Goal: Information Seeking & Learning: Compare options

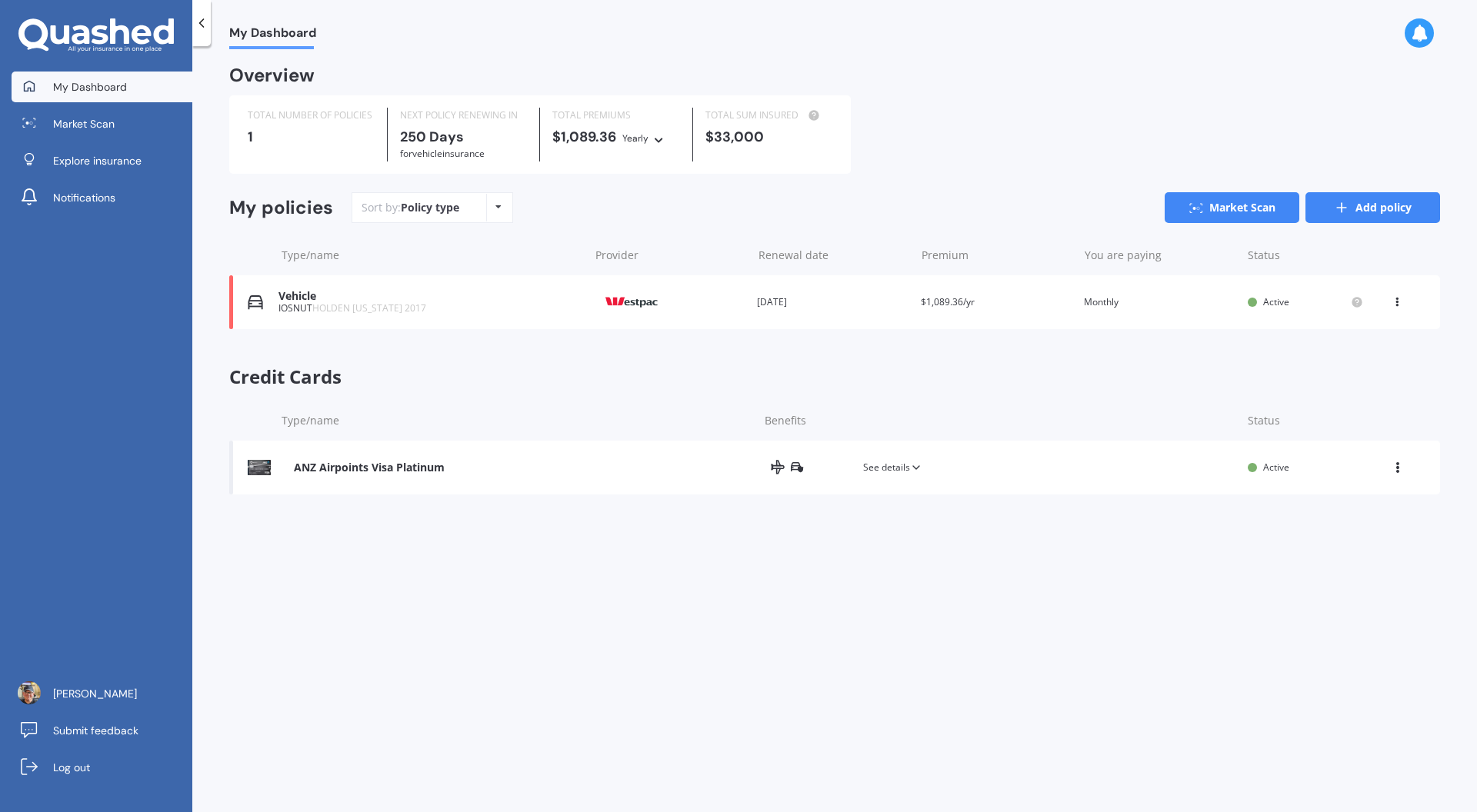
click at [1377, 204] on link "Add policy" at bounding box center [1372, 207] width 134 height 31
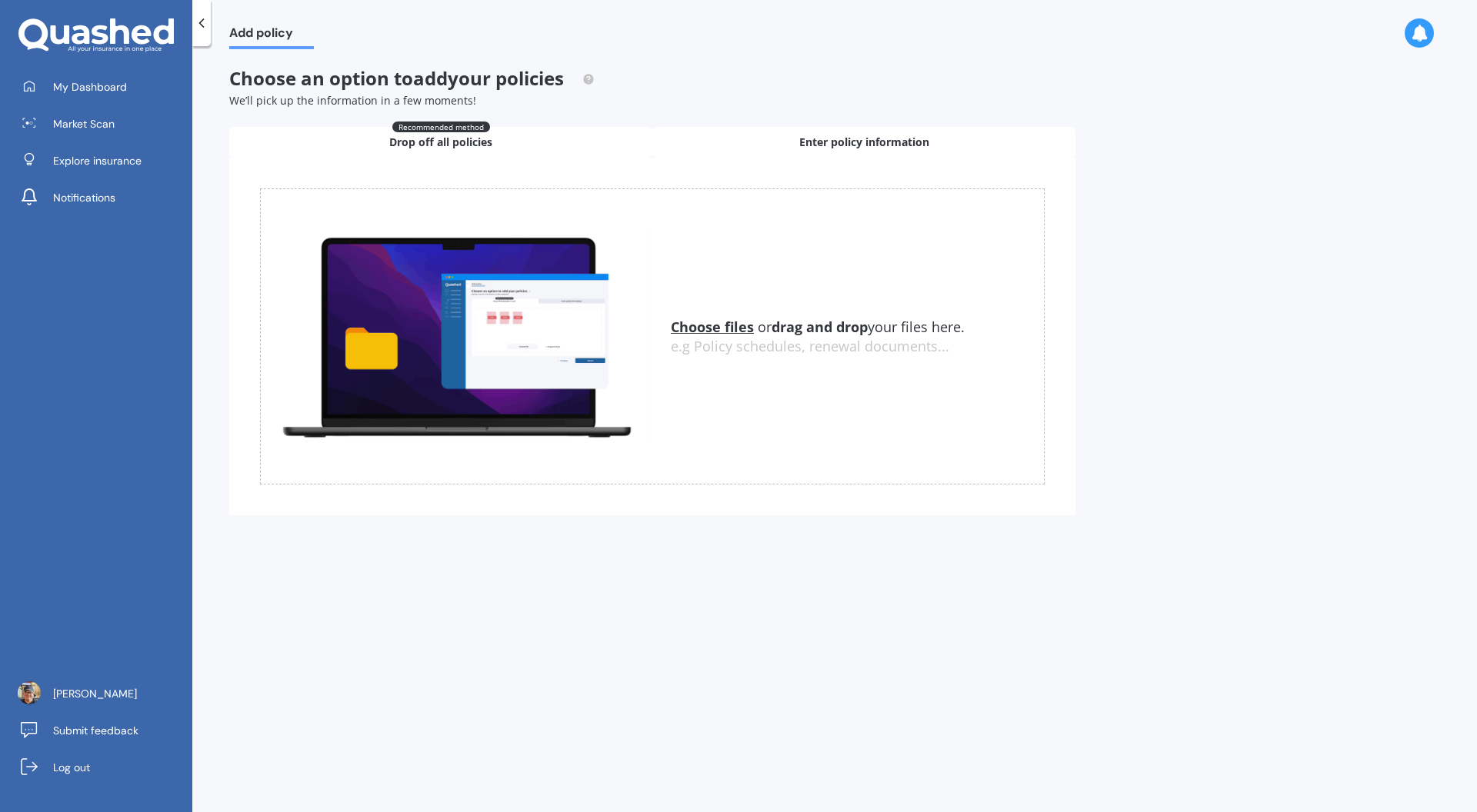
drag, startPoint x: 814, startPoint y: 146, endPoint x: 802, endPoint y: 153, distance: 13.9
click at [813, 146] on span "Enter policy information" at bounding box center [864, 142] width 130 height 16
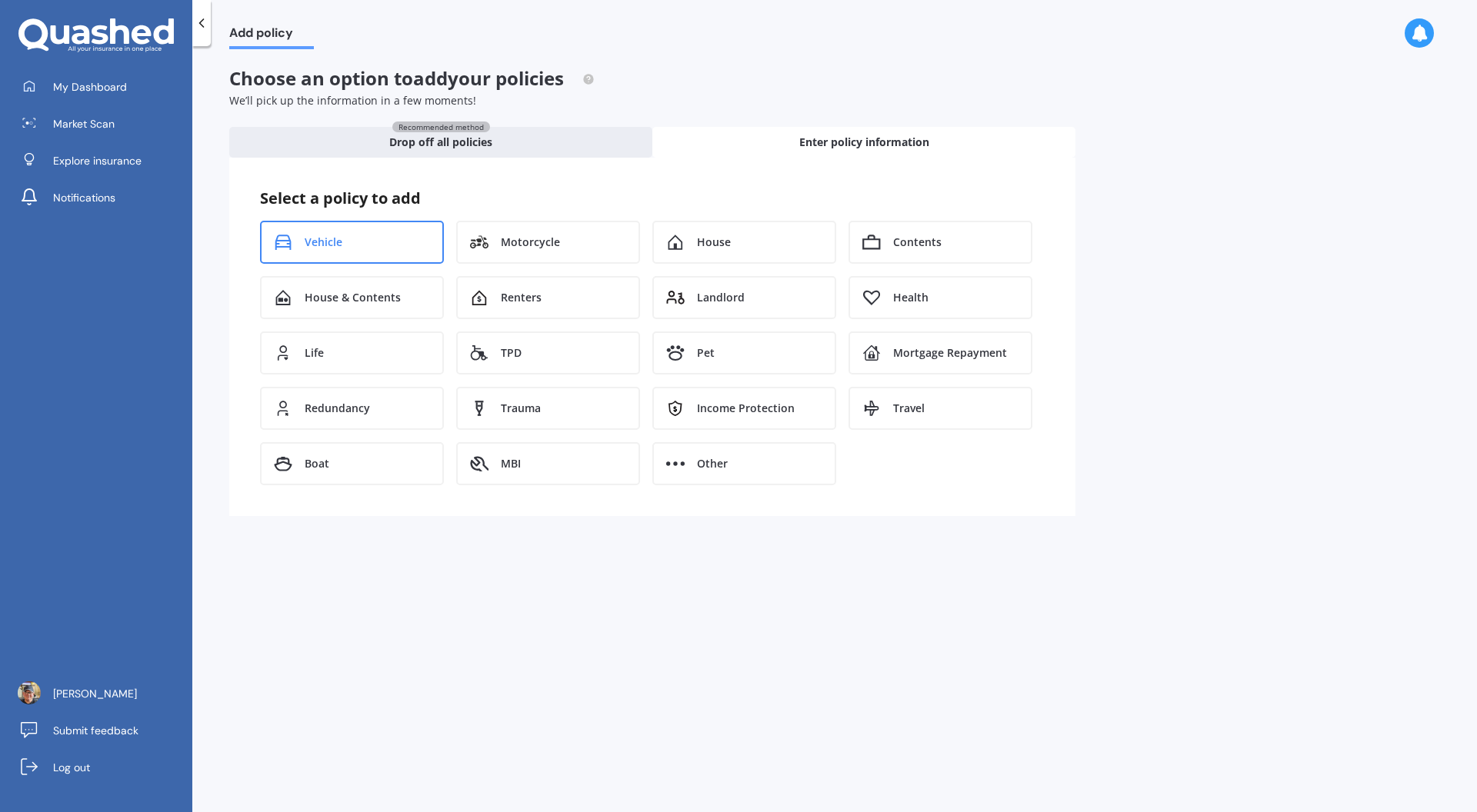
click at [390, 239] on div "Vehicle" at bounding box center [352, 242] width 184 height 43
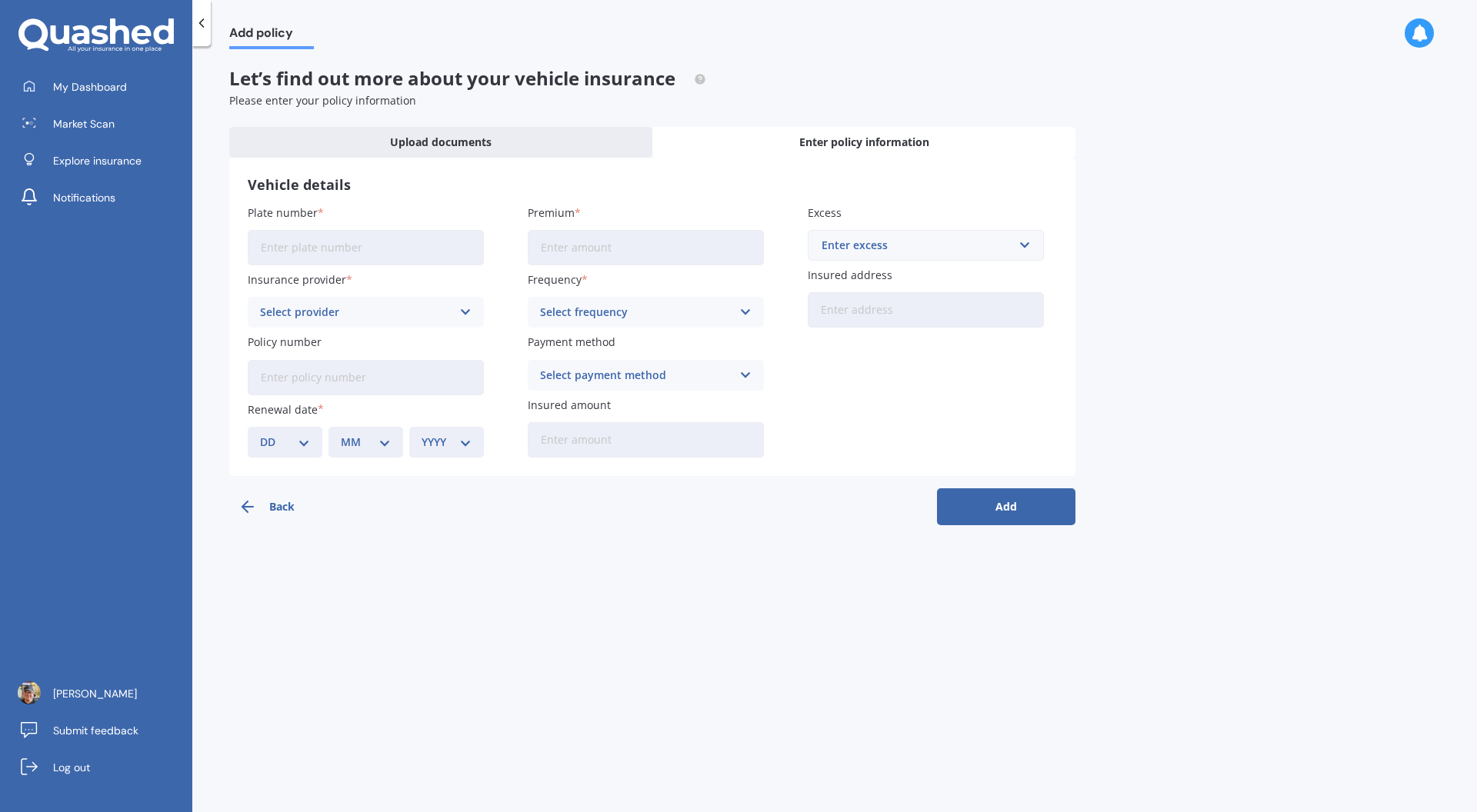
click at [390, 243] on input "Plate number" at bounding box center [365, 247] width 236 height 35
type input "KPR643"
click at [602, 253] on input "Premium" at bounding box center [646, 247] width 236 height 35
type input "$67.93"
click at [659, 305] on div "Select frequency" at bounding box center [636, 311] width 191 height 17
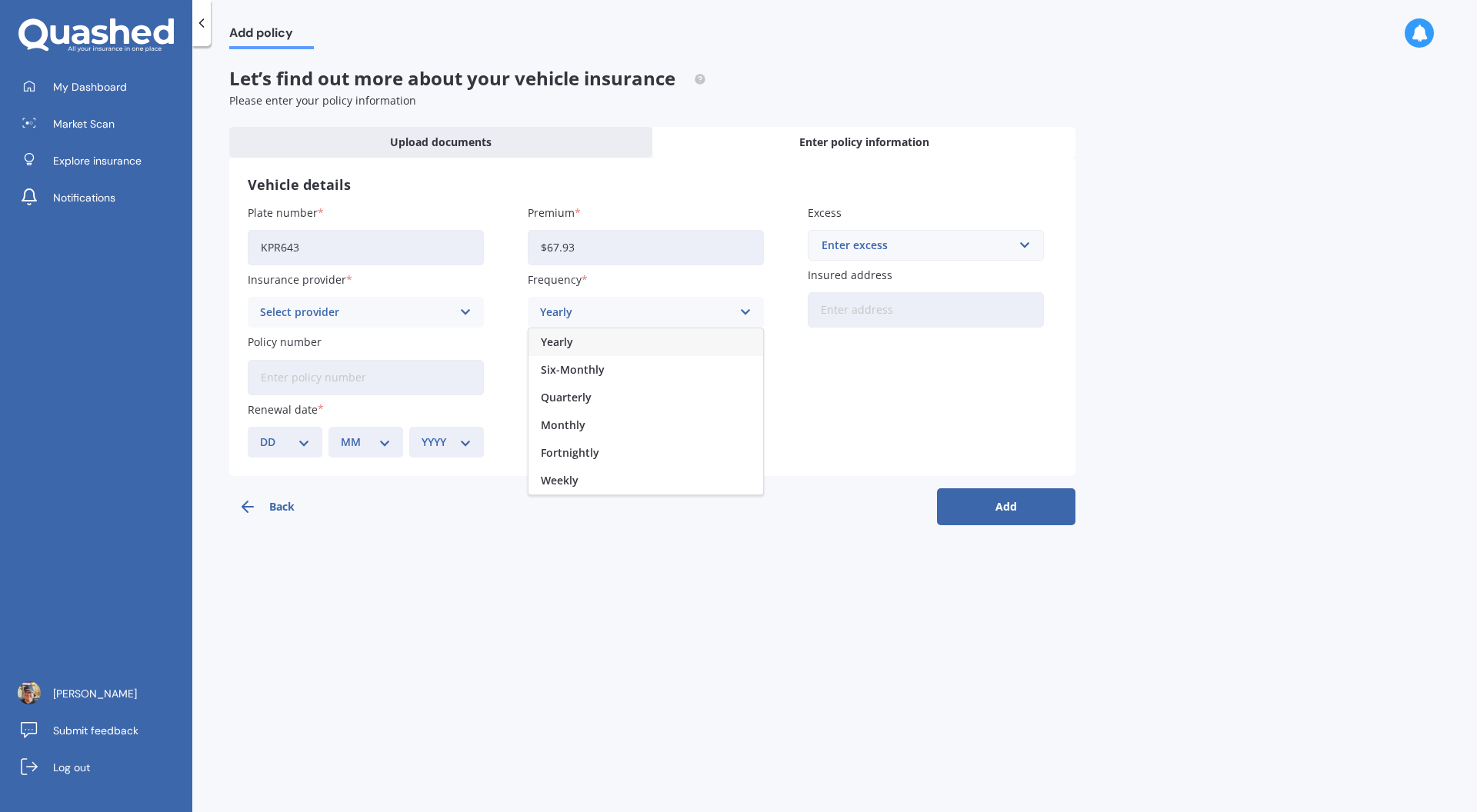
click at [382, 319] on div "Select provider" at bounding box center [355, 311] width 191 height 17
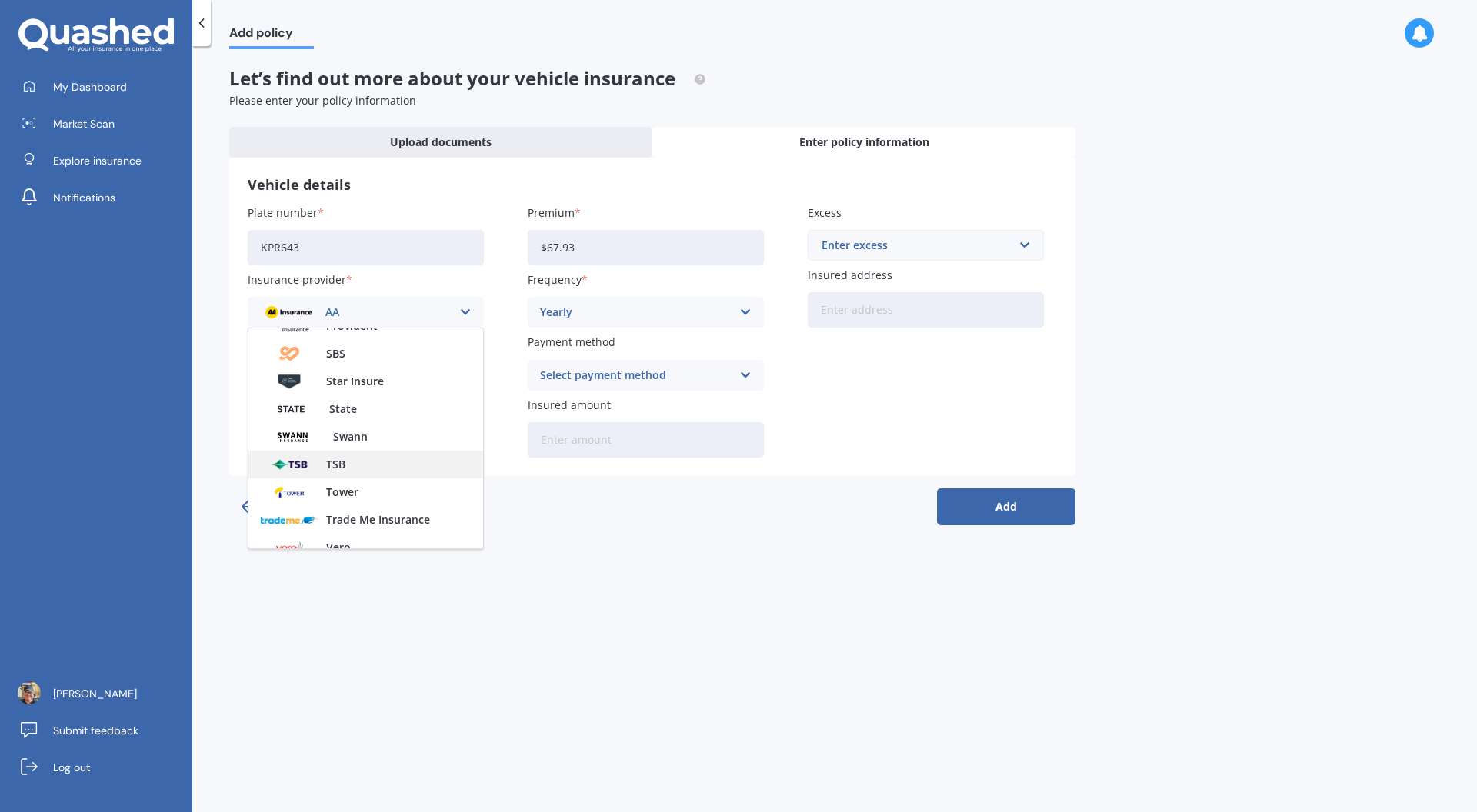
scroll to position [666, 0]
click at [325, 515] on div "Westpac" at bounding box center [365, 507] width 234 height 28
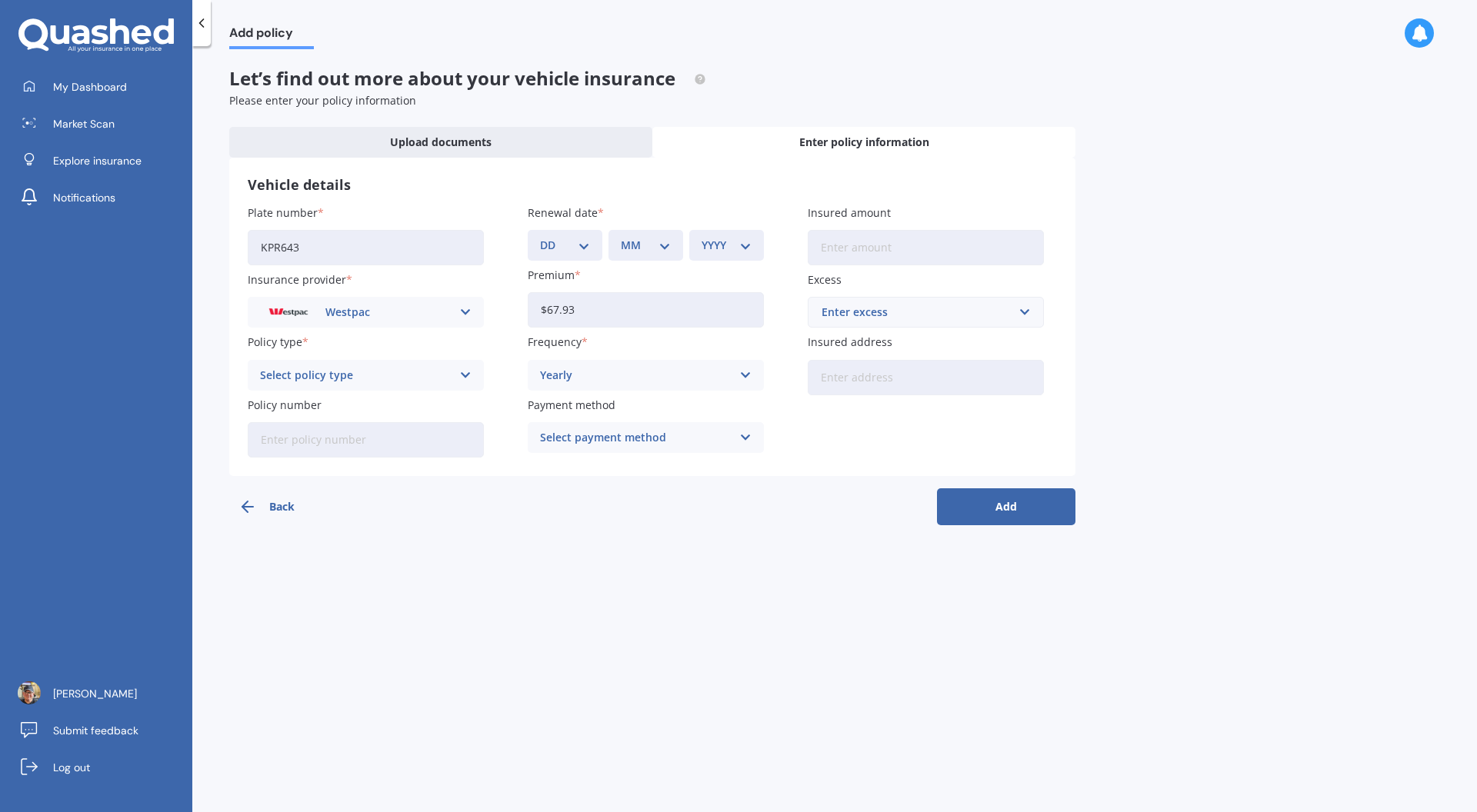
click at [399, 374] on div "Select policy type" at bounding box center [355, 374] width 191 height 17
click at [346, 464] on div "Comprehensive" at bounding box center [365, 460] width 234 height 28
click at [601, 366] on div "Yearly Yearly Six-Monthly Quarterly Monthly Fortnightly Weekly" at bounding box center [646, 374] width 236 height 31
click at [572, 493] on span "Monthly" at bounding box center [562, 488] width 45 height 11
click at [570, 444] on div "Select payment method" at bounding box center [636, 437] width 191 height 17
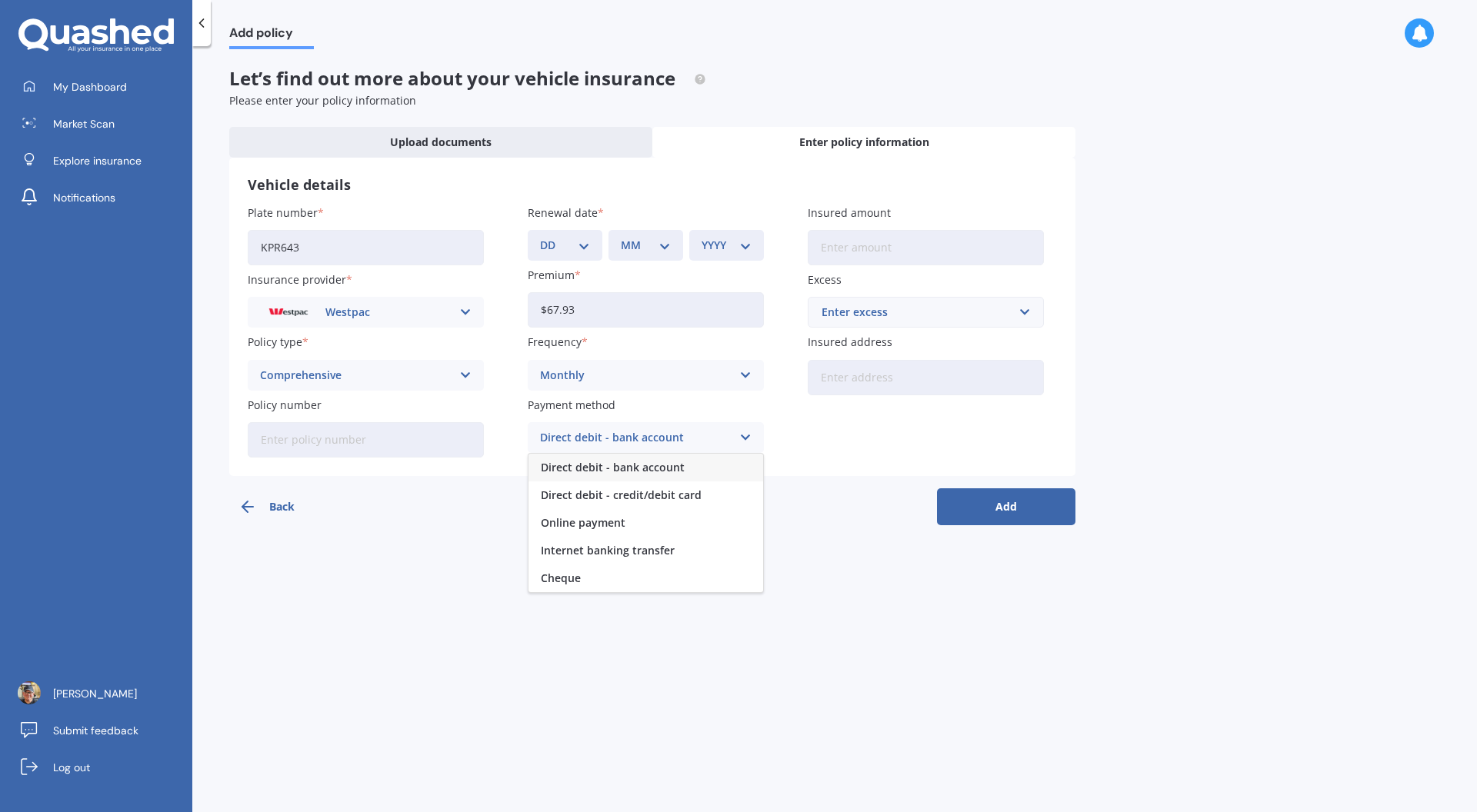
click at [567, 478] on div "Direct debit - bank account" at bounding box center [645, 467] width 234 height 28
click at [613, 430] on div "Direct debit - bank account Direct debit - bank account Direct debit - credit/d…" at bounding box center [646, 437] width 236 height 31
click at [662, 473] on span "Direct debit - bank account" at bounding box center [612, 467] width 144 height 11
click at [339, 445] on input "Policy number" at bounding box center [365, 439] width 236 height 35
type input "1000340378"
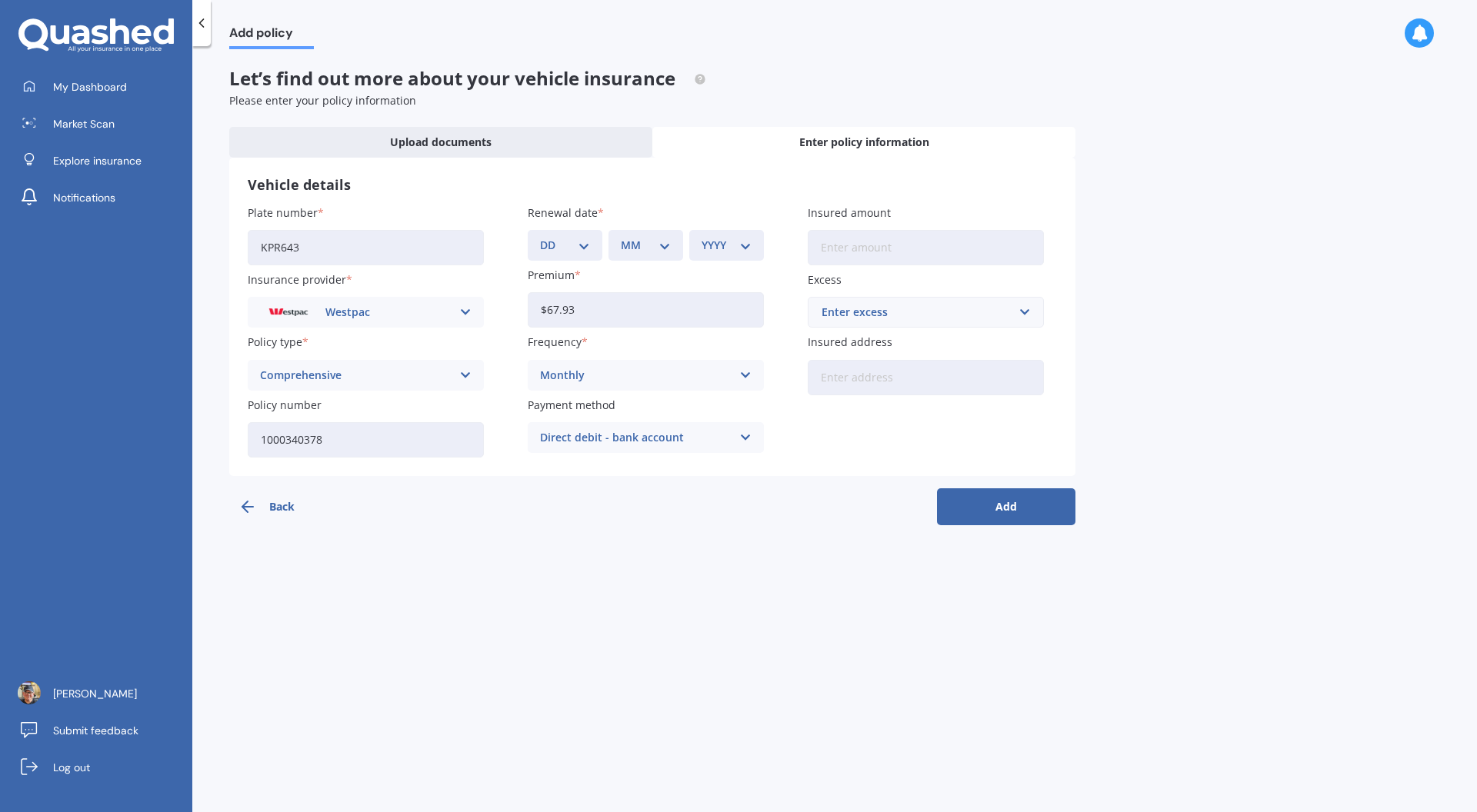
click at [544, 512] on div "Back Add" at bounding box center [652, 501] width 846 height 49
click at [584, 252] on select "DD 01 02 03 04 05 06 07 08 09 10 11 12 13 14 15 16 17 18 19 20 21 22 23 24 25 2…" at bounding box center [565, 245] width 50 height 17
select select "11"
click at [540, 237] on select "DD 01 02 03 04 05 06 07 08 09 10 11 12 13 14 15 16 17 18 19 20 21 22 23 24 25 2…" at bounding box center [565, 245] width 50 height 17
click at [665, 255] on div "MM 01 02 03 04 05 06 07 08 09 10 11 12" at bounding box center [646, 245] width 75 height 31
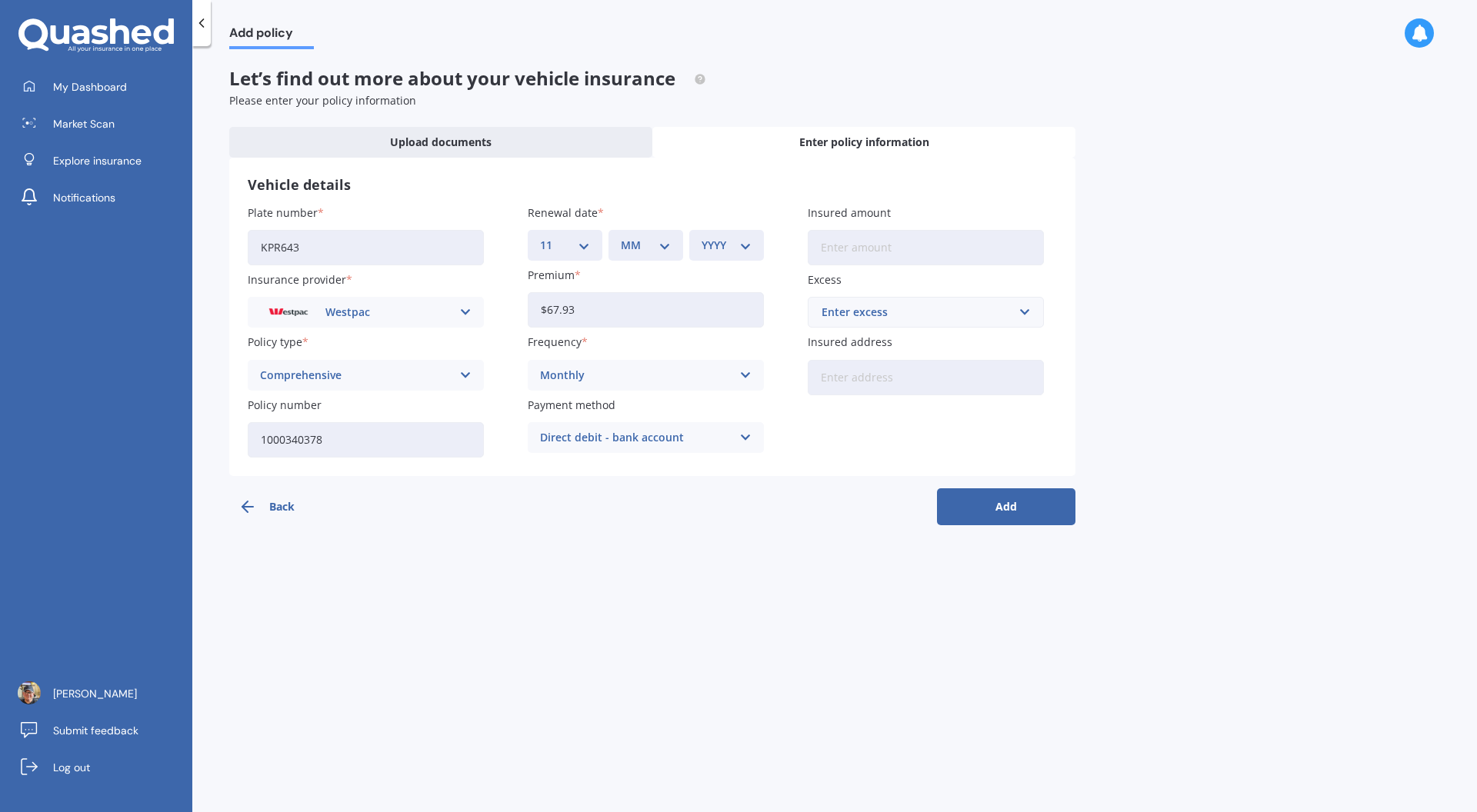
click at [663, 247] on select "MM 01 02 03 04 05 06 07 08 09 10 11 12" at bounding box center [646, 245] width 50 height 17
select select "04"
click at [621, 237] on select "MM 01 02 03 04 05 06 07 08 09 10 11 12" at bounding box center [646, 245] width 50 height 17
drag, startPoint x: 759, startPoint y: 242, endPoint x: 755, endPoint y: 252, distance: 10.8
click at [759, 242] on div "YYYY 2027 2026 2025 2024 2023 2022 2021 2020 2019 2018 2017 2016 2015 2014 2013…" at bounding box center [726, 245] width 75 height 31
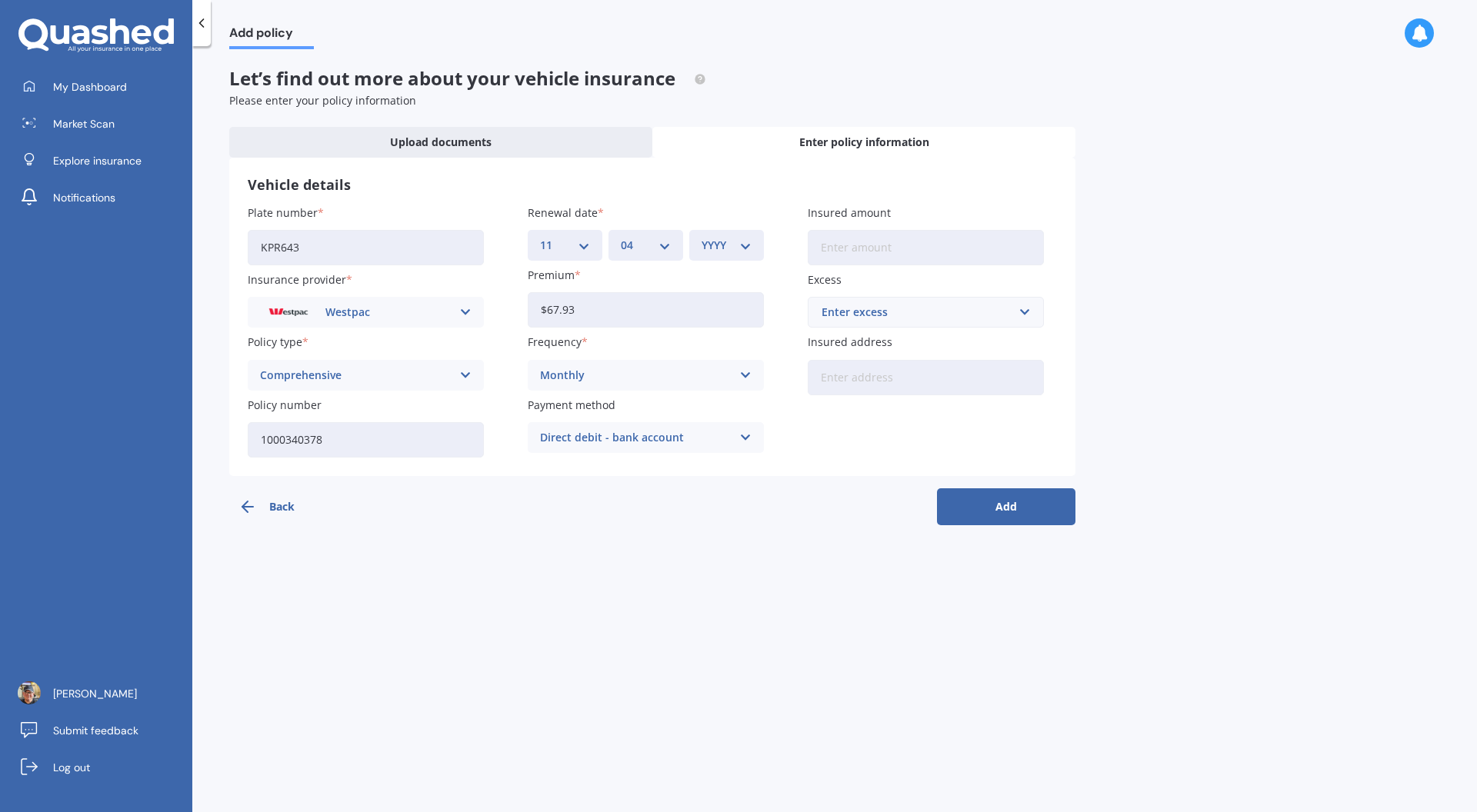
click at [753, 252] on div "YYYY 2027 2026 2025 2024 2023 2022 2021 2020 2019 2018 2017 2016 2015 2014 2013…" at bounding box center [726, 245] width 75 height 31
click at [740, 246] on select "YYYY 2027 2026 2025 2024 2023 2022 2021 2020 2019 2018 2017 2016 2015 2014 2013…" at bounding box center [726, 245] width 50 height 17
select select "2026"
click at [702, 237] on select "YYYY 2027 2026 2025 2024 2023 2022 2021 2020 2019 2018 2017 2016 2015 2014 2013…" at bounding box center [726, 245] width 50 height 17
click at [830, 260] on input "Insured amount" at bounding box center [925, 247] width 236 height 35
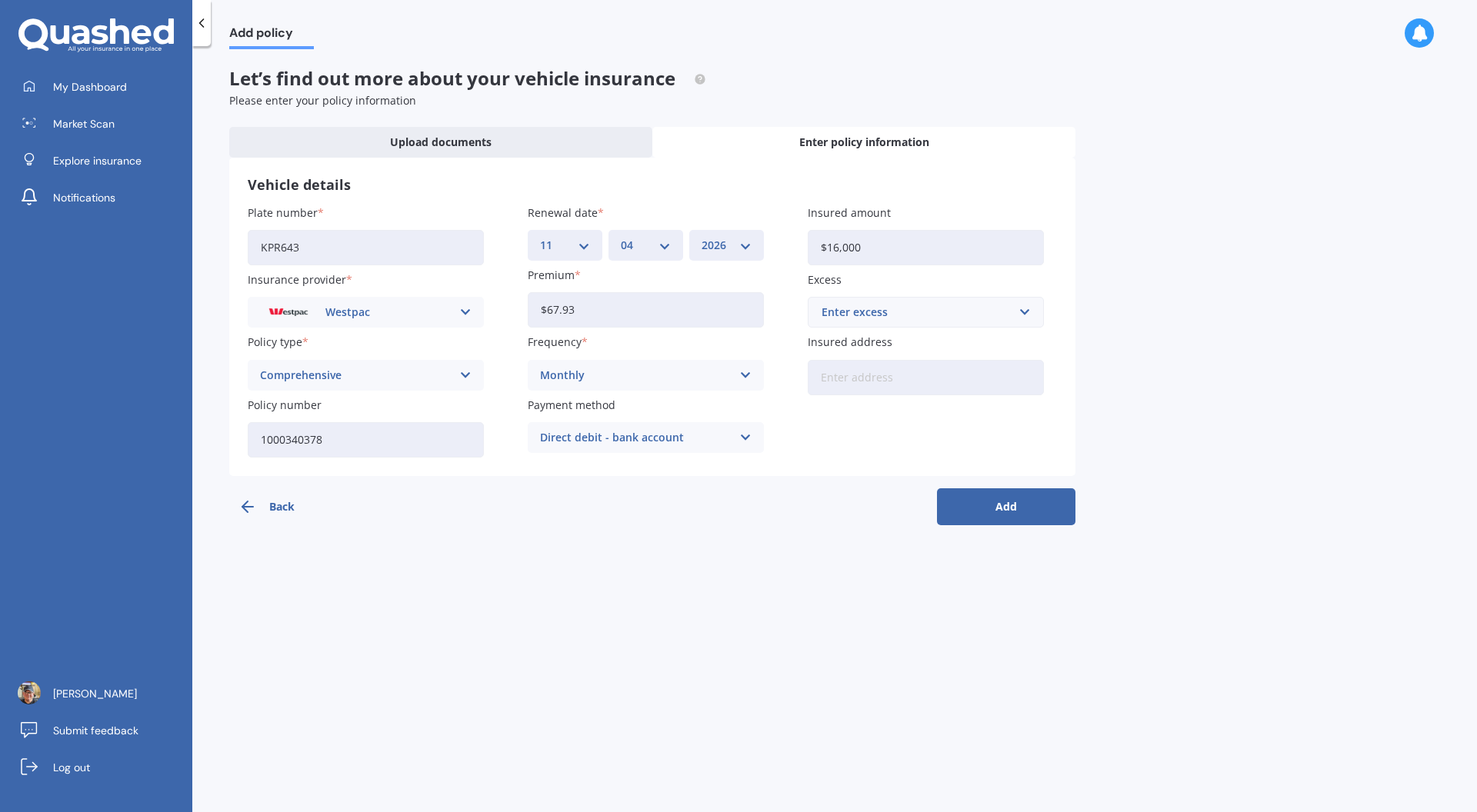
type input "$16,000"
click at [845, 385] on input "Insured address" at bounding box center [925, 377] width 236 height 35
type input "[STREET_ADDRESS]"
click at [1024, 316] on input "text" at bounding box center [920, 311] width 222 height 29
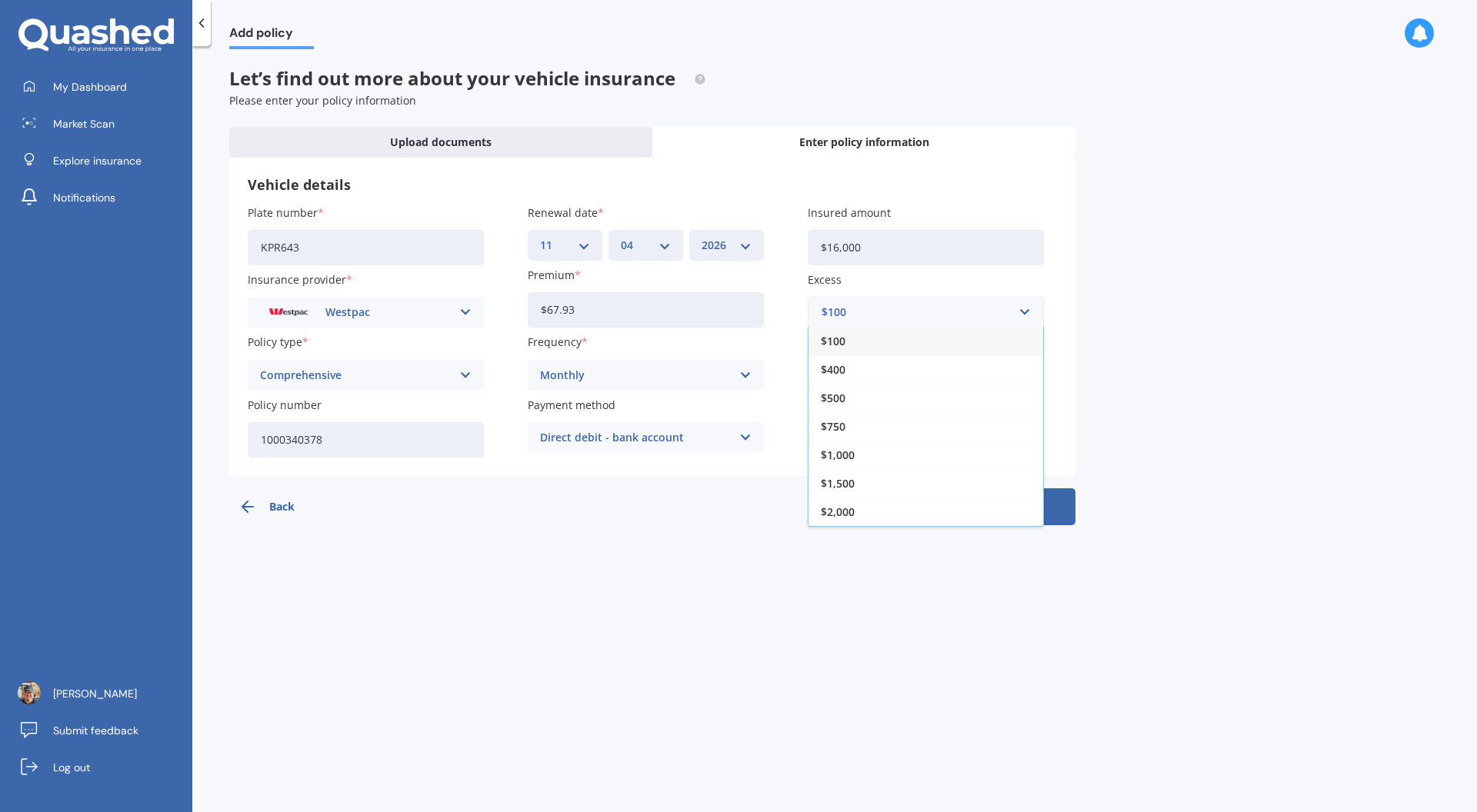
click at [862, 377] on div "$400" at bounding box center [925, 369] width 234 height 28
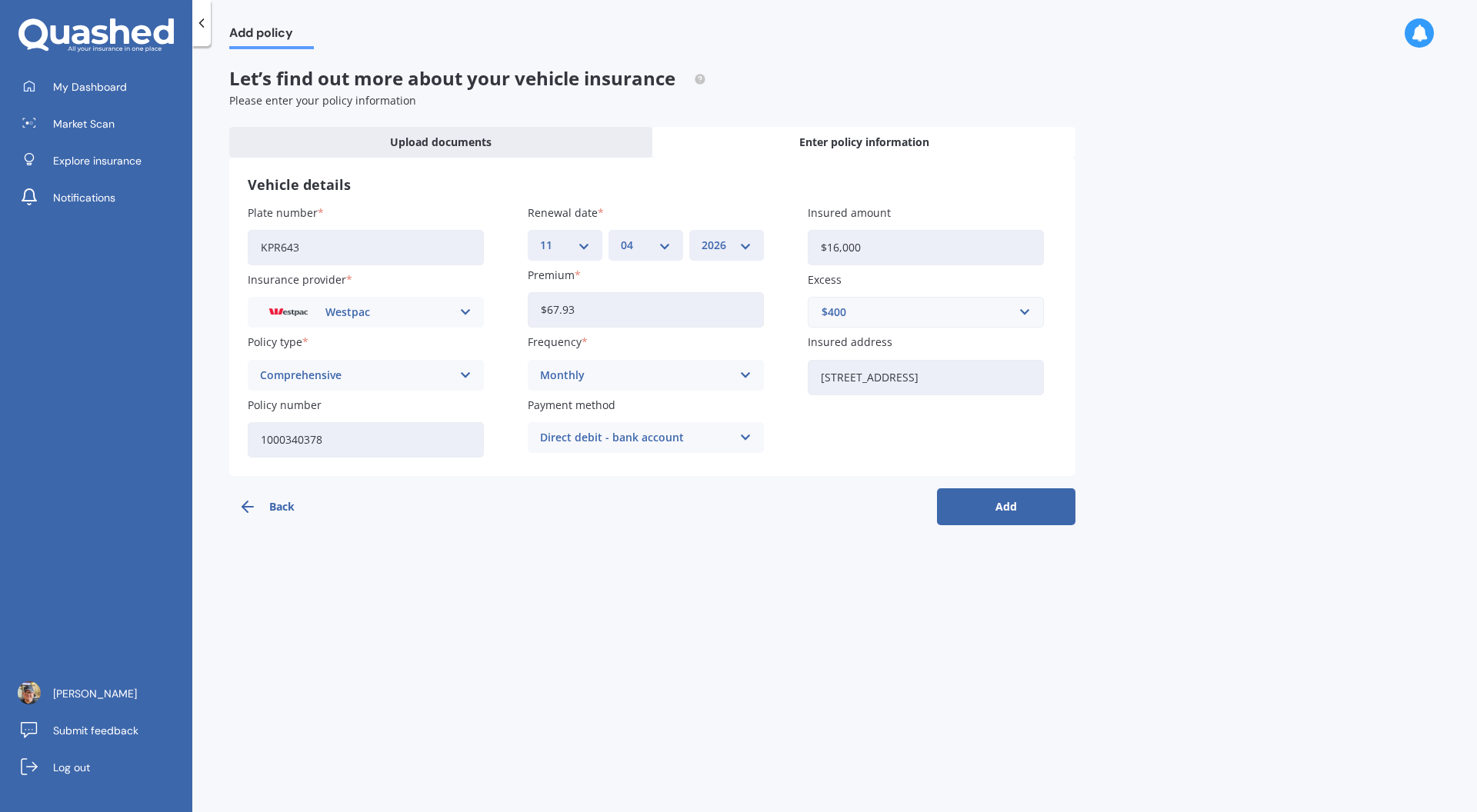
drag, startPoint x: 742, startPoint y: 559, endPoint x: 878, endPoint y: 591, distance: 139.7
click at [742, 559] on div "Add policy Let’s find out more about your vehicle insurance Please enter your p…" at bounding box center [834, 431] width 1284 height 766
click at [1001, 514] on button "Add" at bounding box center [1006, 507] width 139 height 37
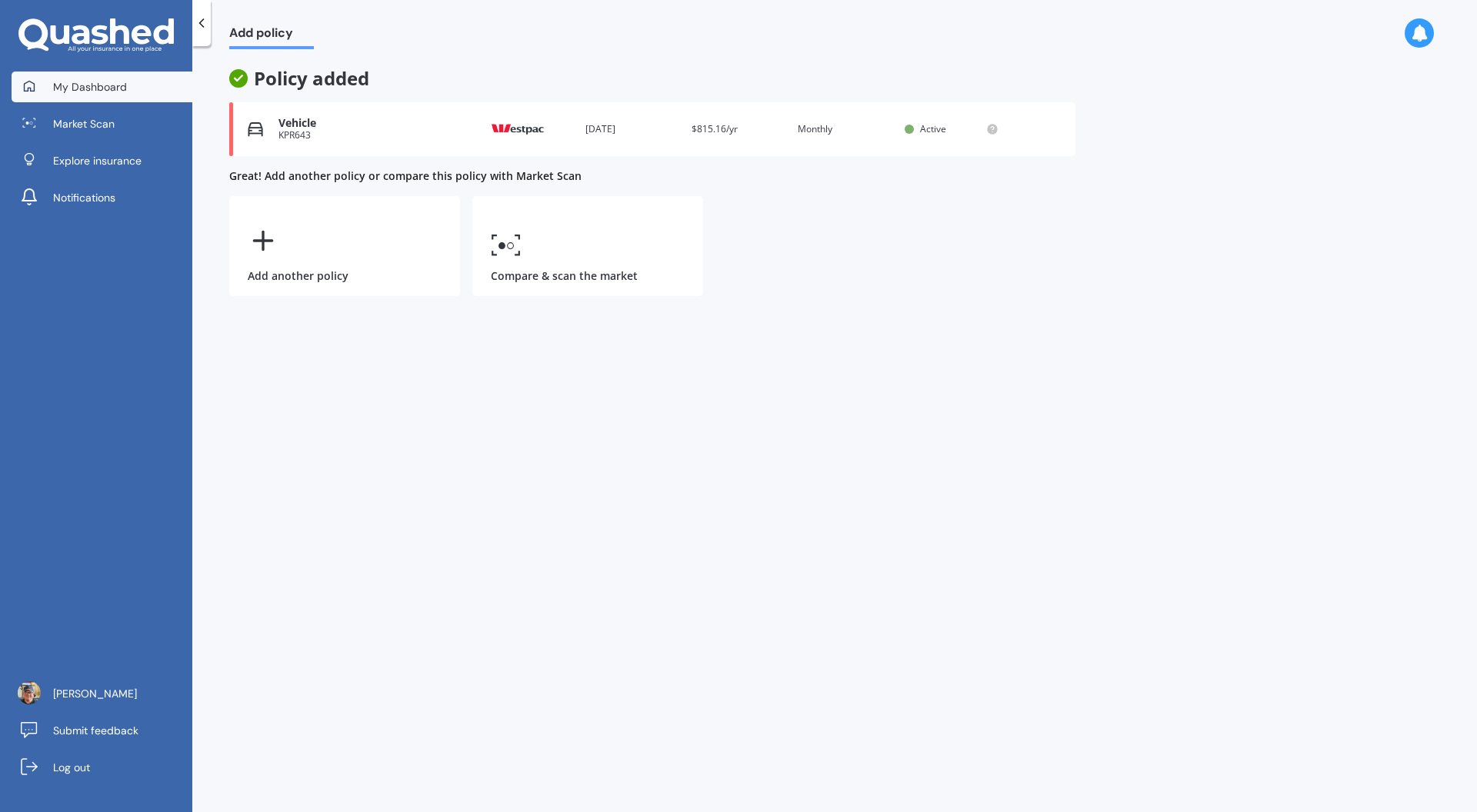
click at [114, 79] on span "My Dashboard" at bounding box center [90, 87] width 74 height 16
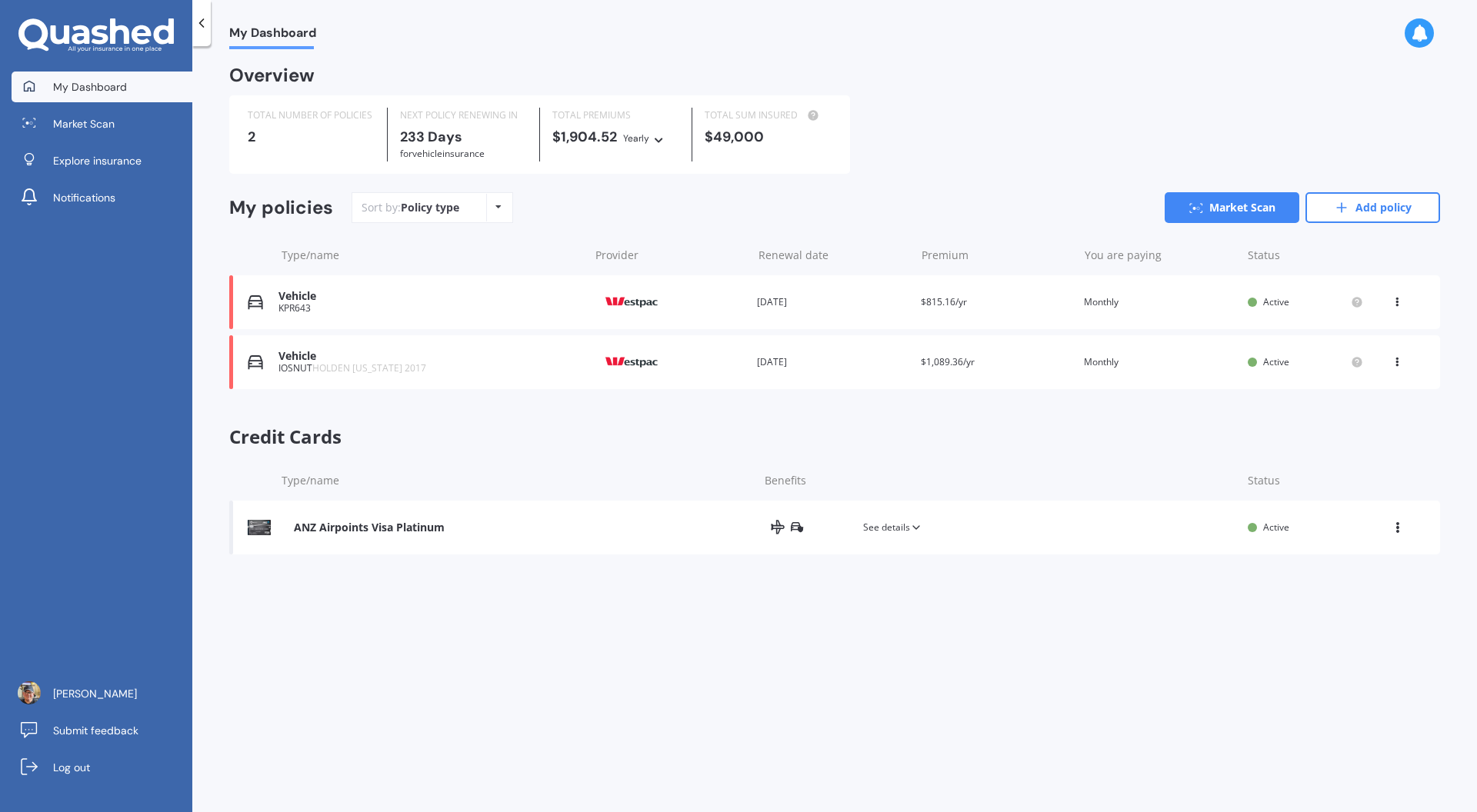
click at [313, 303] on div "KPR643" at bounding box center [429, 309] width 303 height 11
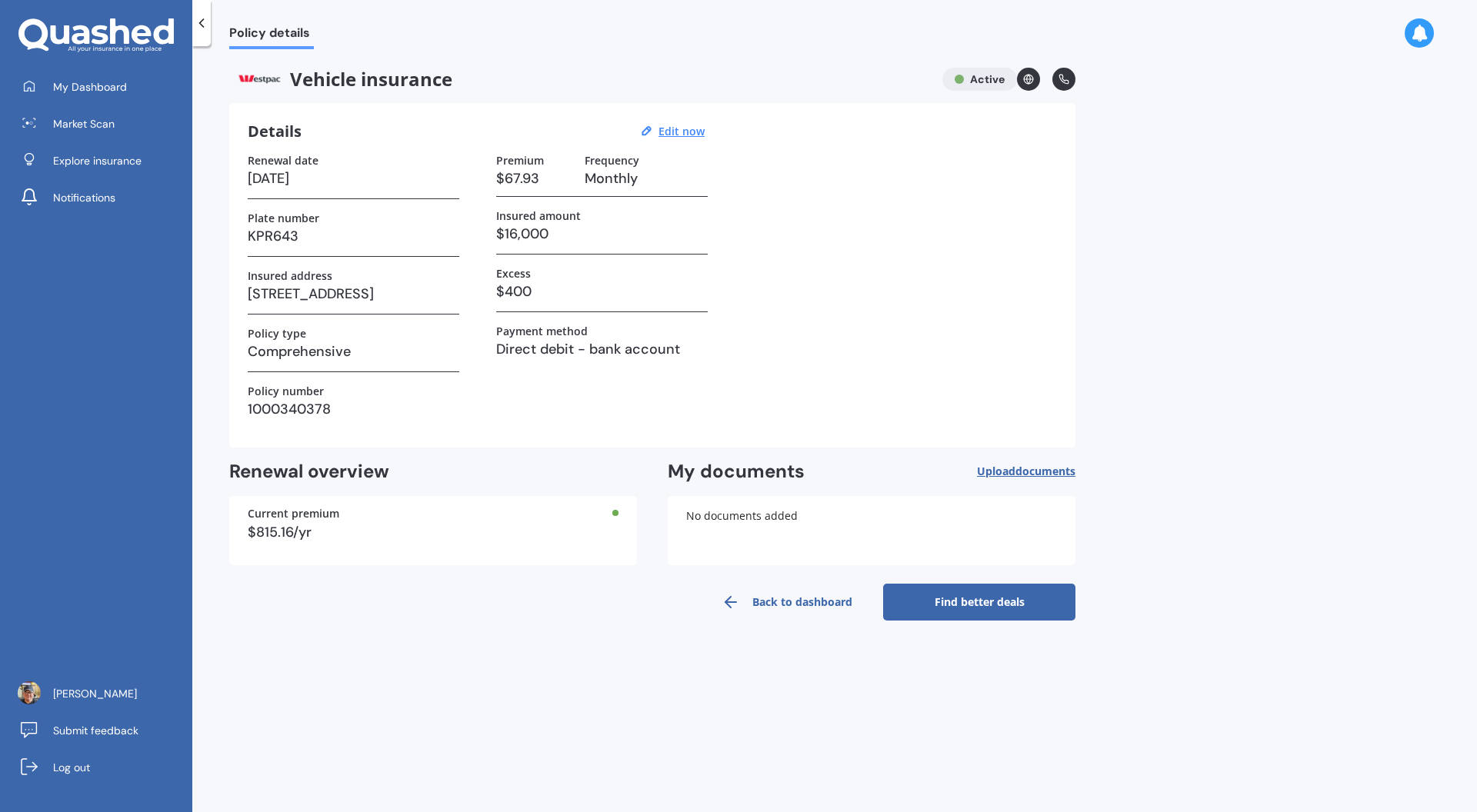
click at [990, 608] on link "Find better deals" at bounding box center [979, 602] width 192 height 37
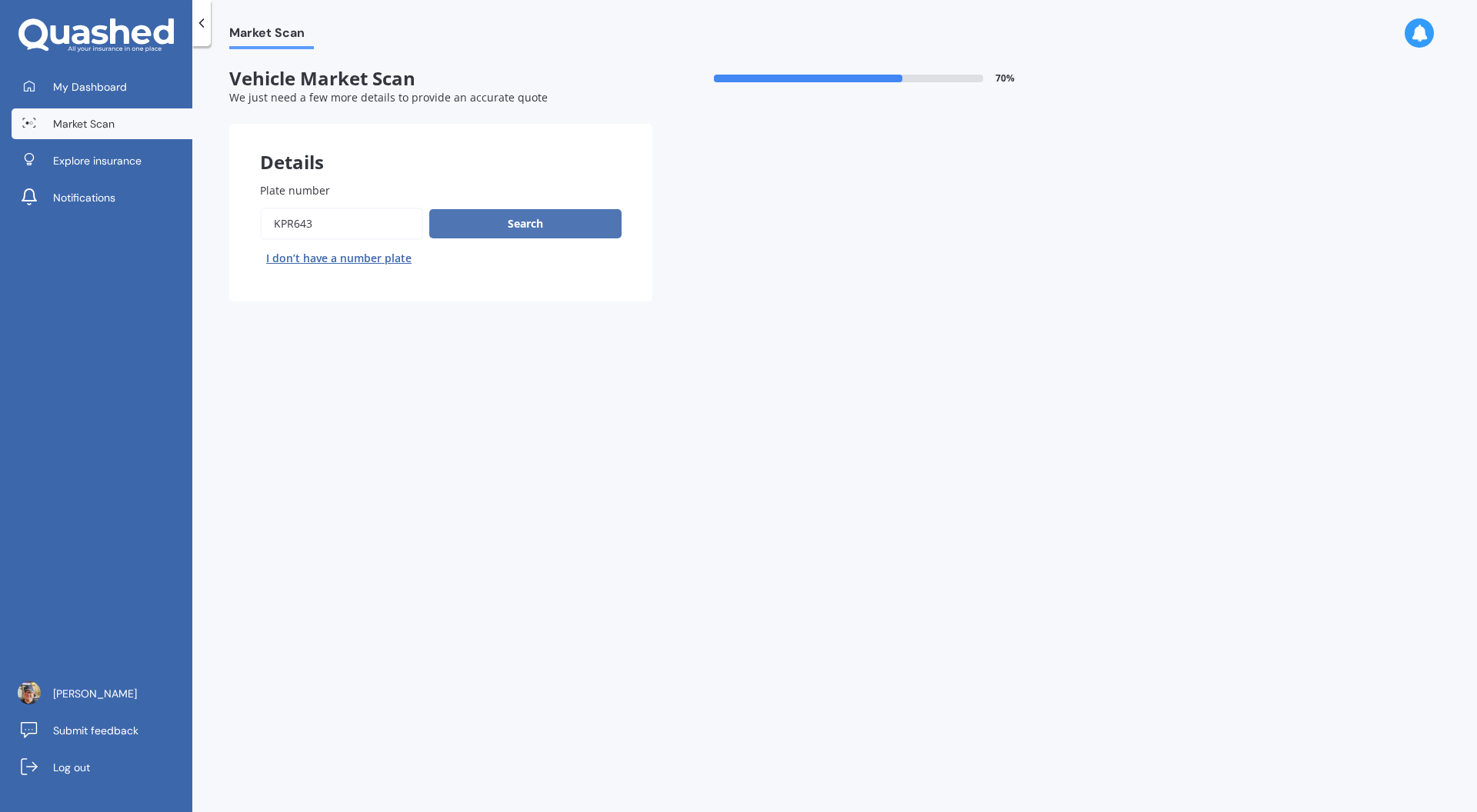
click at [566, 231] on button "Search" at bounding box center [524, 224] width 192 height 29
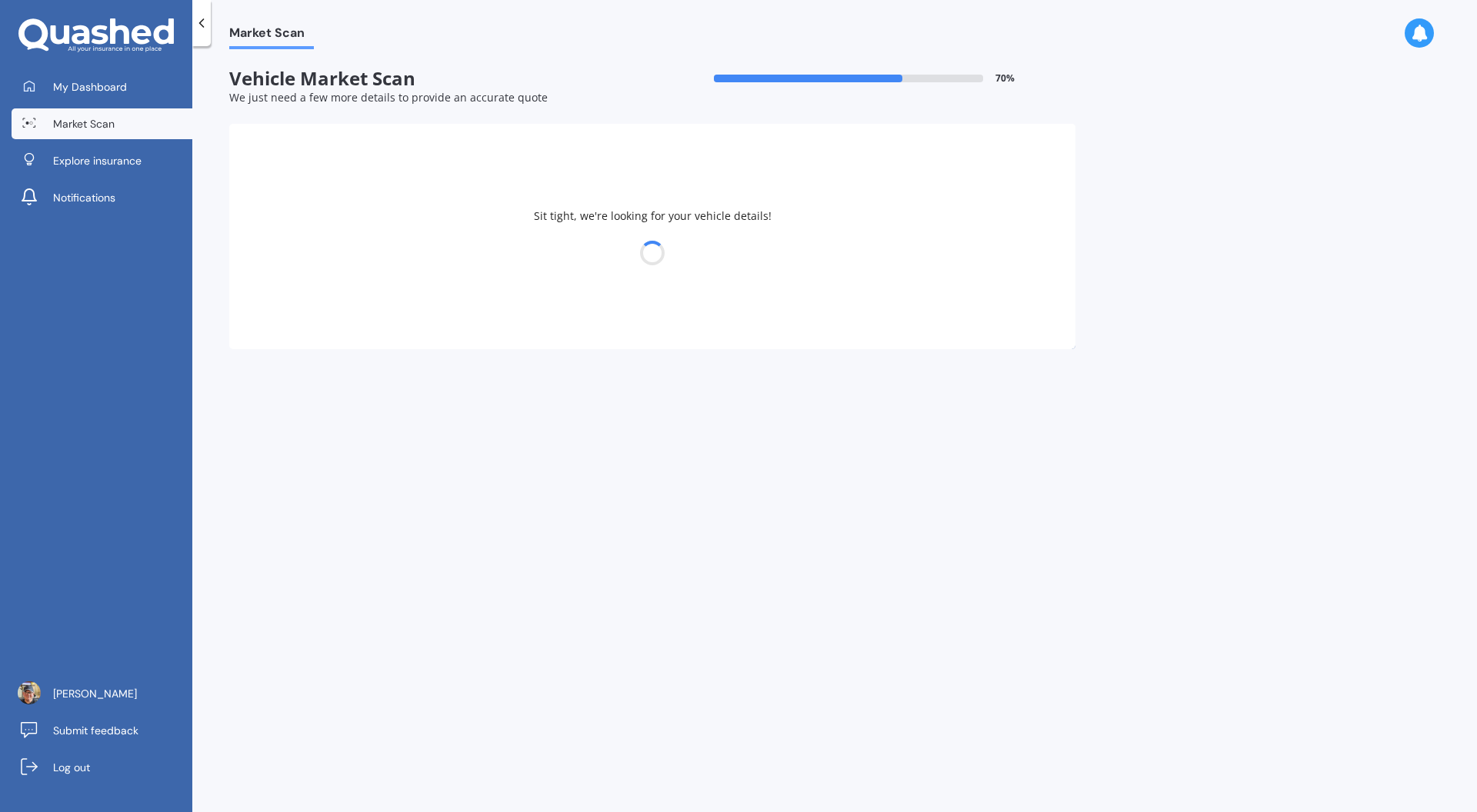
select select "VOLKSWAGEN"
select select "GOLF"
select select "19"
select select "08"
select select "1957"
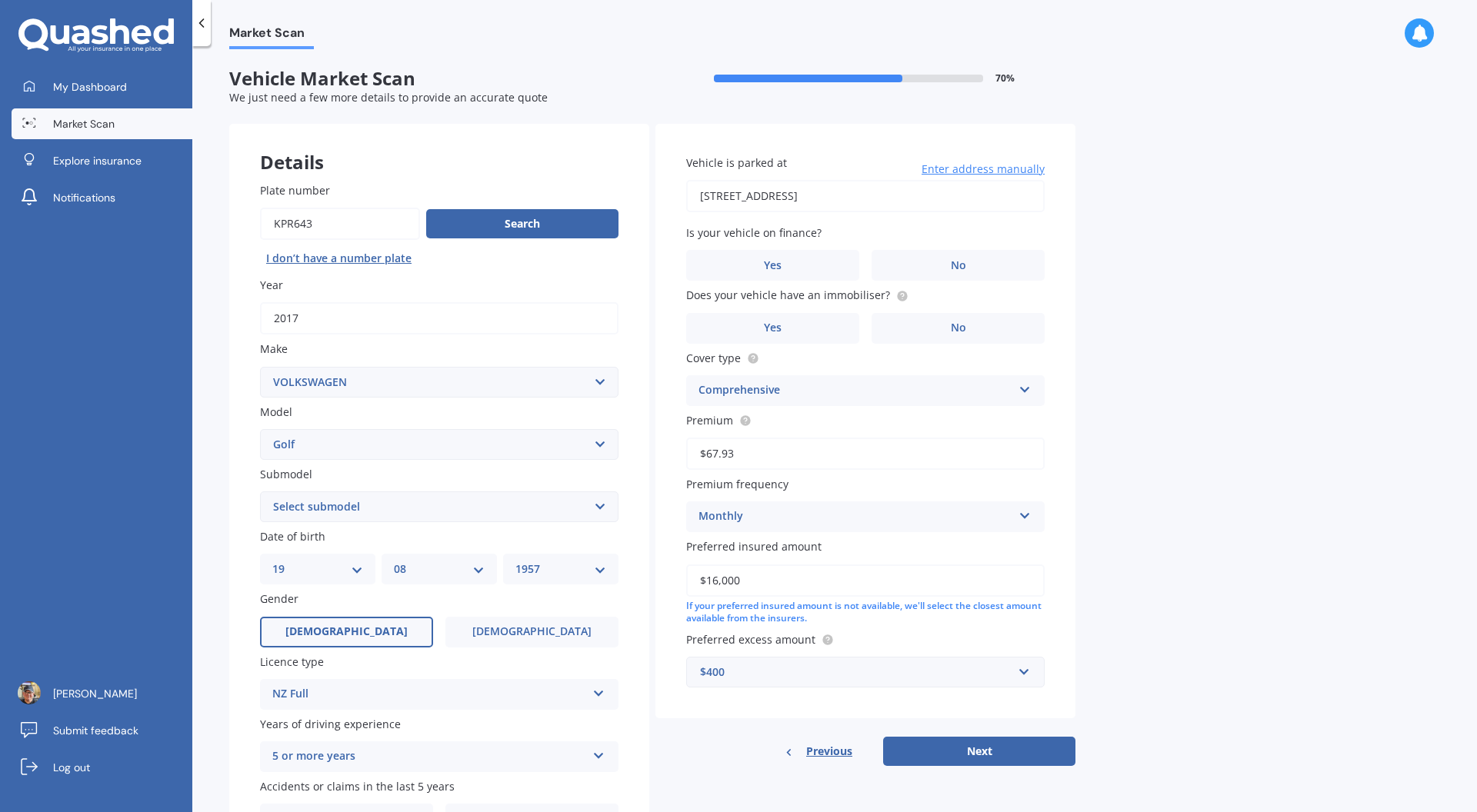
click at [588, 510] on select "Select submodel (All other) 1.4 GT TSI 1.4 TSI 1.6 1.6 FSI 1.6 TSI 1.8 1.9 TDI …" at bounding box center [439, 506] width 359 height 31
select select "1.4 TSI"
click at [260, 493] on select "Select submodel (All other) 1.4 GT TSI 1.4 TSI 1.6 1.6 FSI 1.6 TSI 1.8 1.9 TDI …" at bounding box center [439, 506] width 359 height 31
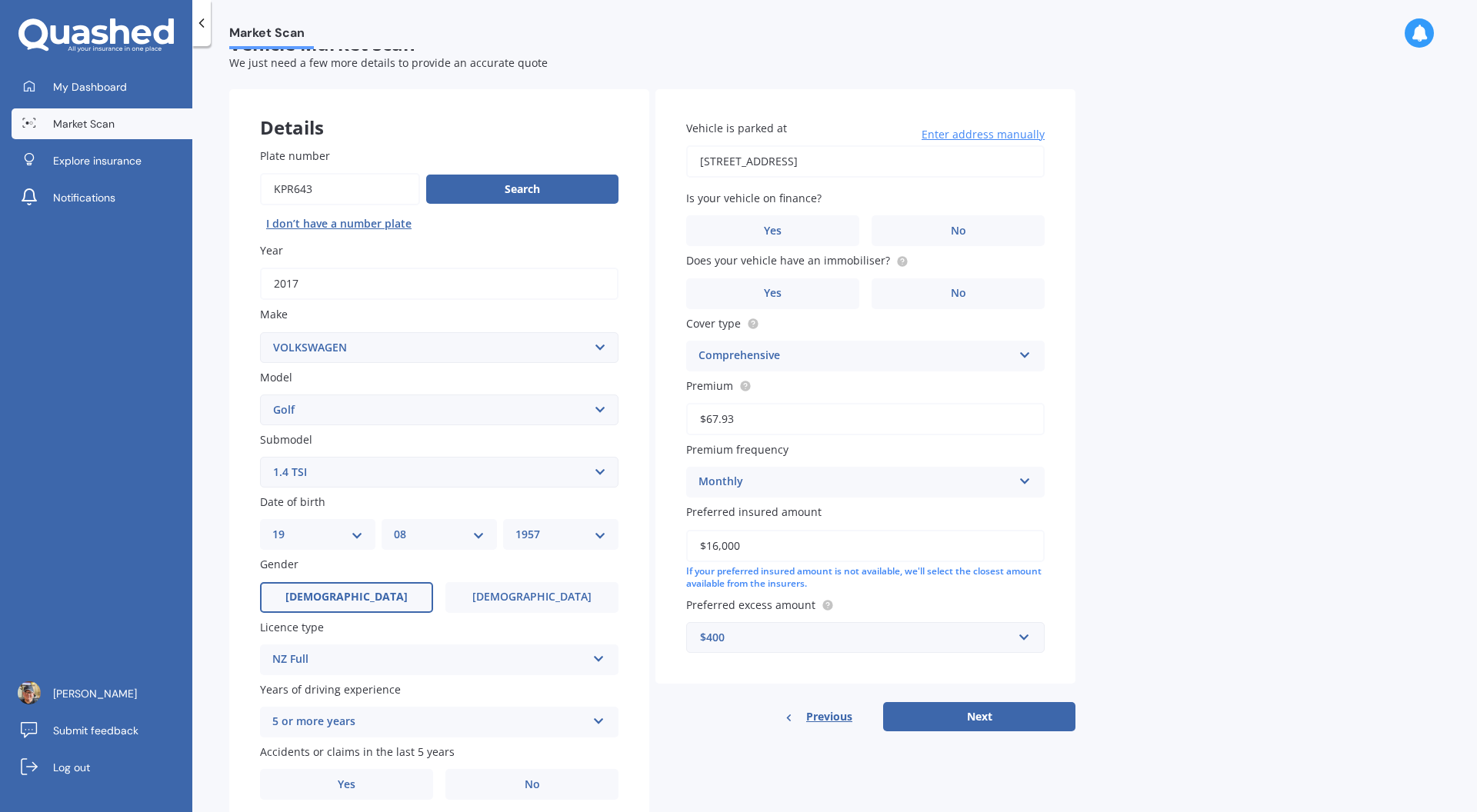
scroll to position [61, 0]
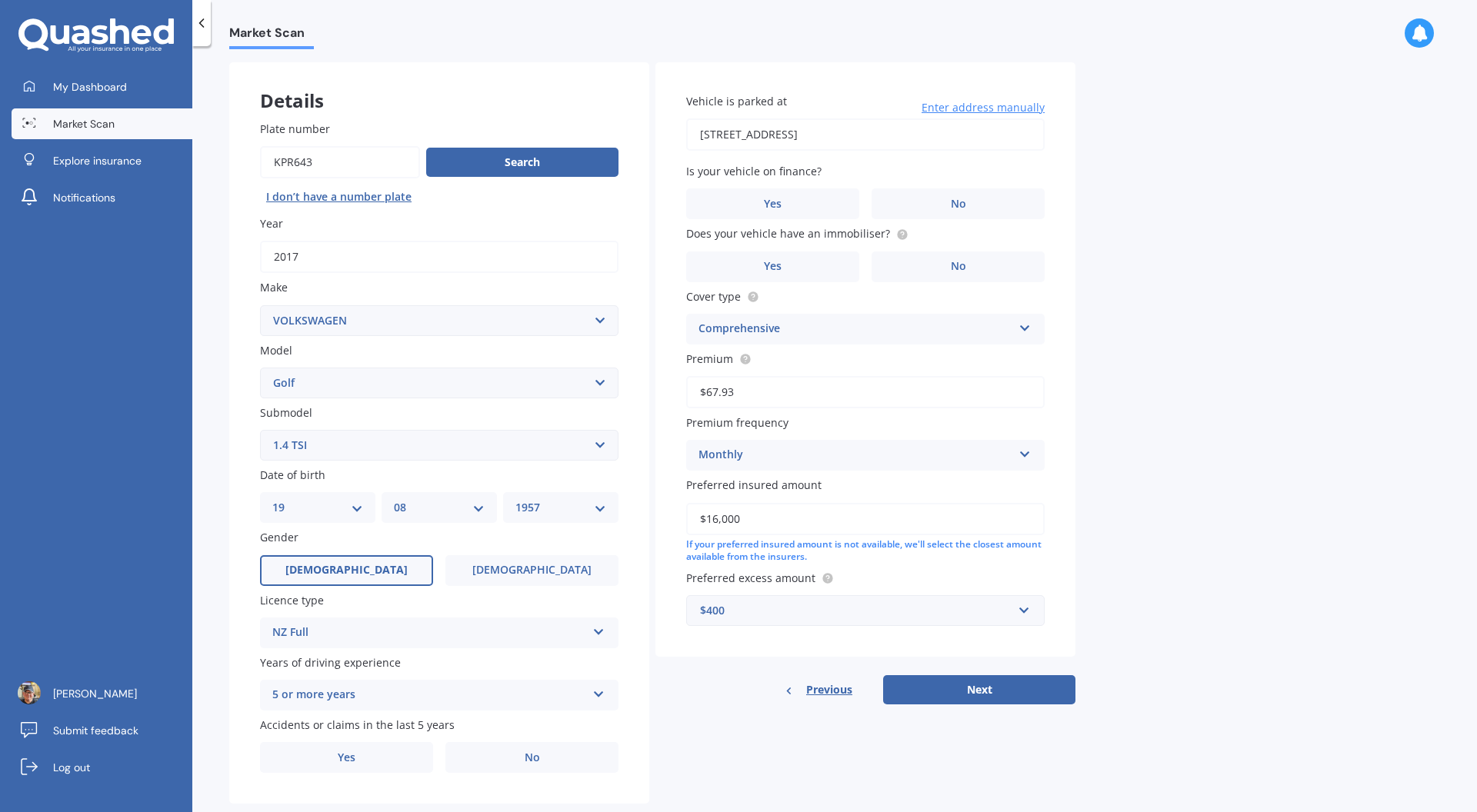
click at [978, 694] on button "Next" at bounding box center [979, 689] width 192 height 29
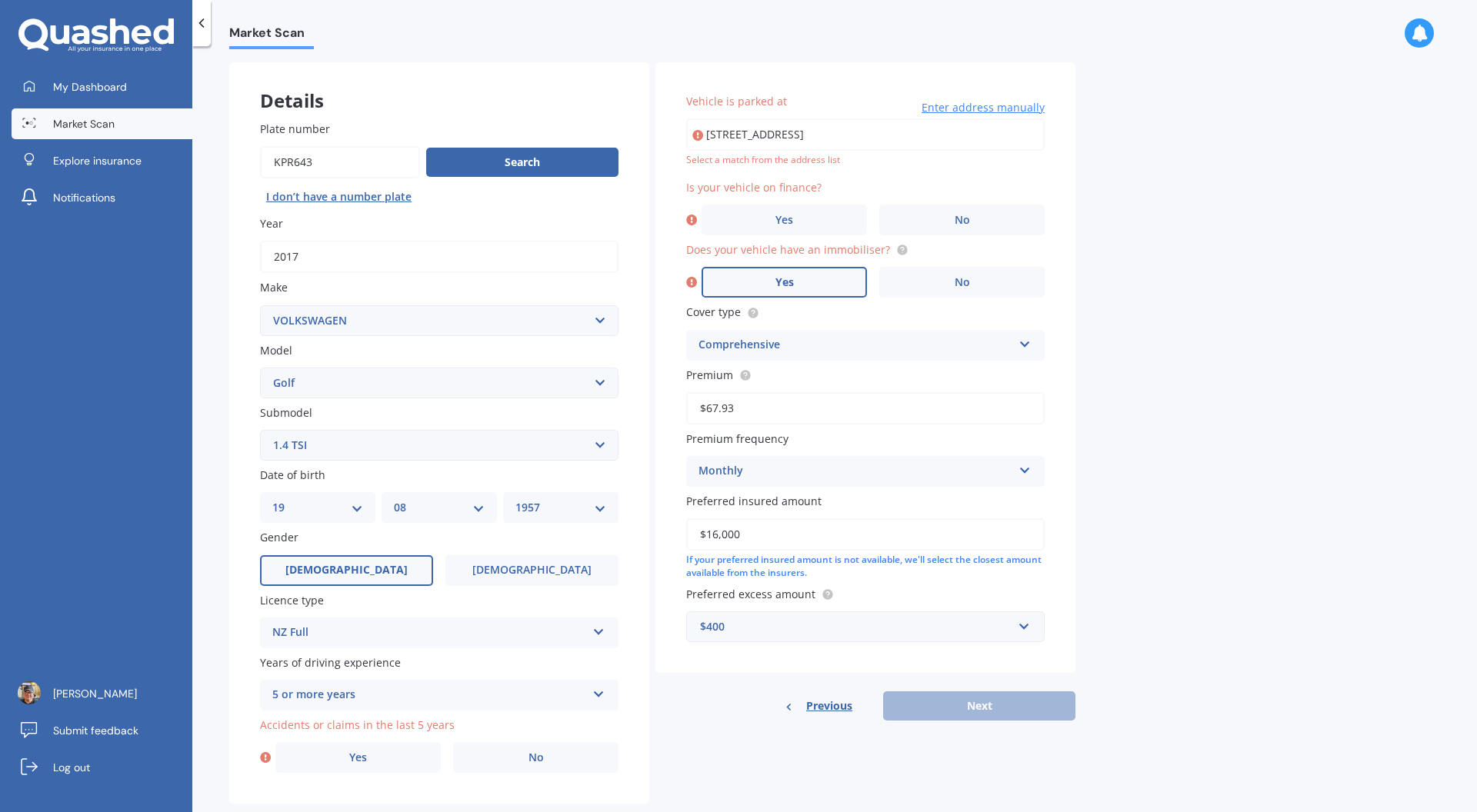
click at [799, 281] on label "Yes" at bounding box center [784, 281] width 166 height 31
click at [0, 0] on input "Yes" at bounding box center [0, 0] width 0 height 0
click at [963, 226] on span "No" at bounding box center [962, 220] width 16 height 13
click at [0, 0] on input "No" at bounding box center [0, 0] width 0 height 0
click at [880, 136] on input "[STREET_ADDRESS]" at bounding box center [865, 134] width 359 height 32
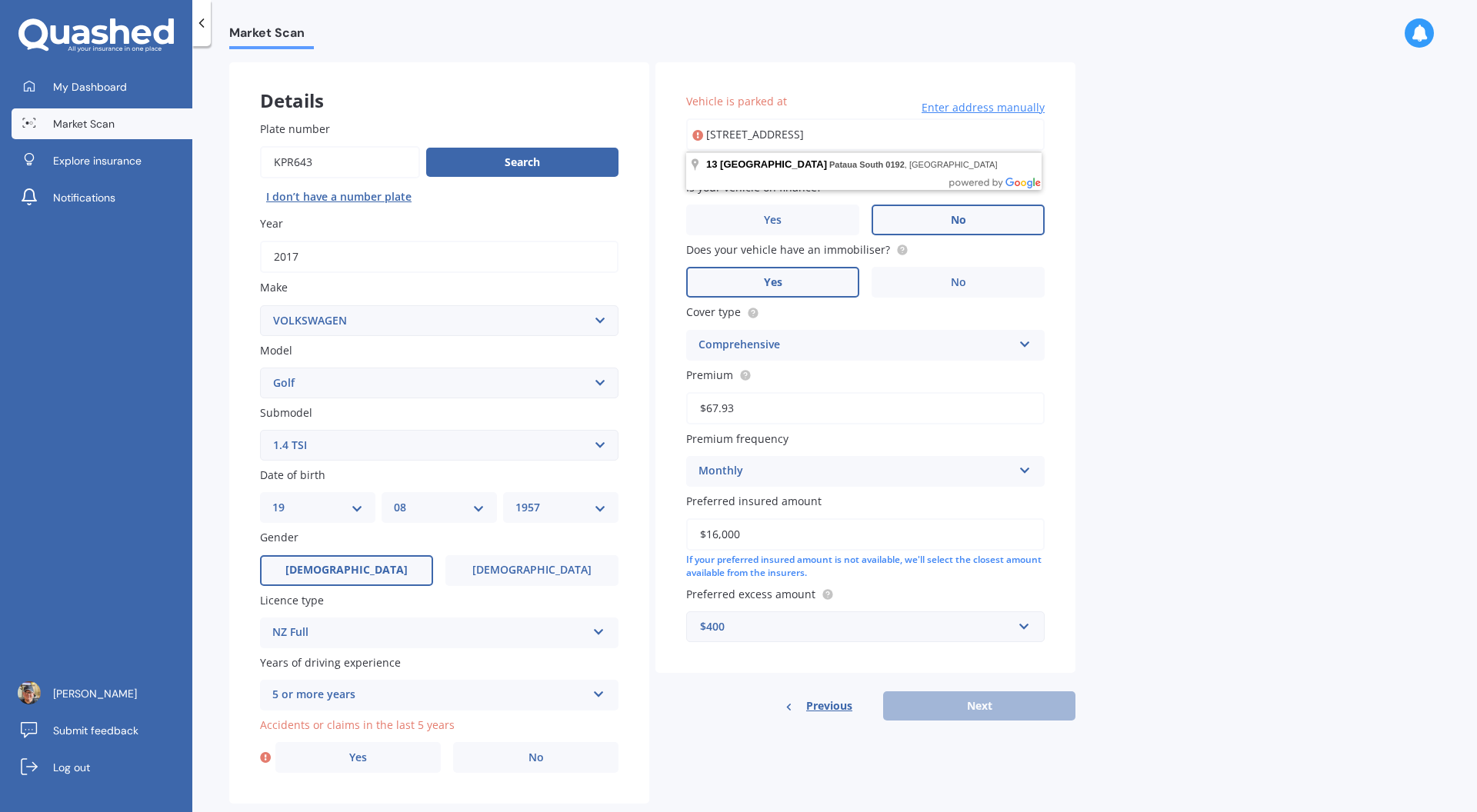
drag, startPoint x: 907, startPoint y: 135, endPoint x: 593, endPoint y: 129, distance: 314.1
click at [593, 129] on div "Details Plate number Search I don’t have a number plate Year [DATE] Make Select…" at bounding box center [652, 433] width 846 height 742
type input "[STREET_ADDRESS]"
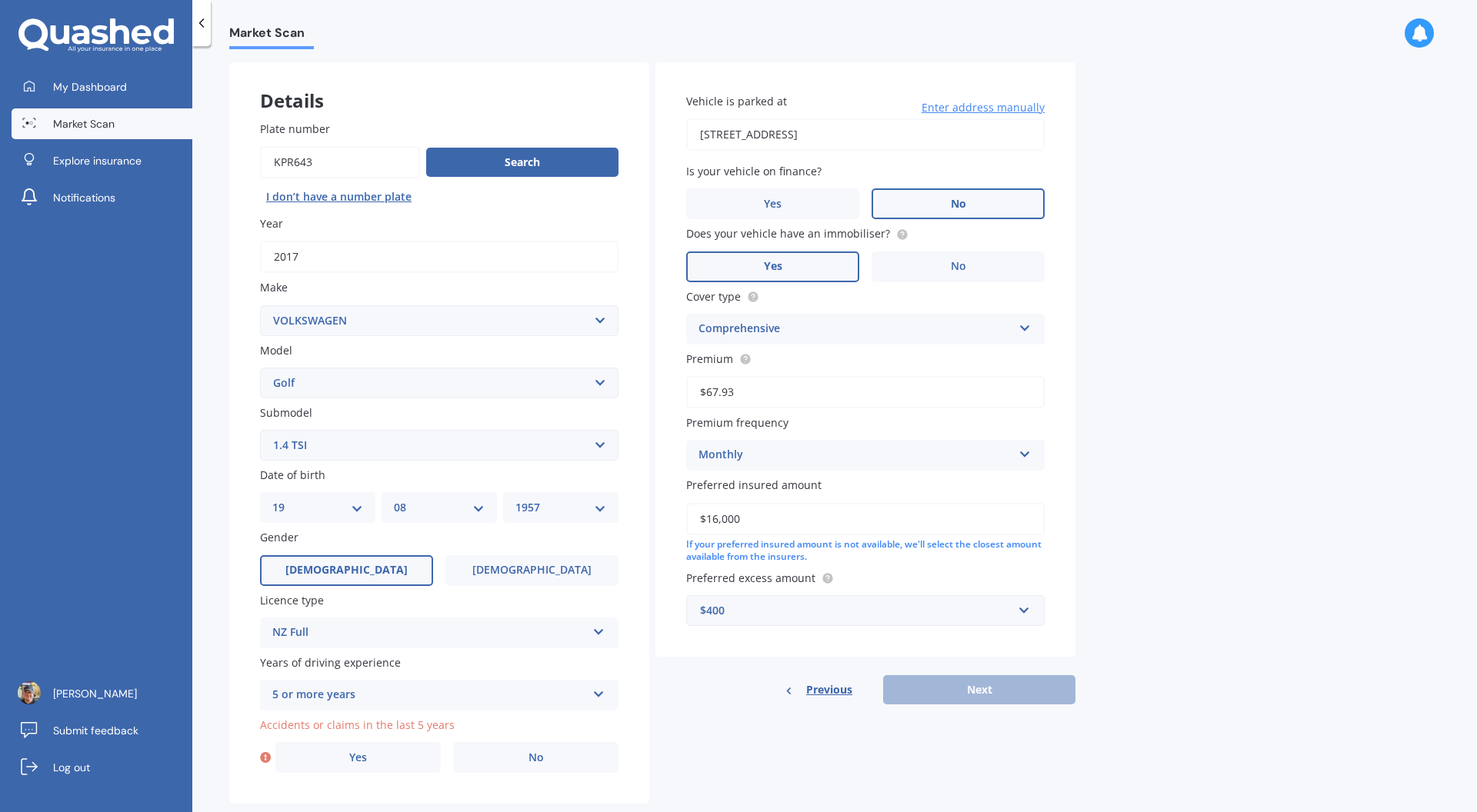
scroll to position [96, 0]
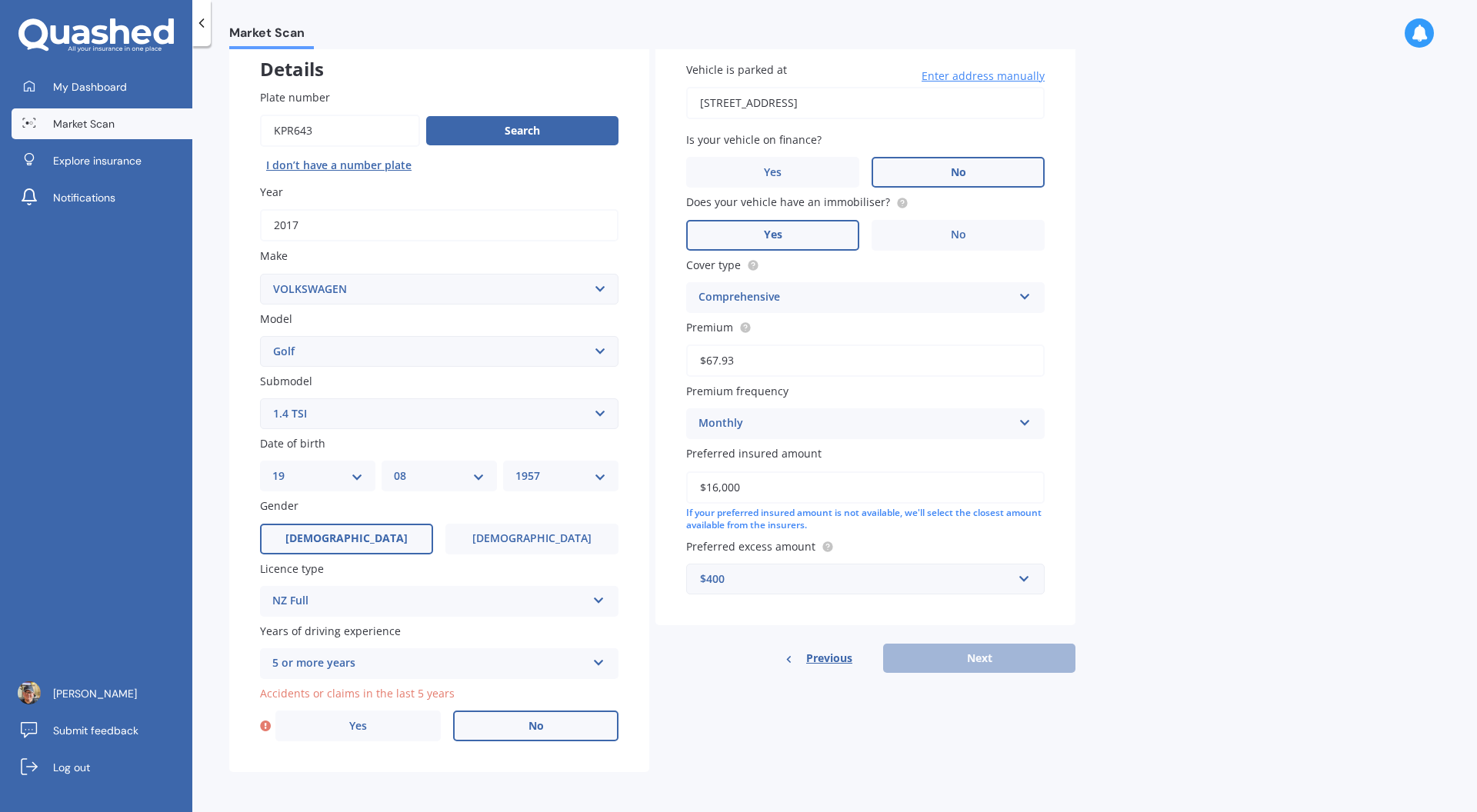
drag, startPoint x: 550, startPoint y: 730, endPoint x: 566, endPoint y: 732, distance: 16.1
click at [551, 730] on label "No" at bounding box center [535, 725] width 166 height 31
click at [0, 0] on input "No" at bounding box center [0, 0] width 0 height 0
click at [996, 666] on button "Next" at bounding box center [979, 658] width 192 height 29
select select "19"
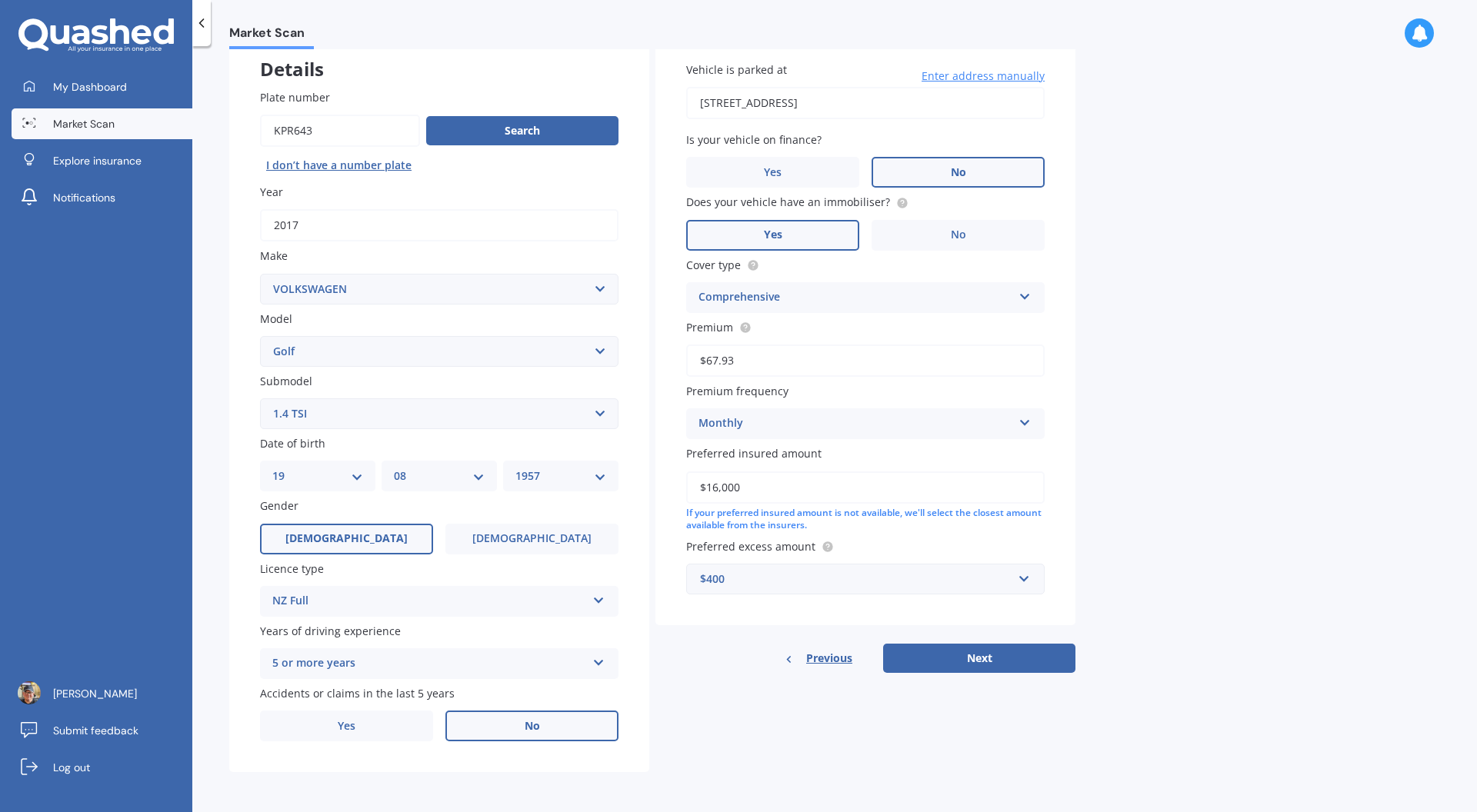
select select "08"
select select "1957"
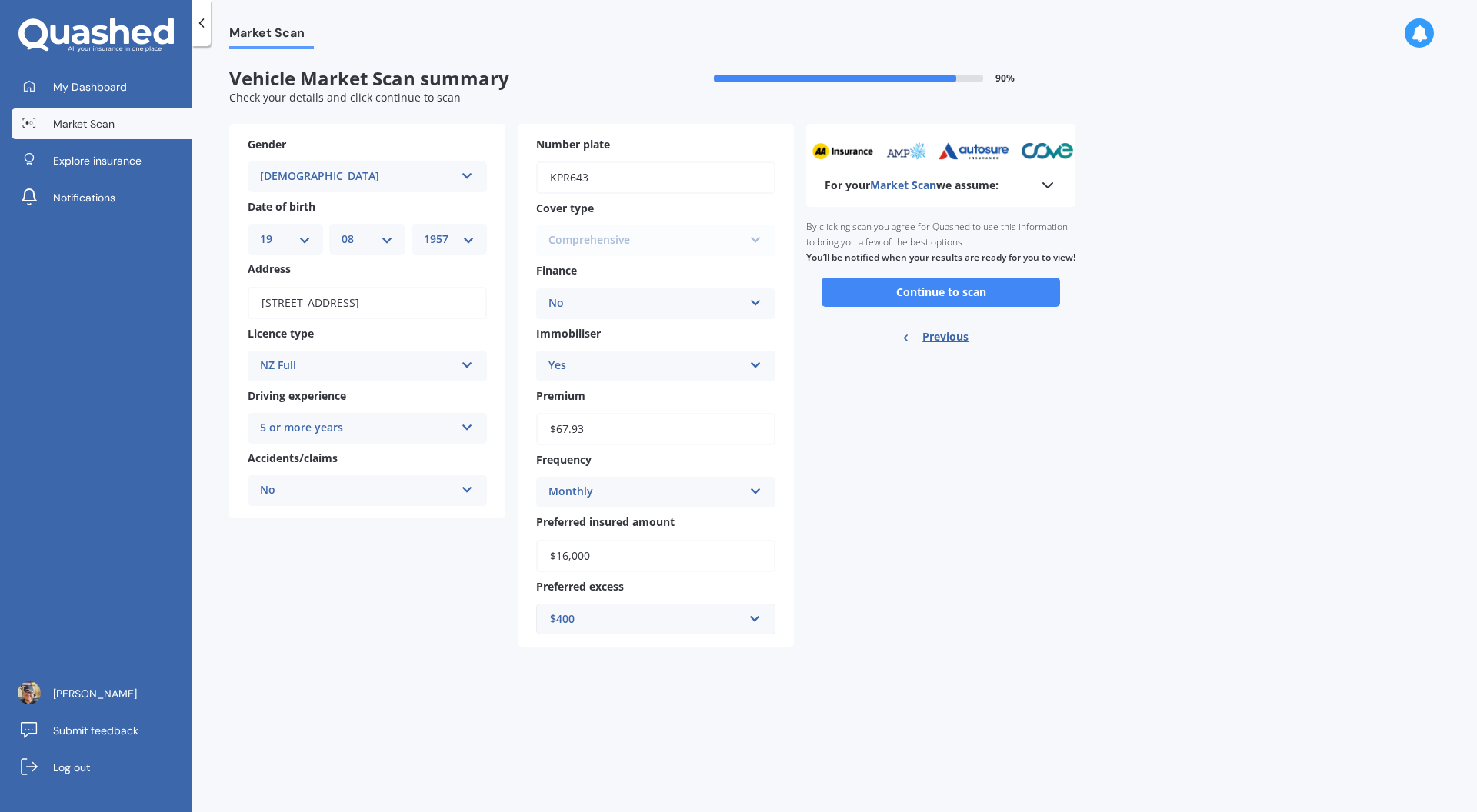
scroll to position [0, 0]
click at [934, 307] on button "Continue to scan" at bounding box center [941, 292] width 239 height 29
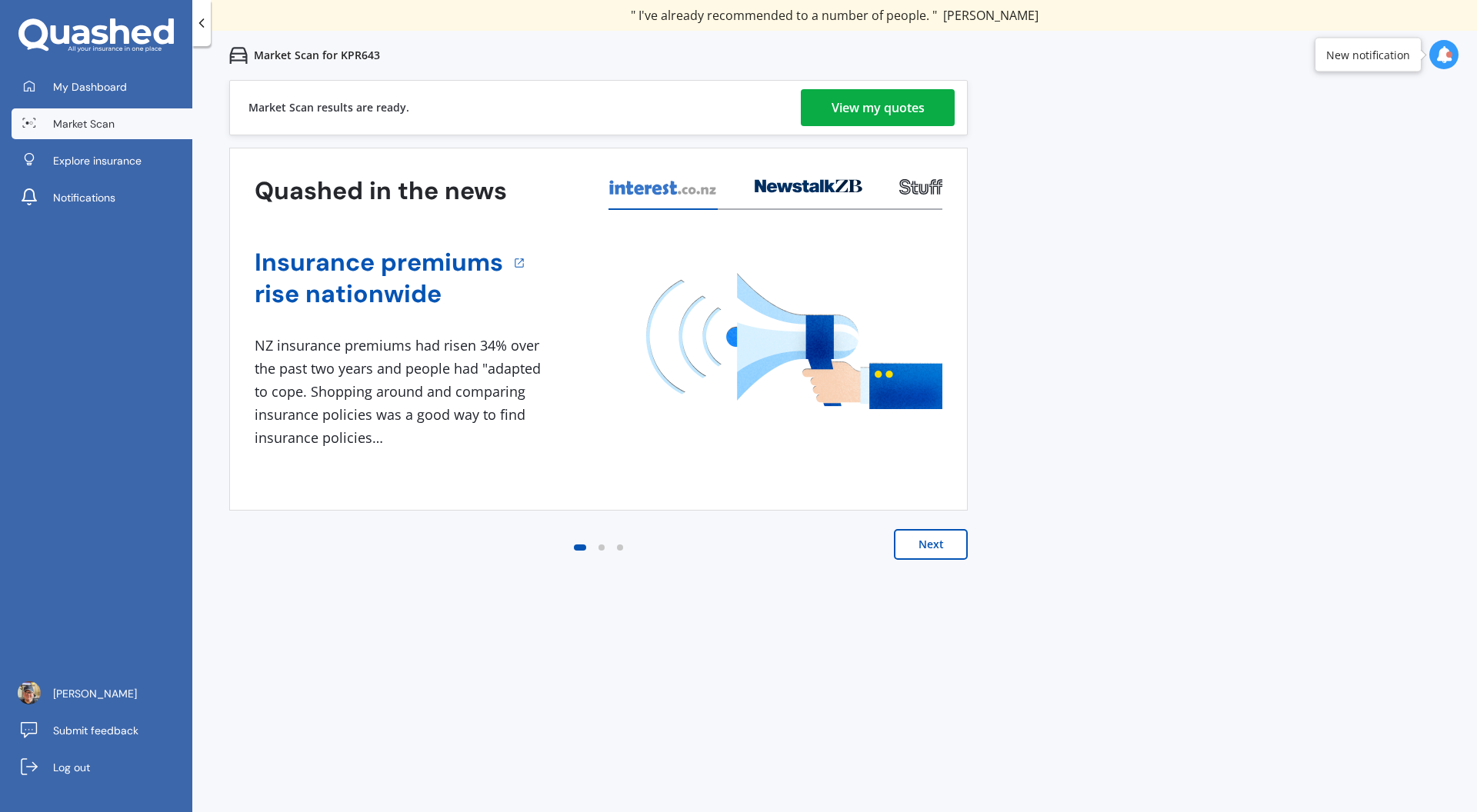
click at [896, 116] on div "View my quotes" at bounding box center [878, 108] width 93 height 37
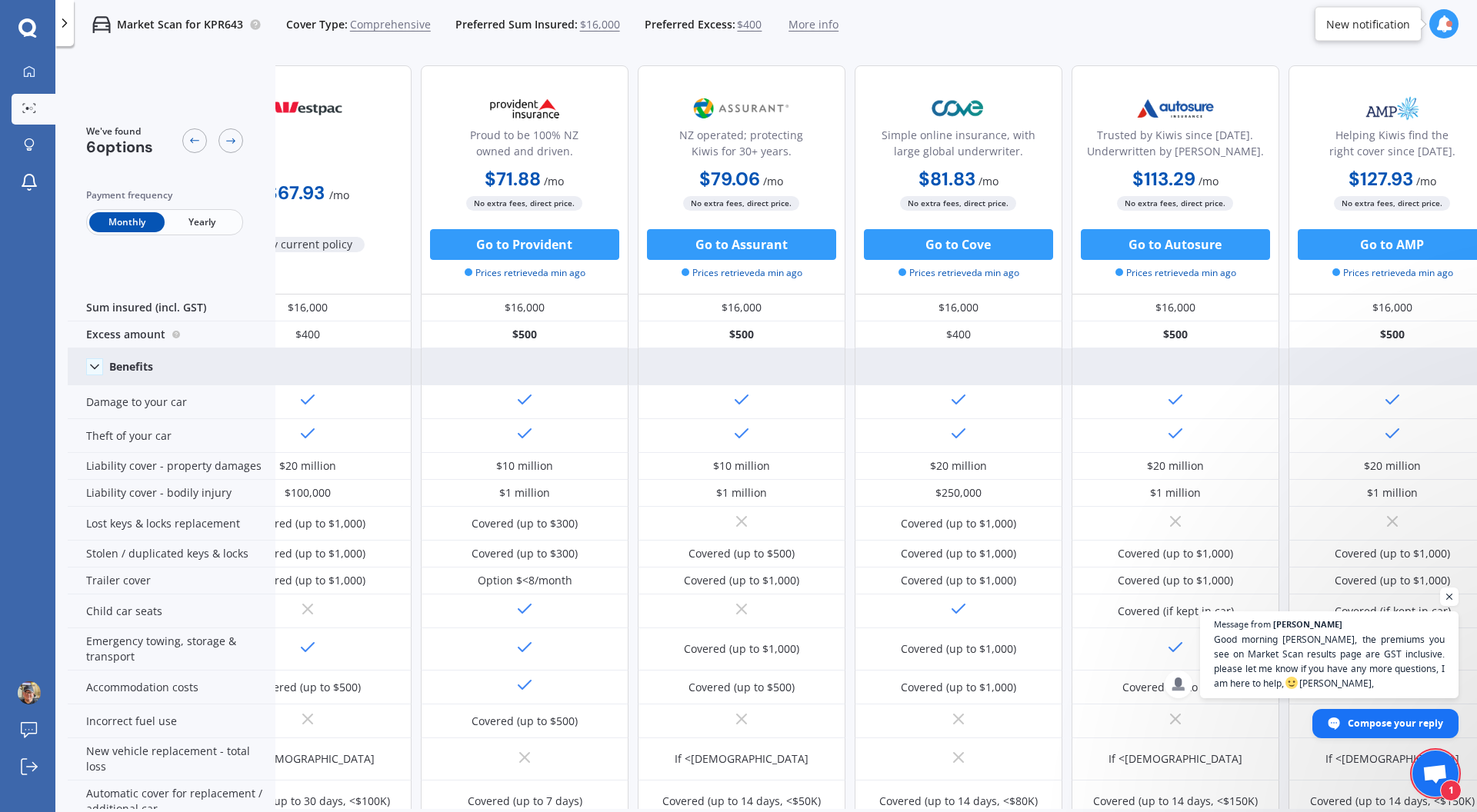
scroll to position [0, 98]
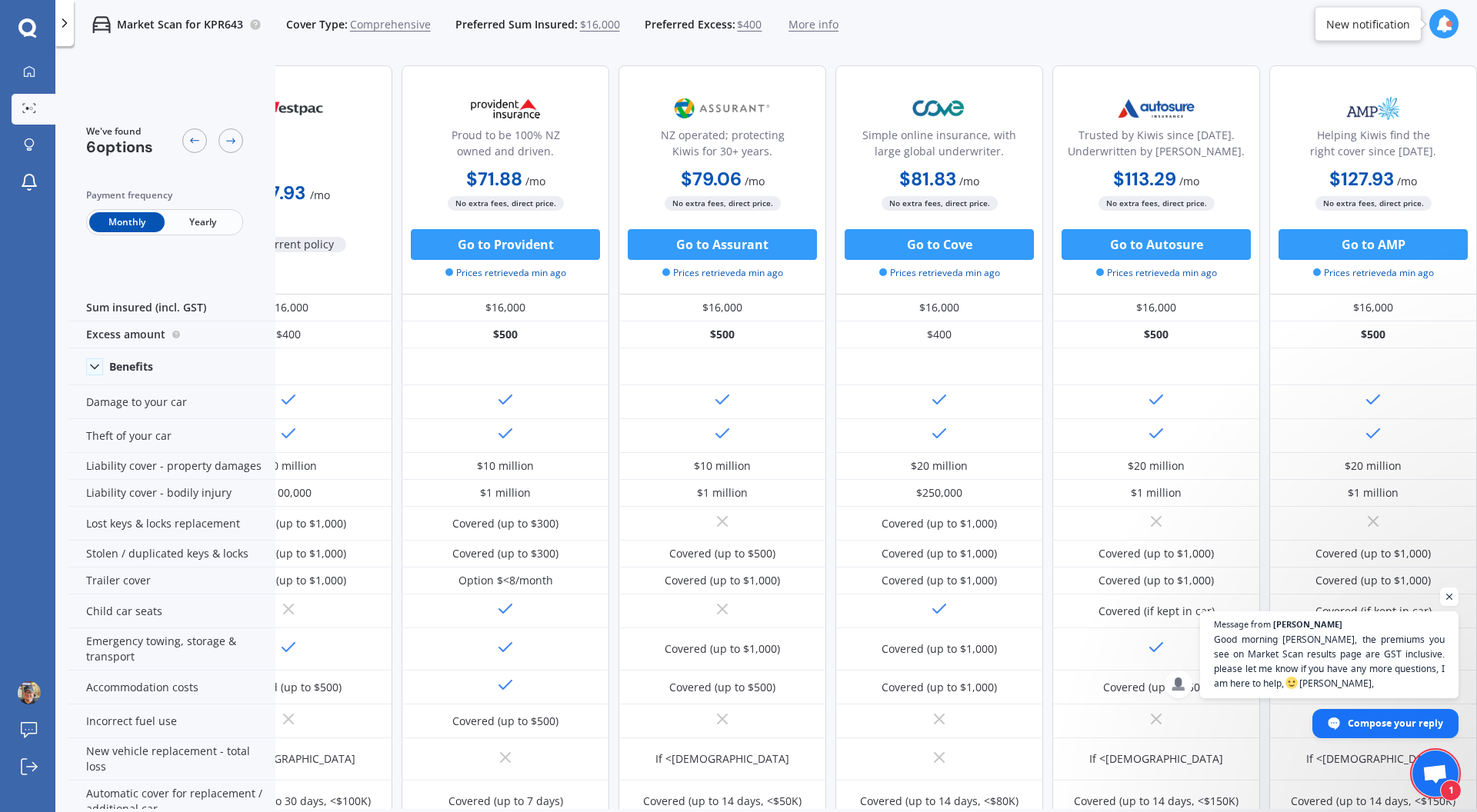
click at [1438, 30] on icon at bounding box center [1443, 24] width 17 height 17
click at [1107, 65] on div "We've found 6 options Payment frequency Monthly Yearly $67.93 / mo My current p…" at bounding box center [727, 647] width 1500 height 1187
click at [144, 263] on div "We've found 6 options Payment frequency Monthly Yearly" at bounding box center [171, 180] width 208 height 229
click at [322, 170] on div "$67.93 / mo" at bounding box center [288, 188] width 208 height 44
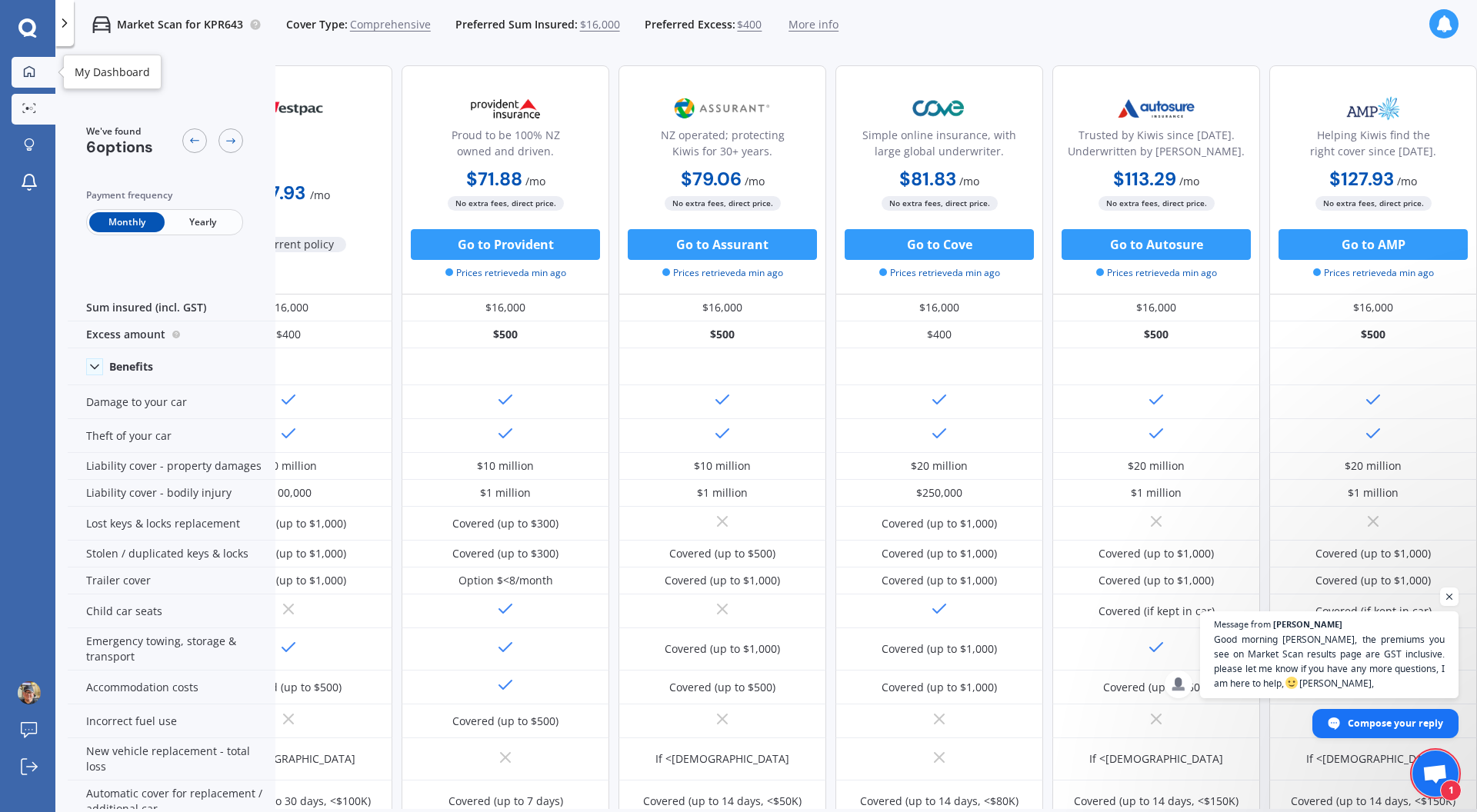
click at [28, 68] on icon at bounding box center [29, 72] width 12 height 12
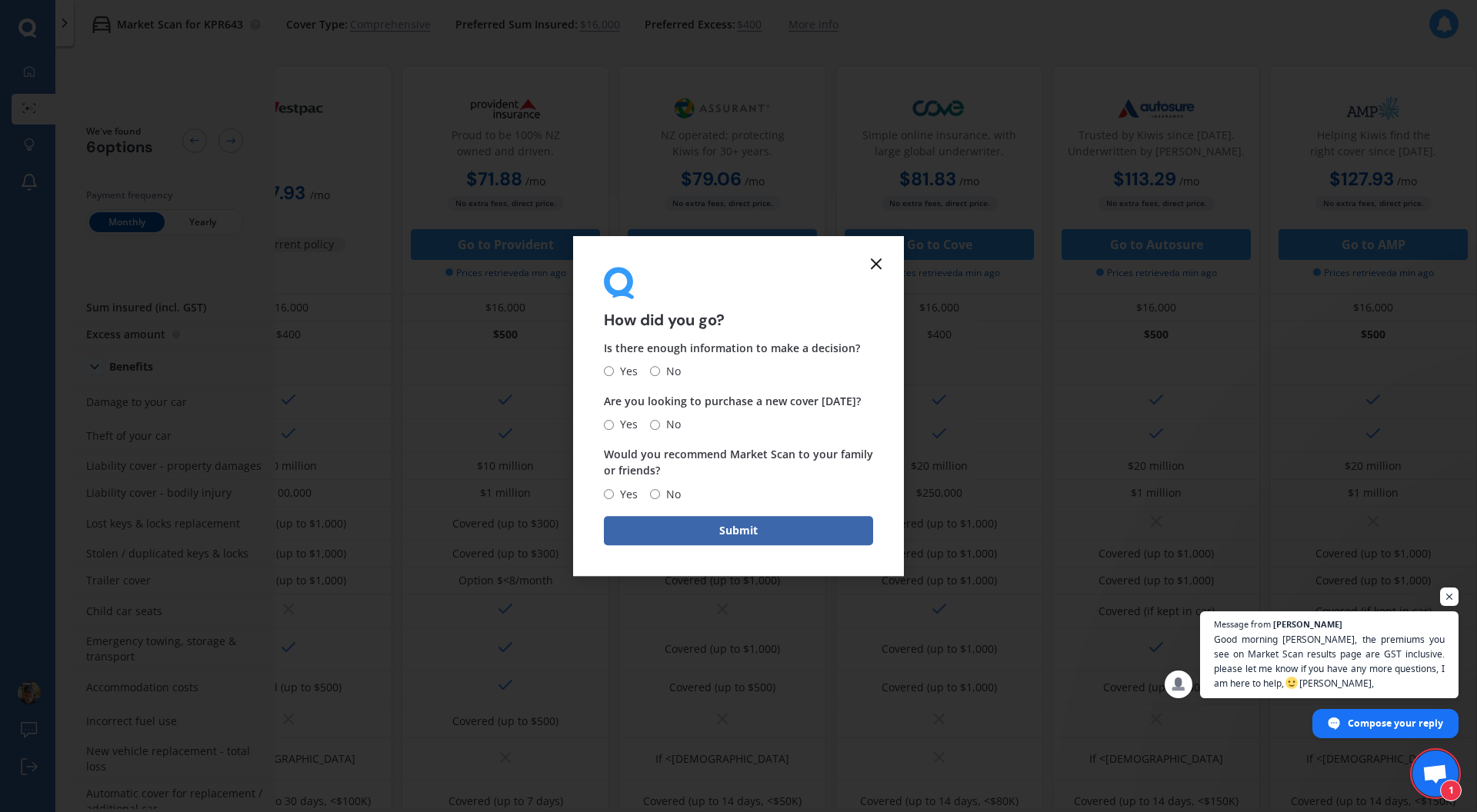
click at [614, 370] on span "Yes" at bounding box center [625, 371] width 24 height 18
click at [613, 370] on input "Yes" at bounding box center [608, 371] width 10 height 10
radio input "true"
click at [653, 424] on input "No" at bounding box center [654, 424] width 10 height 10
radio input "true"
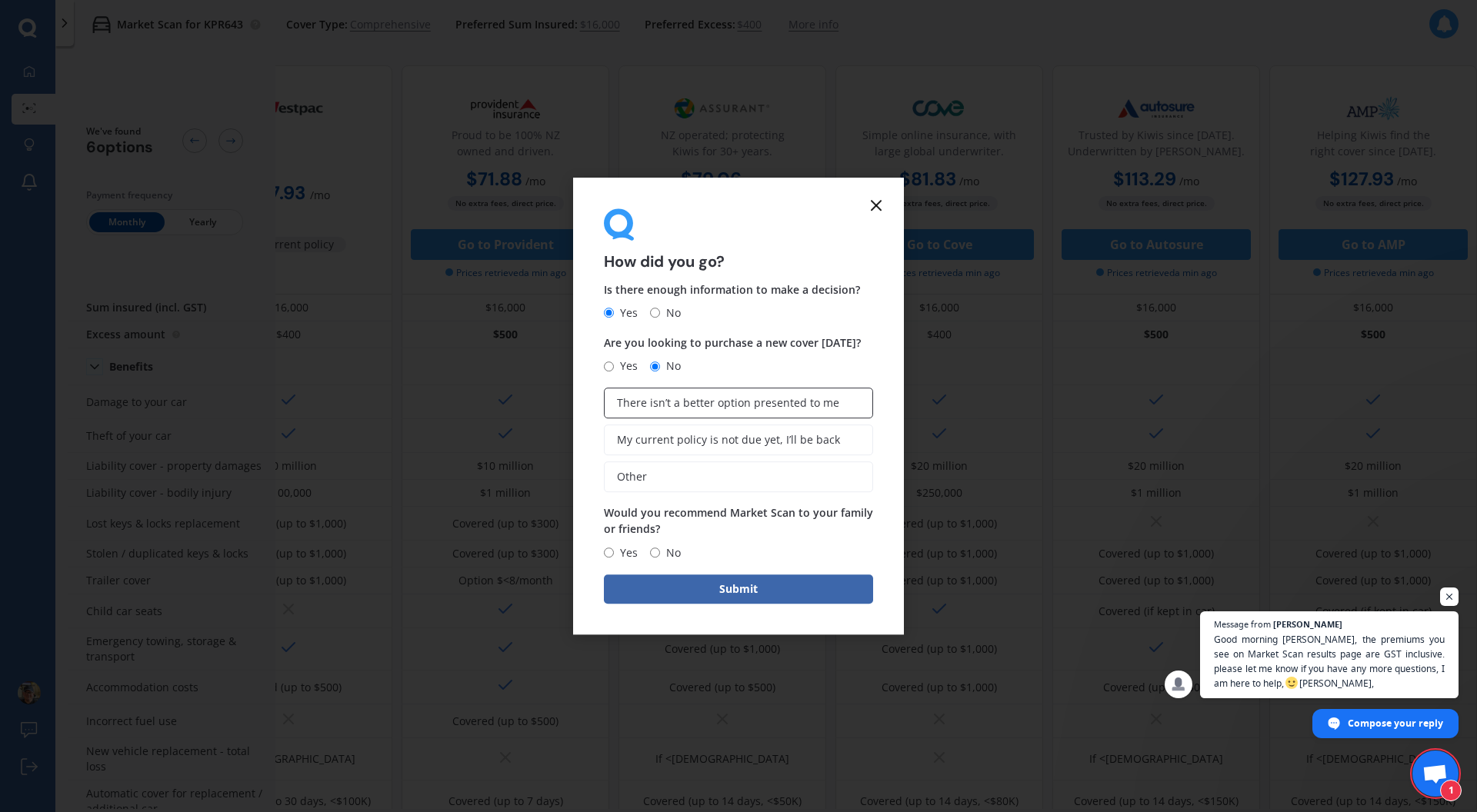
click at [678, 412] on label "There isn’t a better option presented to me" at bounding box center [738, 402] width 269 height 31
click at [0, 0] on input "There isn’t a better option presented to me" at bounding box center [0, 0] width 0 height 0
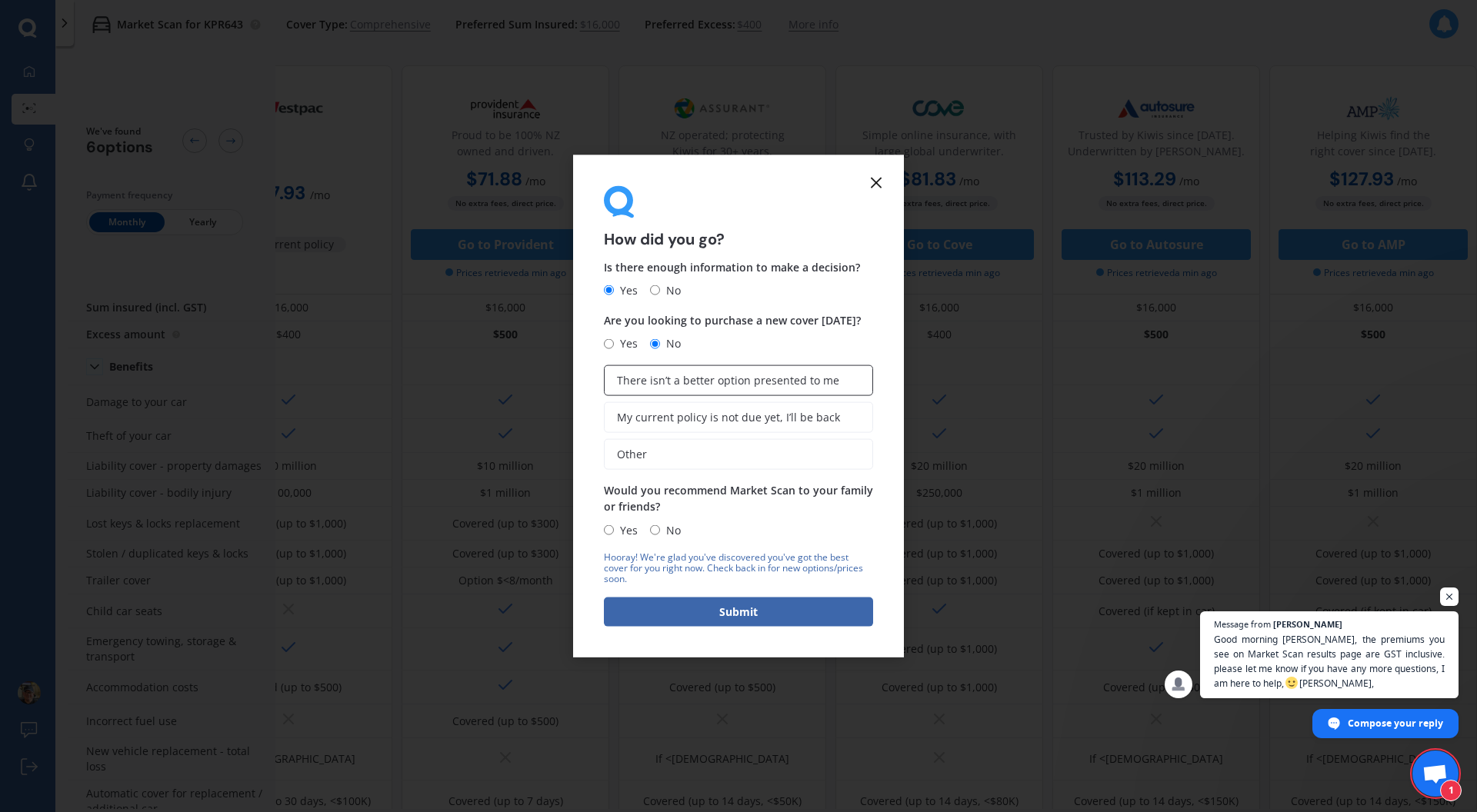
click at [699, 384] on span "There isn’t a better option presented to me" at bounding box center [727, 380] width 222 height 13
click at [0, 0] on input "There isn’t a better option presented to me" at bounding box center [0, 0] width 0 height 0
click at [615, 531] on span "Yes" at bounding box center [625, 530] width 24 height 18
click at [614, 531] on input "Yes" at bounding box center [608, 530] width 10 height 10
radio input "true"
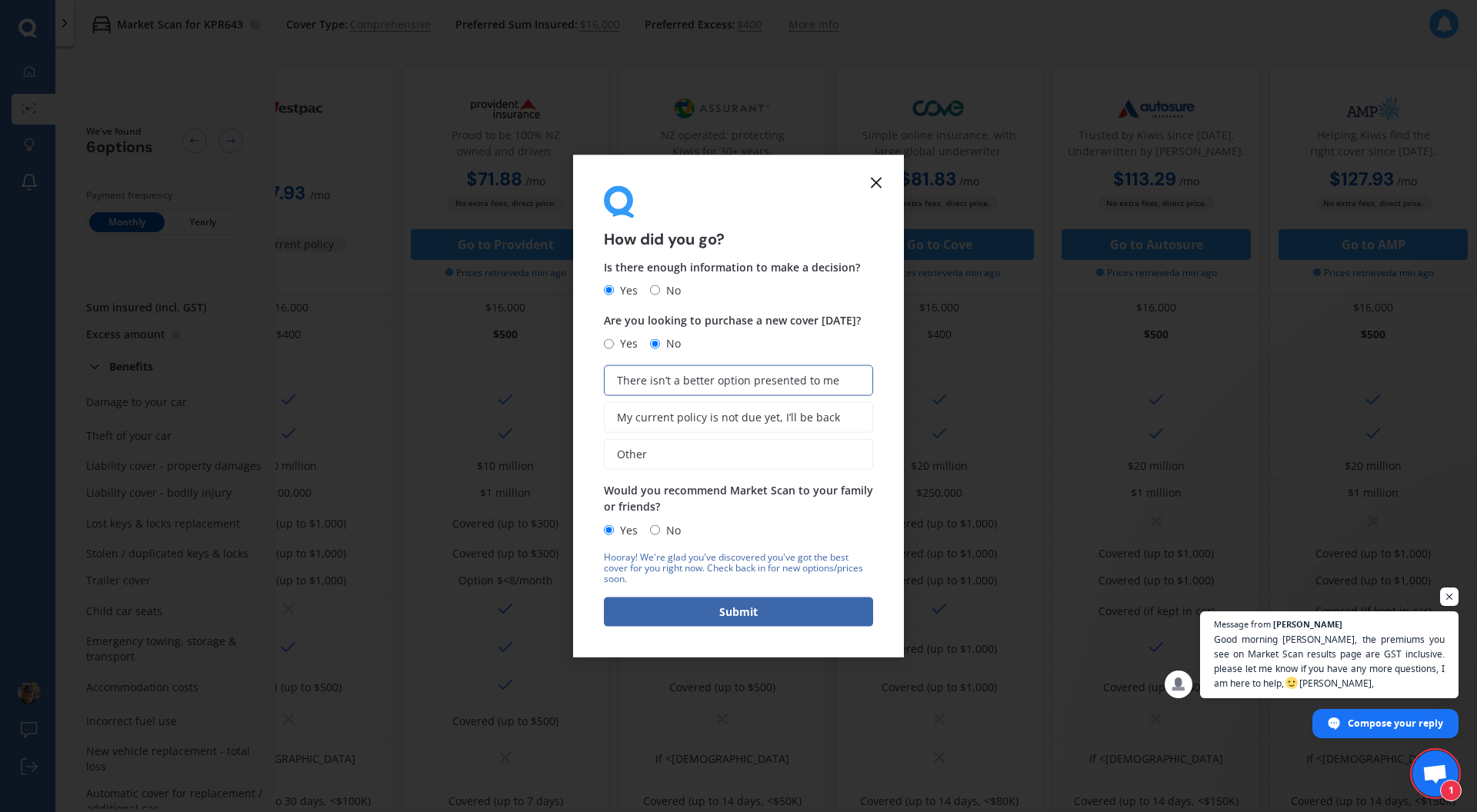
click at [729, 611] on button "Submit" at bounding box center [738, 610] width 269 height 29
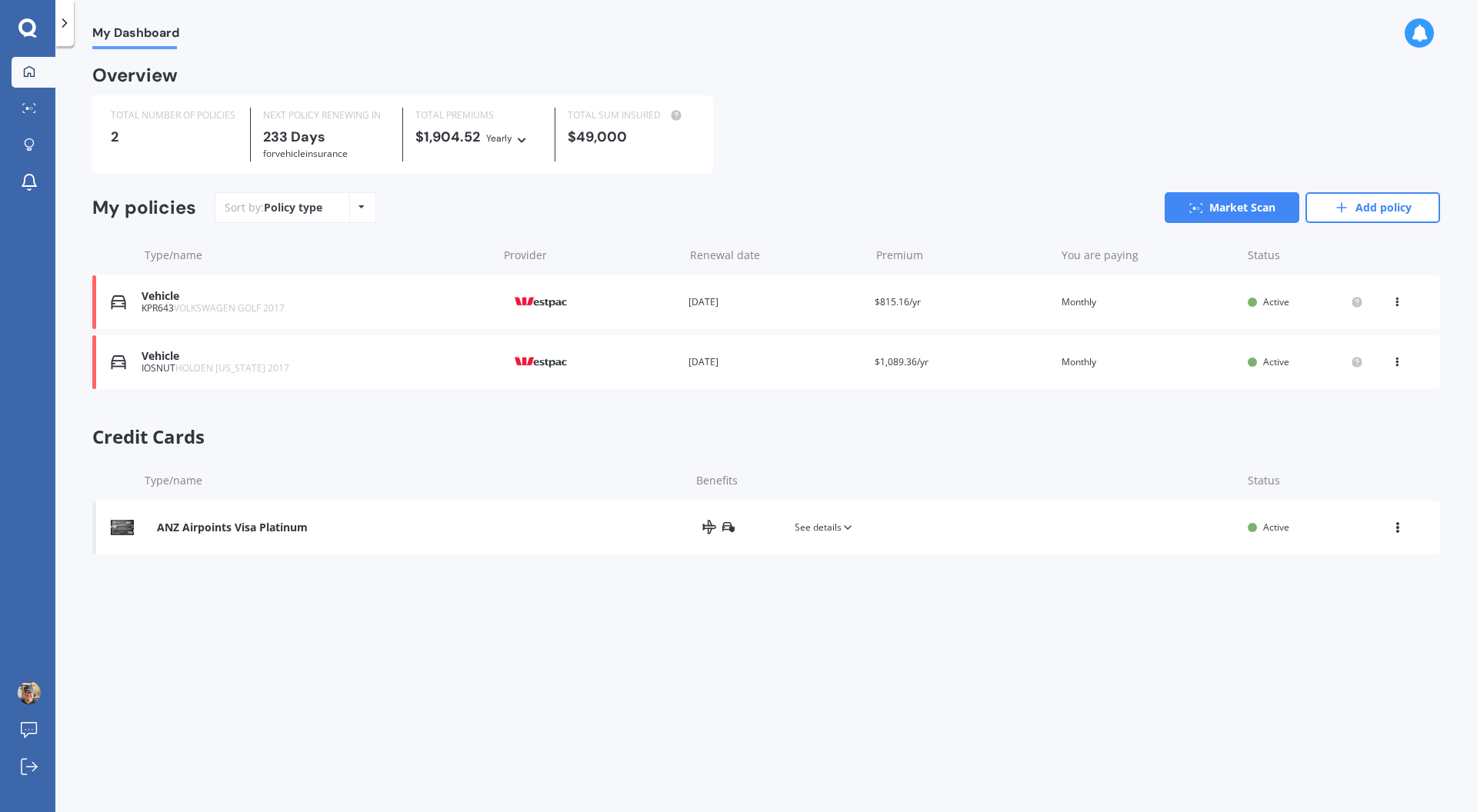
click at [209, 368] on span "HOLDEN [US_STATE] 2017" at bounding box center [232, 367] width 114 height 13
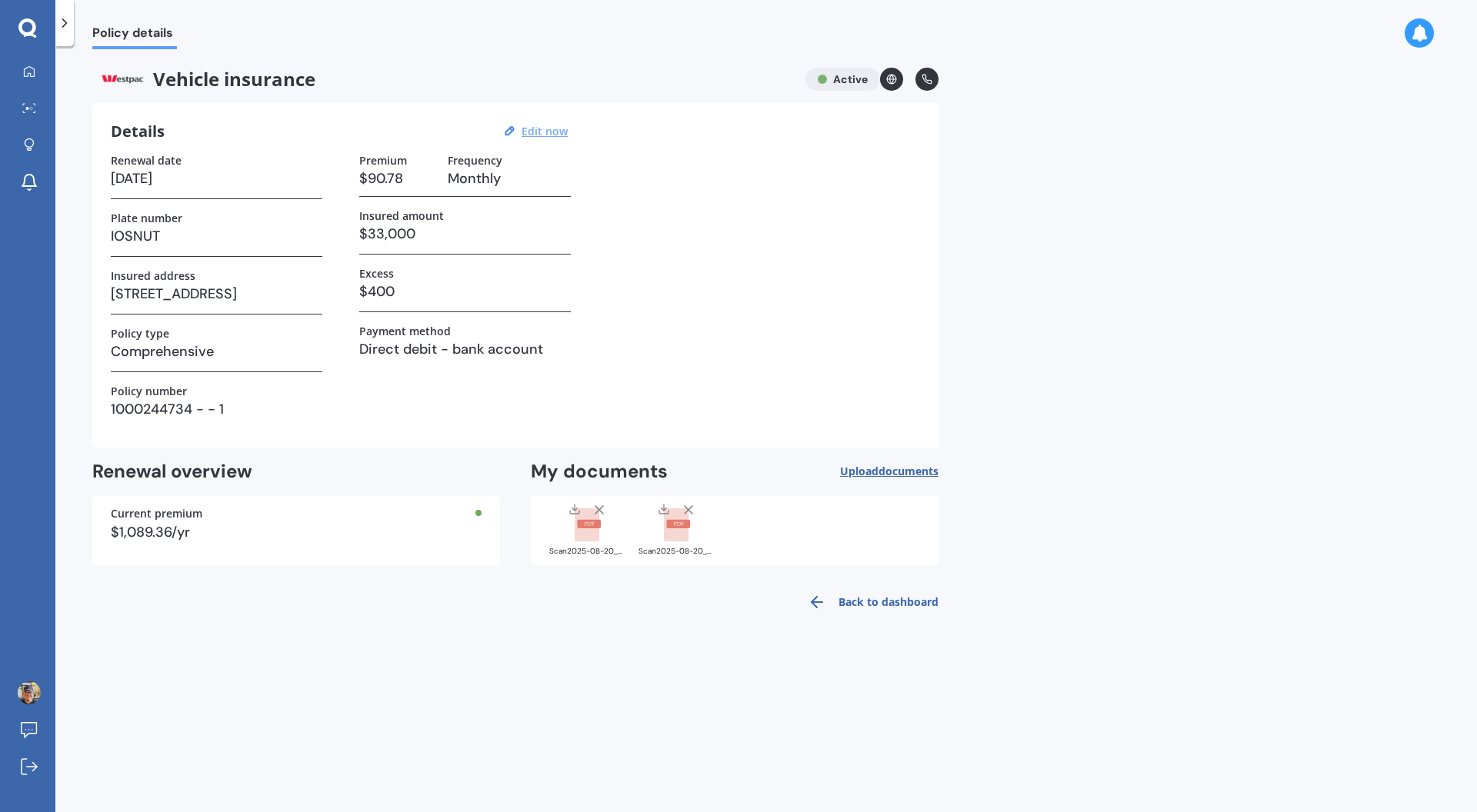
click at [541, 135] on u "Edit now" at bounding box center [545, 131] width 46 height 15
select select "28"
select select "04"
select select "2026"
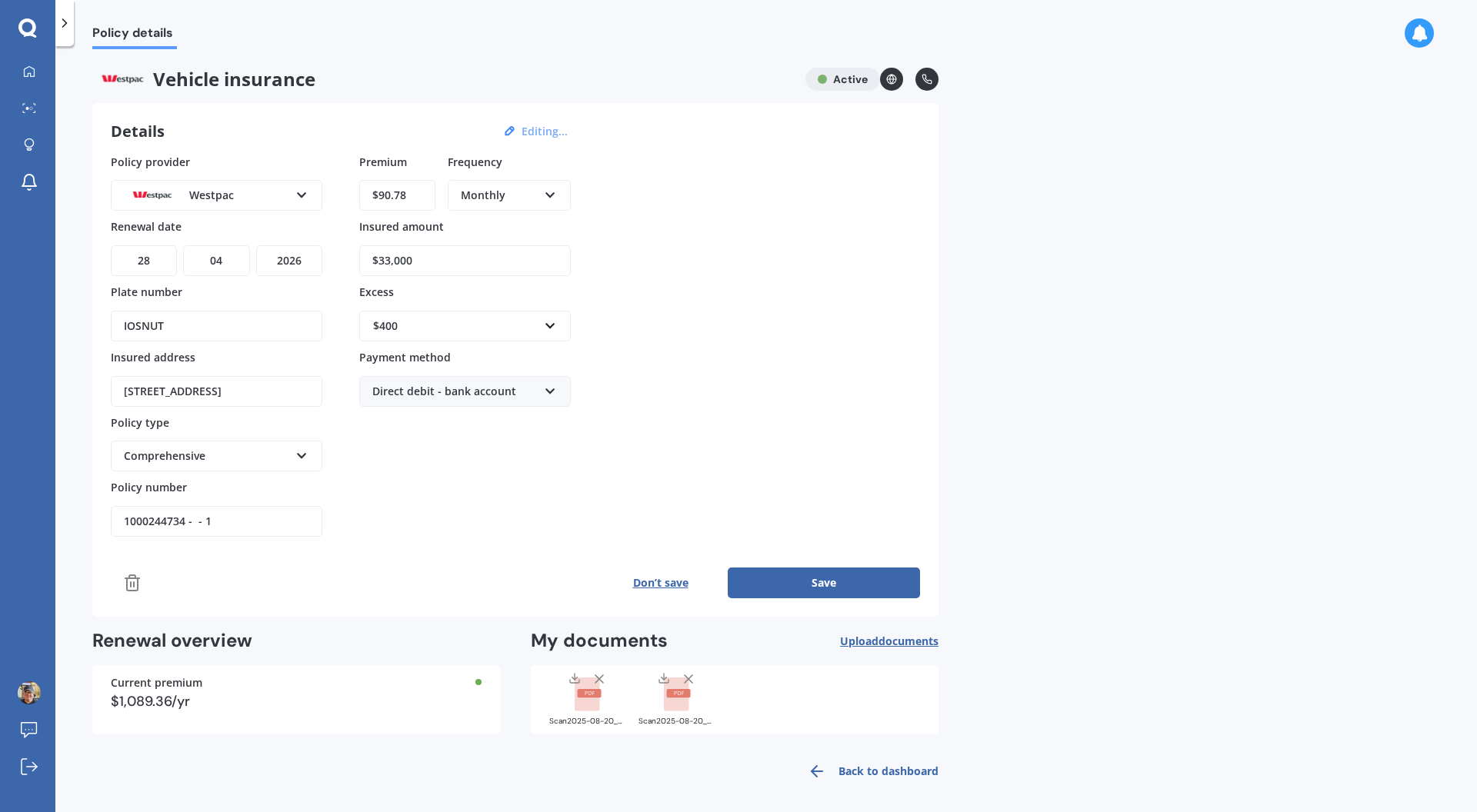
click at [541, 135] on button "Editing..." at bounding box center [544, 132] width 55 height 14
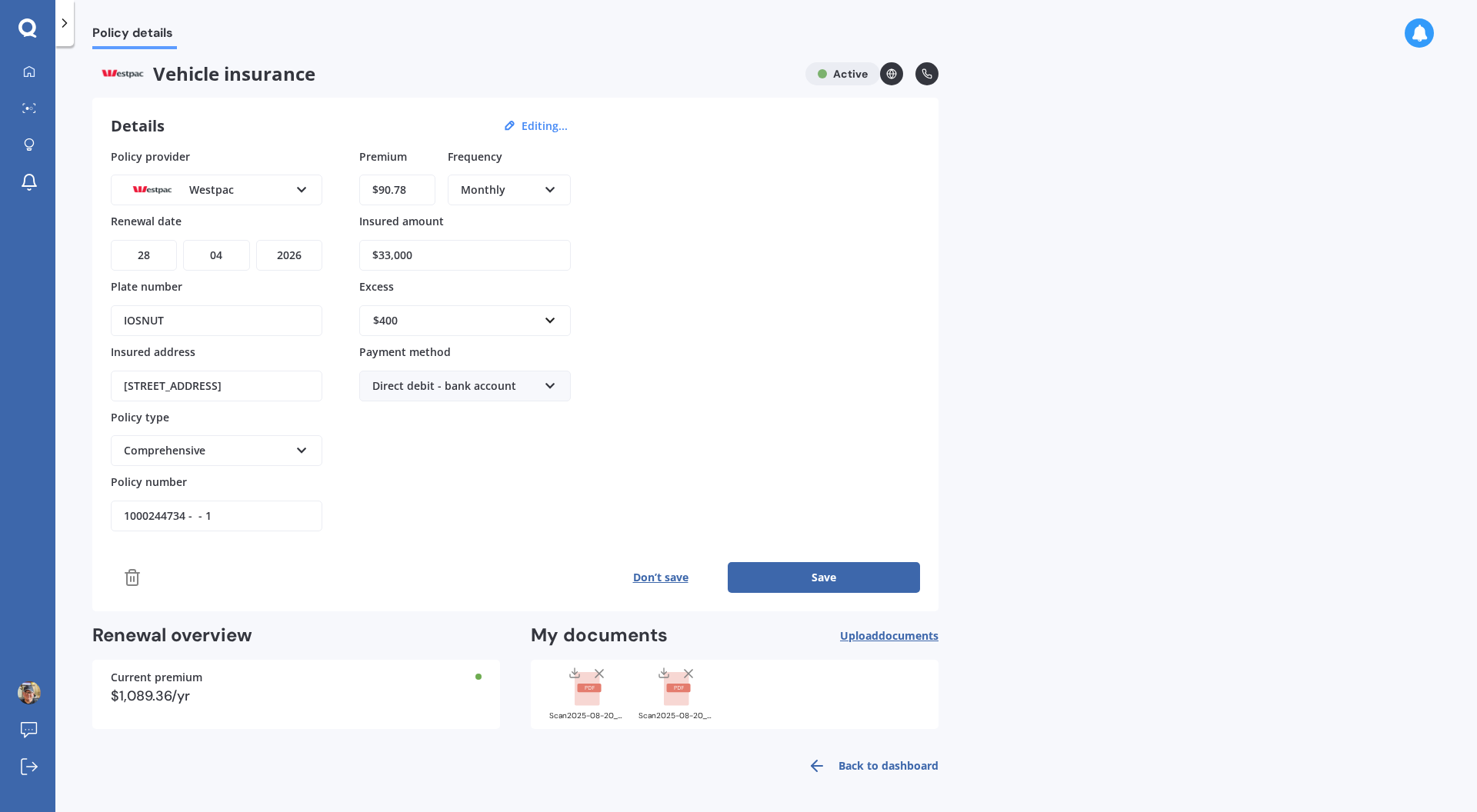
click at [1066, 491] on div "Policy details Vehicle insurance Active Details Editing... Policy provider West…" at bounding box center [766, 431] width 1422 height 766
click at [38, 66] on div at bounding box center [29, 73] width 23 height 14
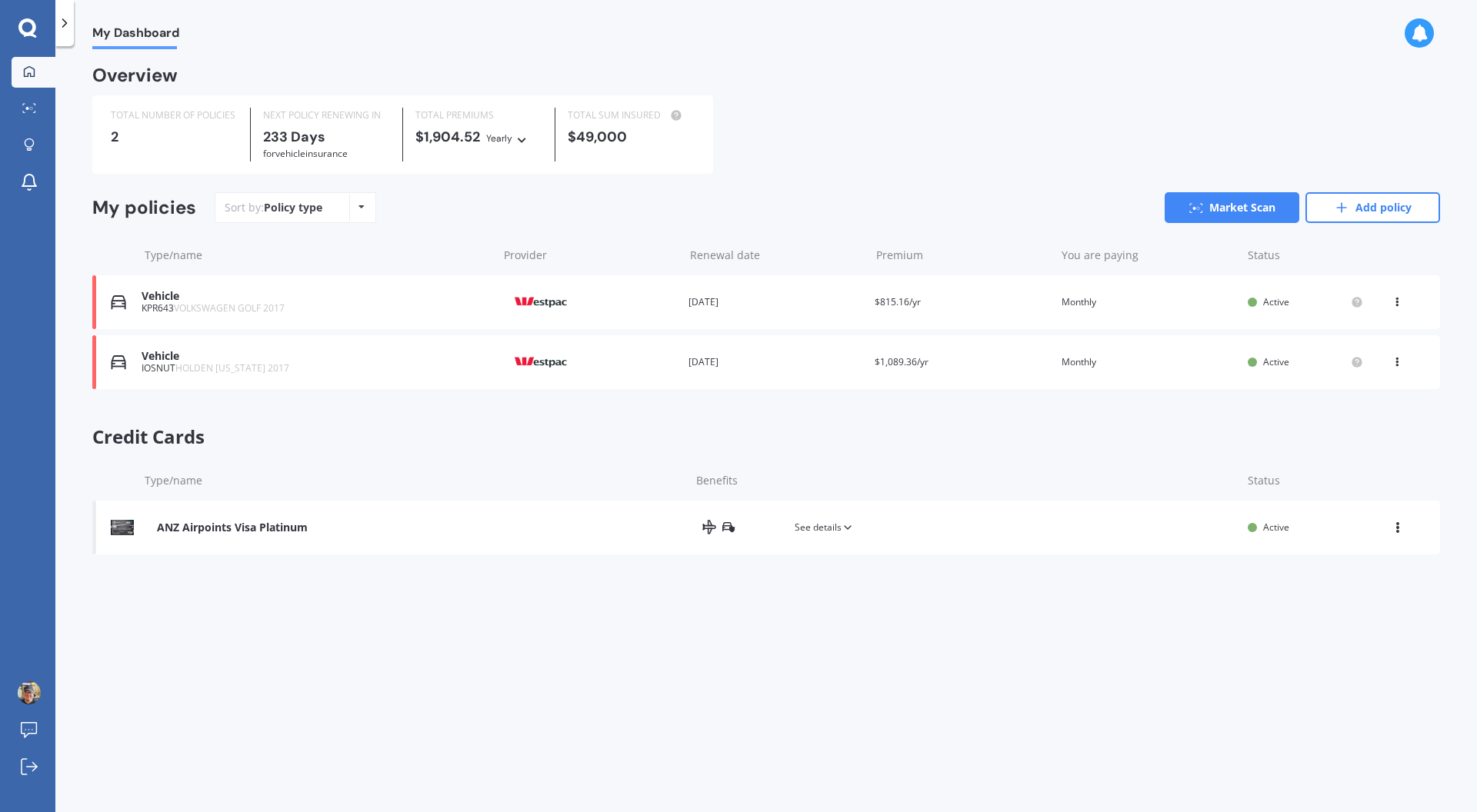
click at [1394, 364] on icon at bounding box center [1396, 359] width 11 height 10
click at [1359, 402] on div "View policy" at bounding box center [1363, 391] width 153 height 31
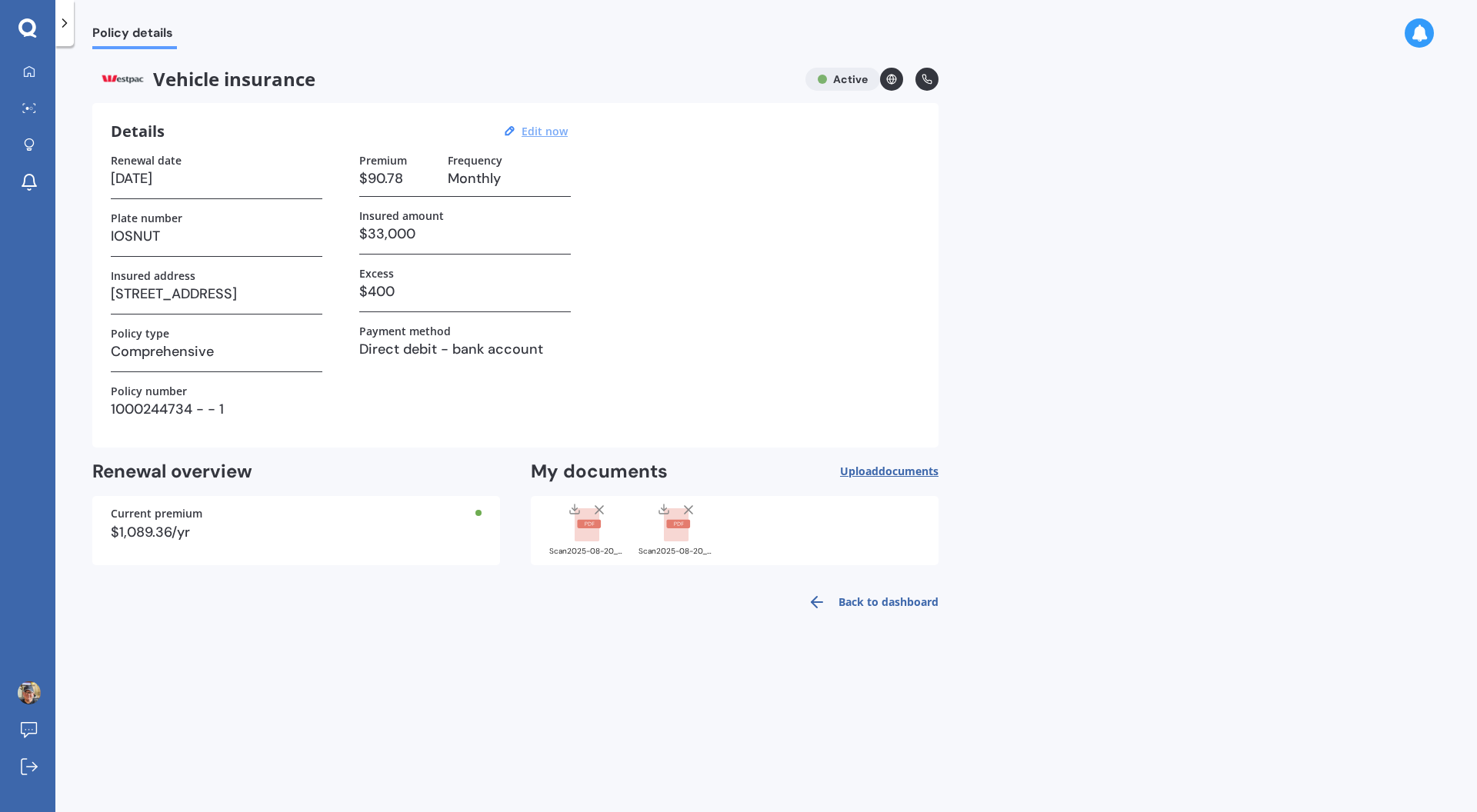
click at [556, 128] on u "Edit now" at bounding box center [545, 131] width 46 height 15
select select "28"
select select "04"
select select "2026"
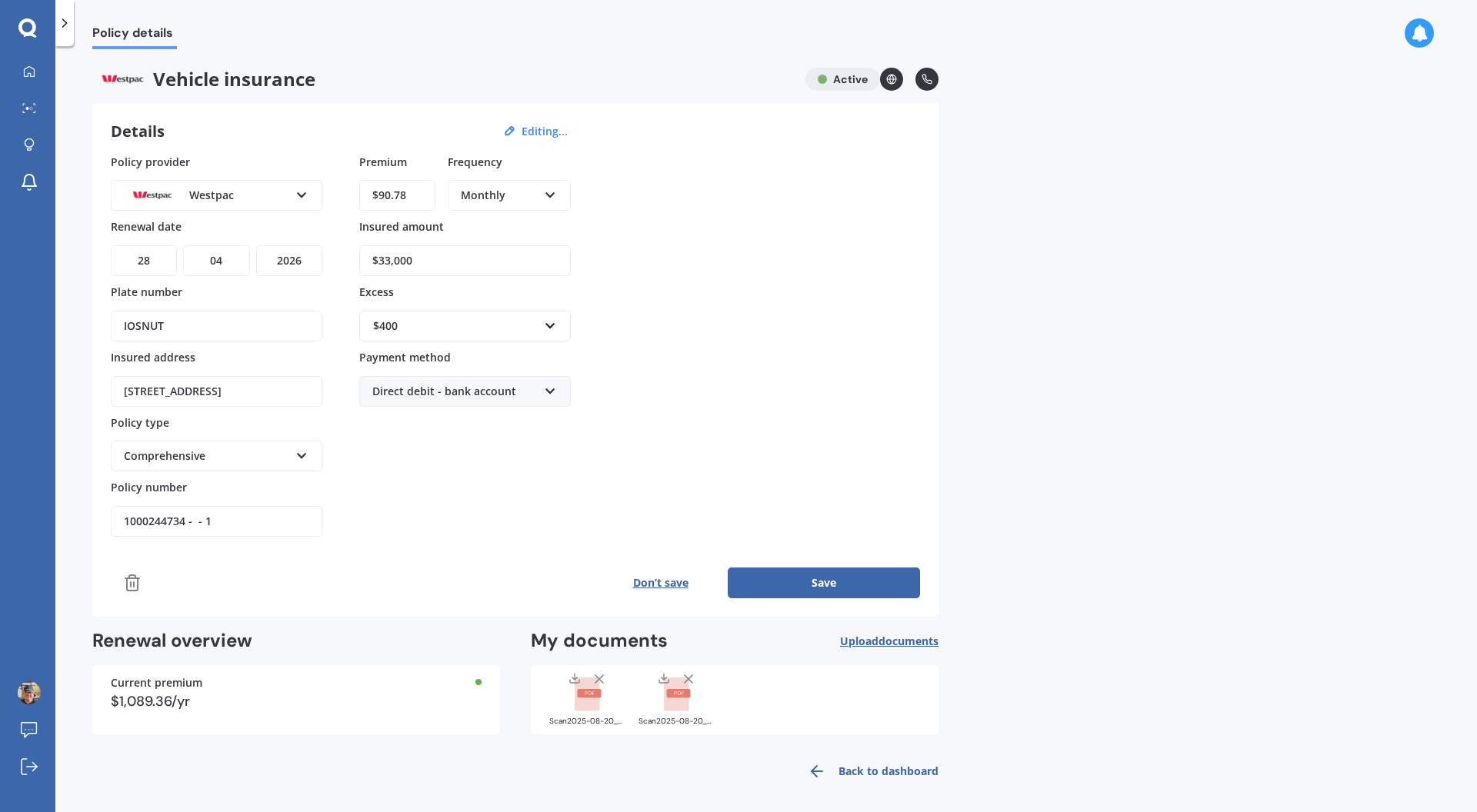
click at [170, 261] on select "DD 01 02 03 04 05 06 07 08 09 10 11 12 13 14 15 16 17 18 19 20 21 22 23 24 25 2…" at bounding box center [143, 260] width 66 height 31
select select "11"
click at [111, 246] on select "DD 01 02 03 04 05 06 07 08 09 10 11 12 13 14 15 16 17 18 19 20 21 22 23 24 25 2…" at bounding box center [143, 260] width 66 height 31
click at [232, 260] on select "MM 01 02 03 04 05 06 07 08 09 10 11 12" at bounding box center [216, 260] width 66 height 31
select select "01"
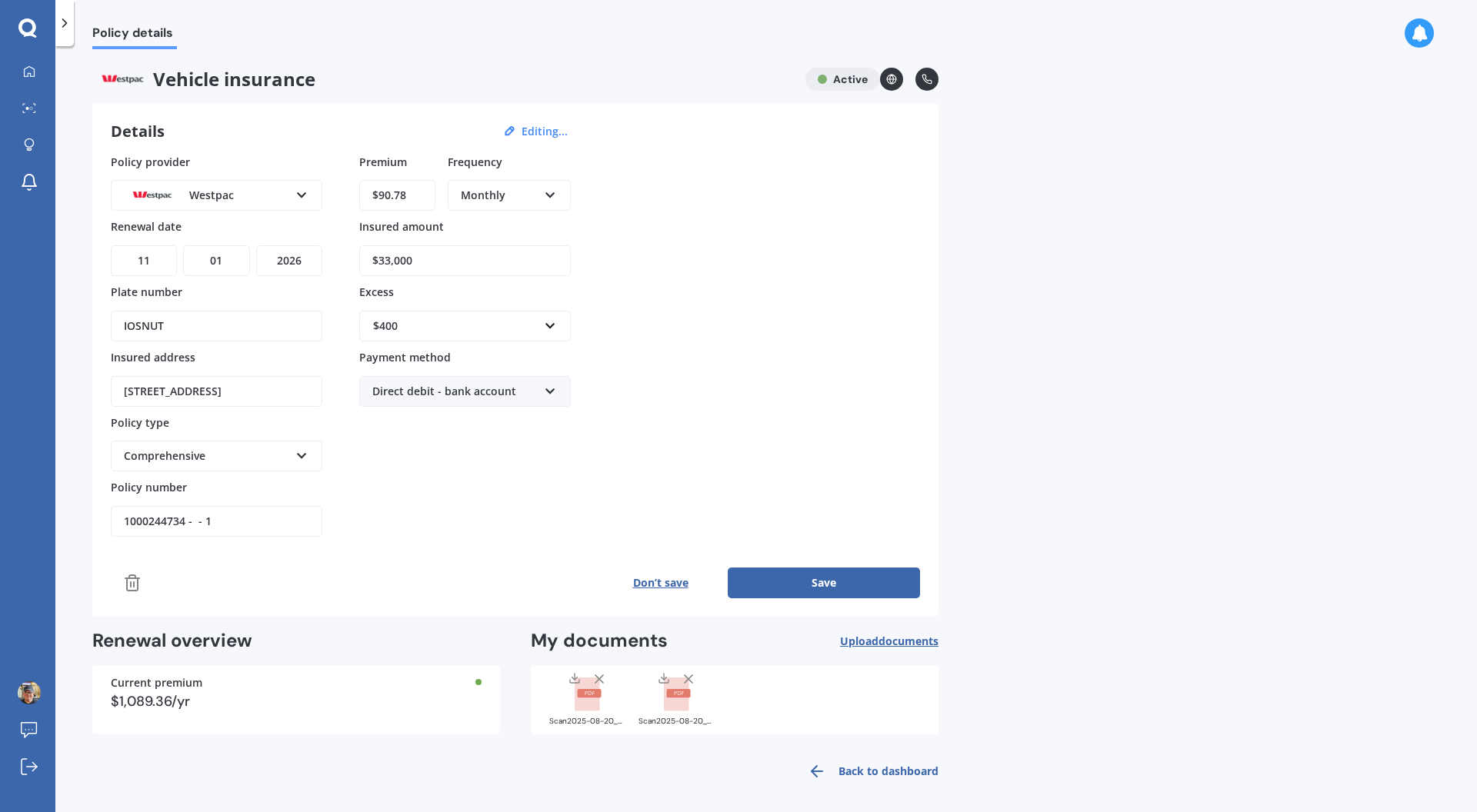
click at [183, 246] on select "MM 01 02 03 04 05 06 07 08 09 10 11 12" at bounding box center [216, 260] width 66 height 31
click at [825, 587] on button "Save" at bounding box center [824, 582] width 192 height 31
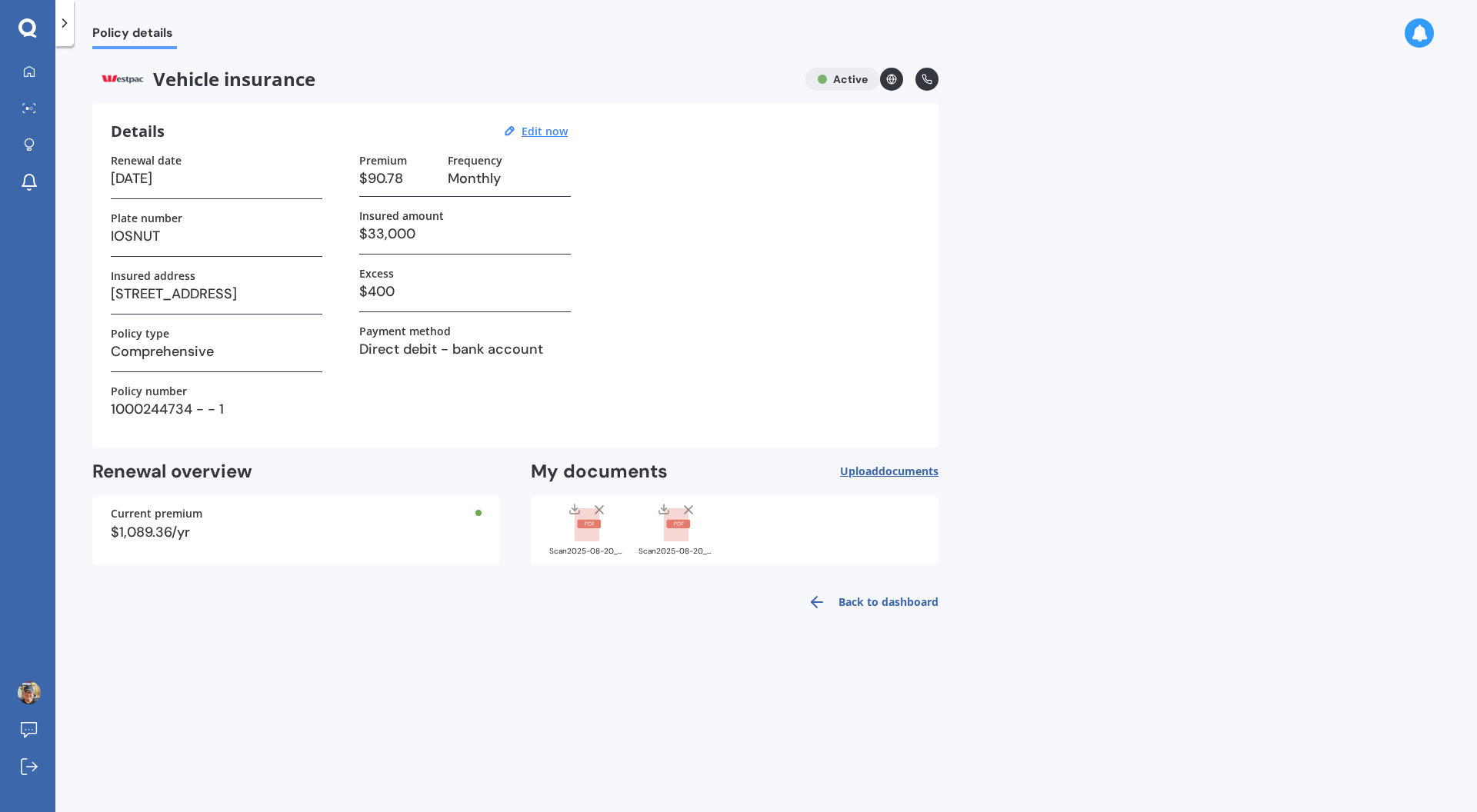
click at [885, 197] on div "Renewal date [DATE] Plate number IOSNUT Insured address [STREET_ADDRESS] 0192 P…" at bounding box center [515, 291] width 810 height 275
click at [26, 72] on icon at bounding box center [29, 72] width 12 height 12
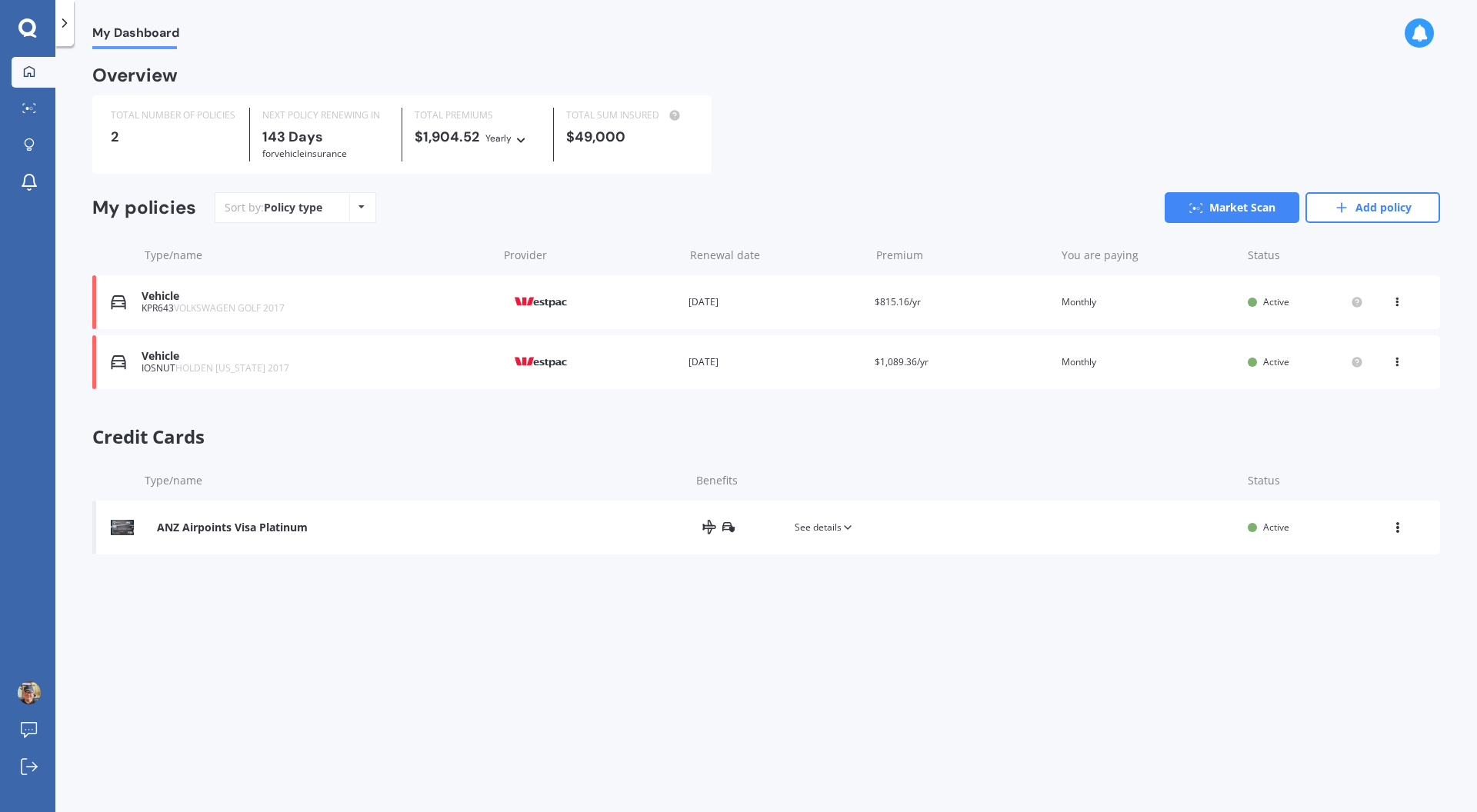
drag, startPoint x: 856, startPoint y: 529, endPoint x: 856, endPoint y: 517, distance: 12.0
click at [856, 528] on div "See details" at bounding box center [969, 528] width 533 height 16
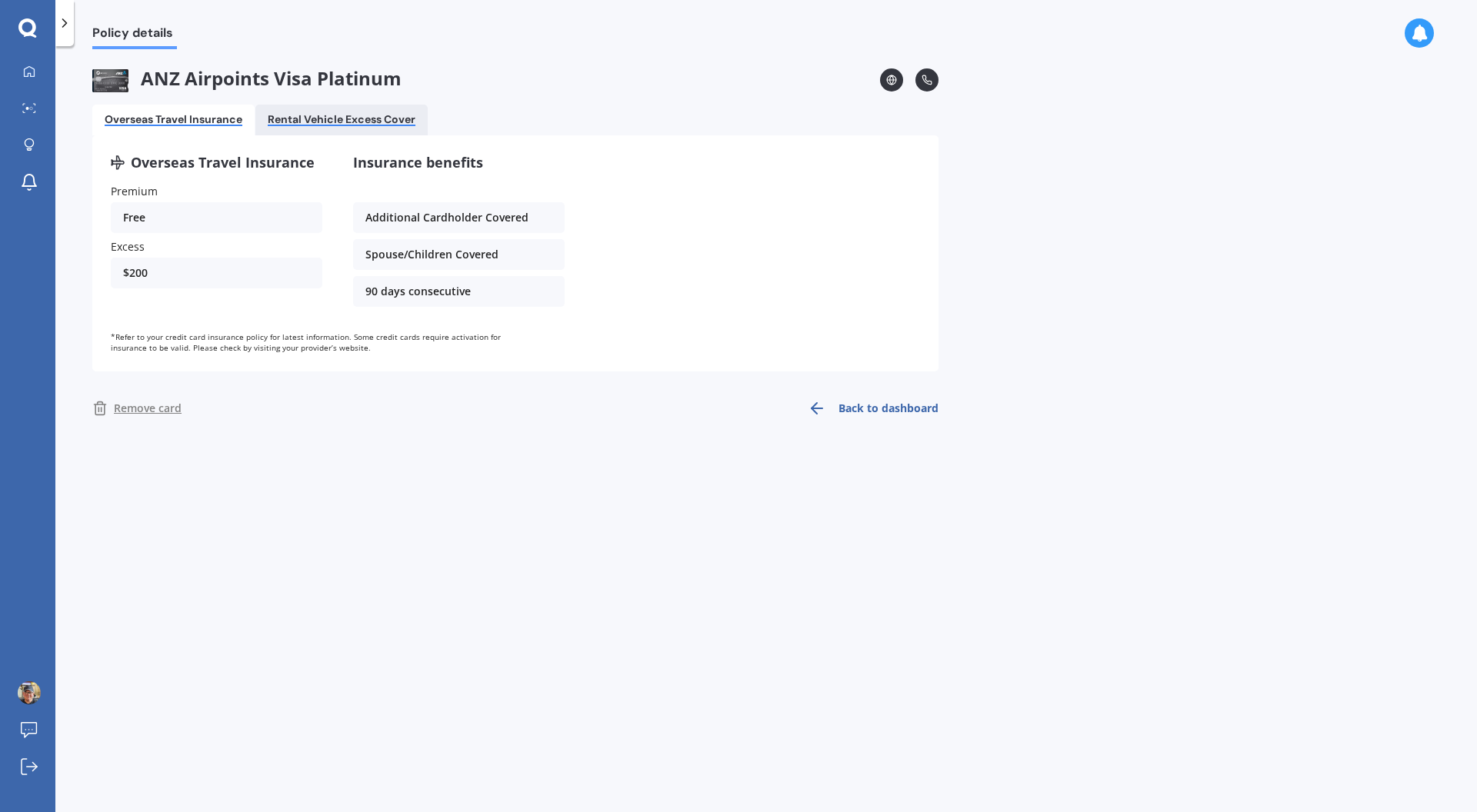
click at [360, 122] on div "Rental Vehicle Excess Cover" at bounding box center [341, 119] width 147 height 13
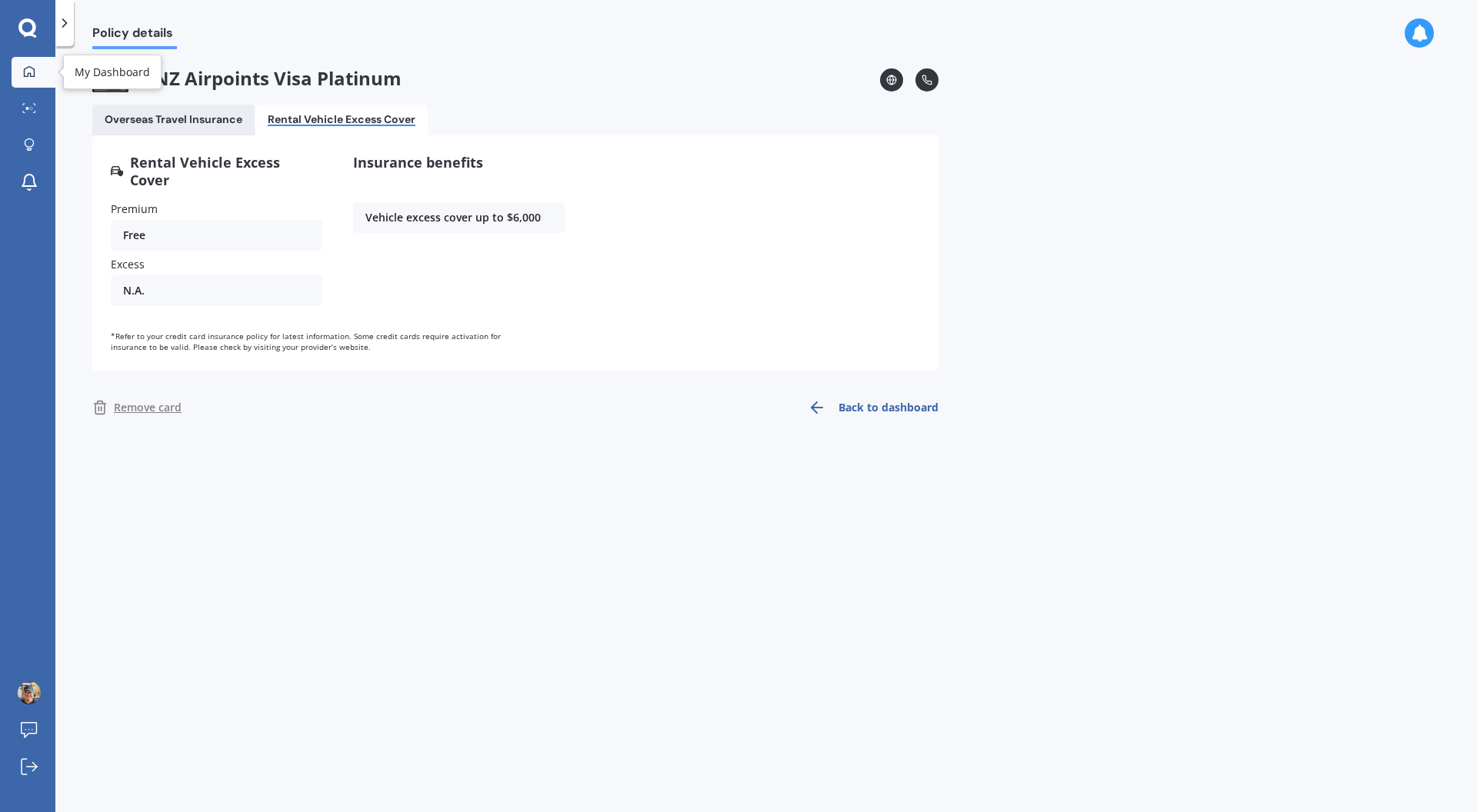
click at [26, 73] on icon at bounding box center [29, 72] width 12 height 12
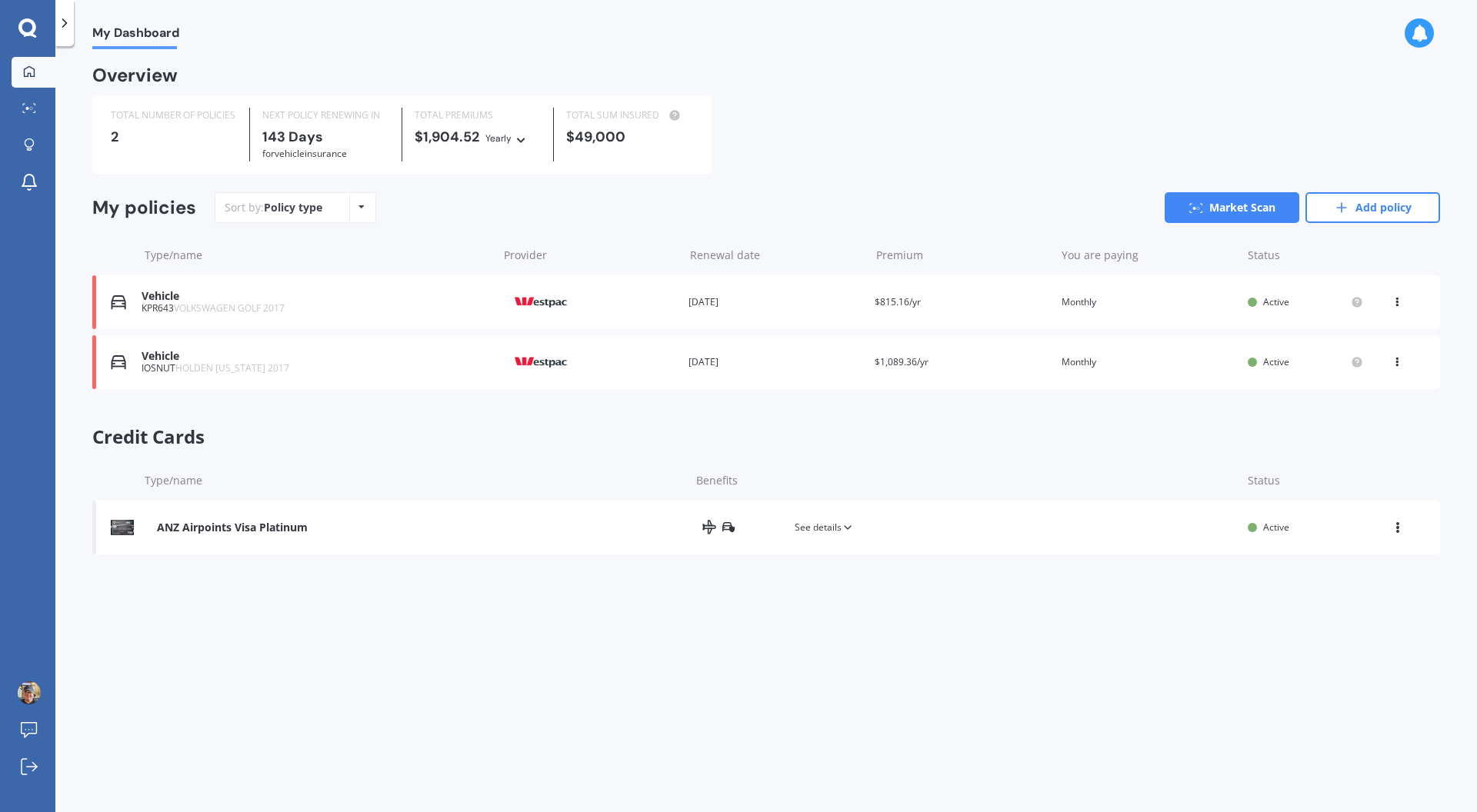
click at [363, 207] on div "Policy type Alphabetical Date added Renewing next" at bounding box center [360, 208] width 24 height 28
click at [460, 213] on div "Sort by: Policy type Policy type Alphabetical Date added Renewing next Market S…" at bounding box center [827, 207] width 1225 height 31
click at [172, 311] on div "KPR643 VOLKSWAGEN GOLF 2017" at bounding box center [315, 309] width 348 height 11
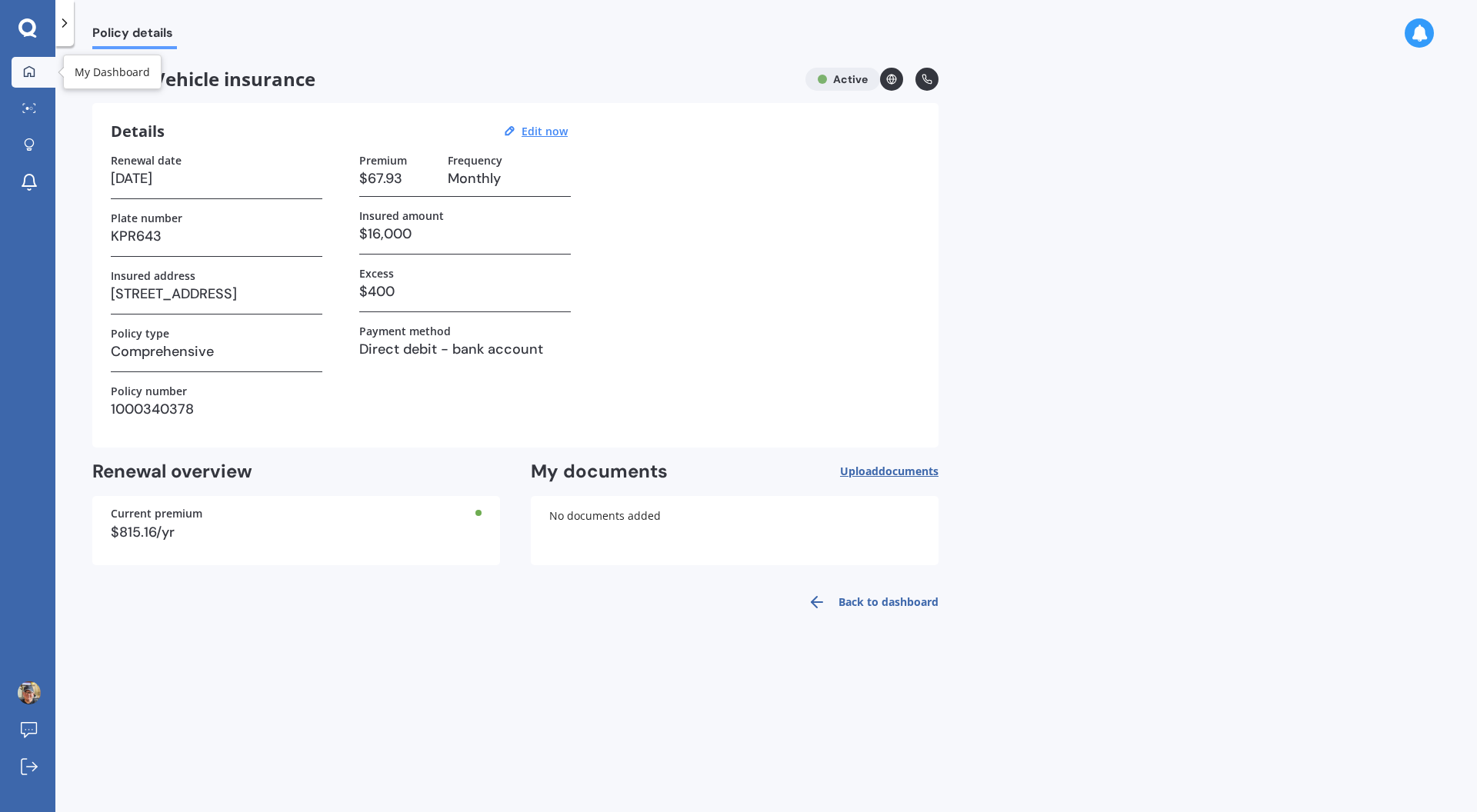
click at [30, 66] on icon at bounding box center [29, 71] width 11 height 11
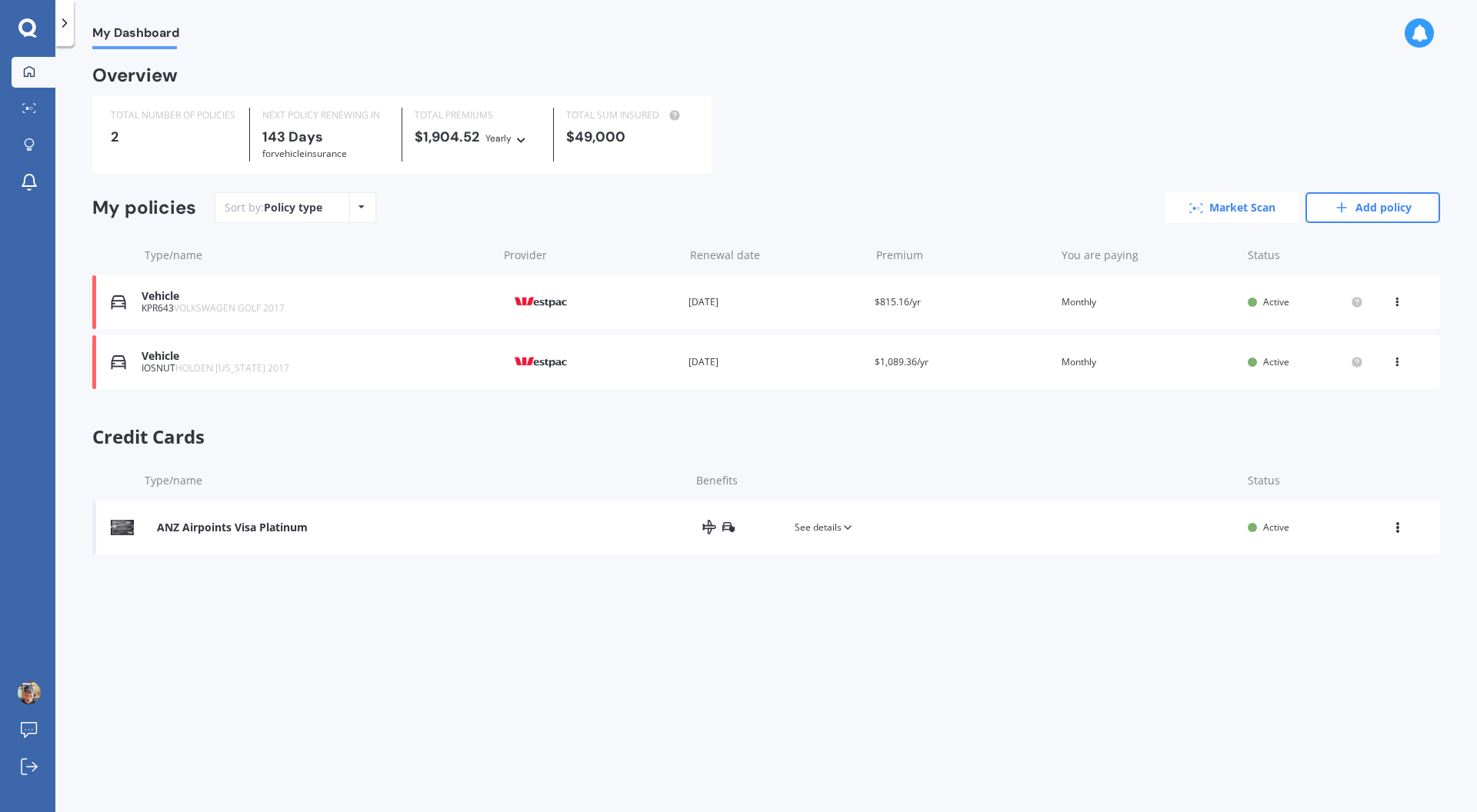
click at [1213, 210] on link "Market Scan" at bounding box center [1231, 207] width 134 height 31
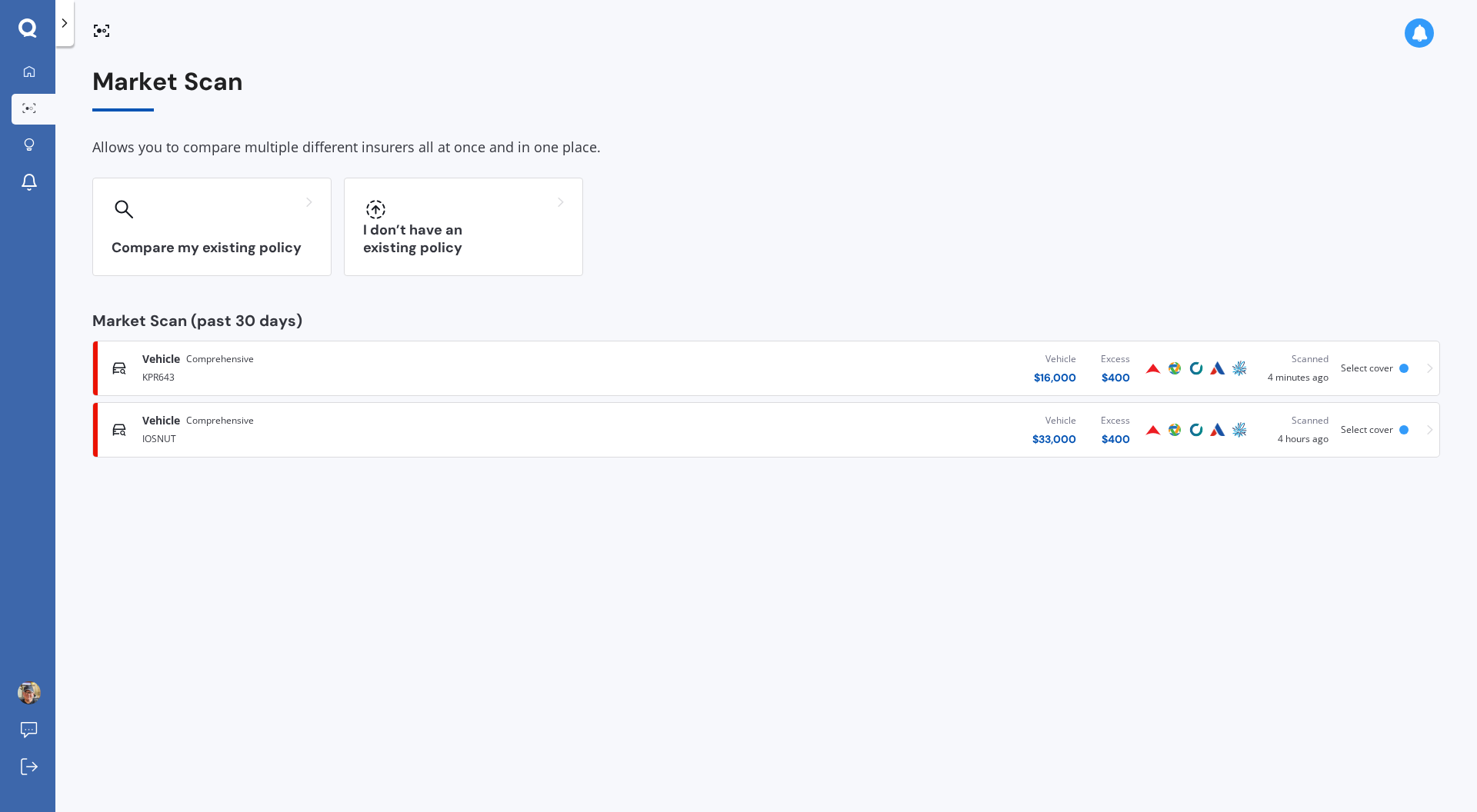
click at [690, 373] on div "Vehicle $ 16,000 Excess $ 400" at bounding box center [885, 368] width 516 height 46
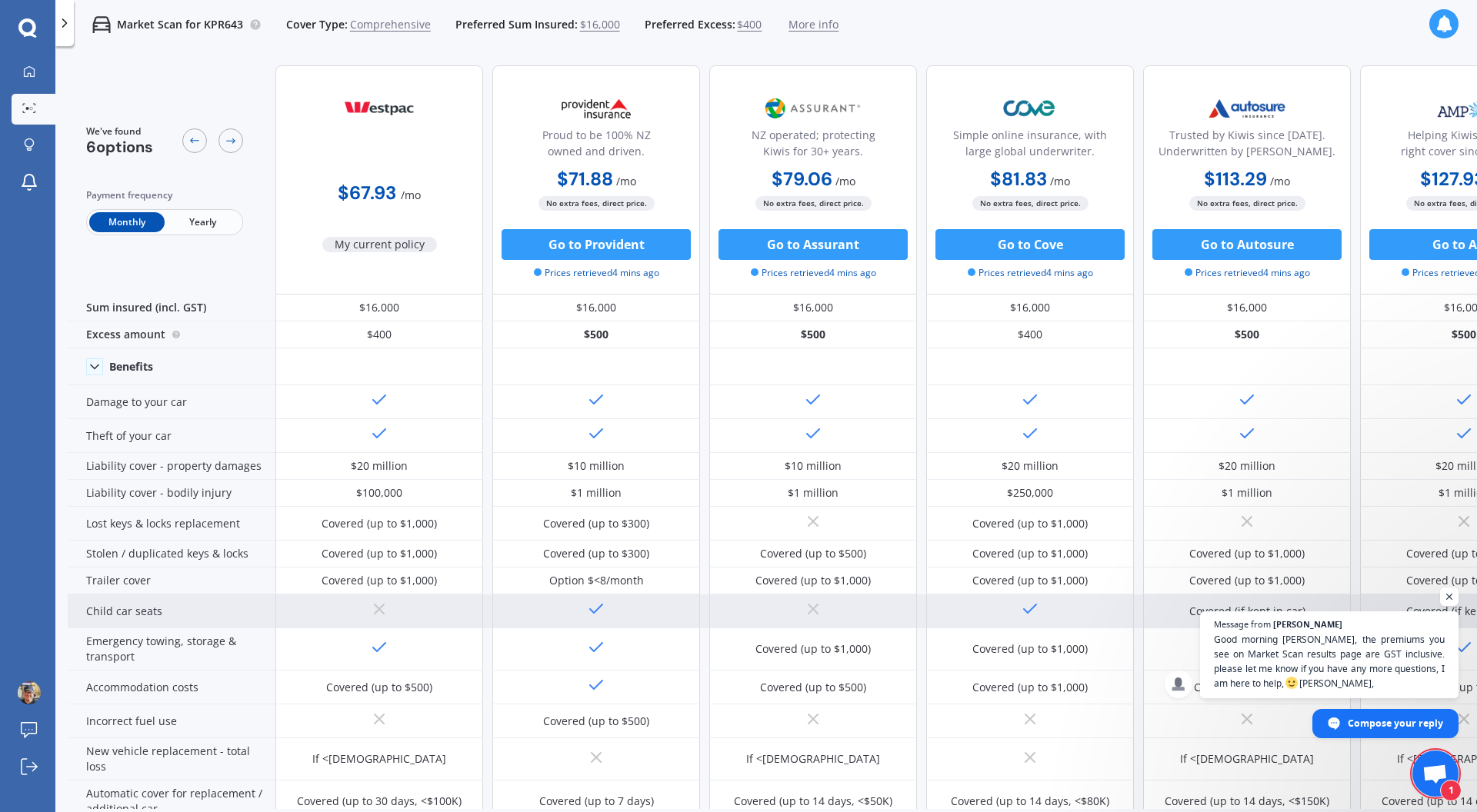
scroll to position [0, 2]
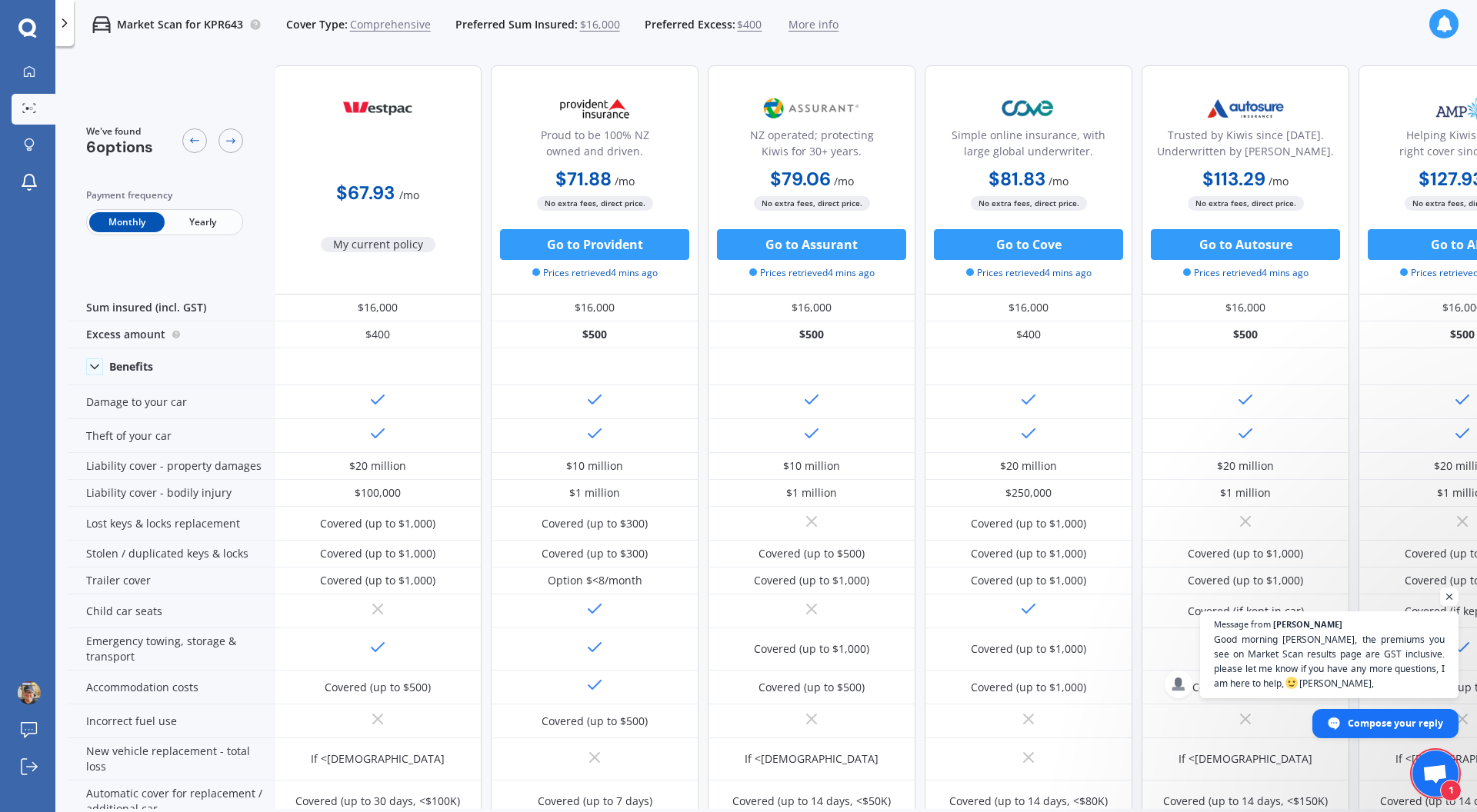
click at [1202, 63] on div "We've found 6 options Payment frequency Monthly Yearly $67.93 / mo My current p…" at bounding box center [816, 647] width 1500 height 1187
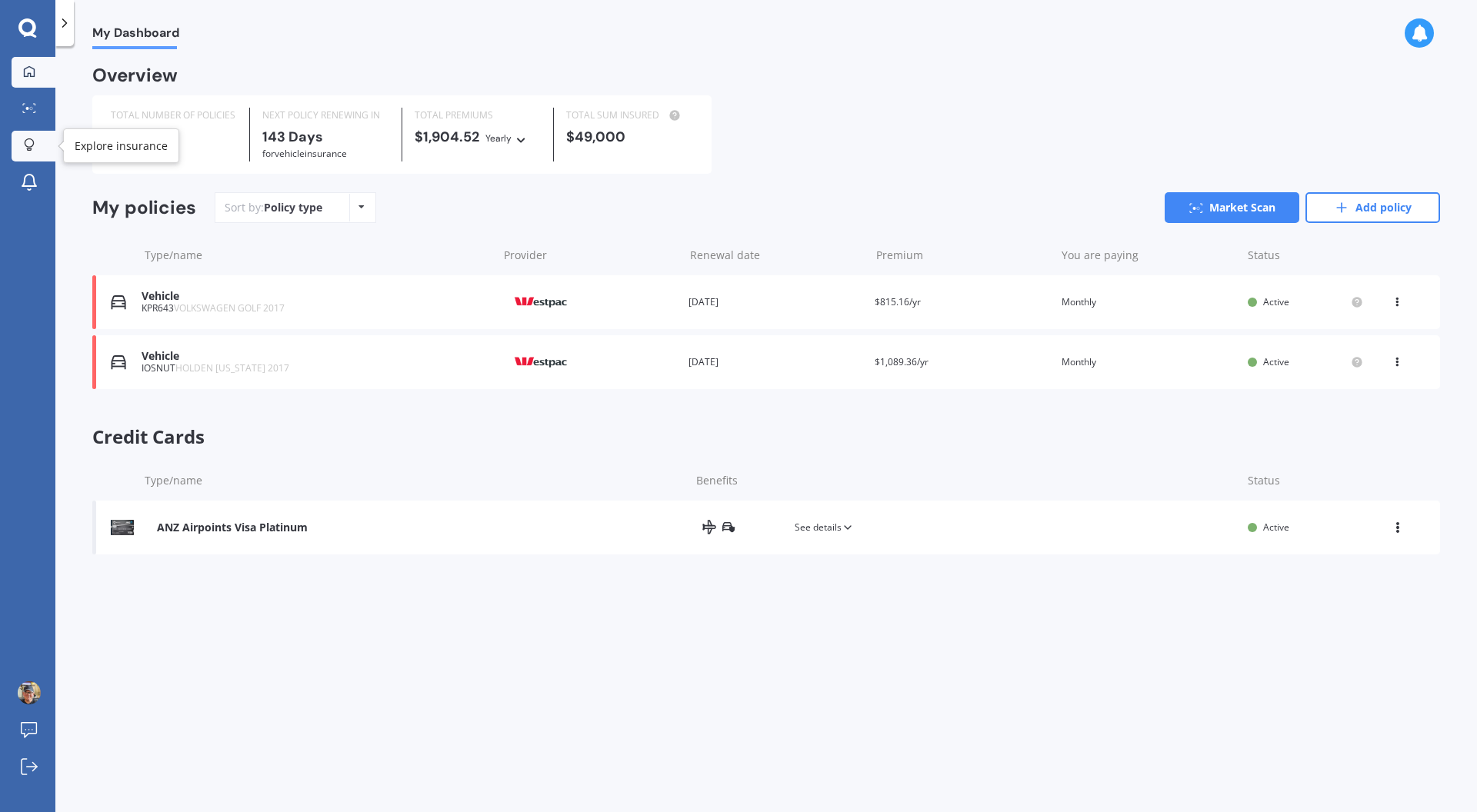
click at [25, 147] on icon at bounding box center [29, 145] width 11 height 13
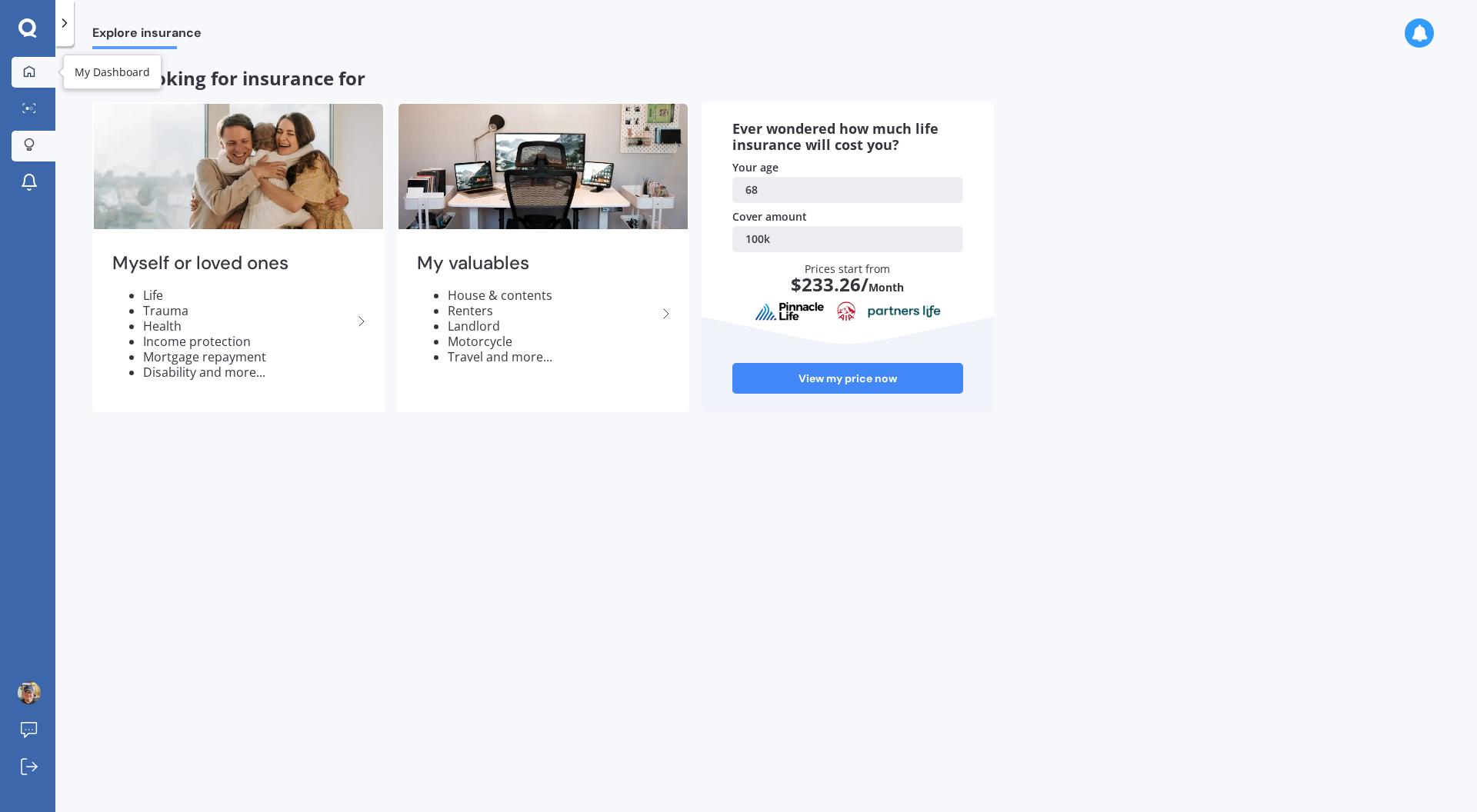
click at [38, 80] on link "My Dashboard" at bounding box center [33, 72] width 44 height 31
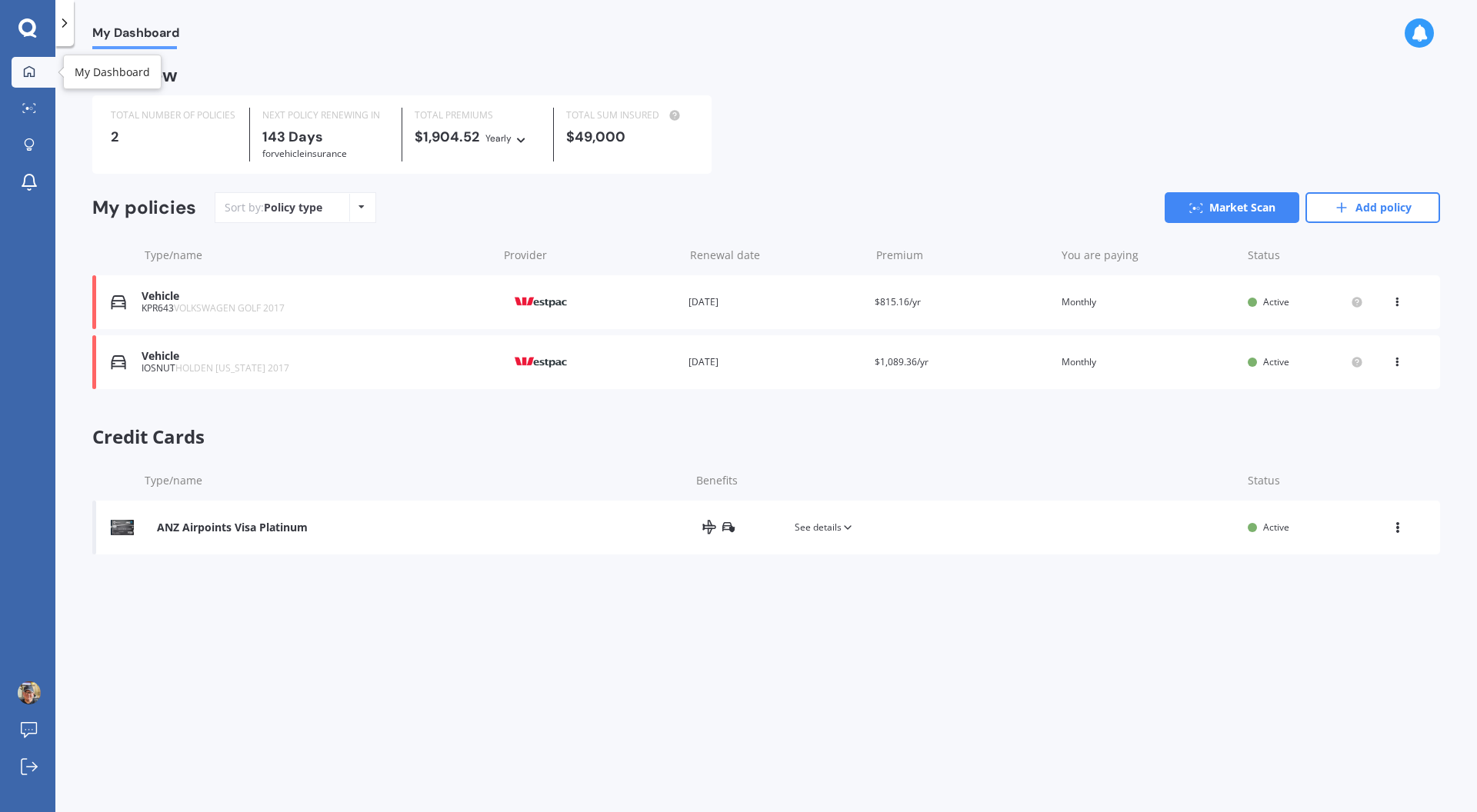
click at [31, 66] on icon at bounding box center [29, 72] width 12 height 12
drag, startPoint x: 136, startPoint y: 37, endPoint x: 109, endPoint y: 37, distance: 27.0
click at [136, 37] on span "My Dashboard" at bounding box center [135, 36] width 87 height 21
click at [73, 28] on div at bounding box center [64, 23] width 18 height 46
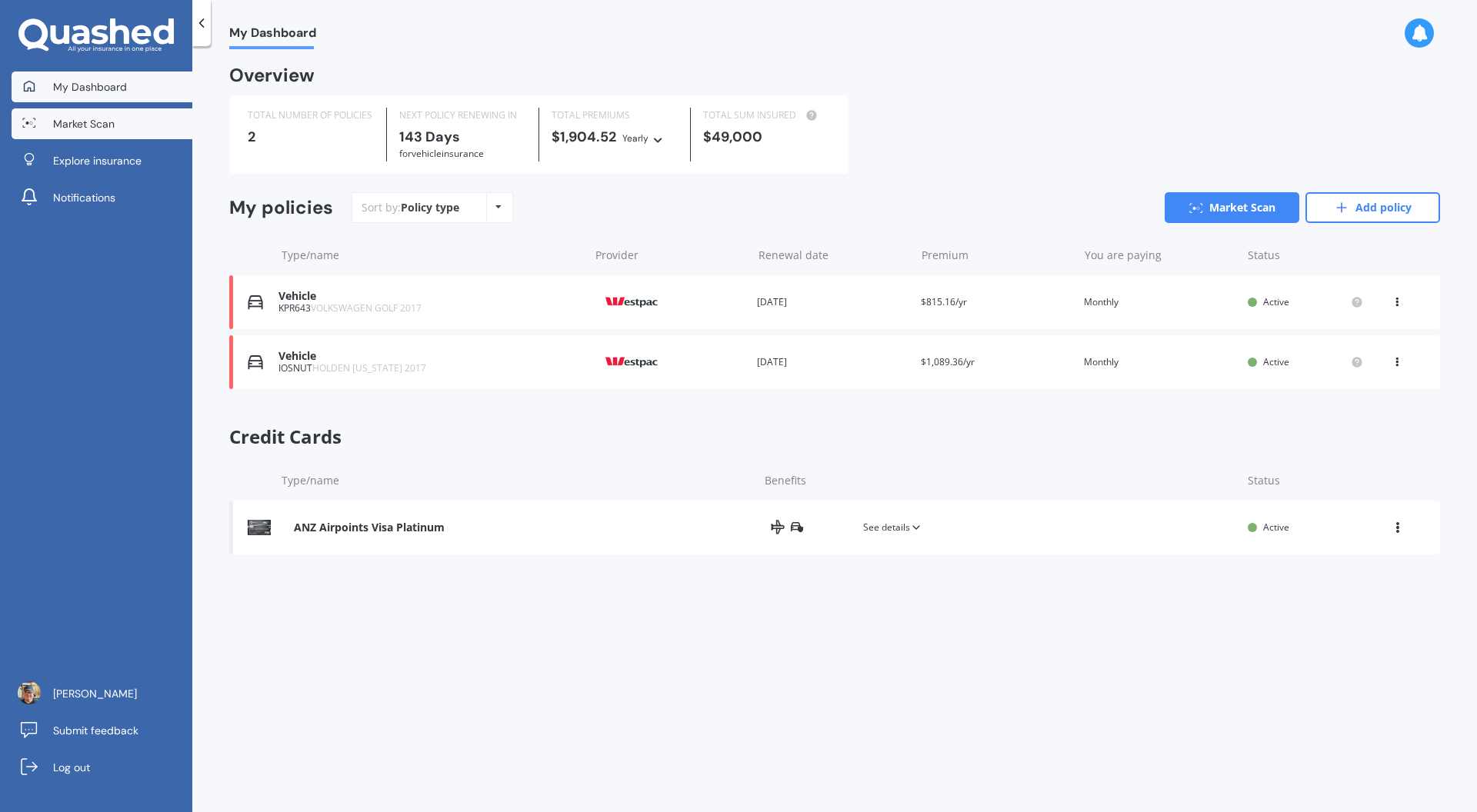
click at [88, 114] on link "Market Scan" at bounding box center [102, 124] width 181 height 31
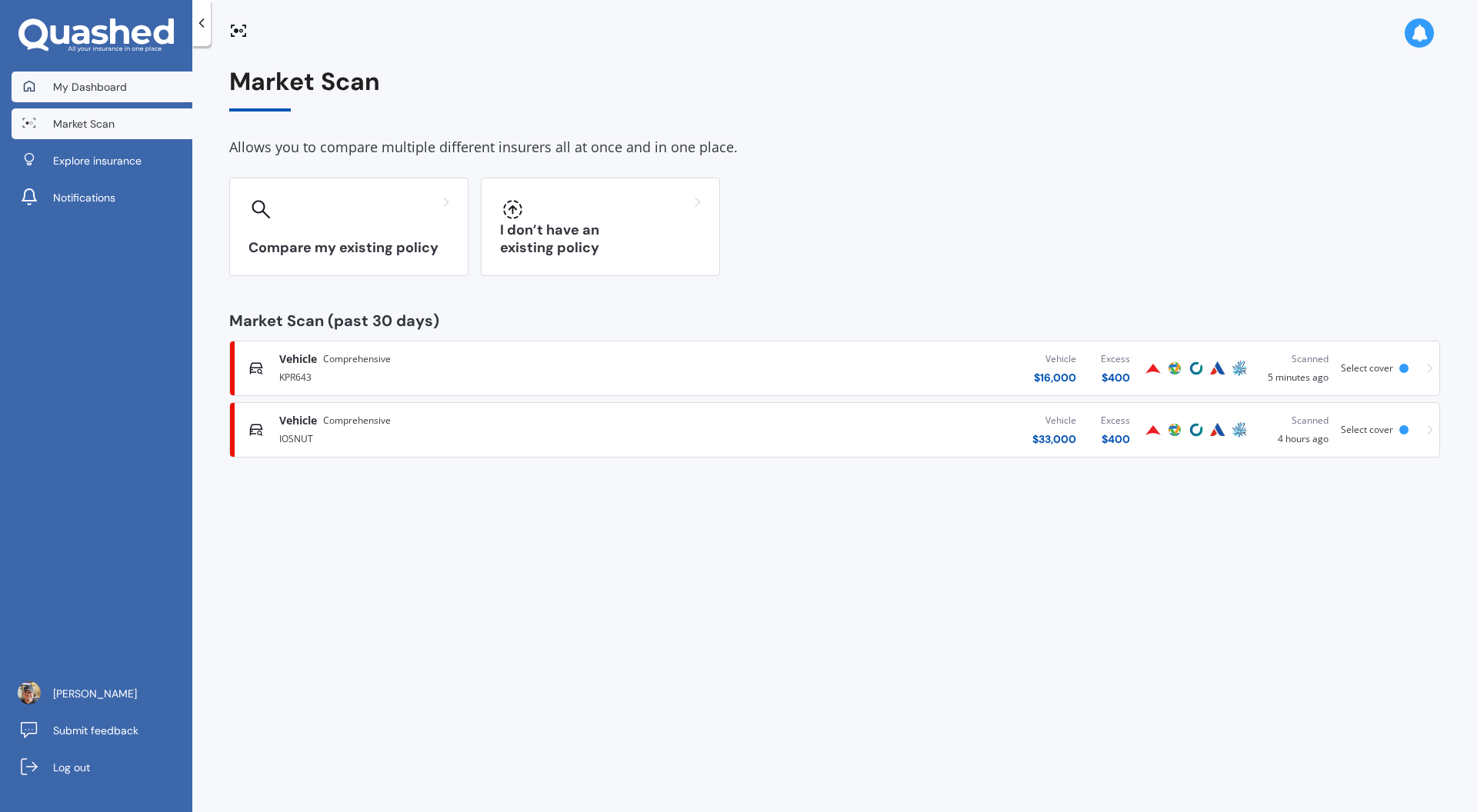
click at [65, 88] on span "My Dashboard" at bounding box center [90, 87] width 74 height 16
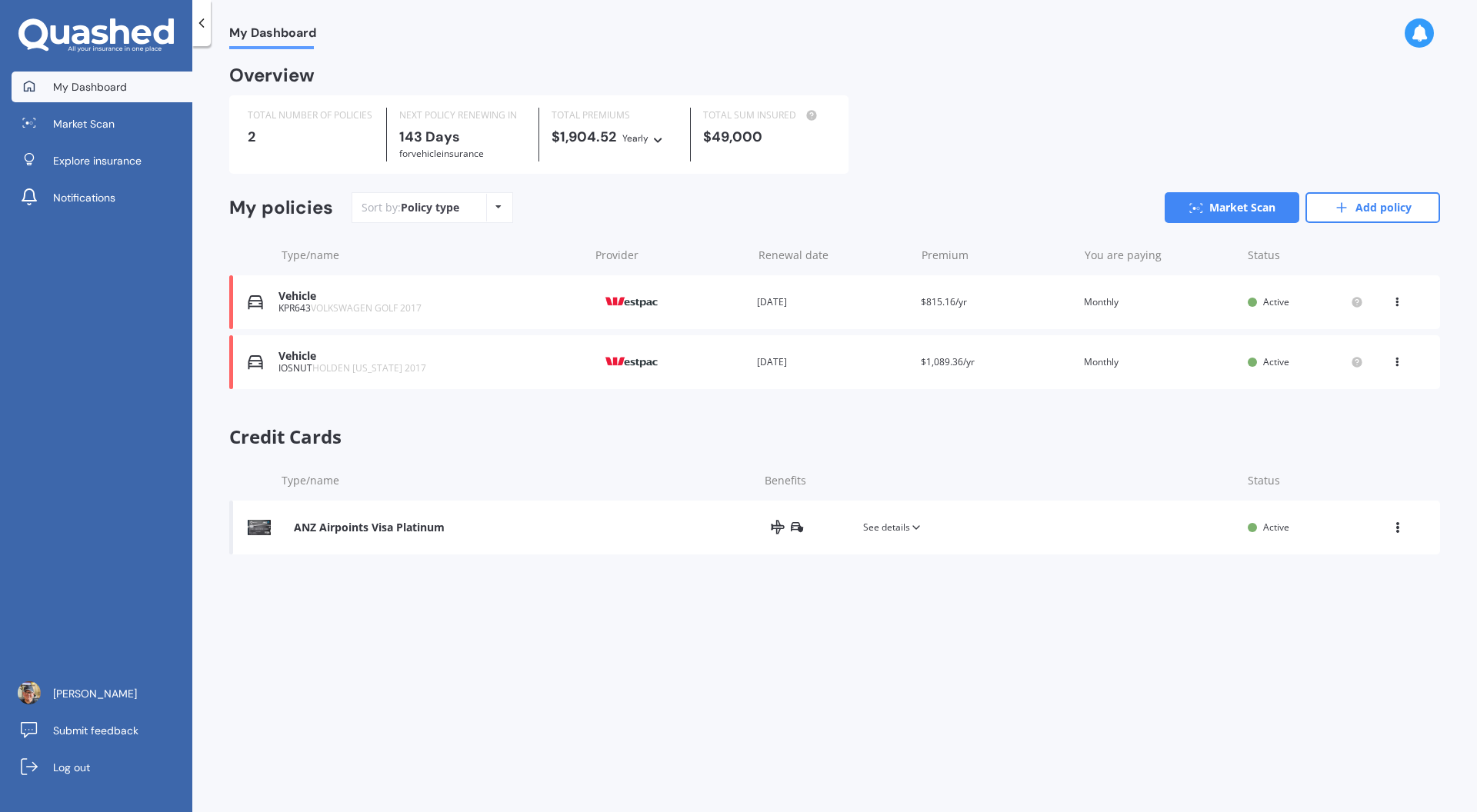
click at [404, 310] on span "VOLKSWAGEN GOLF 2017" at bounding box center [366, 308] width 111 height 13
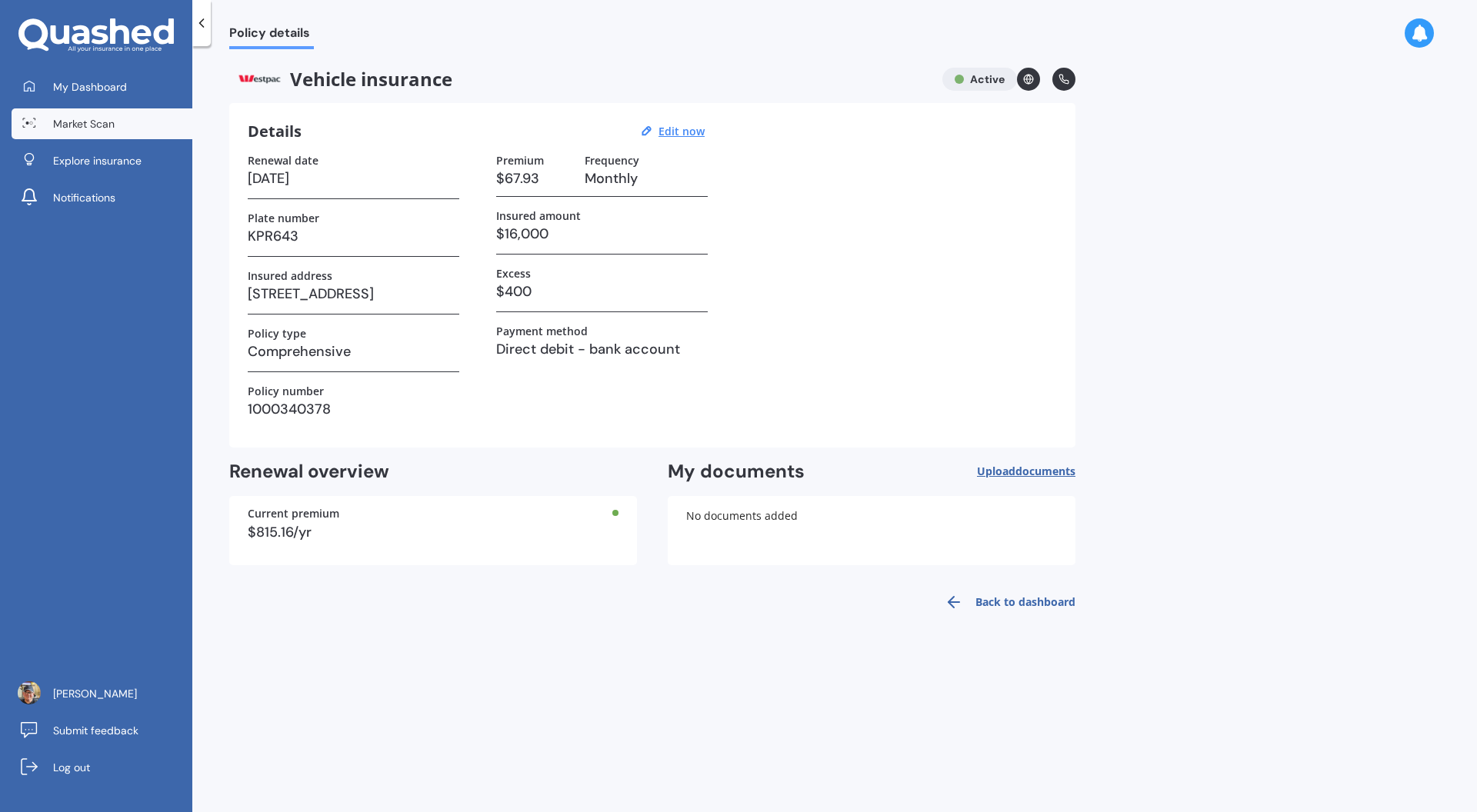
click at [117, 131] on link "Market Scan" at bounding box center [102, 124] width 181 height 31
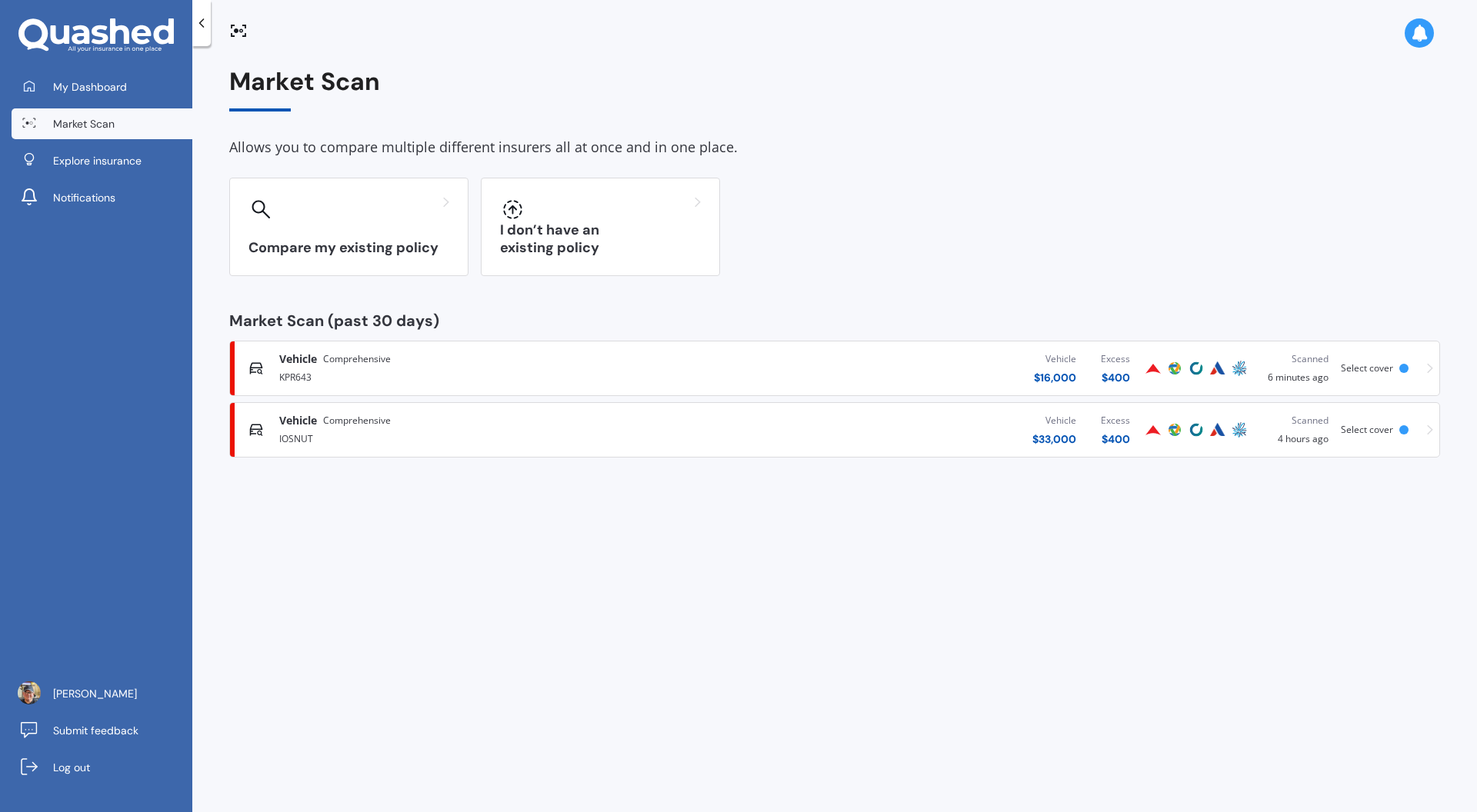
click at [329, 367] on div "KPR643" at bounding box center [487, 375] width 416 height 18
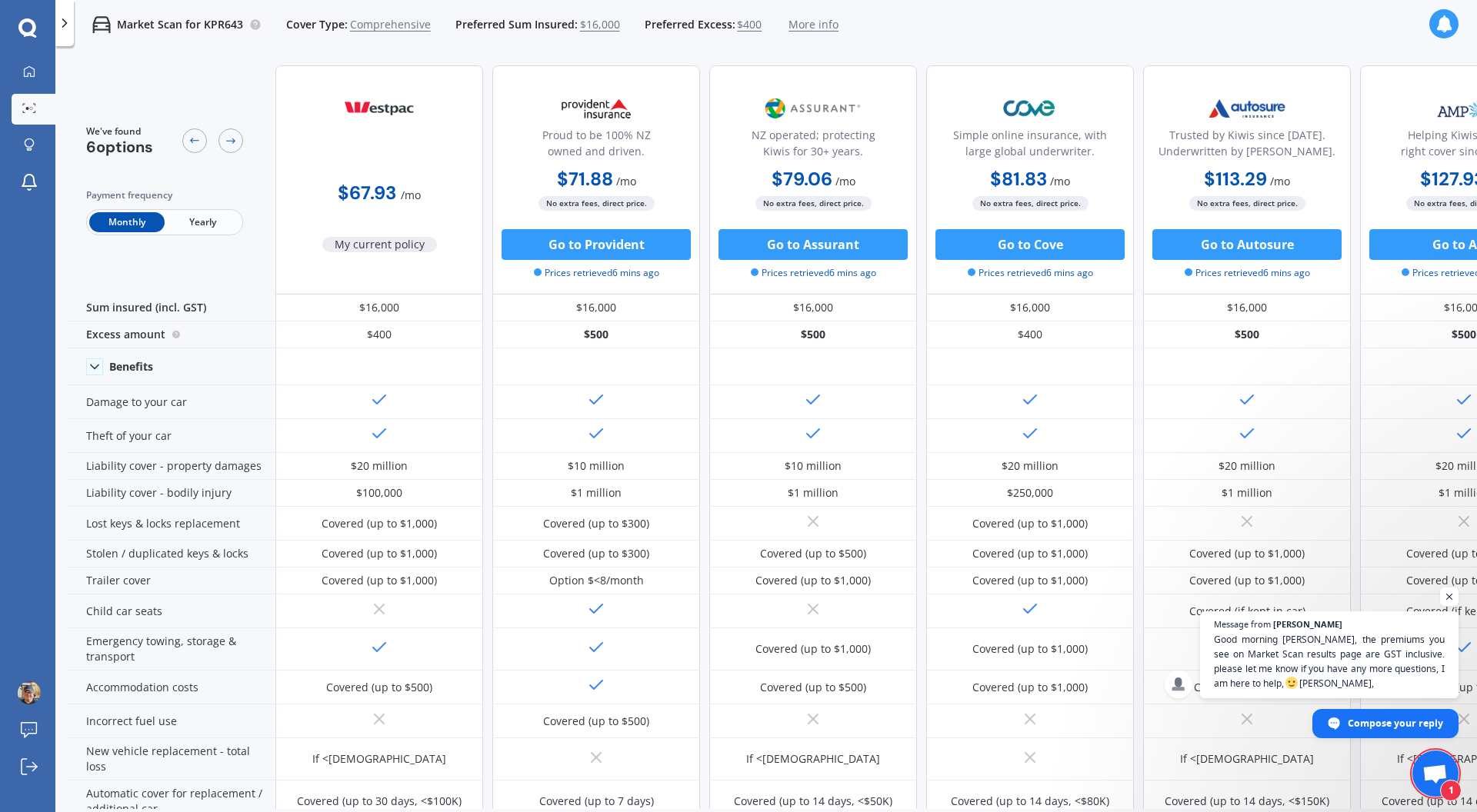
click at [1426, 775] on span "Open chat" at bounding box center [1434, 775] width 25 height 22
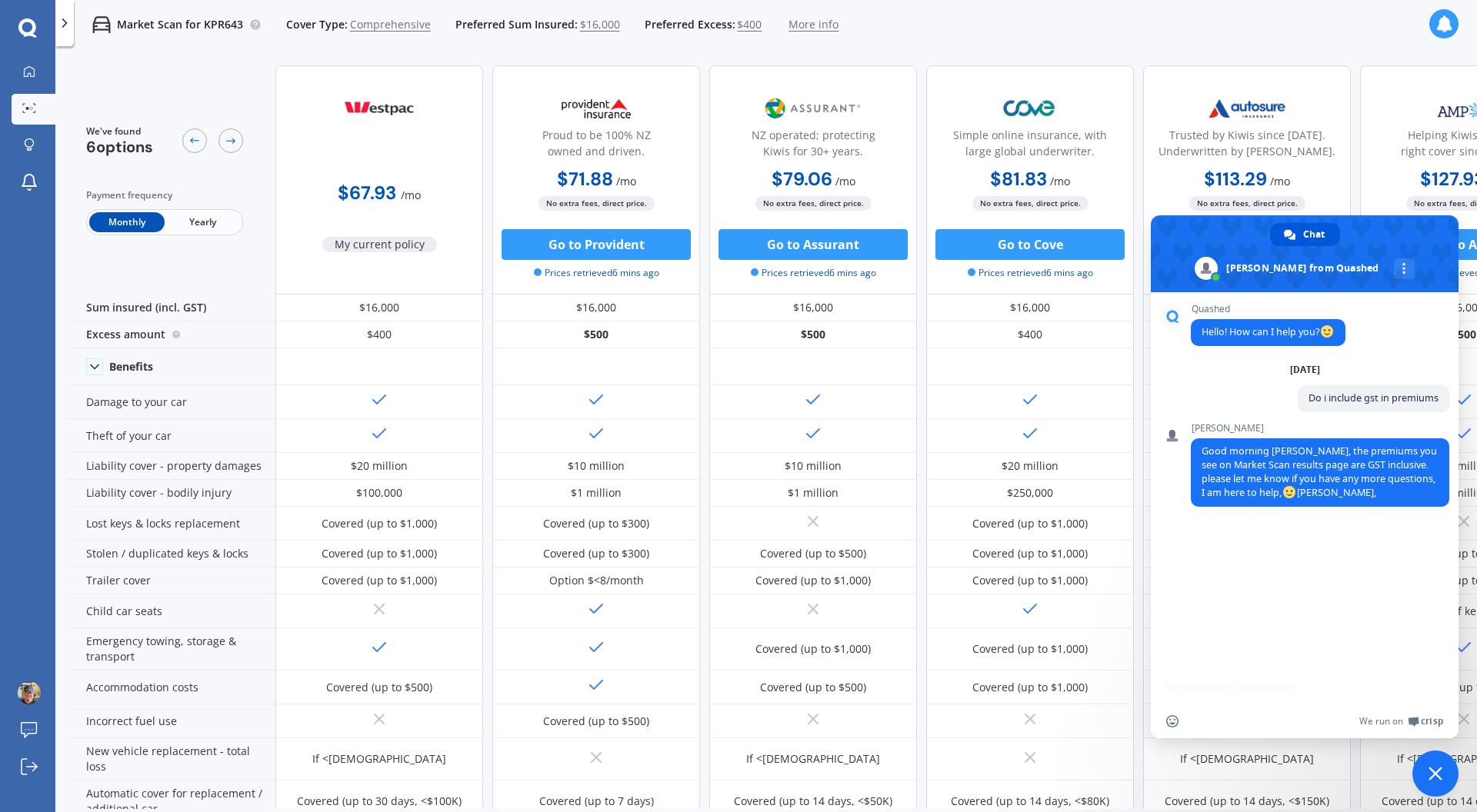
click at [1433, 774] on span "Close chat" at bounding box center [1435, 773] width 14 height 14
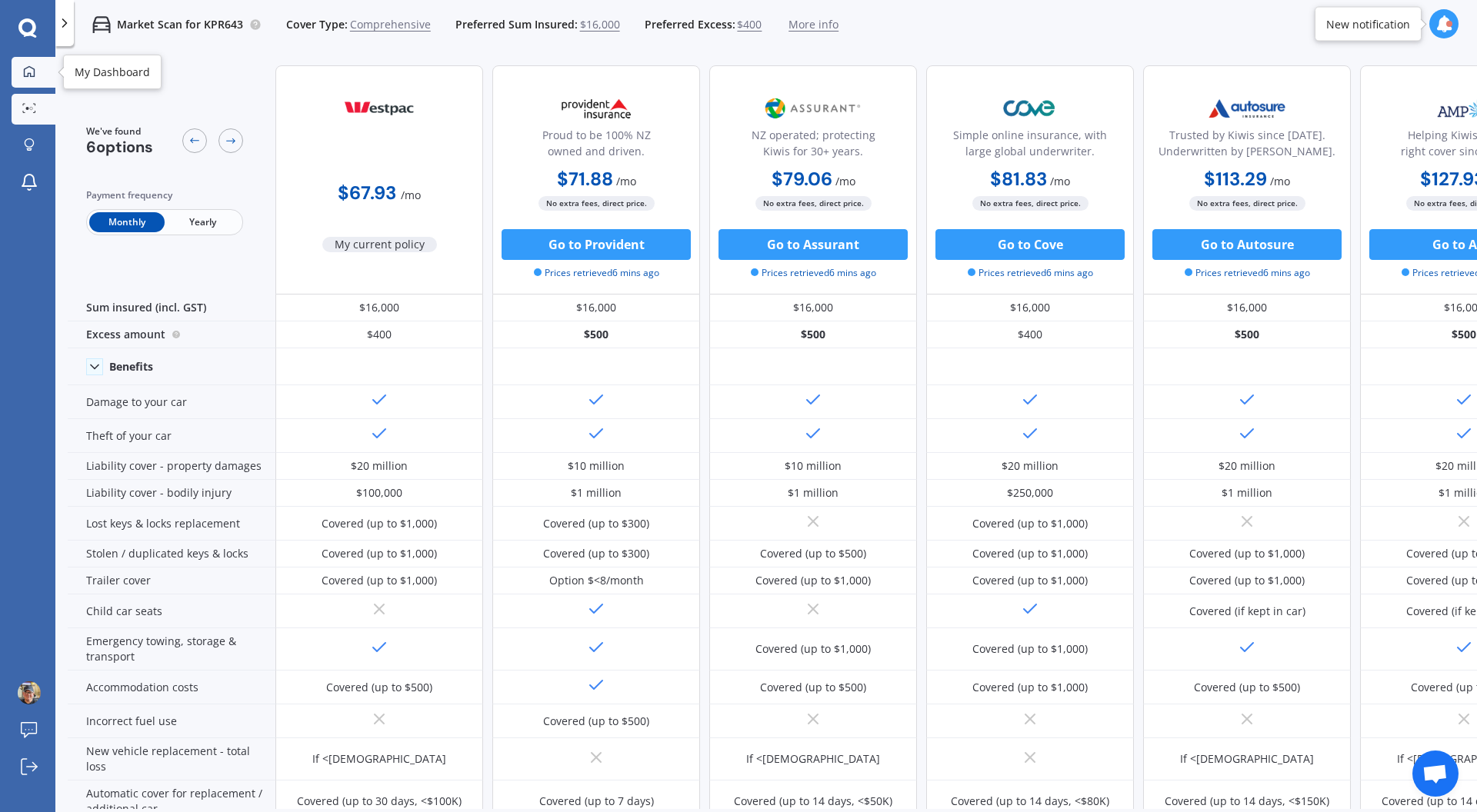
click at [30, 73] on icon at bounding box center [29, 71] width 11 height 11
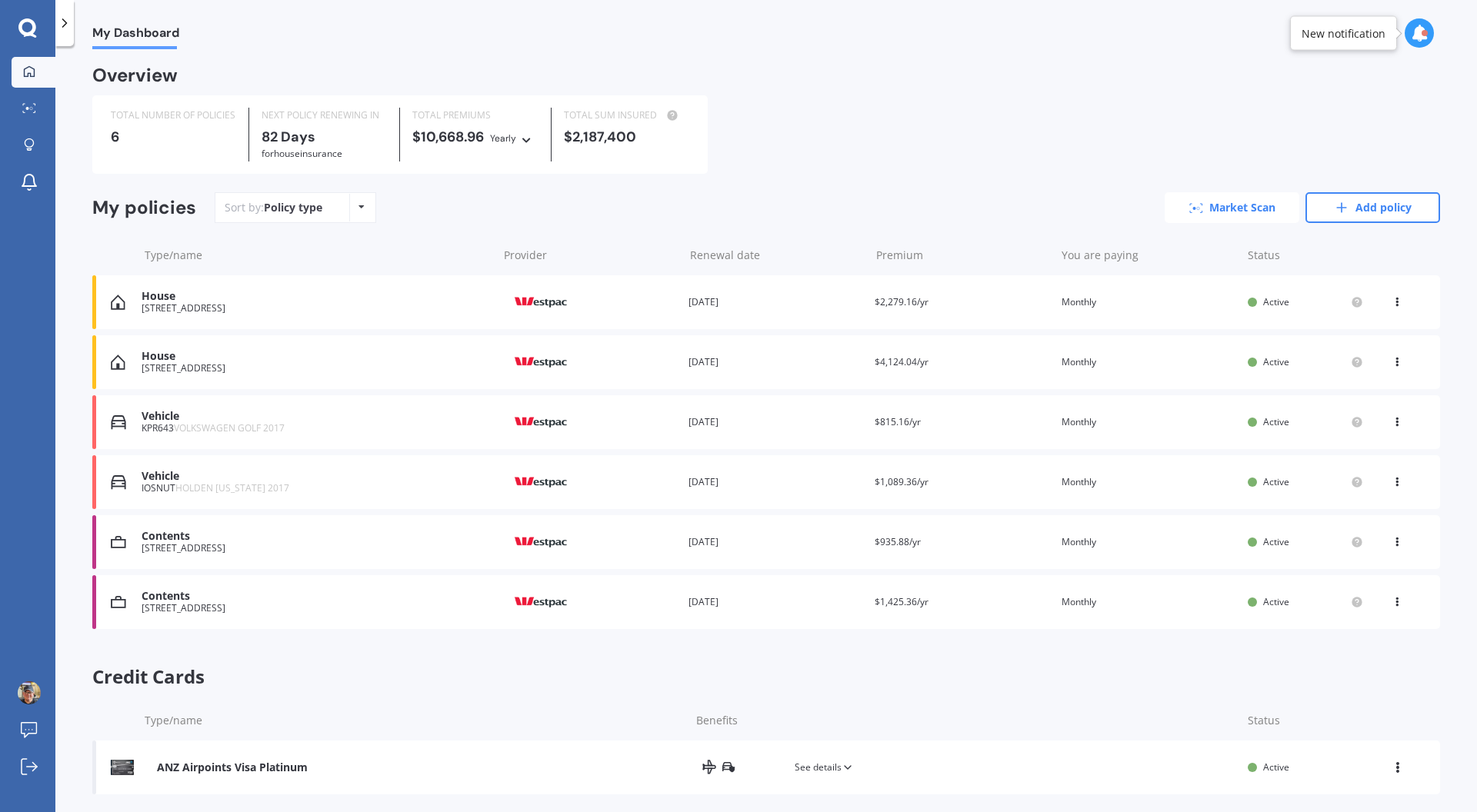
click at [1222, 207] on link "Market Scan" at bounding box center [1231, 207] width 134 height 31
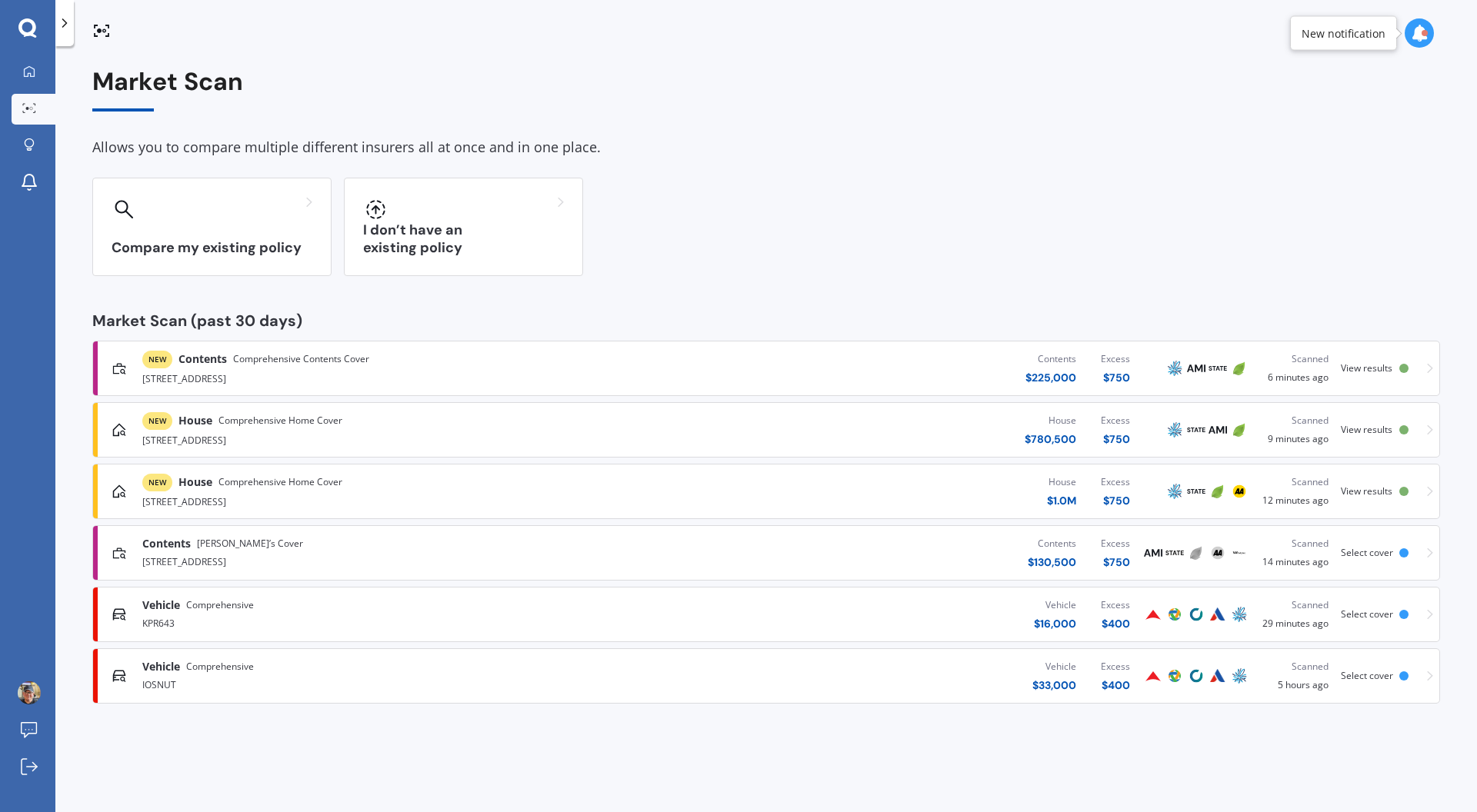
click at [285, 491] on div "[STREET_ADDRESS]" at bounding box center [384, 500] width 484 height 18
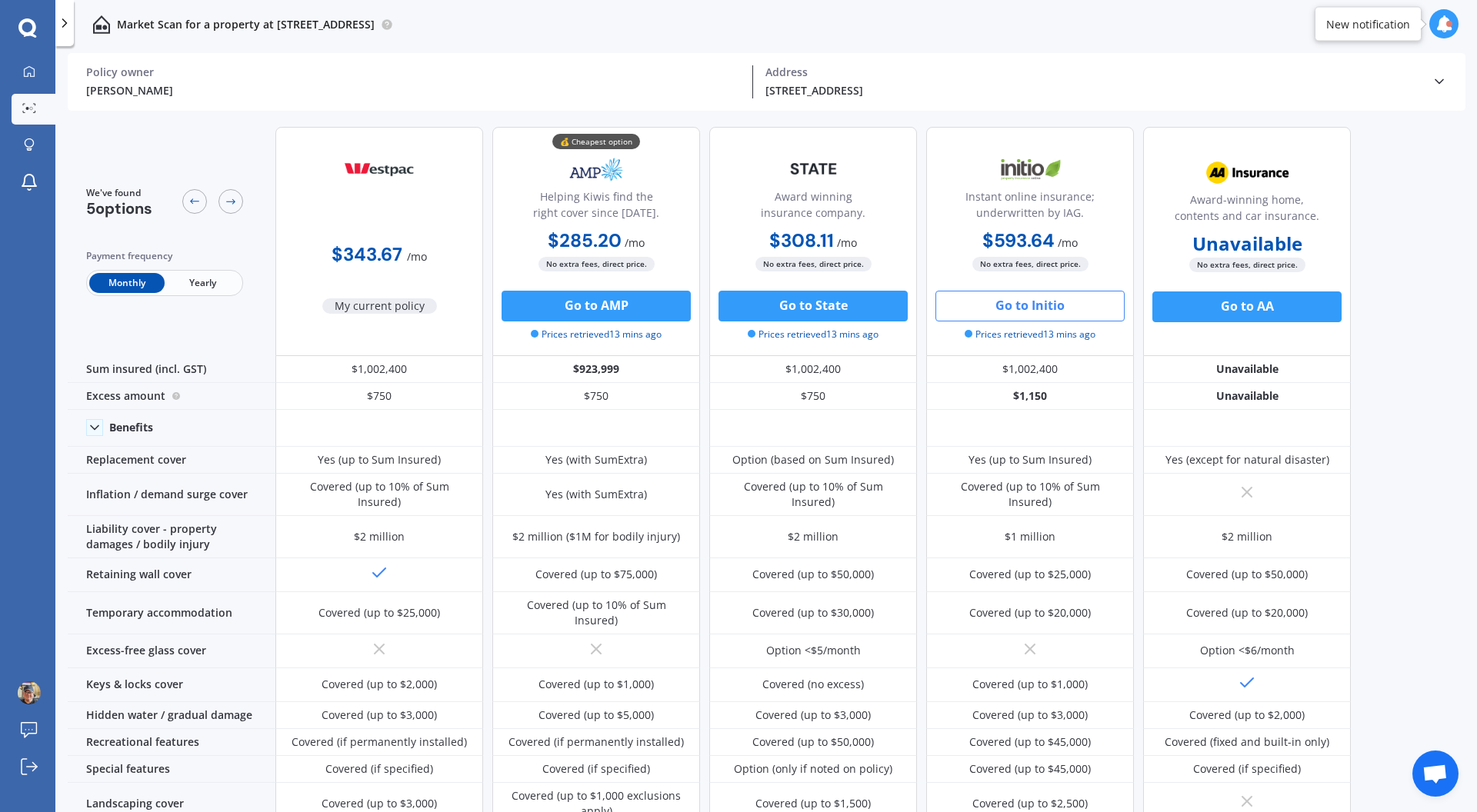
click at [981, 303] on button "Go to Initio" at bounding box center [1030, 305] width 189 height 31
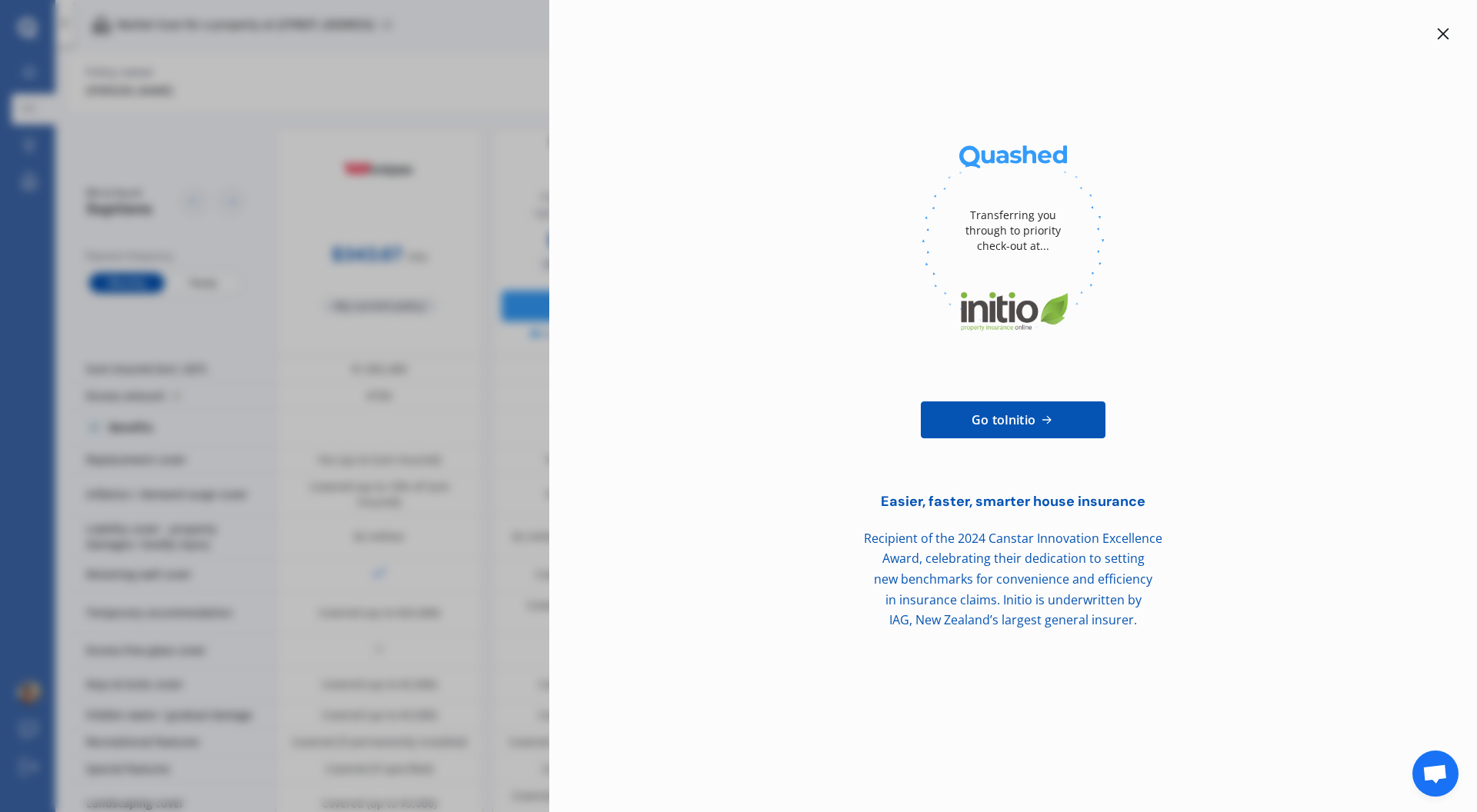
click at [1451, 39] on div at bounding box center [1443, 33] width 18 height 18
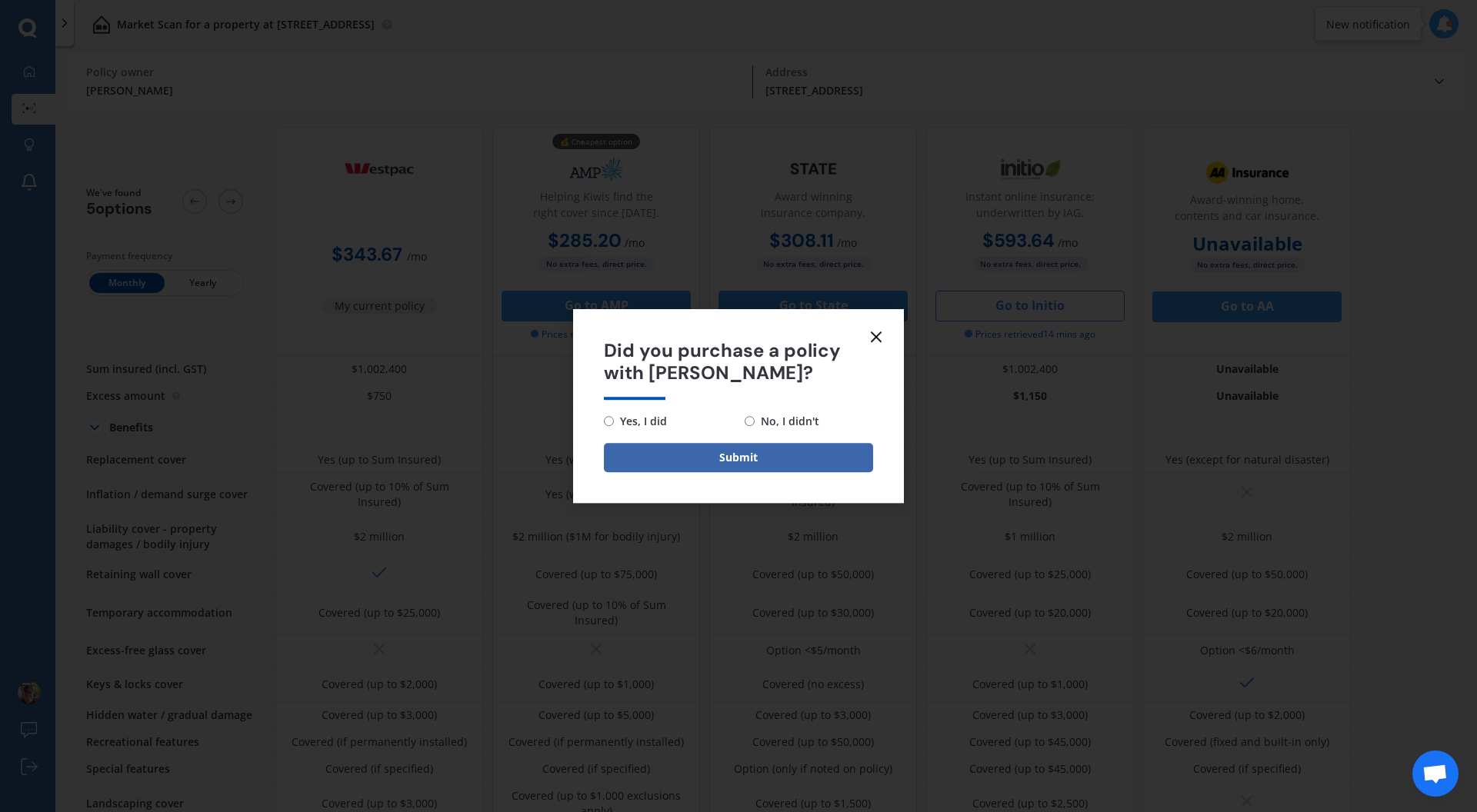
click at [874, 334] on line at bounding box center [876, 337] width 10 height 10
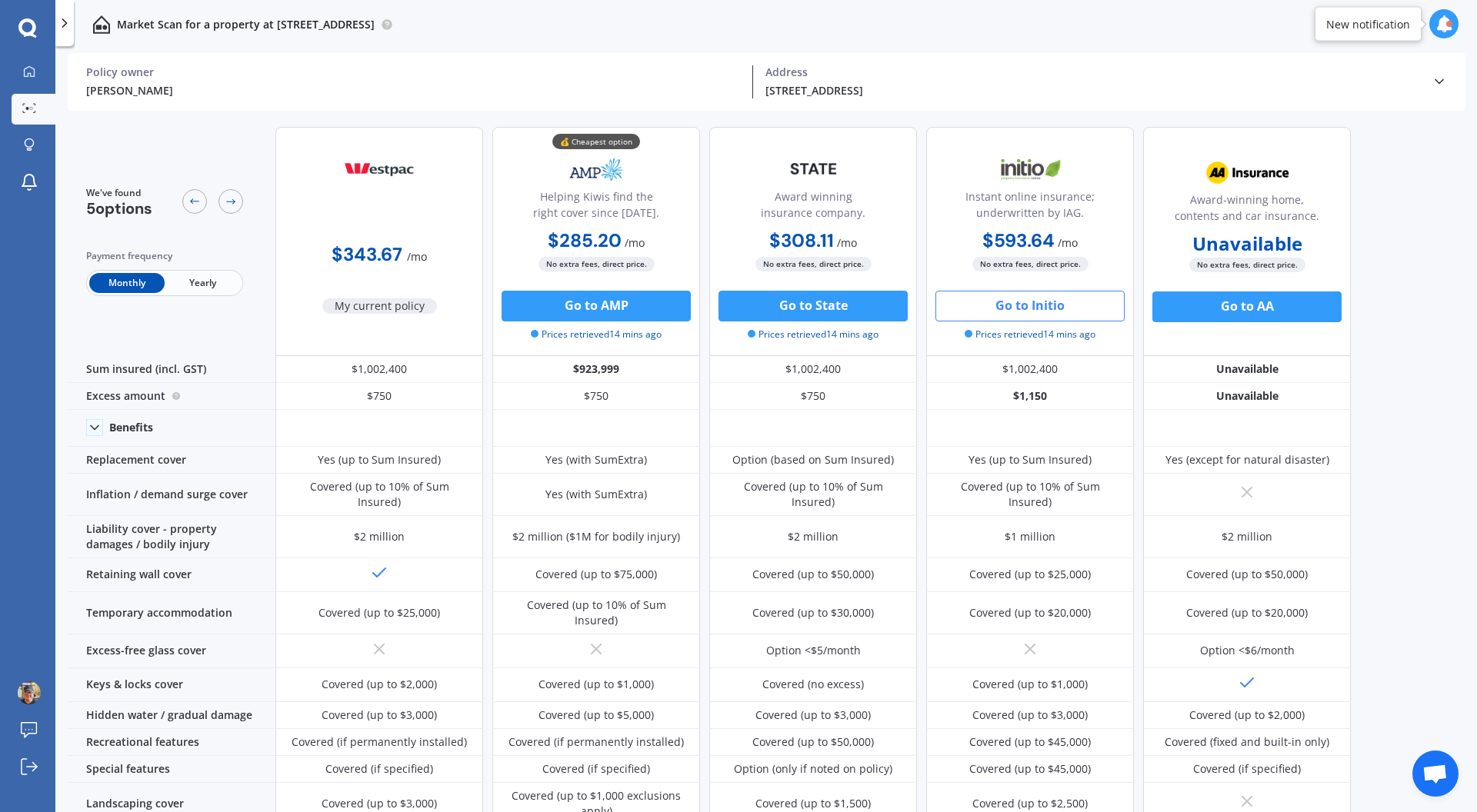
click at [595, 227] on div "$285.20 / mo $3,173.95 / yr $285.20 / mo" at bounding box center [596, 242] width 208 height 30
click at [608, 303] on button "Go to AMP" at bounding box center [596, 305] width 189 height 31
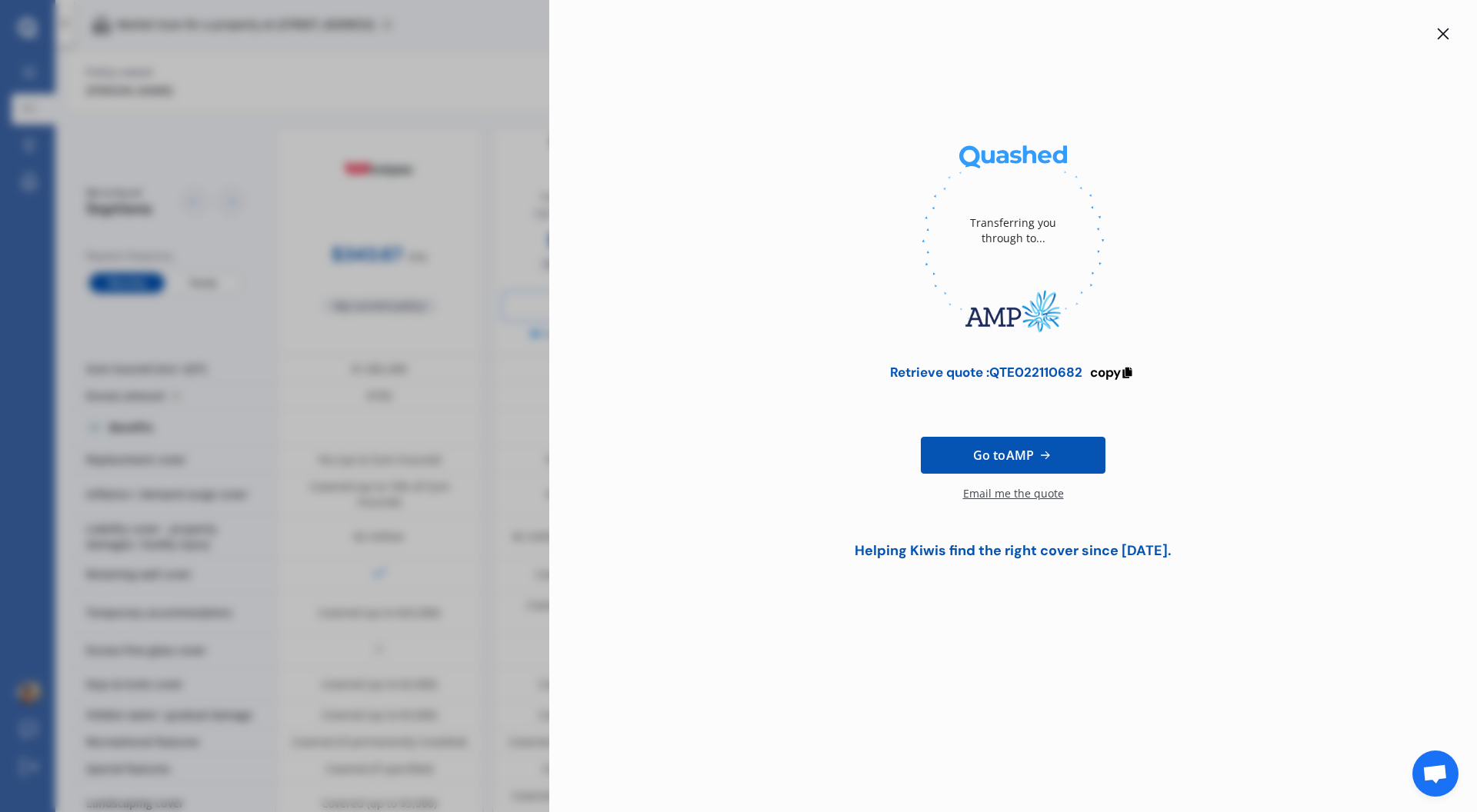
click at [1026, 496] on div "Email me the quote" at bounding box center [1013, 501] width 101 height 31
click at [1443, 32] on icon at bounding box center [1443, 34] width 12 height 12
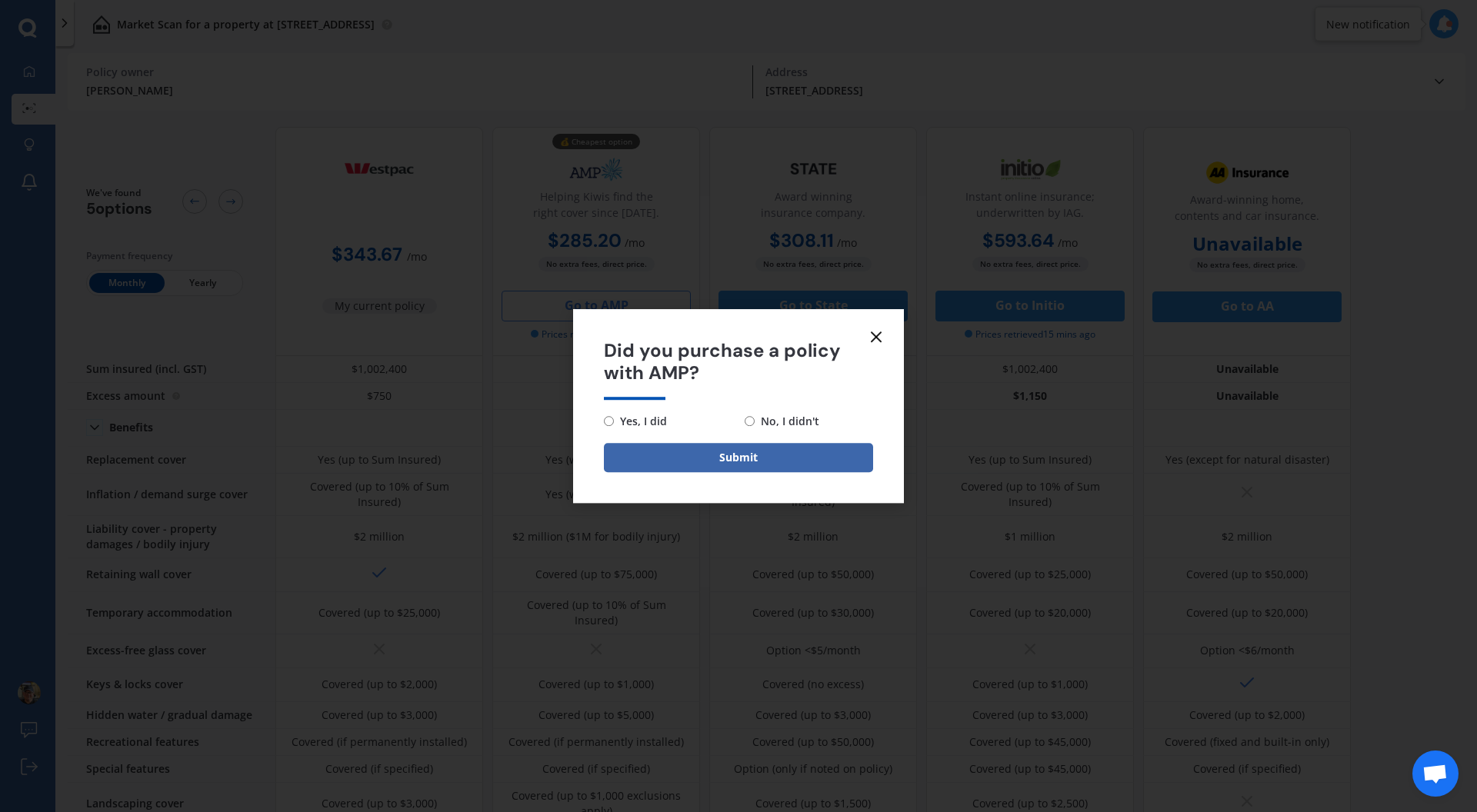
click at [871, 336] on icon at bounding box center [875, 337] width 18 height 18
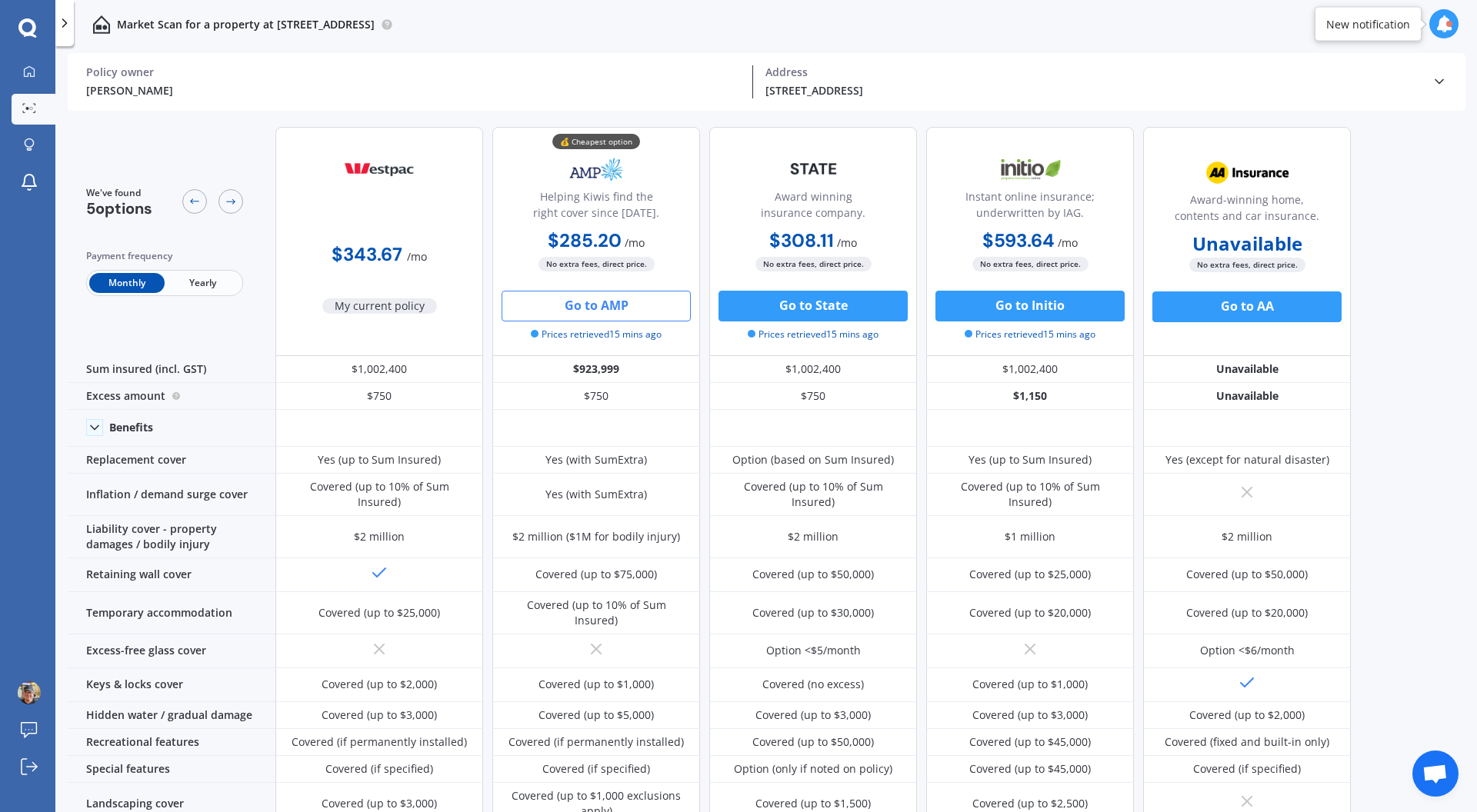
click at [100, 27] on img at bounding box center [101, 25] width 18 height 18
click at [94, 27] on img at bounding box center [101, 25] width 18 height 18
click at [33, 66] on icon at bounding box center [29, 72] width 12 height 12
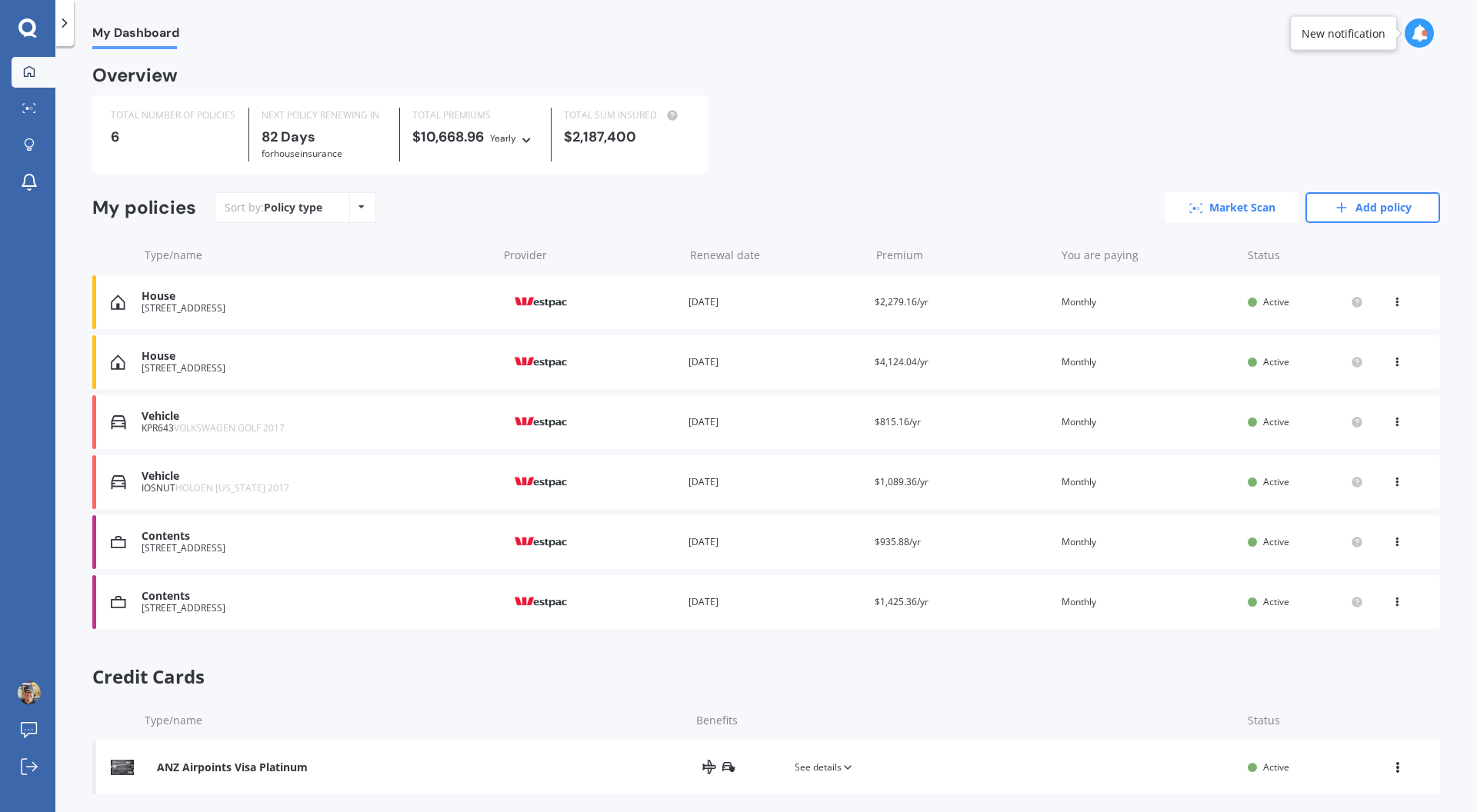
click at [1219, 211] on link "Market Scan" at bounding box center [1231, 207] width 134 height 31
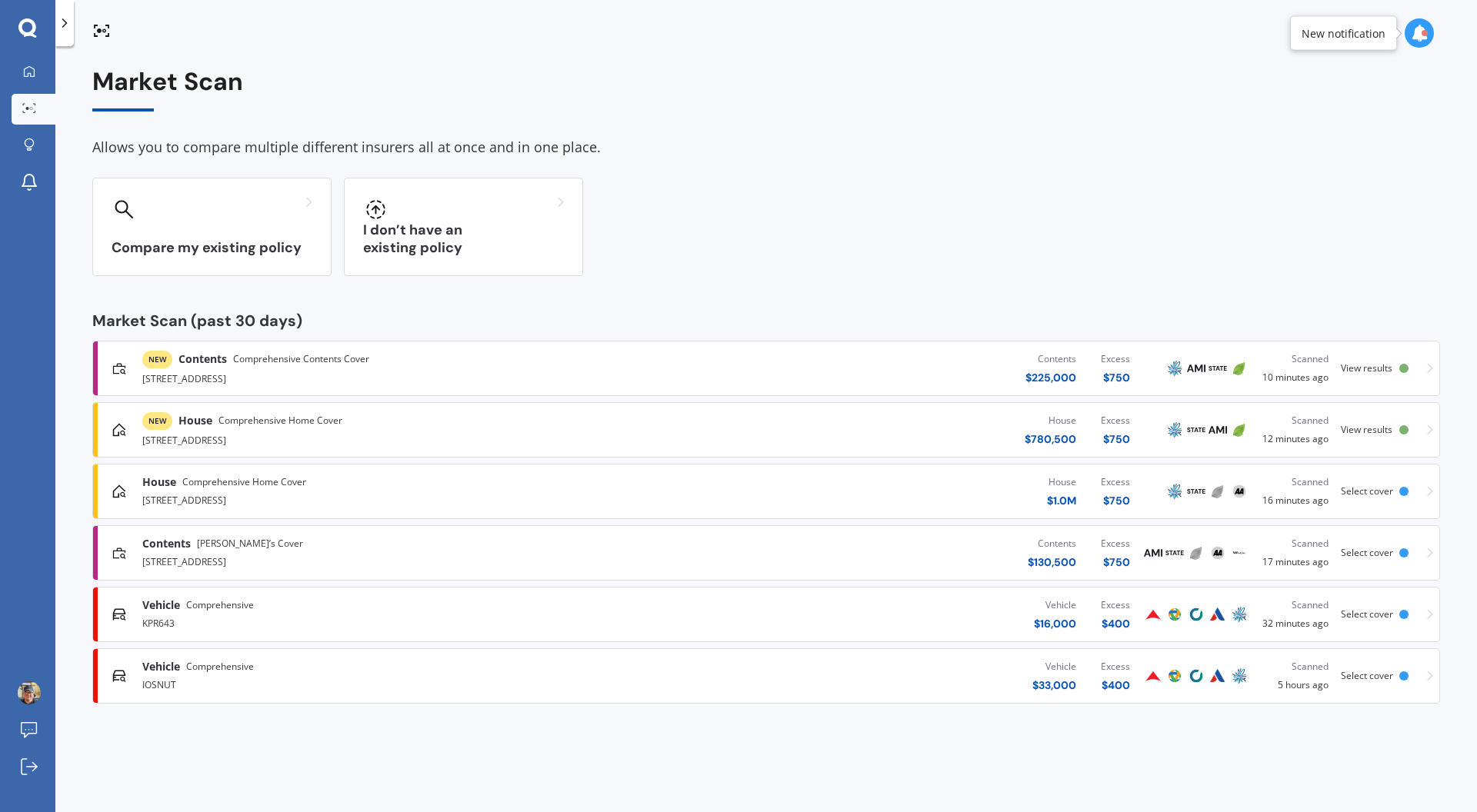
click at [436, 443] on div "[STREET_ADDRESS]" at bounding box center [384, 438] width 484 height 18
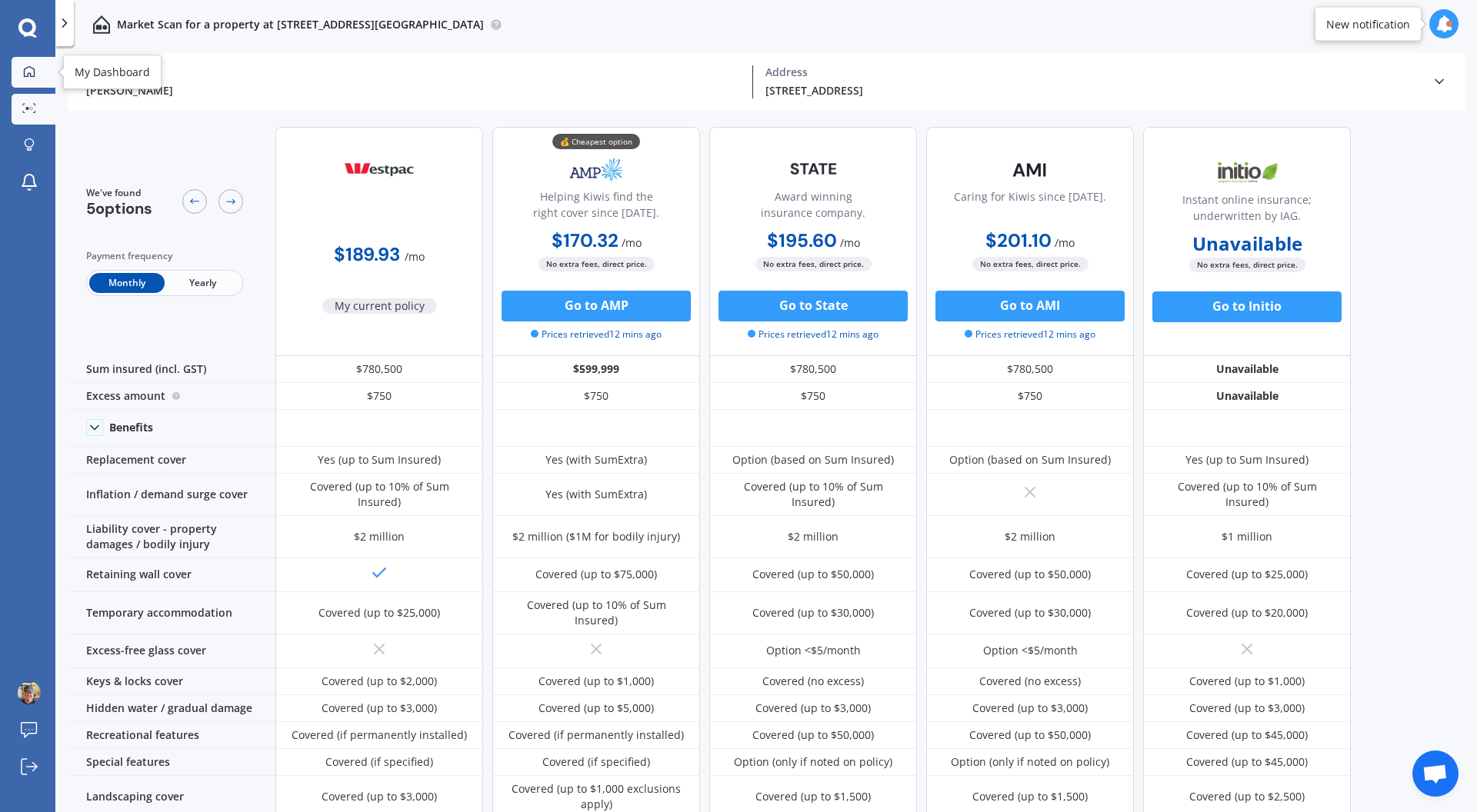
click at [28, 75] on icon at bounding box center [29, 71] width 11 height 11
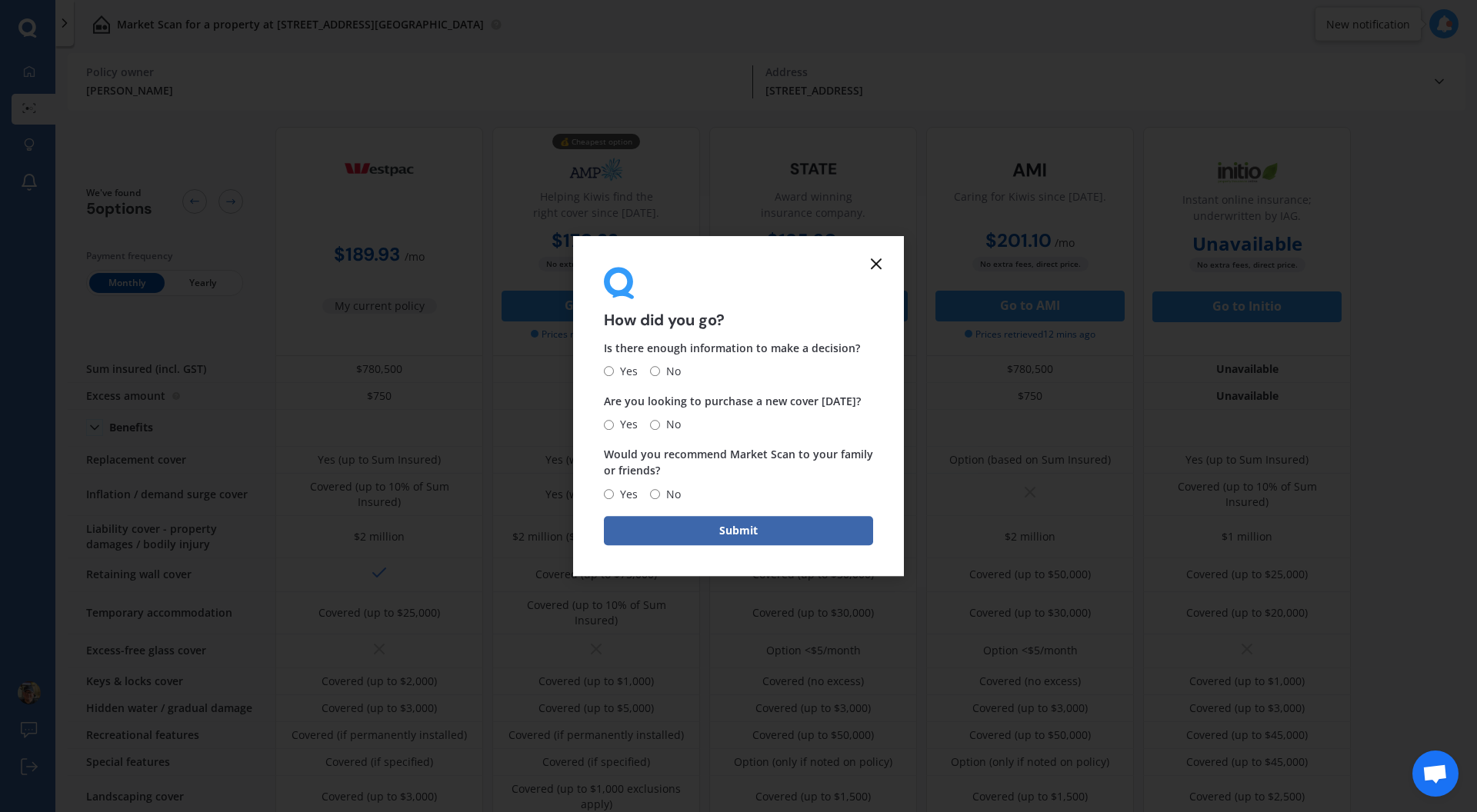
click at [872, 266] on icon at bounding box center [875, 263] width 18 height 18
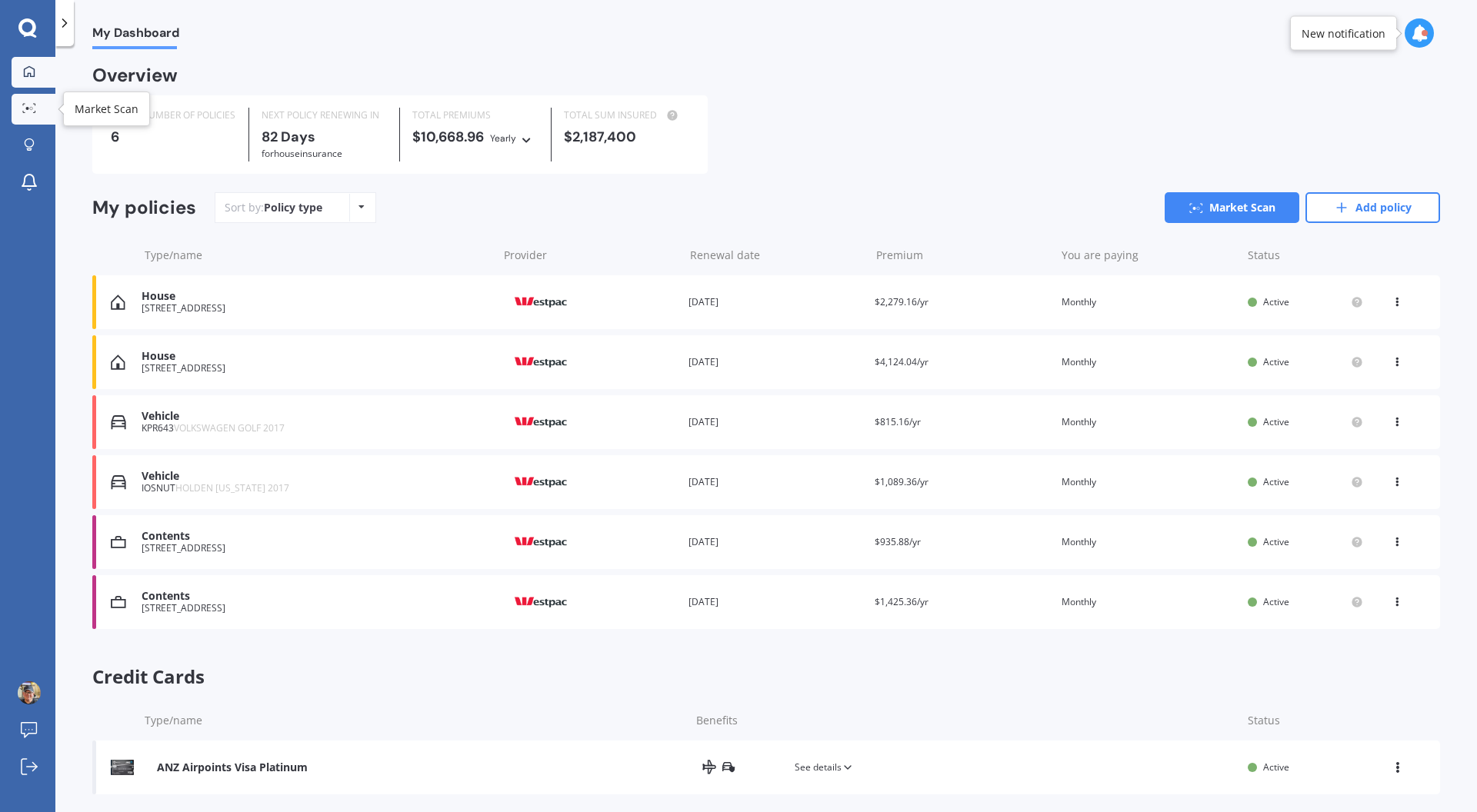
click at [25, 114] on div at bounding box center [29, 109] width 23 height 11
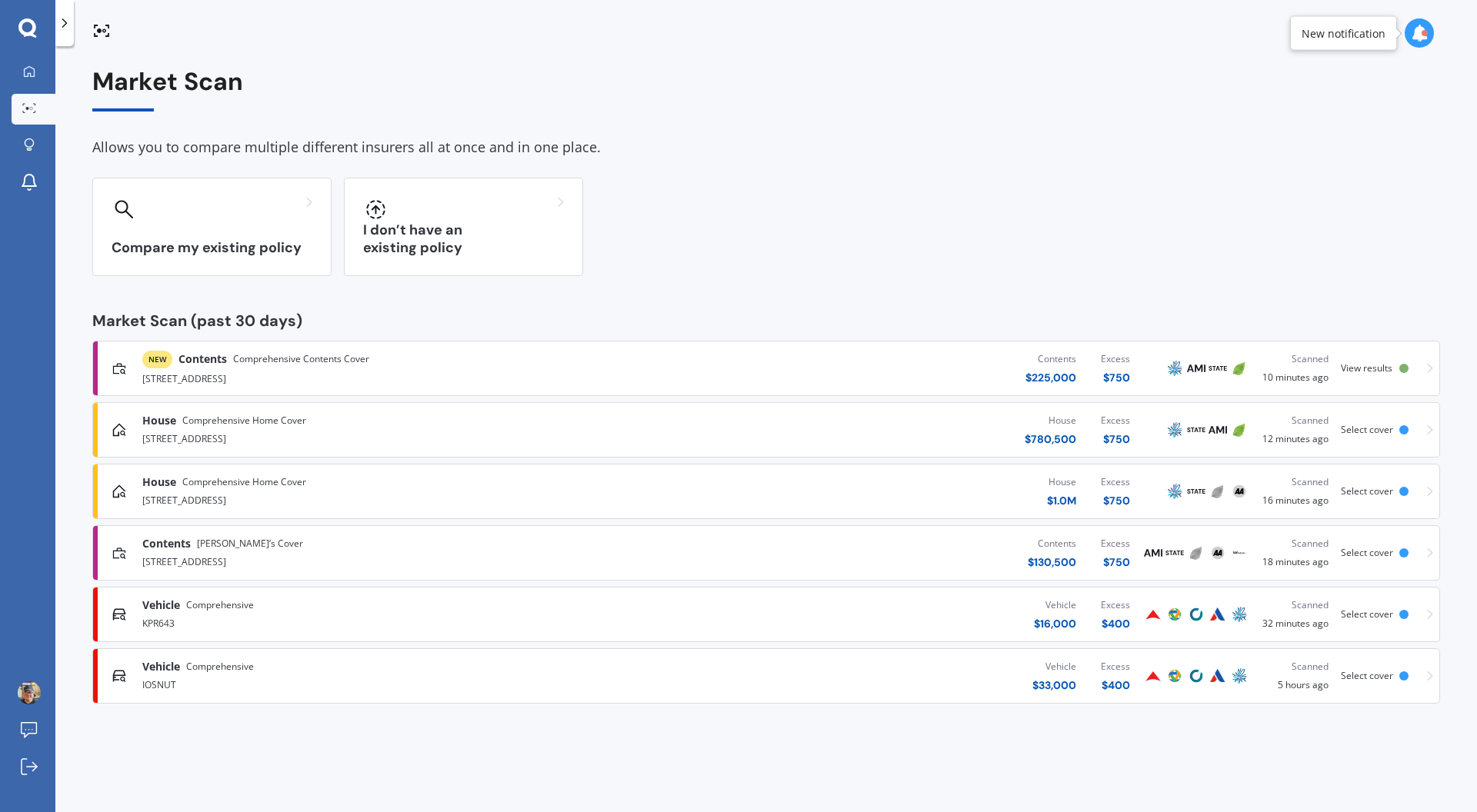
click at [878, 379] on div "Contents $ 225,000 Excess $ 750" at bounding box center [885, 368] width 516 height 46
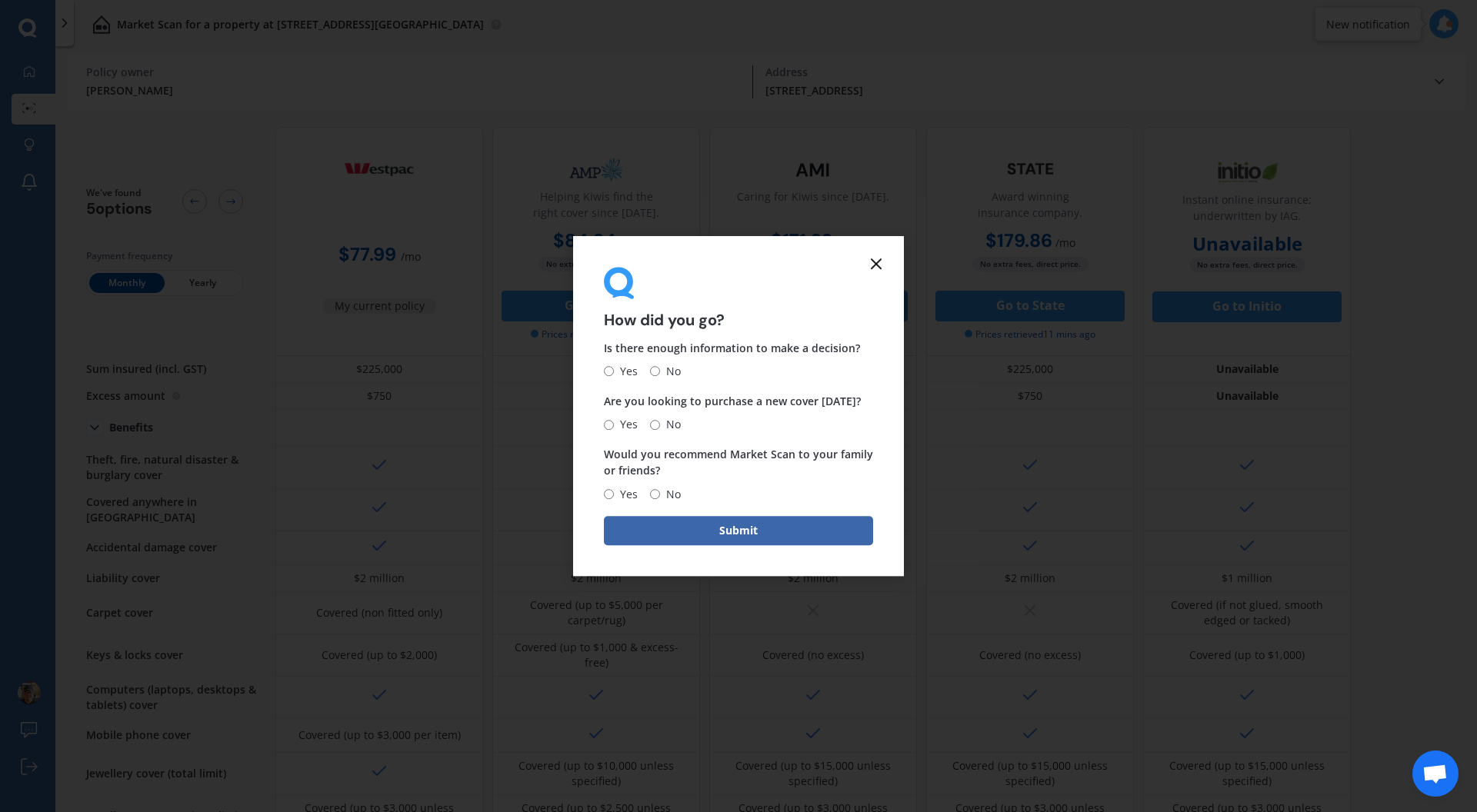
click at [875, 260] on icon at bounding box center [875, 263] width 18 height 18
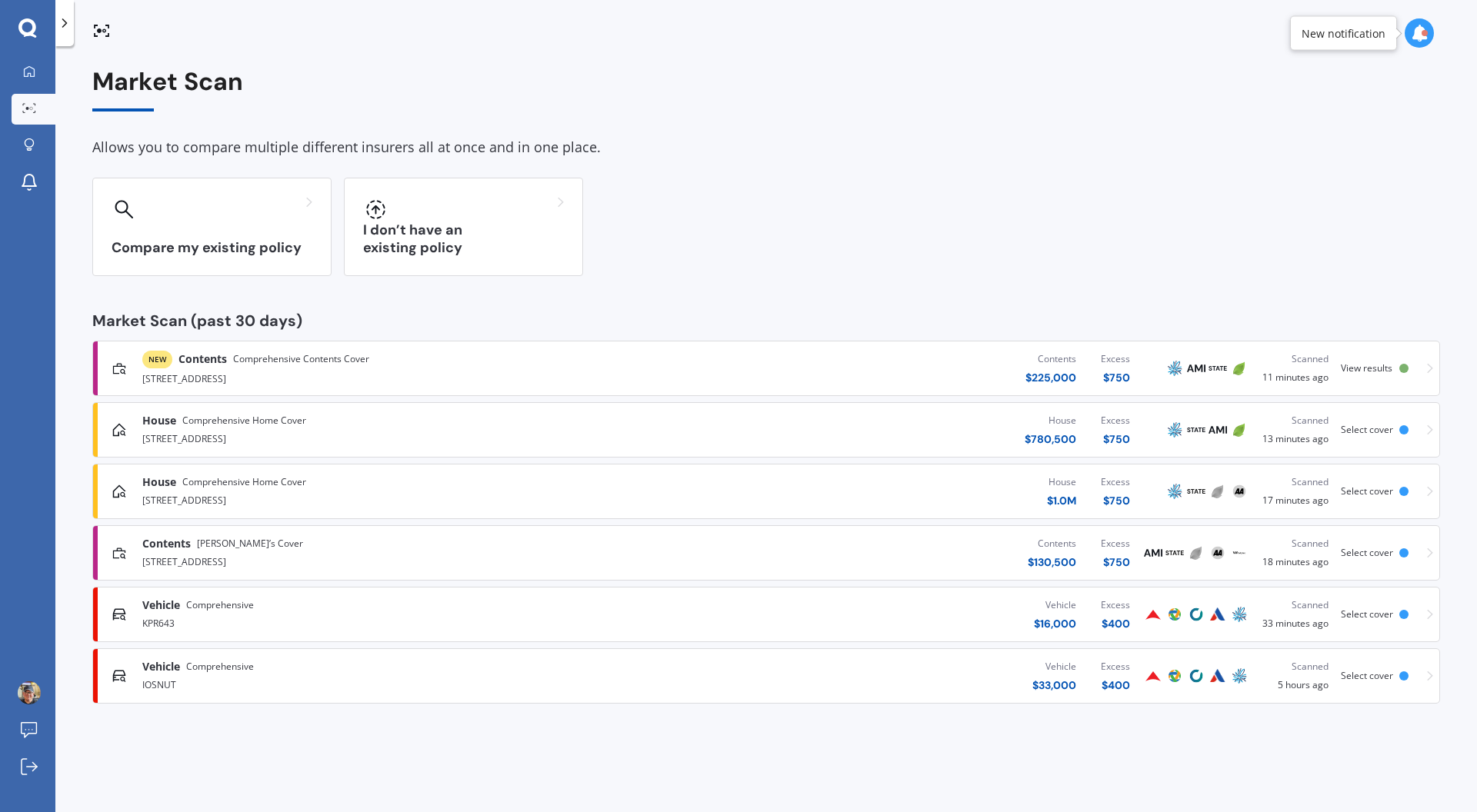
click at [335, 378] on div "[STREET_ADDRESS]" at bounding box center [384, 377] width 484 height 18
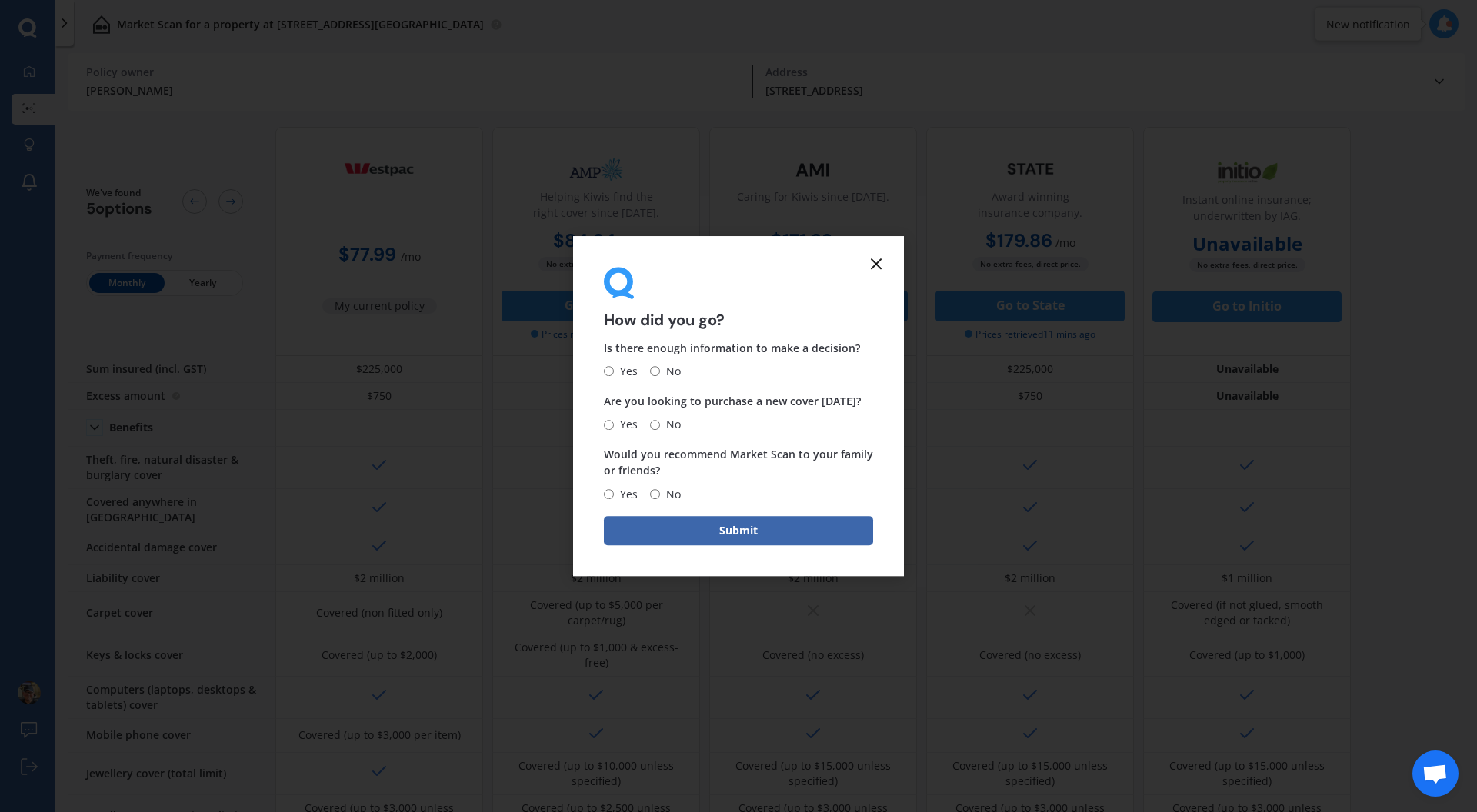
click at [880, 263] on icon at bounding box center [875, 263] width 18 height 18
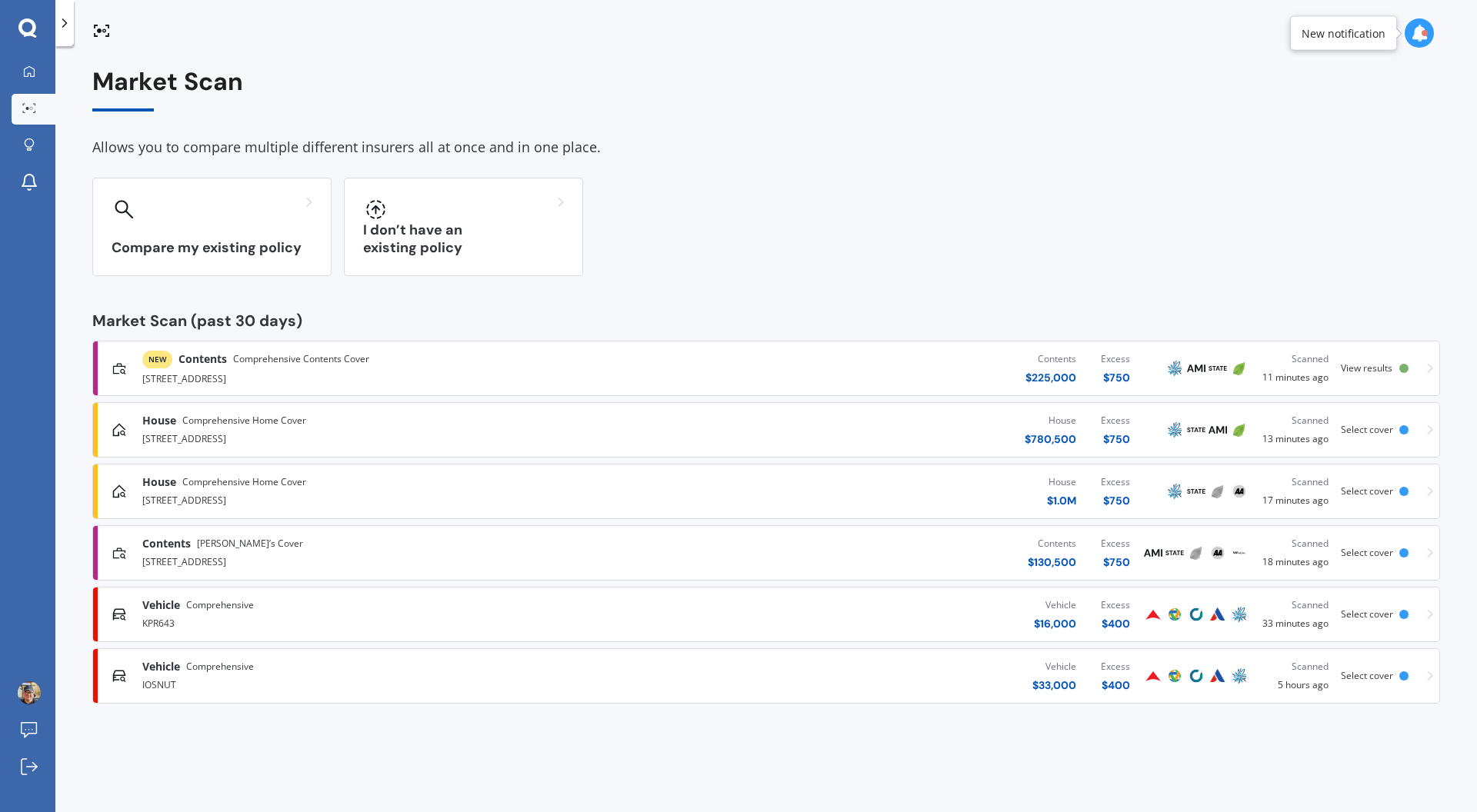
click at [460, 388] on div "NEW Contents Comprehensive Contents Cover [STREET_ADDRESS] 0192 Contents $ 225,…" at bounding box center [766, 368] width 1334 height 46
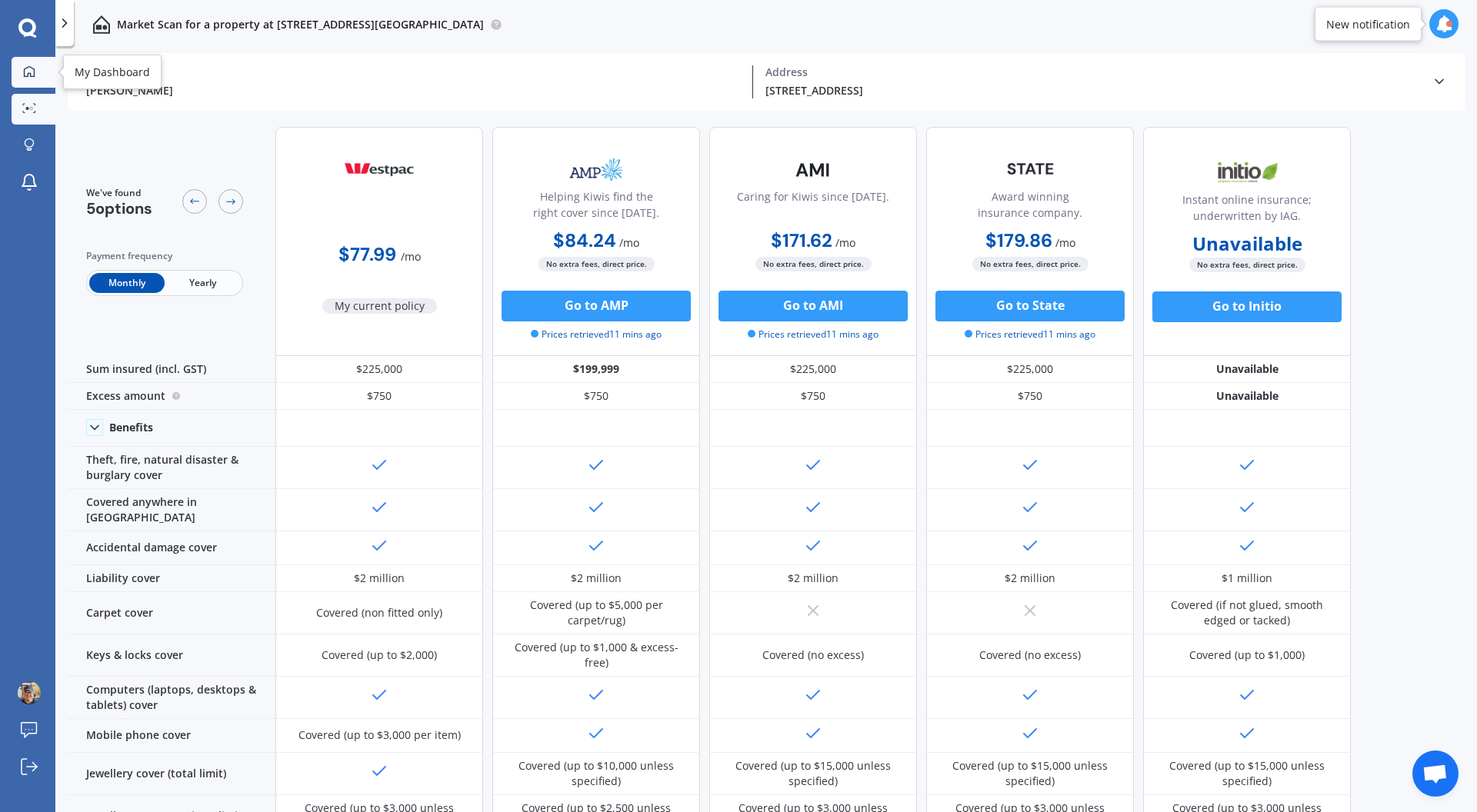
click at [19, 82] on link "My Dashboard" at bounding box center [33, 72] width 44 height 31
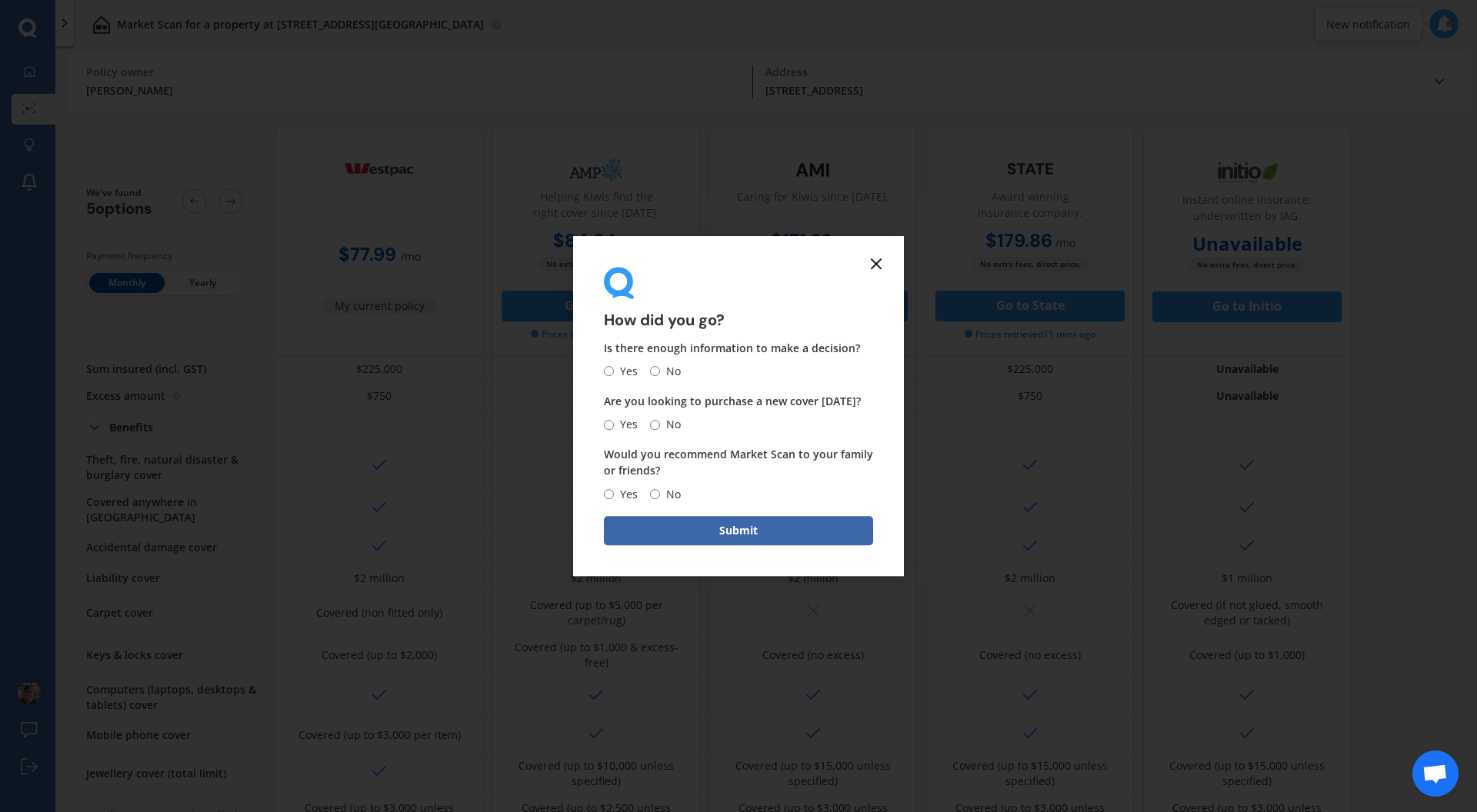
click at [882, 260] on icon at bounding box center [875, 263] width 18 height 18
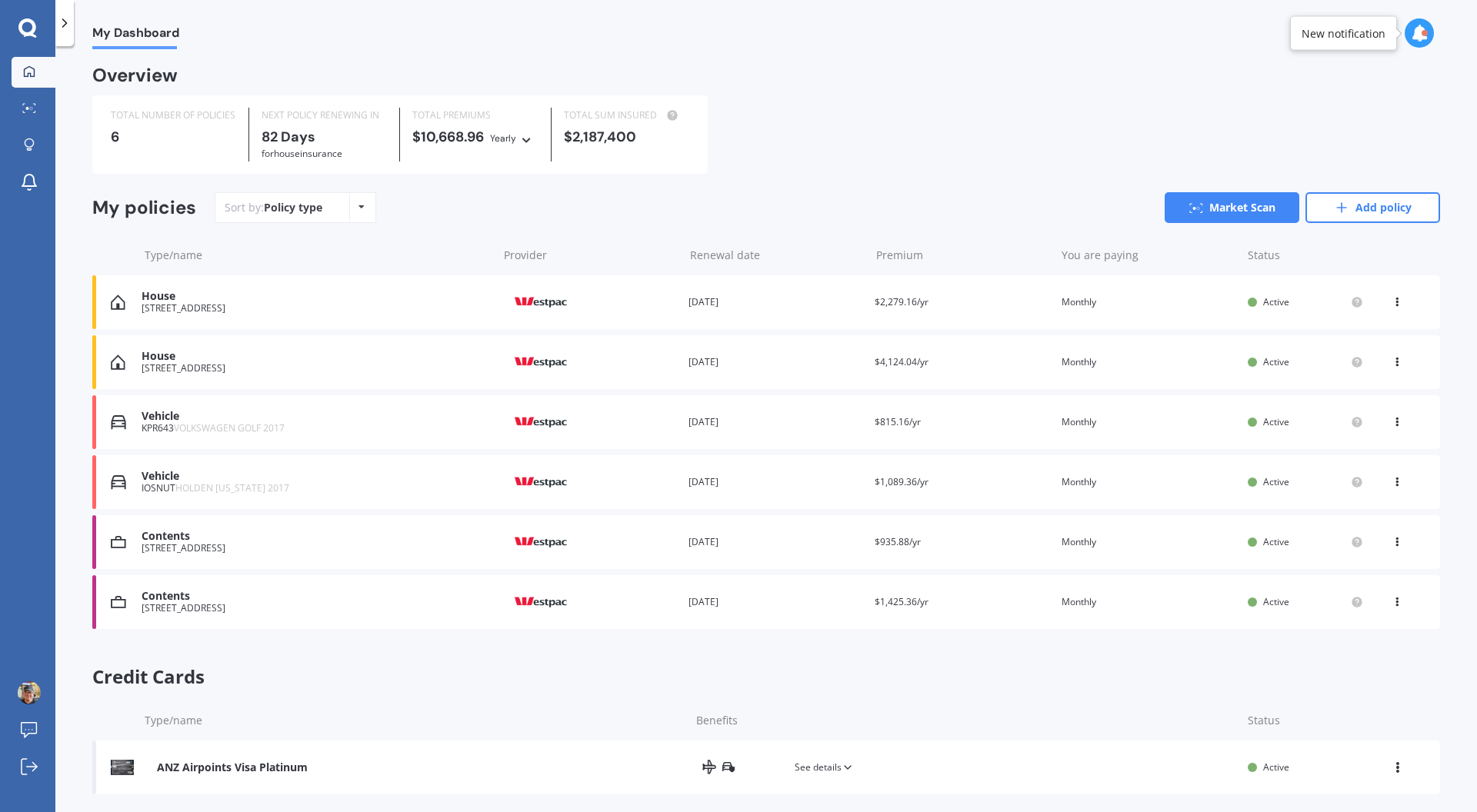
click at [297, 610] on div "[STREET_ADDRESS]" at bounding box center [315, 608] width 348 height 11
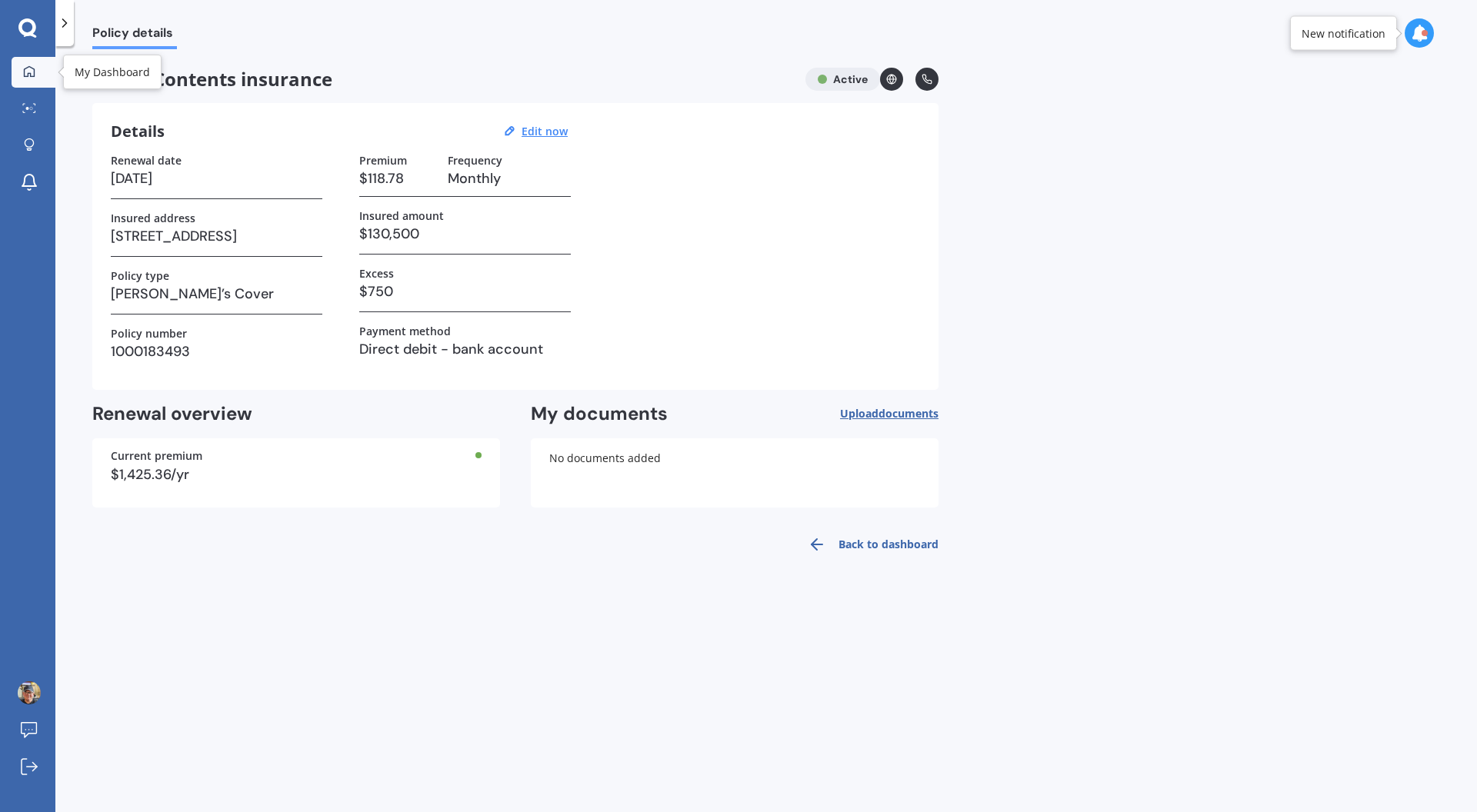
click at [35, 81] on link "My Dashboard" at bounding box center [33, 72] width 44 height 31
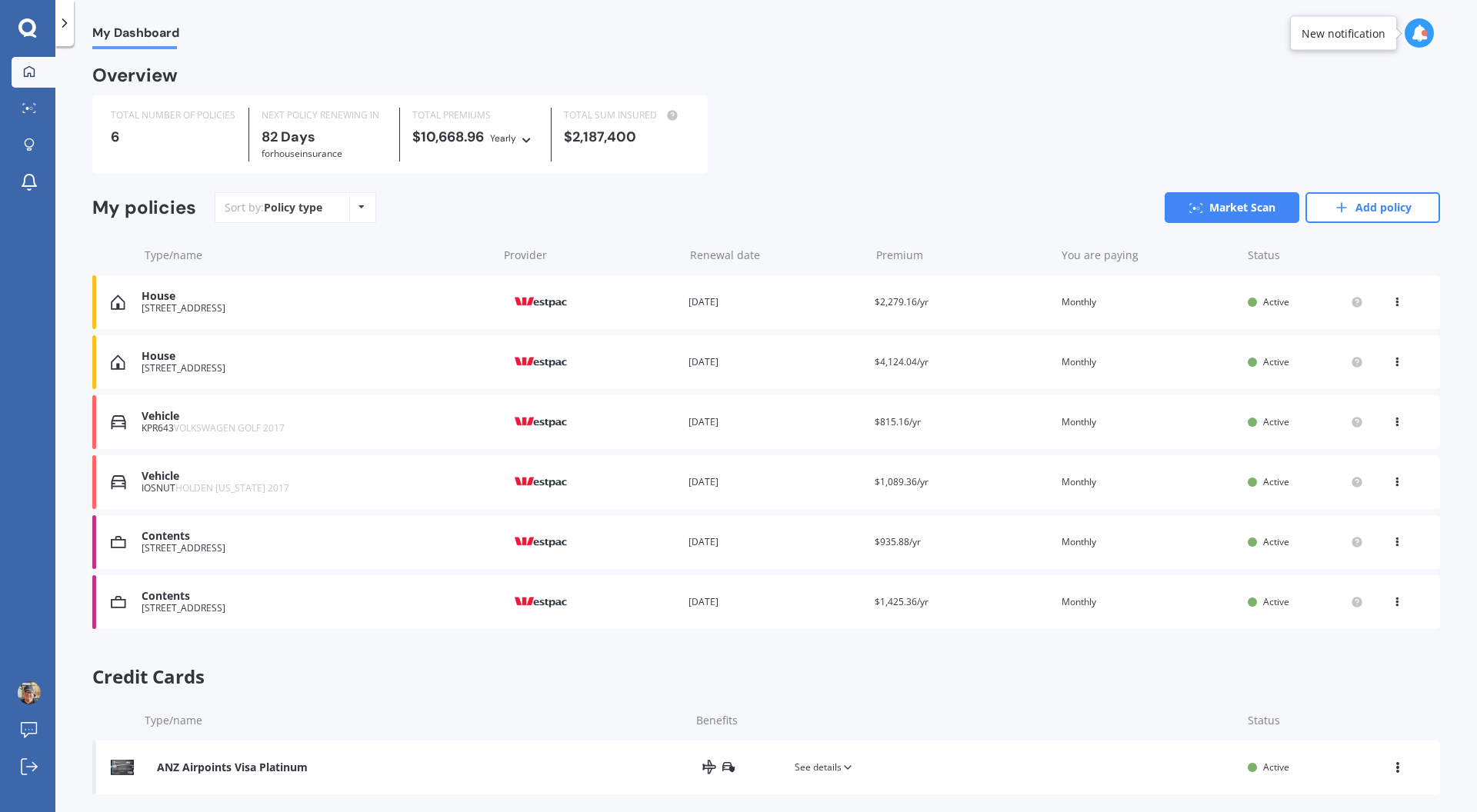
click at [215, 378] on div "House [STREET_ADDRESS] Provider Renewal date [DATE] Premium $4,124.04/yr You ar…" at bounding box center [766, 361] width 1347 height 53
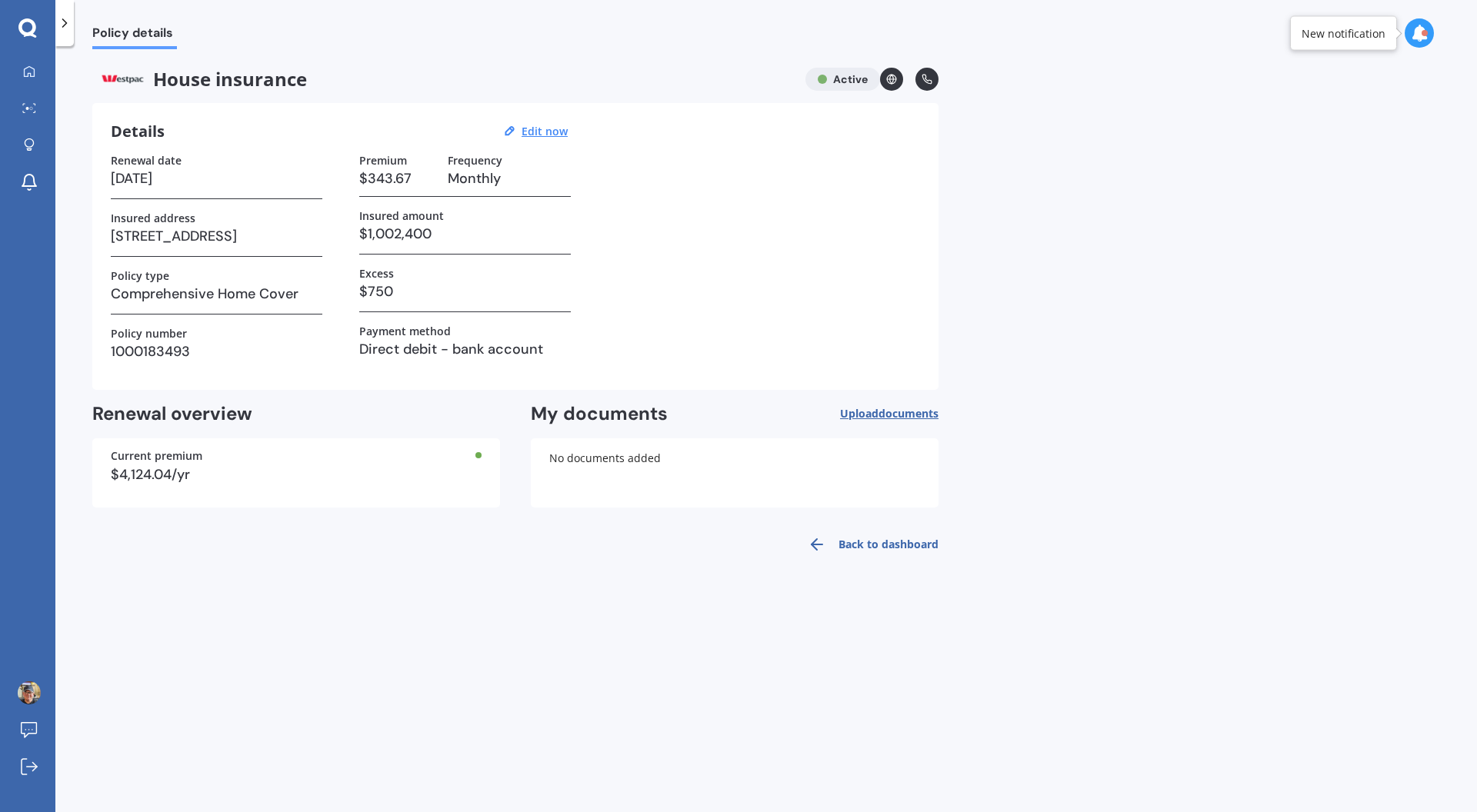
click at [890, 546] on link "Back to dashboard" at bounding box center [868, 545] width 140 height 37
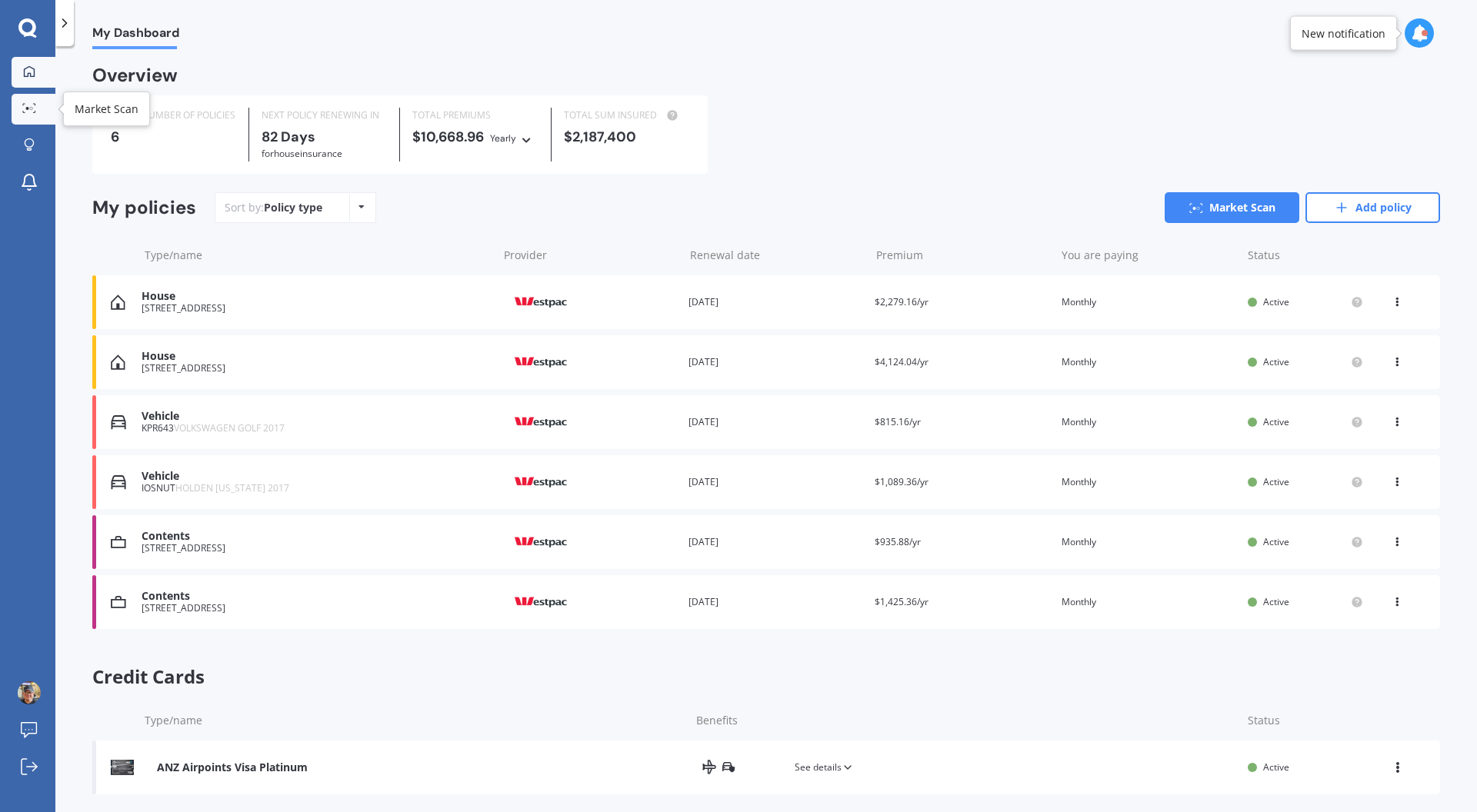
click at [28, 117] on link "Market Scan" at bounding box center [33, 109] width 44 height 31
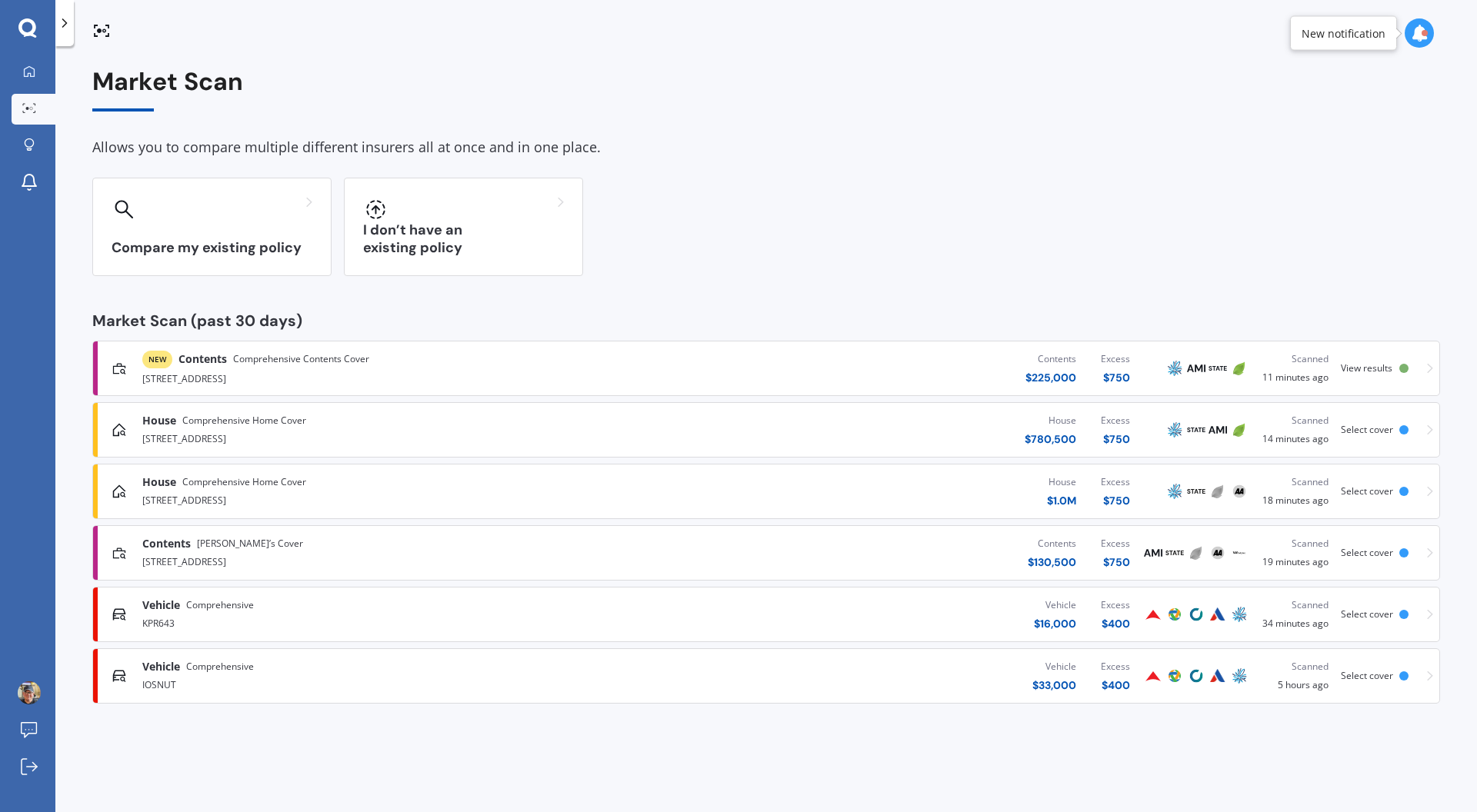
click at [1119, 504] on div "$ 750" at bounding box center [1115, 501] width 29 height 16
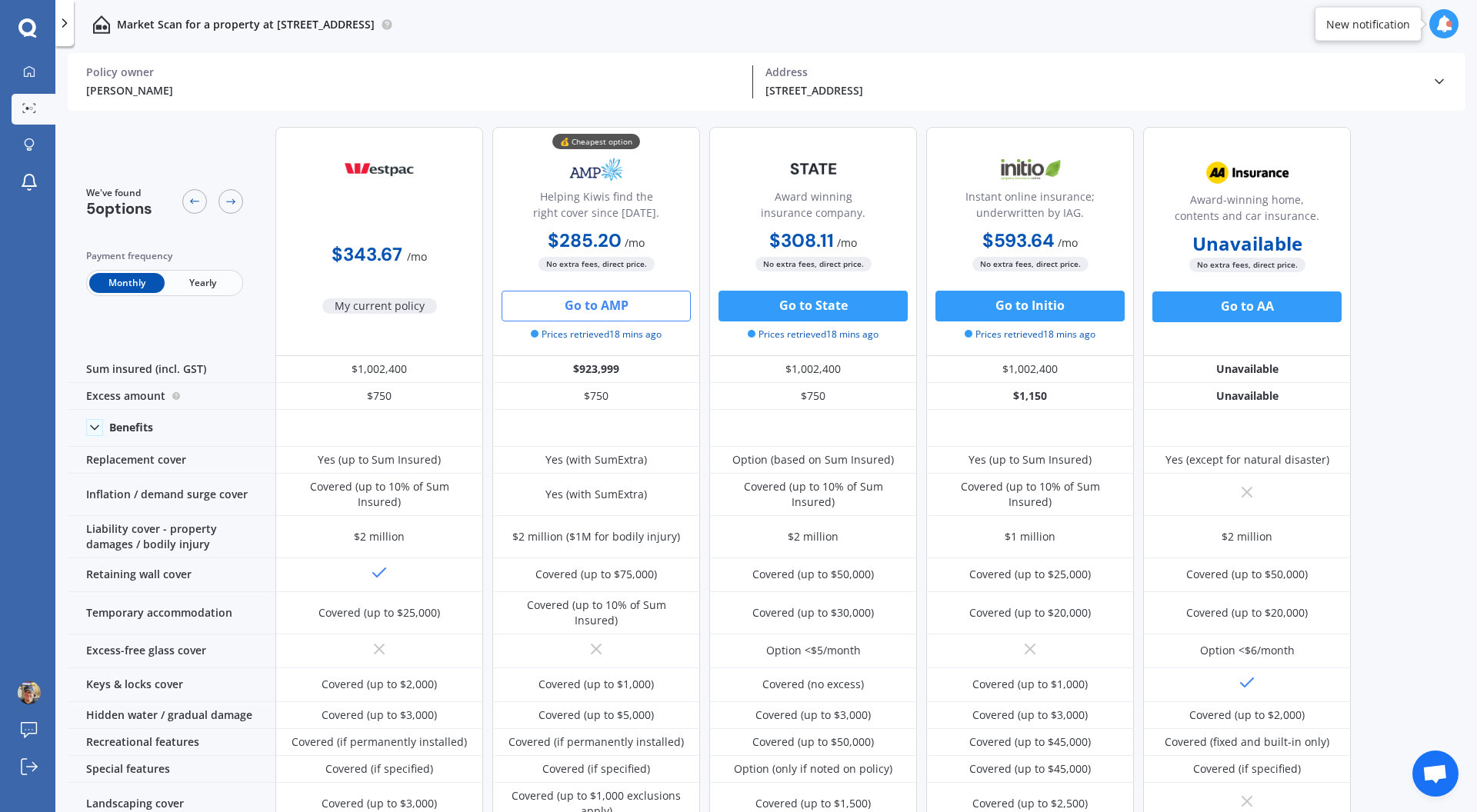
click at [1441, 84] on icon at bounding box center [1439, 82] width 16 height 16
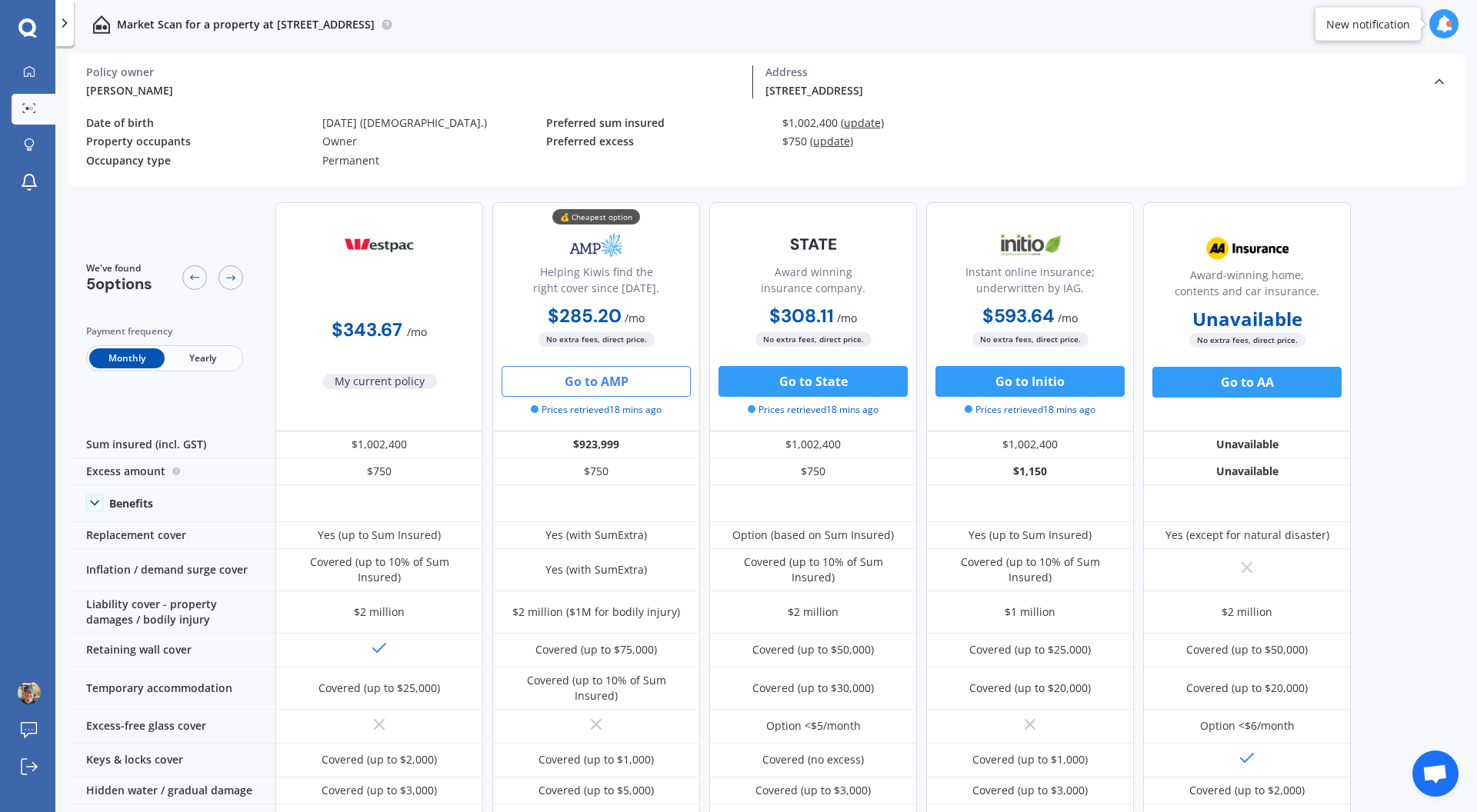
click at [1441, 84] on icon at bounding box center [1439, 82] width 16 height 16
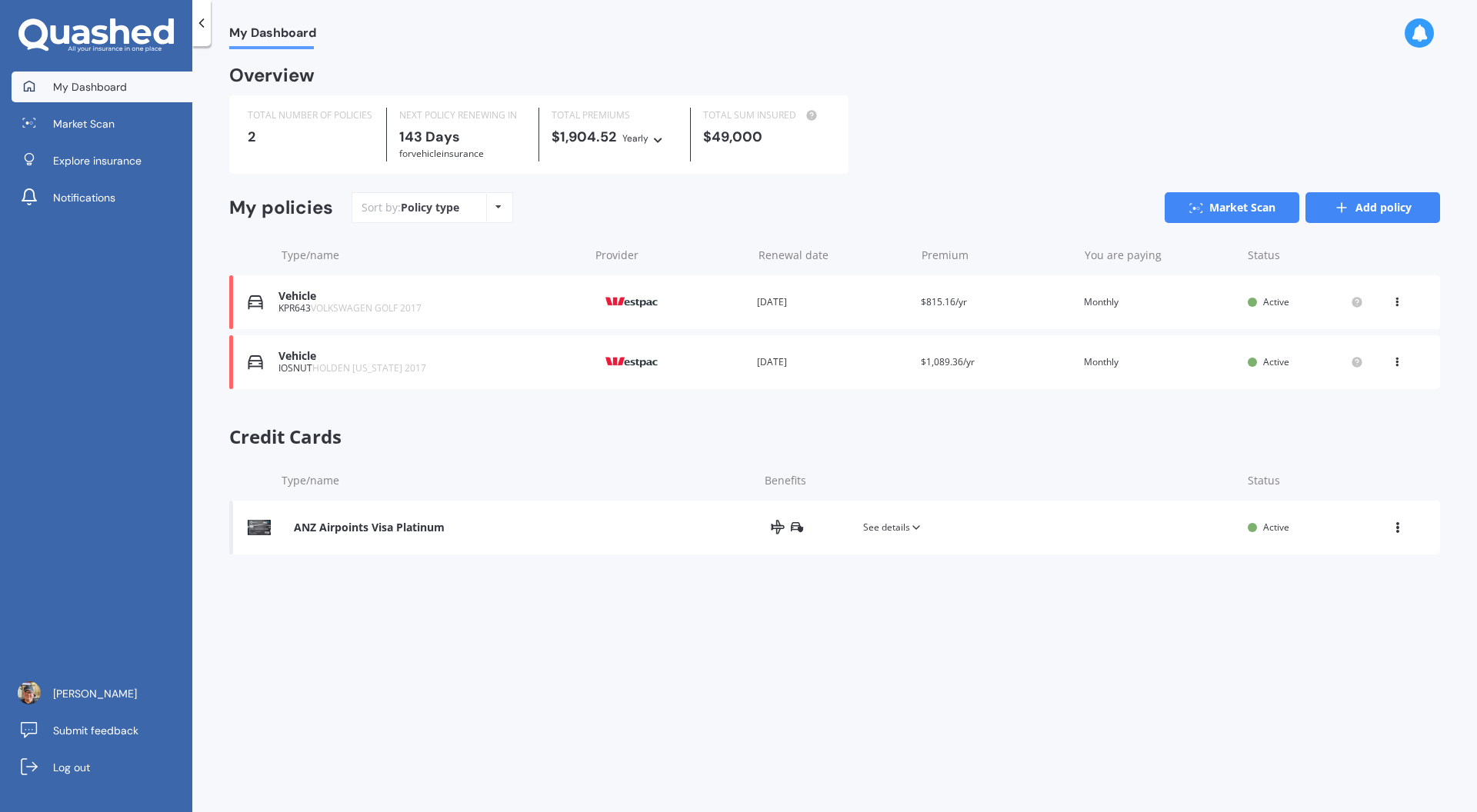
click at [1391, 216] on link "Add policy" at bounding box center [1372, 207] width 134 height 31
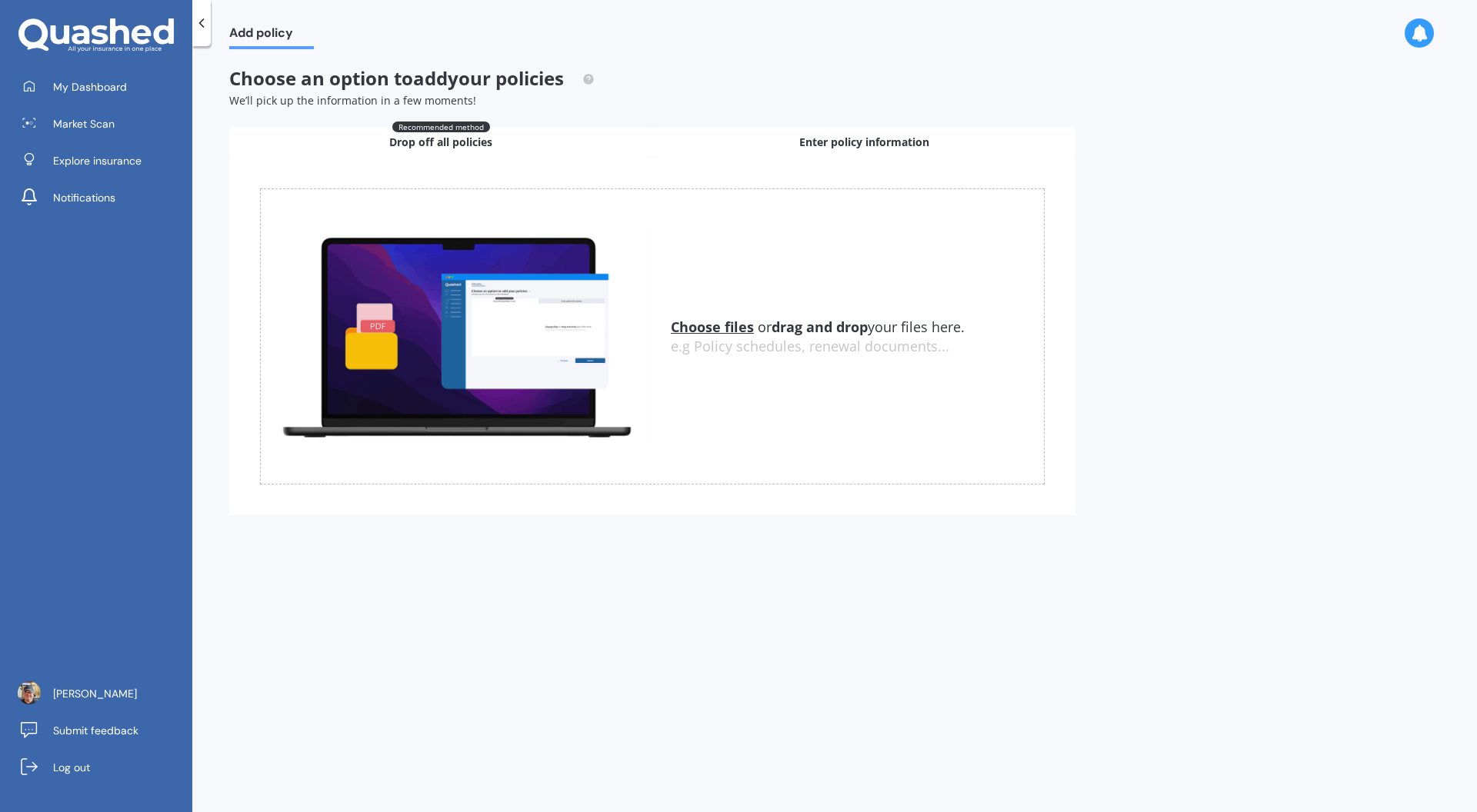
click at [860, 139] on span "Enter policy information" at bounding box center [864, 142] width 130 height 16
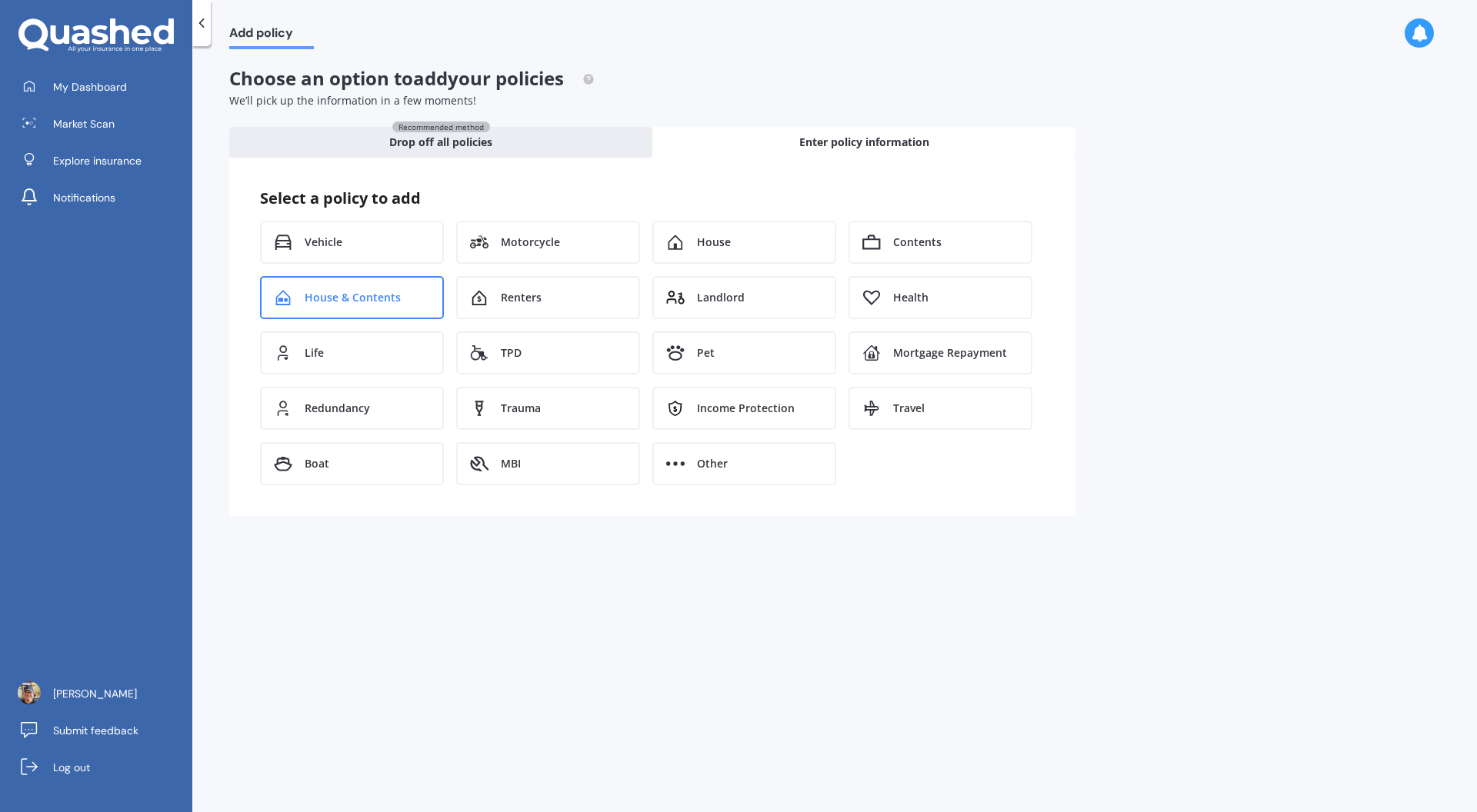
click at [356, 296] on span "House & Contents" at bounding box center [353, 298] width 96 height 16
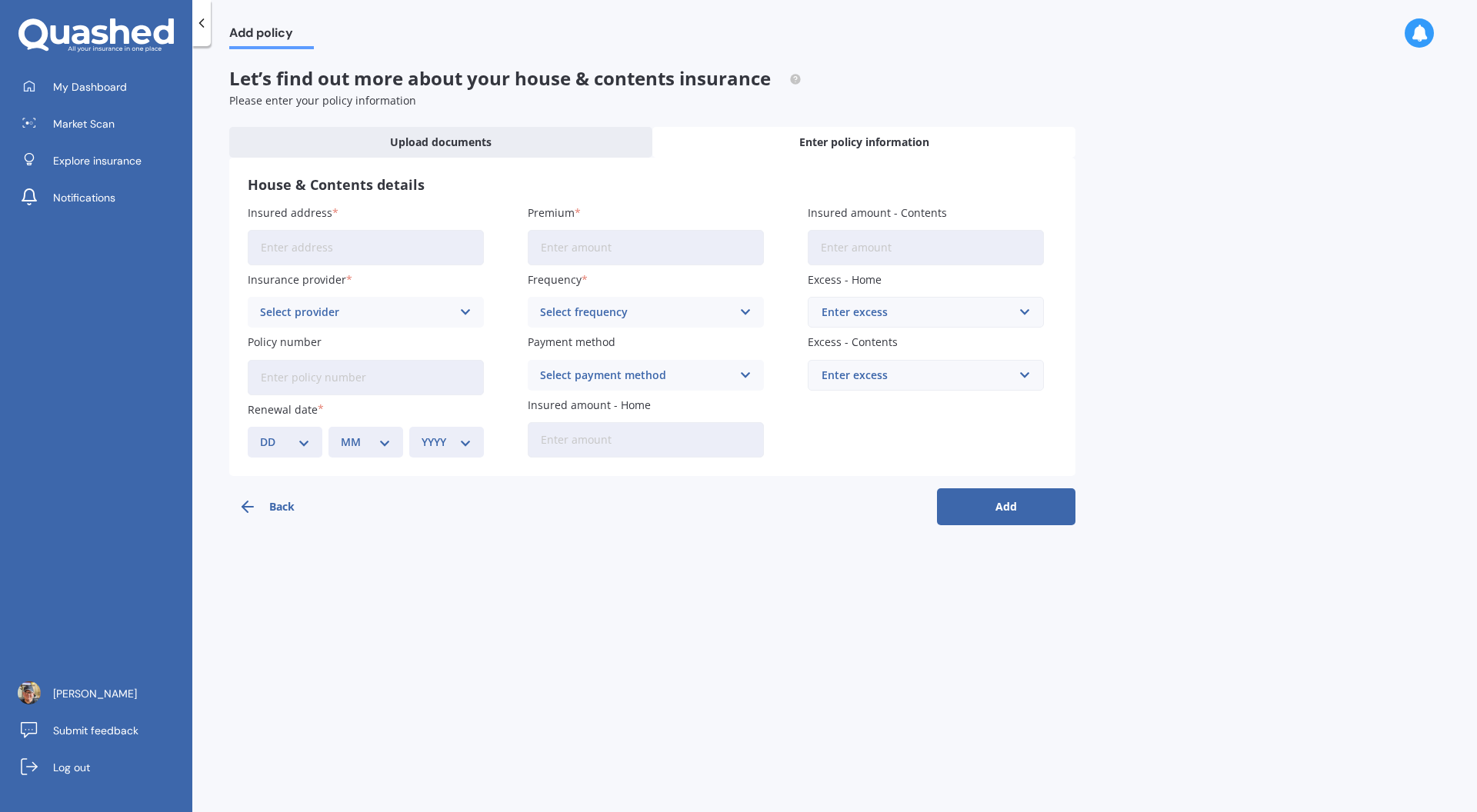
click at [325, 258] on input "Insured address" at bounding box center [365, 247] width 236 height 35
type input "[STREET_ADDRESS]"
click at [551, 253] on input "Premium" at bounding box center [646, 247] width 236 height 35
click at [834, 256] on input "Insured amount - Contents" at bounding box center [925, 247] width 236 height 35
click at [196, 33] on div at bounding box center [201, 23] width 18 height 46
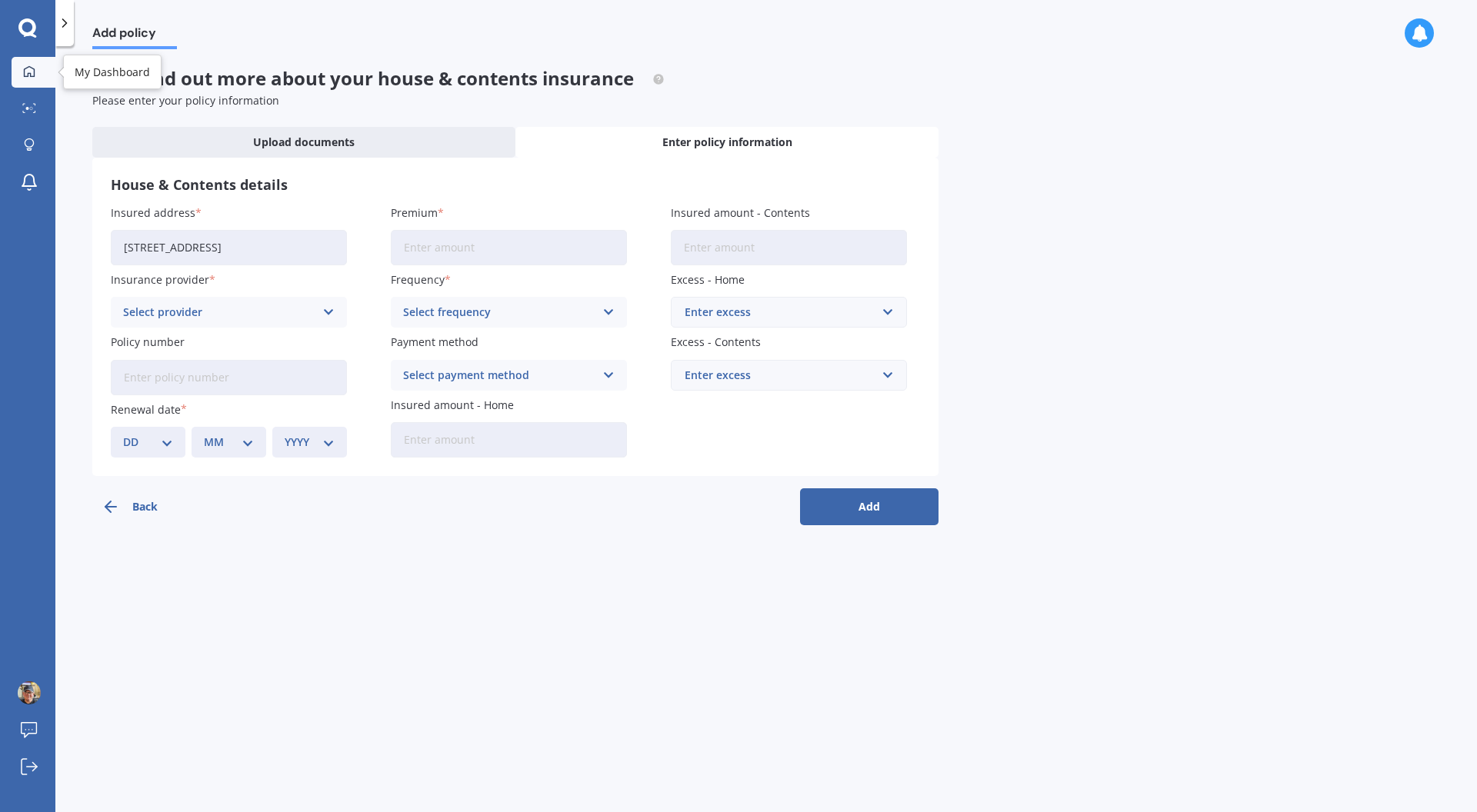
click at [40, 73] on link "My Dashboard" at bounding box center [33, 72] width 44 height 31
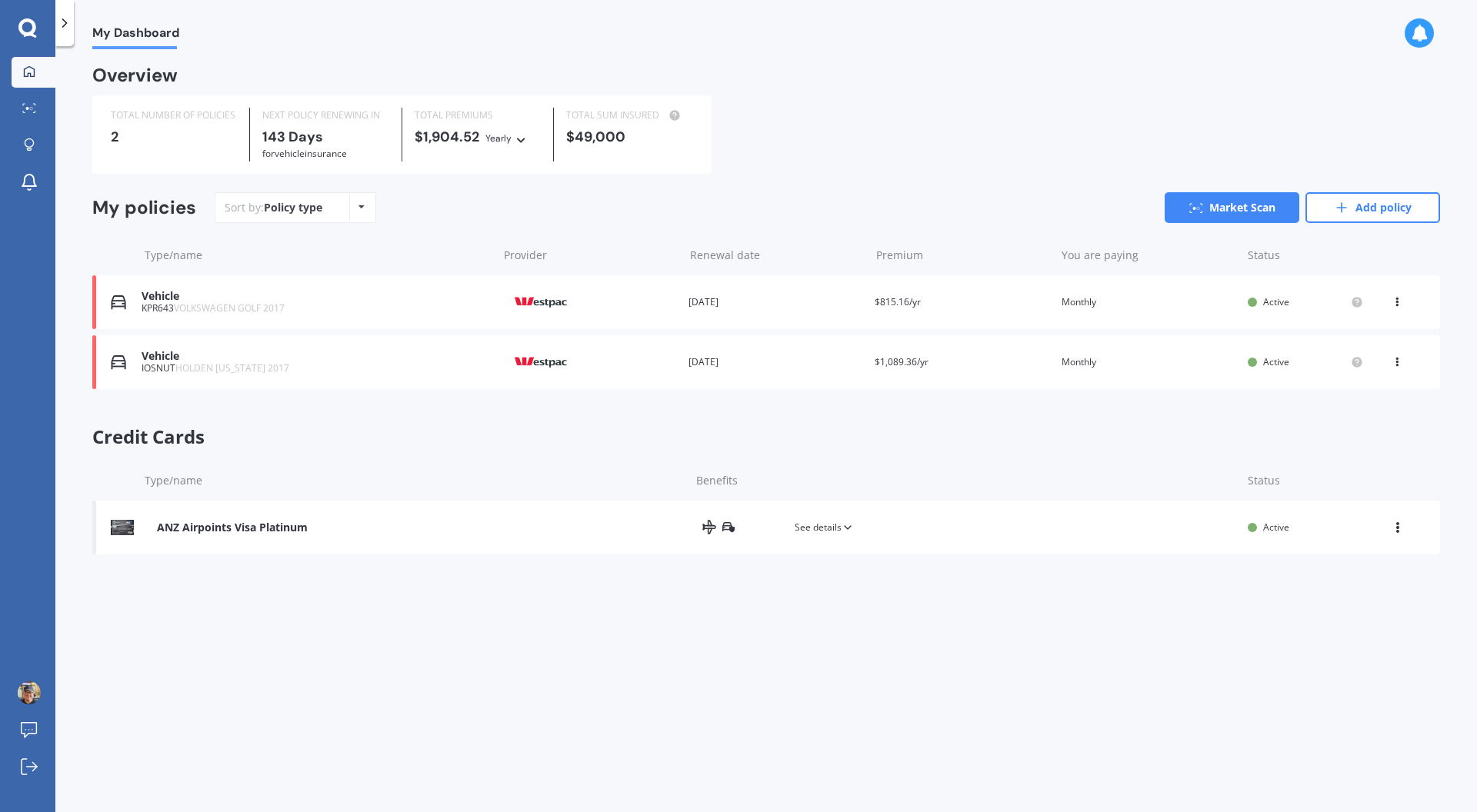
click at [38, 39] on div "My Dashboard Market Scan Explore insurance Notifications Mark Fairey Submit fee…" at bounding box center [27, 406] width 55 height 812
click at [41, 34] on div at bounding box center [27, 28] width 55 height 20
click at [32, 32] on icon at bounding box center [27, 27] width 18 height 18
click at [1372, 214] on link "Add policy" at bounding box center [1372, 207] width 134 height 31
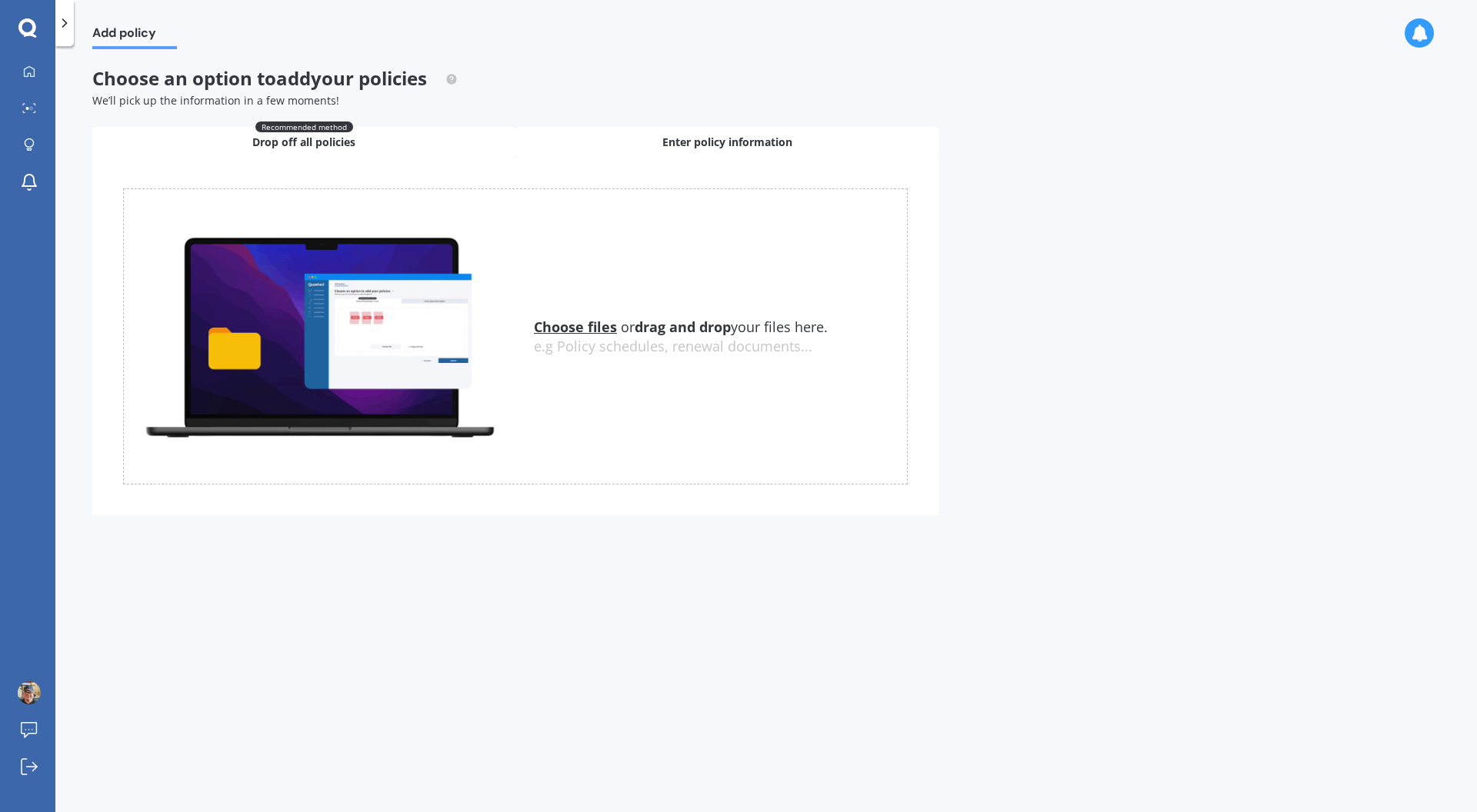
drag, startPoint x: 820, startPoint y: 146, endPoint x: 831, endPoint y: 153, distance: 13.0
click at [820, 146] on div "Enter policy information" at bounding box center [727, 142] width 423 height 31
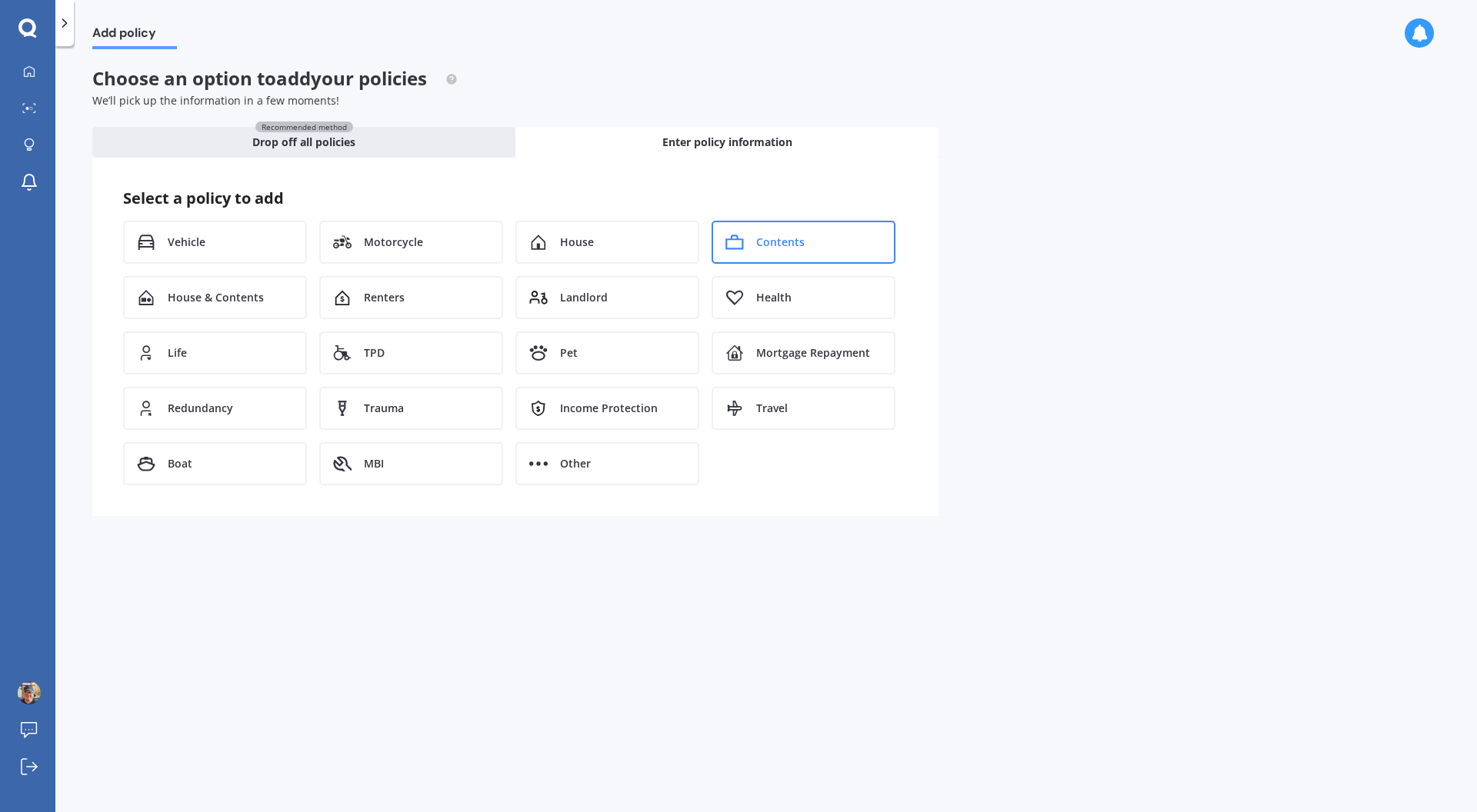
click at [769, 239] on span "Contents" at bounding box center [780, 242] width 48 height 16
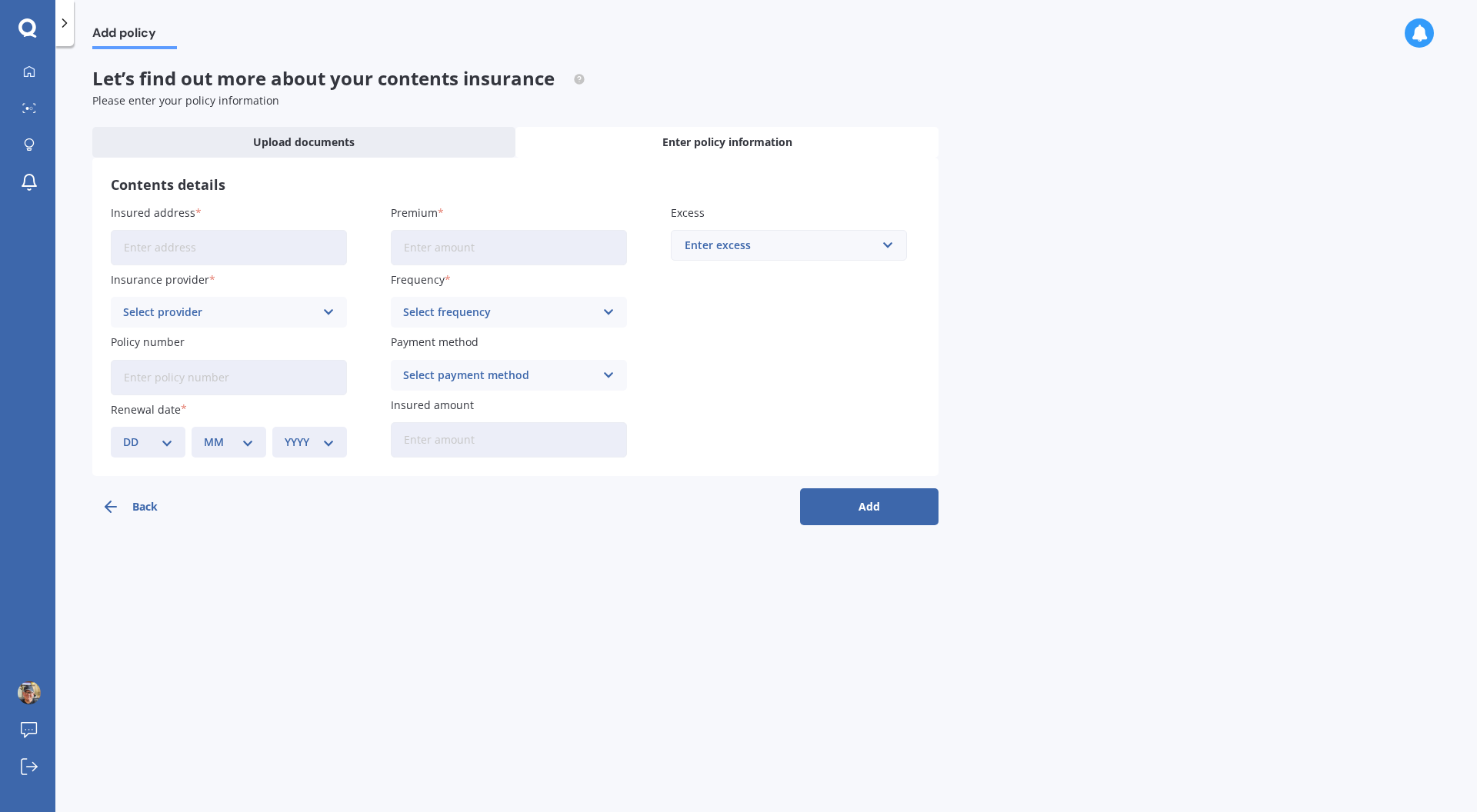
click at [260, 253] on input "Insured address" at bounding box center [228, 247] width 236 height 35
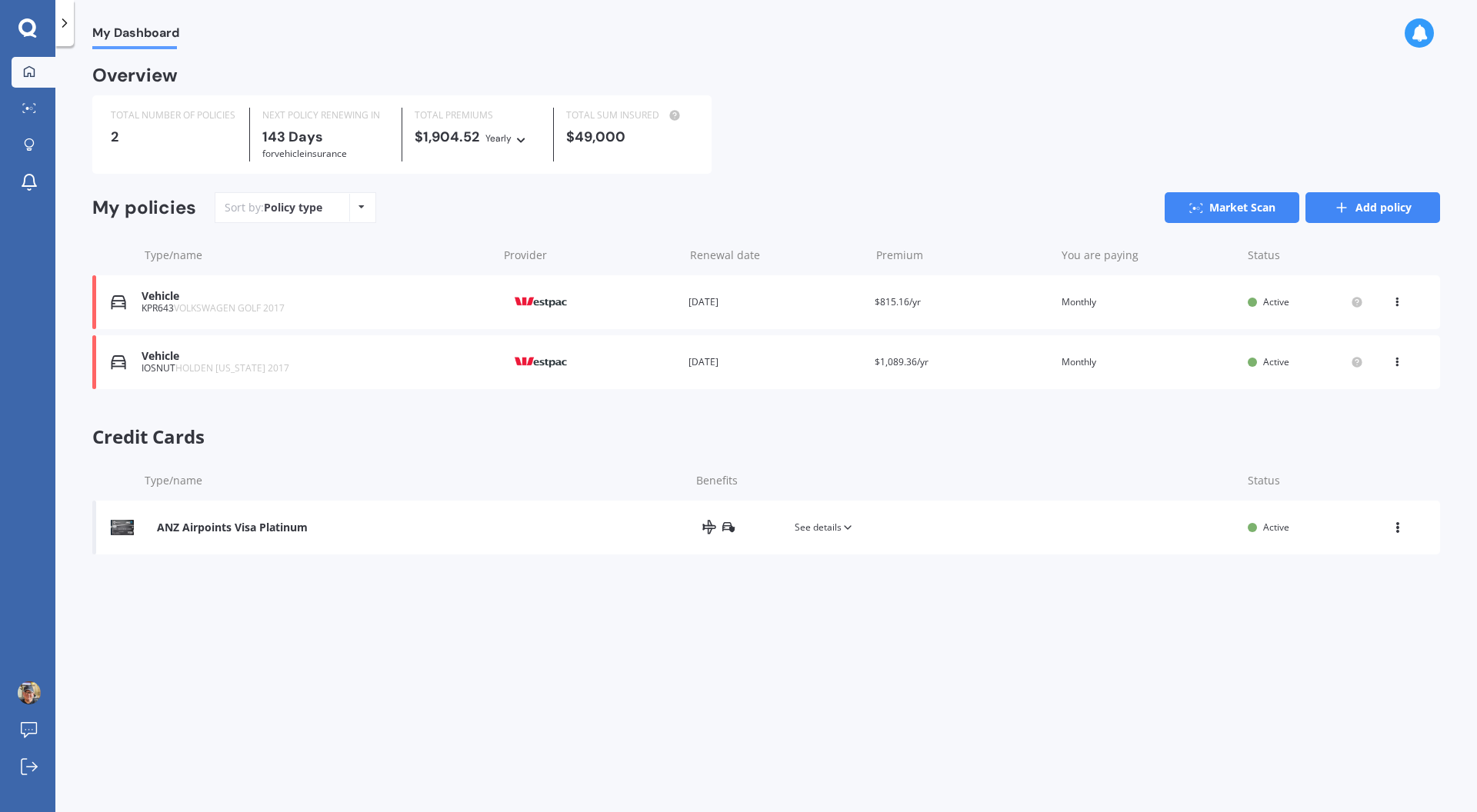
click at [1381, 215] on link "Add policy" at bounding box center [1372, 207] width 134 height 31
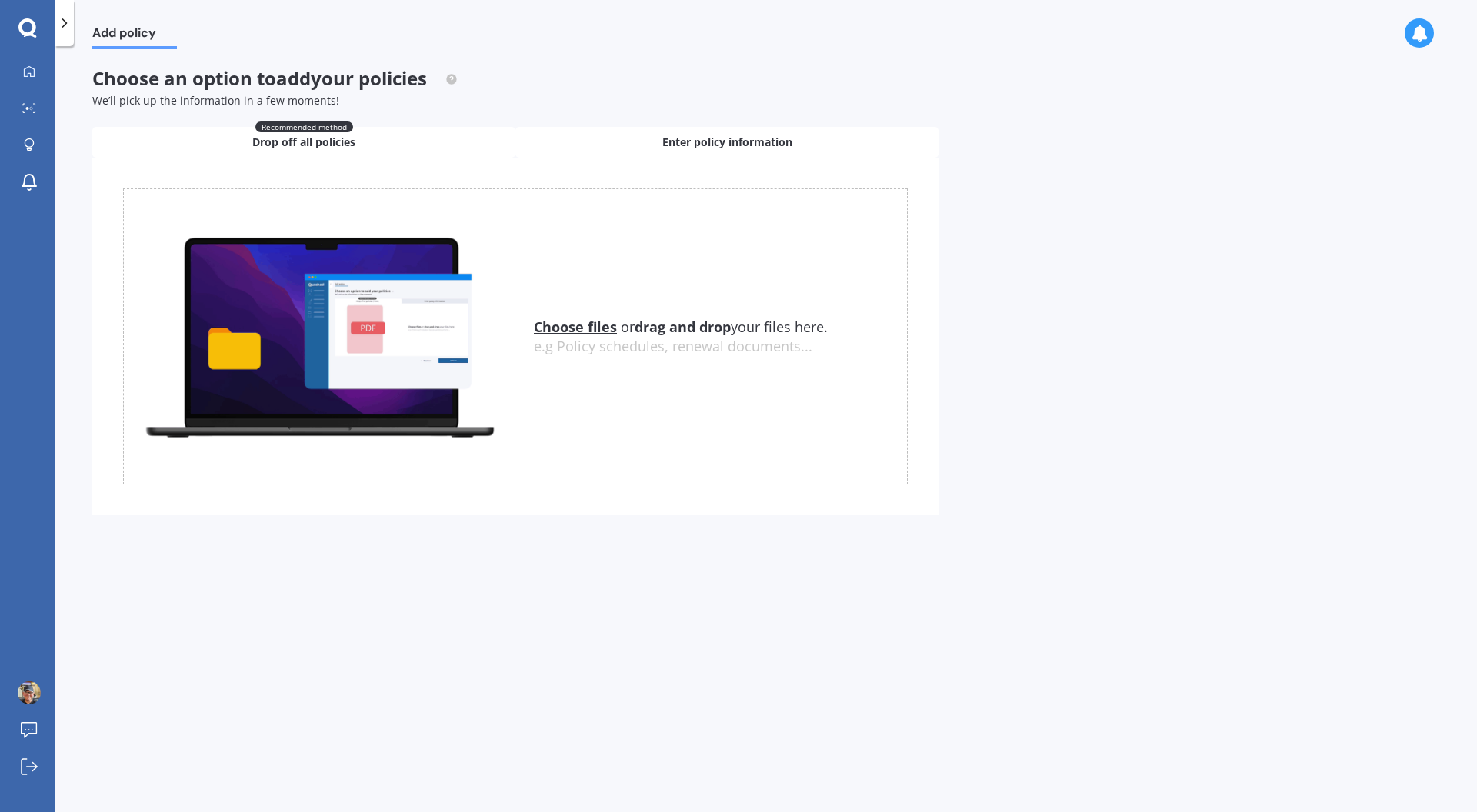
click at [729, 139] on span "Enter policy information" at bounding box center [727, 142] width 130 height 16
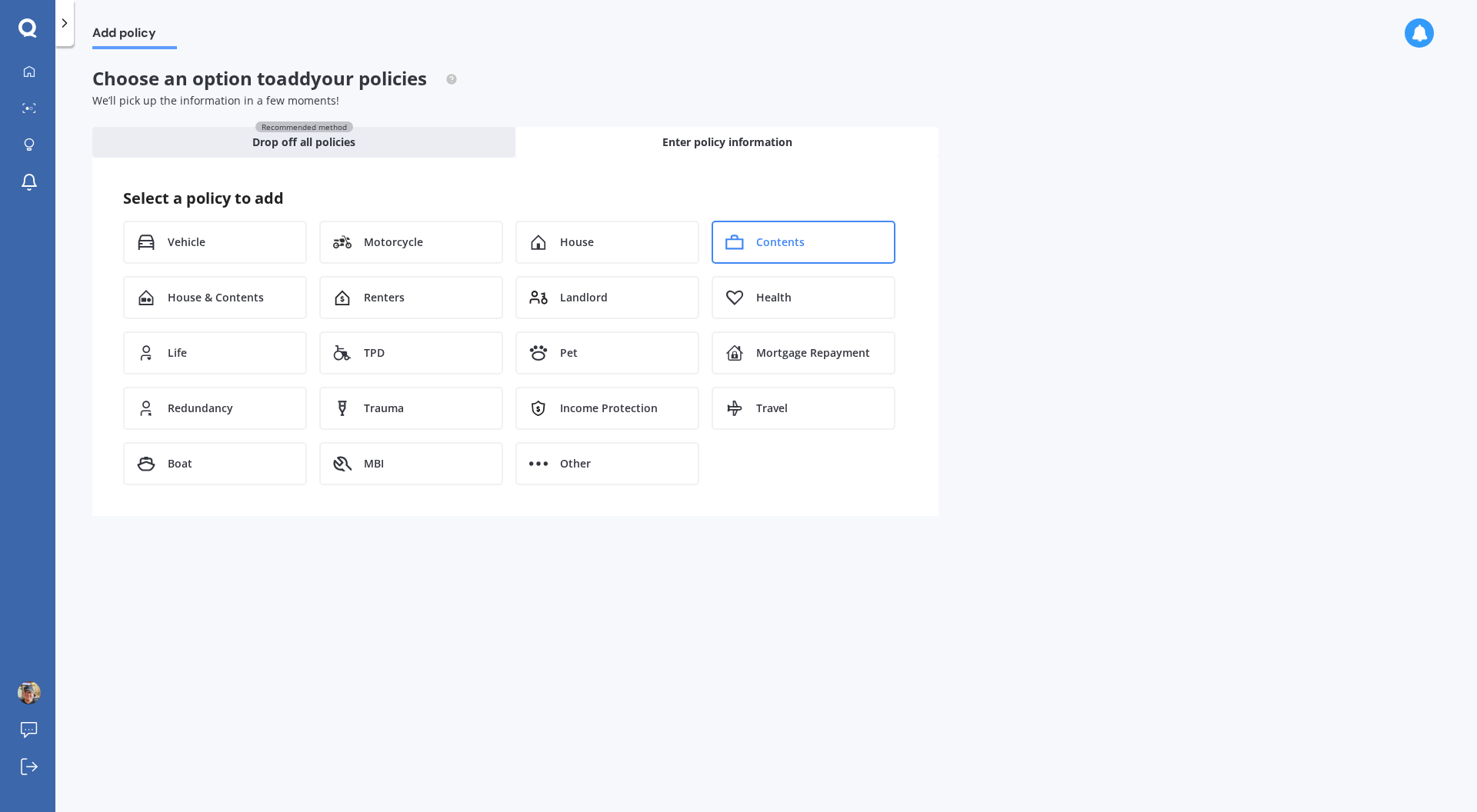
click at [796, 251] on div "Contents" at bounding box center [803, 242] width 184 height 43
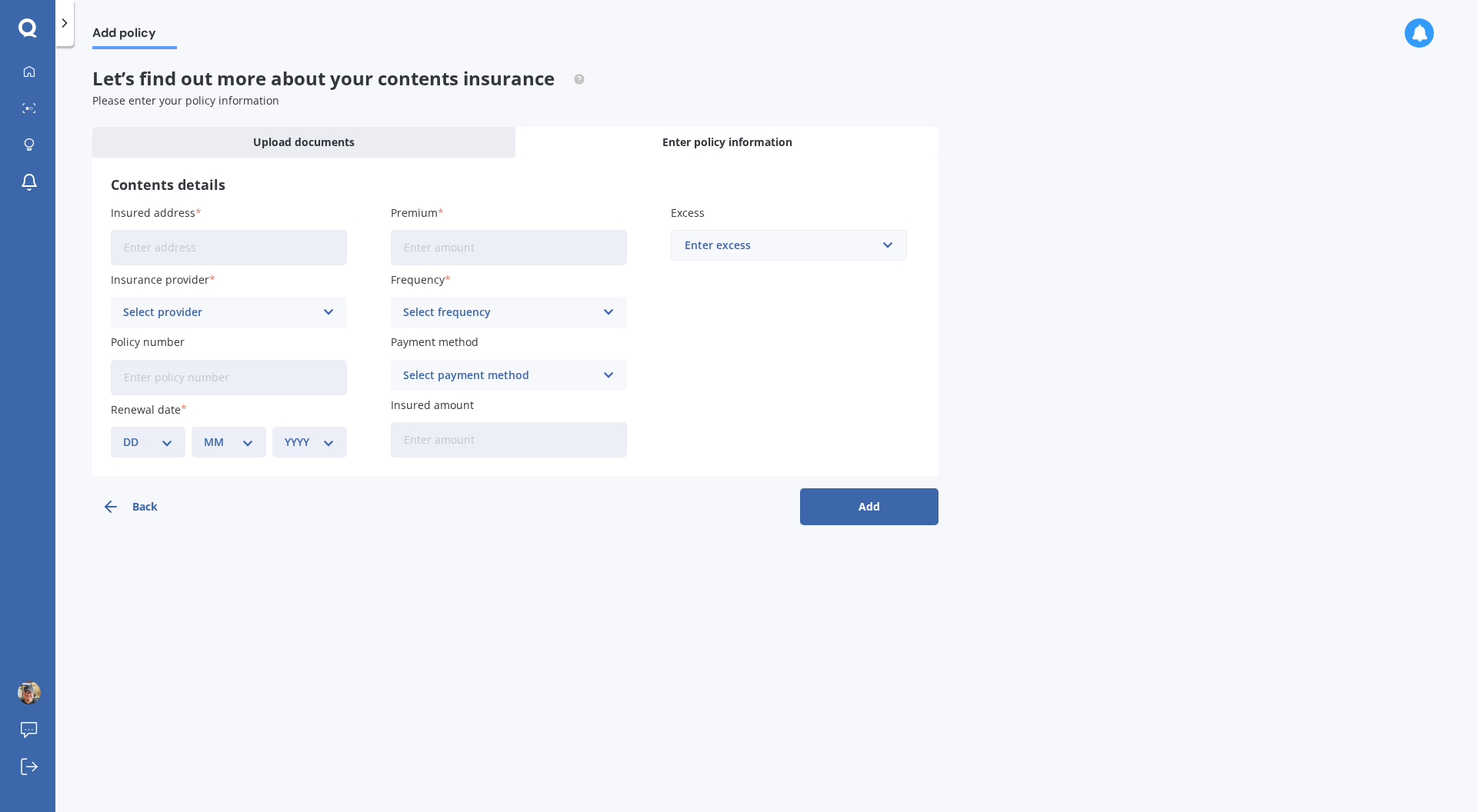
click at [275, 252] on input "Insured address" at bounding box center [228, 247] width 236 height 35
type input "[STREET_ADDRESS]"
click at [444, 243] on input "Premium" at bounding box center [508, 247] width 236 height 35
type input "$118.78"
click at [717, 260] on input "text" at bounding box center [782, 245] width 222 height 29
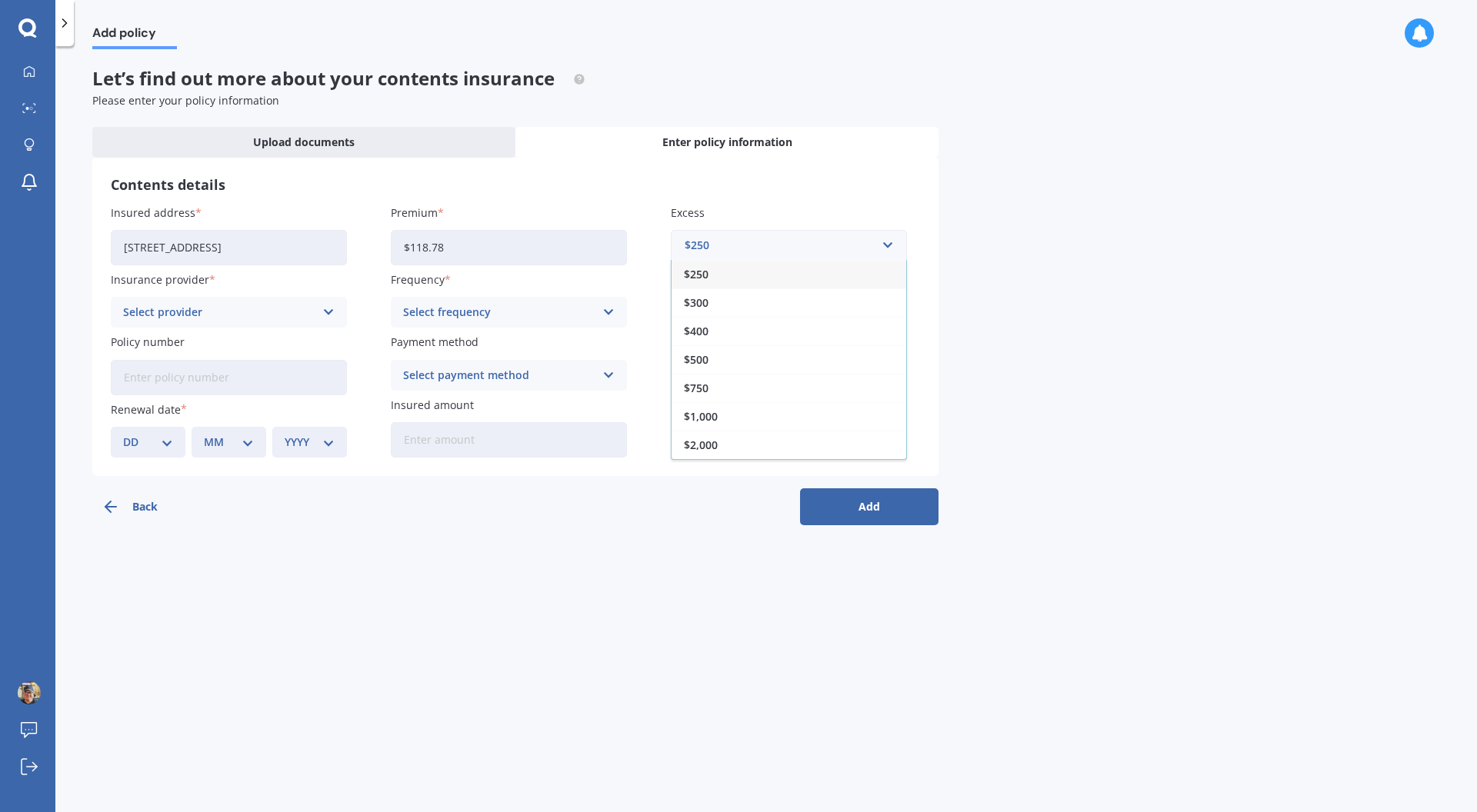
click at [703, 377] on div "$750" at bounding box center [788, 388] width 234 height 28
click at [174, 316] on div "Select provider" at bounding box center [218, 311] width 191 height 17
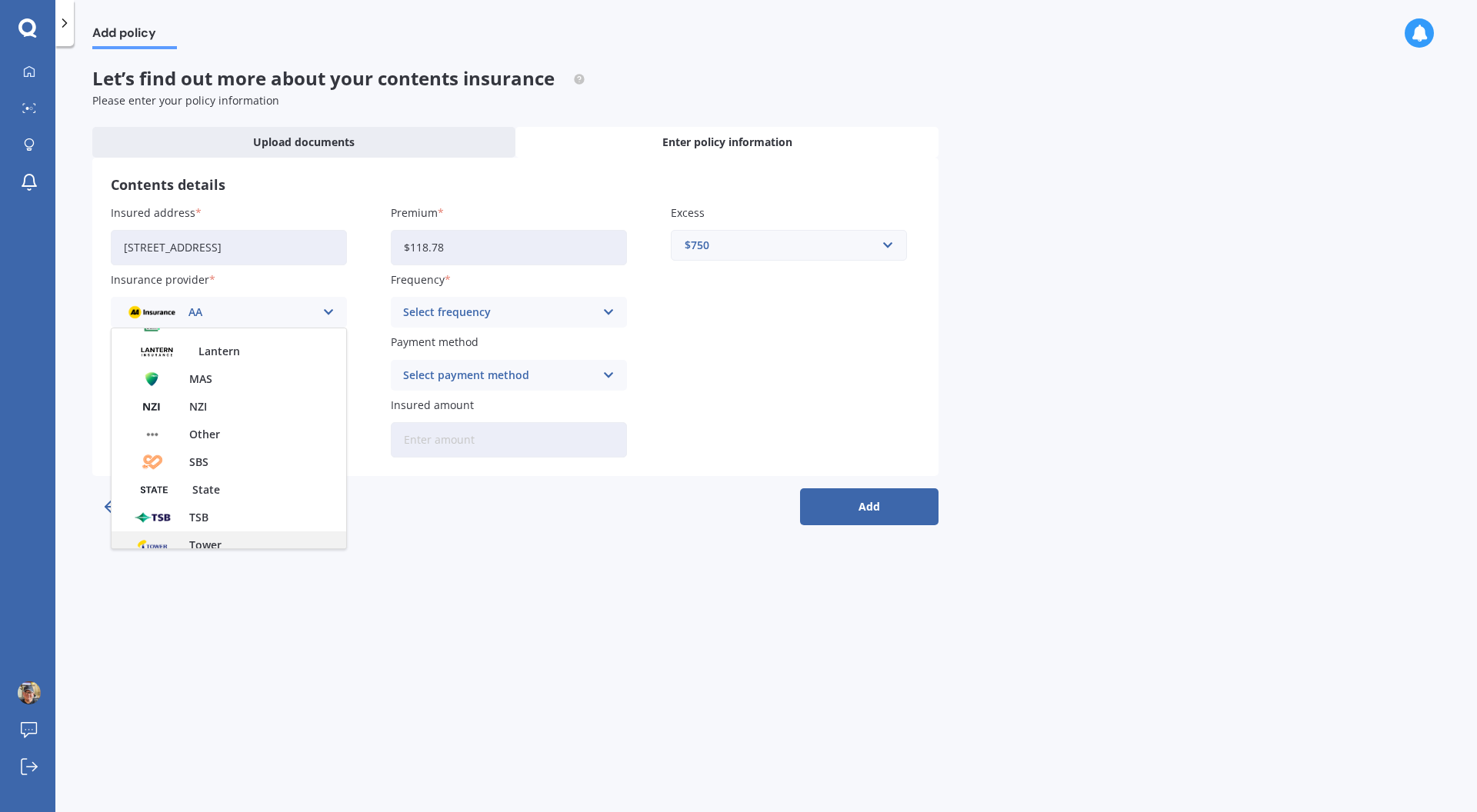
scroll to position [417, 0]
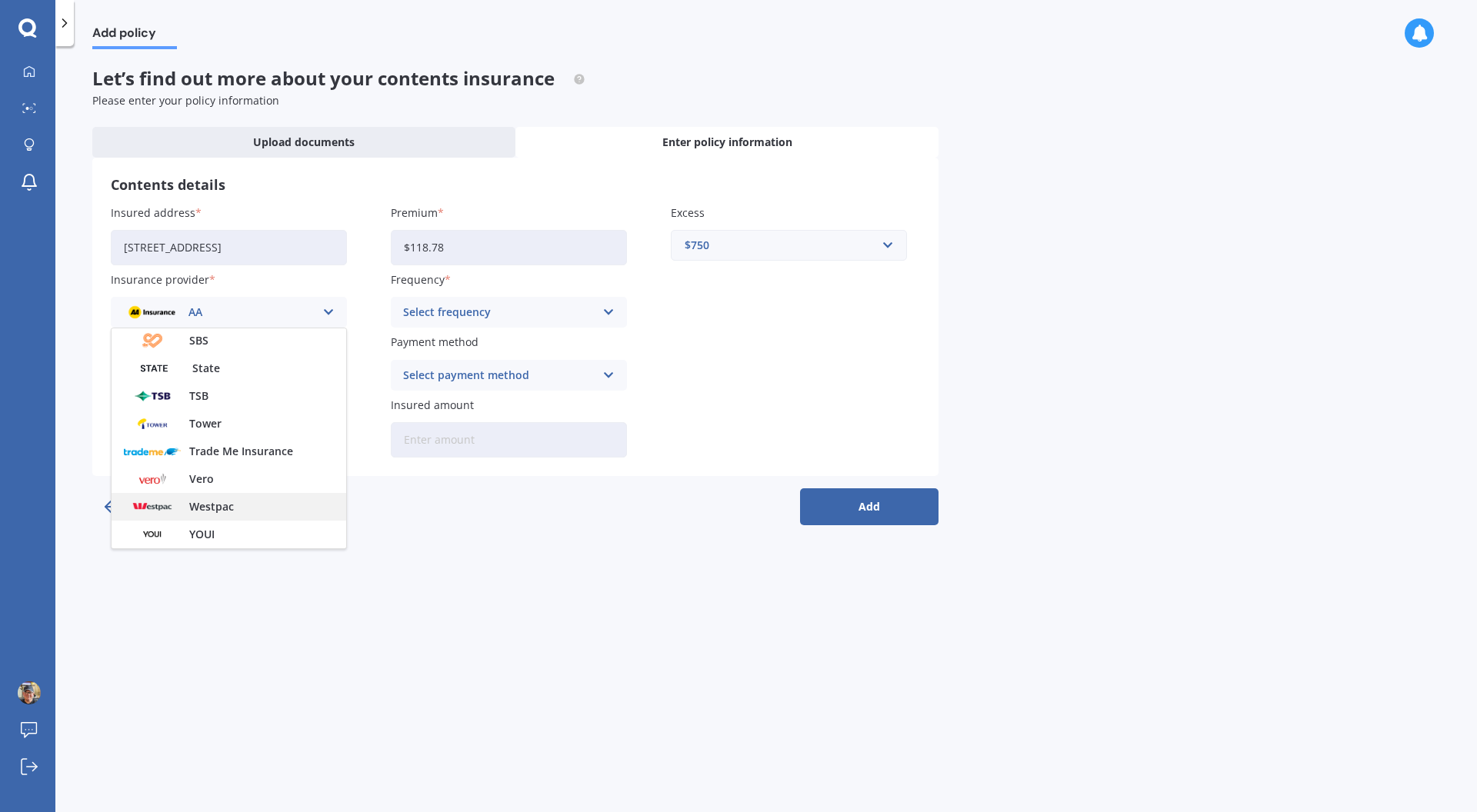
drag, startPoint x: 229, startPoint y: 515, endPoint x: 240, endPoint y: 516, distance: 11.0
click at [229, 512] on span "Westpac" at bounding box center [211, 507] width 45 height 11
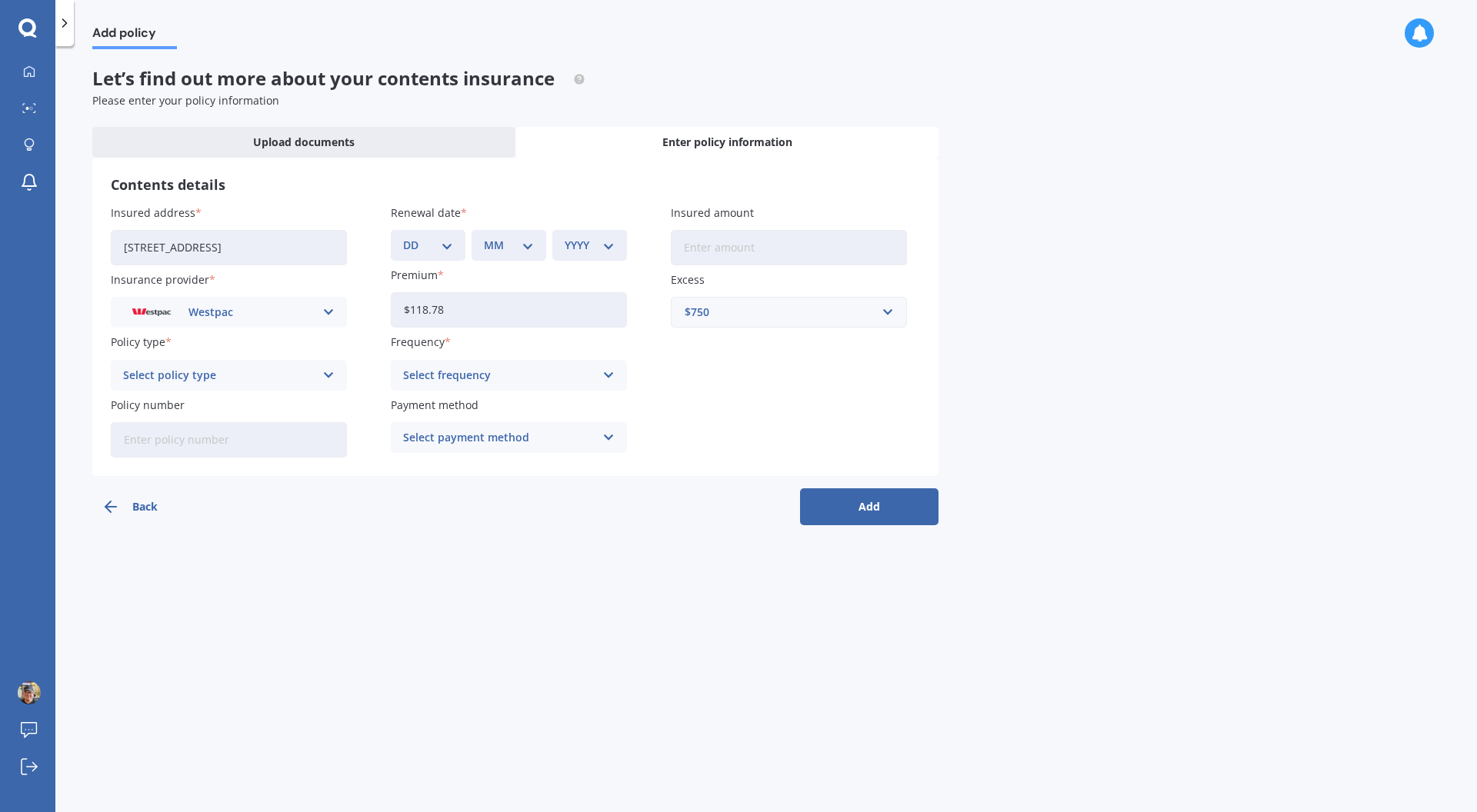
click at [734, 248] on input "Insured amount" at bounding box center [788, 247] width 236 height 35
type input "$130,500"
click at [748, 377] on div "Insured address 90B Awa Road, Seatoun, Wellington 6022 Insurance provider Westp…" at bounding box center [515, 331] width 810 height 253
click at [278, 372] on div "Select policy type" at bounding box center [218, 374] width 191 height 17
click at [218, 429] on div "[PERSON_NAME]’s Cover" at bounding box center [228, 433] width 234 height 28
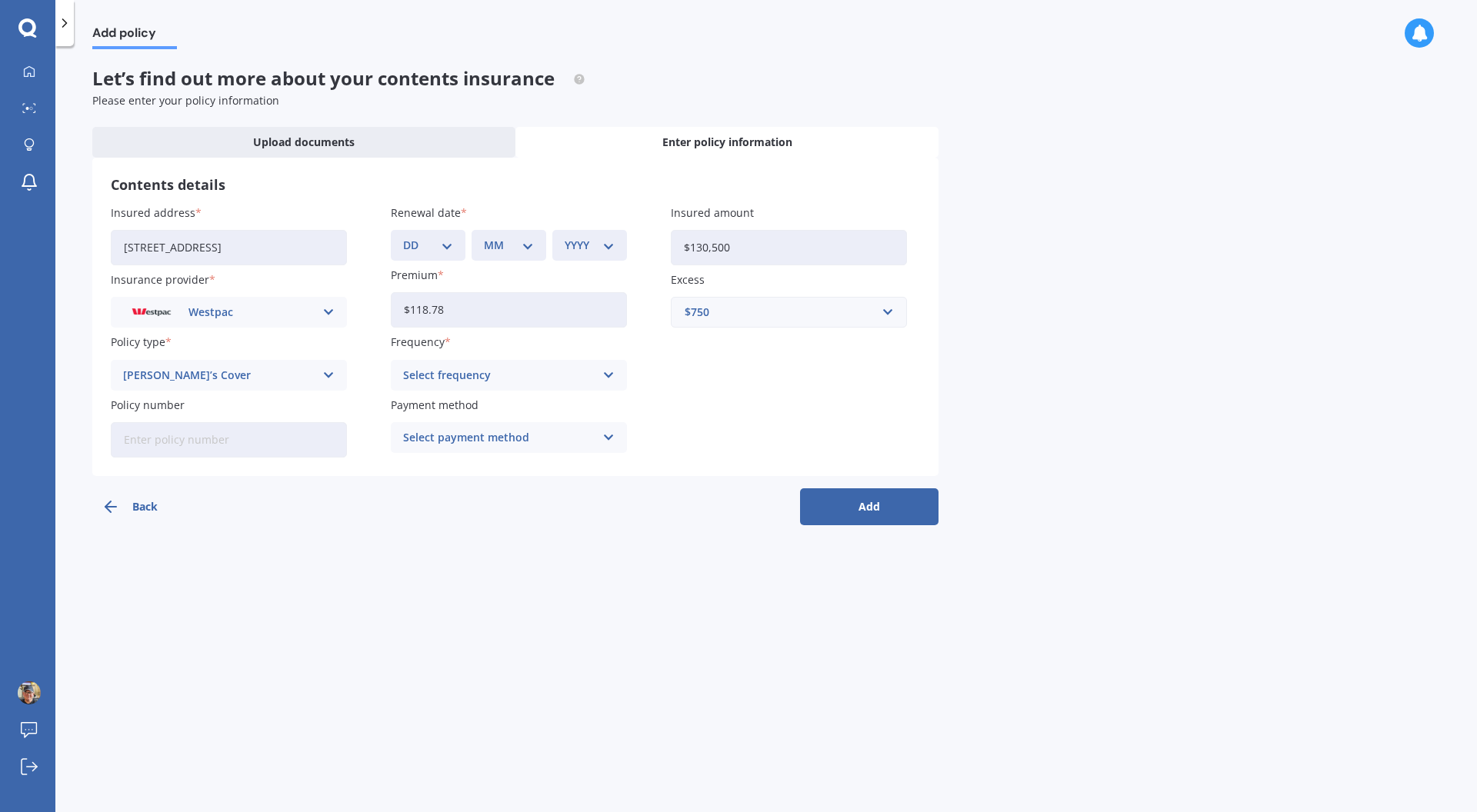
click at [499, 384] on div "Select frequency Yearly Six-Monthly Quarterly Monthly Fortnightly Weekly" at bounding box center [508, 374] width 236 height 31
click at [435, 485] on span "Monthly" at bounding box center [425, 488] width 45 height 11
click at [482, 442] on div "Select payment method" at bounding box center [499, 437] width 191 height 17
click at [478, 472] on span "Direct debit - bank account" at bounding box center [475, 467] width 144 height 11
click at [196, 441] on input "Policy number" at bounding box center [228, 439] width 236 height 35
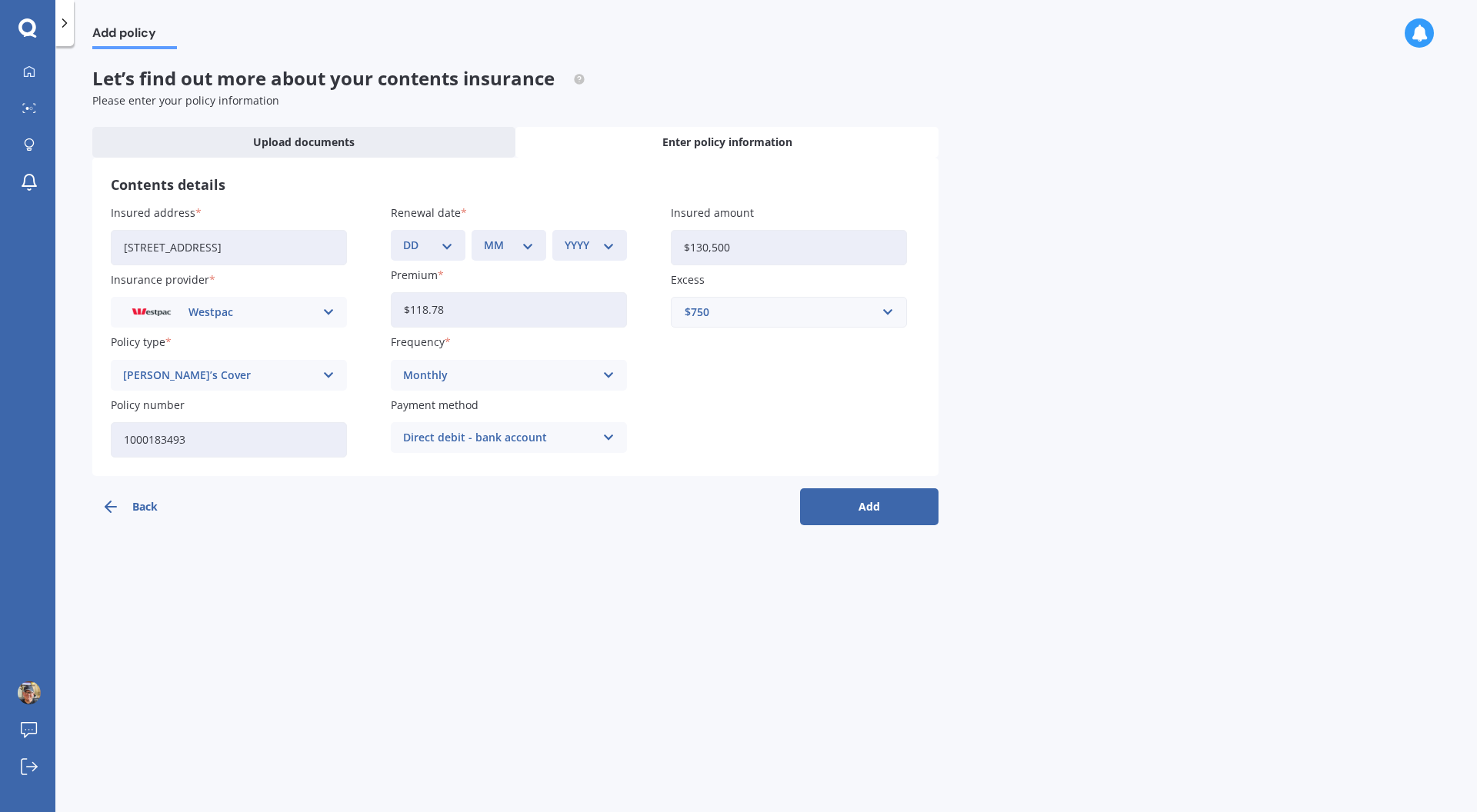
type input "1000183493"
click at [444, 257] on div "DD 01 02 03 04 05 06 07 08 09 10 11 12 13 14 15 16 17 18 19 20 21 22 23 24 25 2…" at bounding box center [427, 245] width 75 height 31
click at [450, 250] on select "DD 01 02 03 04 05 06 07 08 09 10 11 12 13 14 15 16 17 18 19 20 21 22 23 24 25 2…" at bounding box center [428, 245] width 50 height 17
select select "11"
click at [403, 237] on select "DD 01 02 03 04 05 06 07 08 09 10 11 12 13 14 15 16 17 18 19 20 21 22 23 24 25 2…" at bounding box center [428, 245] width 50 height 17
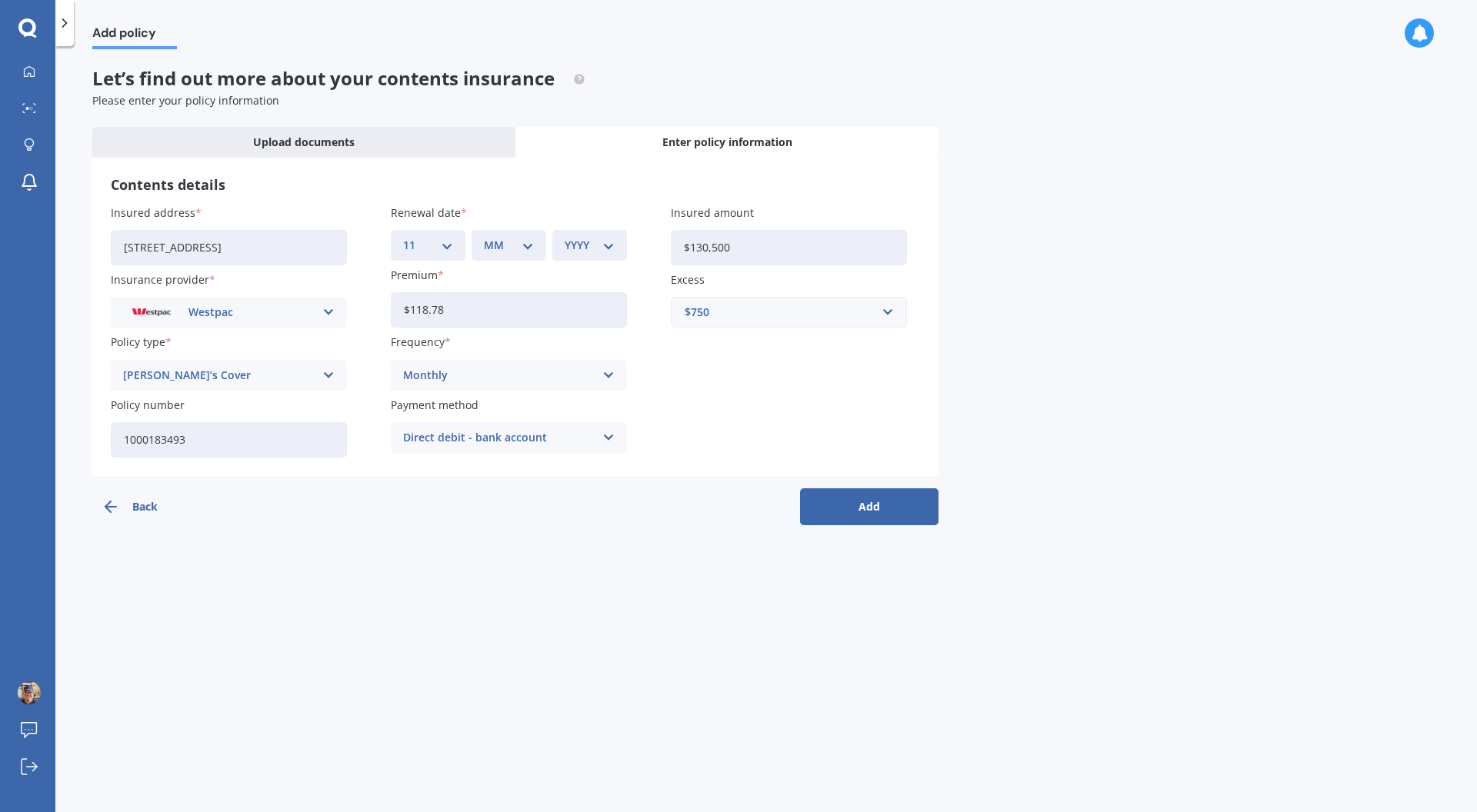
click at [531, 249] on select "MM 01 02 03 04 05 06 07 08 09 10 11 12" at bounding box center [509, 245] width 50 height 17
select select "11"
click at [484, 237] on select "MM 01 02 03 04 05 06 07 08 09 10 11 12" at bounding box center [509, 245] width 50 height 17
click at [612, 240] on select "YYYY 2027 2026 2025 2024 2023 2022 2021 2020 2019 2018 2017 2016 2015 2014 2013…" at bounding box center [589, 245] width 50 height 17
select select "2025"
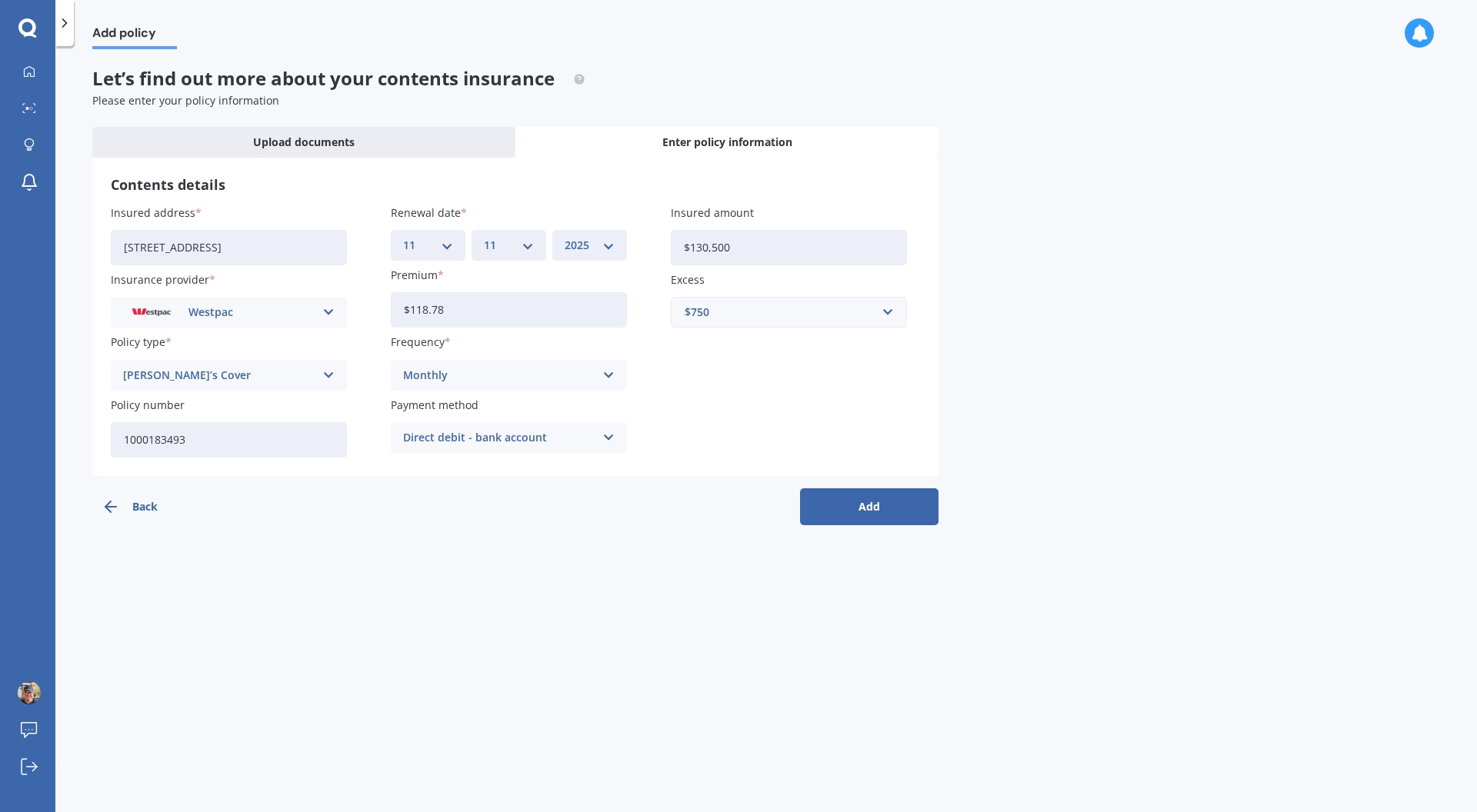
click at [565, 237] on select "YYYY 2027 2026 2025 2024 2023 2022 2021 2020 2019 2018 2017 2016 2015 2014 2013…" at bounding box center [589, 245] width 50 height 17
click at [689, 369] on div "Insured address 90B Awa Road, Seatoun, Wellington 6022 Insurance provider Westp…" at bounding box center [515, 331] width 810 height 253
click at [888, 501] on button "Add" at bounding box center [869, 507] width 139 height 37
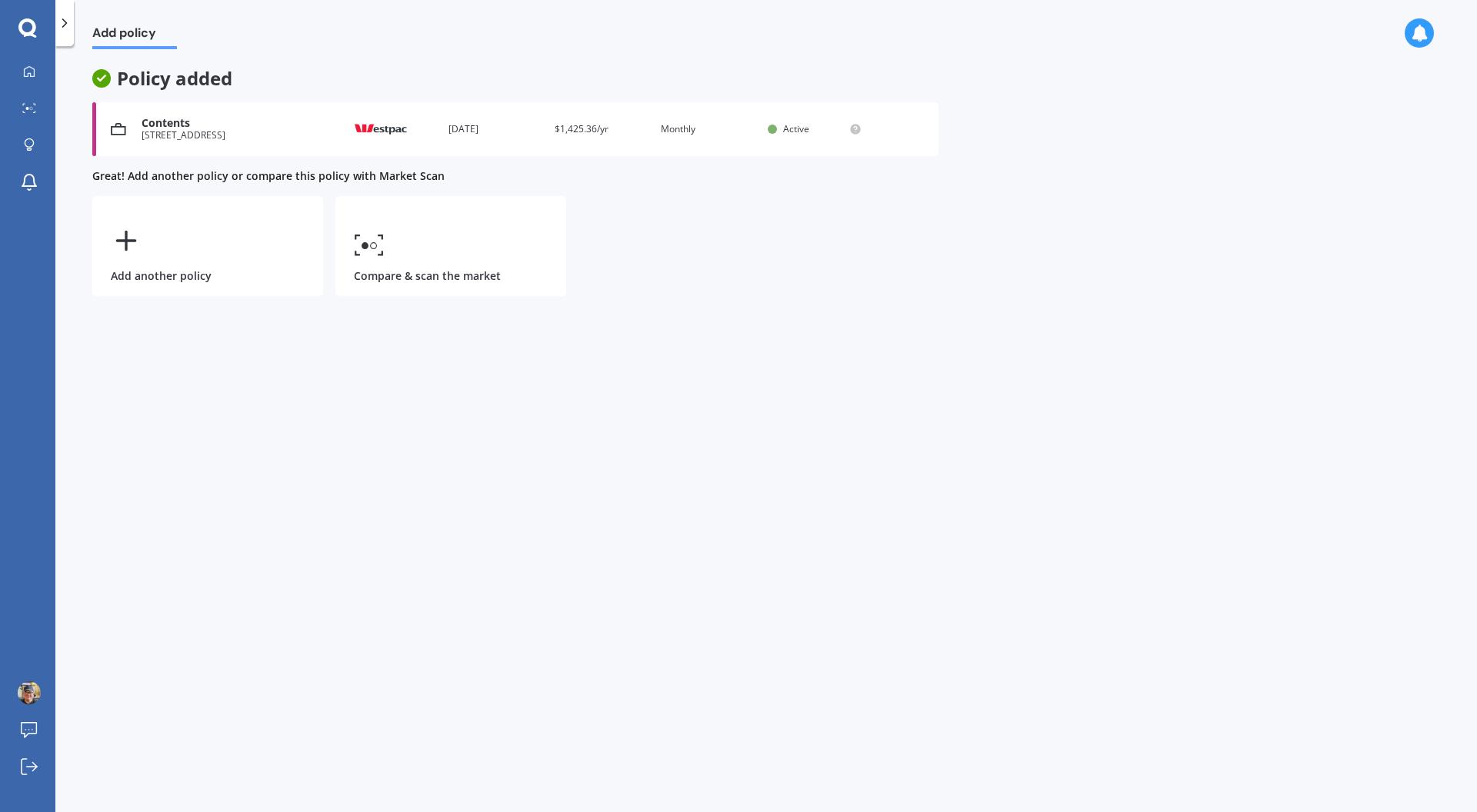
click at [257, 140] on div "[STREET_ADDRESS]" at bounding box center [235, 135] width 189 height 11
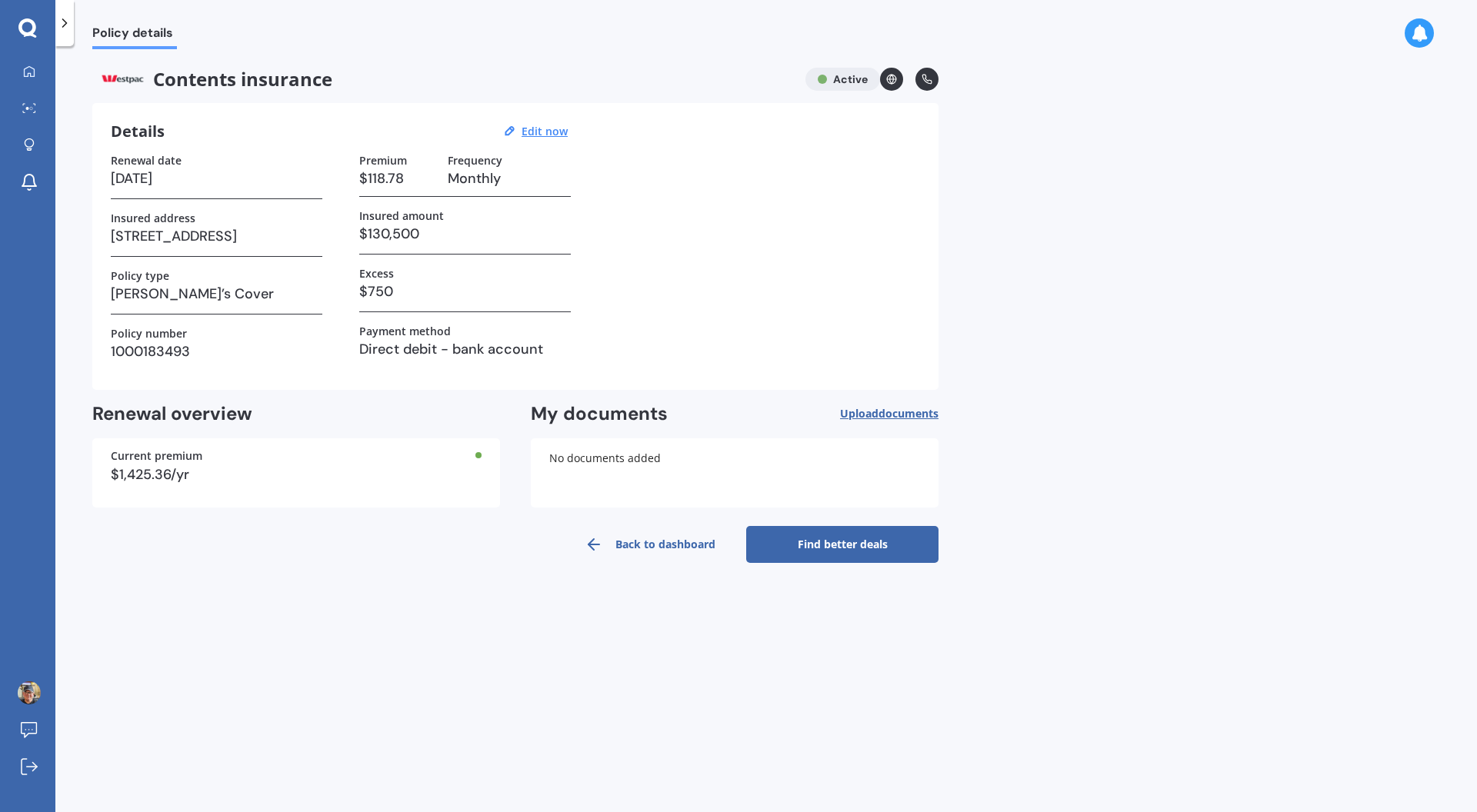
click at [848, 552] on link "Find better deals" at bounding box center [842, 545] width 192 height 37
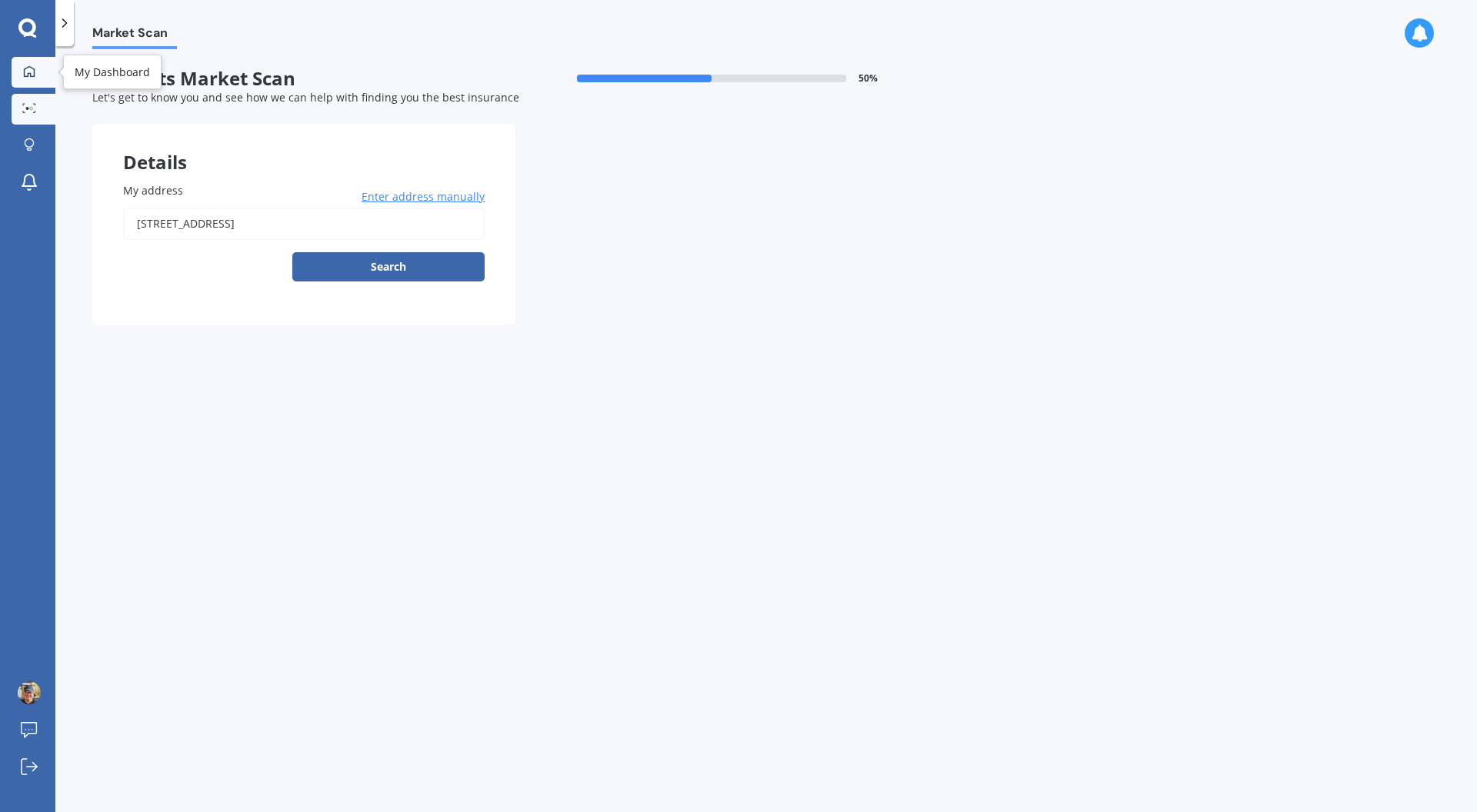
click at [18, 74] on div at bounding box center [29, 73] width 23 height 14
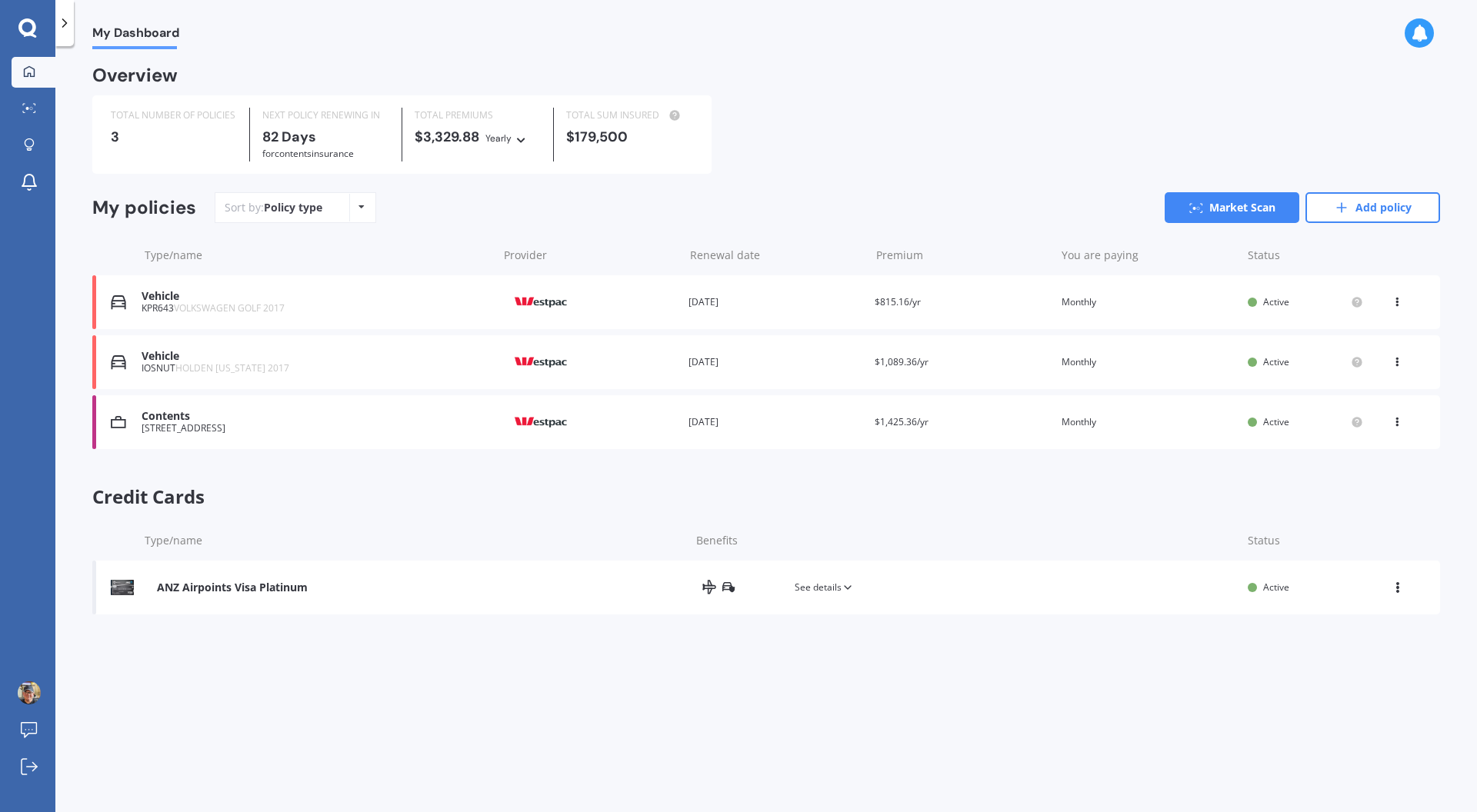
drag, startPoint x: 1368, startPoint y: 212, endPoint x: 1359, endPoint y: 214, distance: 9.2
click at [1368, 212] on link "Add policy" at bounding box center [1372, 207] width 134 height 31
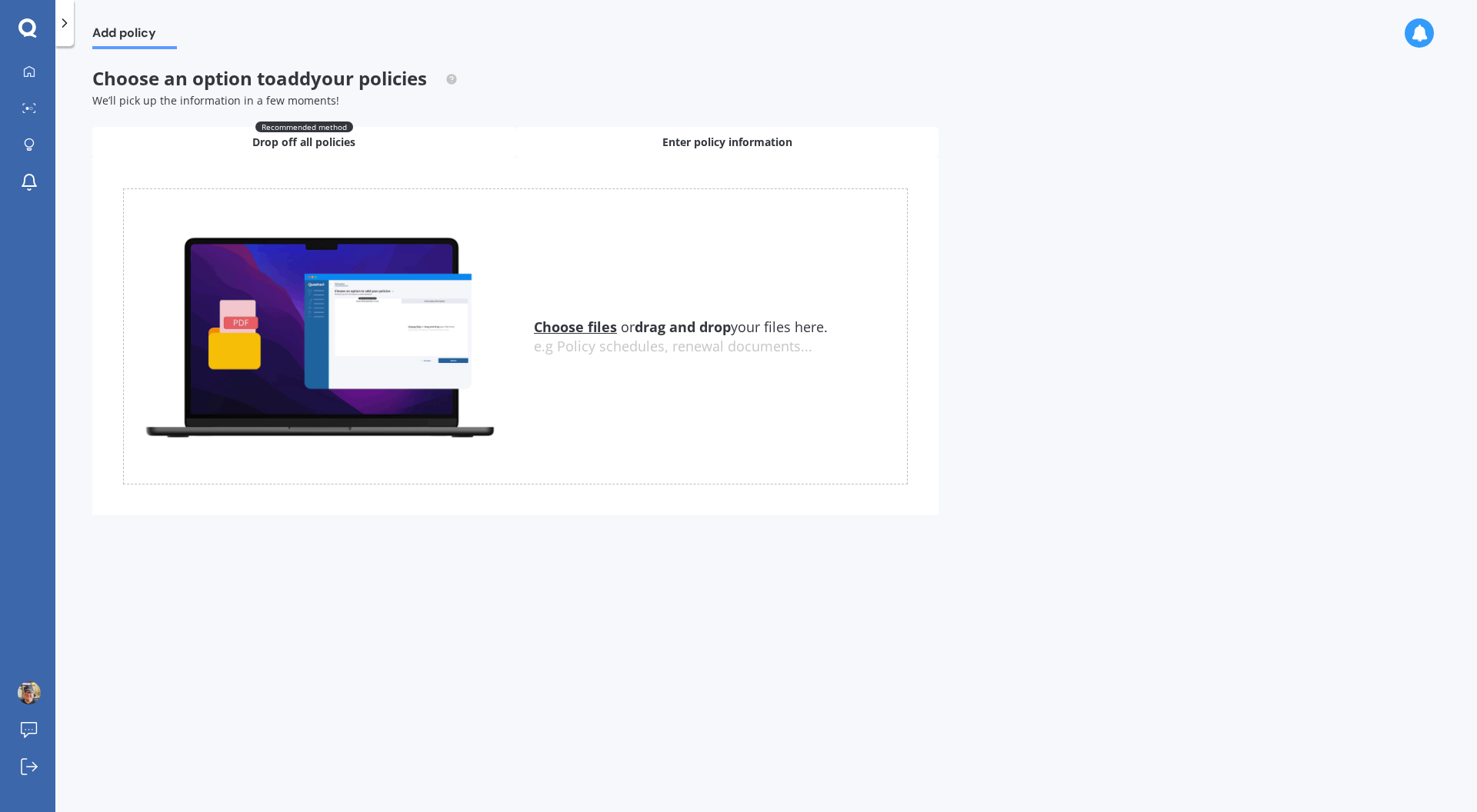
click at [728, 145] on span "Enter policy information" at bounding box center [727, 142] width 130 height 16
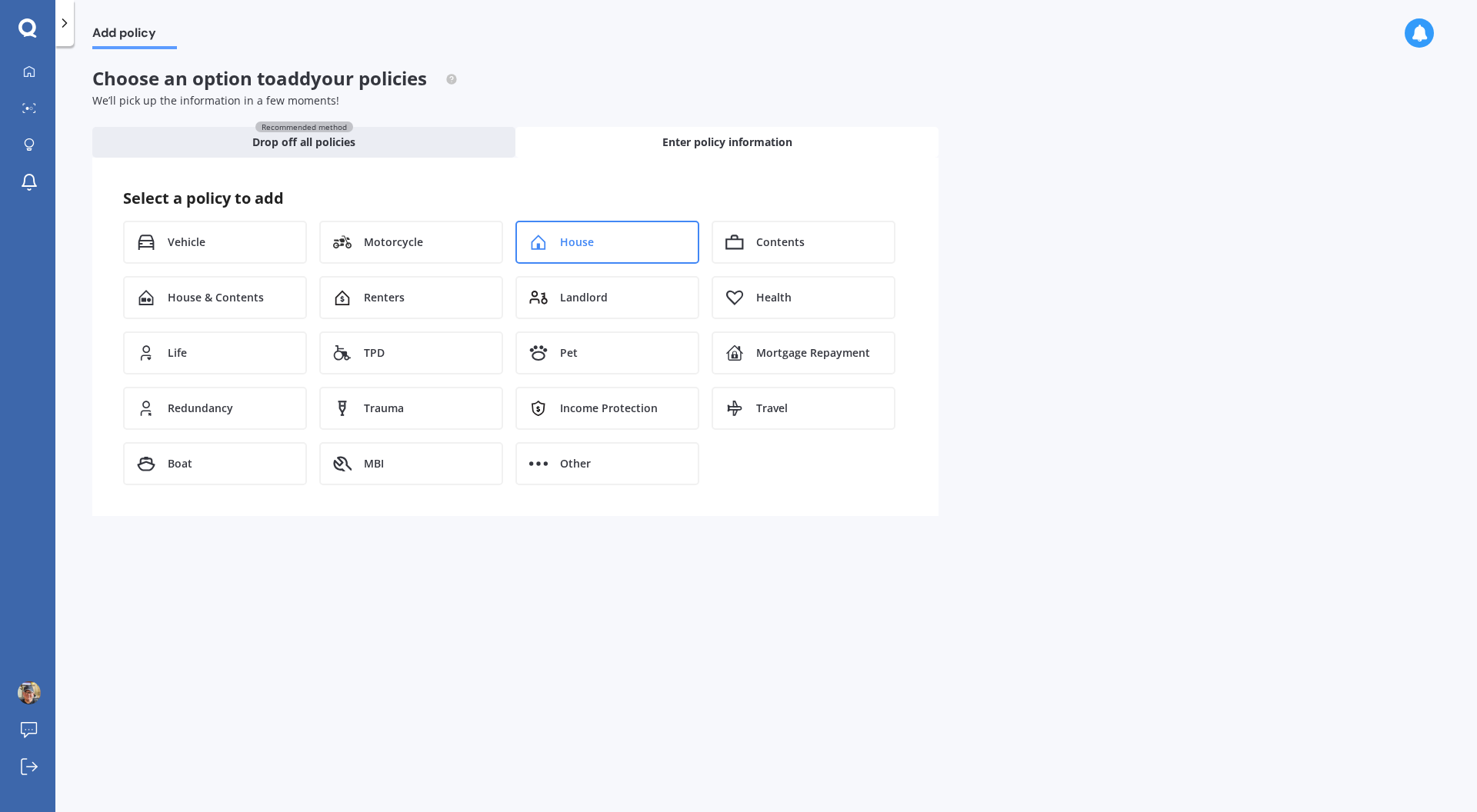
click at [629, 250] on div "House" at bounding box center [608, 242] width 184 height 43
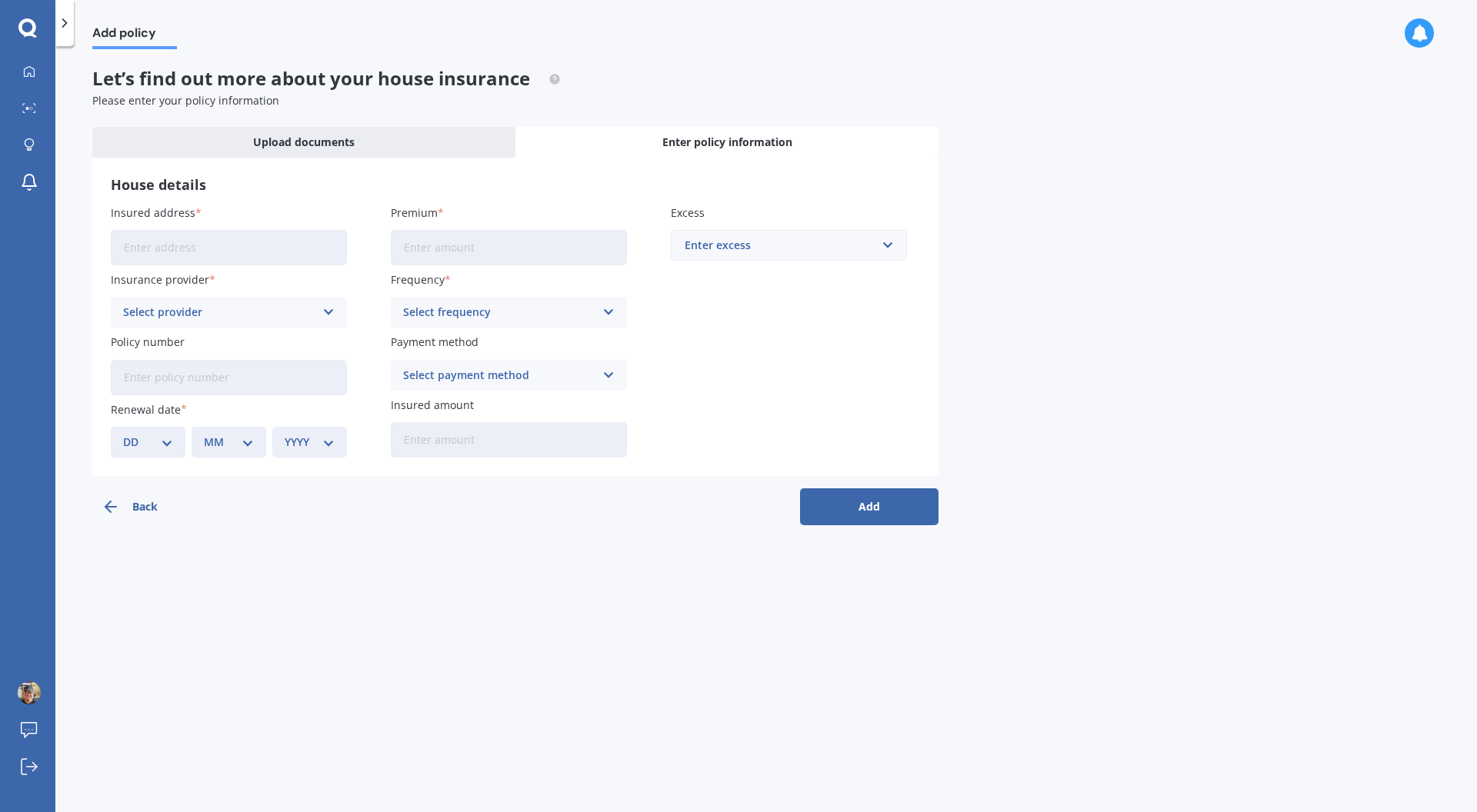
click at [201, 246] on input "Insured address" at bounding box center [228, 247] width 236 height 35
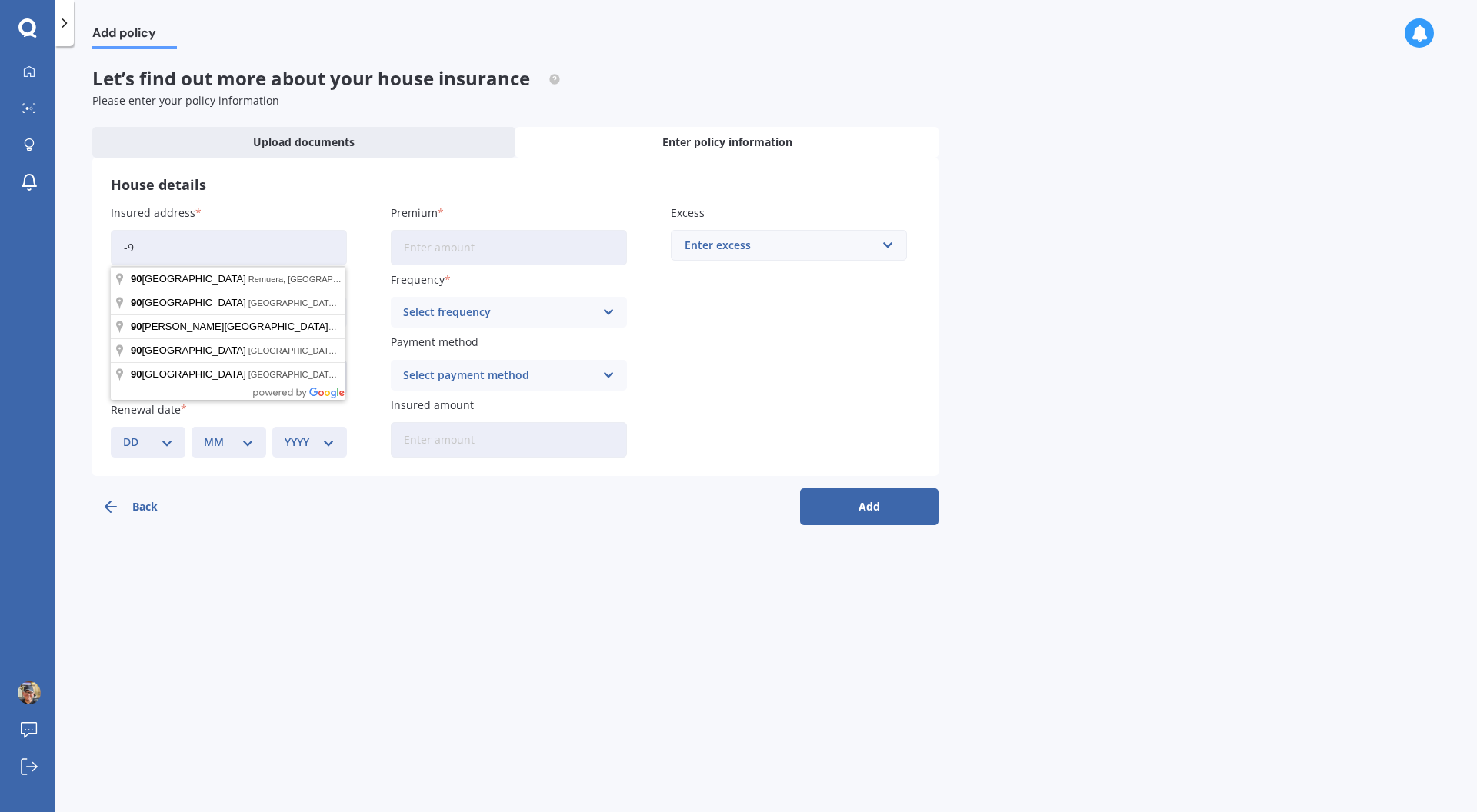
type input "-"
type input "[STREET_ADDRESS]"
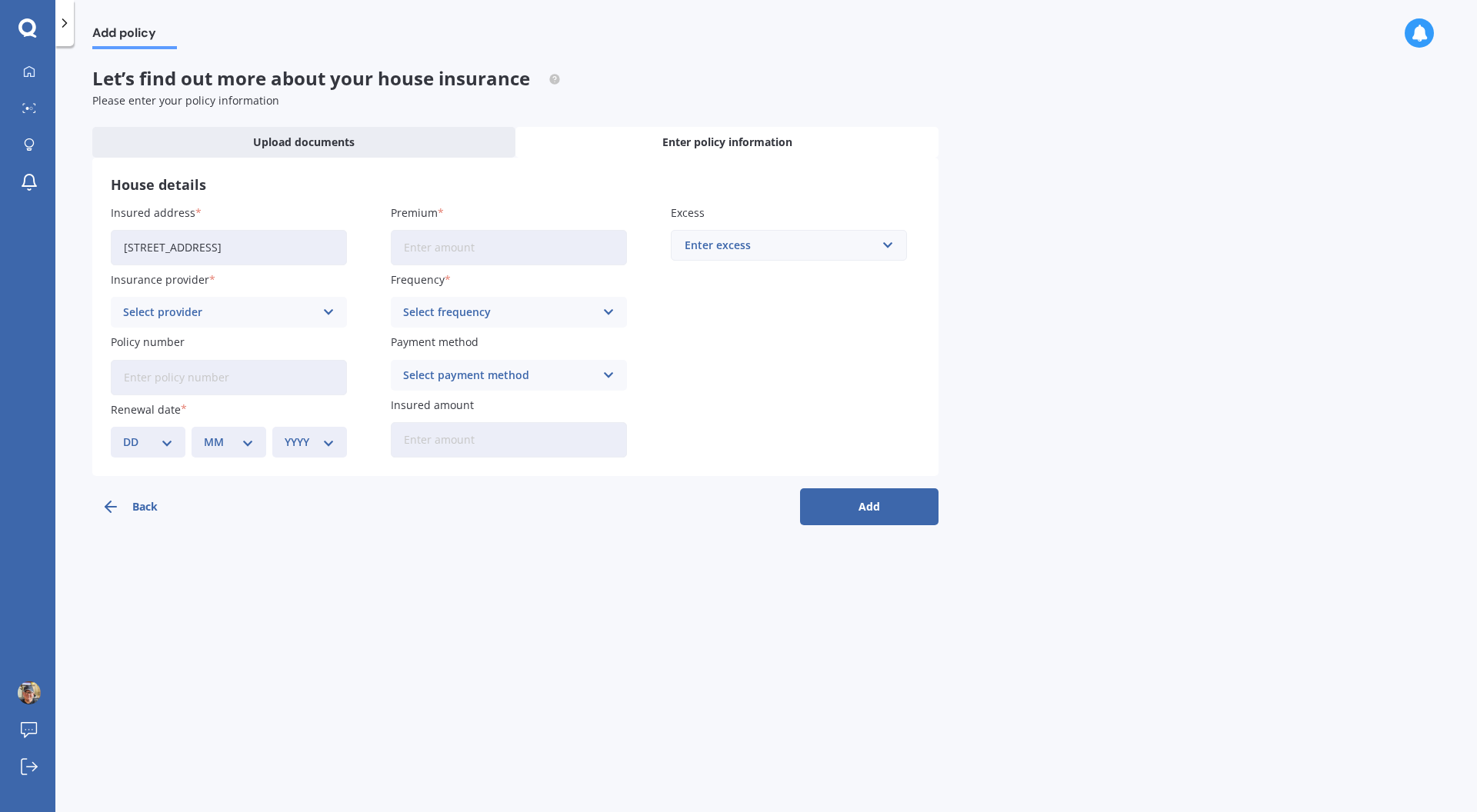
click at [427, 240] on input "Premium" at bounding box center [508, 247] width 236 height 35
type input "$343.67"
click at [729, 251] on div "Enter excess" at bounding box center [779, 245] width 190 height 17
click at [748, 360] on div "$750" at bounding box center [788, 360] width 234 height 28
click at [315, 312] on div "Select provider AA AMI AMP ANZ ASB Ando BNZ Co-Operative Bank FMG Initio Kiwiba…" at bounding box center [228, 311] width 236 height 31
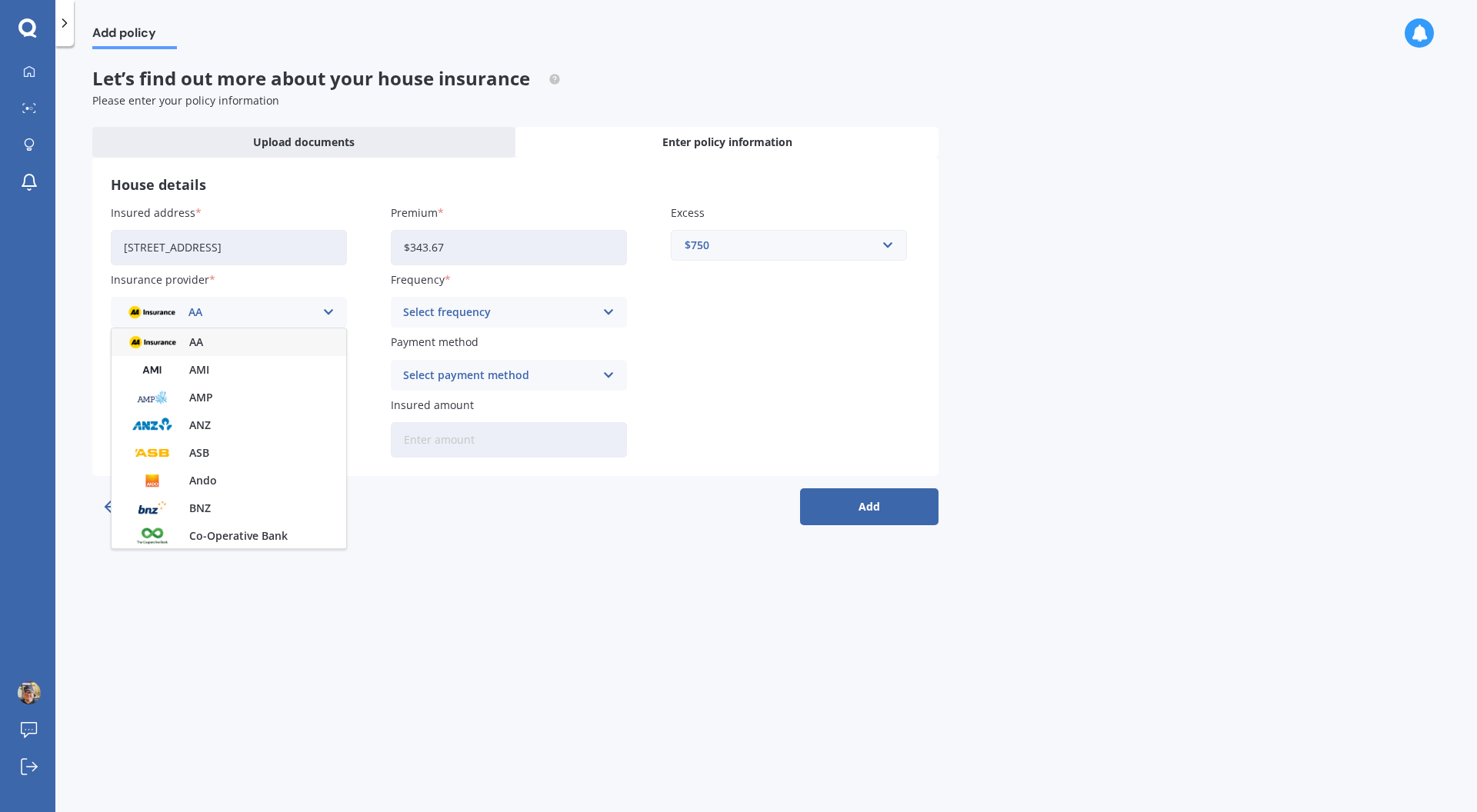
scroll to position [417, 0]
drag, startPoint x: 275, startPoint y: 516, endPoint x: 283, endPoint y: 515, distance: 8.1
click at [276, 516] on div "Westpac" at bounding box center [228, 507] width 234 height 28
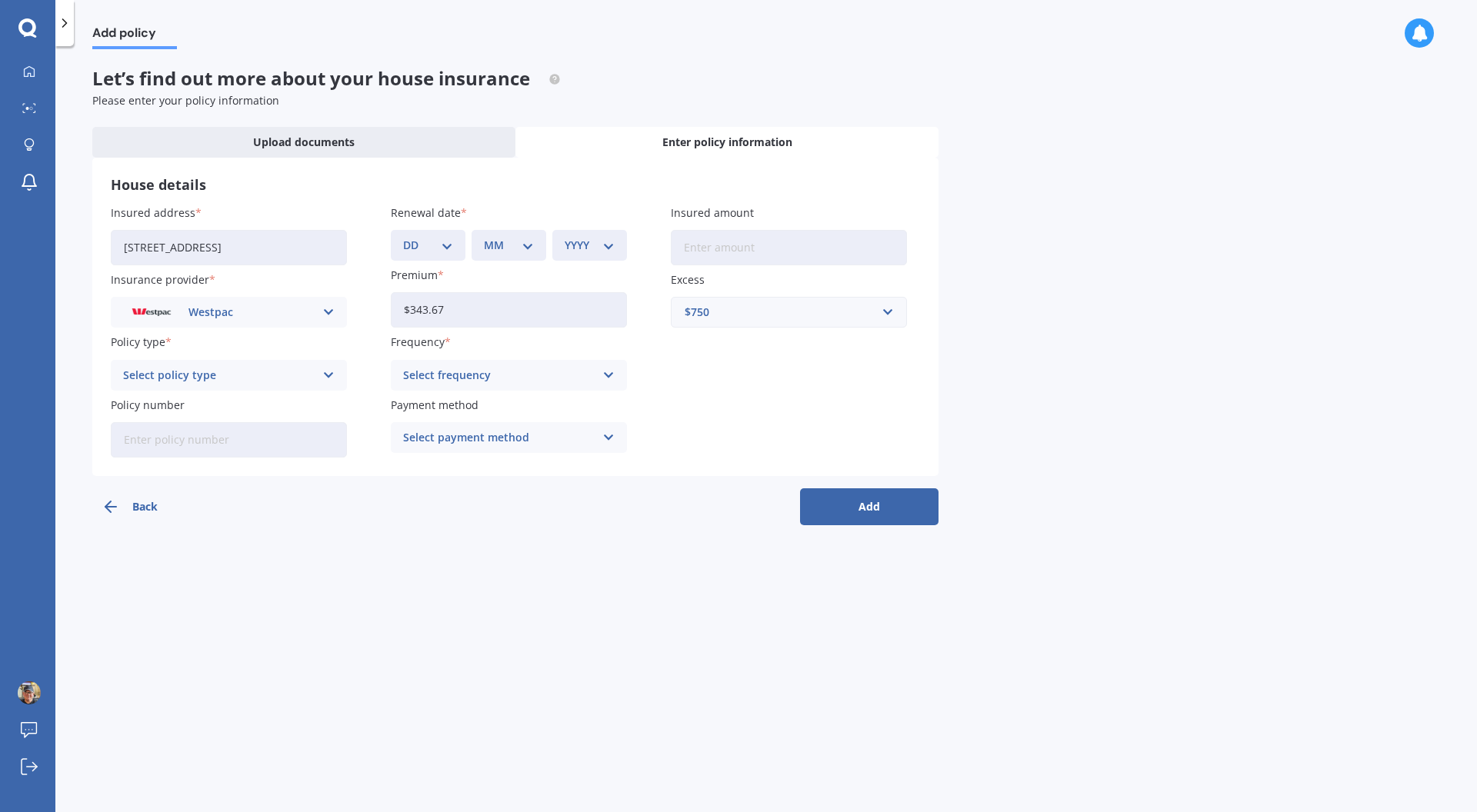
click at [496, 374] on div "Select frequency" at bounding box center [499, 374] width 191 height 17
click at [449, 492] on div "Monthly" at bounding box center [508, 488] width 234 height 28
click at [445, 438] on div "Select payment method" at bounding box center [499, 437] width 191 height 17
drag, startPoint x: 451, startPoint y: 473, endPoint x: 442, endPoint y: 471, distance: 9.2
click at [451, 472] on span "Direct debit - bank account" at bounding box center [475, 467] width 144 height 11
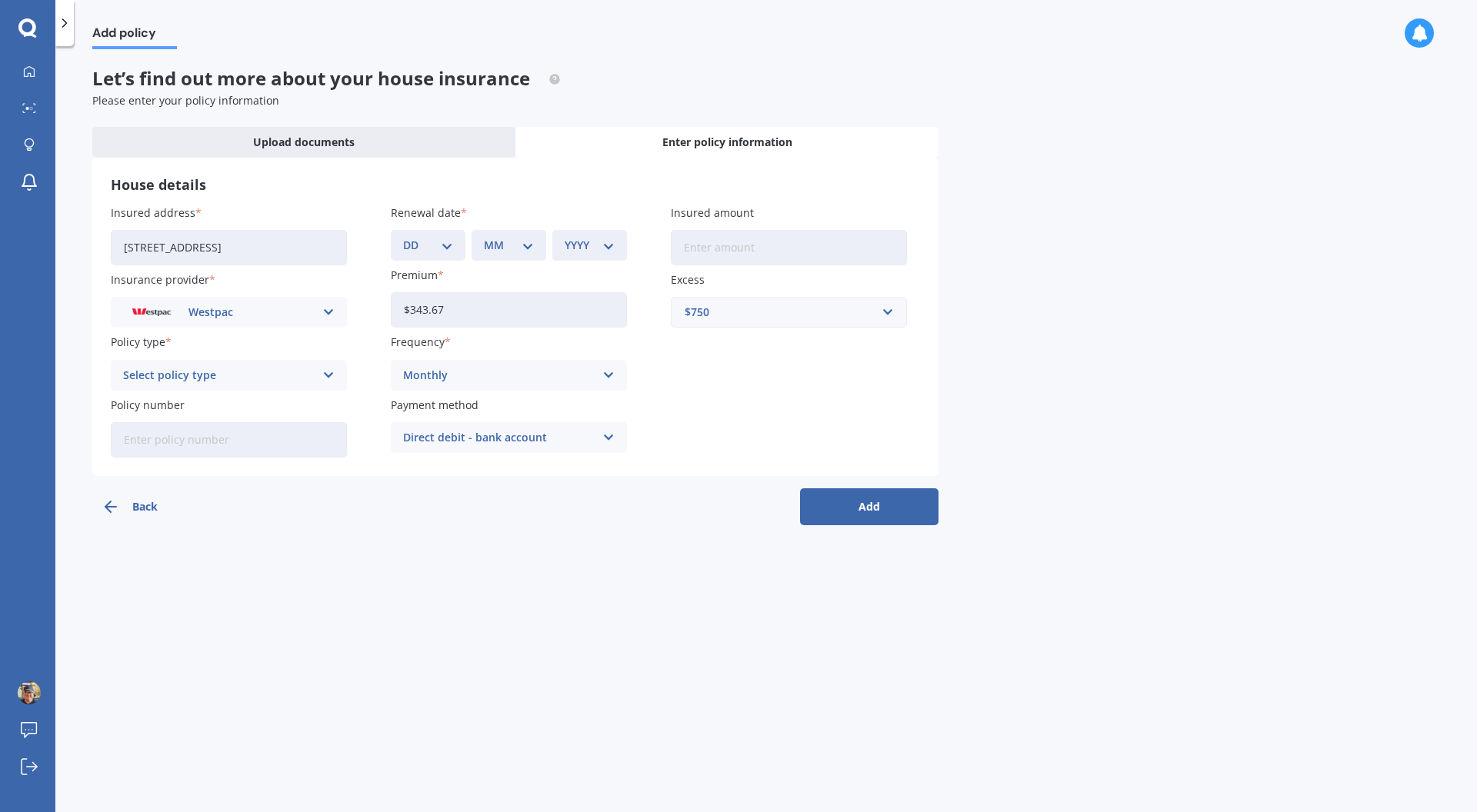
click at [321, 374] on div "Select policy type Comprehensive Home Cover" at bounding box center [228, 374] width 236 height 31
click at [248, 403] on span "Comprehensive Home Cover" at bounding box center [198, 405] width 149 height 11
click at [332, 369] on icon at bounding box center [328, 374] width 13 height 17
click at [332, 370] on icon at bounding box center [328, 374] width 13 height 17
click at [216, 448] on input "Policy number" at bounding box center [228, 439] width 236 height 35
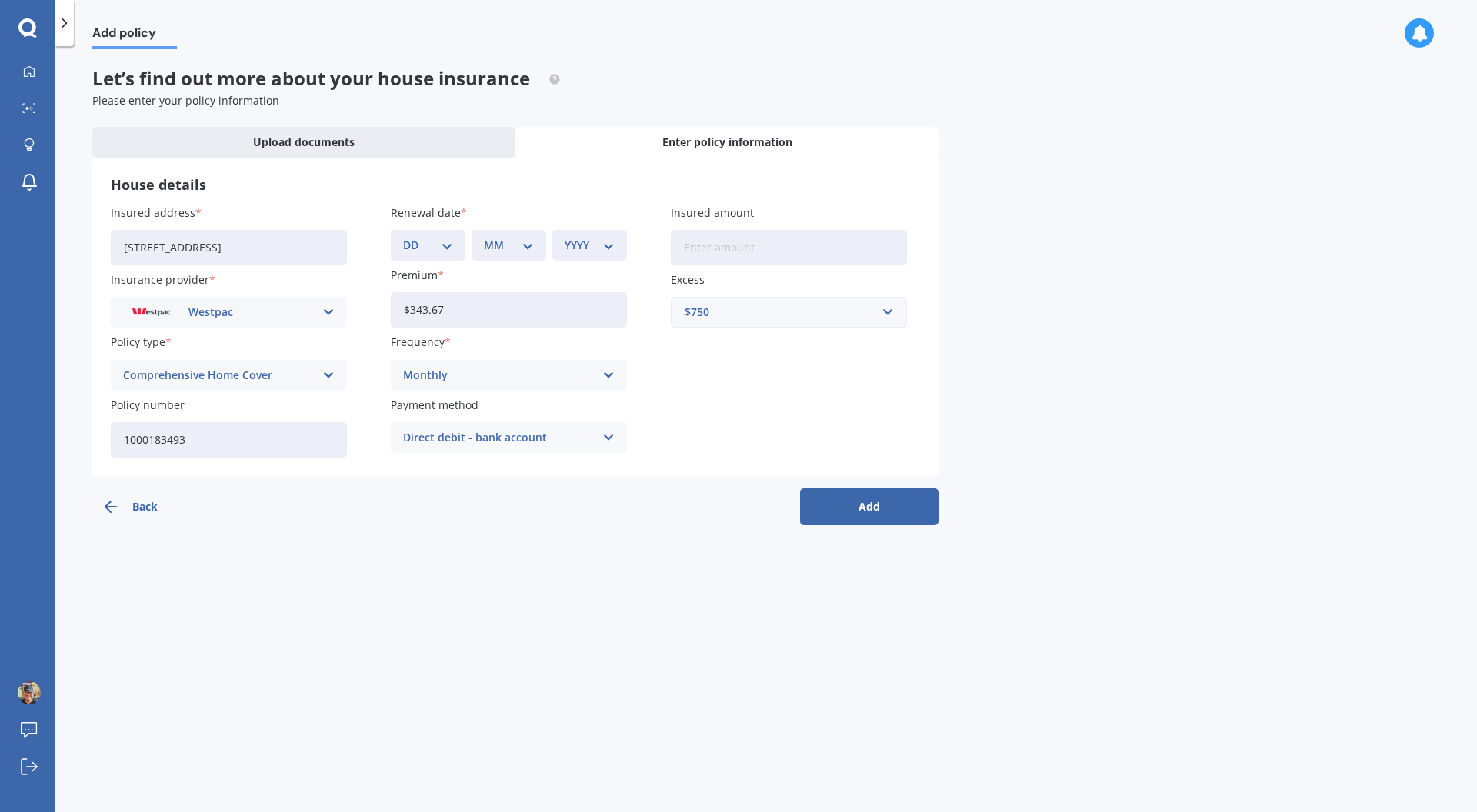
type input "1000183493"
click at [360, 550] on div "Add policy Let’s find out more about your house insurance Please enter your pol…" at bounding box center [766, 431] width 1422 height 766
click at [720, 254] on input "Insured amount" at bounding box center [788, 247] width 236 height 35
type input "$1,002,400"
click at [742, 355] on div "Insured address 90B Awa Road, Seatoun, Wellington 6022 Insurance provider Westp…" at bounding box center [515, 331] width 810 height 253
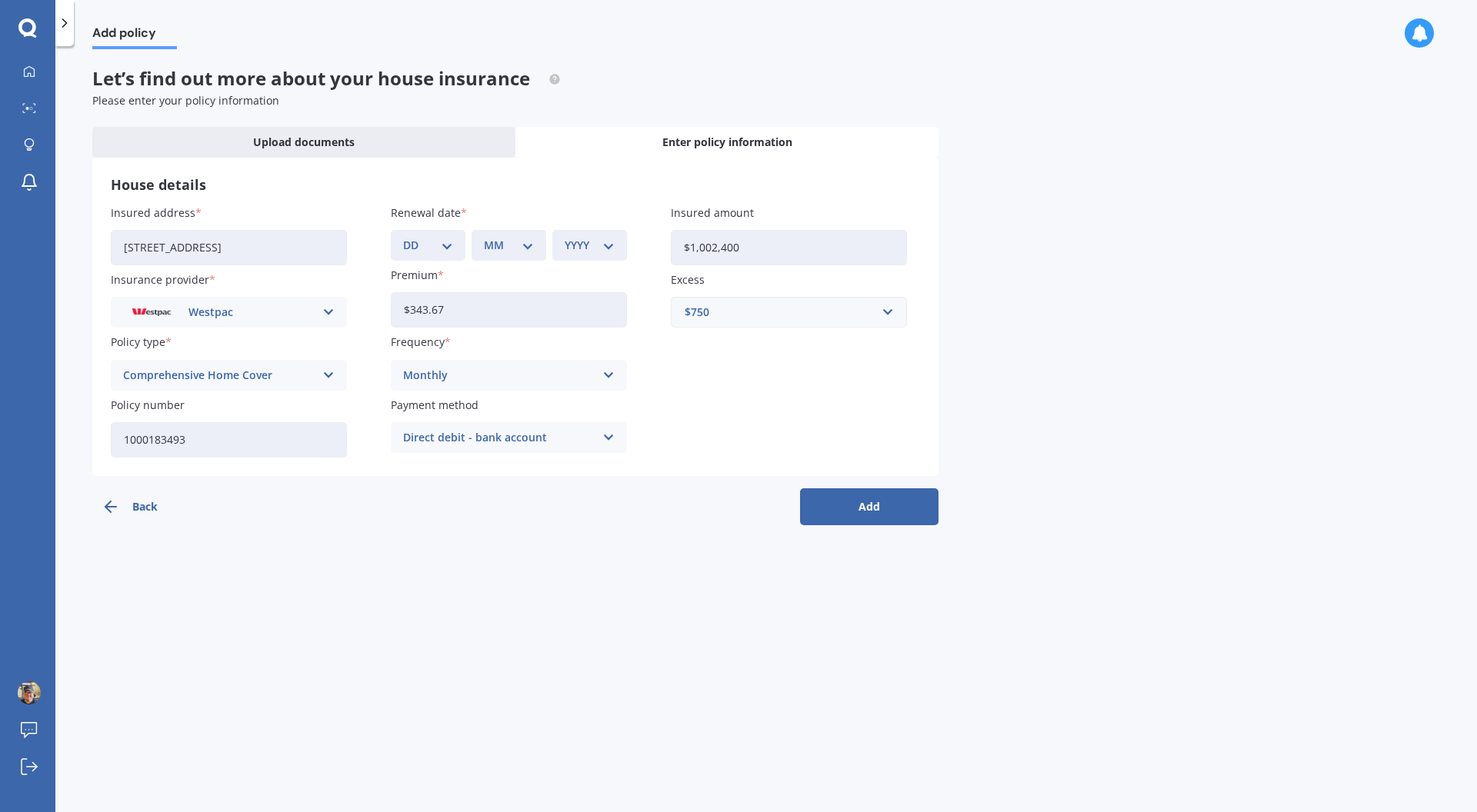
click at [867, 517] on button "Add" at bounding box center [869, 507] width 139 height 37
click at [453, 246] on select "DD 01 02 03 04 05 06 07 08 09 10 11 12 13 14 15 16 17 18 19 20 21 22 23 24 25 2…" at bounding box center [438, 245] width 44 height 17
select select "11"
click at [416, 237] on select "DD 01 02 03 04 05 06 07 08 09 10 11 12 13 14 15 16 17 18 19 20 21 22 23 24 25 2…" at bounding box center [438, 245] width 44 height 17
click at [513, 240] on select "MM 01 02 03 04 05 06 07 08 09 10 11 12" at bounding box center [512, 245] width 44 height 17
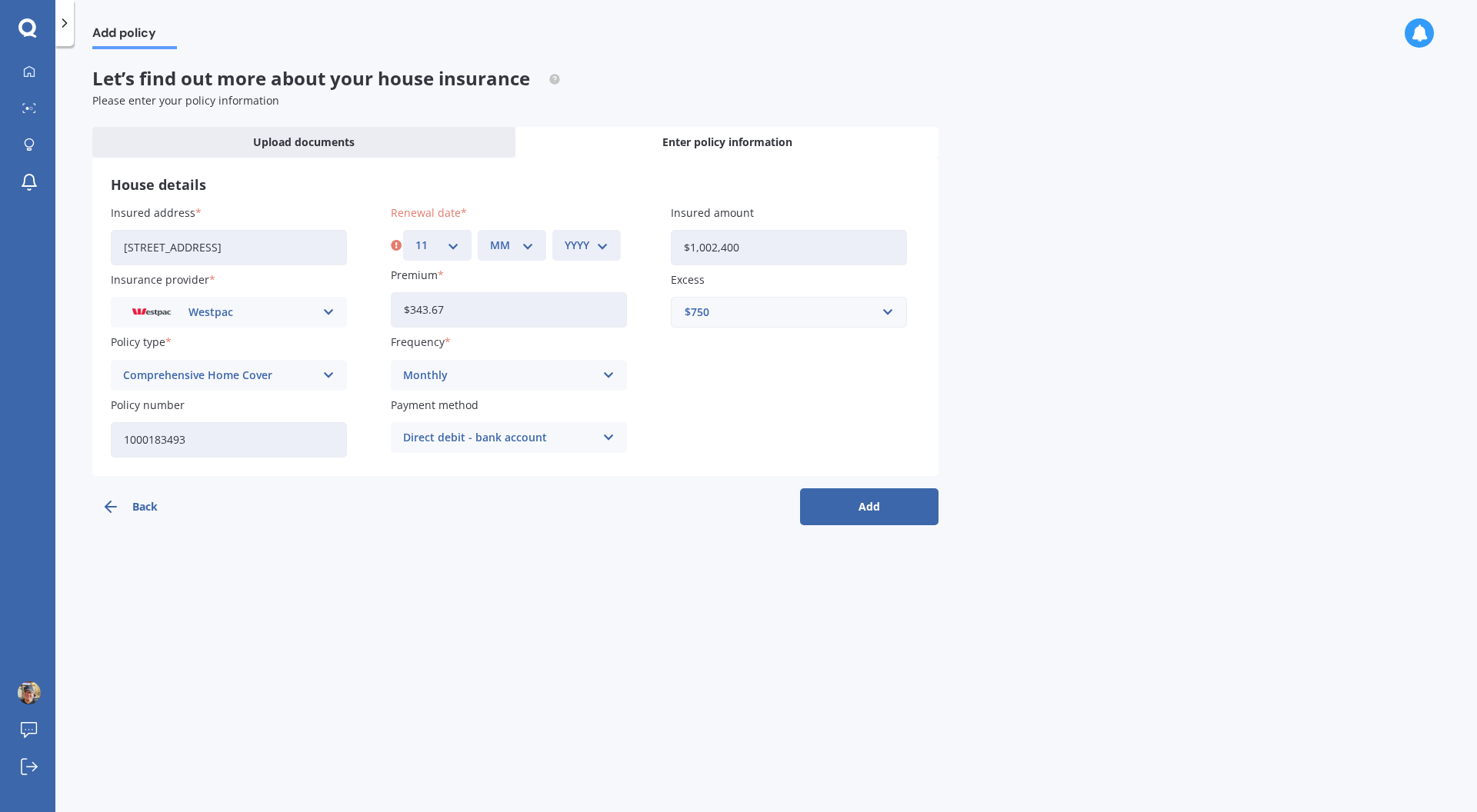
select select "11"
click at [490, 237] on select "MM 01 02 03 04 05 06 07 08 09 10 11 12" at bounding box center [512, 245] width 44 height 17
click at [606, 253] on select "YYYY 2027 2026 2025 2024 2023 2022 2021 2020 2019 2018 2017 2016 2015 2014 2013…" at bounding box center [587, 245] width 44 height 17
click at [565, 237] on select "YYYY 2027 2026 2025 2024 2023 2022 2021 2020 2019 2018 2017 2016 2015 2014 2013…" at bounding box center [587, 245] width 44 height 17
click at [606, 243] on select "YYYY 2027 2026 2025 2024 2023 2022 2021 2020 2019 2018 2017 2016 2015 2014 2013…" at bounding box center [589, 245] width 50 height 17
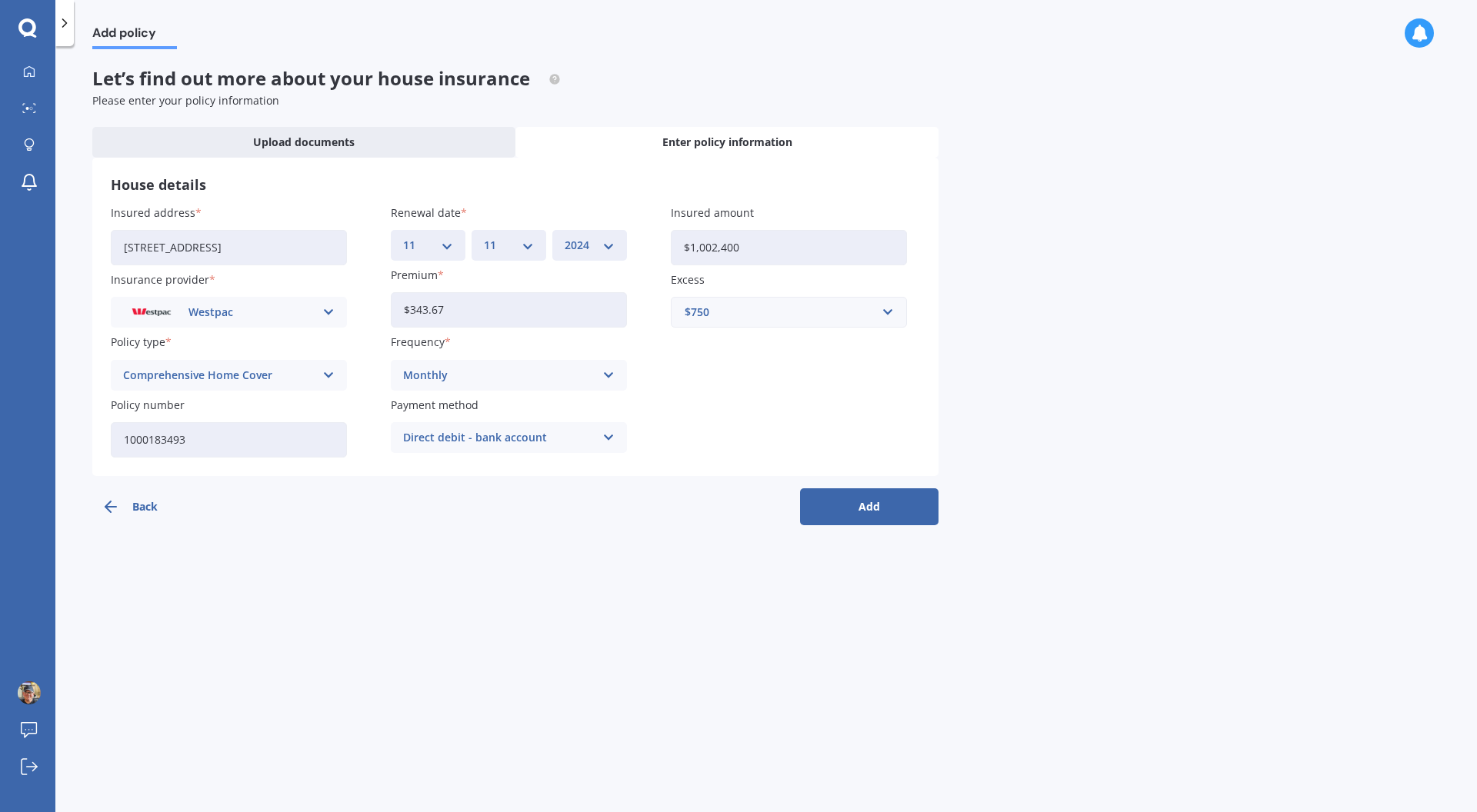
select select "2025"
click at [565, 237] on select "YYYY 2027 2026 2025 2024 2023 2022 2021 2020 2019 2018 2017 2016 2015 2014 2013…" at bounding box center [589, 245] width 50 height 17
click at [639, 387] on div "Insured address 90B Awa Road, Seatoun, Wellington 6022 Insurance provider Westp…" at bounding box center [515, 331] width 810 height 253
click at [873, 511] on button "Add" at bounding box center [869, 507] width 139 height 37
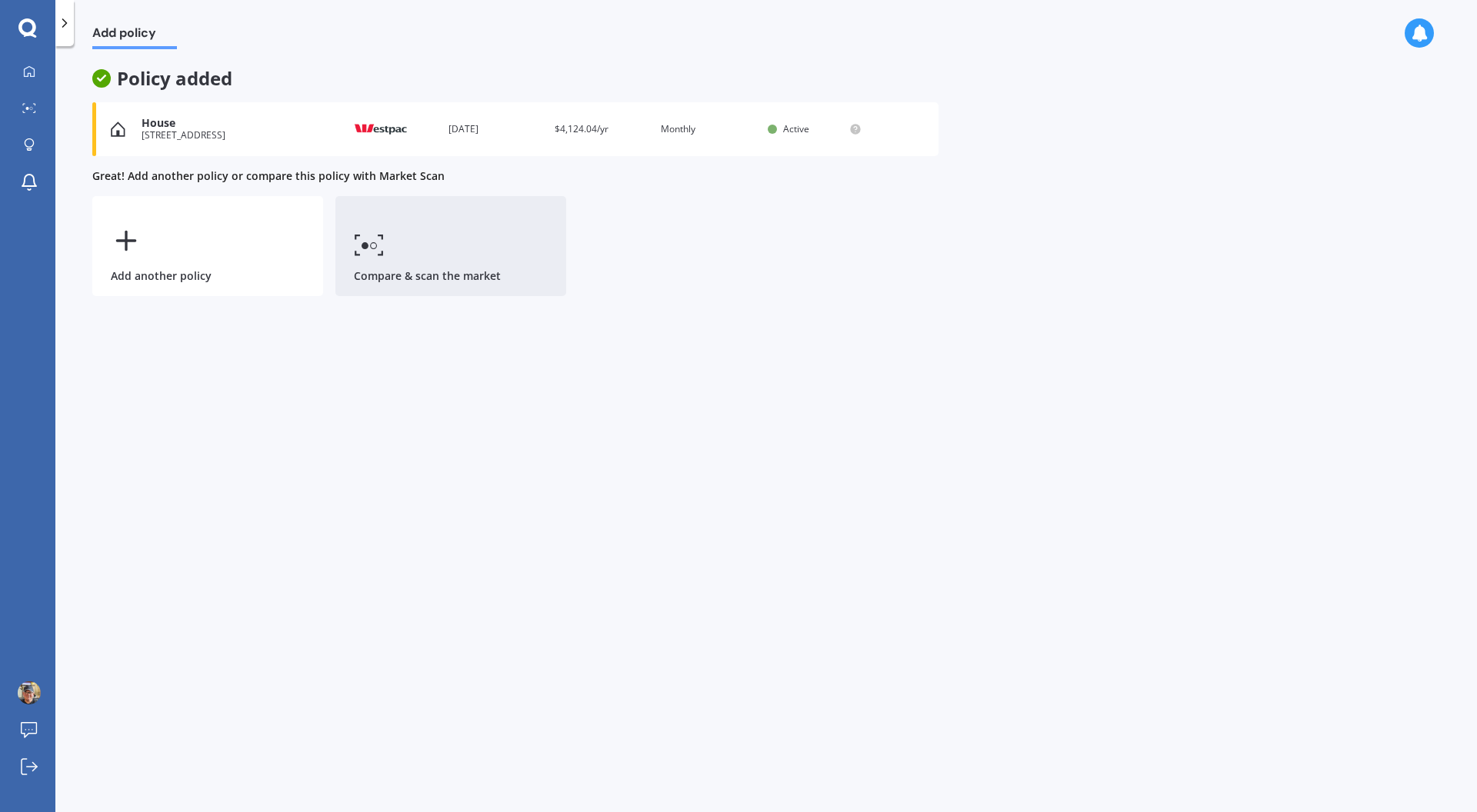
click at [430, 264] on link "Compare & scan the market" at bounding box center [450, 246] width 231 height 100
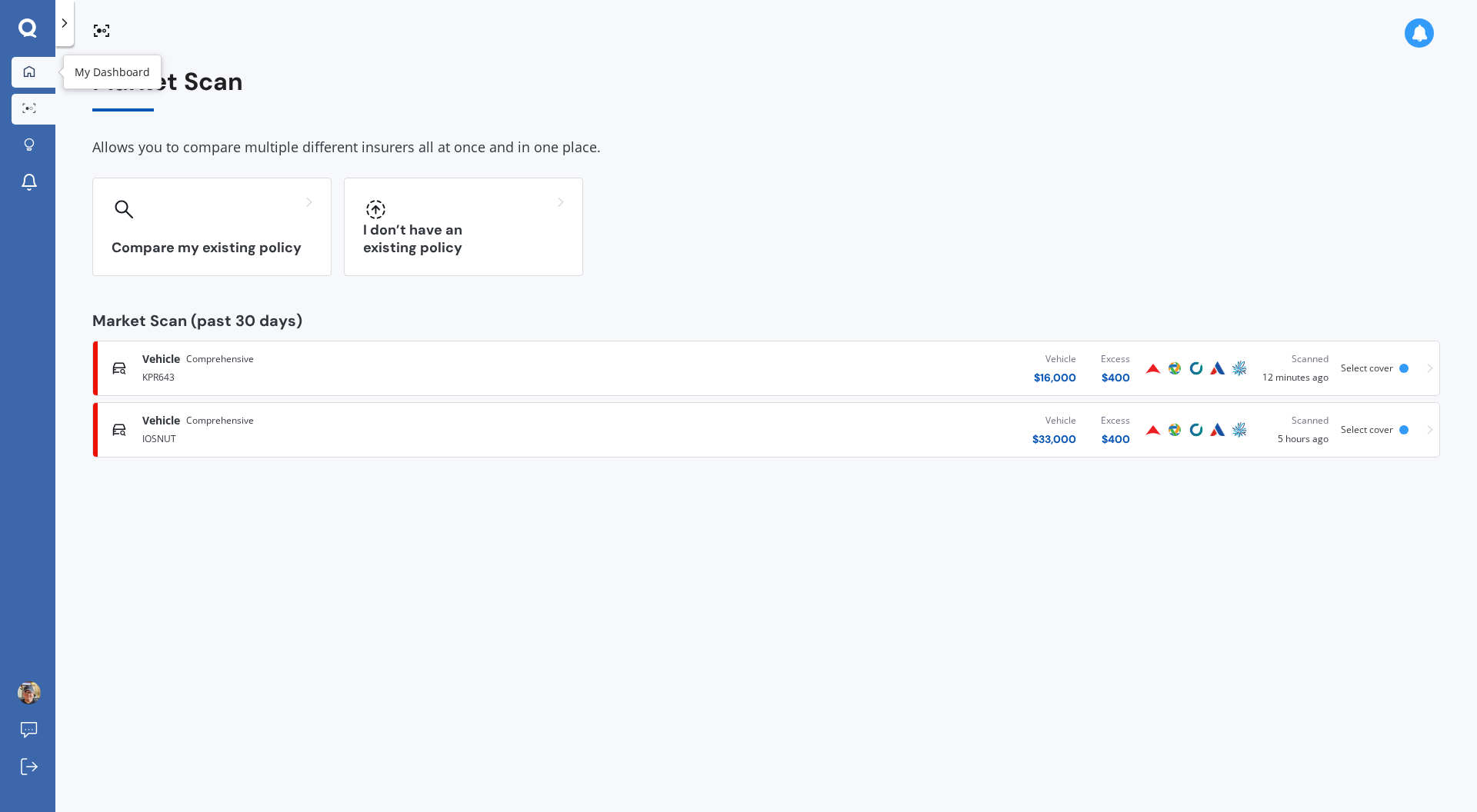
click at [18, 73] on div at bounding box center [29, 73] width 23 height 14
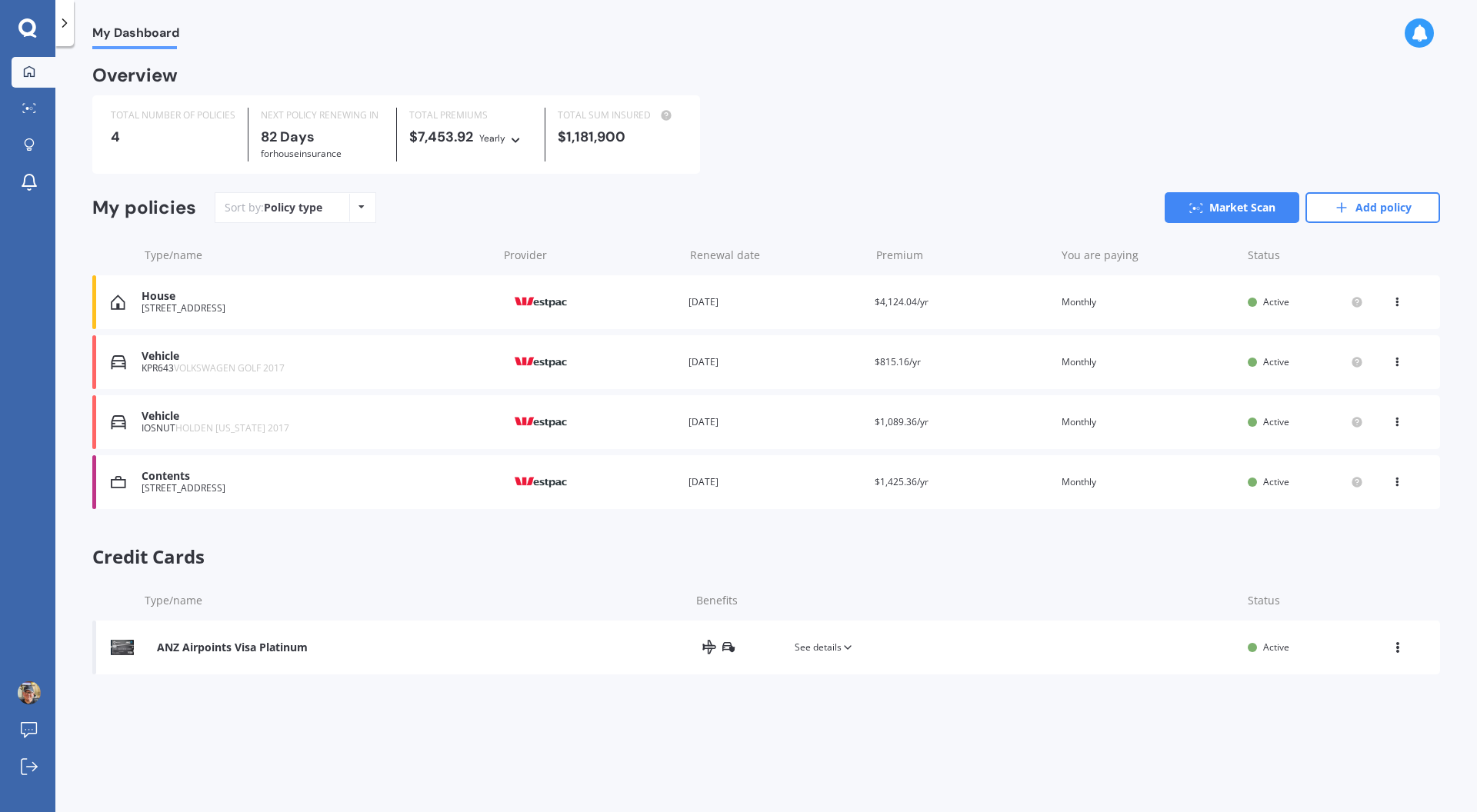
click at [246, 310] on div "[STREET_ADDRESS]" at bounding box center [315, 309] width 348 height 11
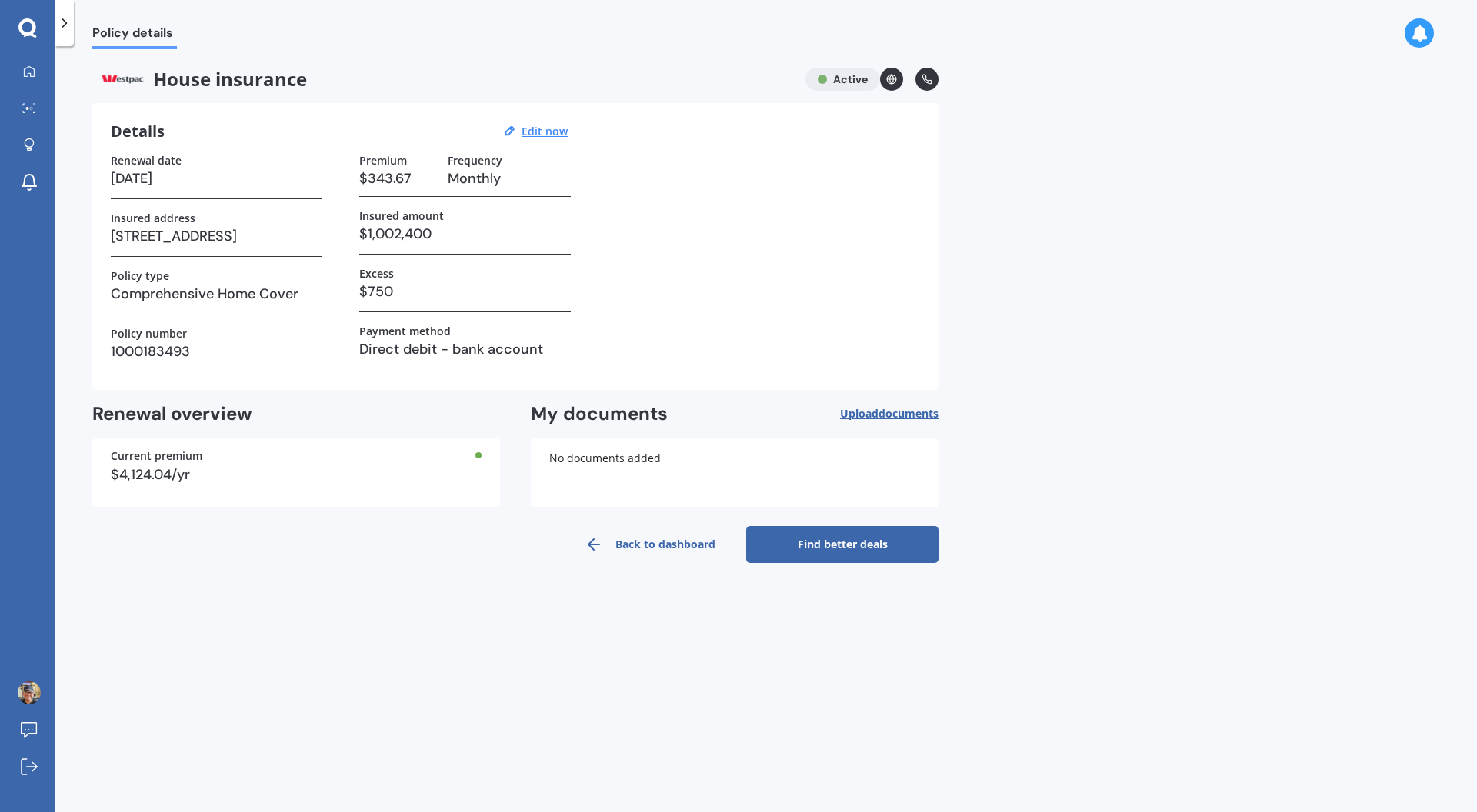
click at [851, 558] on link "Find better deals" at bounding box center [842, 545] width 192 height 37
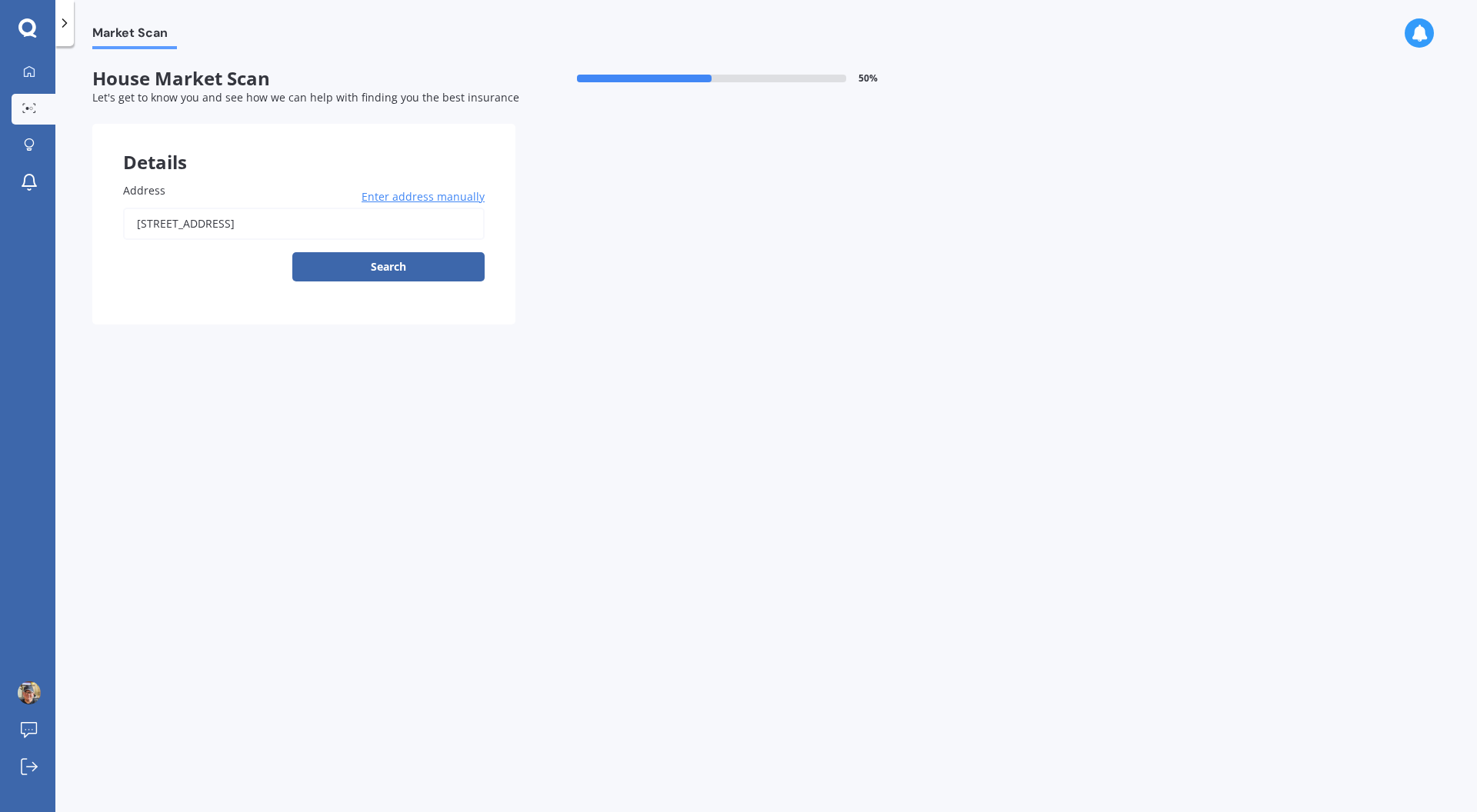
click at [71, 31] on div at bounding box center [64, 23] width 18 height 46
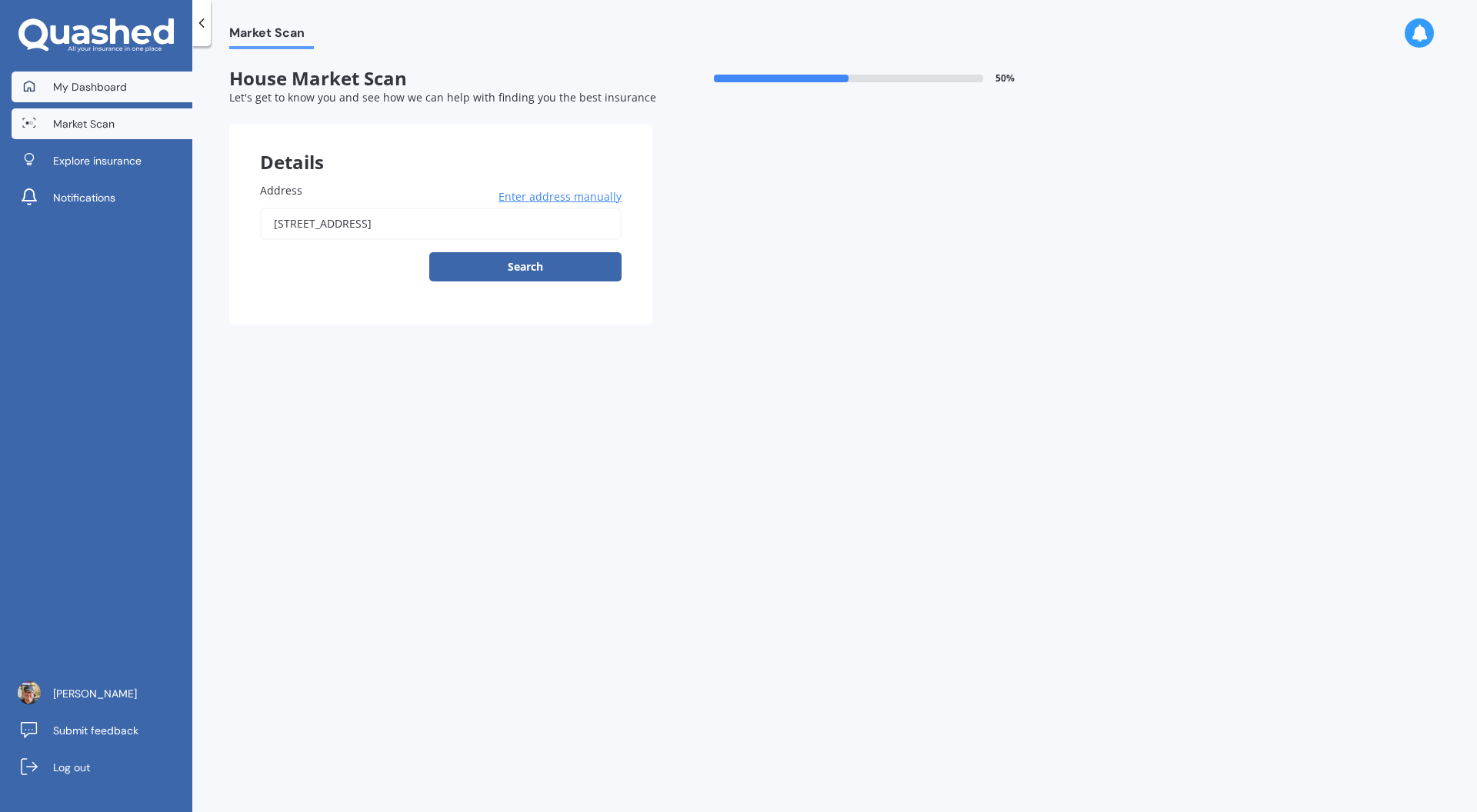
click at [81, 74] on link "My Dashboard" at bounding box center [102, 87] width 181 height 31
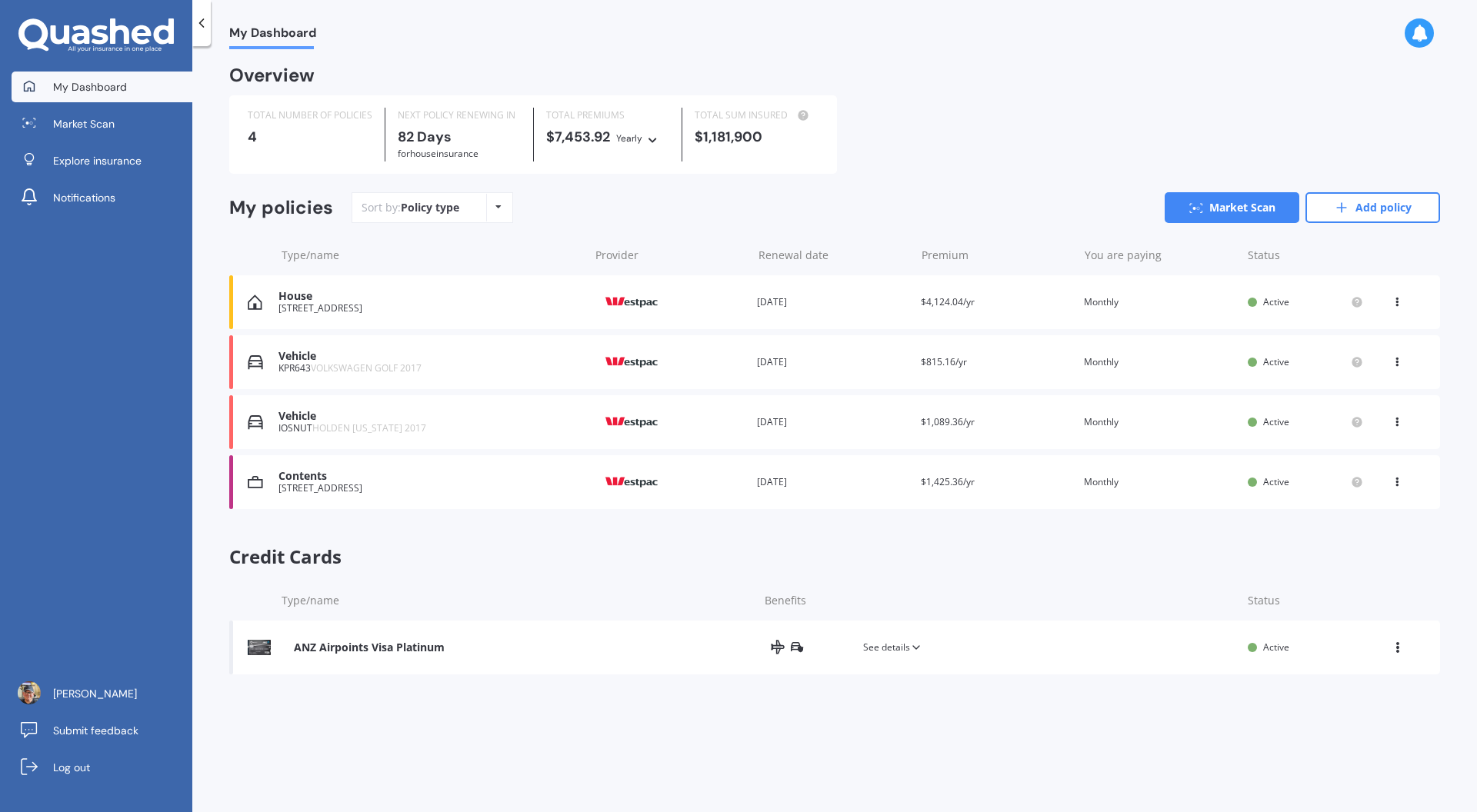
click at [375, 480] on div "Contents" at bounding box center [429, 476] width 303 height 13
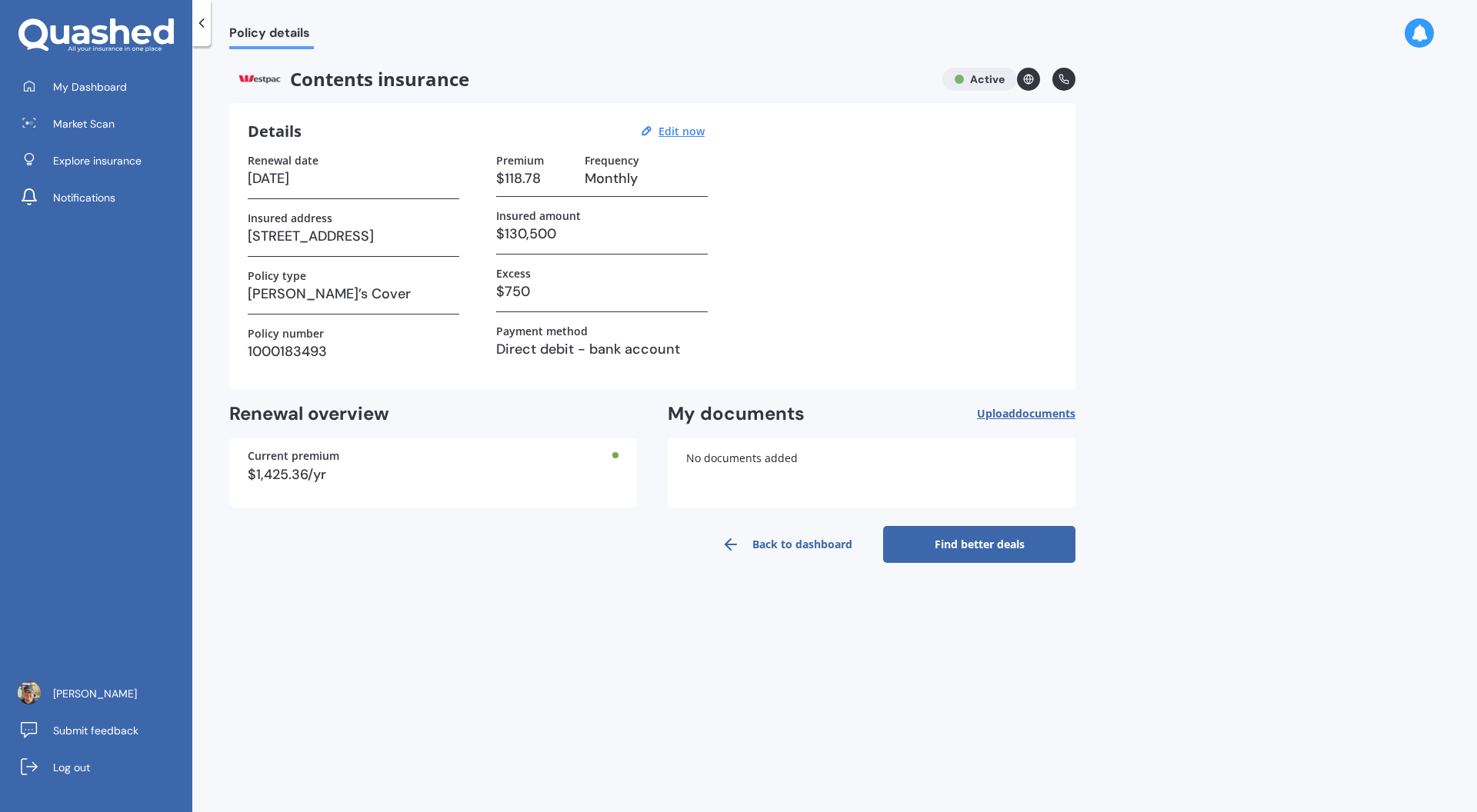
click at [965, 559] on link "Find better deals" at bounding box center [979, 545] width 192 height 37
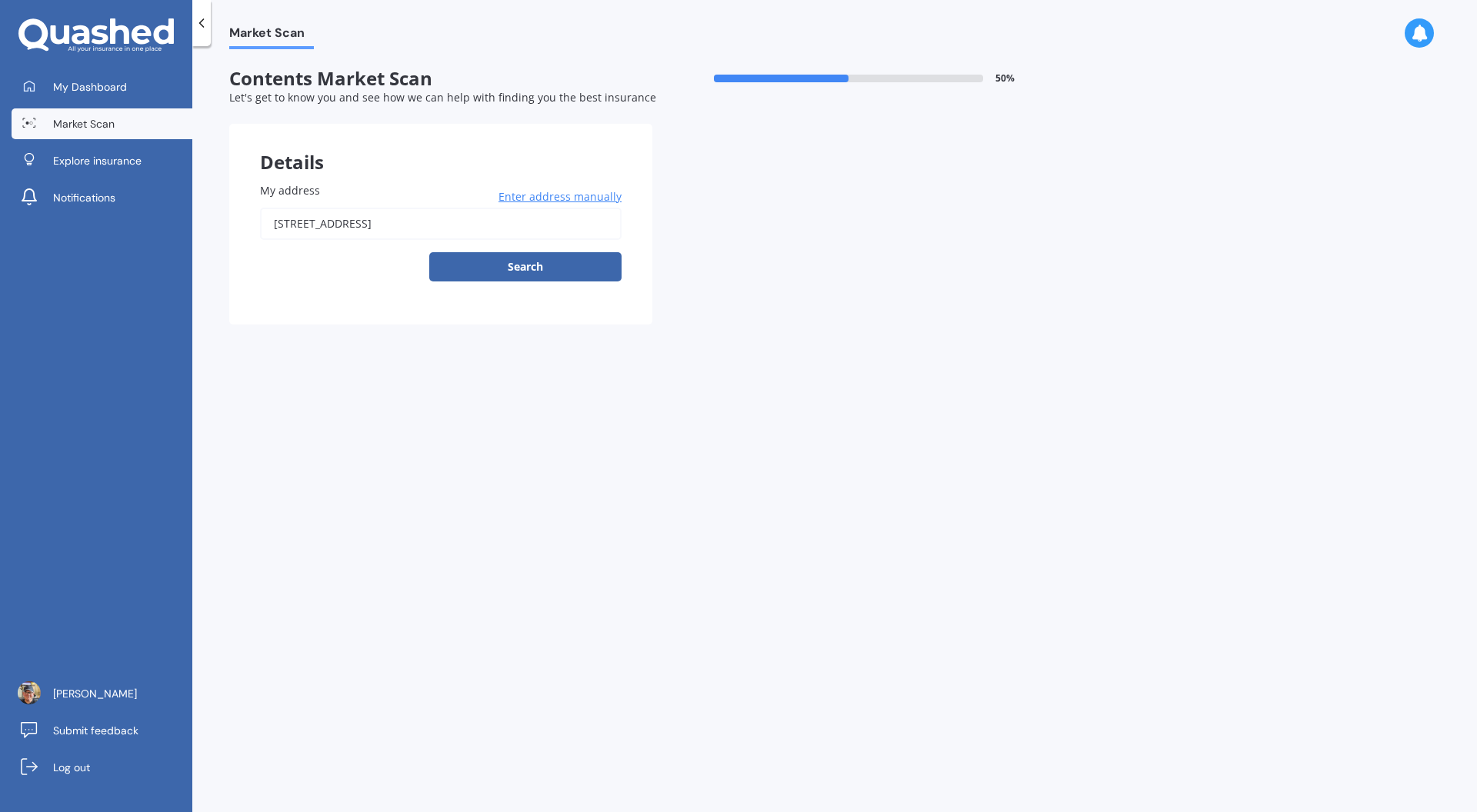
click at [520, 274] on button "Search" at bounding box center [524, 267] width 192 height 29
click at [418, 229] on input "[STREET_ADDRESS]" at bounding box center [440, 224] width 361 height 32
click at [531, 232] on input "[STREET_ADDRESS]" at bounding box center [440, 224] width 361 height 32
drag, startPoint x: 703, startPoint y: 359, endPoint x: 693, endPoint y: 350, distance: 13.5
click at [703, 357] on div "Market Scan Contents Market Scan 50 % Let's get to know you and see how we can …" at bounding box center [834, 431] width 1284 height 766
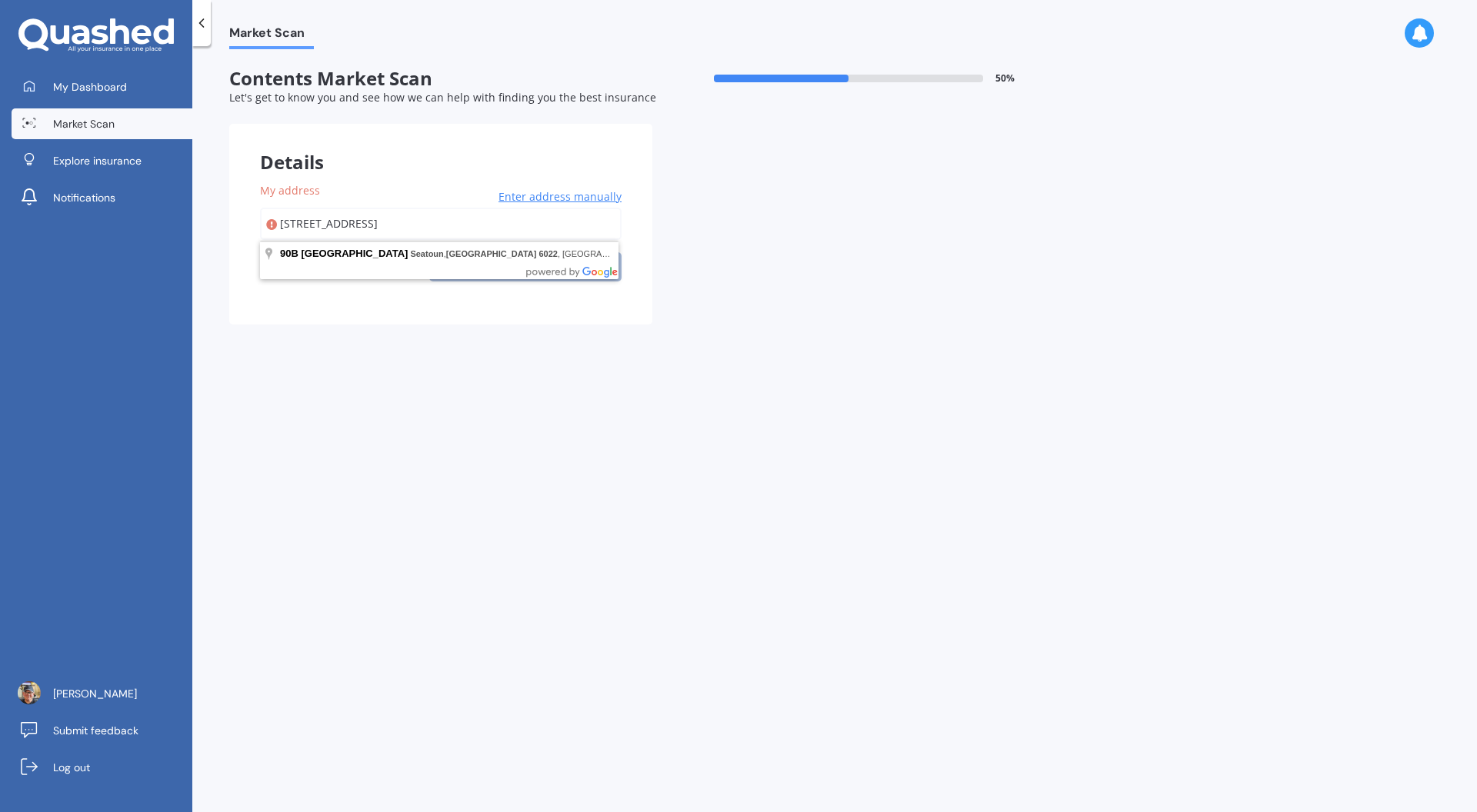
click at [487, 231] on input "[STREET_ADDRESS]" at bounding box center [440, 224] width 361 height 32
click at [813, 330] on form "Contents Market Scan 50 % Let's get to know you and see how we can help with fi…" at bounding box center [652, 202] width 846 height 269
click at [546, 272] on div "90B Awa Road, Seatoun, Wellington 6022 Enter address manually Search" at bounding box center [440, 245] width 361 height 74
click at [532, 222] on input "[STREET_ADDRESS]" at bounding box center [440, 224] width 361 height 32
drag, startPoint x: 516, startPoint y: 224, endPoint x: 384, endPoint y: 214, distance: 132.4
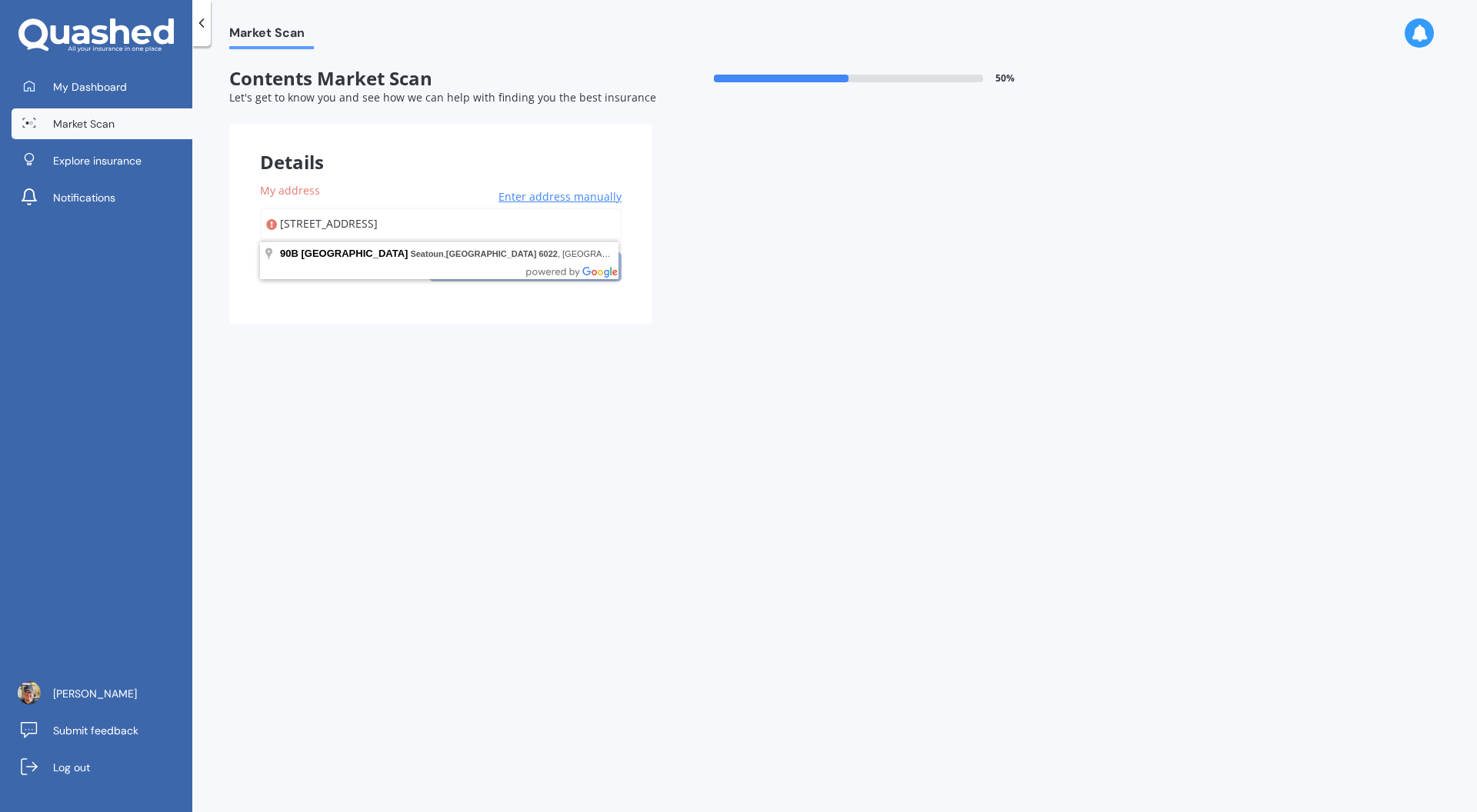
click at [384, 214] on input "[STREET_ADDRESS]" at bounding box center [440, 224] width 361 height 32
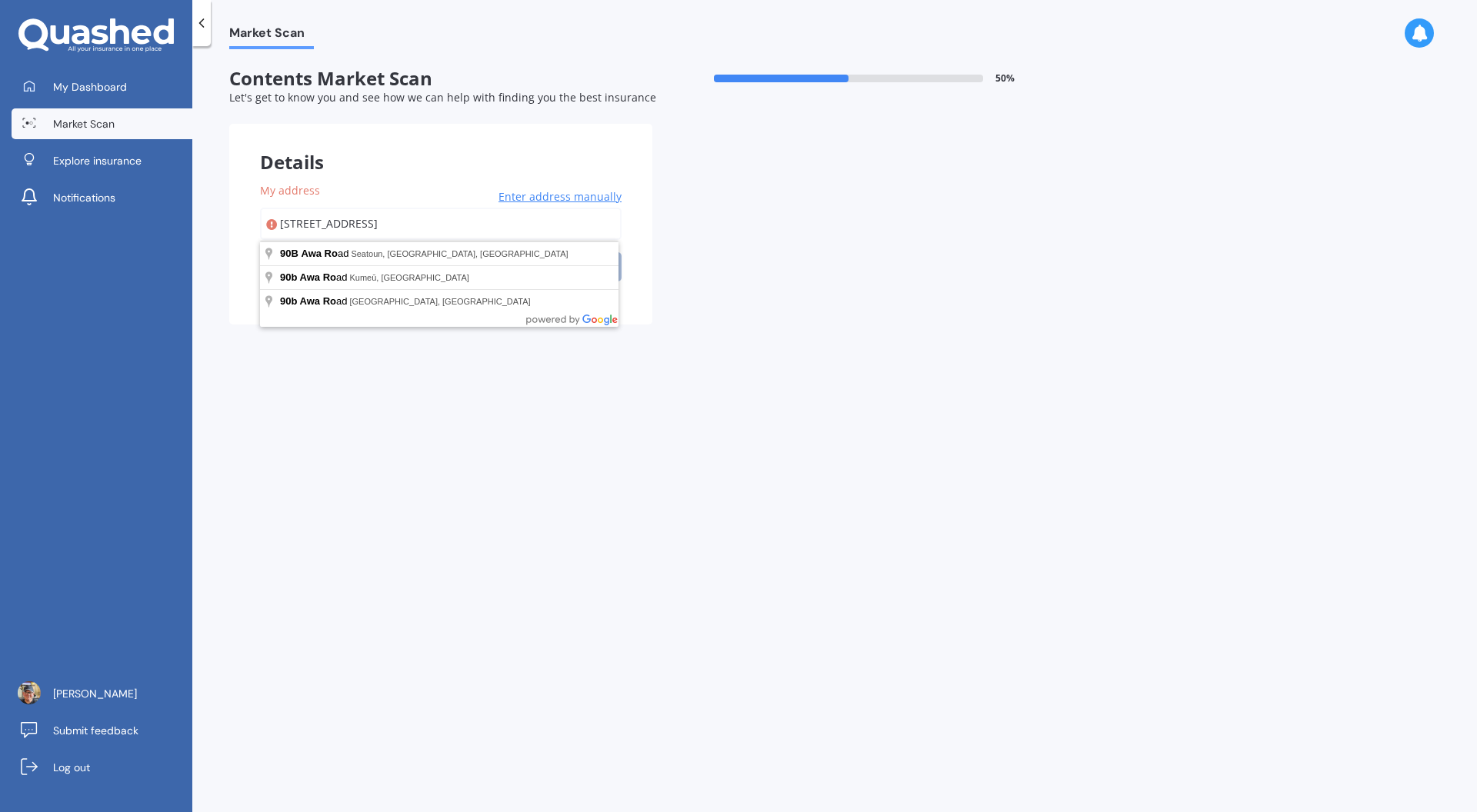
type input "[STREET_ADDRESS]"
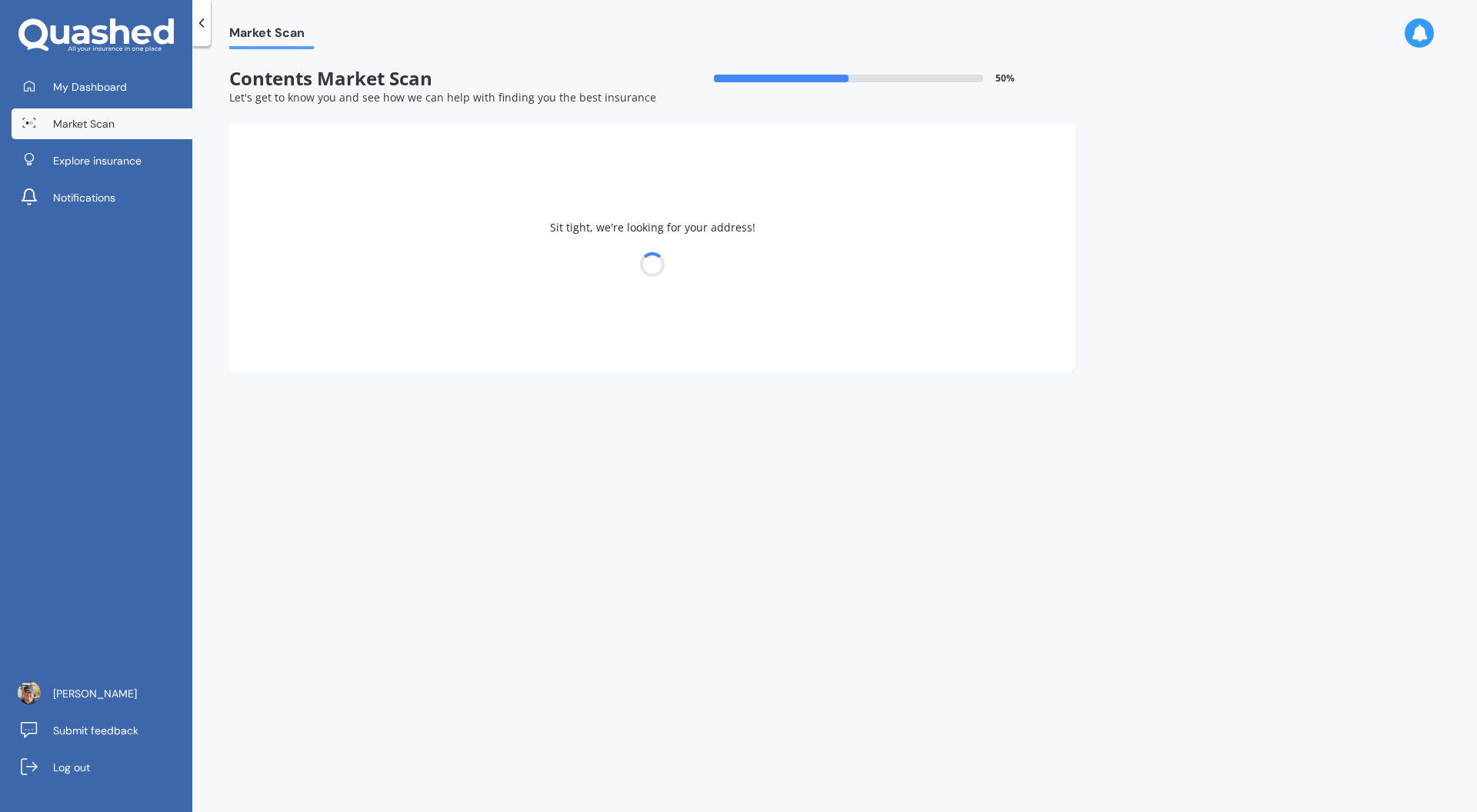
select select "19"
select select "08"
select select "1957"
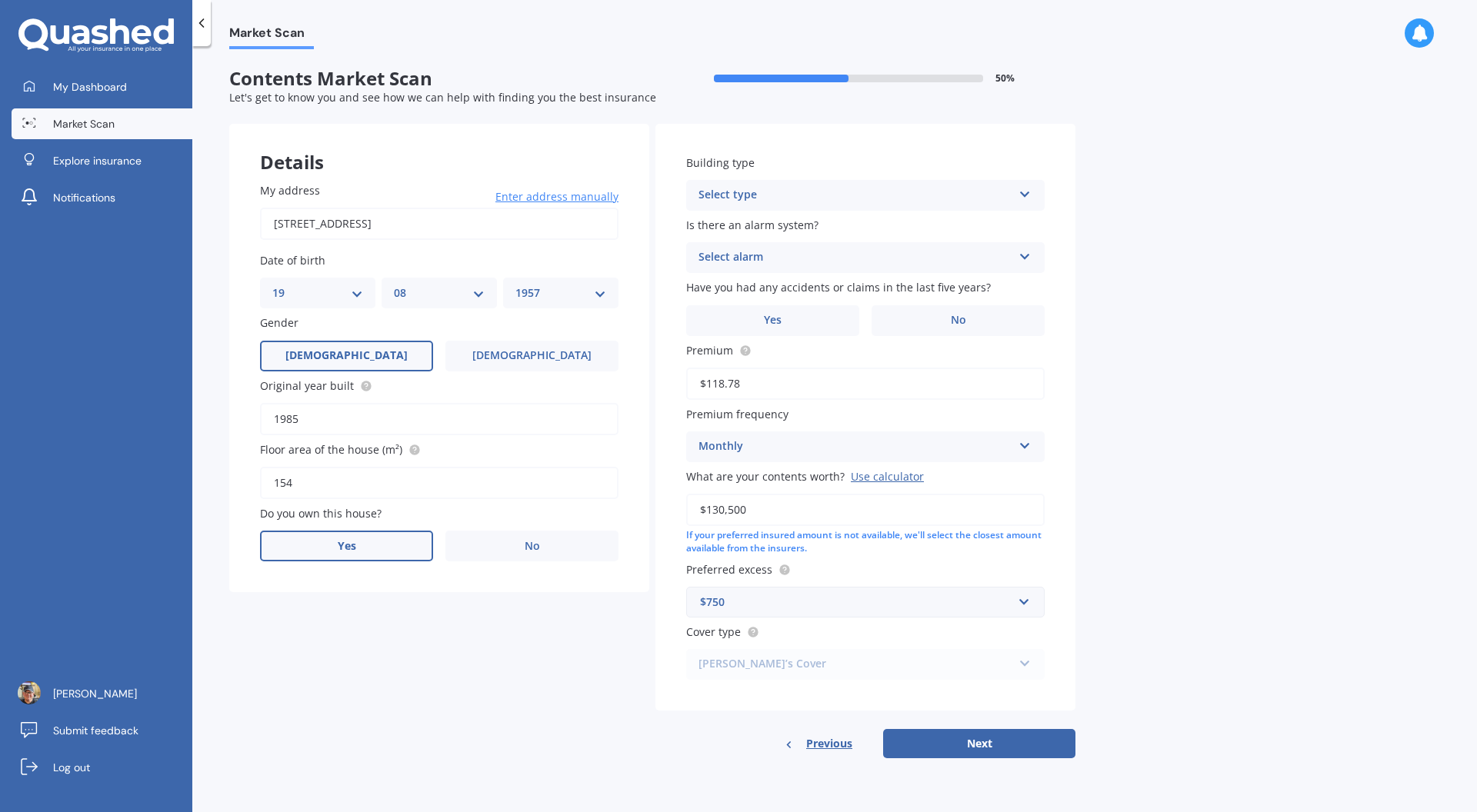
drag, startPoint x: 365, startPoint y: 555, endPoint x: 394, endPoint y: 557, distance: 29.1
click at [365, 555] on label "Yes" at bounding box center [346, 545] width 173 height 31
click at [0, 0] on input "Yes" at bounding box center [0, 0] width 0 height 0
click at [586, 617] on div "Select occupant Owner" at bounding box center [439, 609] width 359 height 31
click at [554, 636] on div "Owner" at bounding box center [439, 639] width 357 height 28
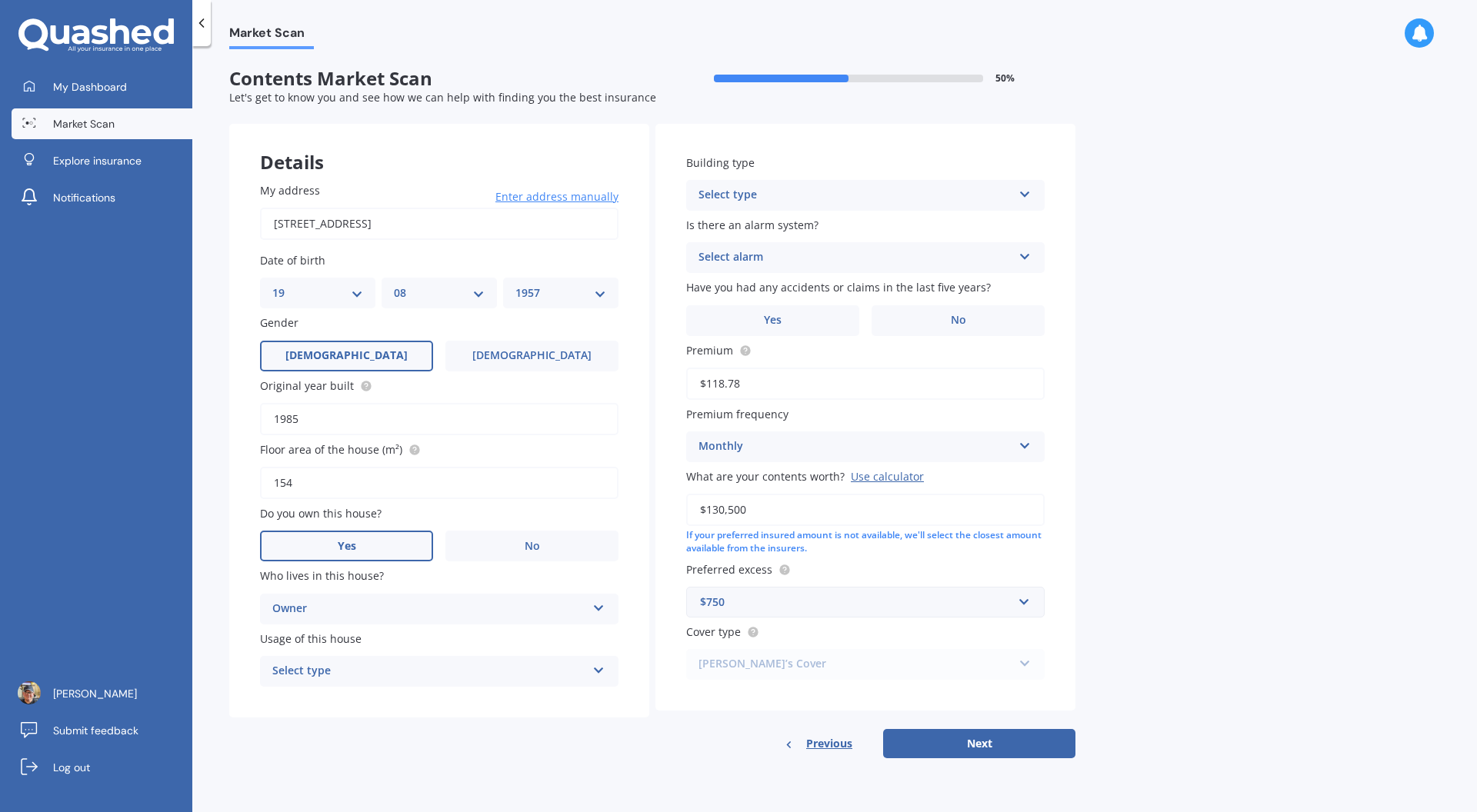
click at [603, 610] on icon at bounding box center [598, 605] width 13 height 11
click at [603, 673] on icon at bounding box center [598, 667] width 13 height 11
drag, startPoint x: 580, startPoint y: 696, endPoint x: 588, endPoint y: 697, distance: 8.1
click at [581, 696] on div "Permanent" at bounding box center [439, 702] width 357 height 28
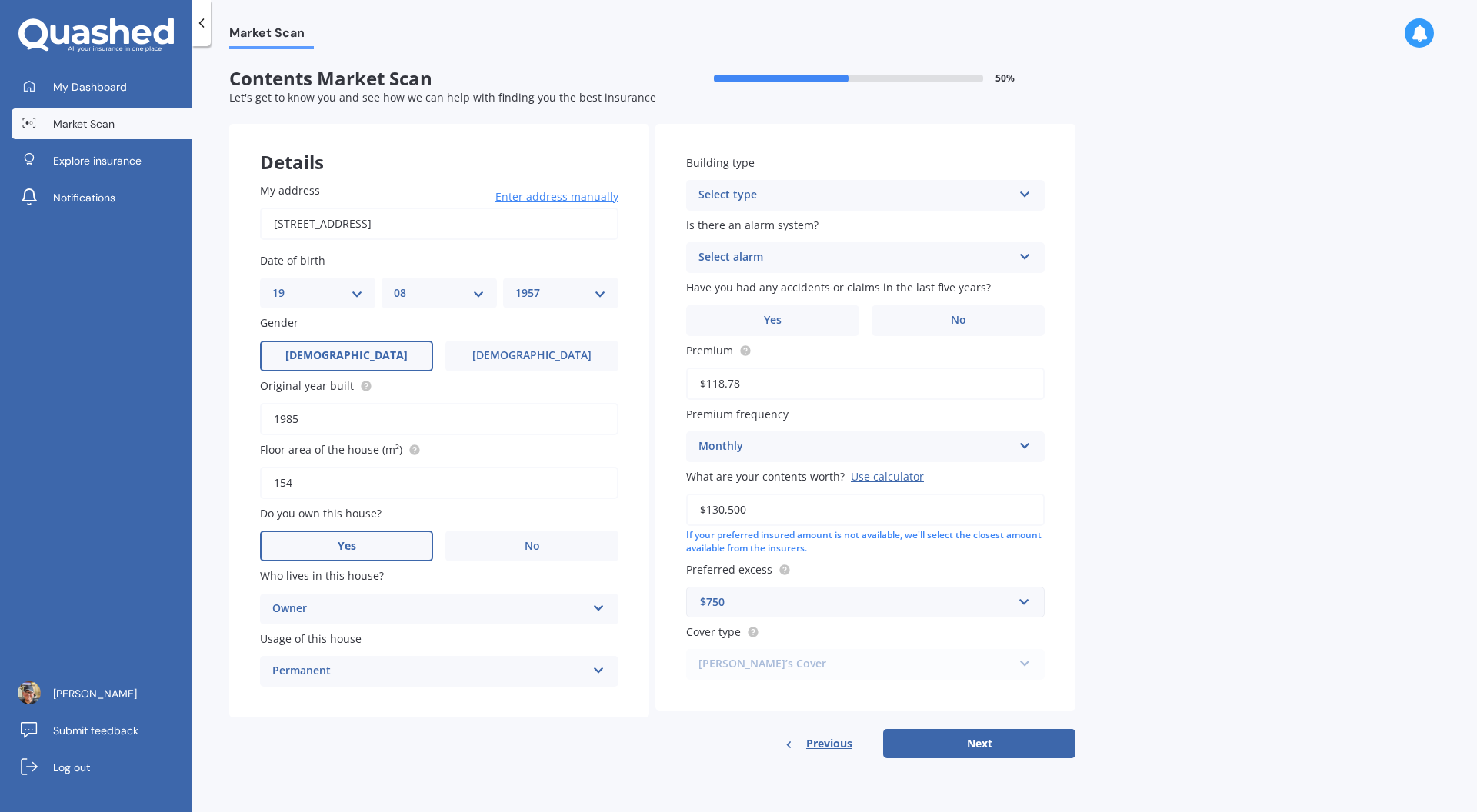
click at [1012, 195] on div "Select type Freestanding Multi-unit (in a block of 6 or less) Multi-unit (in a …" at bounding box center [865, 195] width 359 height 31
click at [858, 260] on div "Multi-unit (in a block of 6 or less)" at bounding box center [865, 253] width 357 height 28
click at [811, 257] on div "Select alarm" at bounding box center [855, 257] width 314 height 18
click at [717, 340] on div "No" at bounding box center [865, 343] width 357 height 28
drag, startPoint x: 821, startPoint y: 320, endPoint x: 831, endPoint y: 320, distance: 10.0
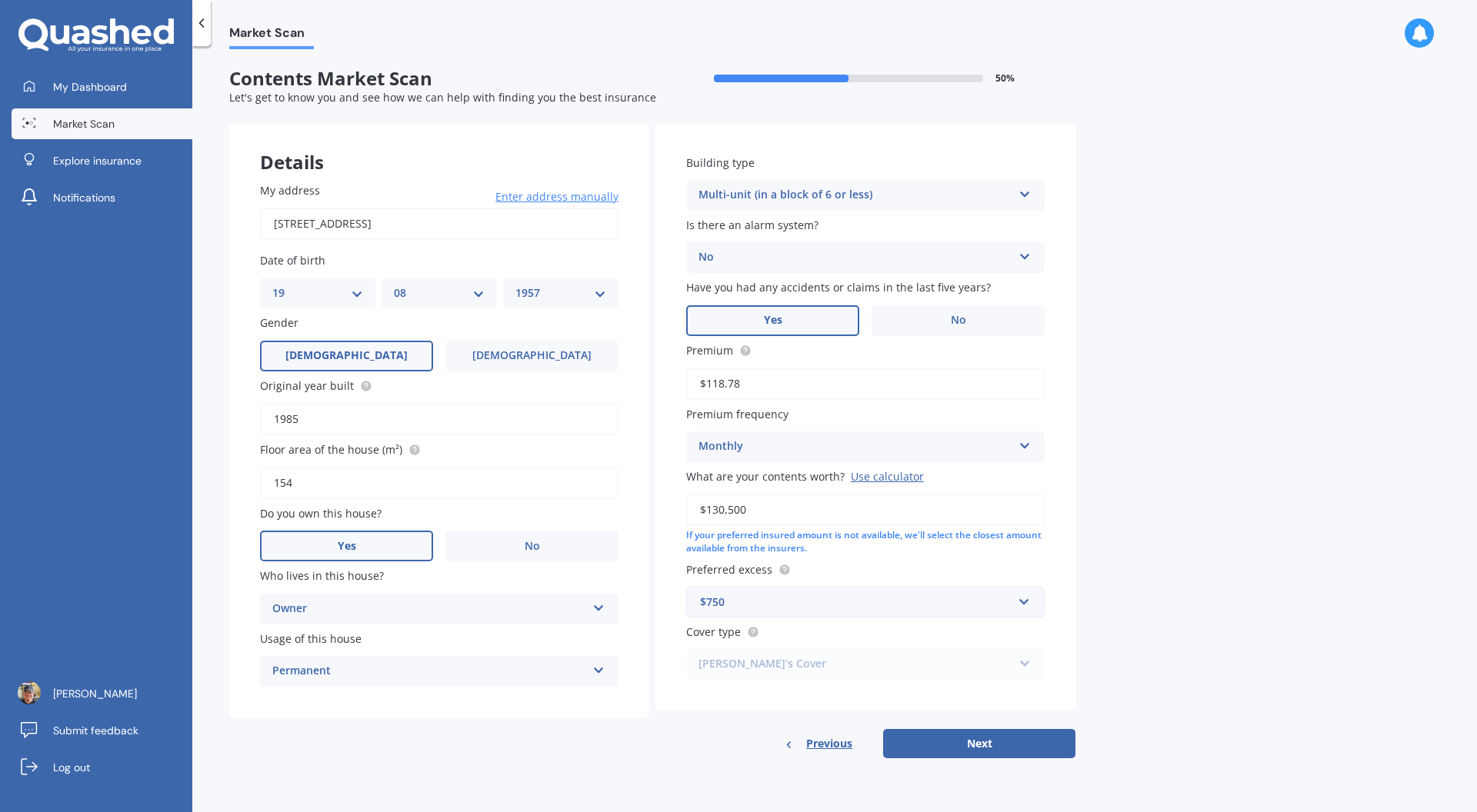
click at [823, 319] on label "Yes" at bounding box center [772, 320] width 173 height 31
click at [0, 0] on input "Yes" at bounding box center [0, 0] width 0 height 0
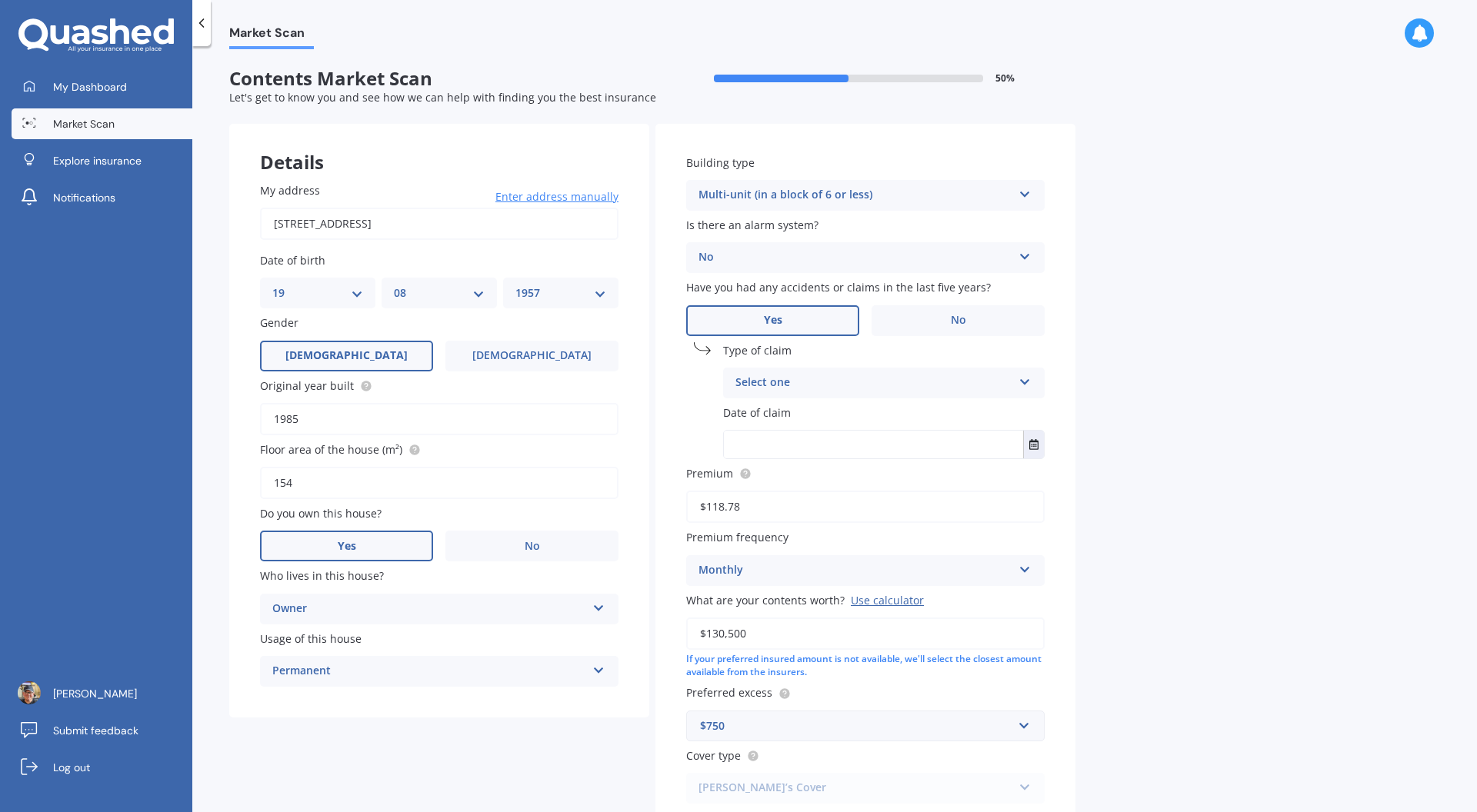
click at [837, 382] on div "Select one" at bounding box center [874, 382] width 277 height 18
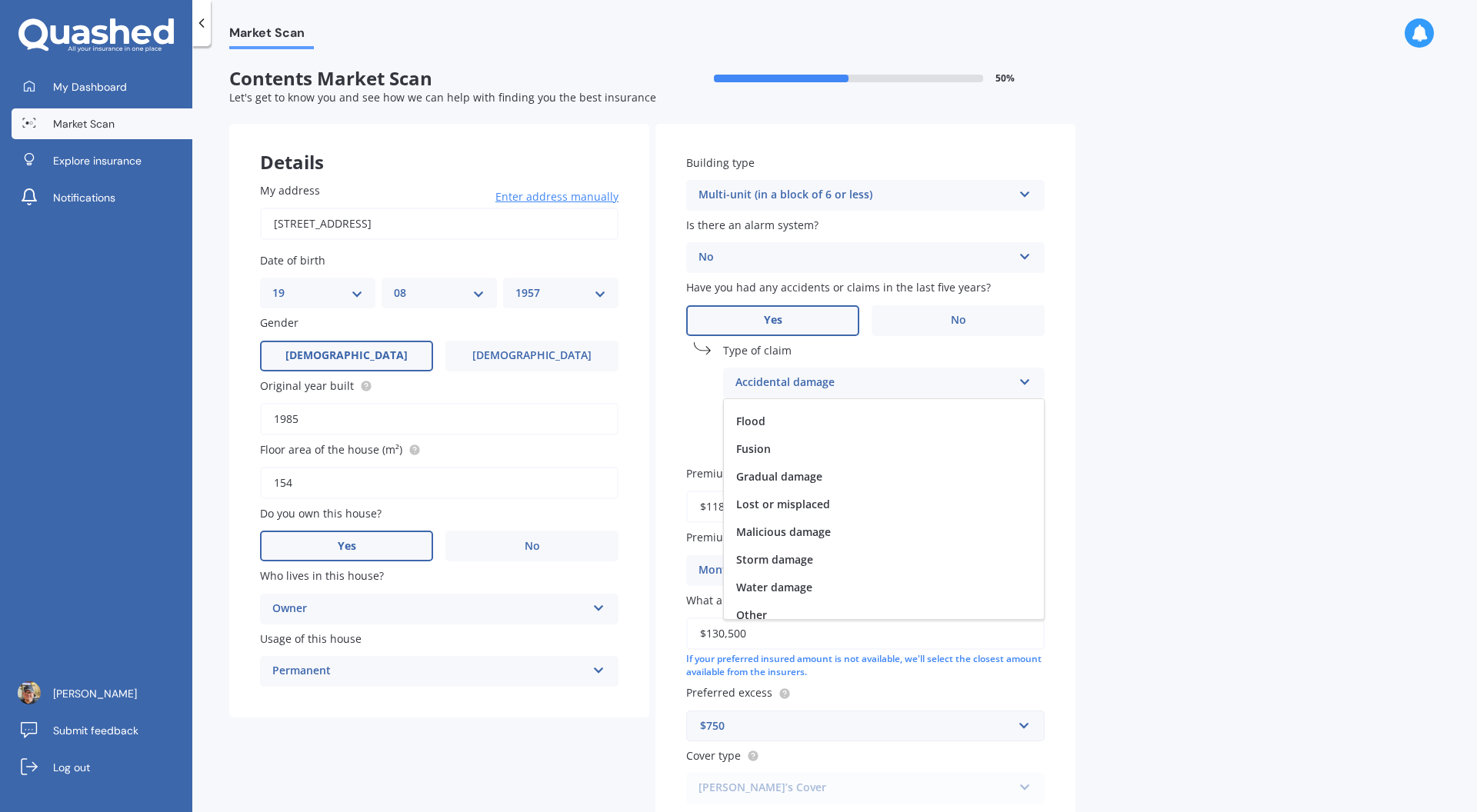
scroll to position [112, 0]
click at [796, 589] on div "Water damage" at bounding box center [883, 578] width 320 height 28
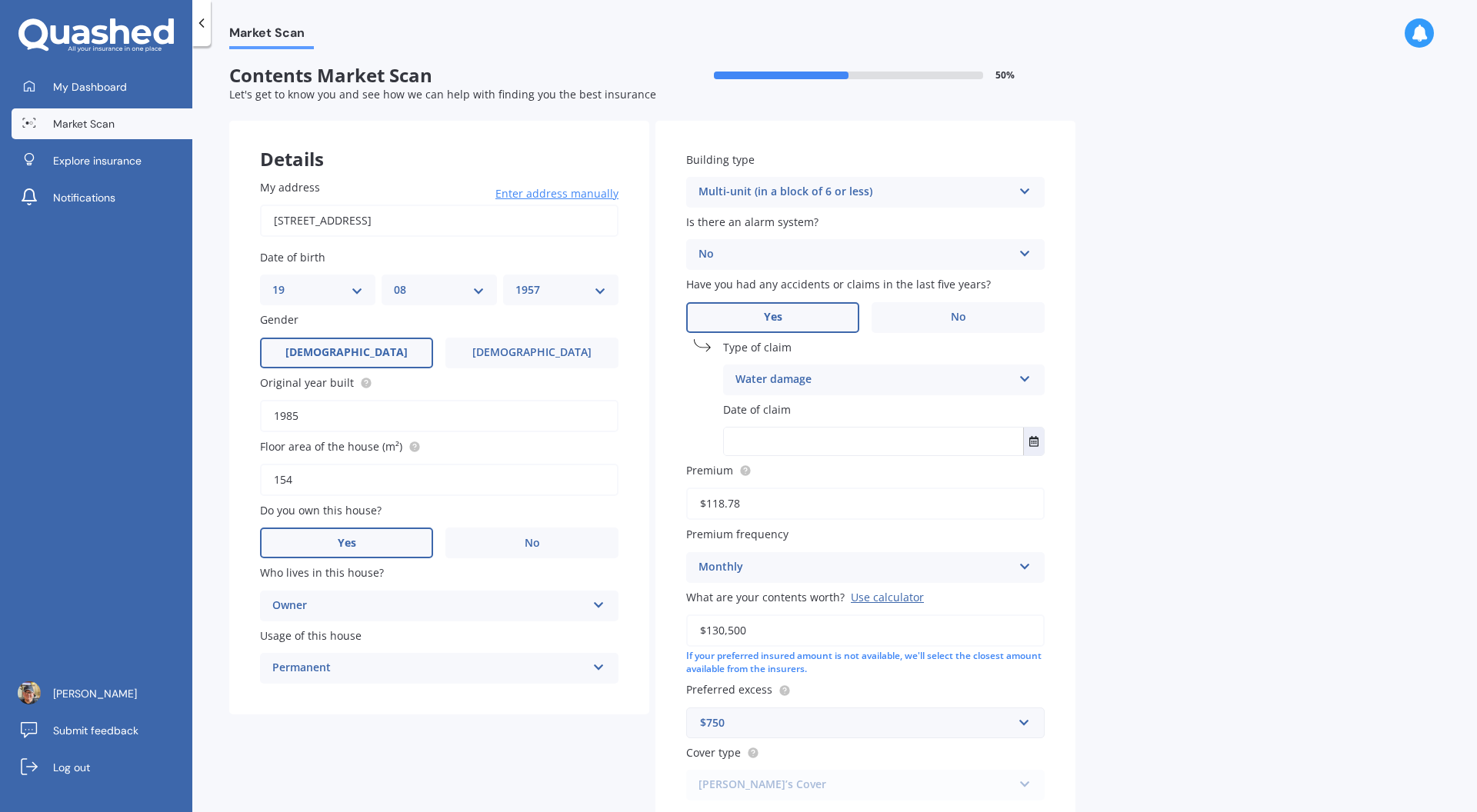
drag, startPoint x: 729, startPoint y: 440, endPoint x: 738, endPoint y: 439, distance: 9.1
click at [731, 439] on input "text" at bounding box center [873, 442] width 299 height 28
click at [1044, 453] on div "Aug 2025 Today Mo Tu We Th Fr Sa Su 28 29 30 31 01 02 03 04 05 06 07 08 09 10 1…" at bounding box center [883, 441] width 322 height 29
click at [1038, 446] on icon "Select date" at bounding box center [1033, 441] width 10 height 11
click at [787, 481] on icon "button" at bounding box center [783, 481] width 6 height 4
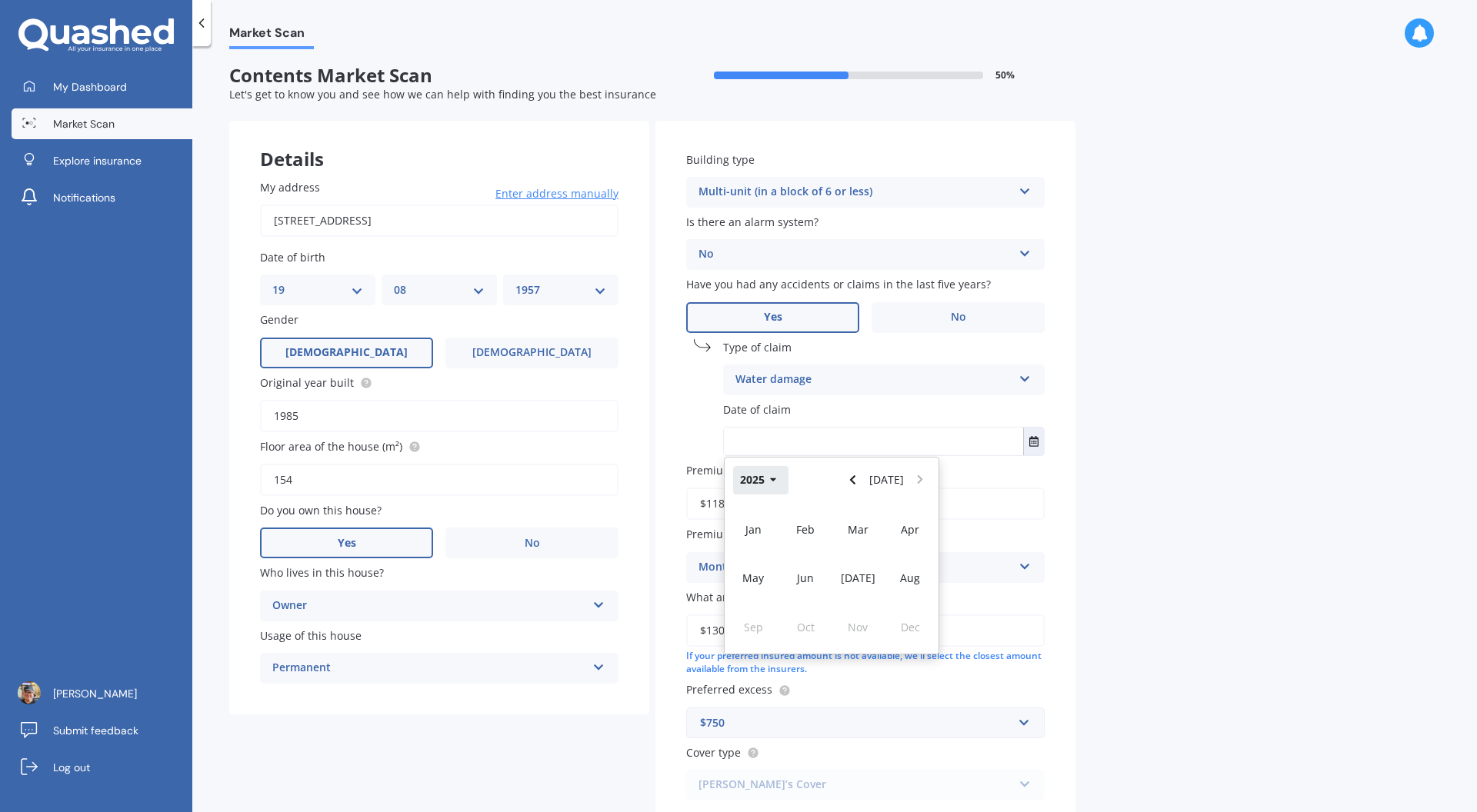
click at [746, 480] on button "2025" at bounding box center [760, 480] width 55 height 28
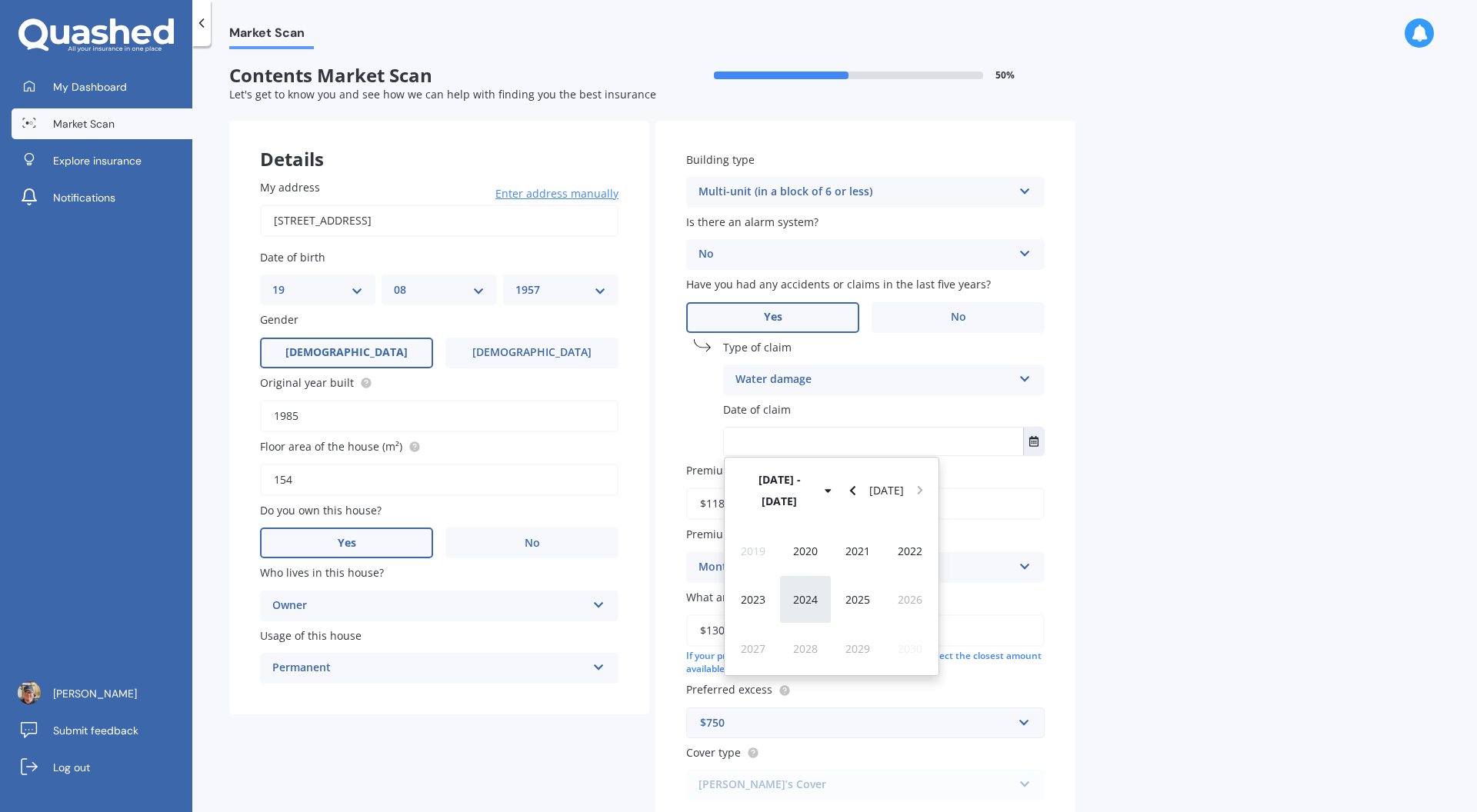
click at [811, 592] on span "2024" at bounding box center [805, 599] width 25 height 15
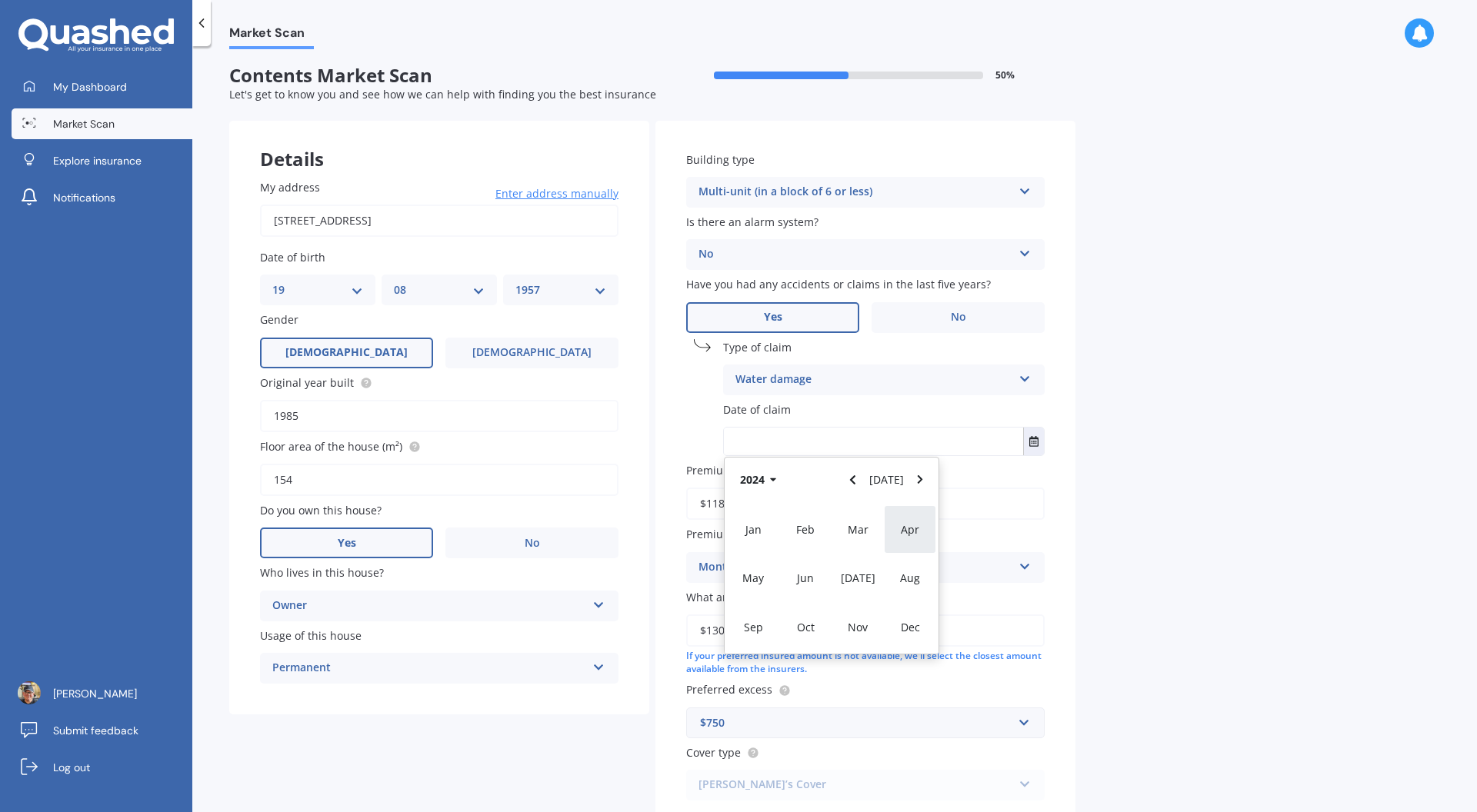
click at [917, 588] on div "Aug" at bounding box center [910, 577] width 53 height 48
click at [832, 598] on div "15" at bounding box center [831, 589] width 30 height 25
type input "15/08/2024"
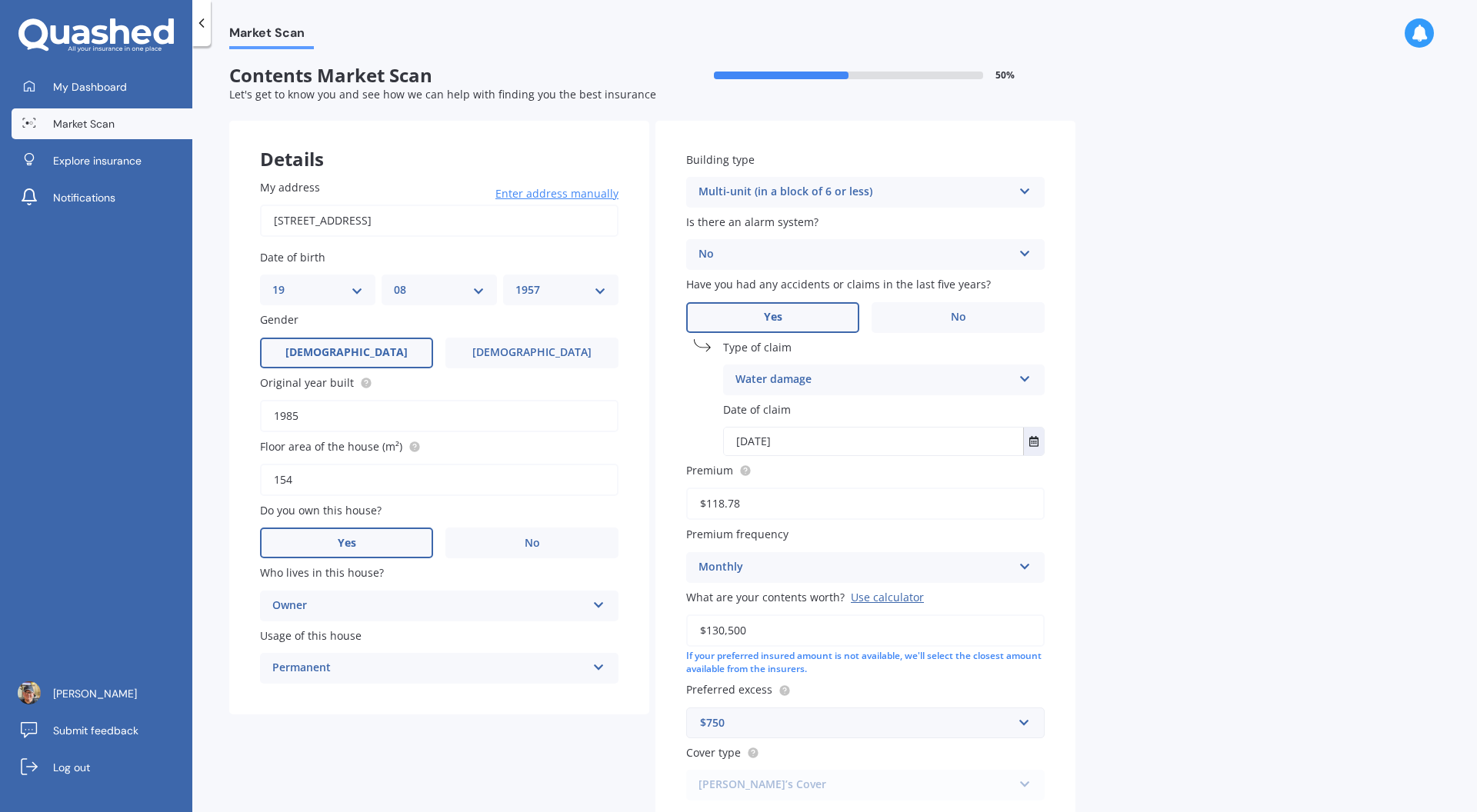
drag, startPoint x: 1121, startPoint y: 580, endPoint x: 1109, endPoint y: 575, distance: 13.0
click at [1121, 579] on div "Market Scan Contents Market Scan 50 % Let's get to know you and see how we can …" at bounding box center [834, 431] width 1284 height 766
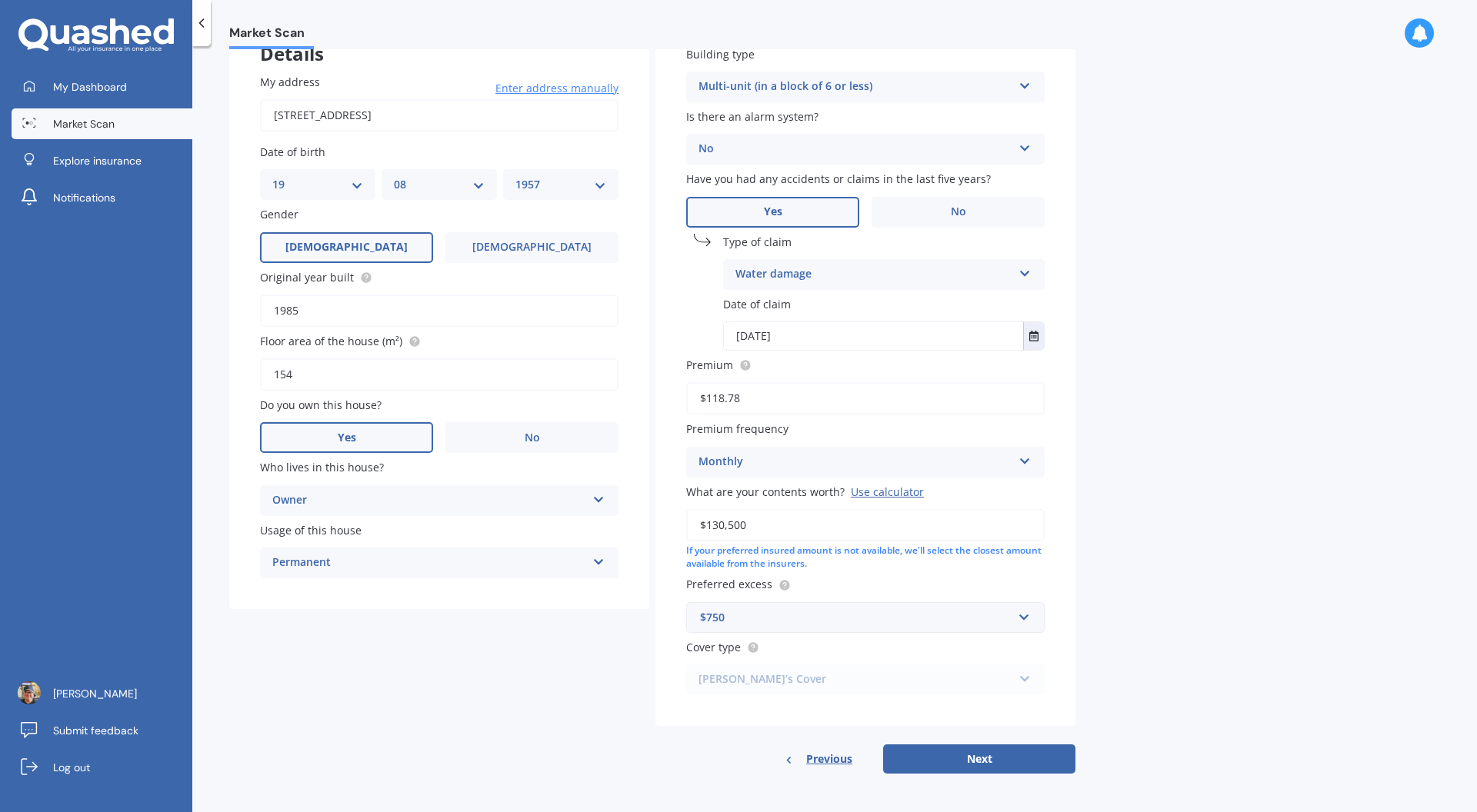
scroll to position [114, 0]
click at [1016, 759] on button "Next" at bounding box center [979, 757] width 192 height 29
select select "19"
select select "08"
select select "1957"
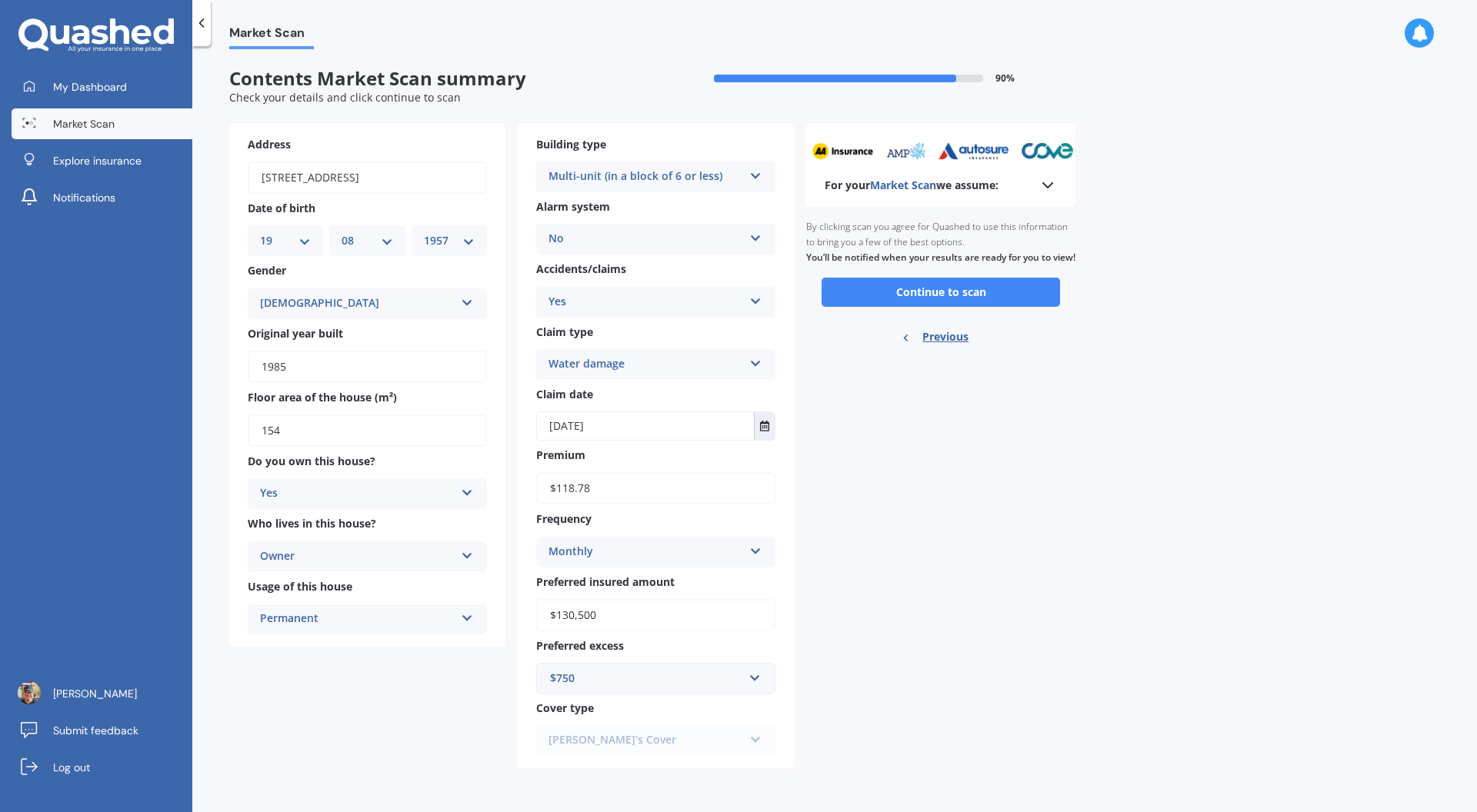
scroll to position [0, 0]
click at [965, 307] on button "Continue to scan" at bounding box center [941, 292] width 239 height 29
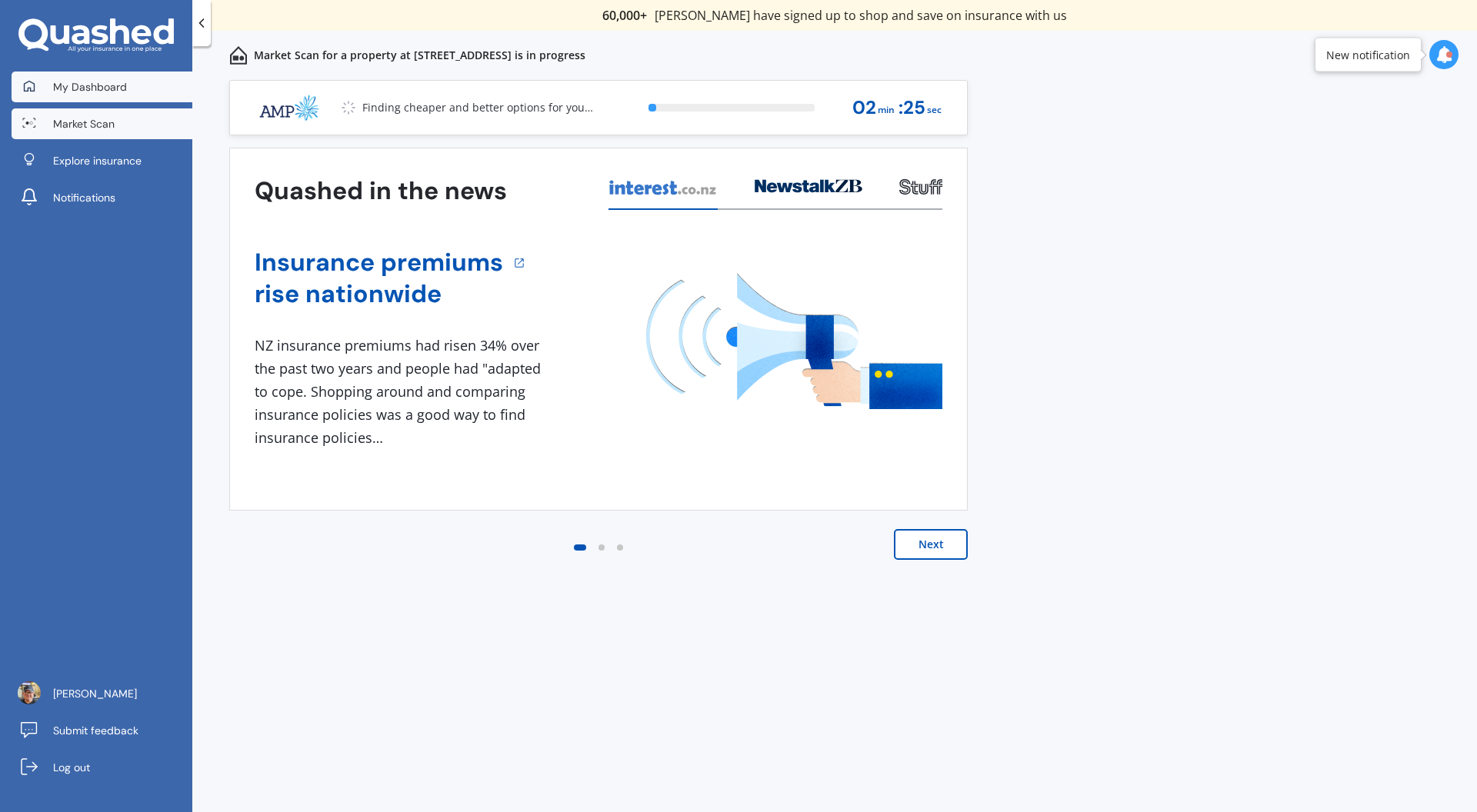
click at [118, 96] on link "My Dashboard" at bounding box center [102, 87] width 181 height 31
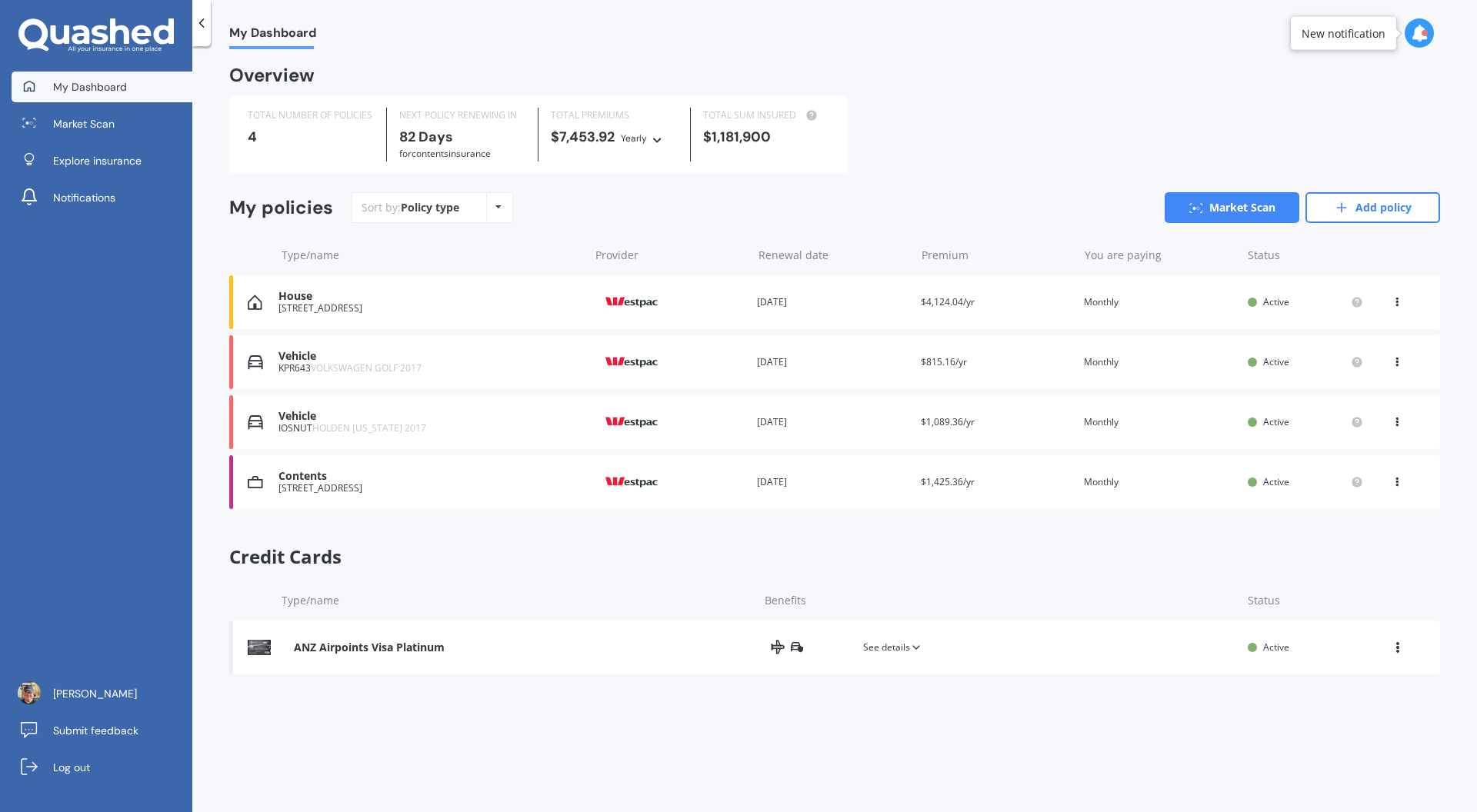
click at [343, 297] on div "House" at bounding box center [429, 296] width 303 height 13
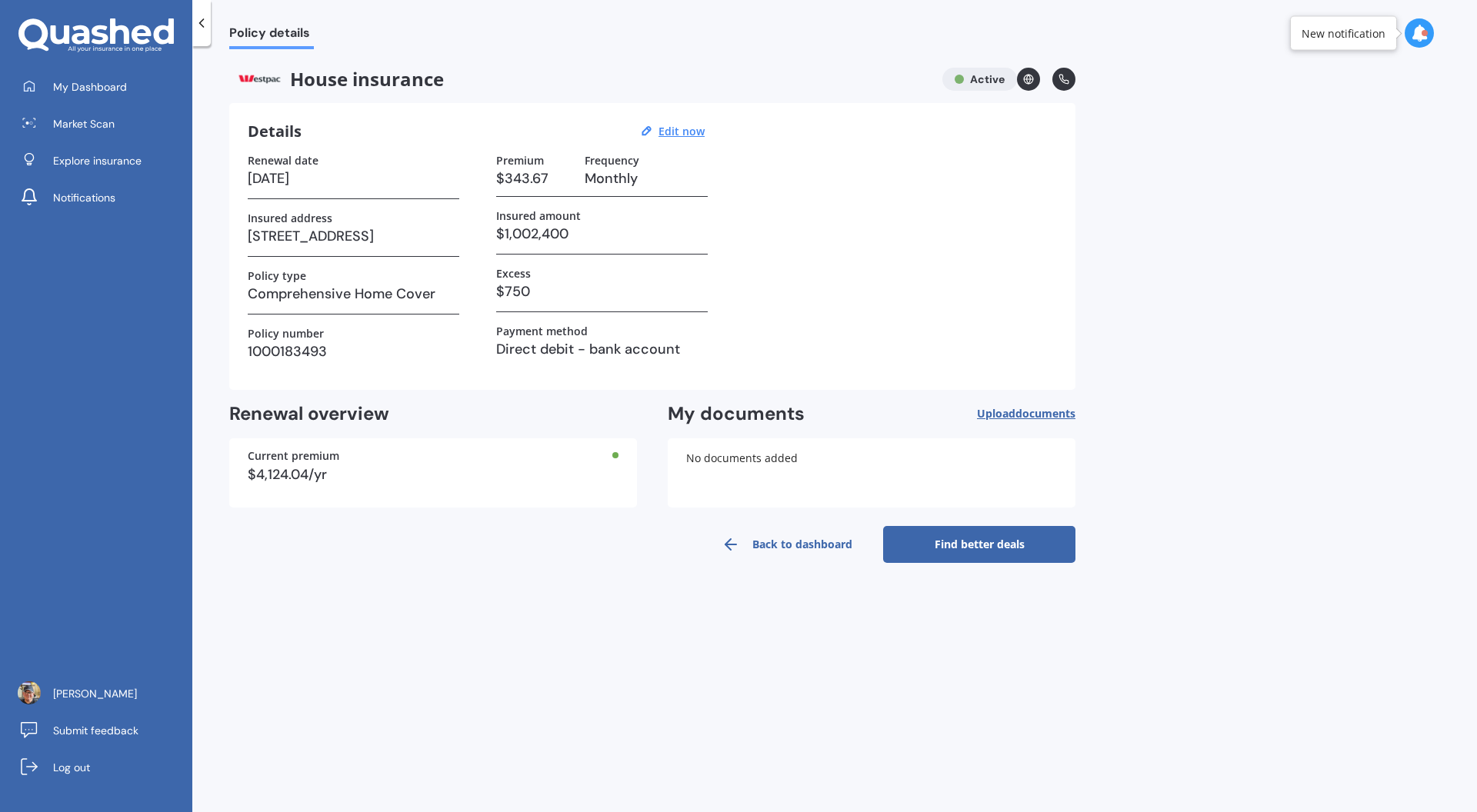
click at [997, 542] on link "Find better deals" at bounding box center [979, 545] width 192 height 37
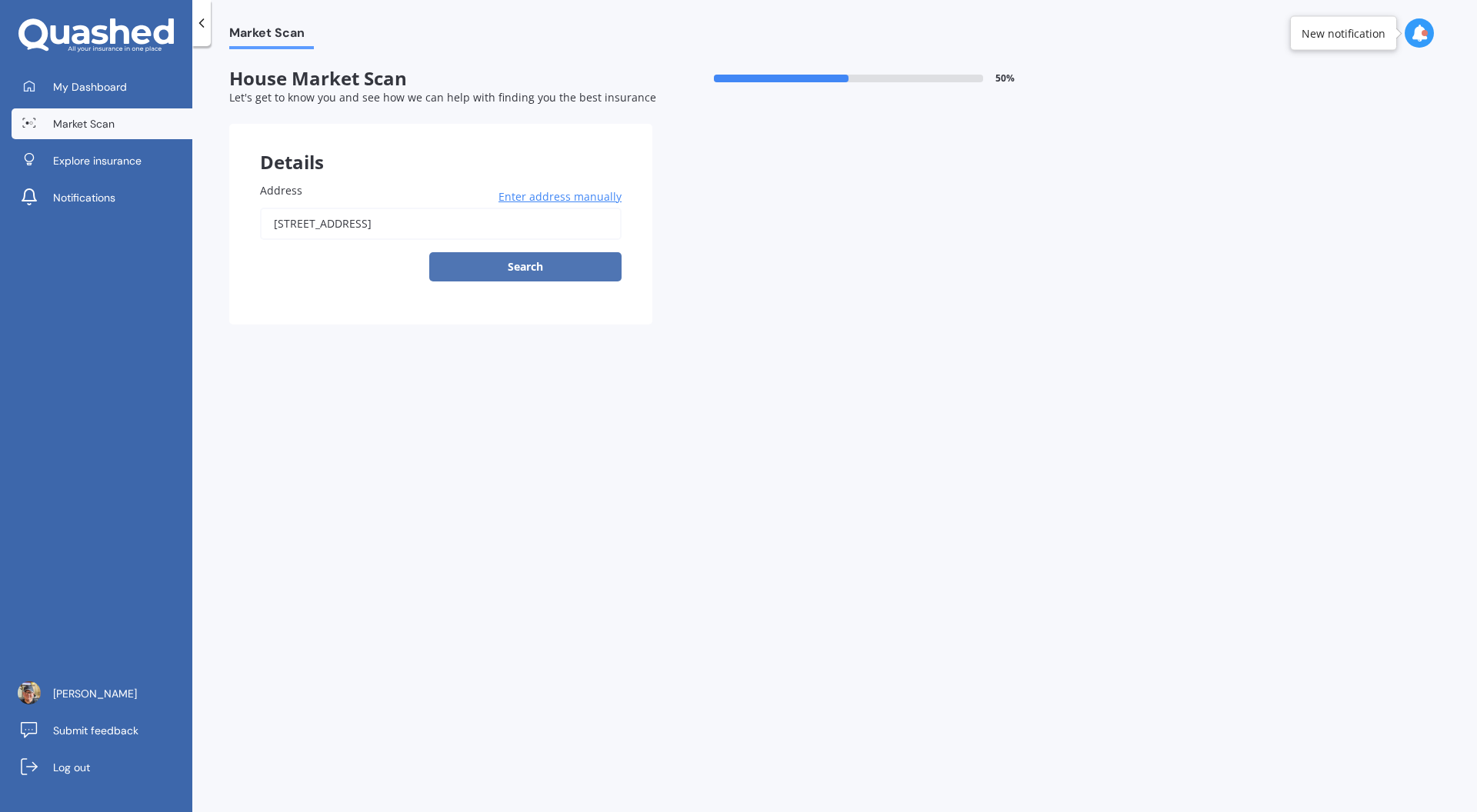
click at [549, 271] on button "Search" at bounding box center [524, 267] width 192 height 29
click at [489, 228] on input "[STREET_ADDRESS]" at bounding box center [440, 224] width 361 height 32
drag, startPoint x: 494, startPoint y: 220, endPoint x: 316, endPoint y: 199, distance: 179.2
click at [316, 199] on div "Address 90B Awa Road, Seatoun, Wellington 6022 Enter address manually Search Se…" at bounding box center [440, 231] width 361 height 99
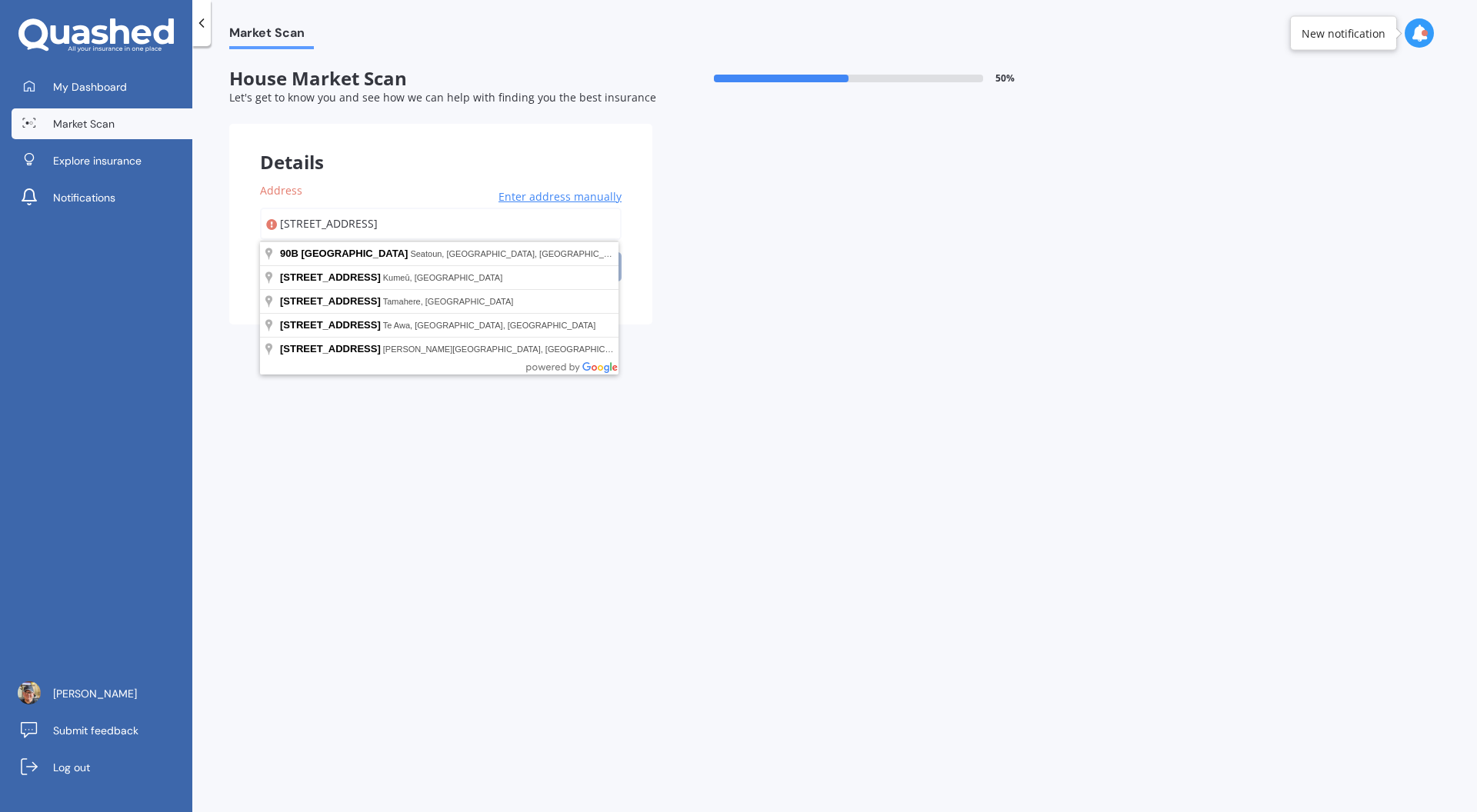
type input "[STREET_ADDRESS]"
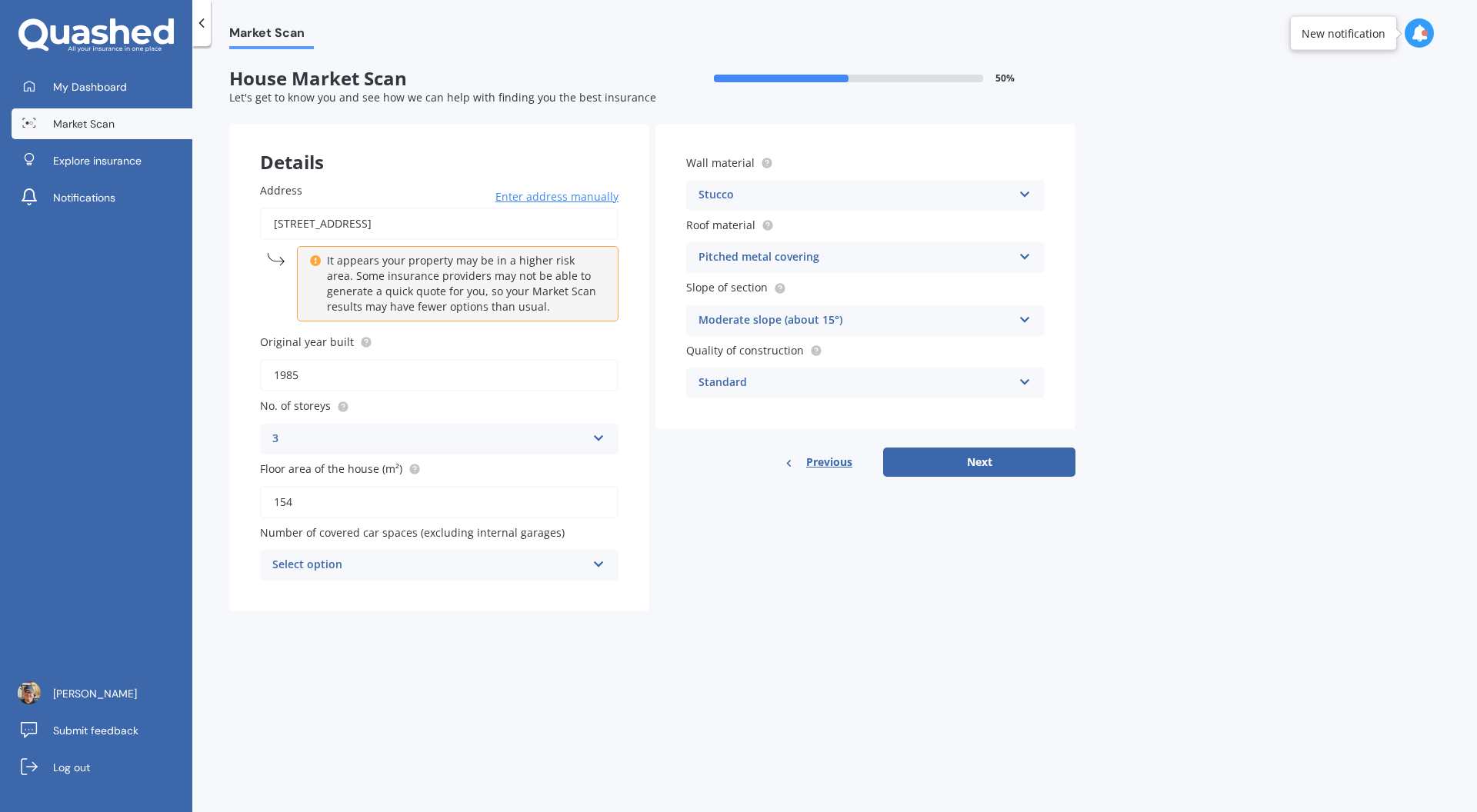
click at [577, 569] on div "Select option" at bounding box center [429, 565] width 314 height 18
click at [501, 605] on div "0" at bounding box center [439, 595] width 357 height 28
click at [978, 466] on button "Next" at bounding box center [979, 461] width 192 height 29
select select "19"
select select "08"
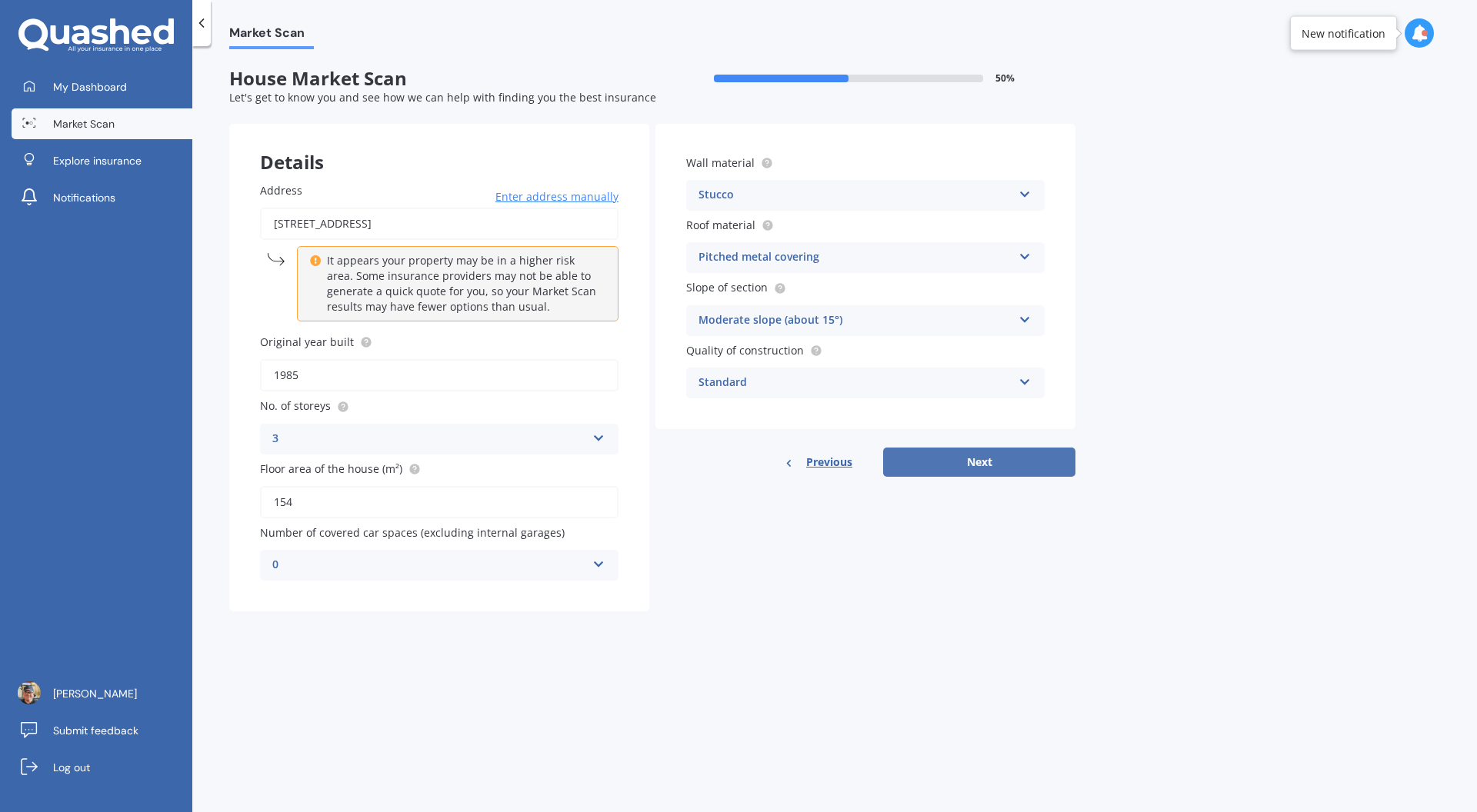
select select "1957"
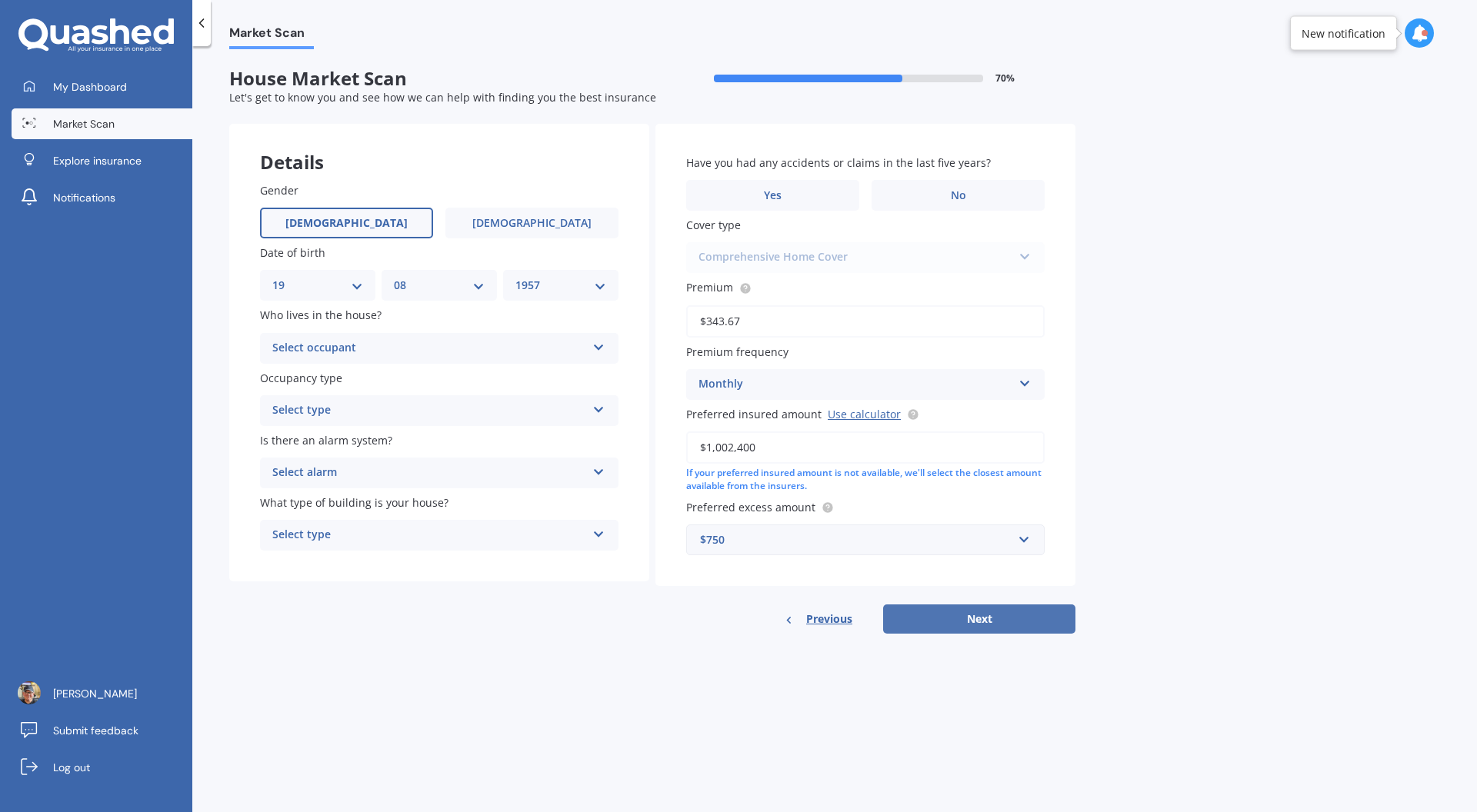
click at [995, 624] on button "Next" at bounding box center [979, 618] width 192 height 29
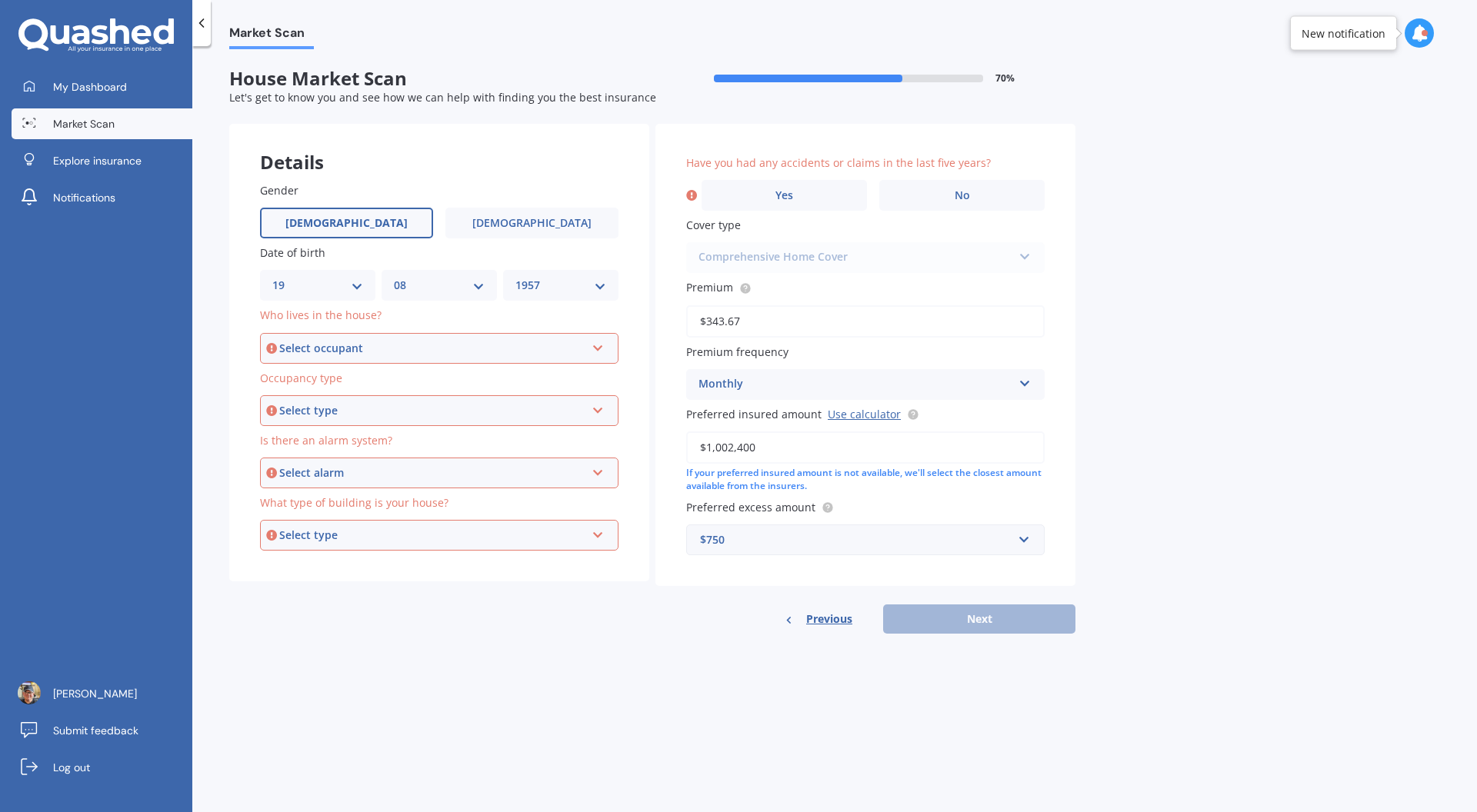
click at [585, 343] on div "Select occupant Owner Owner + Boarder" at bounding box center [439, 348] width 359 height 31
click at [518, 379] on div "Owner" at bounding box center [439, 378] width 355 height 28
drag, startPoint x: 503, startPoint y: 413, endPoint x: 496, endPoint y: 424, distance: 13.0
click at [503, 413] on div "Select type" at bounding box center [432, 410] width 306 height 17
click at [378, 440] on div "Permanent" at bounding box center [439, 440] width 355 height 28
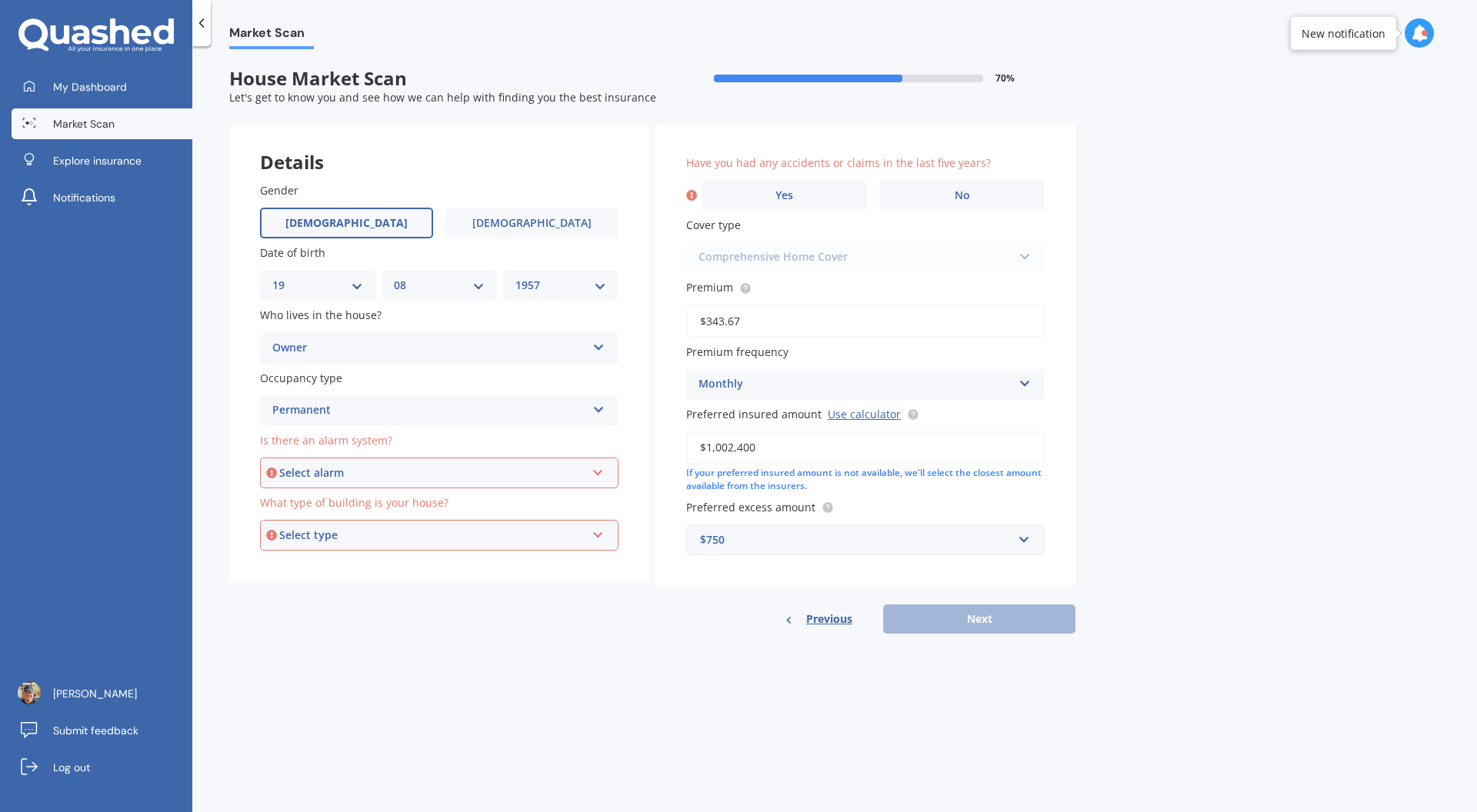
click at [374, 468] on div "Select alarm" at bounding box center [432, 473] width 306 height 17
click at [396, 567] on div "No" at bounding box center [439, 558] width 355 height 28
click at [415, 549] on div "Select type Freestanding Multi-unit (in a block of 6 or less) Multi-unit (in a …" at bounding box center [439, 535] width 359 height 31
drag, startPoint x: 440, startPoint y: 602, endPoint x: 455, endPoint y: 604, distance: 15.1
click at [440, 602] on div "Multi-unit (in a block of 6 or less)" at bounding box center [439, 592] width 355 height 28
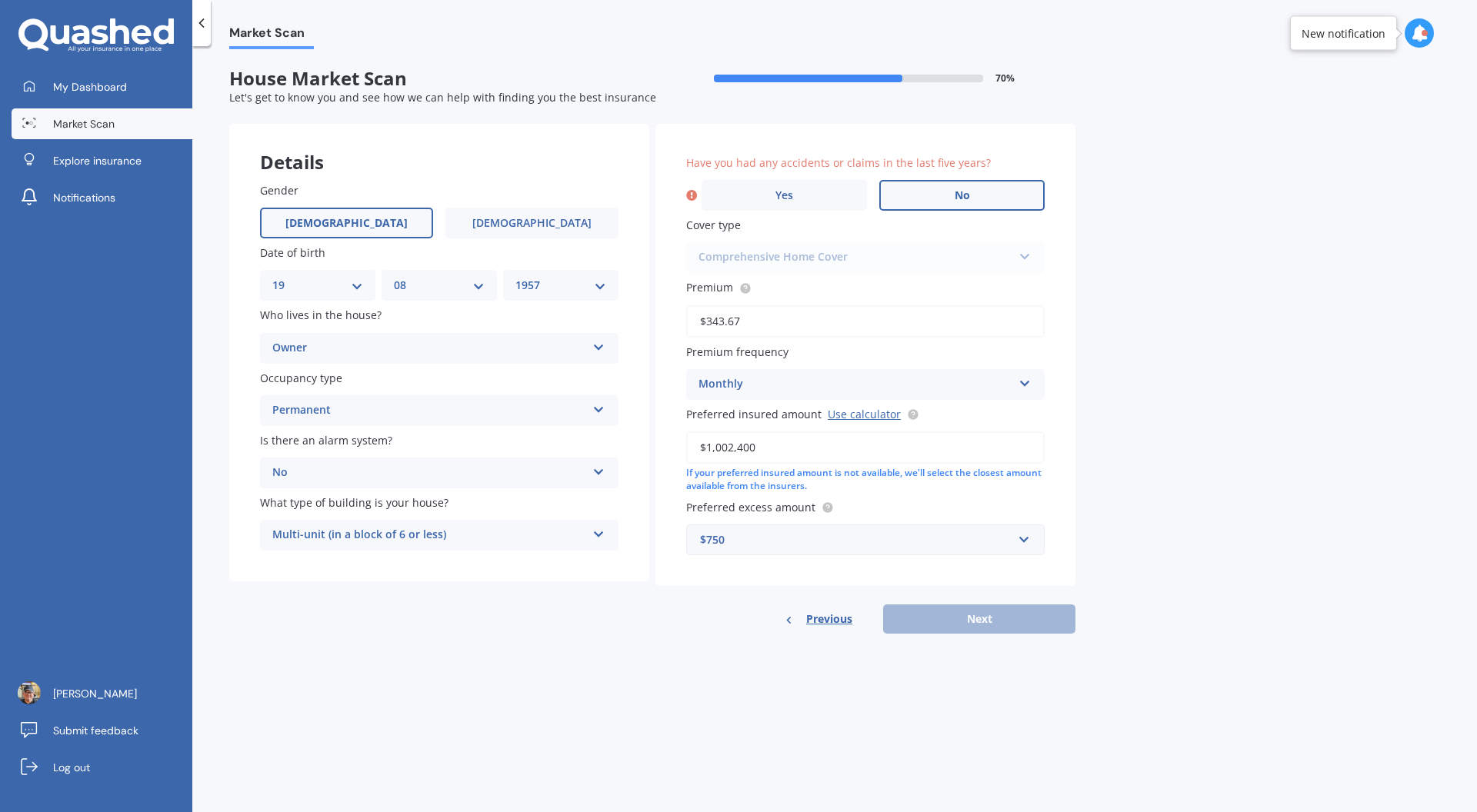
click at [960, 201] on span "No" at bounding box center [962, 196] width 16 height 13
click at [0, 0] on input "No" at bounding box center [0, 0] width 0 height 0
click at [999, 627] on button "Next" at bounding box center [979, 618] width 192 height 29
select select "19"
select select "08"
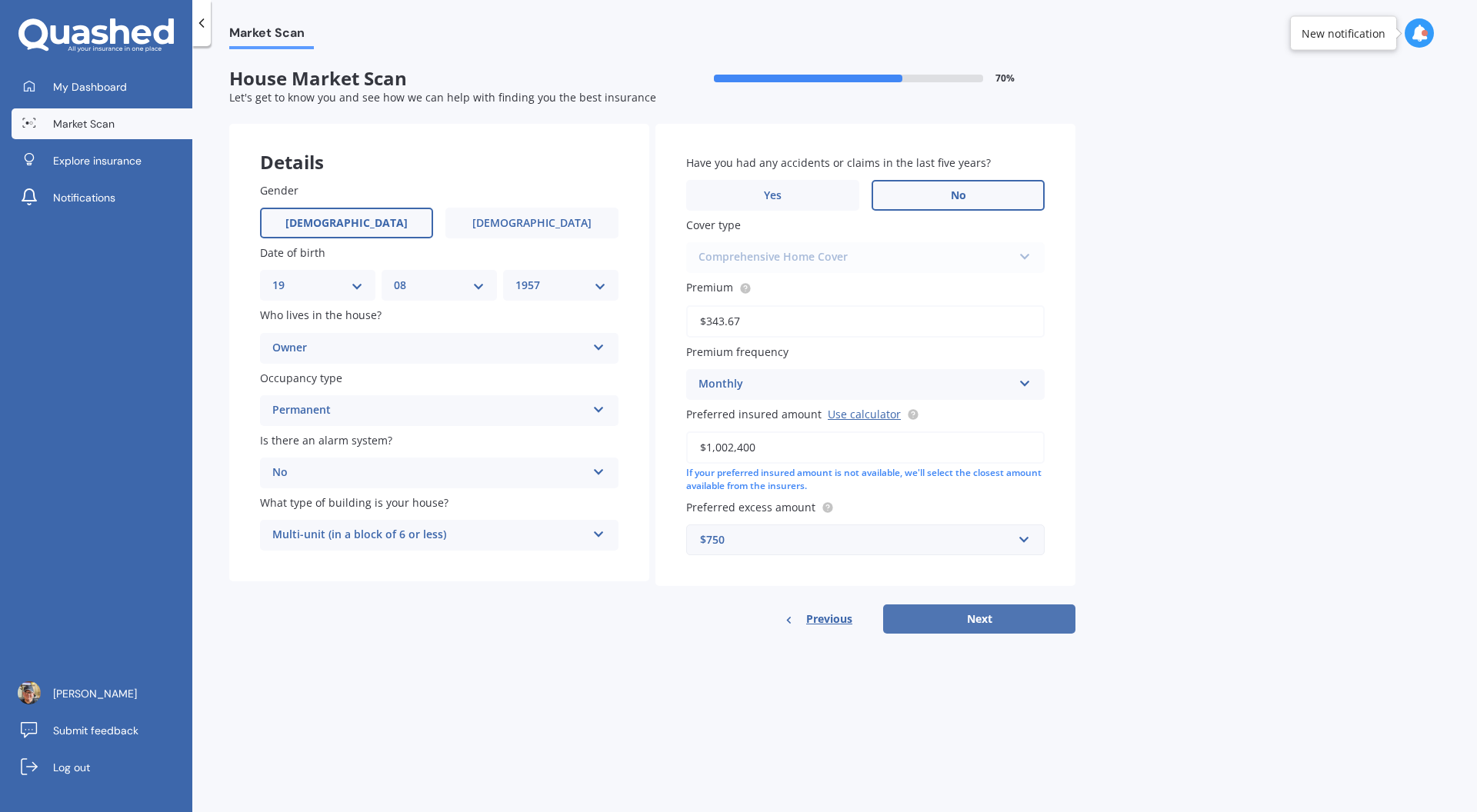
select select "1957"
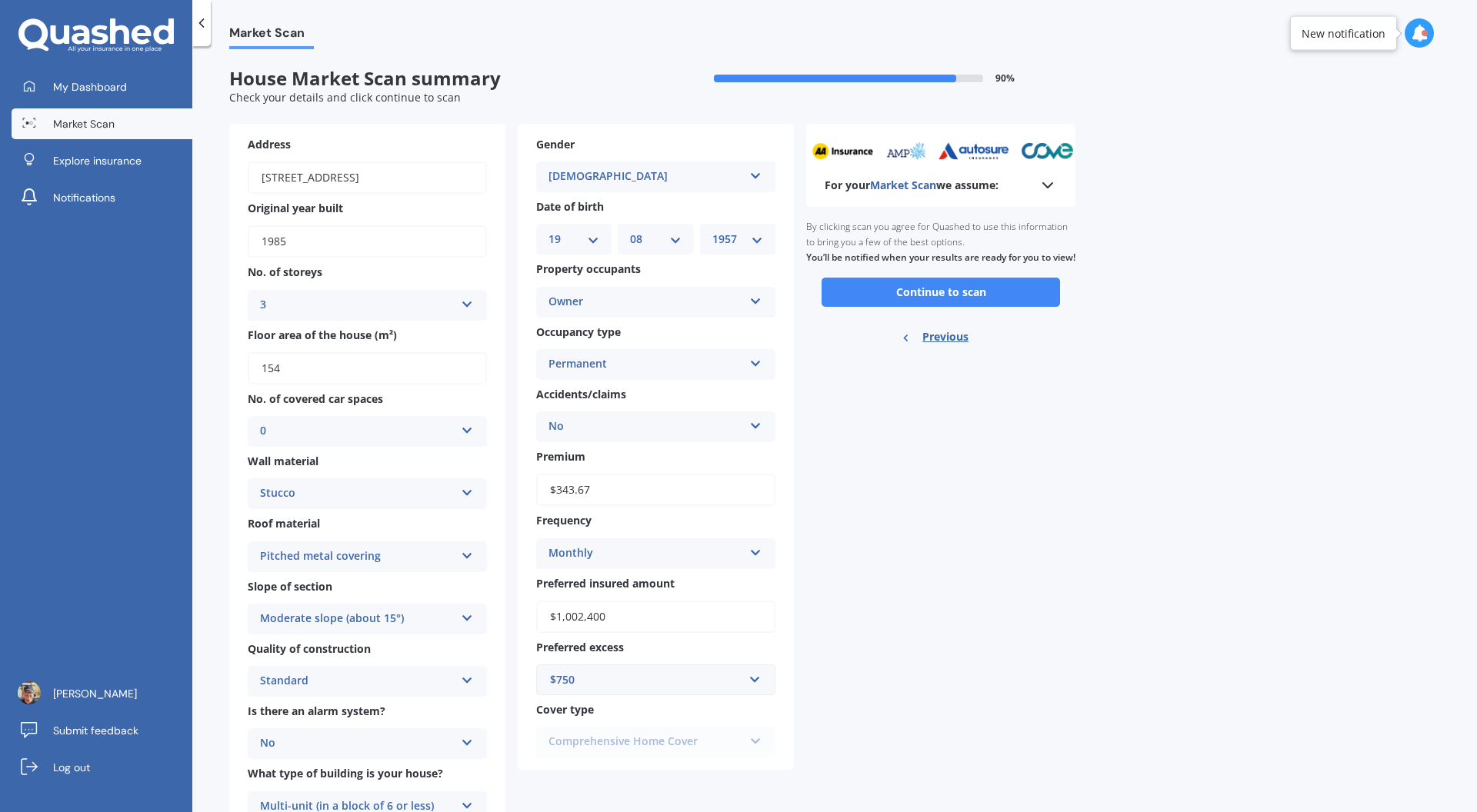
click at [955, 307] on button "Continue to scan" at bounding box center [941, 292] width 239 height 29
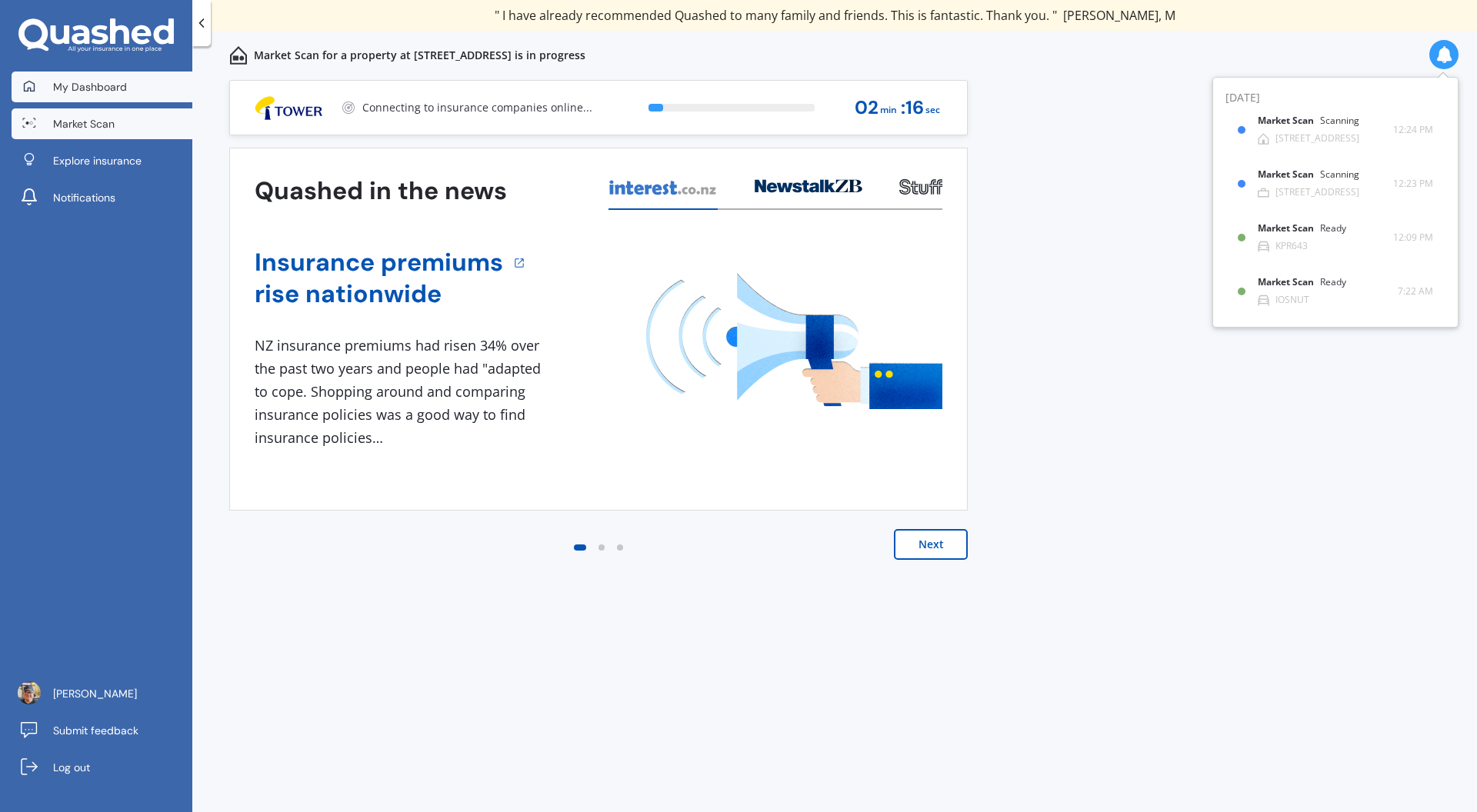
click at [104, 86] on span "My Dashboard" at bounding box center [90, 87] width 74 height 16
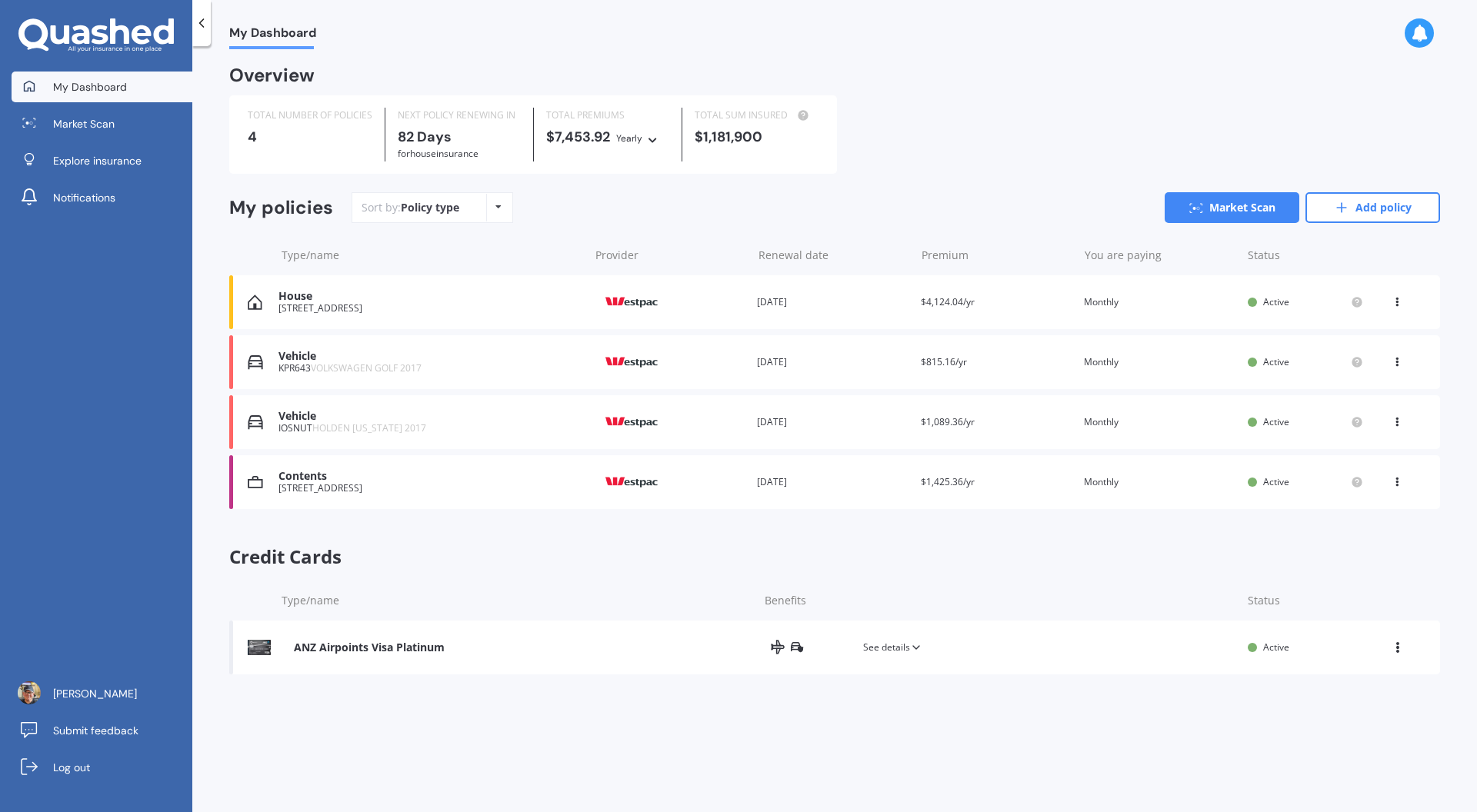
drag, startPoint x: 1371, startPoint y: 207, endPoint x: 1237, endPoint y: 232, distance: 136.3
click at [1371, 206] on link "Add policy" at bounding box center [1372, 207] width 134 height 31
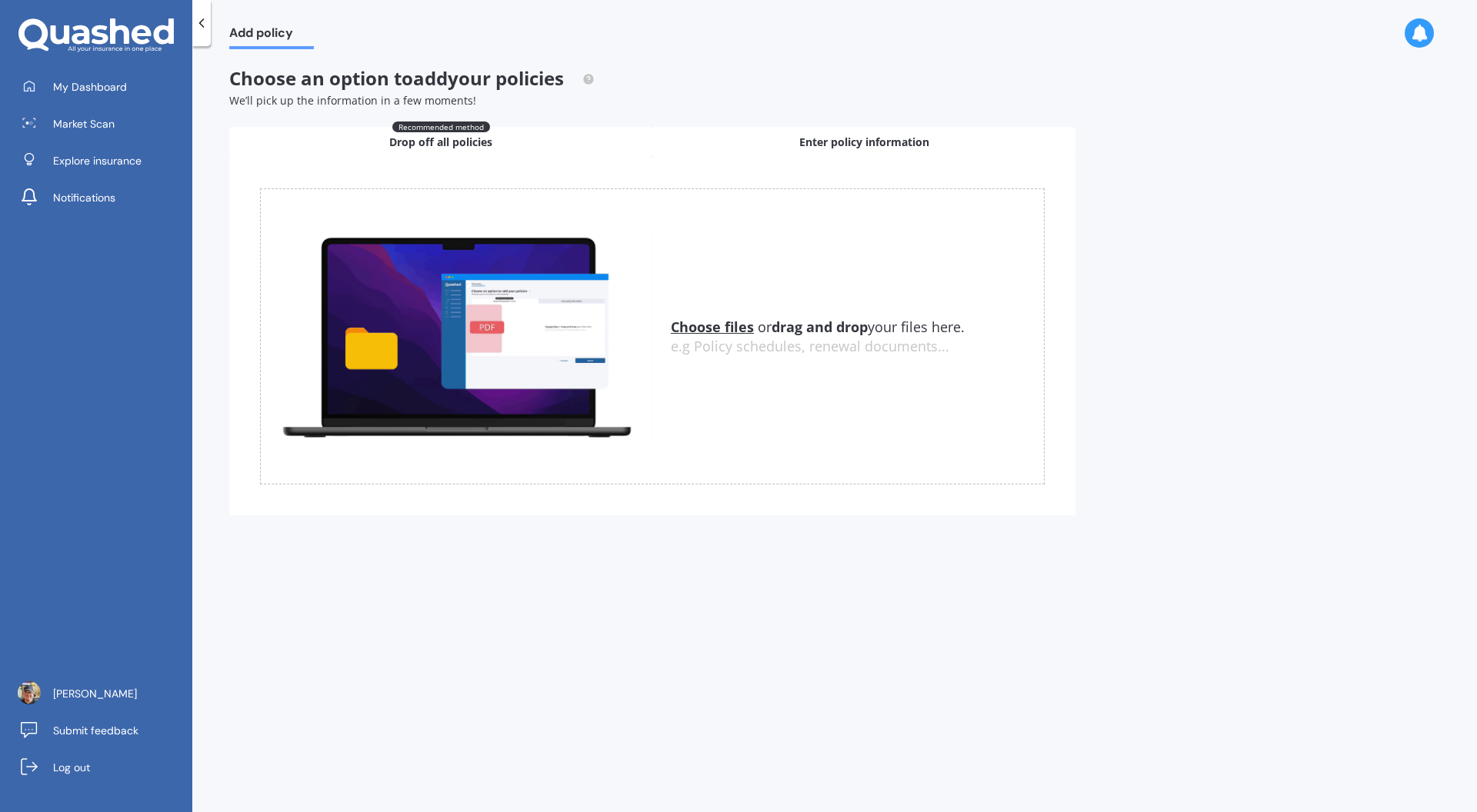
click at [884, 145] on span "Enter policy information" at bounding box center [864, 142] width 130 height 16
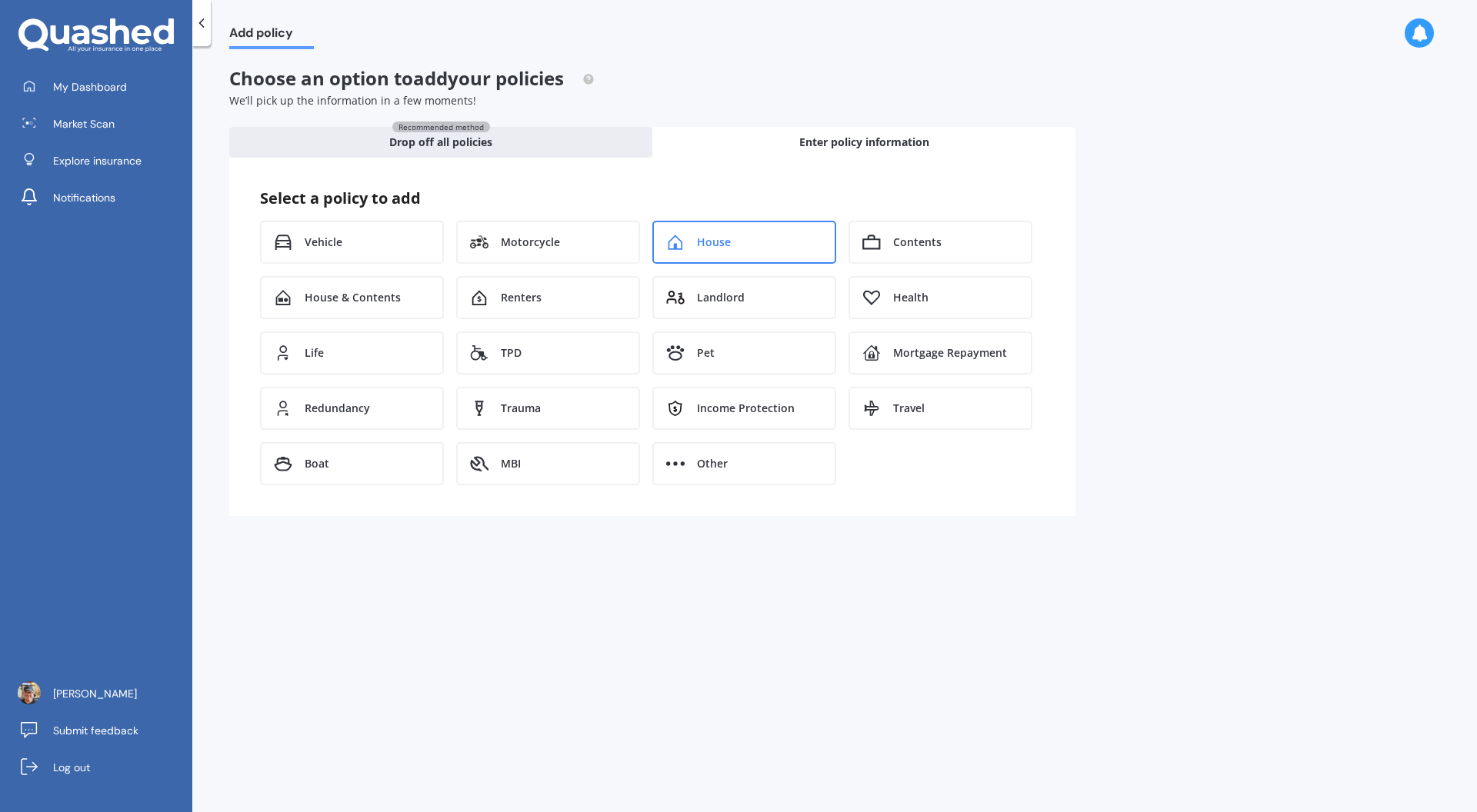
click at [715, 248] on span "House" at bounding box center [713, 242] width 34 height 16
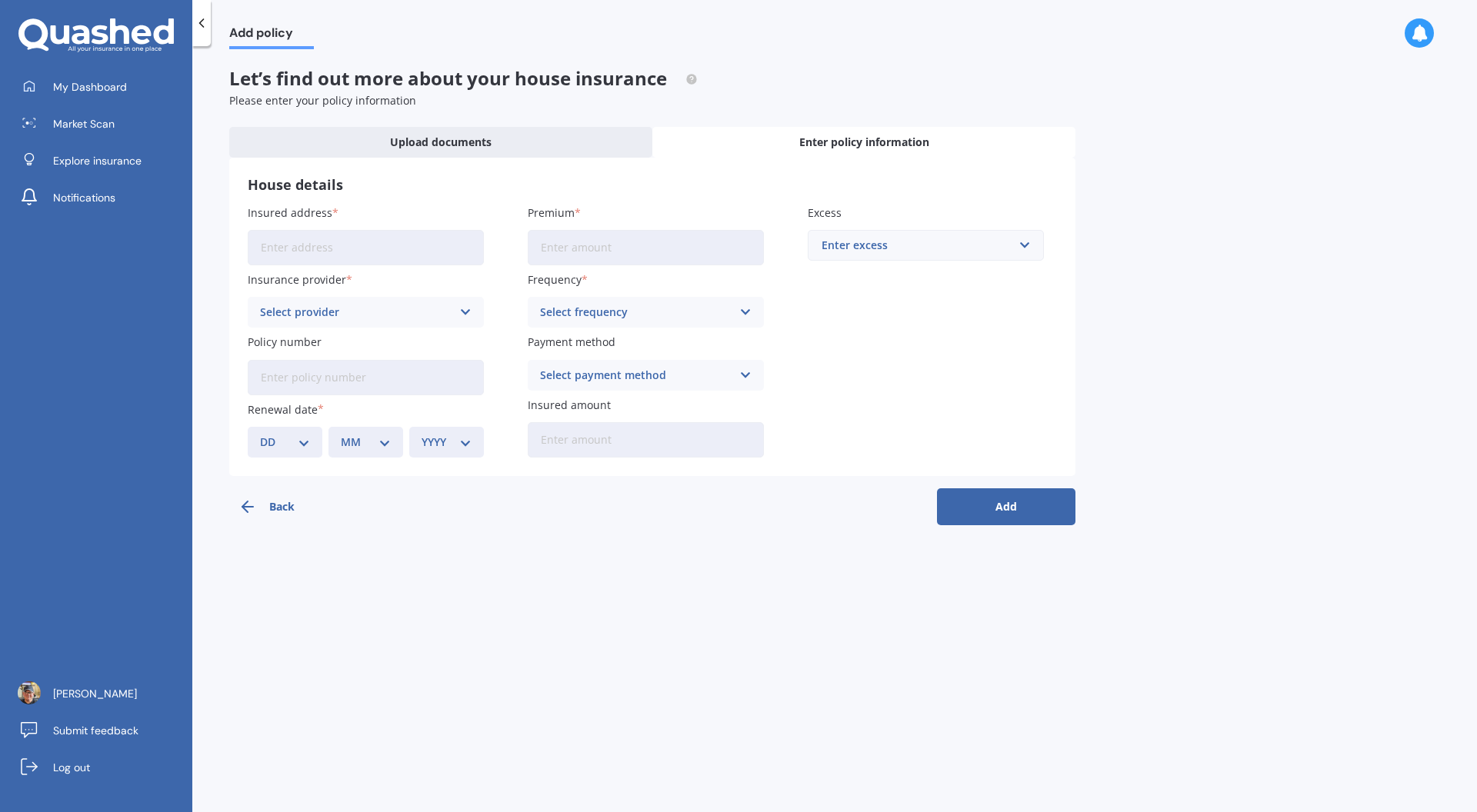
click at [425, 240] on input "Insured address" at bounding box center [365, 247] width 236 height 35
type input "[STREET_ADDRESS]"
click at [411, 313] on div "Select provider" at bounding box center [355, 311] width 191 height 17
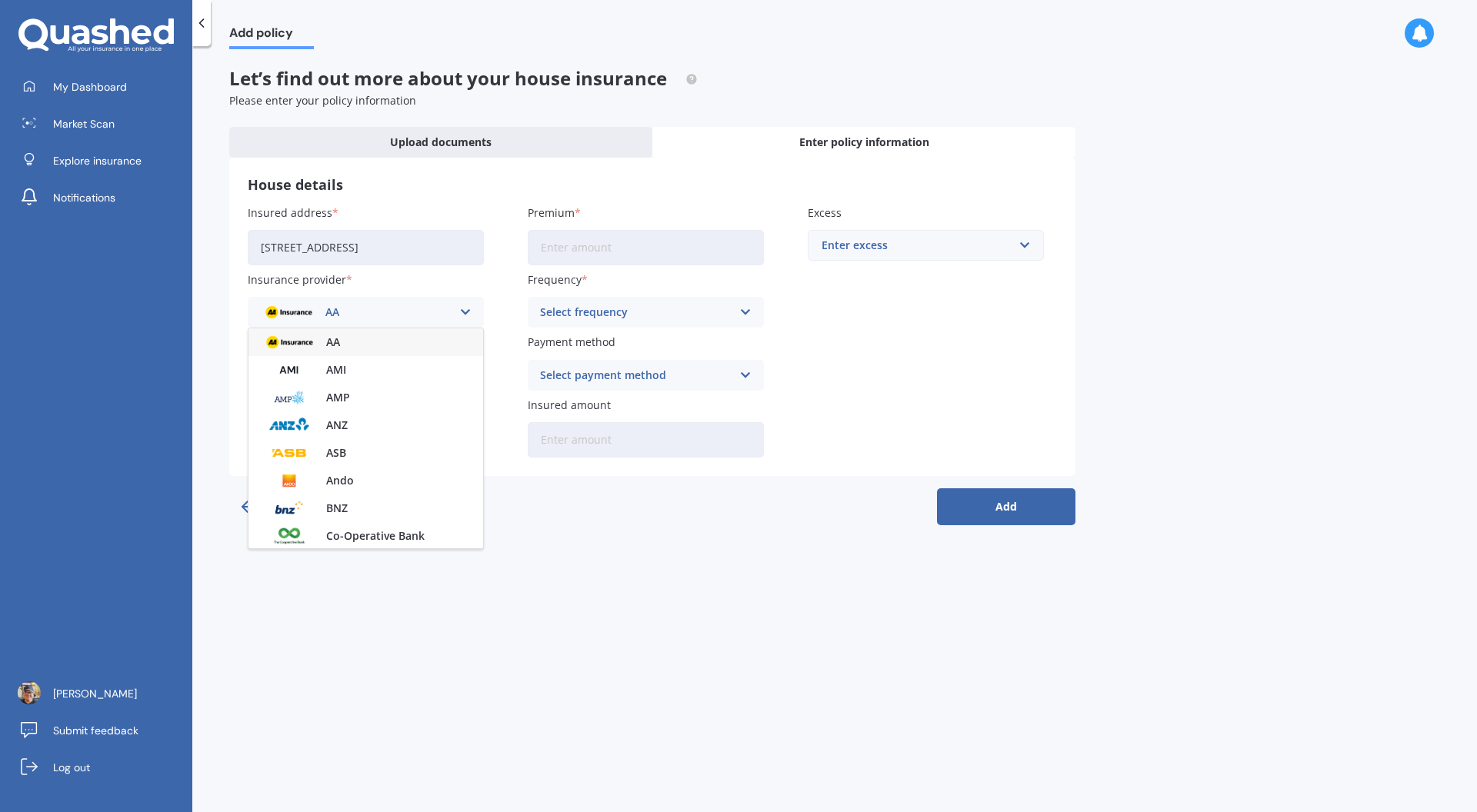
scroll to position [417, 0]
click at [383, 515] on div "Westpac" at bounding box center [365, 507] width 234 height 28
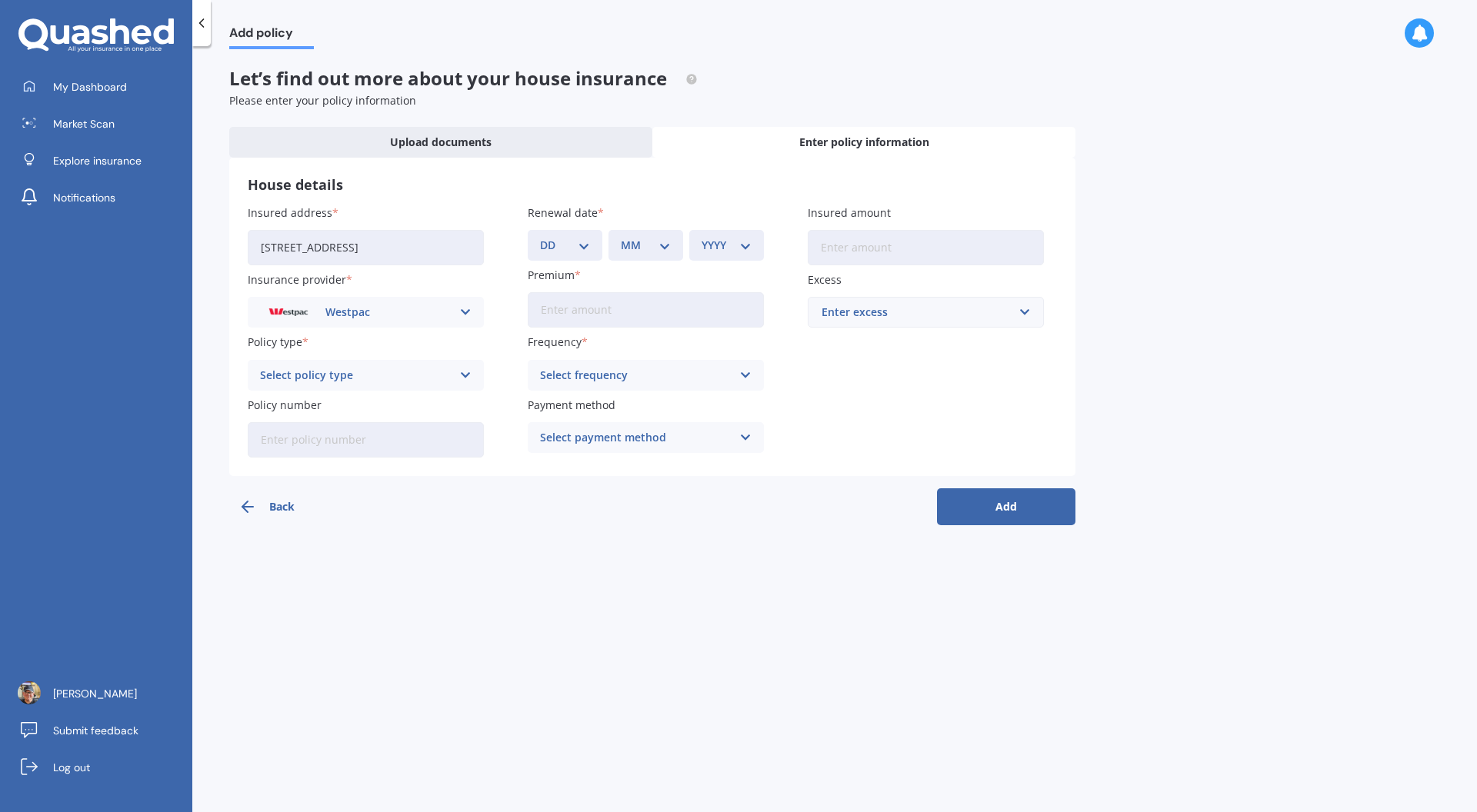
click at [450, 379] on div "Select policy type" at bounding box center [355, 374] width 191 height 17
drag, startPoint x: 436, startPoint y: 401, endPoint x: 440, endPoint y: 410, distance: 9.8
click at [436, 402] on div "Comprehensive Home Cover" at bounding box center [365, 405] width 234 height 28
click at [432, 446] on input "Policy number" at bounding box center [365, 439] width 236 height 35
click at [203, 21] on icon at bounding box center [202, 24] width 16 height 16
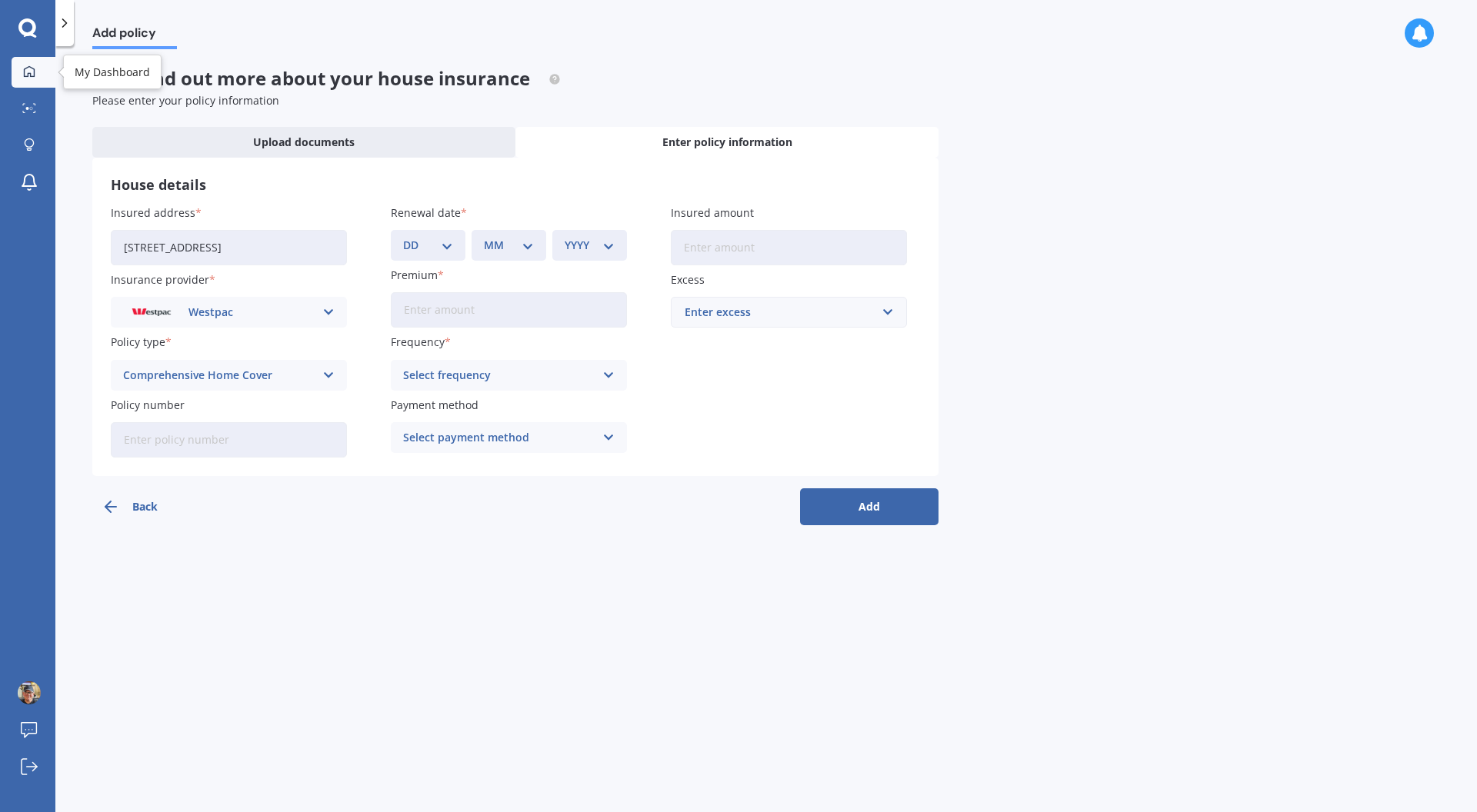
click at [34, 67] on icon at bounding box center [29, 72] width 12 height 12
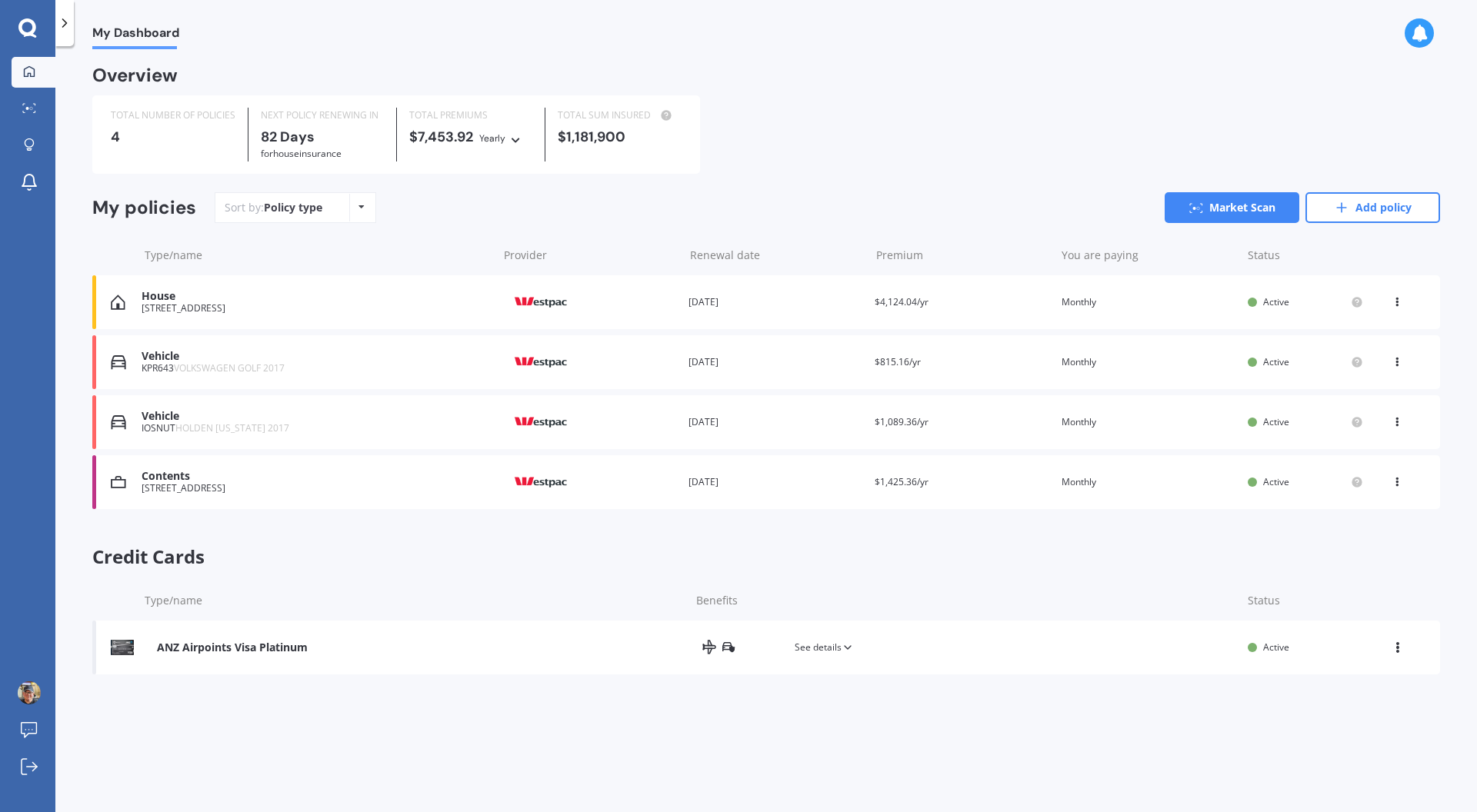
click at [32, 27] on icon at bounding box center [27, 28] width 18 height 20
click at [39, 66] on div at bounding box center [29, 73] width 23 height 14
drag, startPoint x: 1383, startPoint y: 212, endPoint x: 1278, endPoint y: 203, distance: 105.4
click at [1383, 212] on link "Add policy" at bounding box center [1372, 207] width 134 height 31
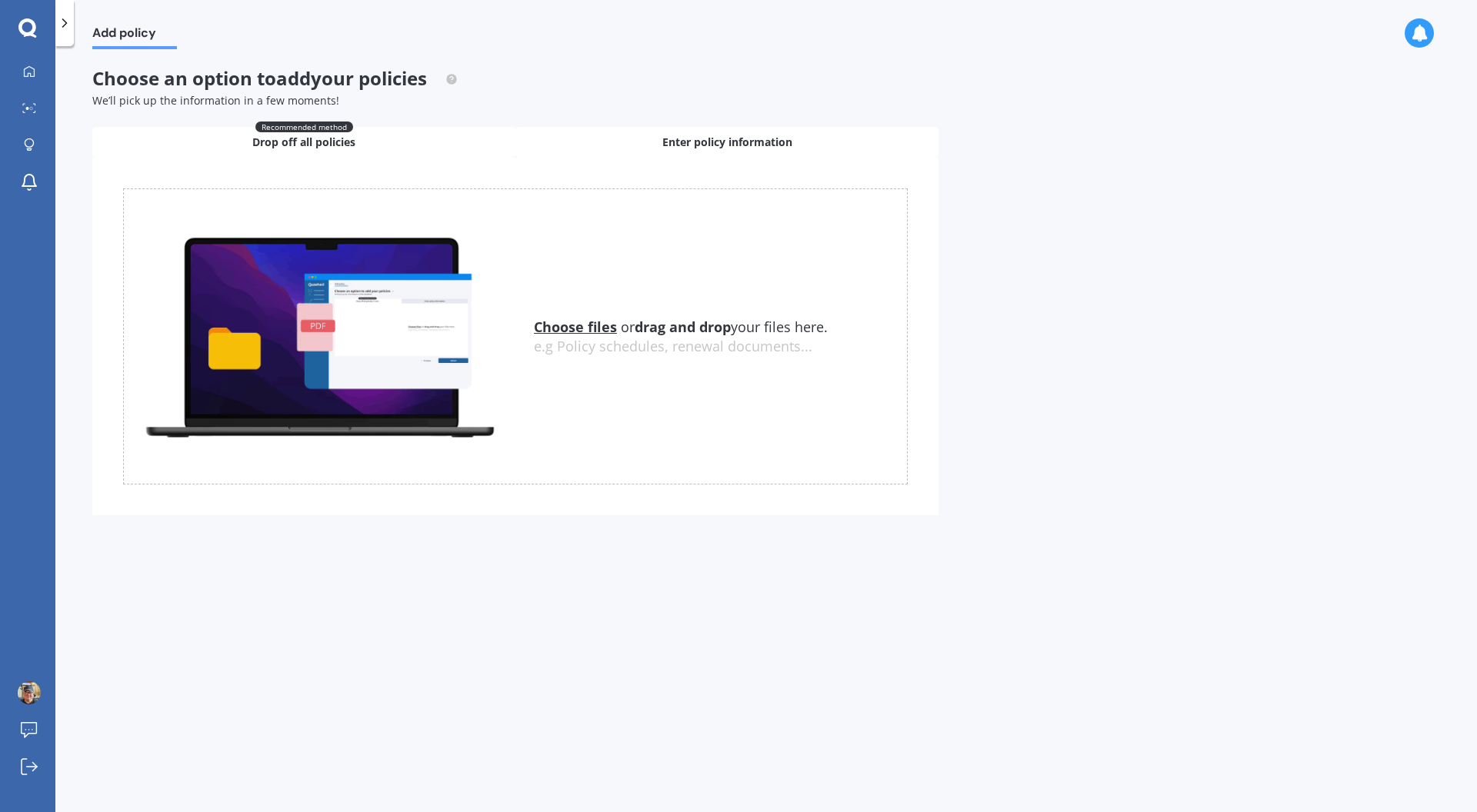
click at [802, 132] on div "Enter policy information" at bounding box center [727, 142] width 423 height 31
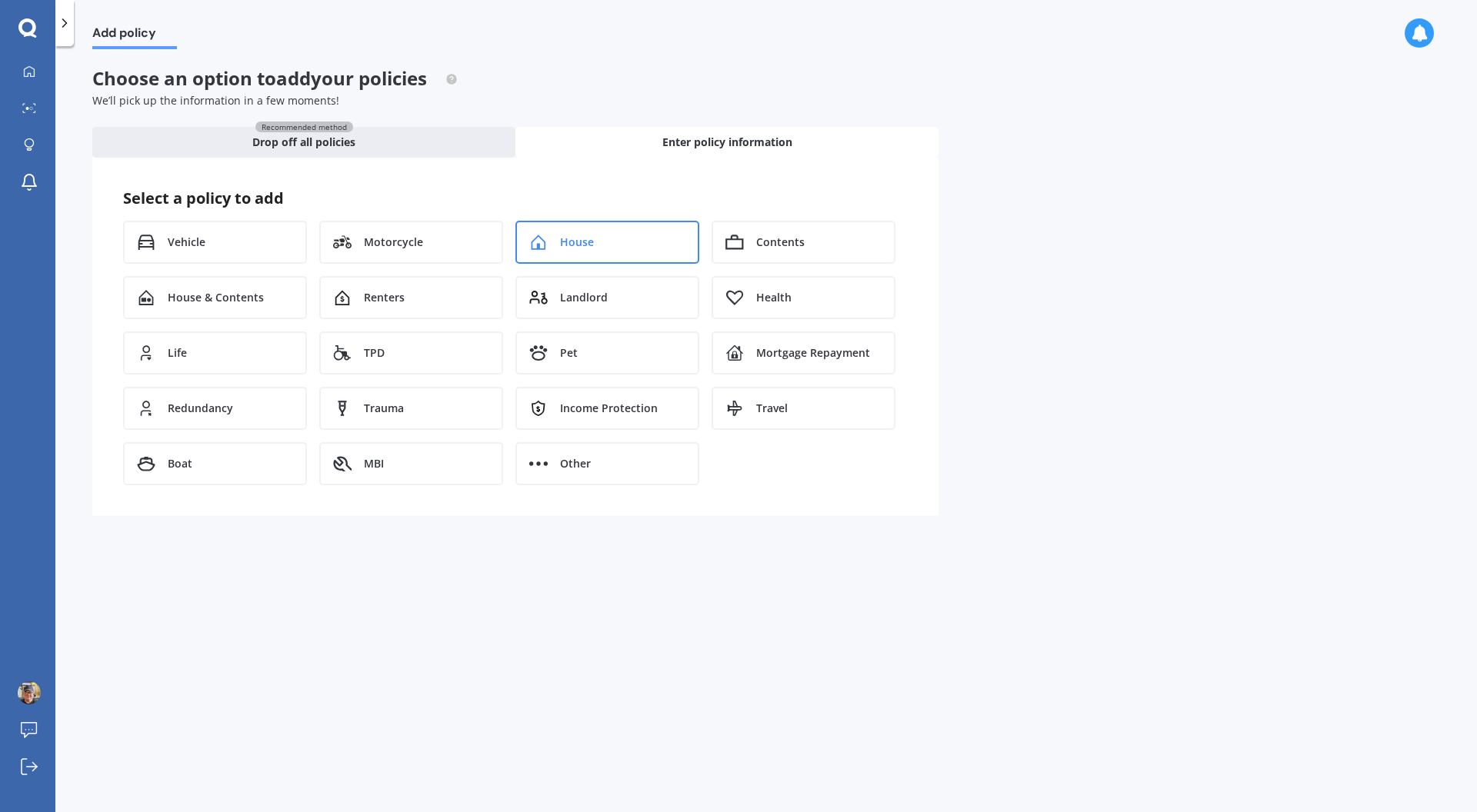
click at [565, 238] on span "House" at bounding box center [576, 242] width 34 height 16
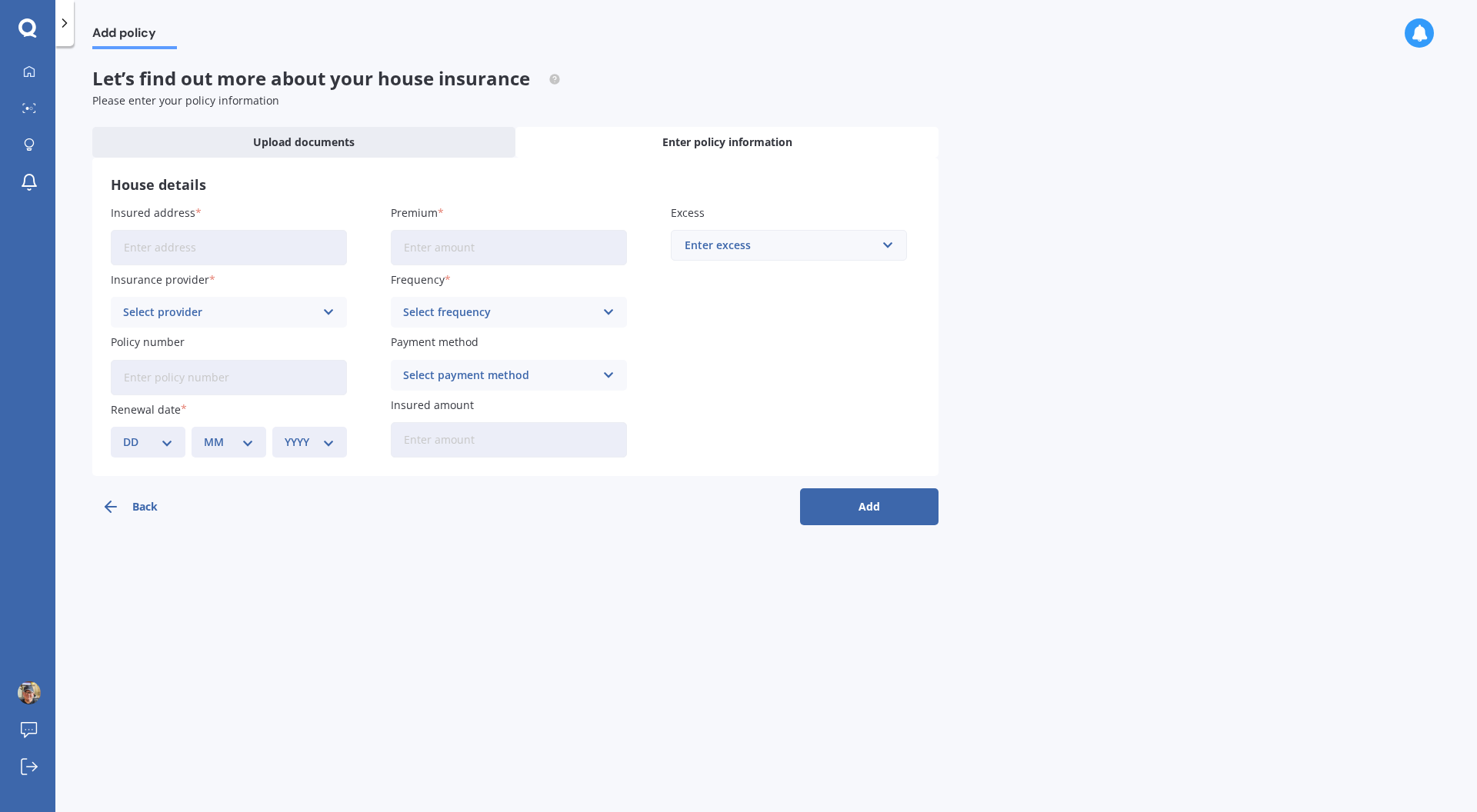
click at [234, 251] on input "Insured address" at bounding box center [228, 247] width 236 height 35
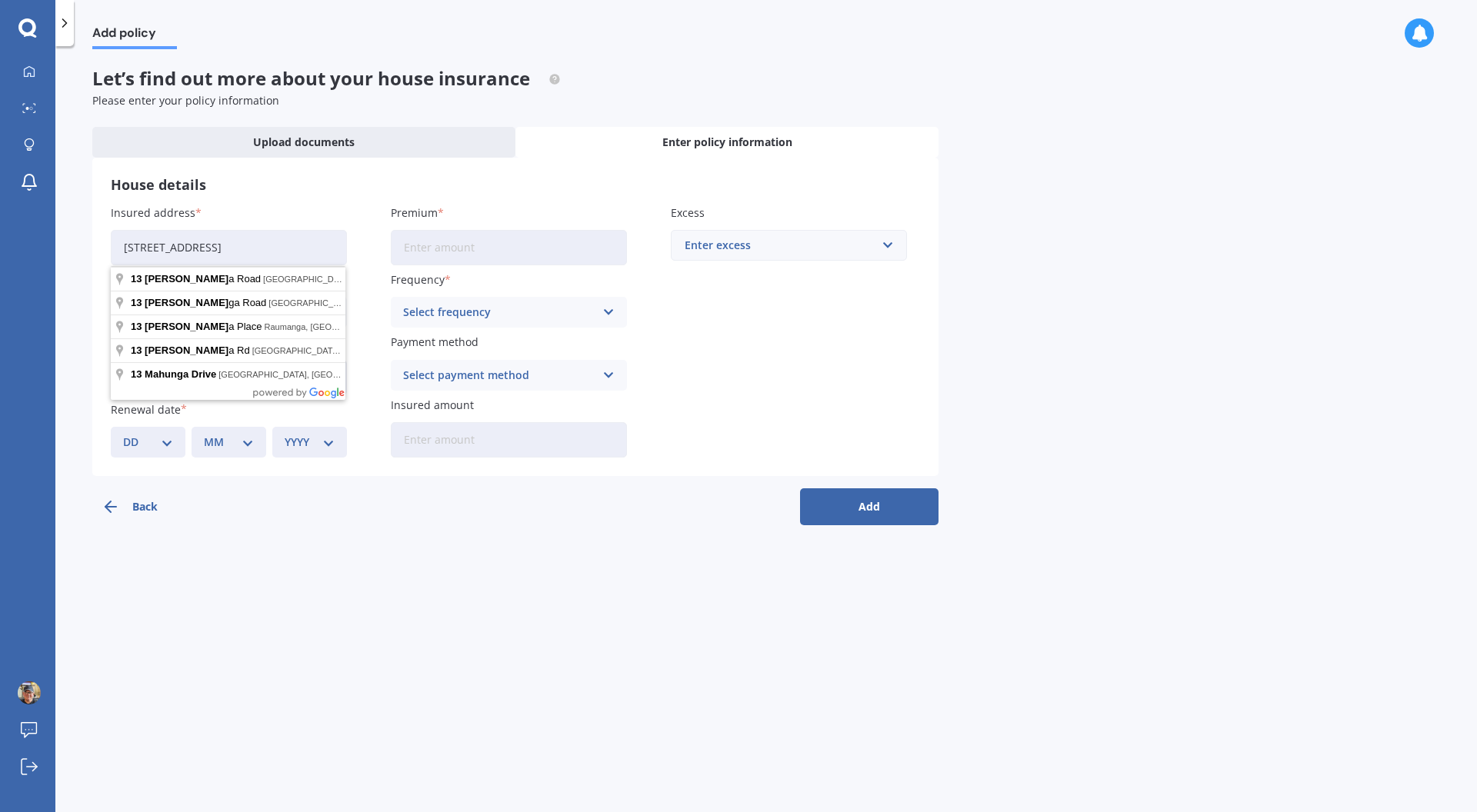
type input "[STREET_ADDRESS]"
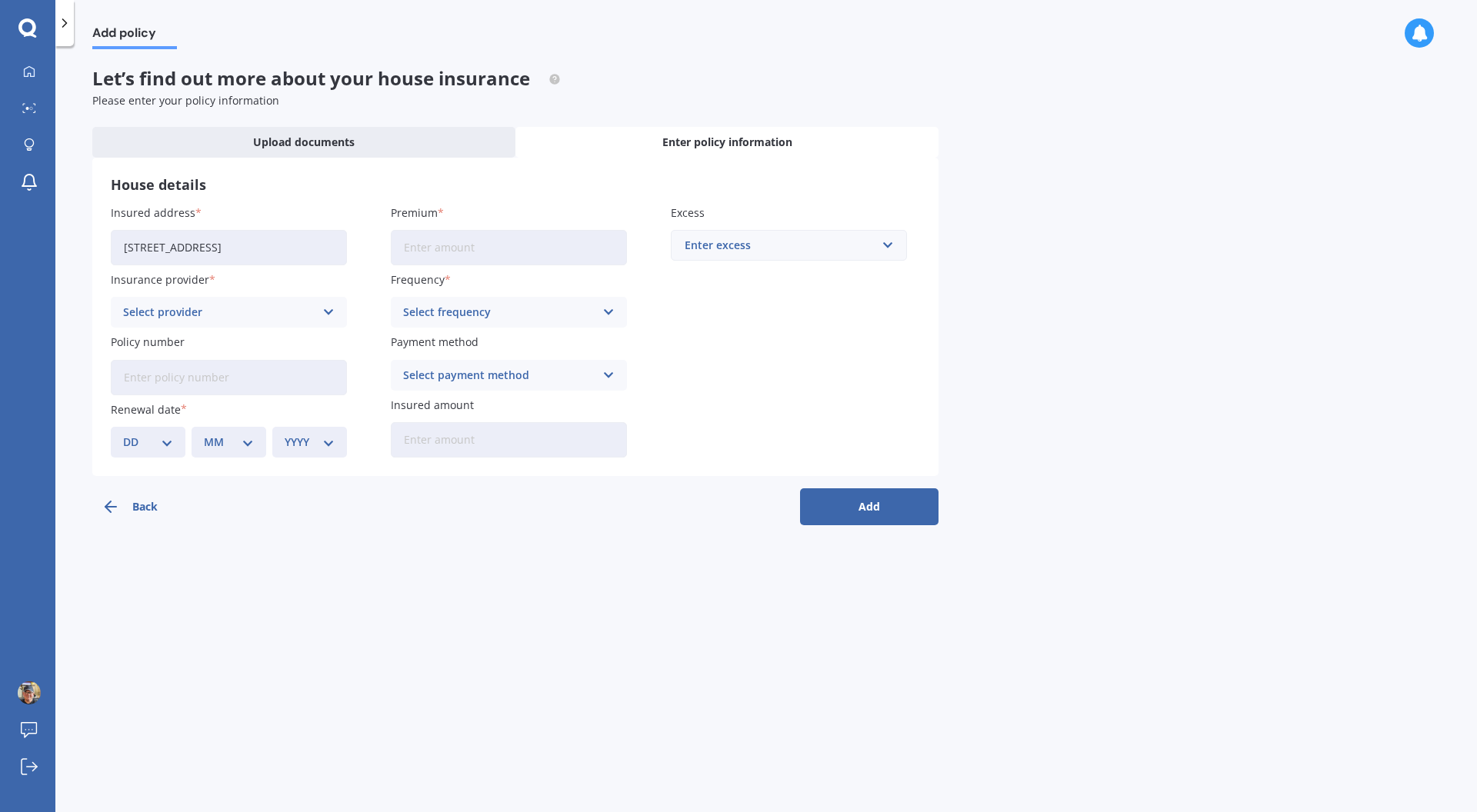
click at [416, 256] on input "Premium" at bounding box center [508, 247] width 236 height 35
drag, startPoint x: 472, startPoint y: 252, endPoint x: 396, endPoint y: 243, distance: 76.5
click at [396, 243] on input "$1,000.00" at bounding box center [508, 247] width 236 height 35
type input "$189.93"
click at [320, 303] on div "Select provider AA AMI AMP ANZ ASB Ando BNZ Co-Operative Bank FMG Initio Kiwiba…" at bounding box center [228, 311] width 236 height 31
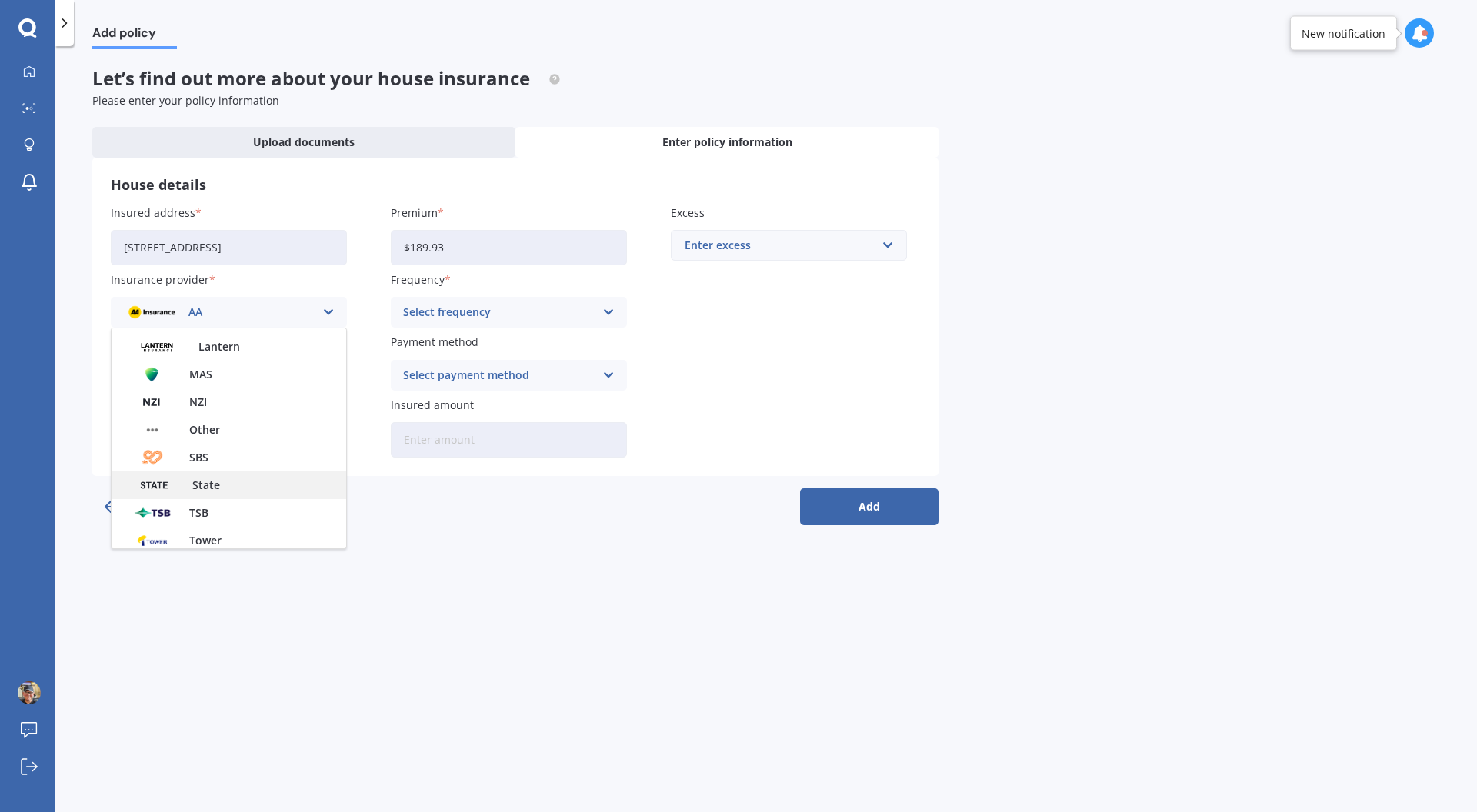
scroll to position [417, 0]
click at [267, 507] on div "Westpac" at bounding box center [228, 507] width 234 height 28
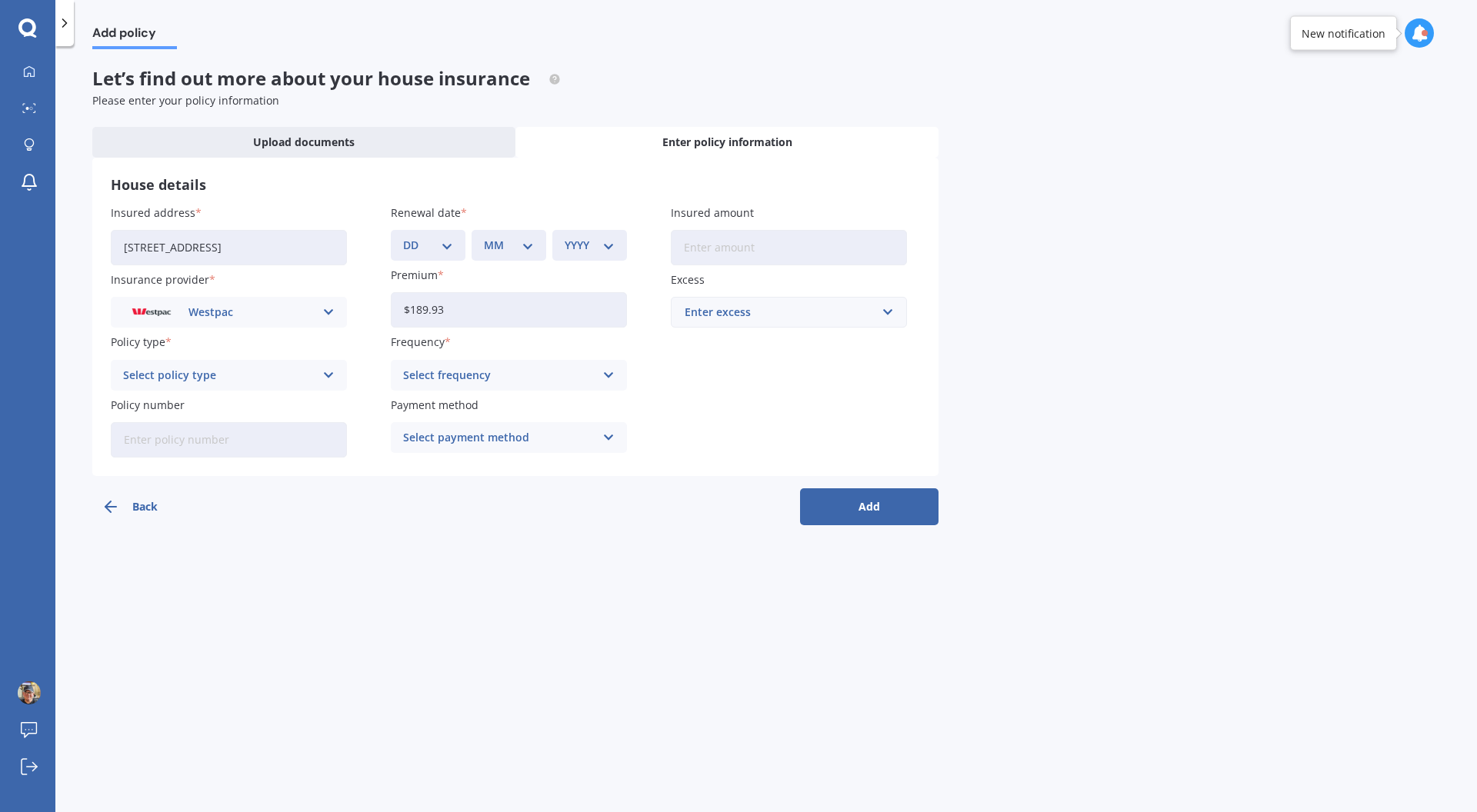
click at [324, 378] on icon at bounding box center [328, 374] width 13 height 17
click at [296, 410] on div "Comprehensive Home Cover" at bounding box center [228, 405] width 234 height 28
click at [268, 437] on input "Policy number" at bounding box center [228, 439] width 236 height 35
type input "1000244402"
click at [521, 370] on div "Select frequency" at bounding box center [499, 374] width 191 height 17
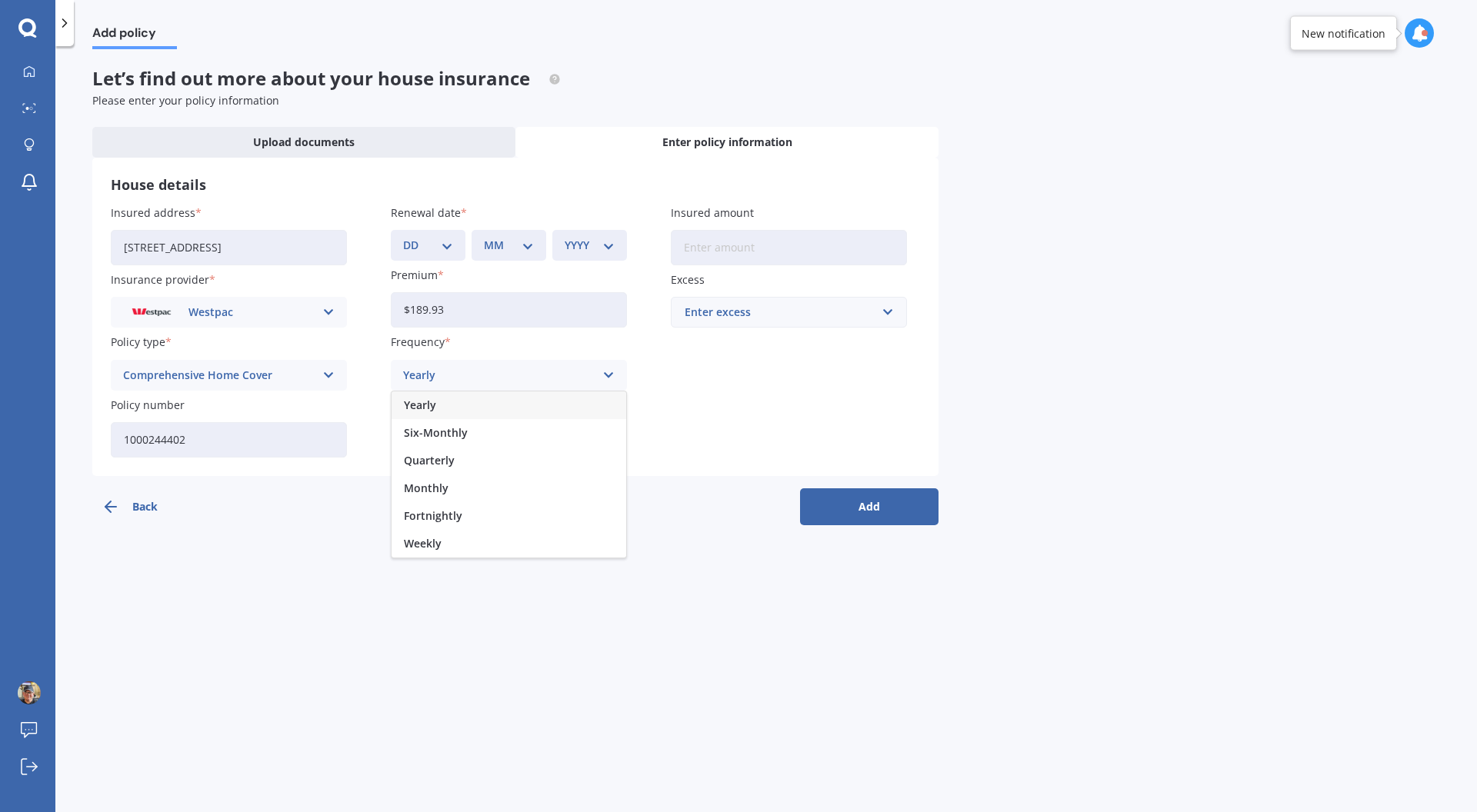
drag, startPoint x: 472, startPoint y: 495, endPoint x: 490, endPoint y: 481, distance: 22.8
click at [473, 494] on div "Monthly" at bounding box center [508, 488] width 234 height 28
click at [481, 434] on div "Select payment method" at bounding box center [499, 437] width 191 height 17
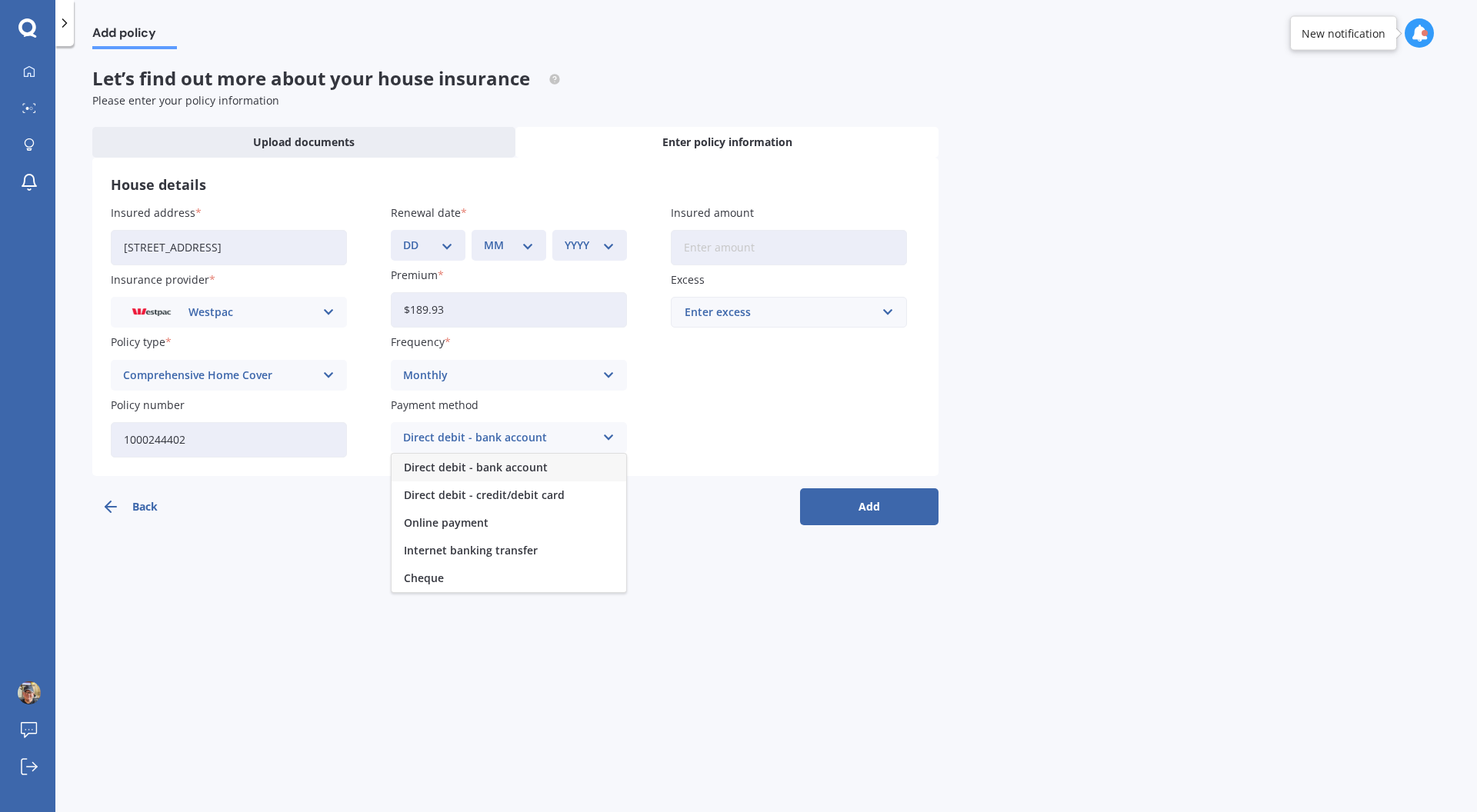
drag, startPoint x: 486, startPoint y: 480, endPoint x: 524, endPoint y: 482, distance: 38.1
click at [487, 480] on div "Direct debit - bank account" at bounding box center [508, 467] width 234 height 28
click at [731, 252] on input "Insured amount" at bounding box center [788, 247] width 236 height 35
type input "$780,500"
drag, startPoint x: 796, startPoint y: 402, endPoint x: 803, endPoint y: 384, distance: 19.3
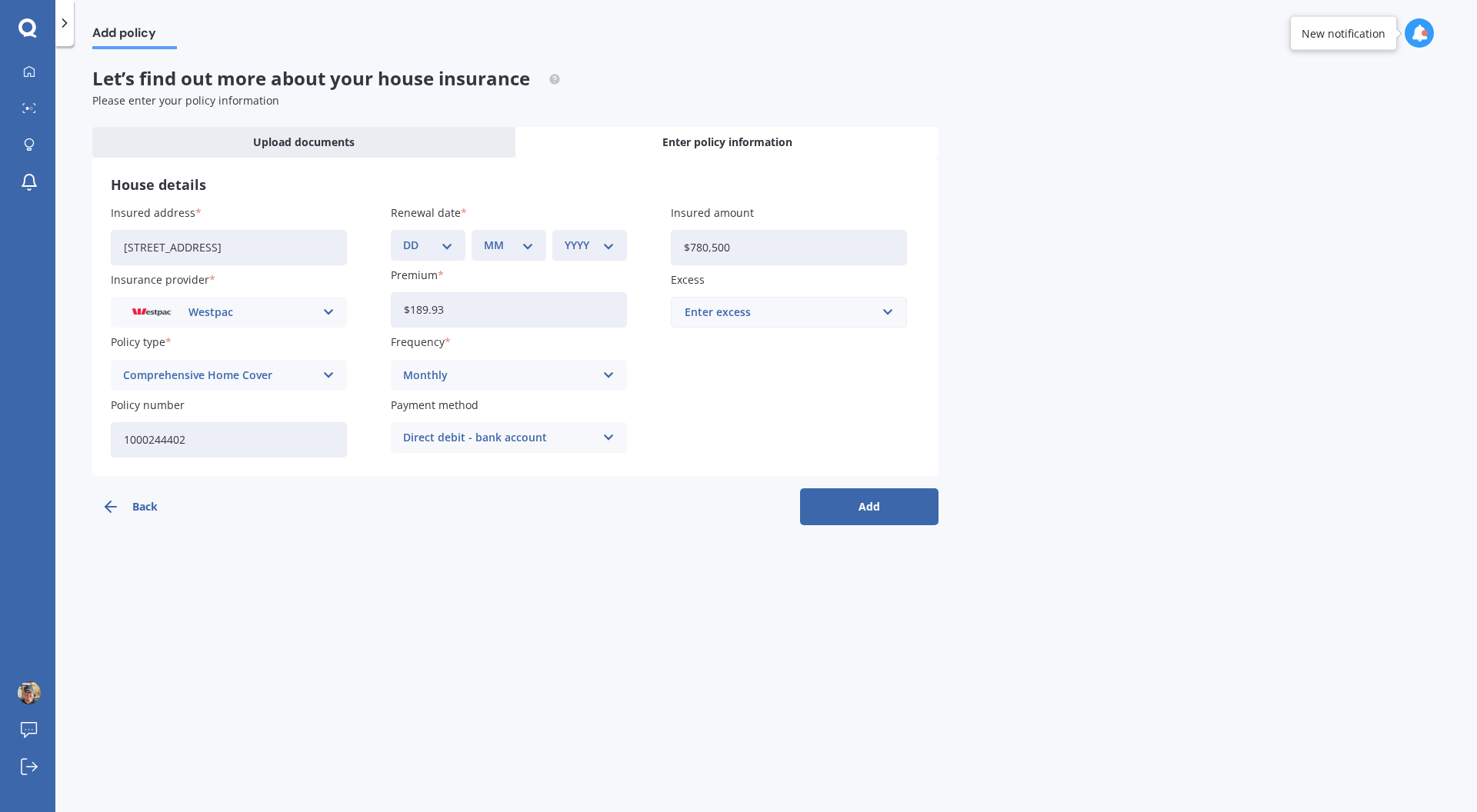
click at [798, 401] on div "Insured address 13 Mahanga Road, Pataua South 0192 Insurance provider Westpac A…" at bounding box center [515, 331] width 810 height 253
click at [880, 317] on input "text" at bounding box center [782, 311] width 222 height 29
drag, startPoint x: 810, startPoint y: 426, endPoint x: 861, endPoint y: 473, distance: 69.4
click at [810, 426] on div "$750" at bounding box center [788, 426] width 234 height 28
click at [898, 516] on button "Add" at bounding box center [869, 507] width 139 height 37
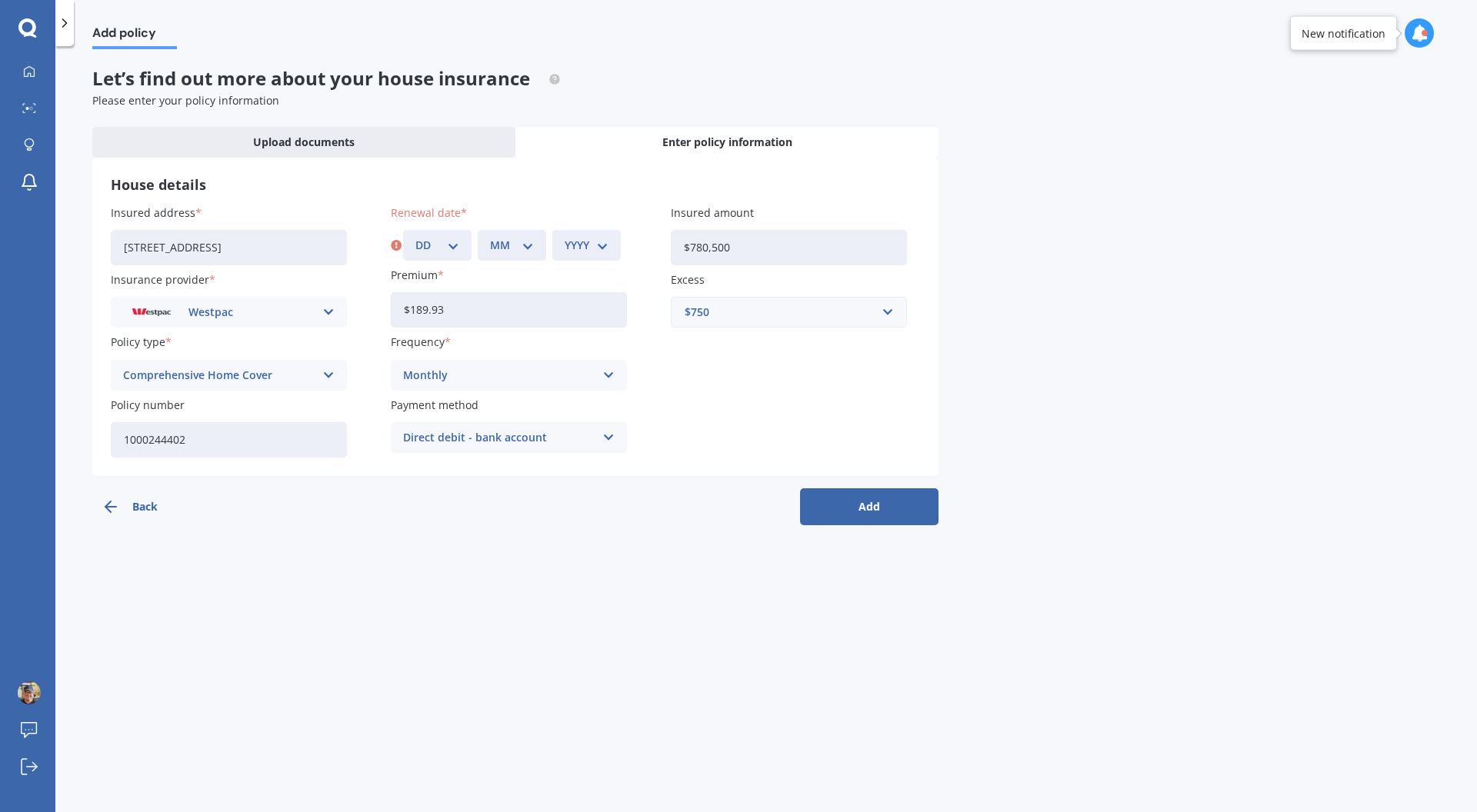
click at [465, 240] on div "DD 01 02 03 04 05 06 07 08 09 10 11 12 13 14 15 16 17 18 19 20 21 22 23 24 25 2…" at bounding box center [438, 245] width 68 height 31
click at [457, 247] on select "DD 01 02 03 04 05 06 07 08 09 10 11 12 13 14 15 16 17 18 19 20 21 22 23 24 25 2…" at bounding box center [438, 245] width 44 height 17
select select "11"
click at [416, 237] on select "DD 01 02 03 04 05 06 07 08 09 10 11 12 13 14 15 16 17 18 19 20 21 22 23 24 25 2…" at bounding box center [438, 245] width 44 height 17
click at [513, 240] on select "MM 01 02 03 04 05 06 07 08 09 10 11 12" at bounding box center [512, 245] width 44 height 17
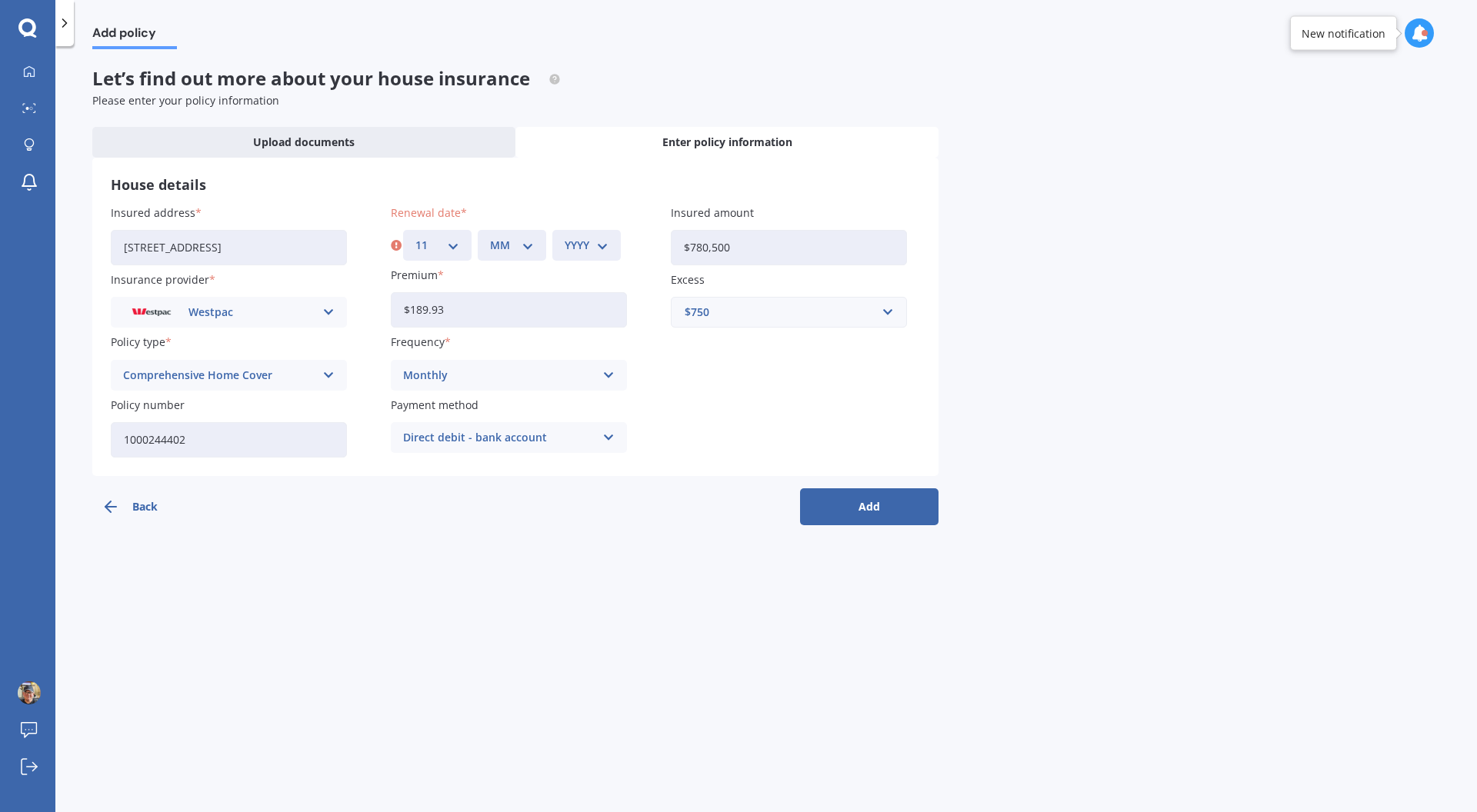
select select "11"
click at [490, 237] on select "MM 01 02 03 04 05 06 07 08 09 10 11 12" at bounding box center [512, 245] width 44 height 17
click at [605, 250] on select "YYYY 2027 2026 2025 2024 2023 2022 2021 2020 2019 2018 2017 2016 2015 2014 2013…" at bounding box center [587, 245] width 44 height 17
select select "2025"
click at [565, 237] on select "YYYY 2027 2026 2025 2024 2023 2022 2021 2020 2019 2018 2017 2016 2015 2014 2013…" at bounding box center [587, 245] width 44 height 17
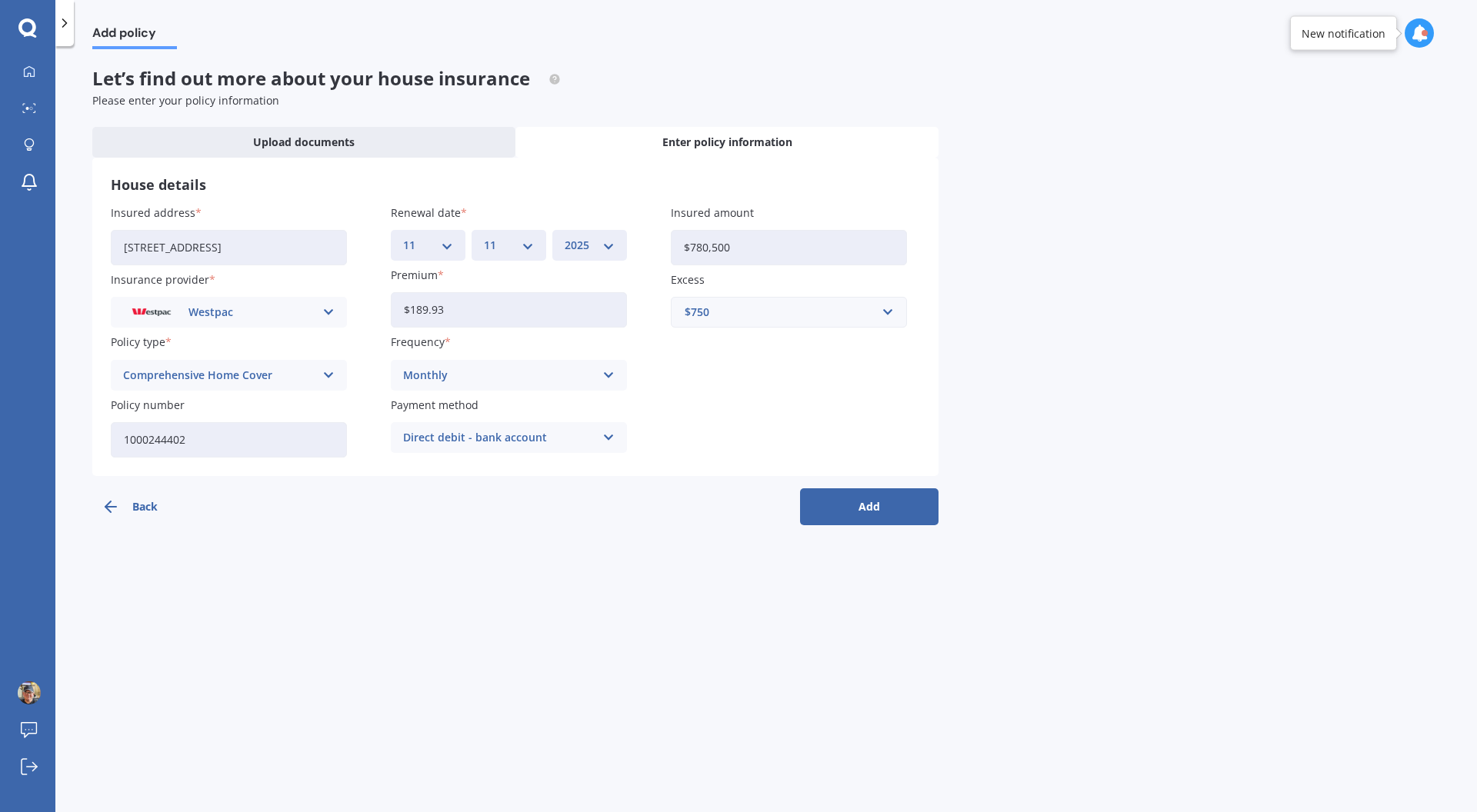
click at [874, 506] on button "Add" at bounding box center [869, 507] width 139 height 37
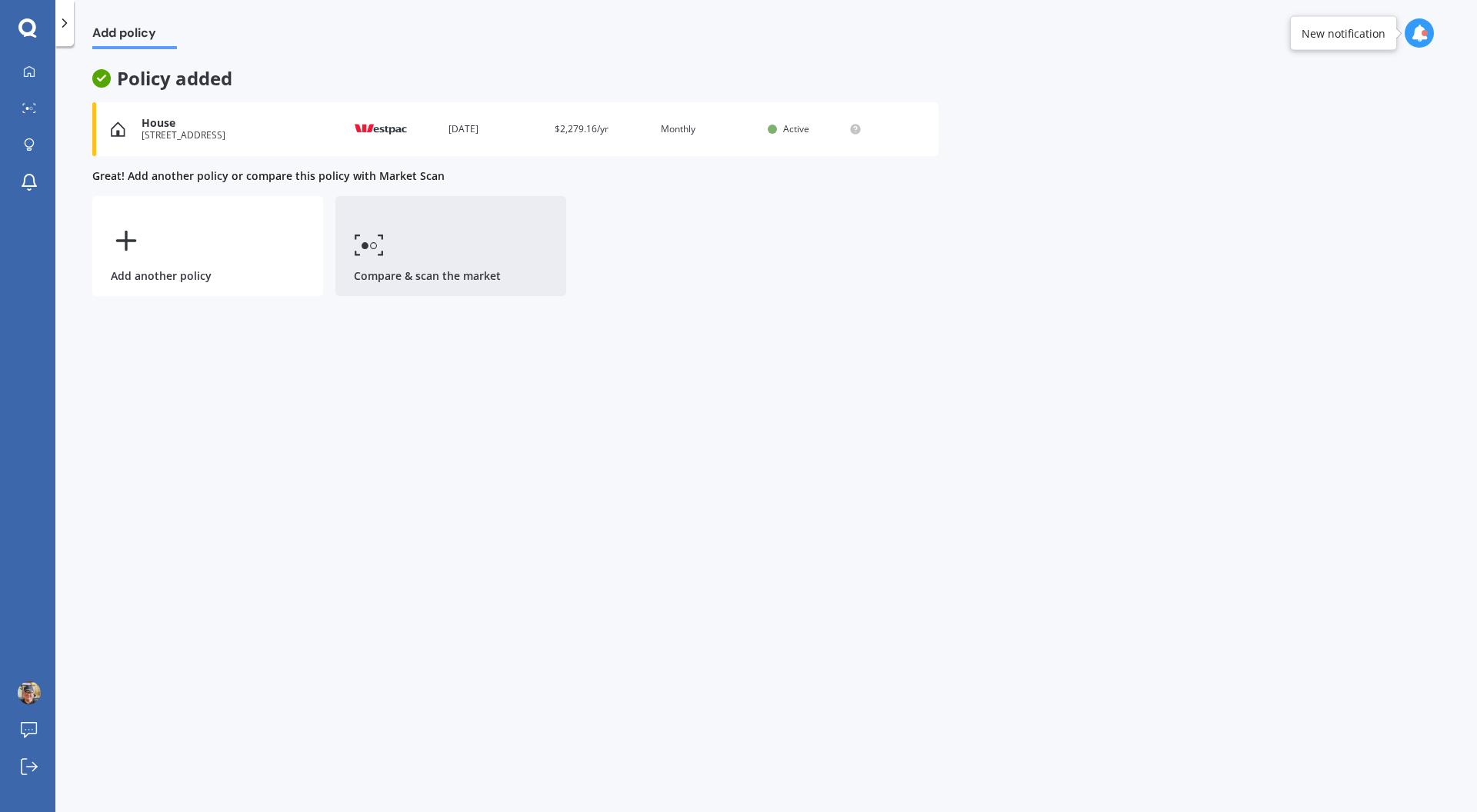
click at [414, 272] on link "Compare & scan the market" at bounding box center [450, 246] width 231 height 100
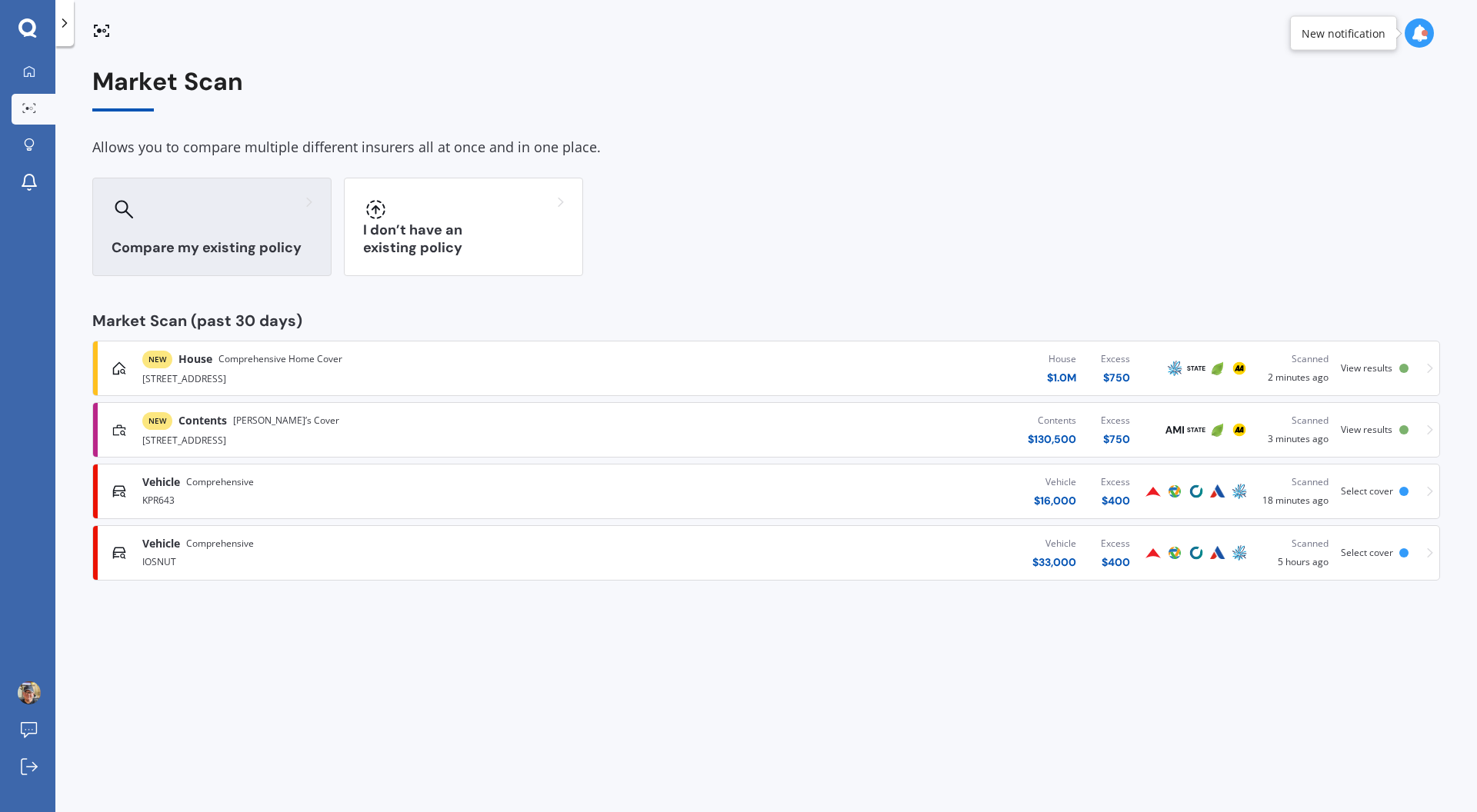
click at [259, 263] on div "Compare my existing policy" at bounding box center [211, 227] width 239 height 98
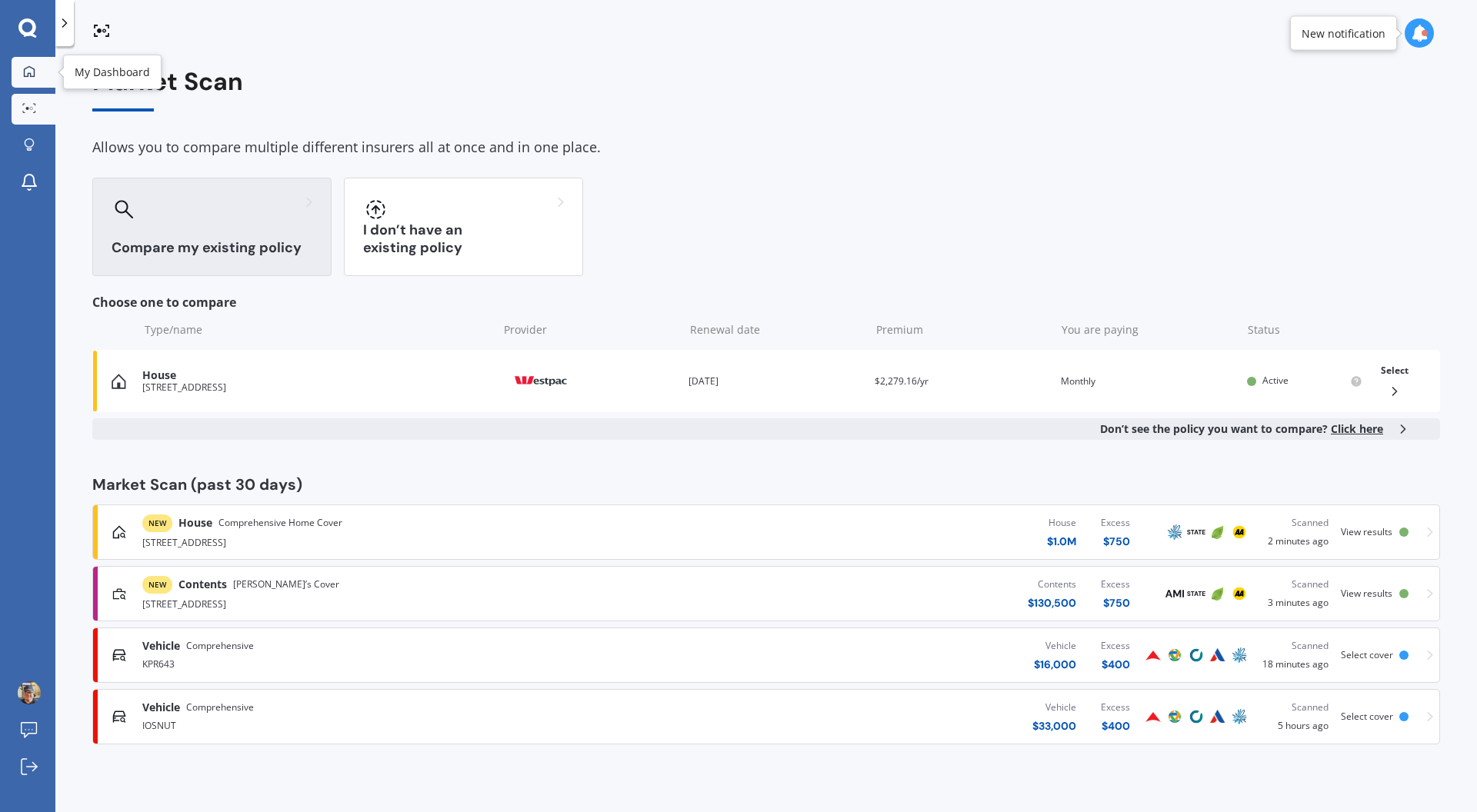
click at [17, 76] on link "My Dashboard" at bounding box center [33, 72] width 44 height 31
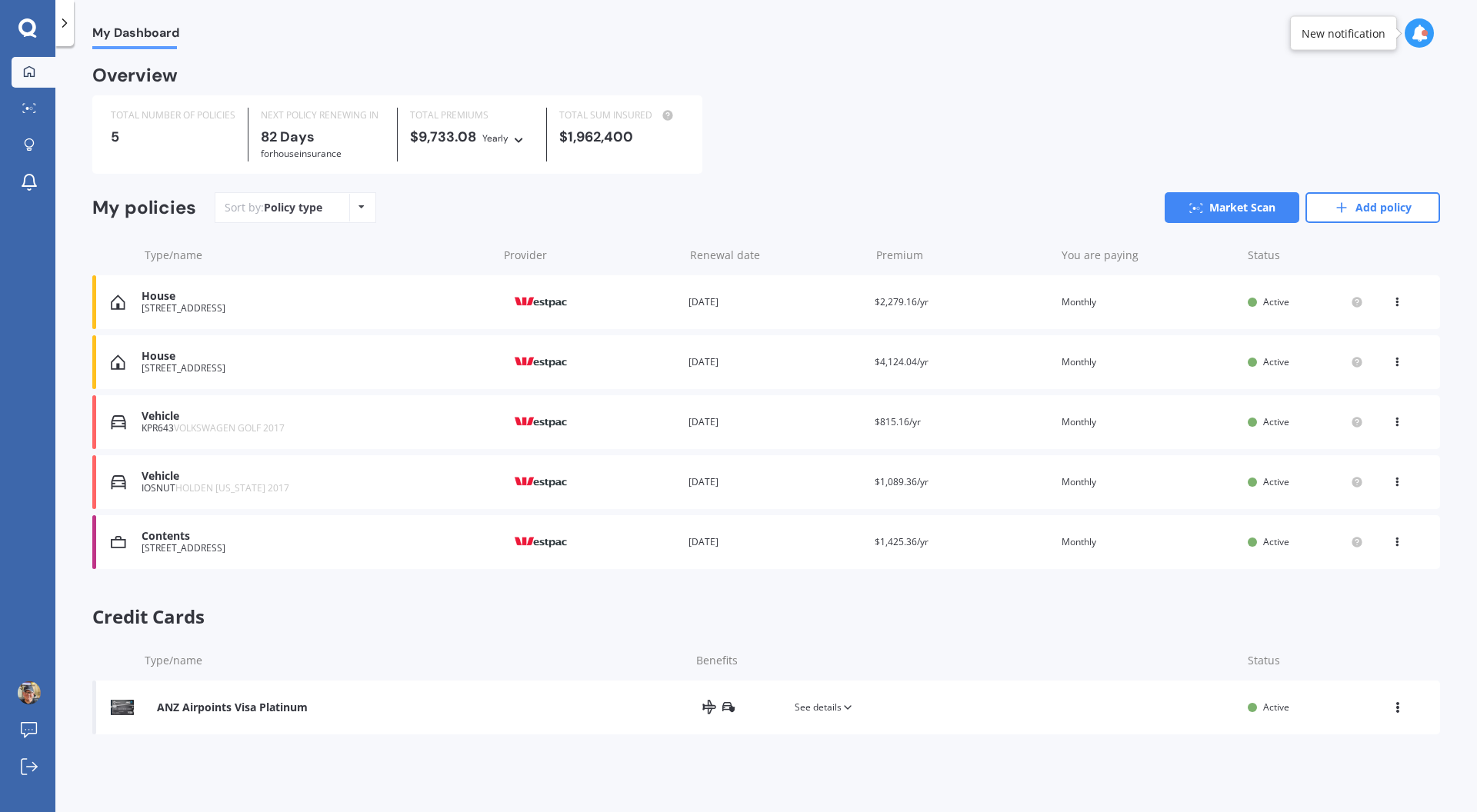
click at [1401, 303] on icon at bounding box center [1396, 299] width 11 height 10
click at [1364, 334] on div "View policy" at bounding box center [1363, 331] width 153 height 31
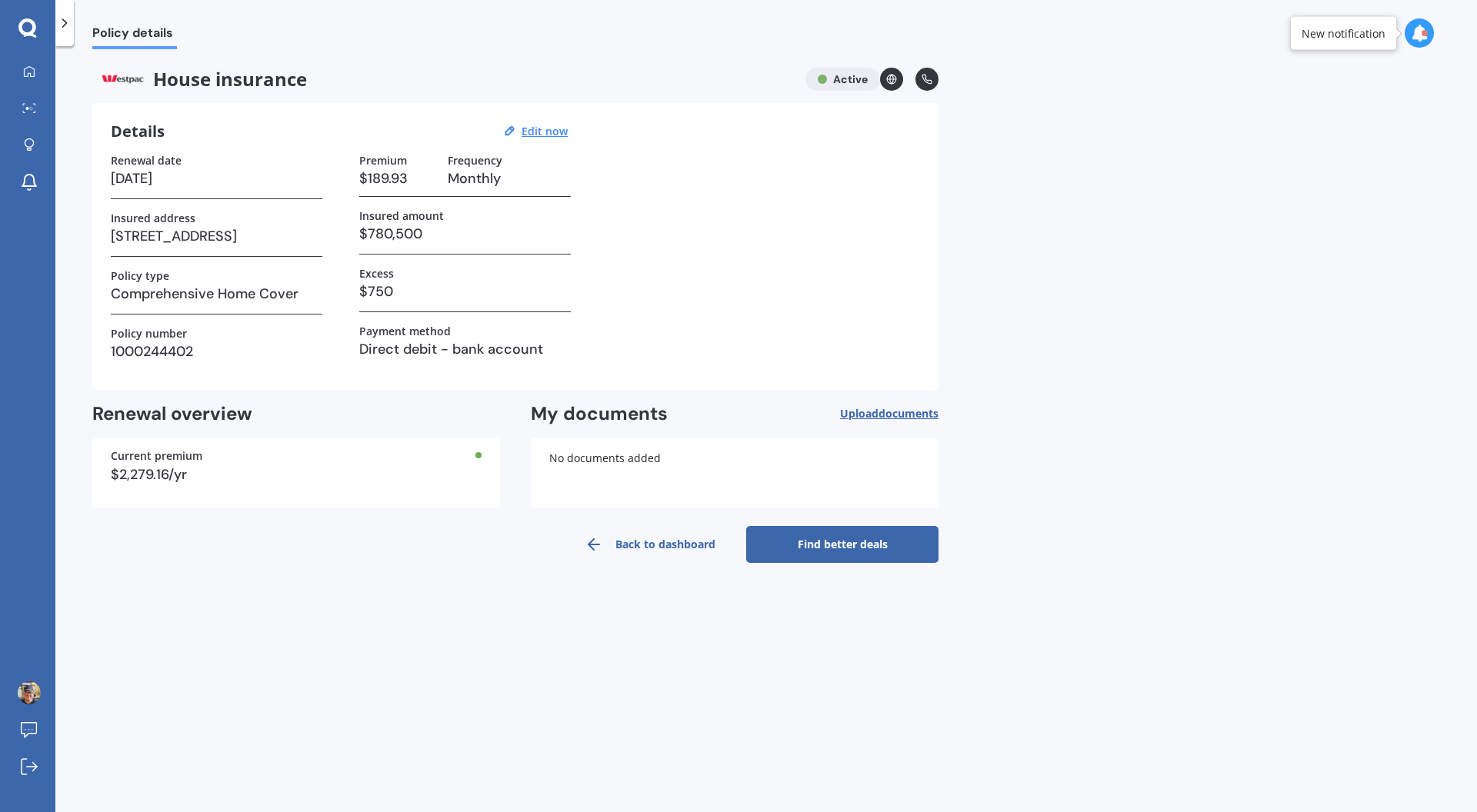
click at [875, 538] on link "Find better deals" at bounding box center [842, 545] width 192 height 37
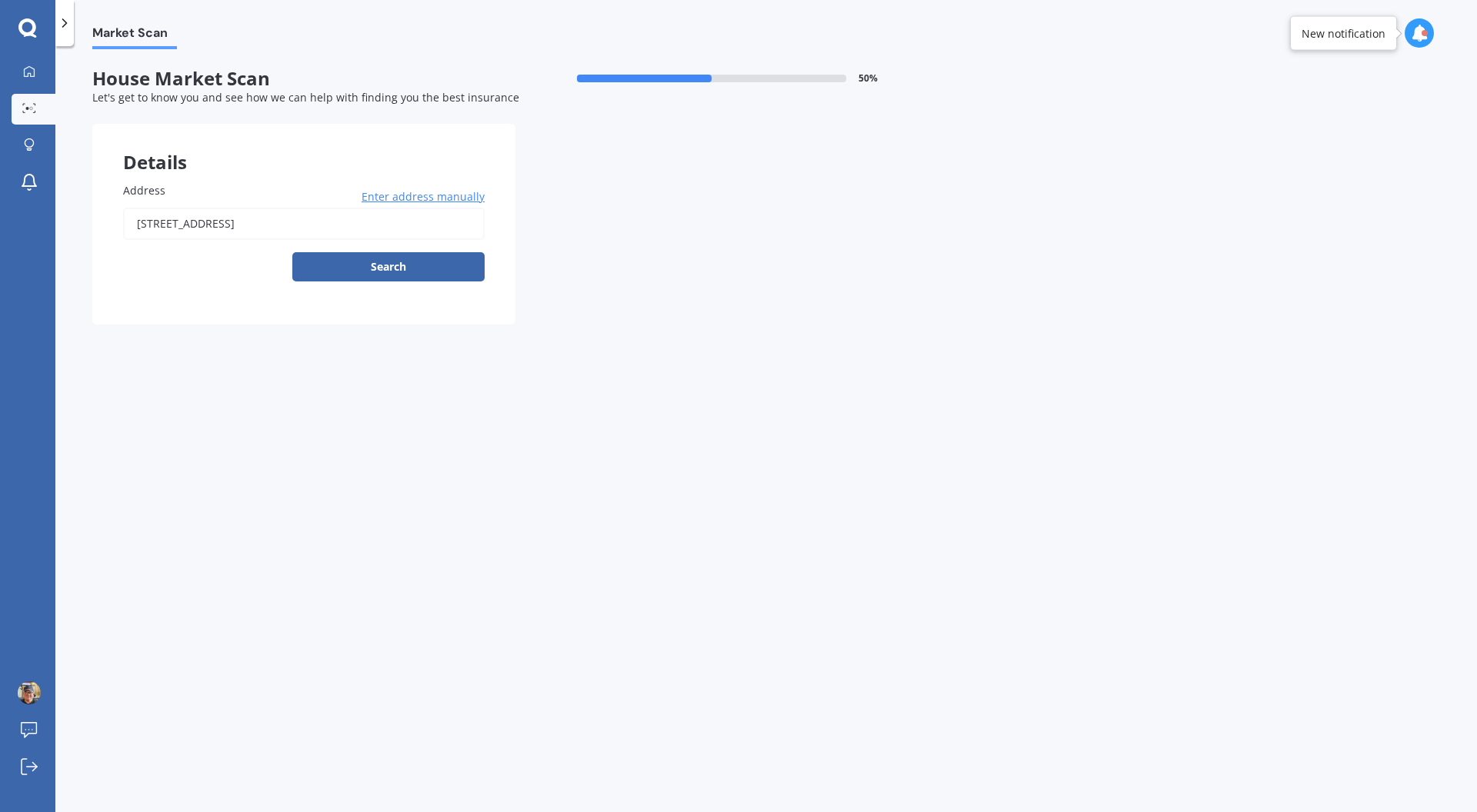
drag, startPoint x: 354, startPoint y: 233, endPoint x: 332, endPoint y: 227, distance: 22.8
click at [354, 232] on input "[STREET_ADDRESS]" at bounding box center [303, 224] width 361 height 32
drag, startPoint x: 339, startPoint y: 224, endPoint x: 96, endPoint y: 220, distance: 243.0
click at [96, 220] on div "Address 13 Mahanga Road, Pataua South 0192 Enter address manually Search" at bounding box center [303, 238] width 423 height 173
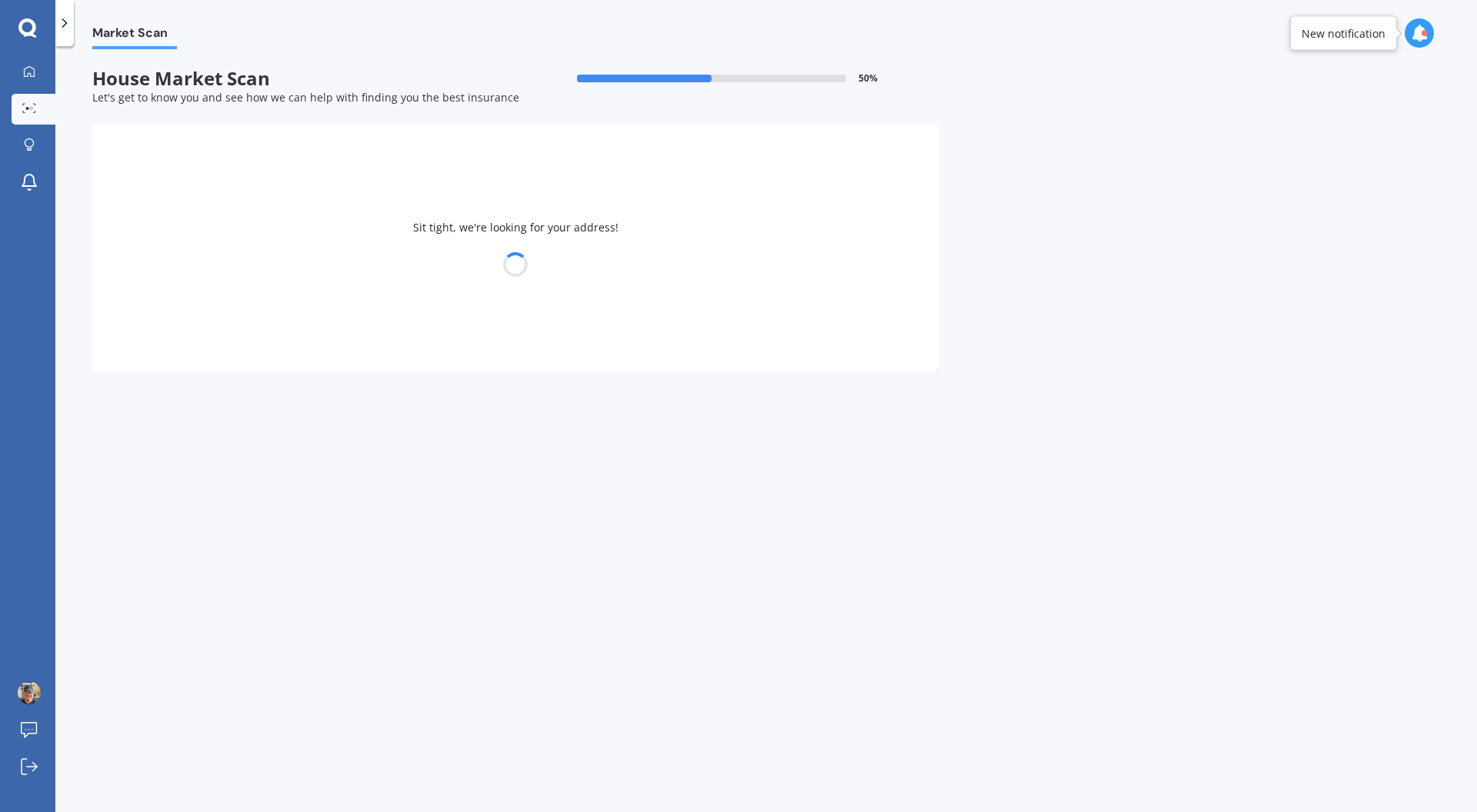
type input "[STREET_ADDRESS]"
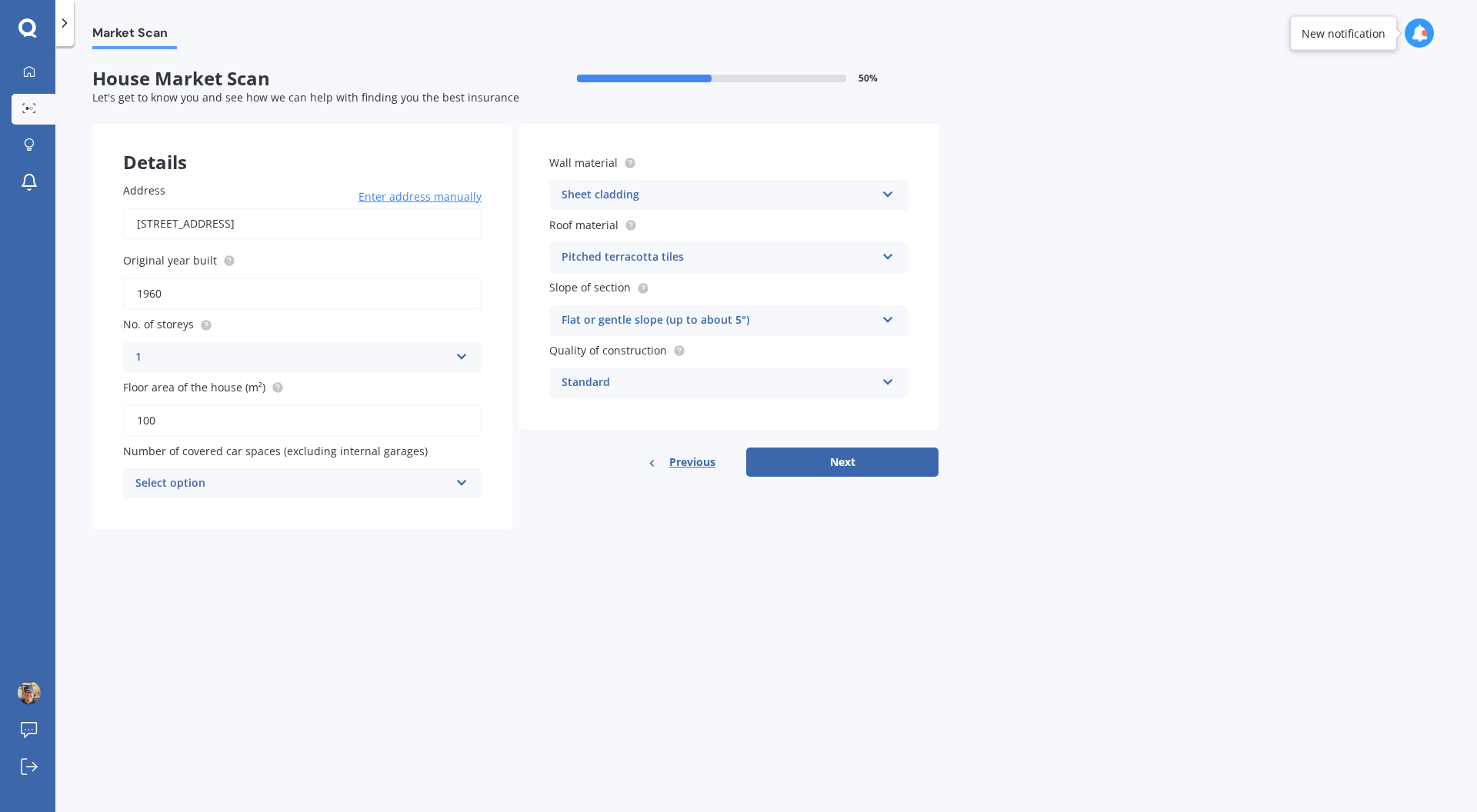
click at [846, 458] on button "Next" at bounding box center [842, 461] width 192 height 29
click at [471, 489] on div "Select option 0 1 2 3 4 5+" at bounding box center [302, 483] width 359 height 31
click at [383, 512] on div "0" at bounding box center [302, 513] width 355 height 28
click at [880, 472] on button "Next" at bounding box center [842, 461] width 192 height 29
select select "19"
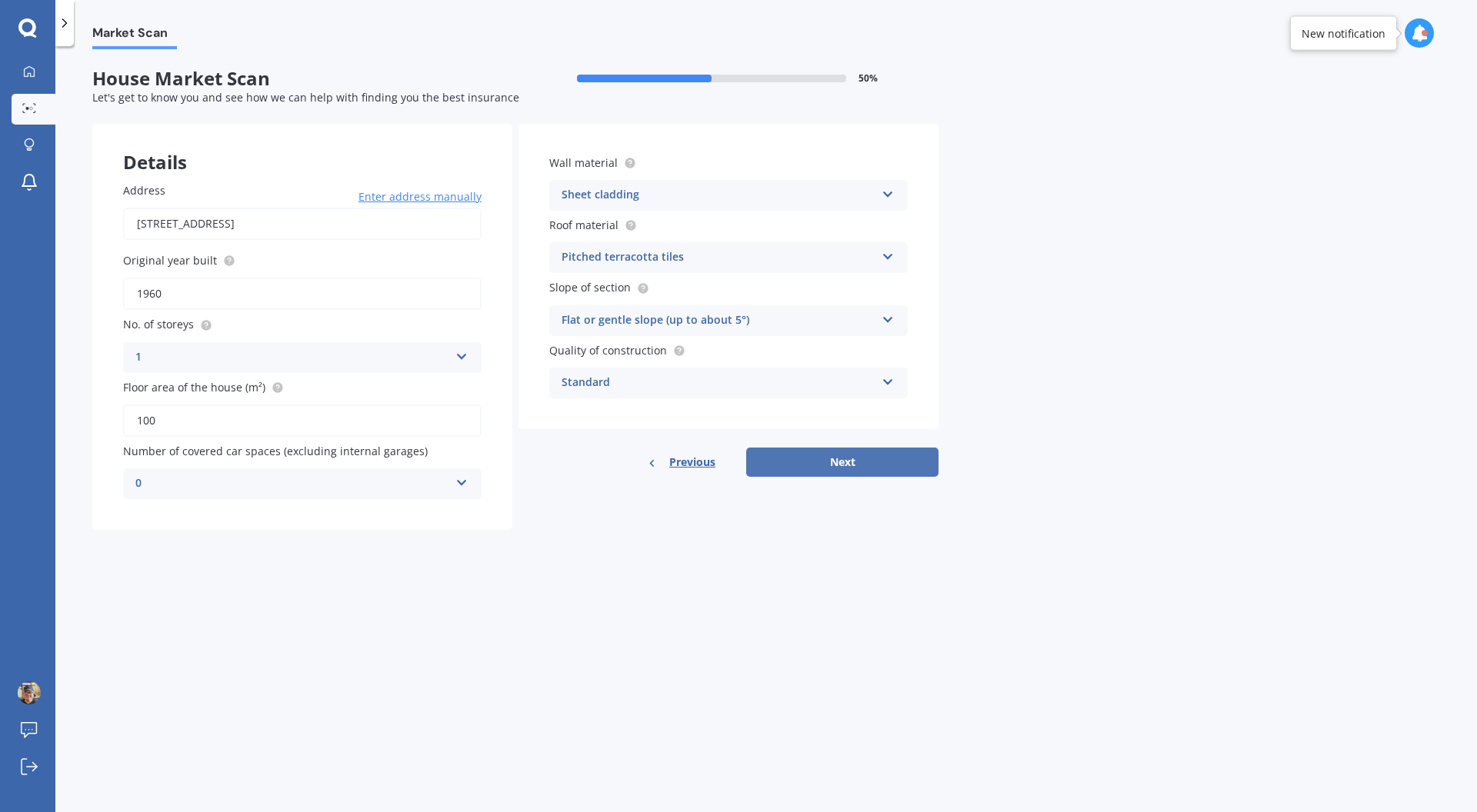
select select "08"
select select "1957"
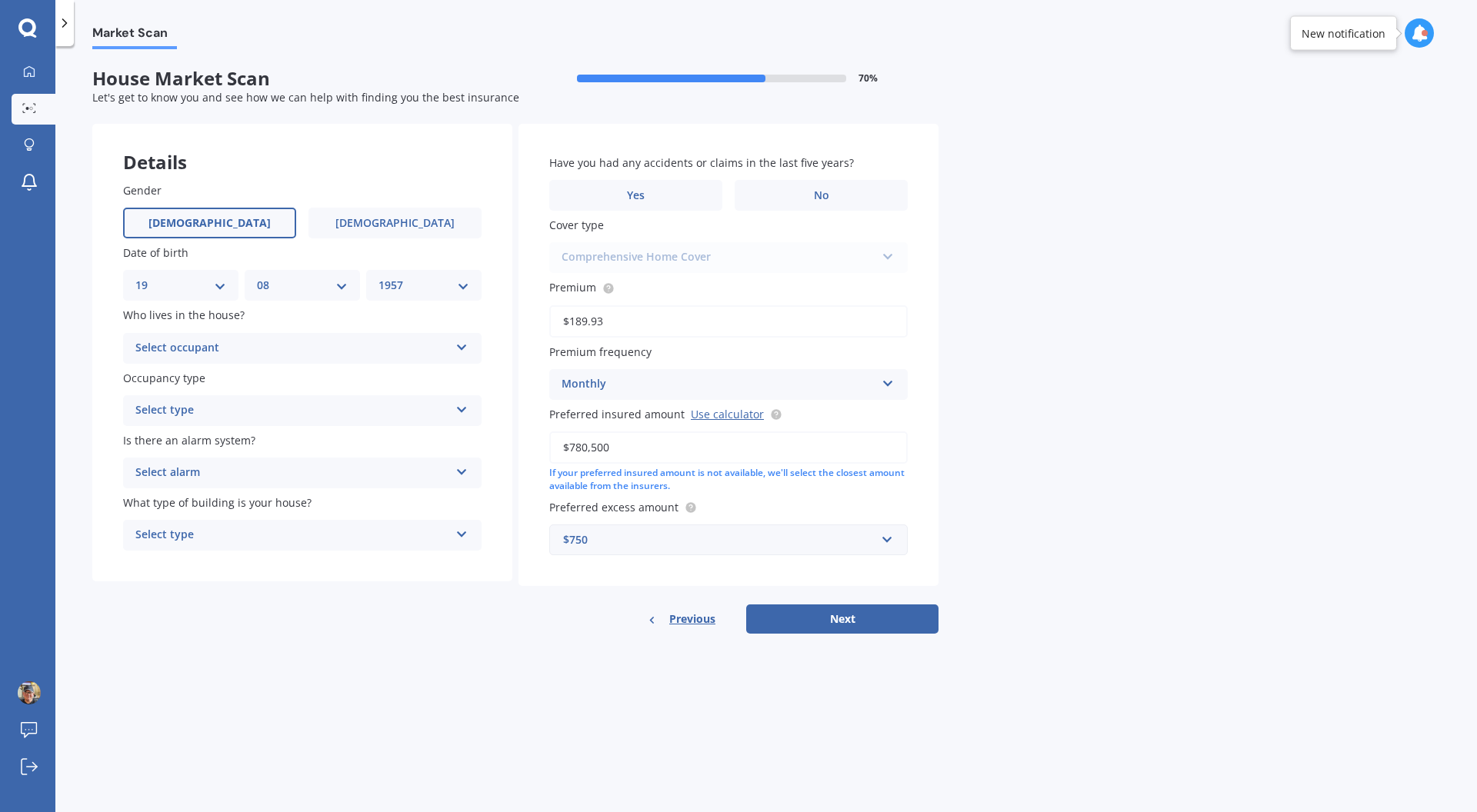
click at [462, 344] on icon at bounding box center [461, 345] width 13 height 11
click at [410, 381] on div "Owner" at bounding box center [302, 379] width 357 height 28
click at [472, 410] on div "Select type Permanent Holiday (without tenancy)" at bounding box center [302, 410] width 359 height 31
click at [359, 445] on div "Permanent" at bounding box center [302, 441] width 357 height 28
drag, startPoint x: 462, startPoint y: 474, endPoint x: 453, endPoint y: 475, distance: 9.1
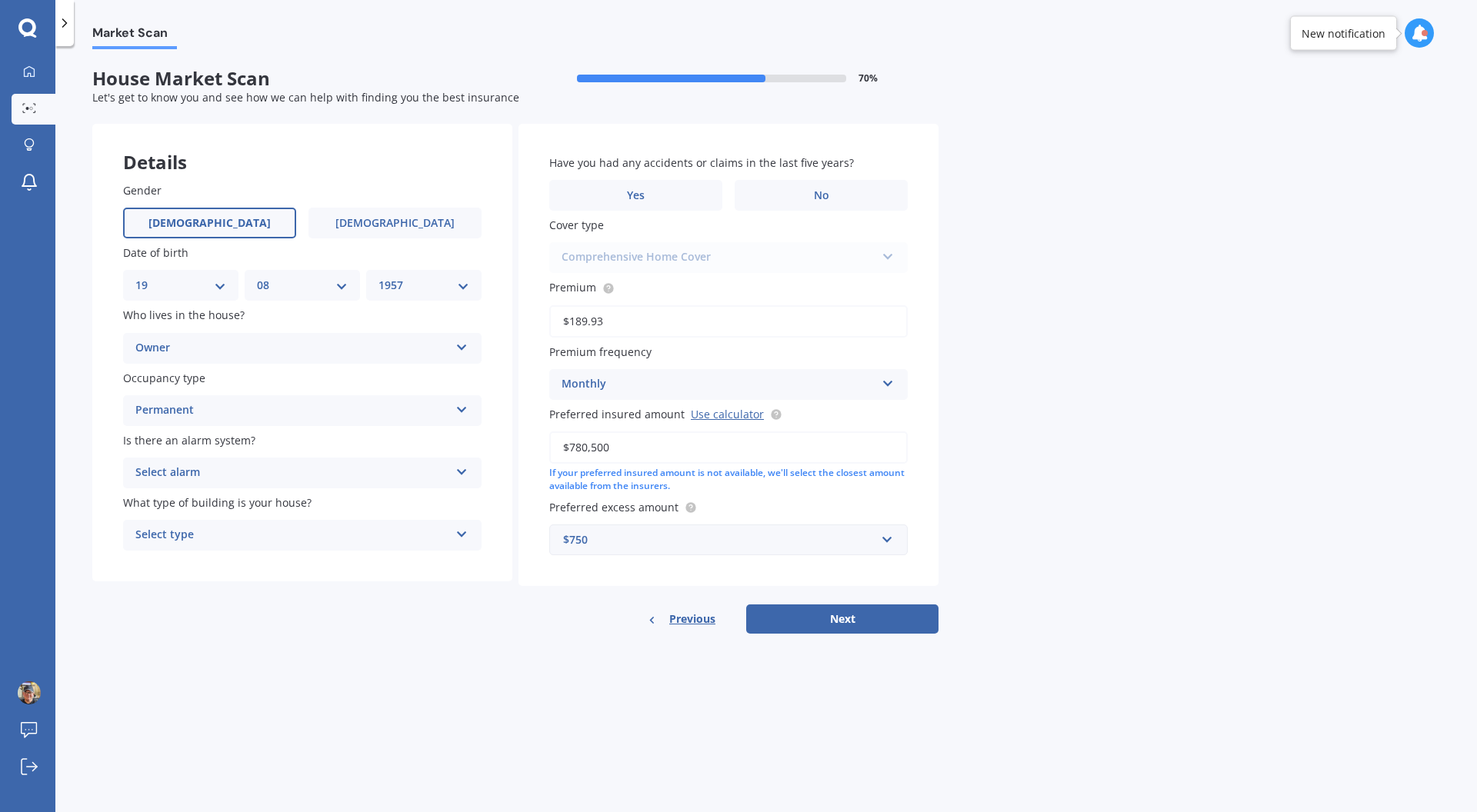
click at [461, 474] on icon at bounding box center [461, 469] width 13 height 11
click at [291, 558] on div "No" at bounding box center [302, 559] width 357 height 28
click at [466, 537] on icon at bounding box center [461, 531] width 13 height 11
click at [401, 566] on div "Freestanding" at bounding box center [302, 566] width 357 height 28
drag, startPoint x: 821, startPoint y: 199, endPoint x: 843, endPoint y: 231, distance: 38.8
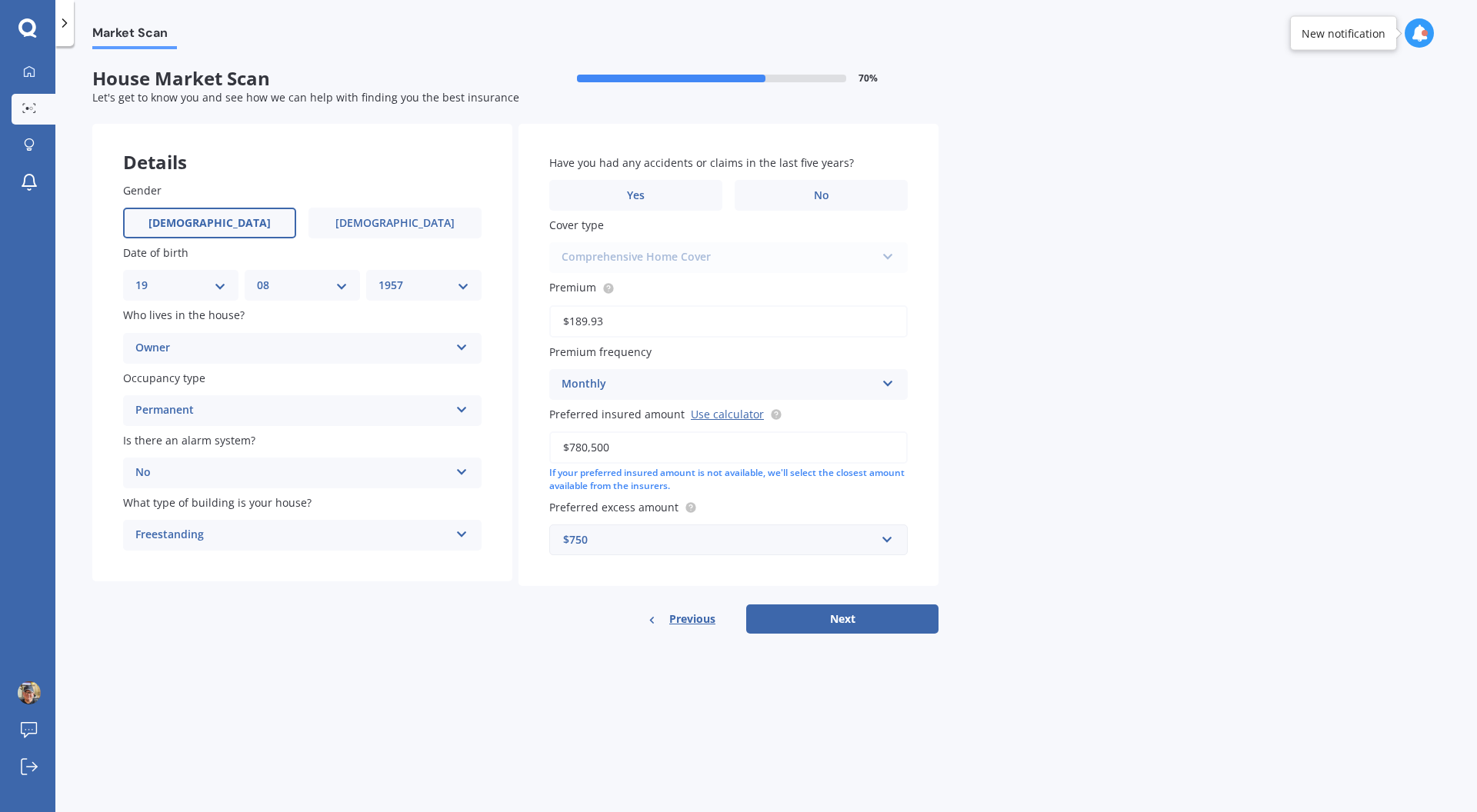
click at [822, 199] on span "No" at bounding box center [822, 196] width 16 height 13
click at [0, 0] on input "No" at bounding box center [0, 0] width 0 height 0
click at [820, 247] on div "Comprehensive Home Cover Comprehensive Home Cover" at bounding box center [728, 257] width 359 height 31
click at [851, 622] on button "Next" at bounding box center [842, 618] width 192 height 29
select select "19"
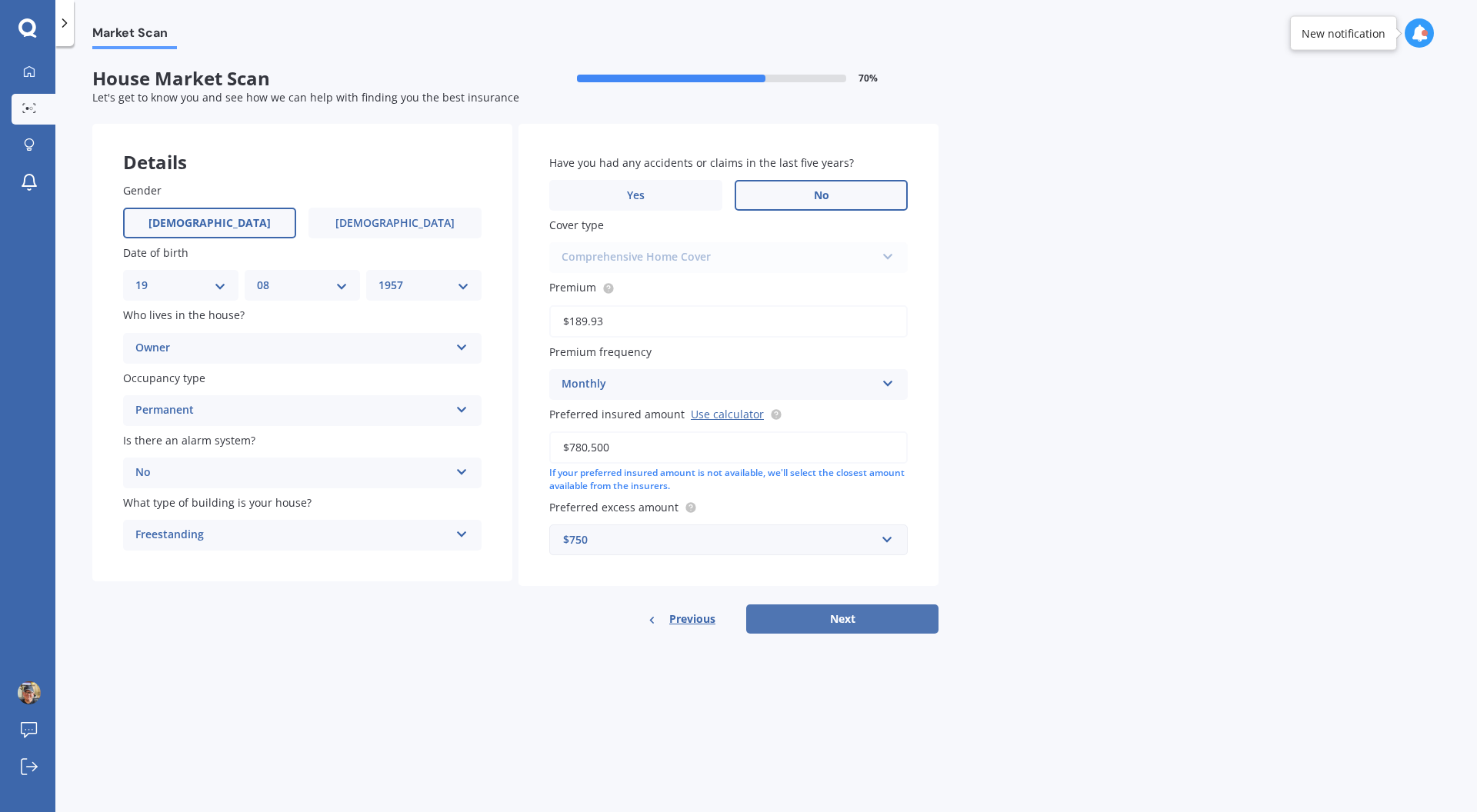
select select "08"
select select "1957"
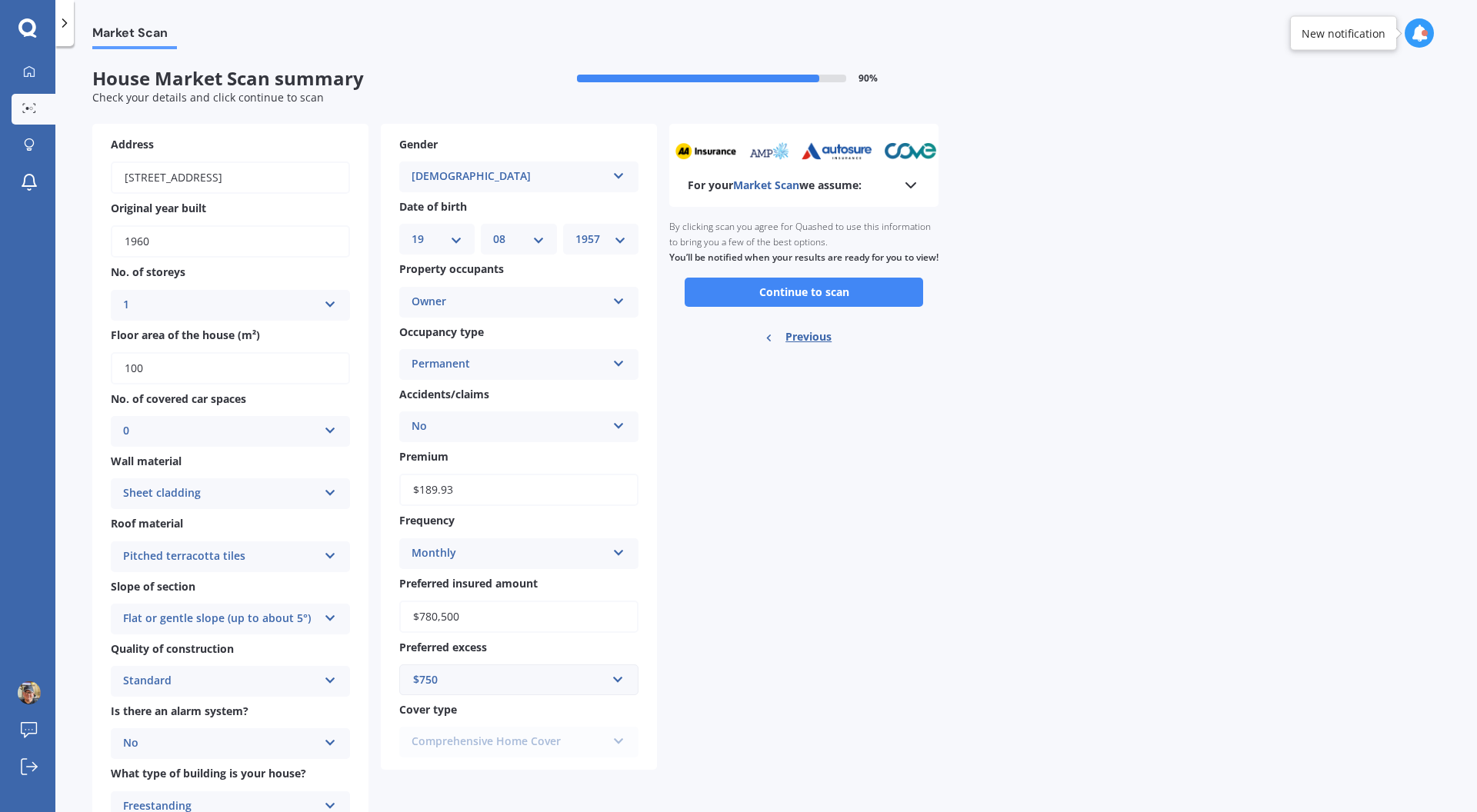
click at [813, 307] on button "Continue to scan" at bounding box center [803, 292] width 239 height 29
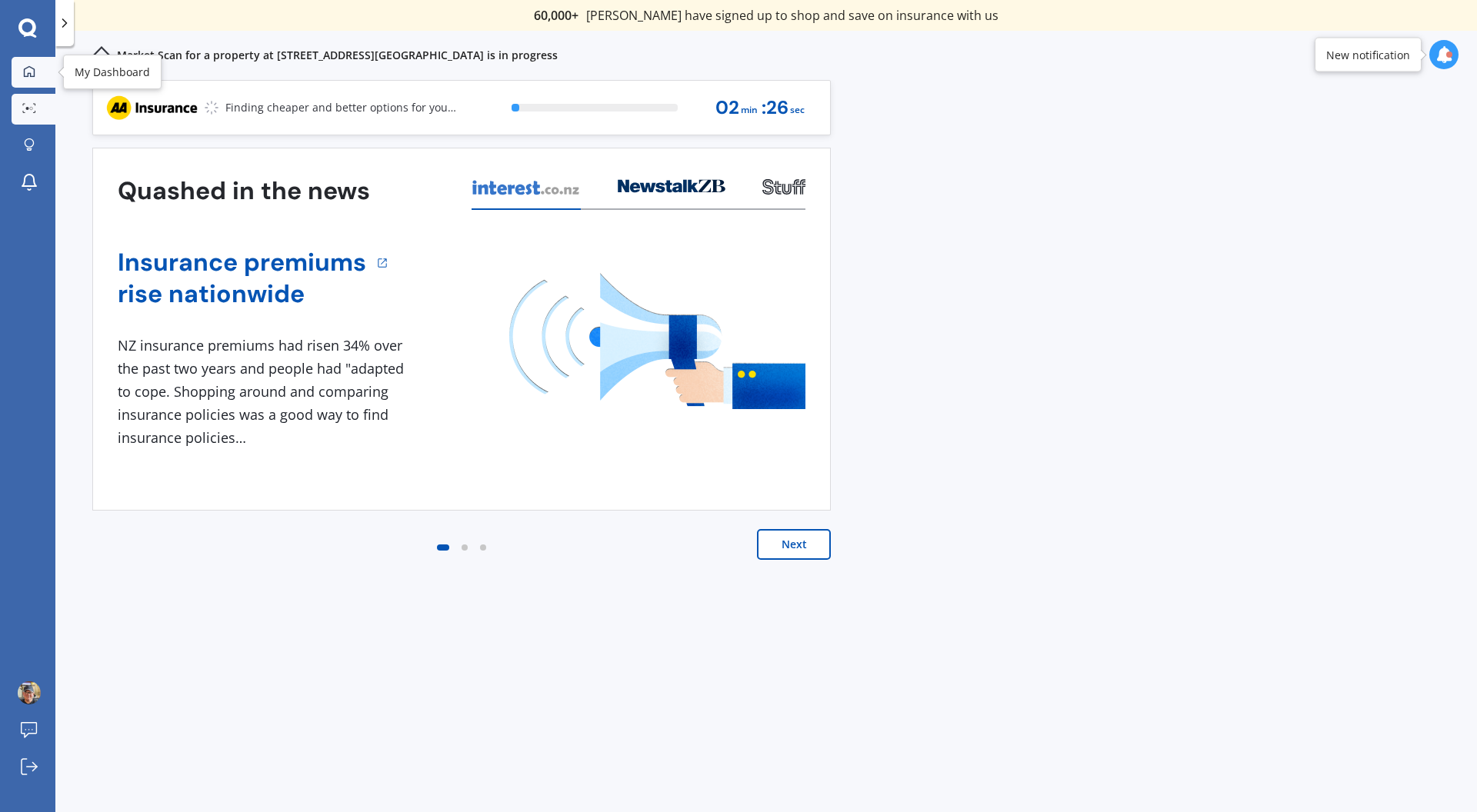
click at [37, 80] on link "My Dashboard" at bounding box center [33, 72] width 44 height 31
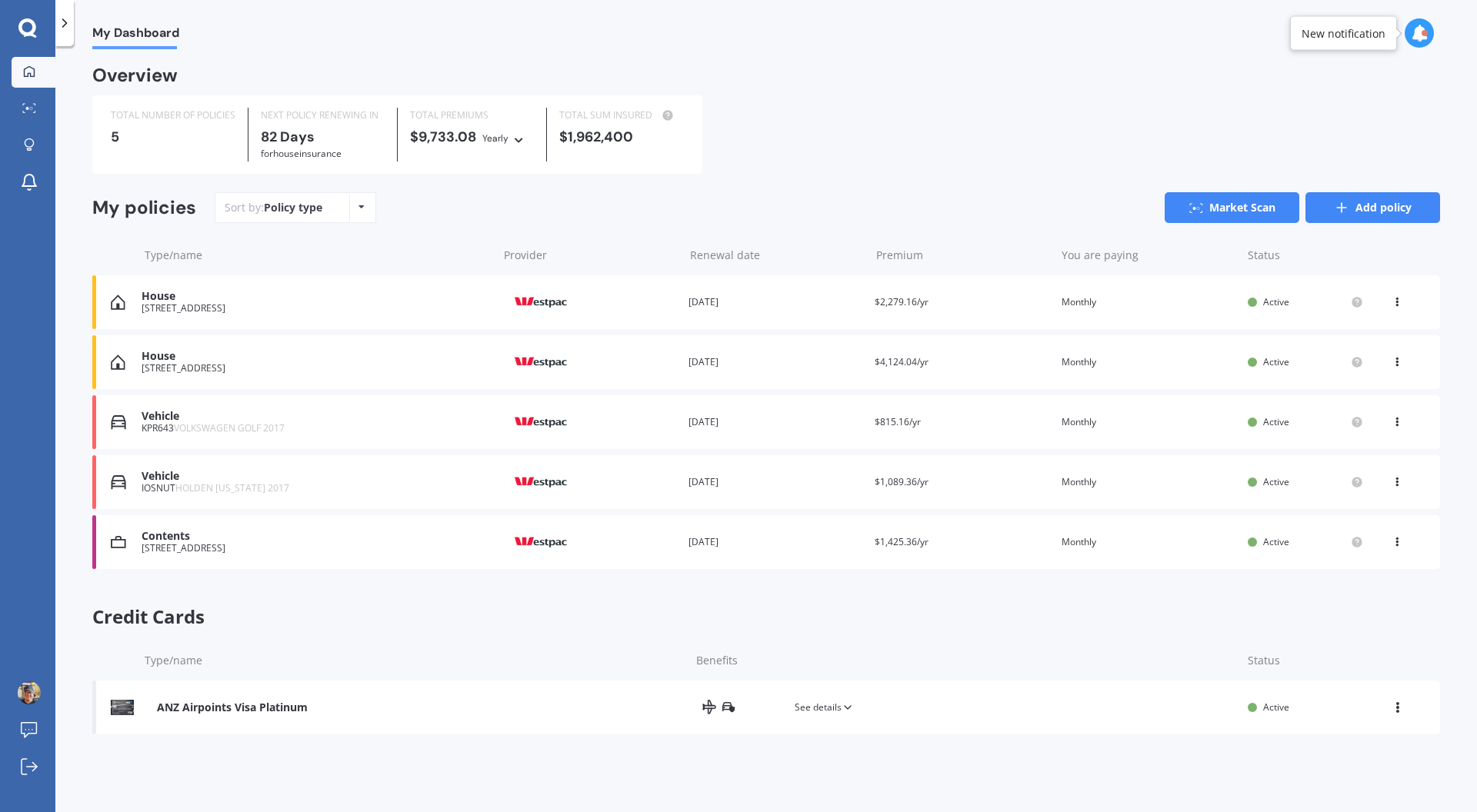
click at [1400, 212] on link "Add policy" at bounding box center [1372, 207] width 134 height 31
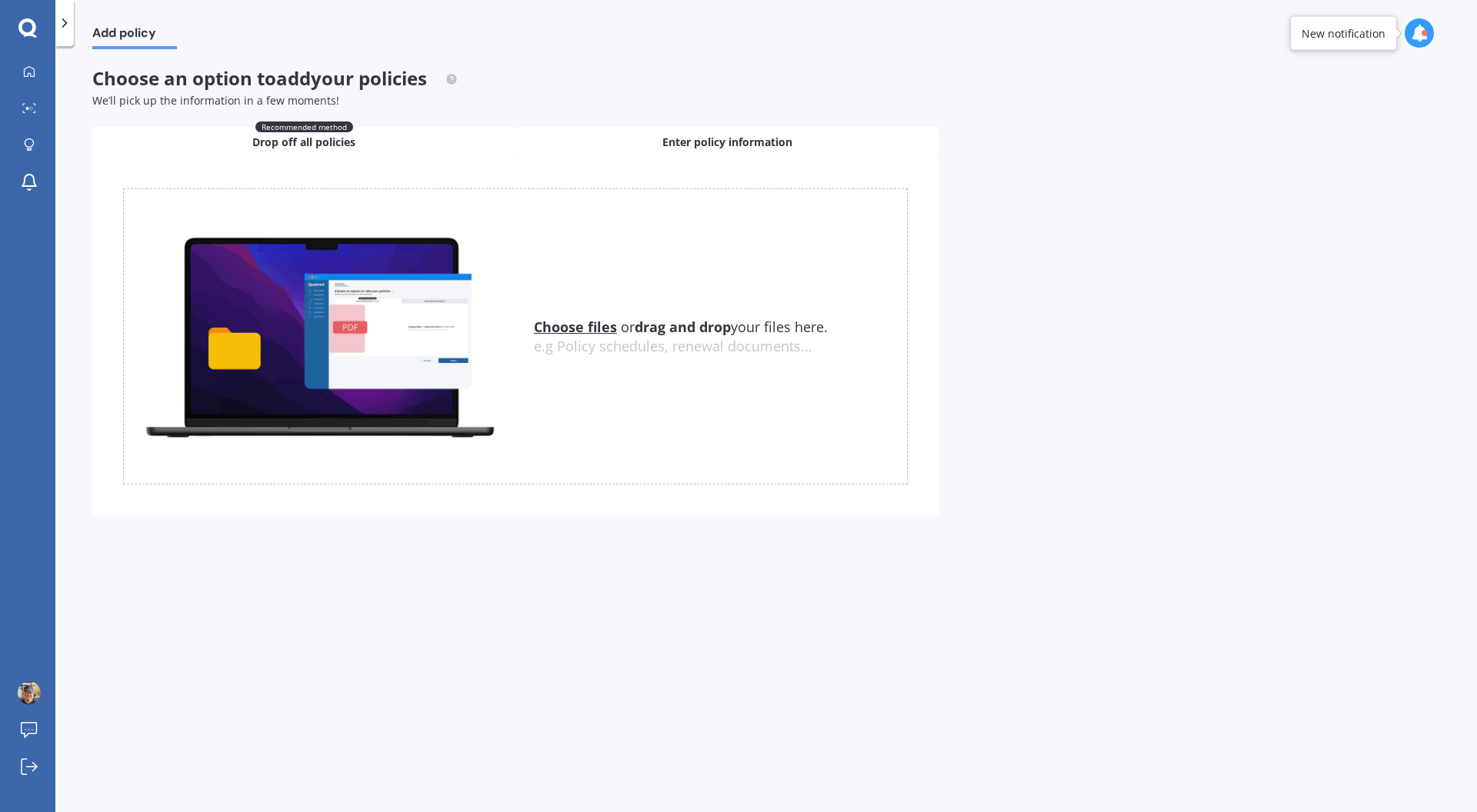
drag, startPoint x: 757, startPoint y: 135, endPoint x: 748, endPoint y: 140, distance: 10.3
click at [757, 135] on span "Enter policy information" at bounding box center [727, 142] width 130 height 16
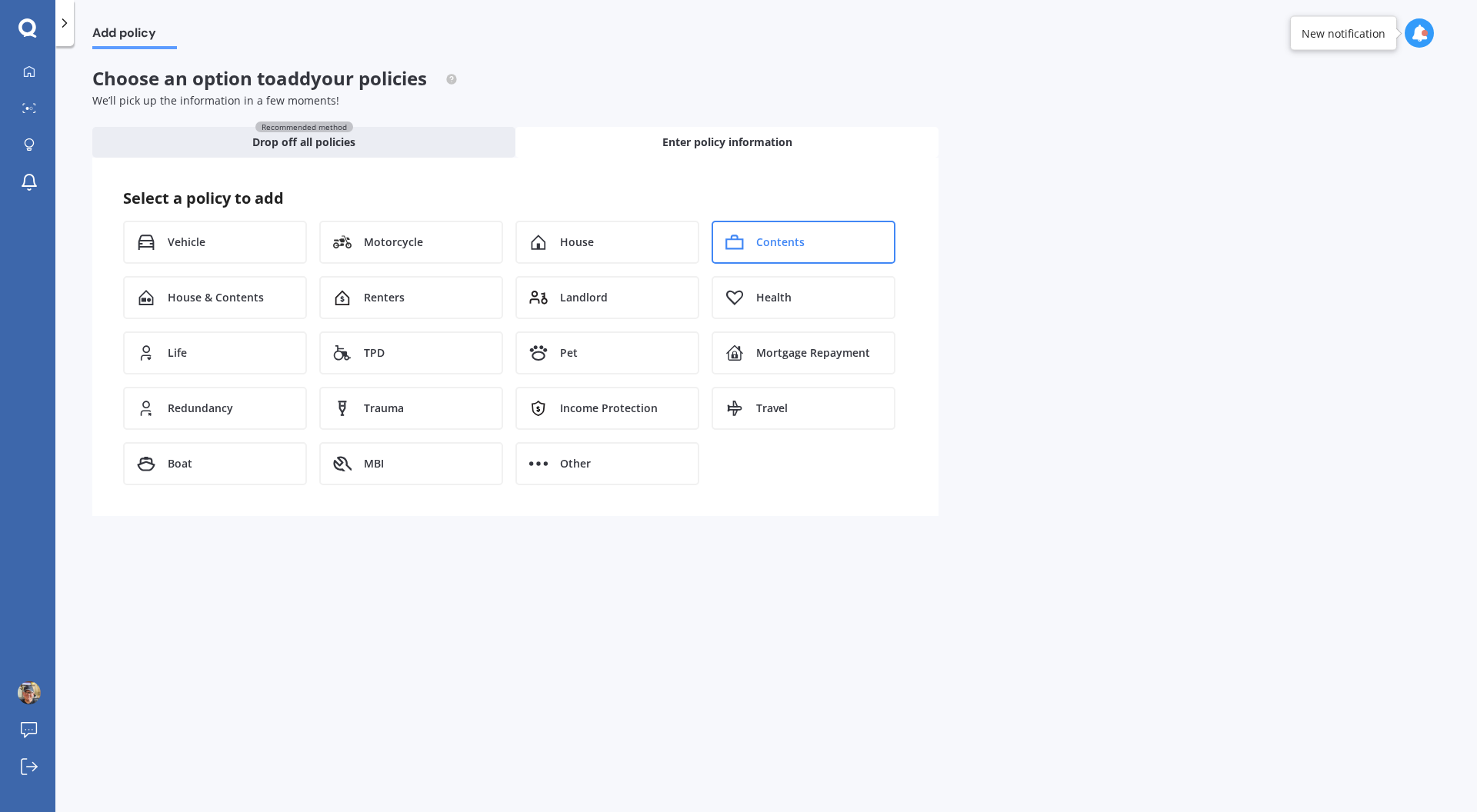
click at [781, 247] on span "Contents" at bounding box center [780, 242] width 48 height 16
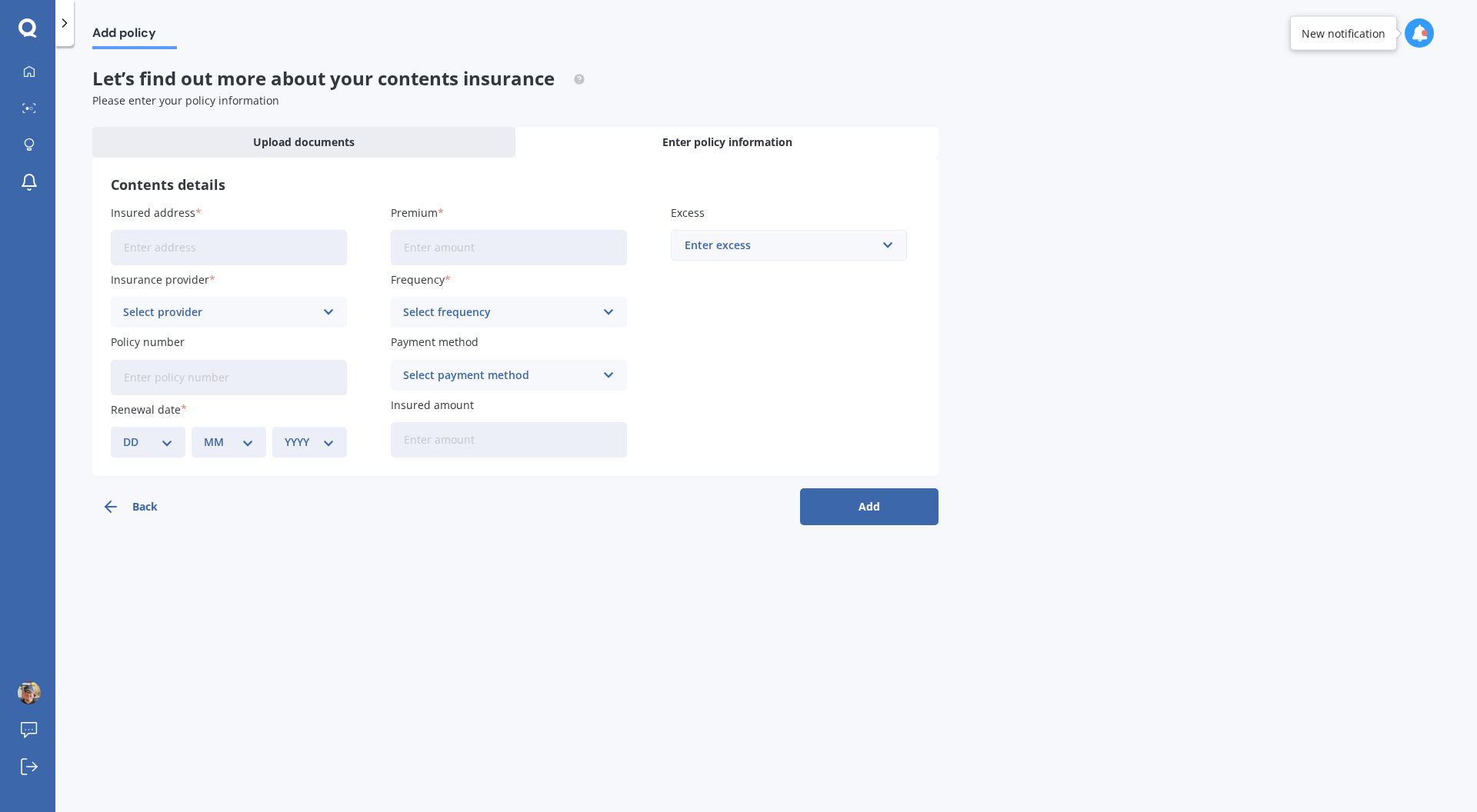
click at [285, 254] on input "Insured address" at bounding box center [228, 247] width 236 height 35
type input "[STREET_ADDRESS]"
click at [492, 243] on input "Premium" at bounding box center [508, 247] width 236 height 35
type input "$77.99"
click at [830, 253] on div "Enter excess" at bounding box center [779, 245] width 190 height 17
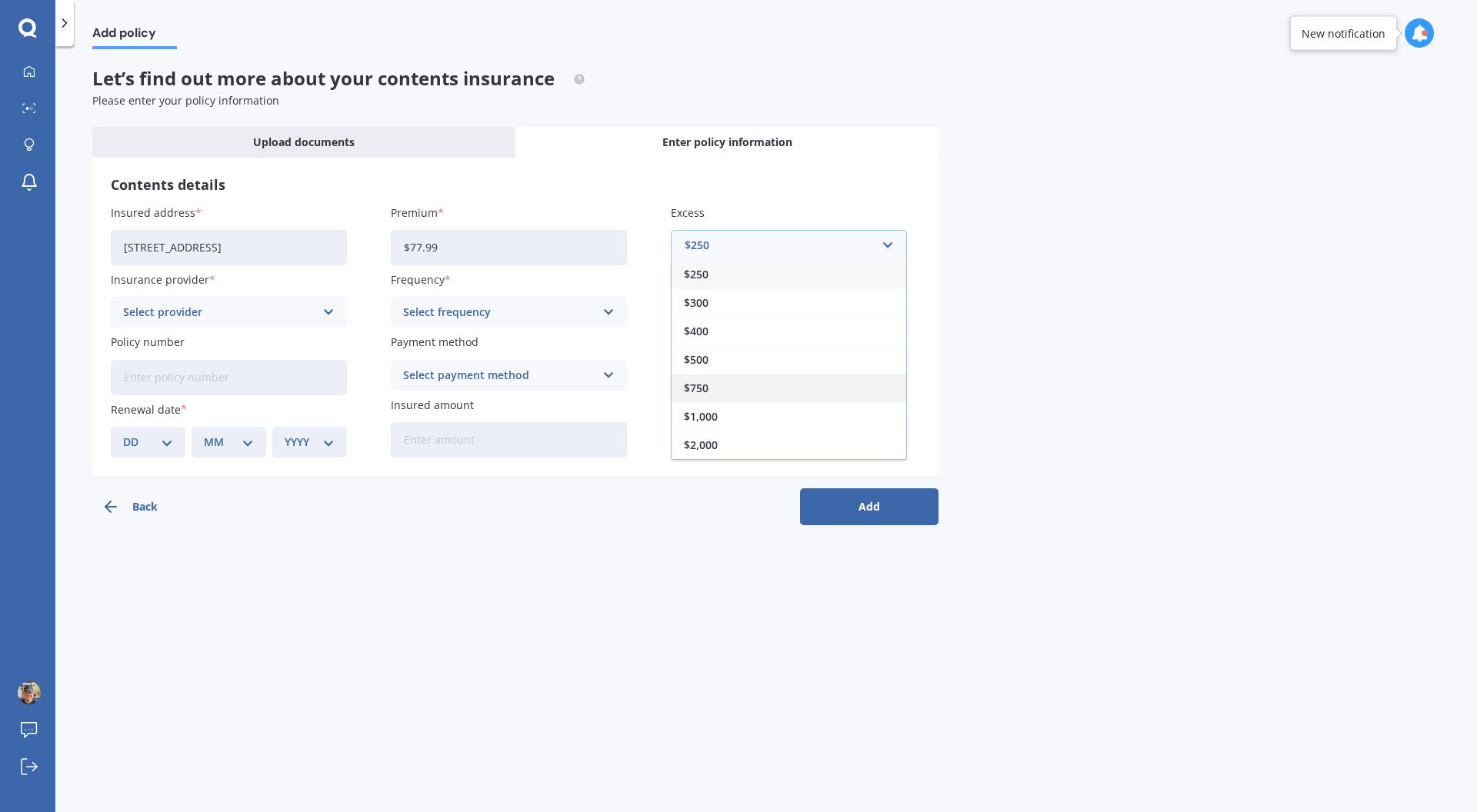
click at [812, 388] on div "$750" at bounding box center [788, 388] width 234 height 28
click at [319, 310] on div "Select provider AA AMI AMP ANZ ASB Ando BNZ Co-Operative Bank FMG Initio Kiwiba…" at bounding box center [228, 311] width 236 height 31
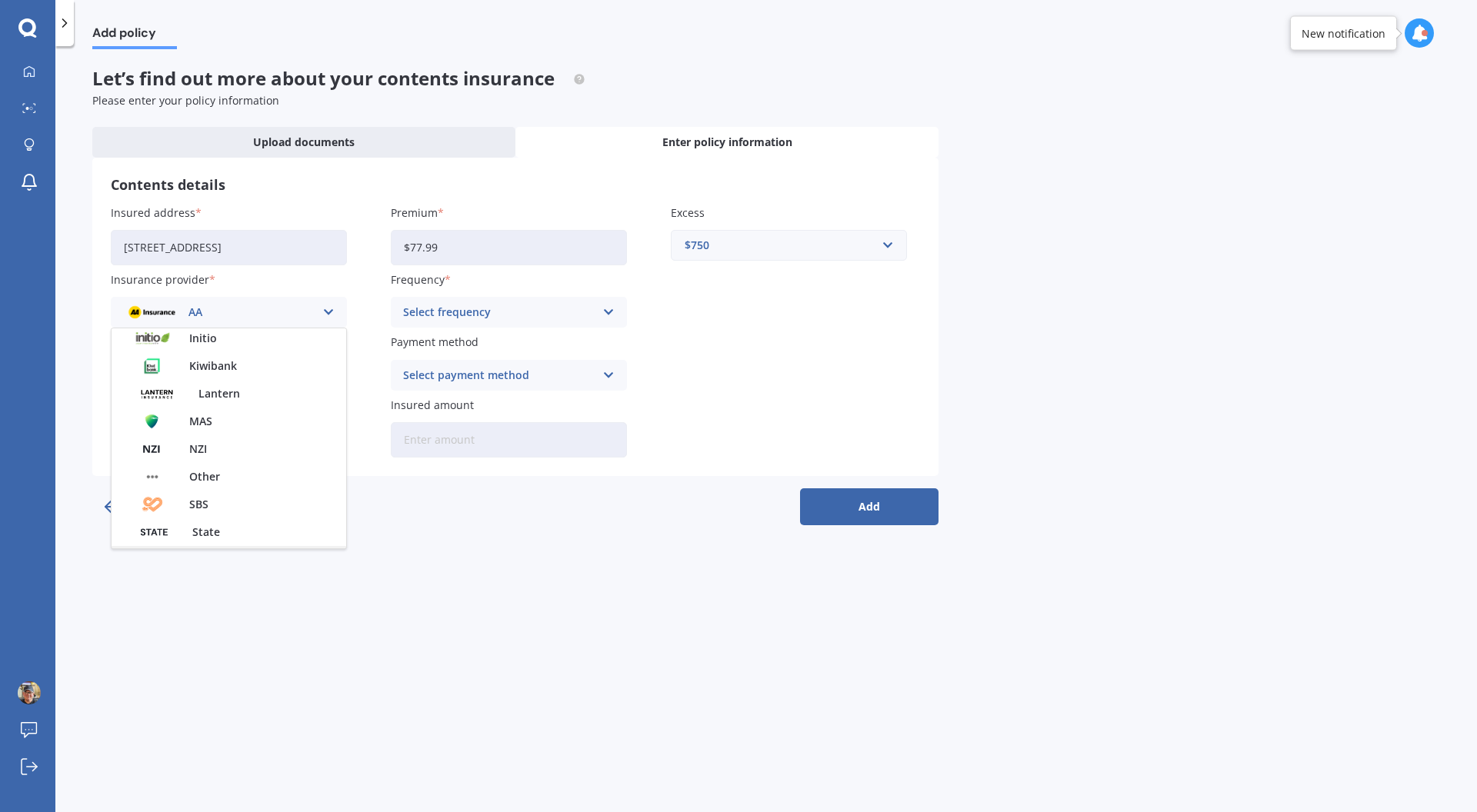
scroll to position [417, 0]
click at [290, 516] on div "Westpac" at bounding box center [228, 507] width 234 height 28
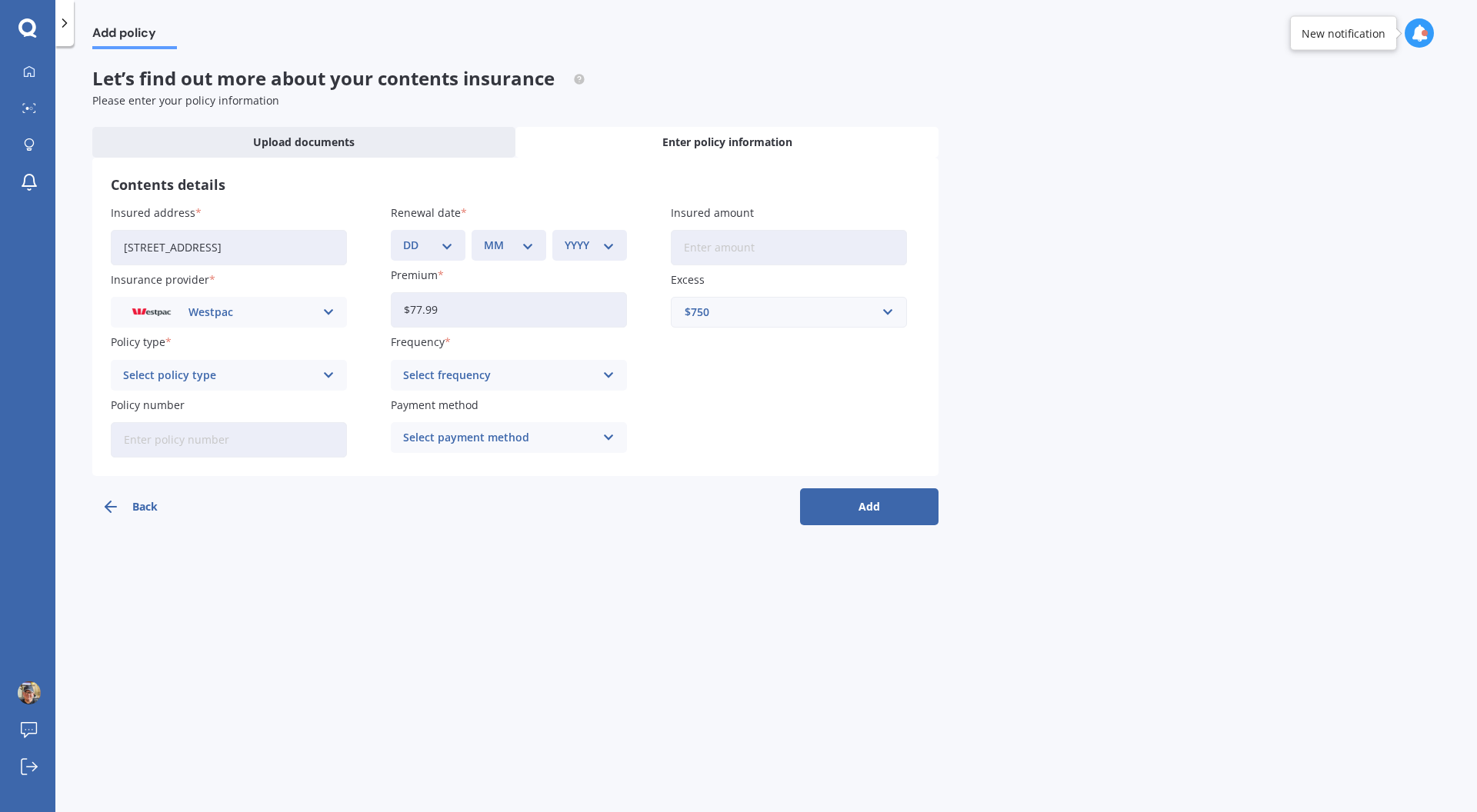
click at [603, 378] on icon at bounding box center [609, 374] width 13 height 17
click at [467, 499] on div "Monthly" at bounding box center [508, 488] width 234 height 28
click at [458, 445] on div "Select payment method" at bounding box center [499, 437] width 191 height 17
click at [459, 473] on span "Direct debit - bank account" at bounding box center [475, 467] width 144 height 11
click at [260, 451] on input "Policy number" at bounding box center [228, 439] width 236 height 35
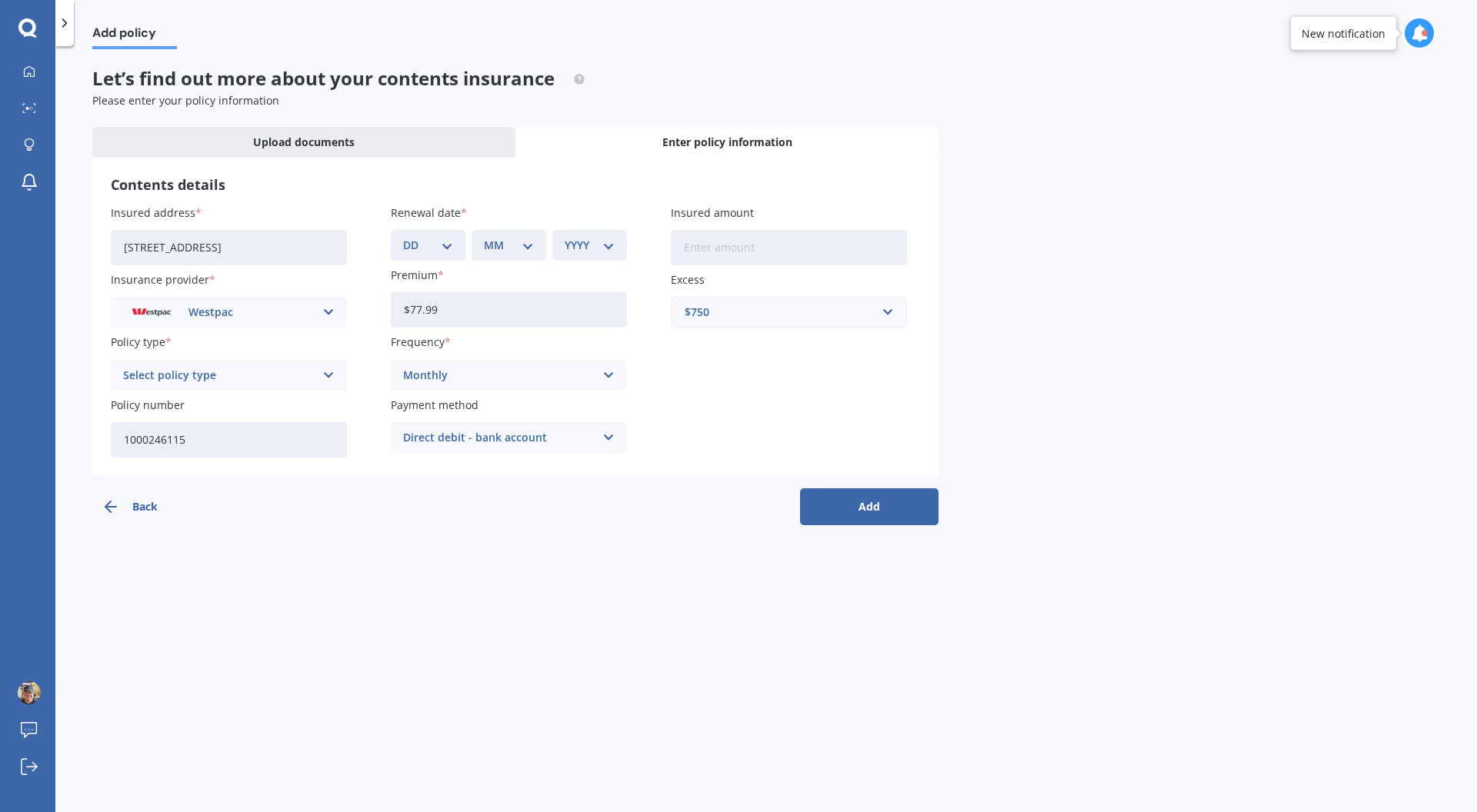
type input "1000246115"
click at [565, 442] on div "Direct debit - bank account" at bounding box center [499, 437] width 191 height 17
click at [741, 246] on input "Insured amount" at bounding box center [788, 247] width 236 height 35
type input "$225,000"
click at [684, 368] on div "Insured address 13 Mahanga Road, Pataua South 0192 Insurance provider Westpac A…" at bounding box center [515, 331] width 810 height 253
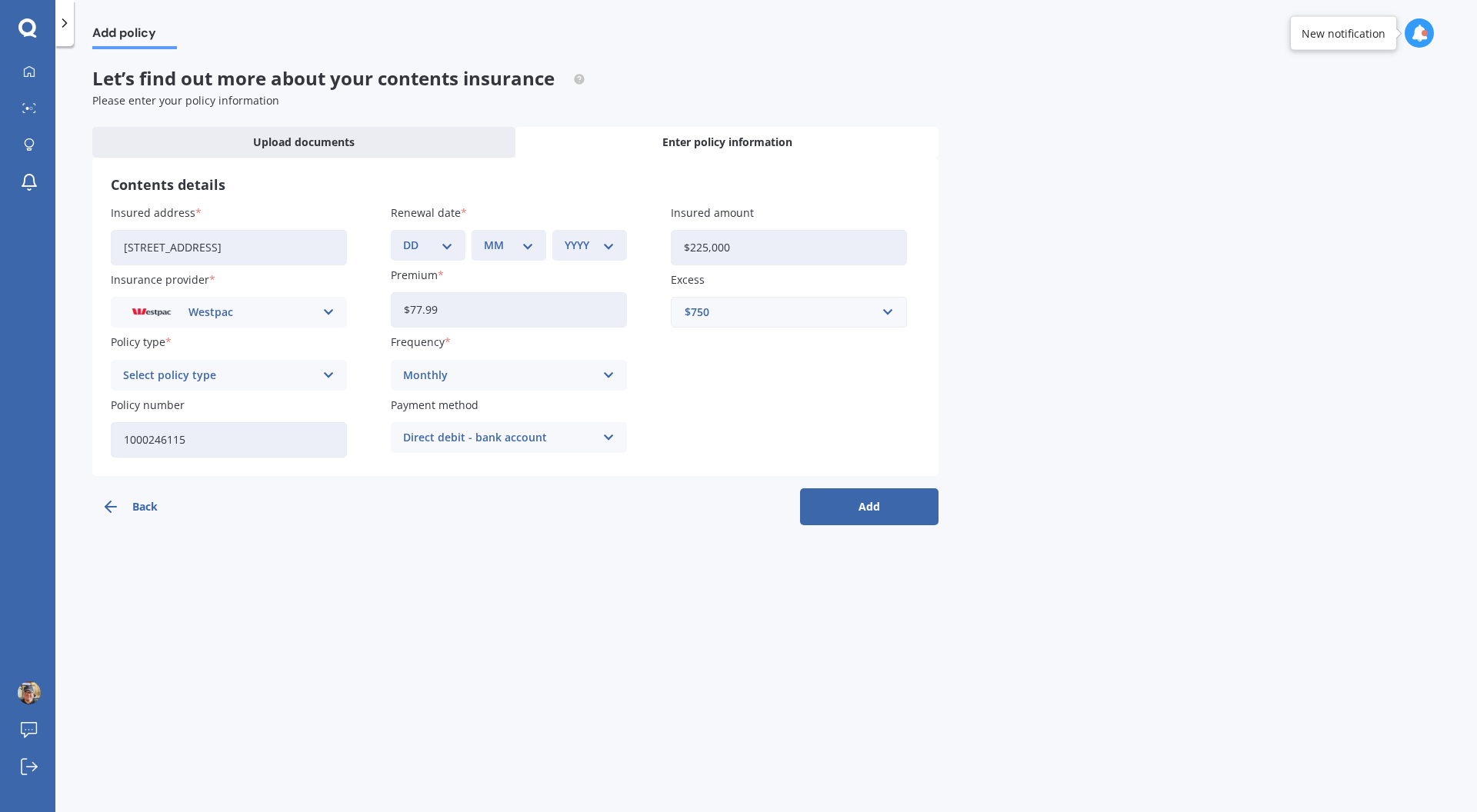
drag, startPoint x: 843, startPoint y: 507, endPoint x: 834, endPoint y: 509, distance: 9.2
click at [843, 507] on button "Add" at bounding box center [869, 507] width 139 height 37
click at [451, 247] on select "DD 01 02 03 04 05 06 07 08 09 10 11 12 13 14 15 16 17 18 19 20 21 22 23 24 25 2…" at bounding box center [438, 245] width 44 height 17
select select "11"
click at [416, 237] on select "DD 01 02 03 04 05 06 07 08 09 10 11 12 13 14 15 16 17 18 19 20 21 22 23 24 25 2…" at bounding box center [438, 245] width 44 height 17
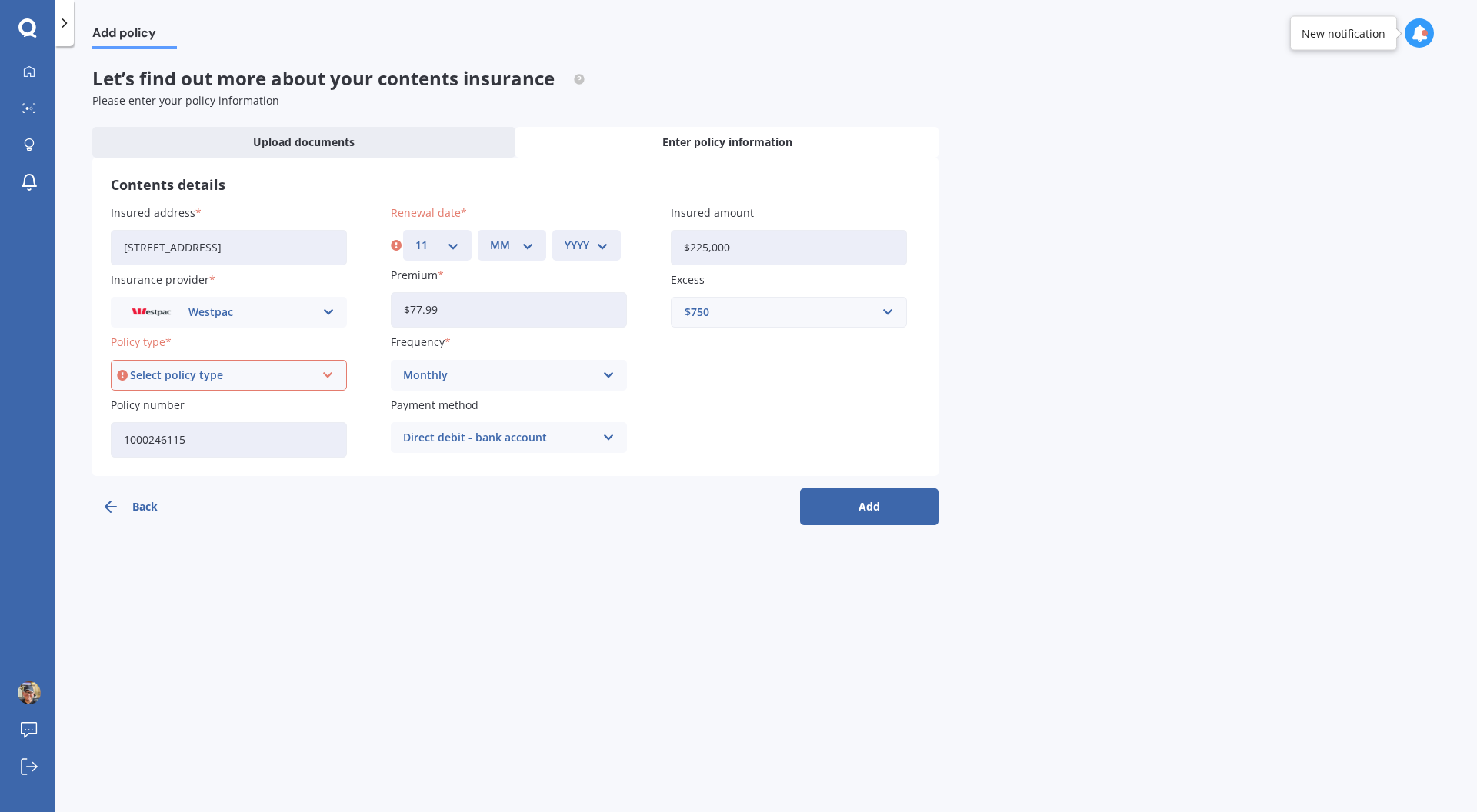
click at [528, 251] on select "MM 01 02 03 04 05 06 07 08 09 10 11 12" at bounding box center [512, 245] width 44 height 17
select select "12"
click at [490, 237] on select "MM 01 02 03 04 05 06 07 08 09 10 11 12" at bounding box center [512, 245] width 44 height 17
click at [602, 246] on select "YYYY 2027 2026 2025 2024 2023 2022 2021 2020 2019 2018 2017 2016 2015 2014 2013…" at bounding box center [587, 245] width 44 height 17
select select "2025"
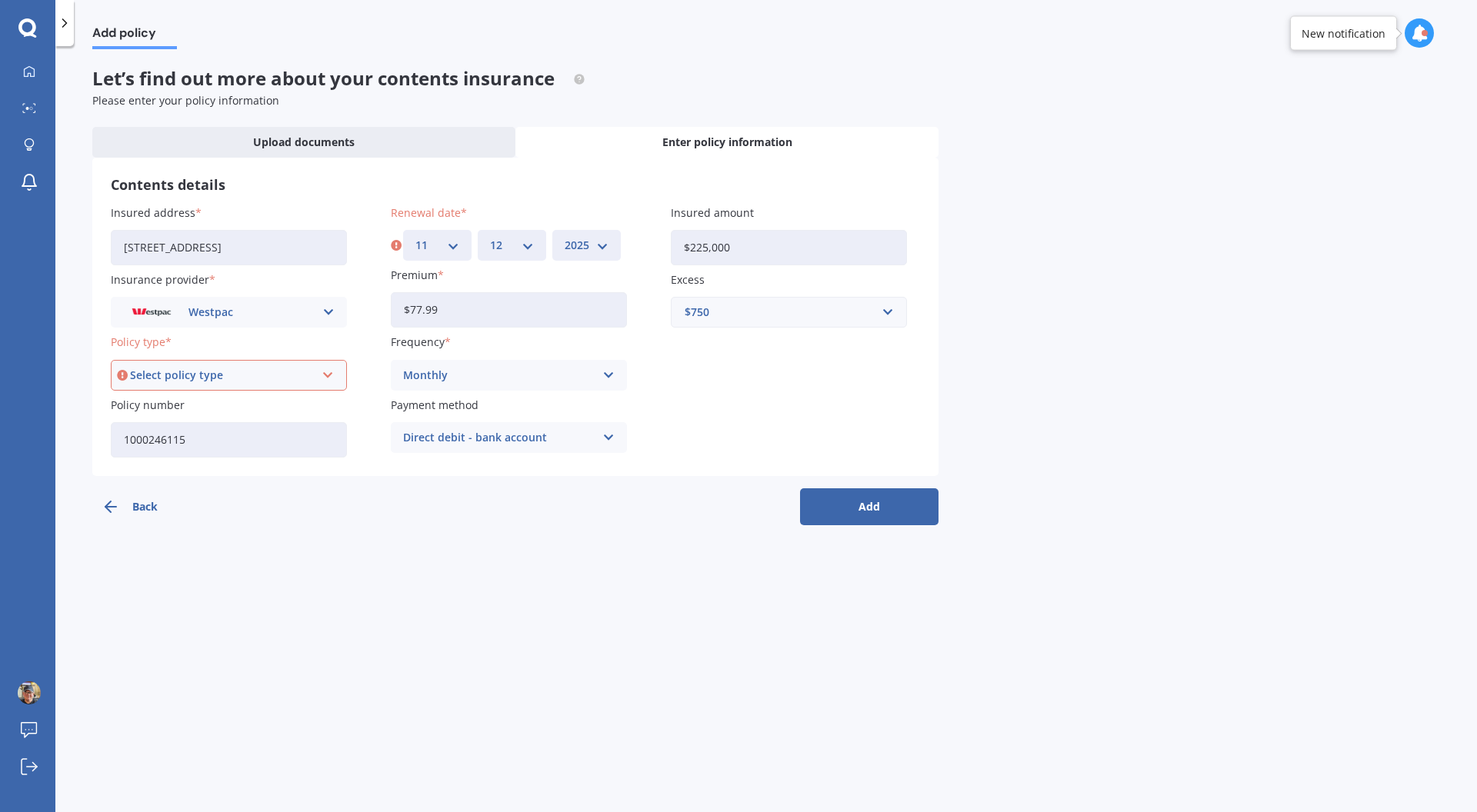
click at [565, 237] on select "YYYY 2027 2026 2025 2024 2023 2022 2021 2020 2019 2018 2017 2016 2015 2014 2013…" at bounding box center [587, 245] width 44 height 17
drag, startPoint x: 647, startPoint y: 360, endPoint x: 671, endPoint y: 390, distance: 38.4
click at [647, 360] on div "Insured address 13 Mahanga Road, Pataua South 0192 Insurance provider Westpac A…" at bounding box center [515, 331] width 810 height 253
click at [854, 509] on button "Add" at bounding box center [869, 507] width 139 height 37
click at [332, 372] on icon at bounding box center [328, 374] width 13 height 17
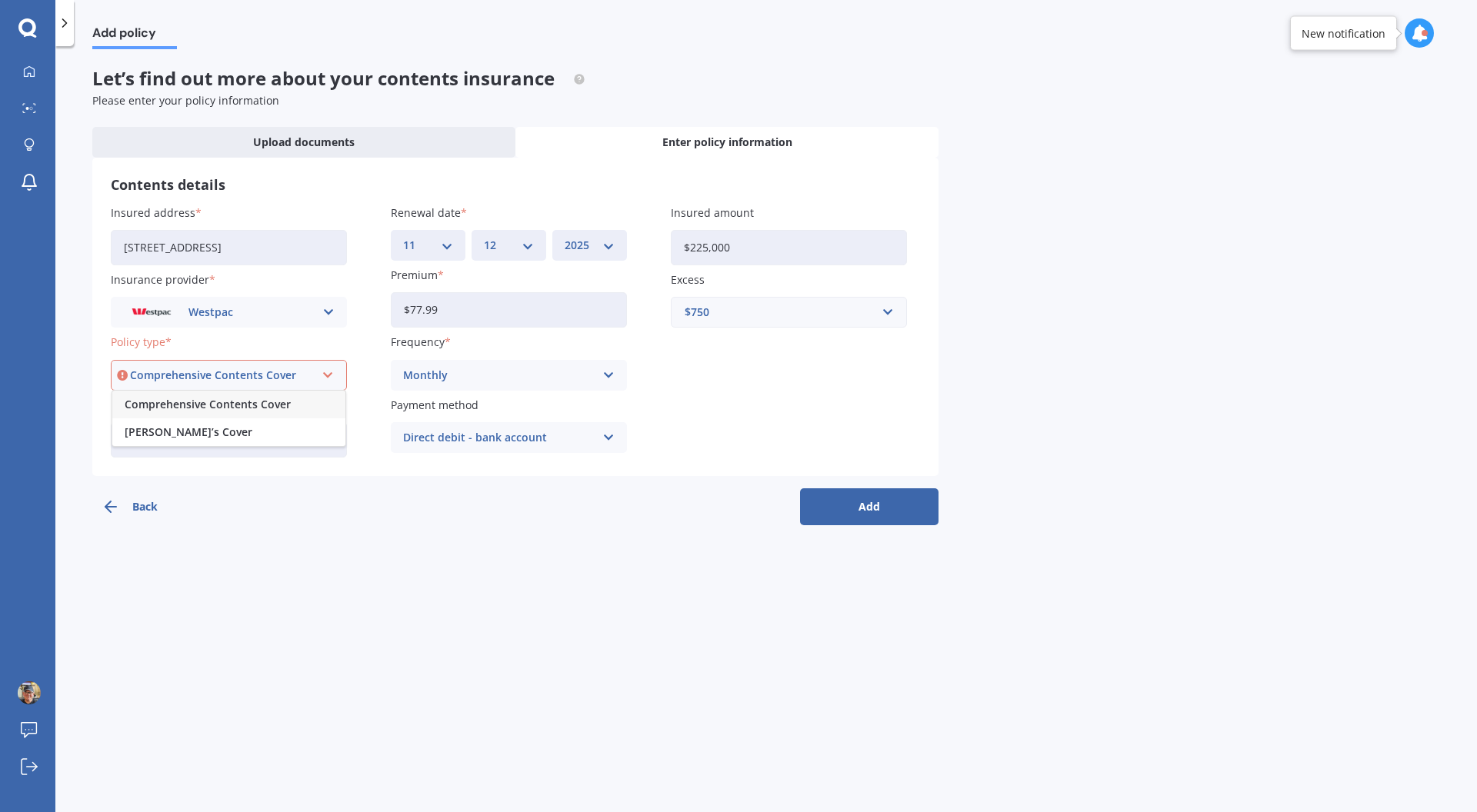
click at [261, 413] on div "Comprehensive Contents Cover" at bounding box center [229, 404] width 233 height 28
click at [881, 519] on button "Add" at bounding box center [869, 507] width 139 height 37
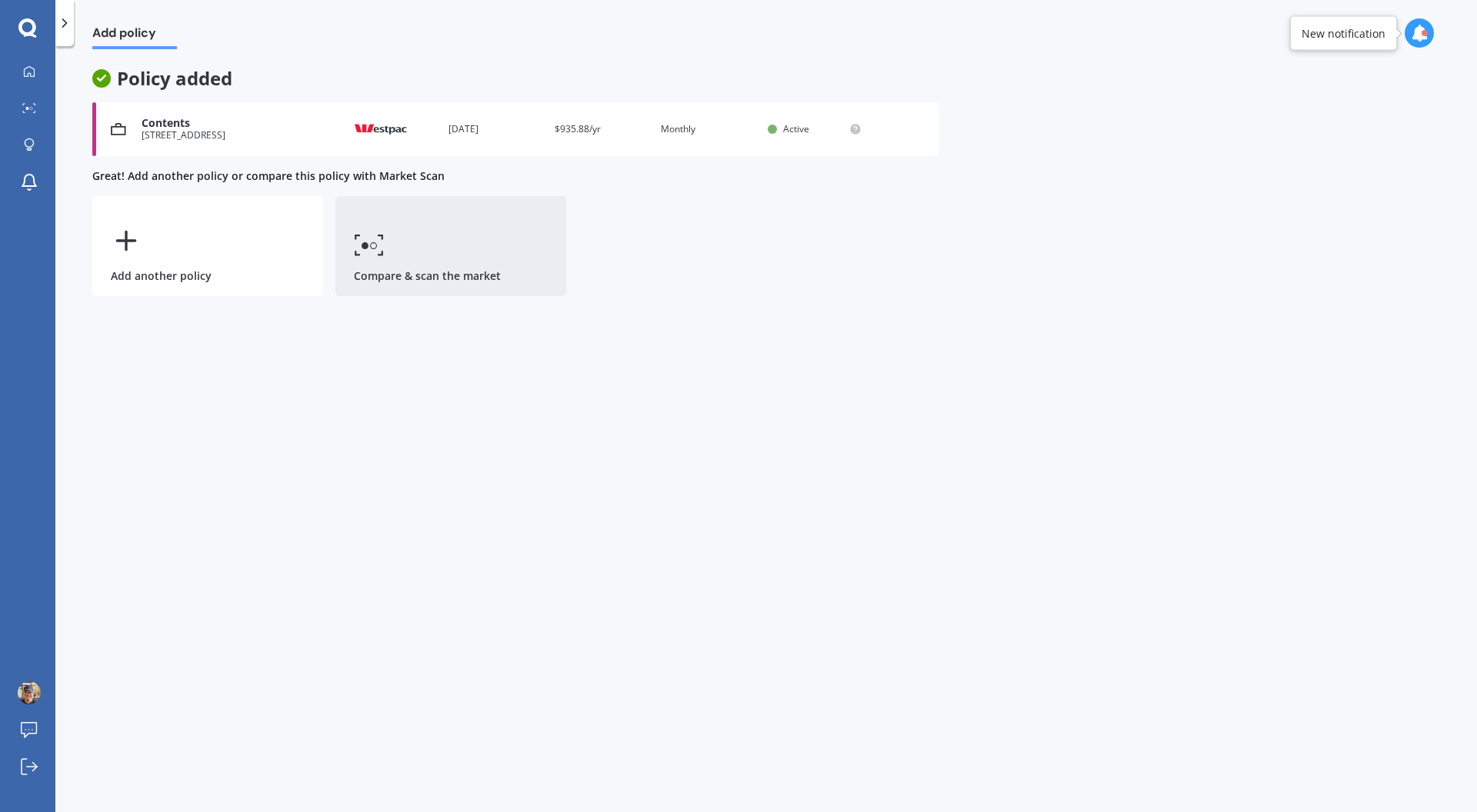
click at [492, 278] on link "Compare & scan the market" at bounding box center [450, 246] width 231 height 100
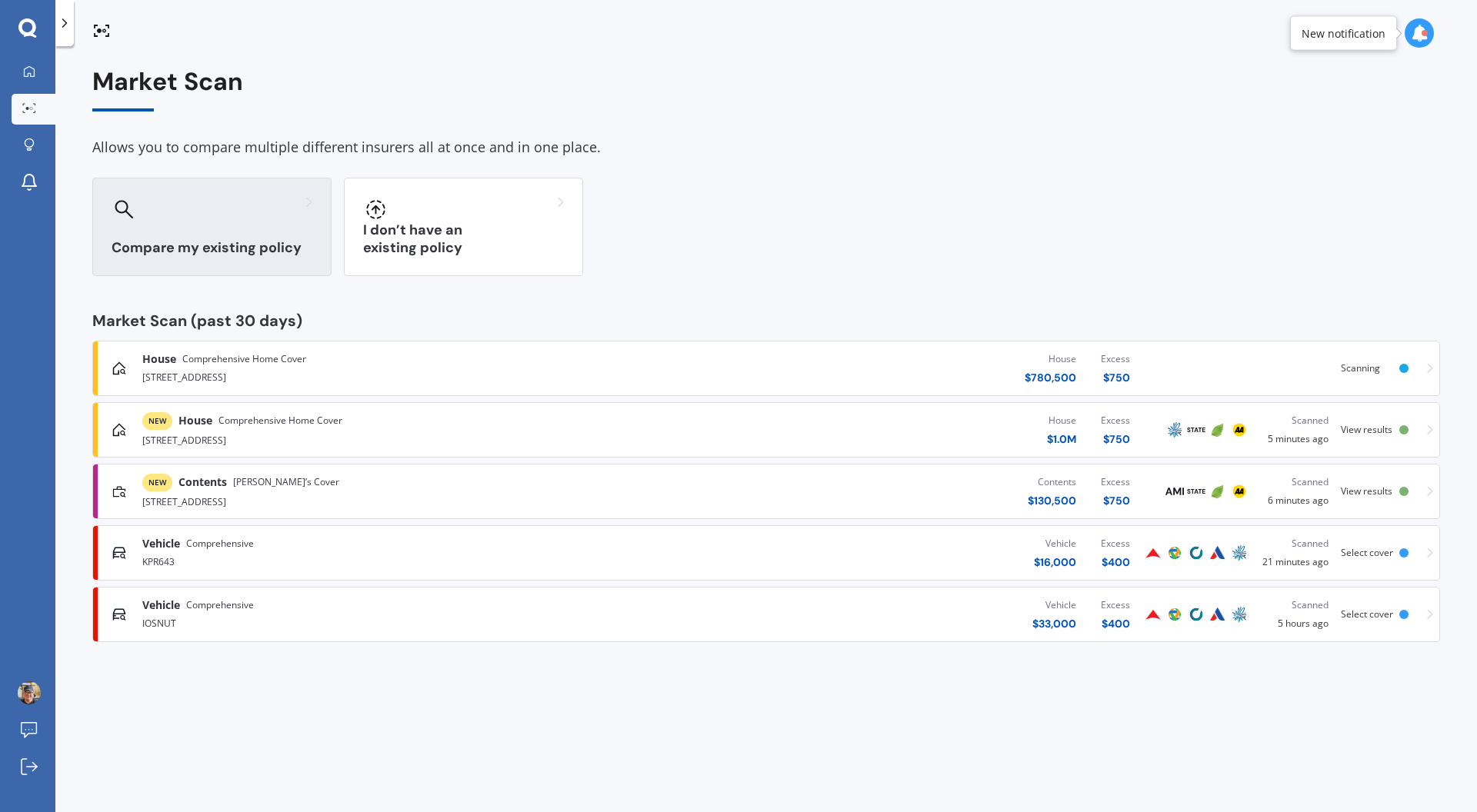
click at [223, 247] on h3 "Compare my existing policy" at bounding box center [211, 248] width 201 height 18
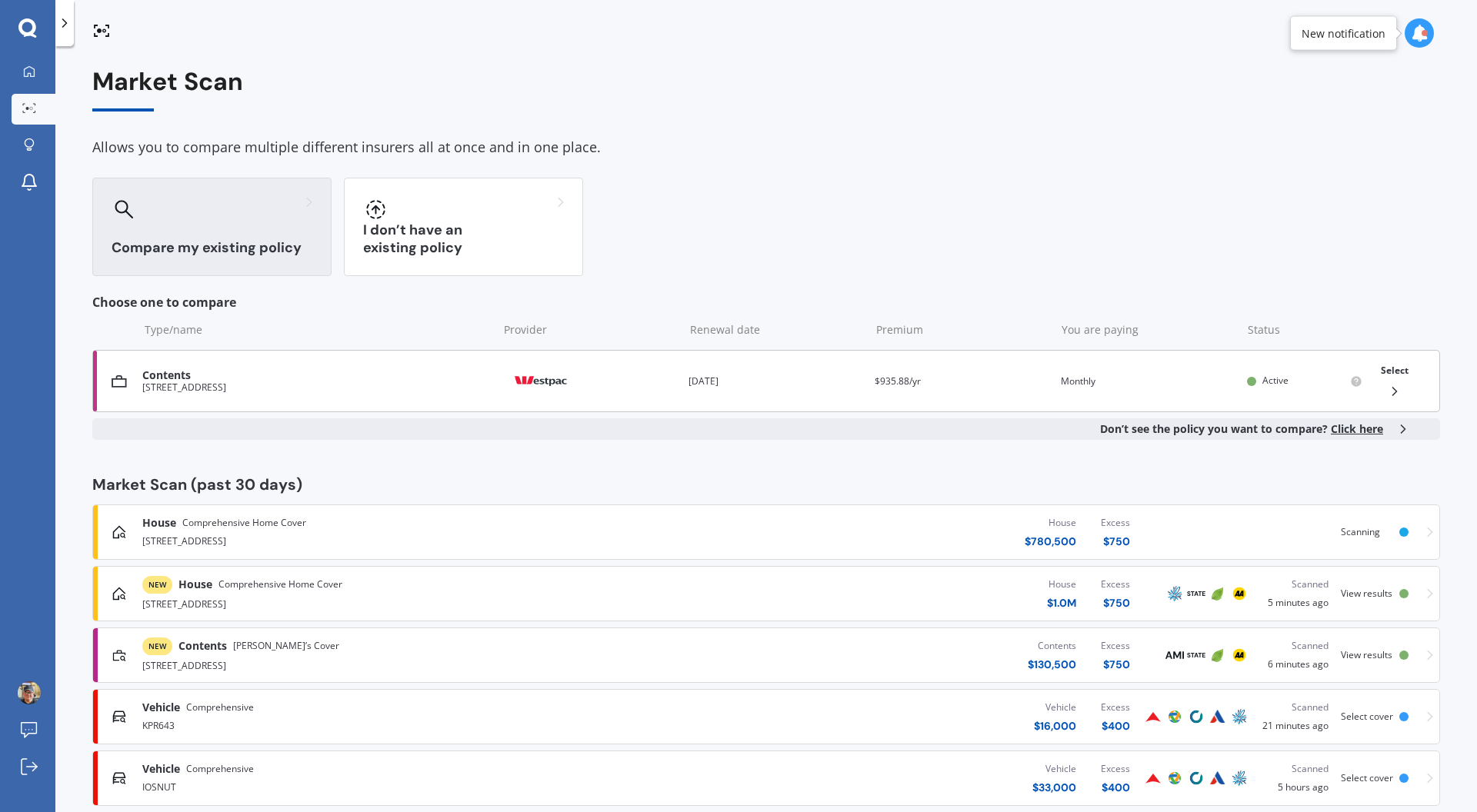
click at [222, 384] on div "[STREET_ADDRESS]" at bounding box center [316, 388] width 347 height 11
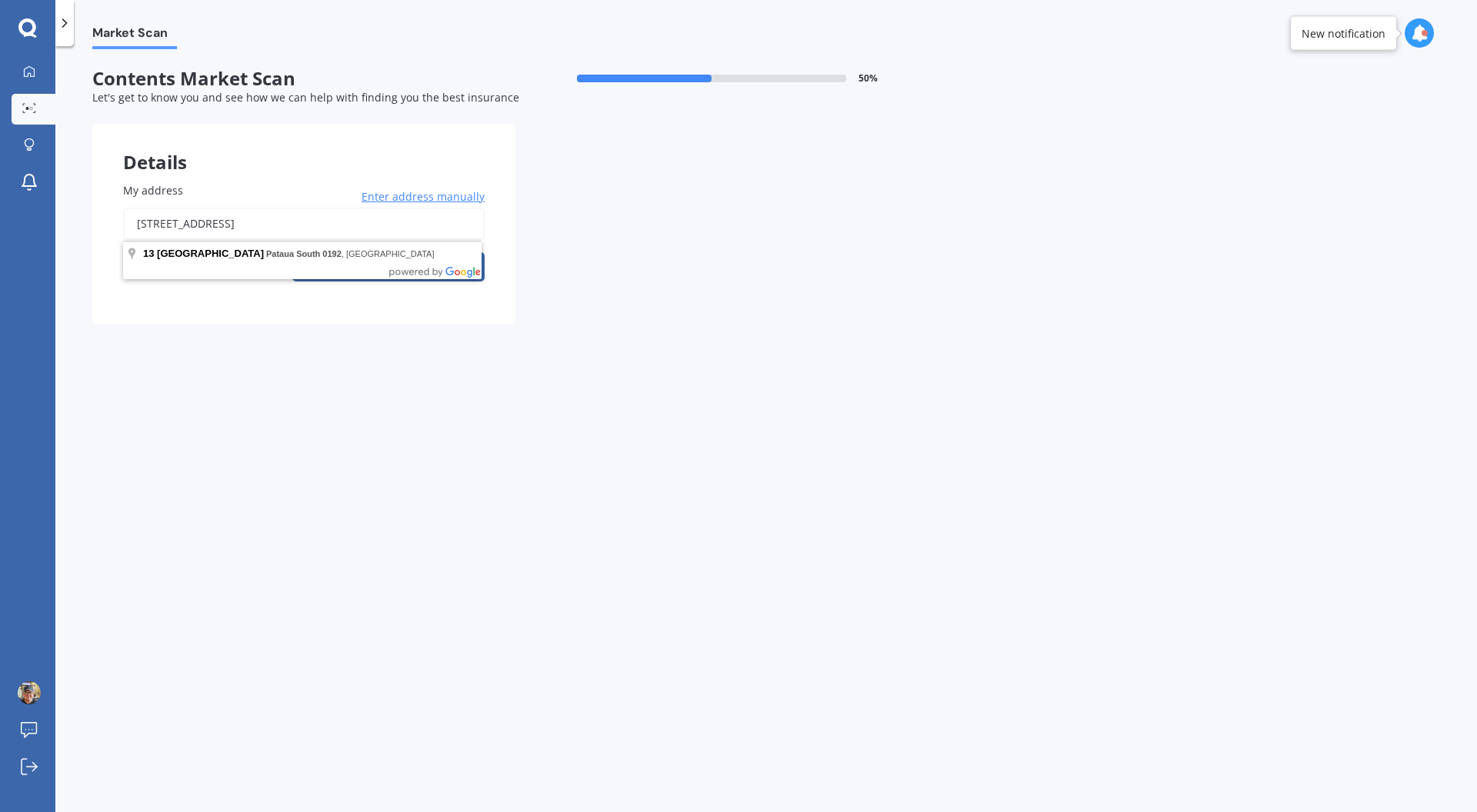
drag, startPoint x: 305, startPoint y: 218, endPoint x: 33, endPoint y: 199, distance: 272.7
click at [33, 199] on div "My Dashboard Market Scan Explore insurance Notifications Mark Fairey Submit fee…" at bounding box center [738, 406] width 1477 height 812
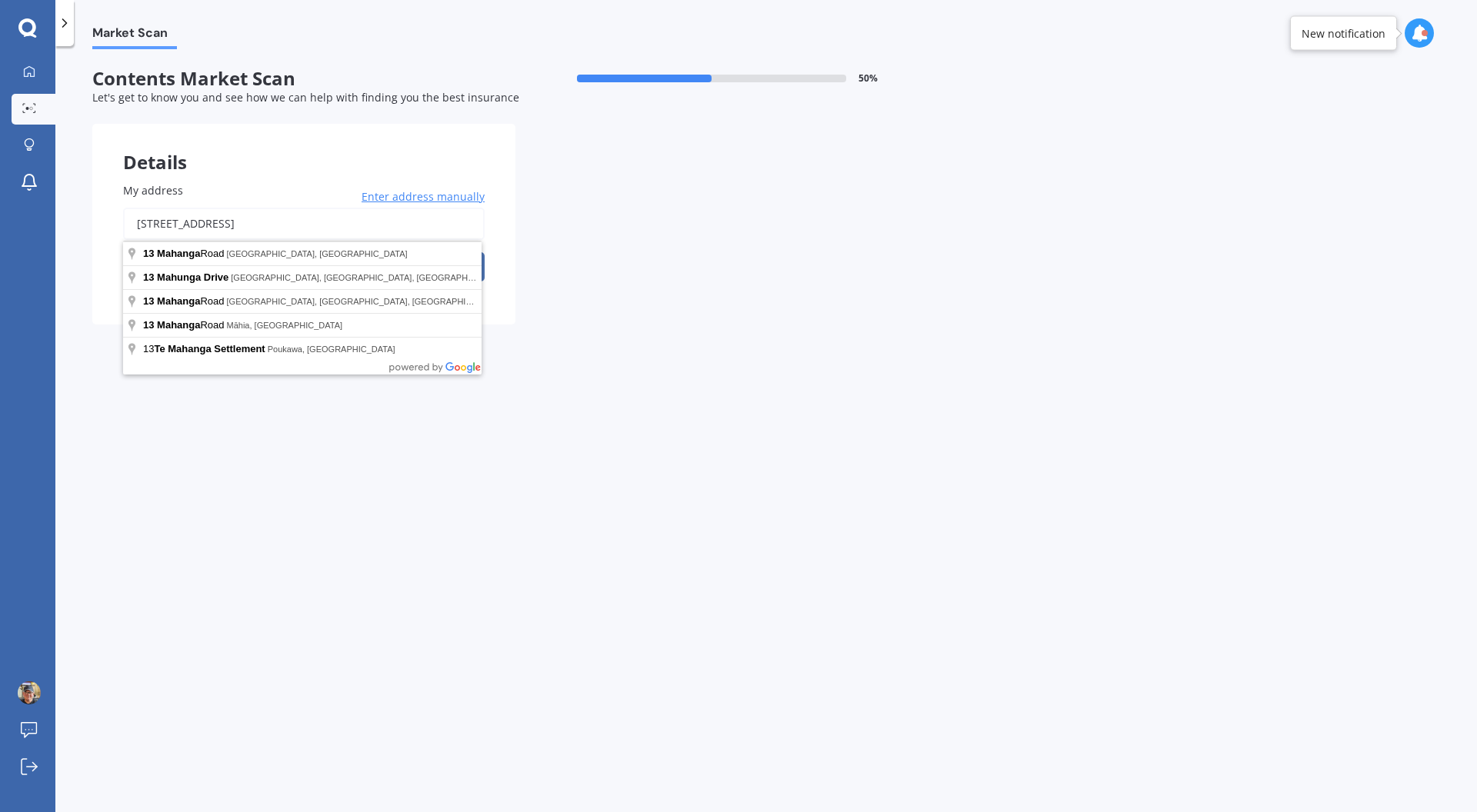
type input "[STREET_ADDRESS]"
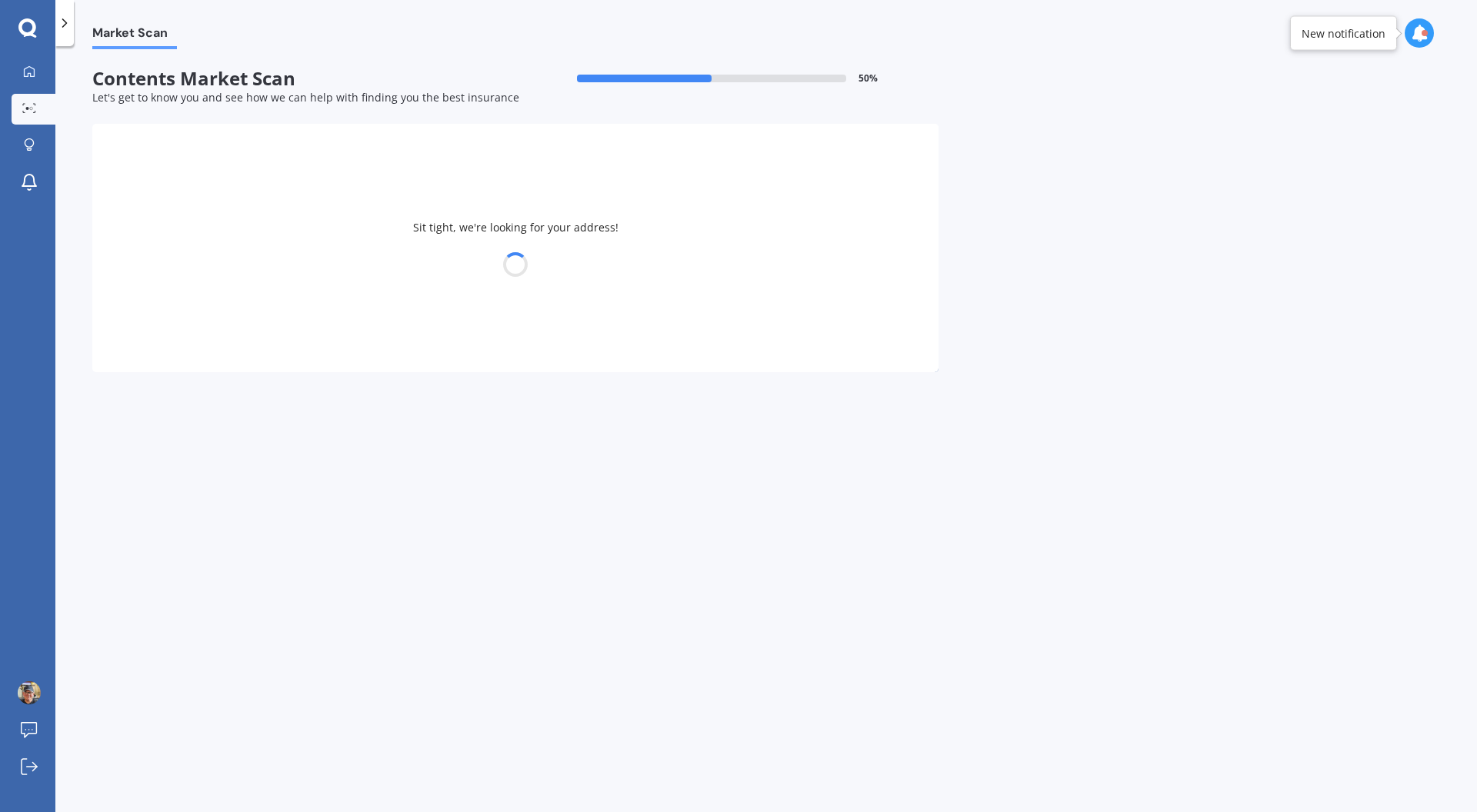
select select "19"
select select "08"
select select "1957"
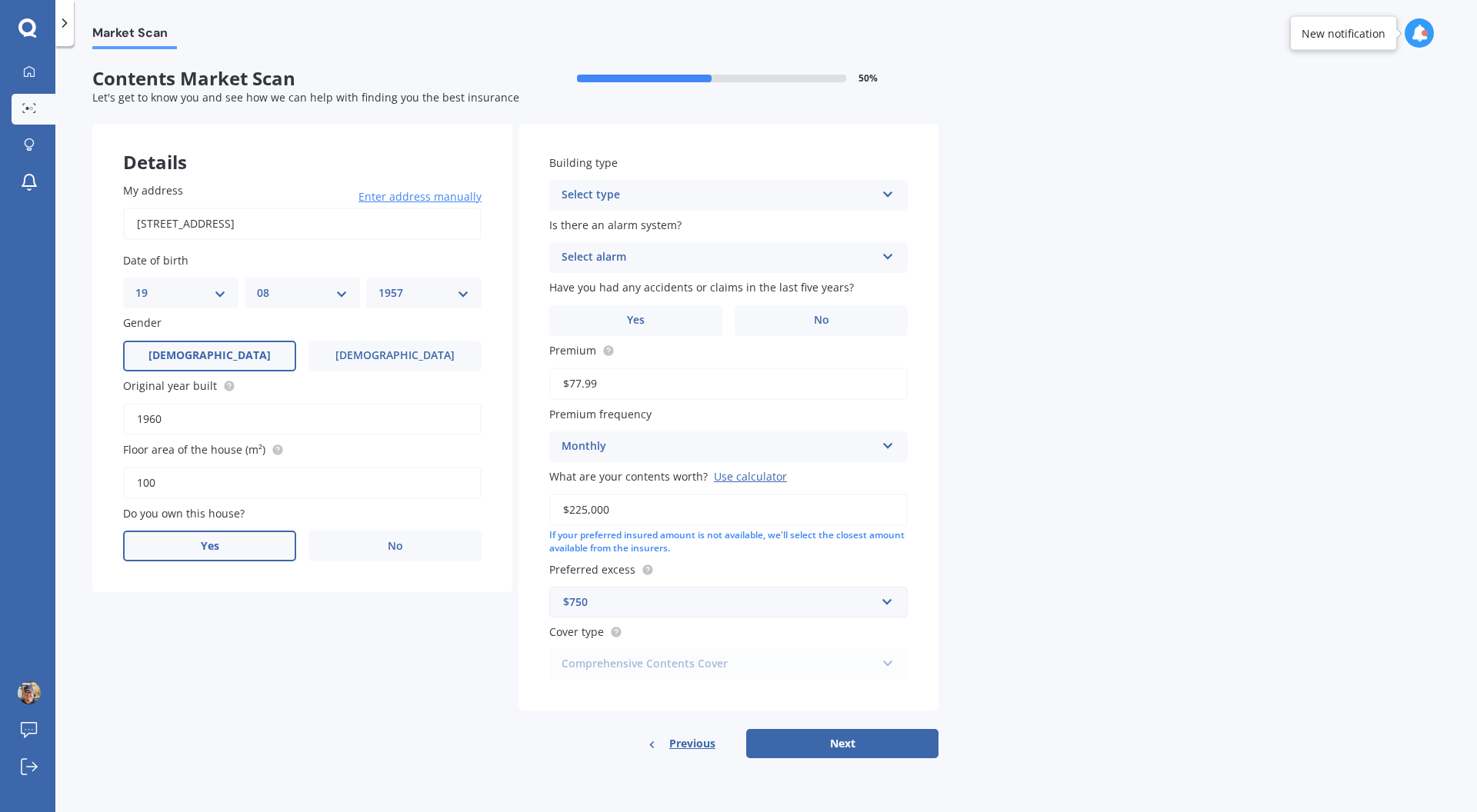
click at [228, 544] on label "Yes" at bounding box center [209, 545] width 173 height 31
click at [0, 0] on input "Yes" at bounding box center [0, 0] width 0 height 0
click at [467, 610] on icon at bounding box center [461, 605] width 13 height 11
click at [436, 612] on div "Owner" at bounding box center [292, 609] width 314 height 18
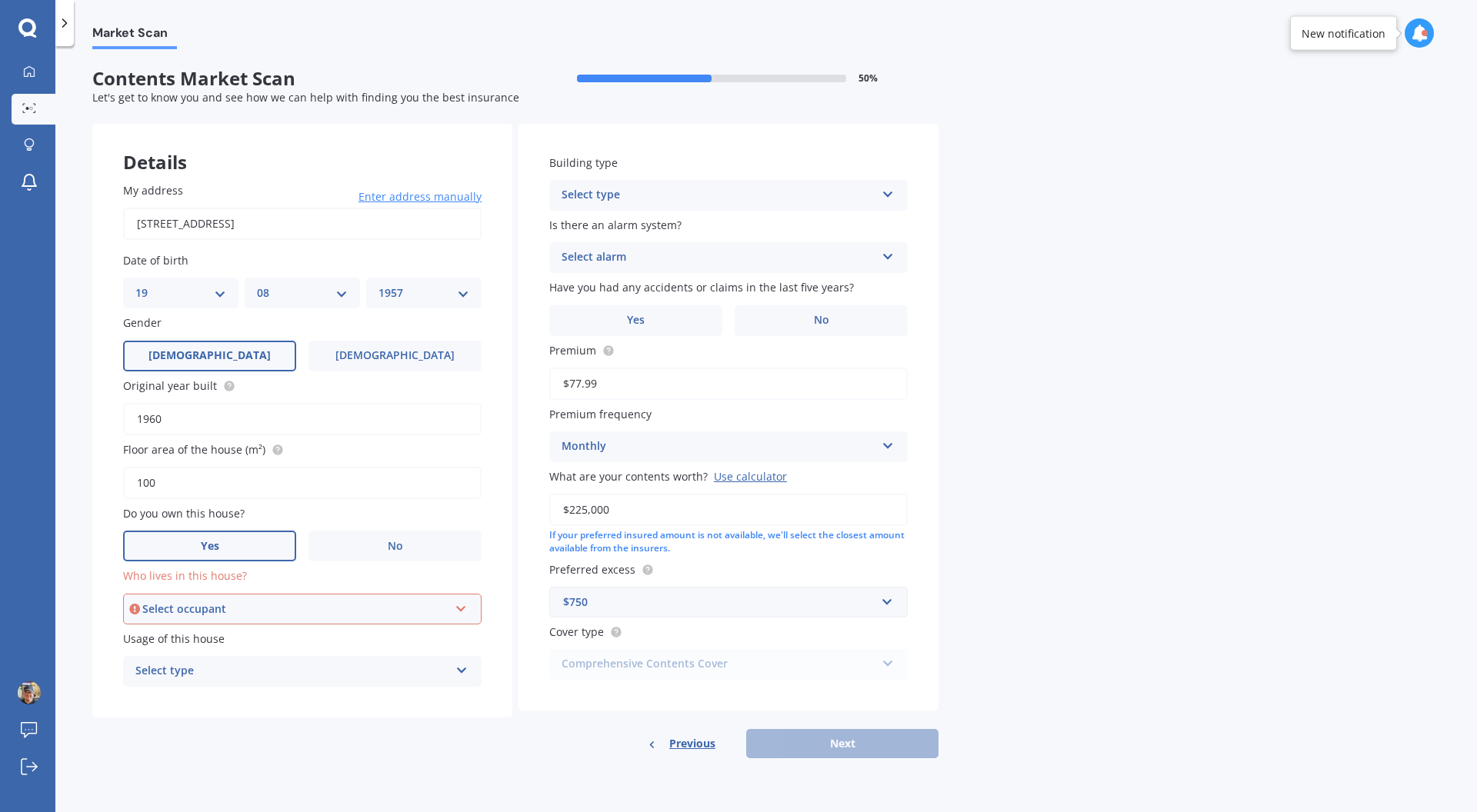
click at [471, 602] on div "Select occupant Owner" at bounding box center [302, 609] width 359 height 31
click at [340, 646] on div "Owner" at bounding box center [302, 638] width 355 height 28
click at [466, 673] on icon at bounding box center [461, 667] width 13 height 11
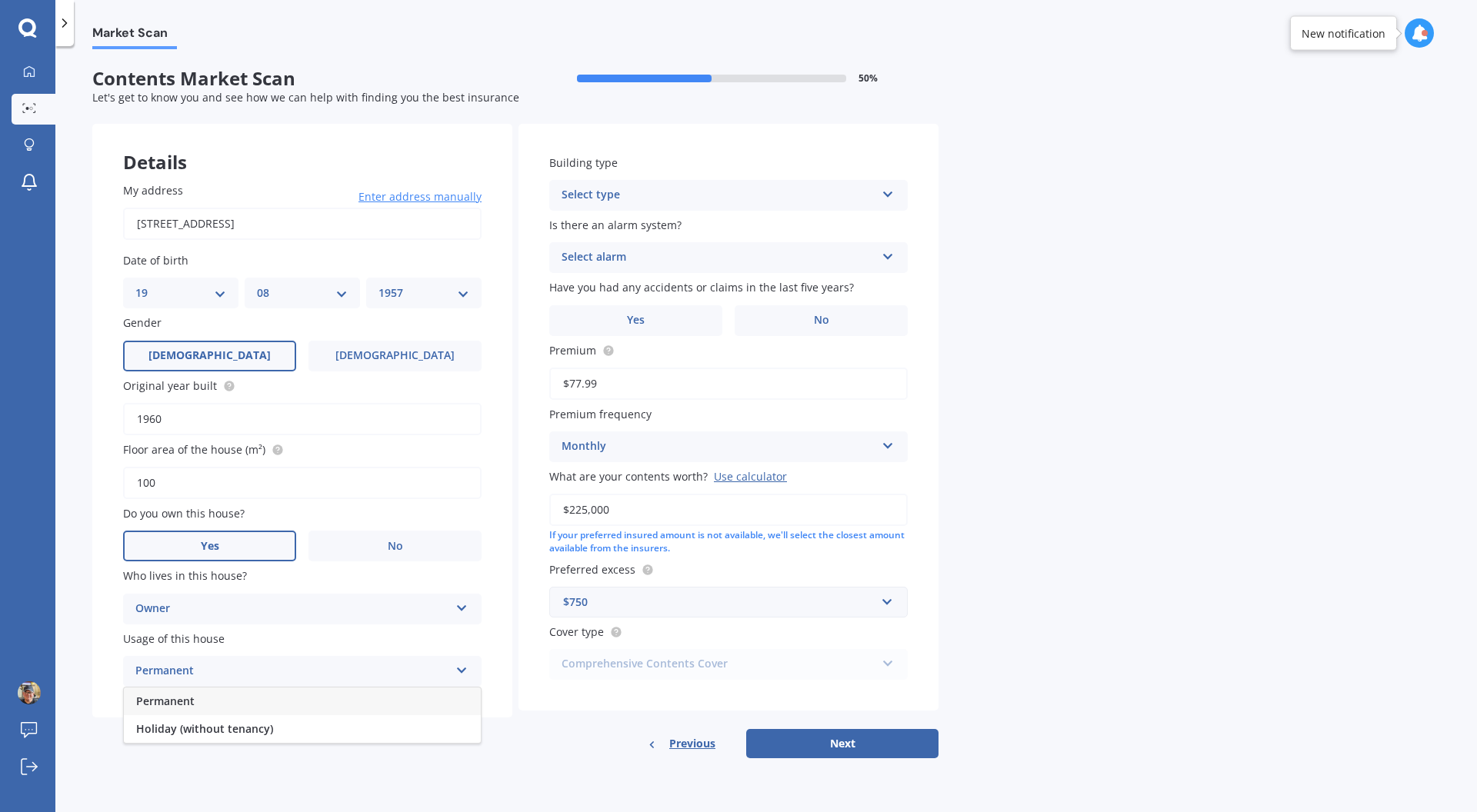
drag, startPoint x: 366, startPoint y: 710, endPoint x: 381, endPoint y: 708, distance: 15.1
click at [369, 709] on div "Permanent" at bounding box center [302, 702] width 357 height 28
click at [883, 196] on icon at bounding box center [888, 191] width 13 height 11
click at [793, 229] on div "Freestanding" at bounding box center [728, 225] width 357 height 28
click at [621, 262] on div "Select alarm" at bounding box center [718, 257] width 314 height 18
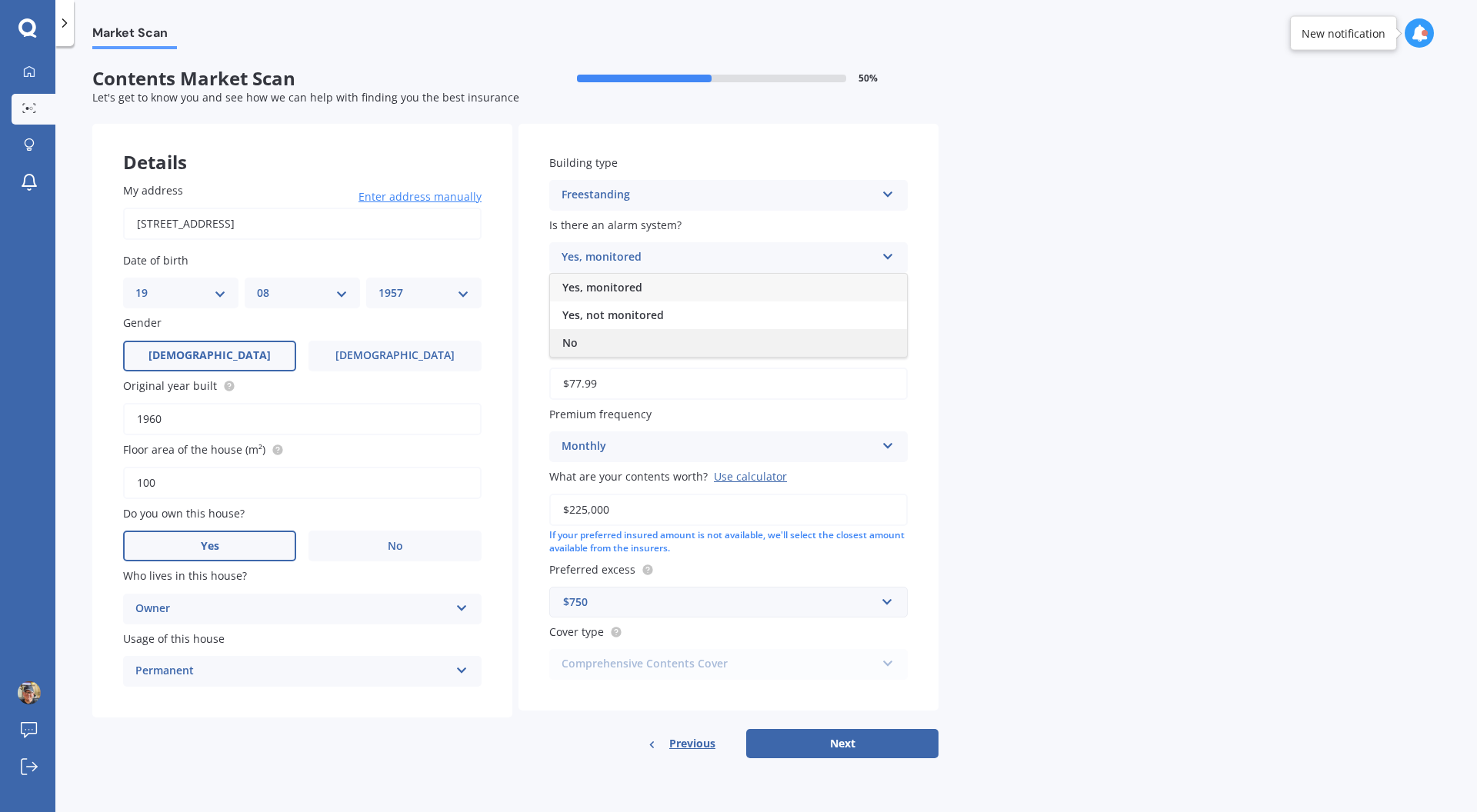
click at [569, 345] on span "No" at bounding box center [570, 342] width 16 height 15
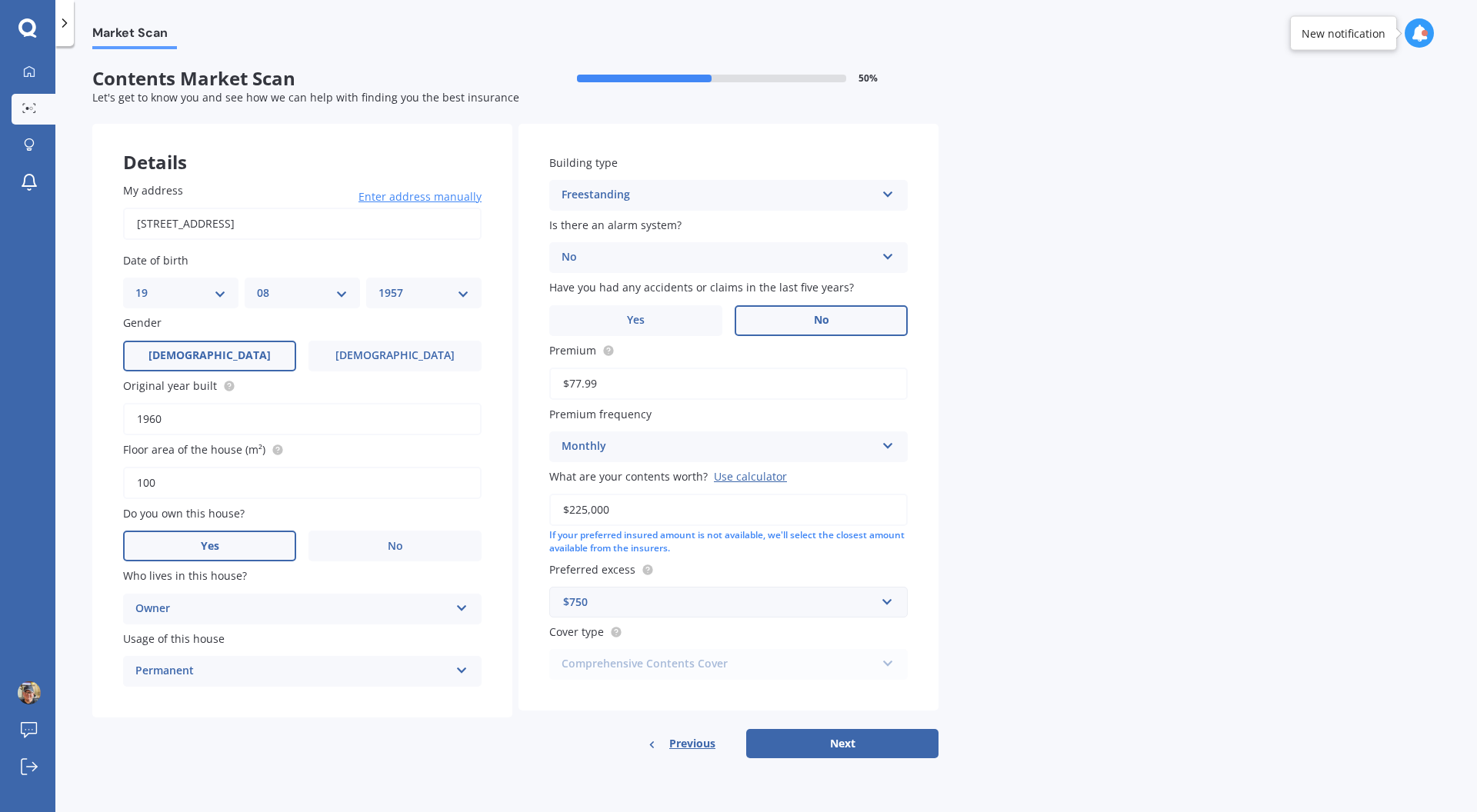
click at [815, 319] on span "No" at bounding box center [822, 320] width 16 height 13
click at [0, 0] on input "No" at bounding box center [0, 0] width 0 height 0
click at [873, 744] on button "Next" at bounding box center [842, 743] width 192 height 29
select select "19"
select select "08"
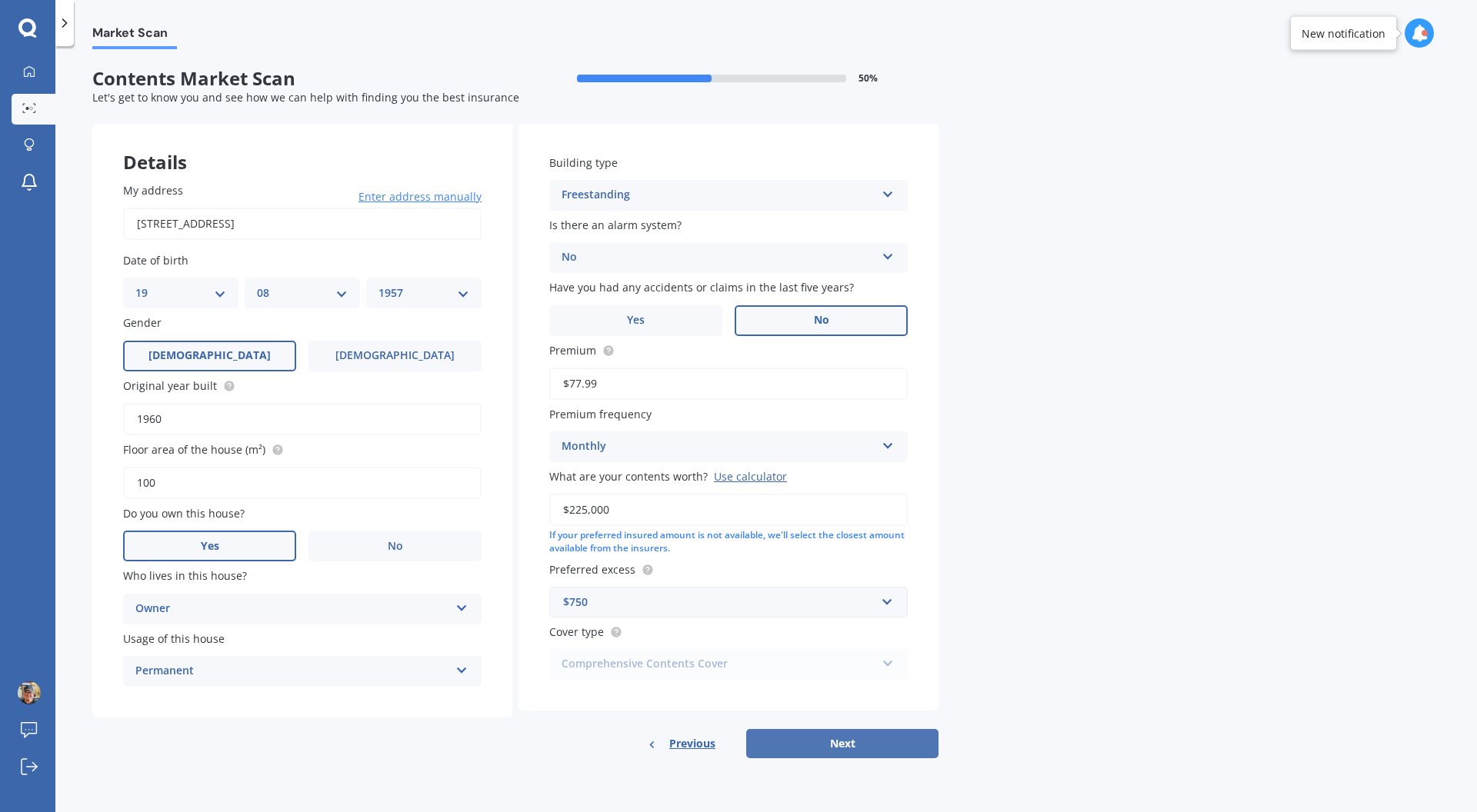
select select "1957"
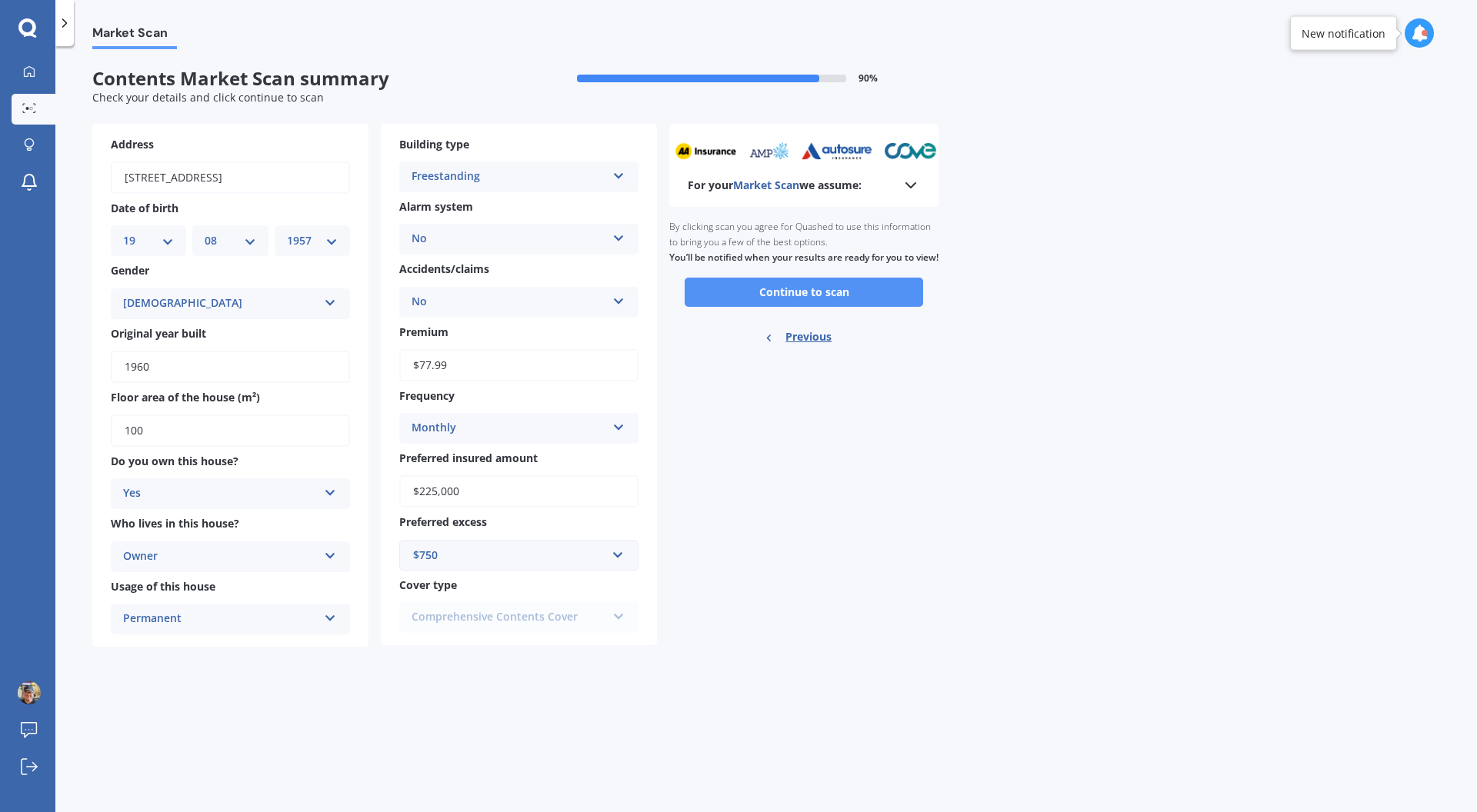
click at [767, 307] on button "Continue to scan" at bounding box center [803, 292] width 239 height 29
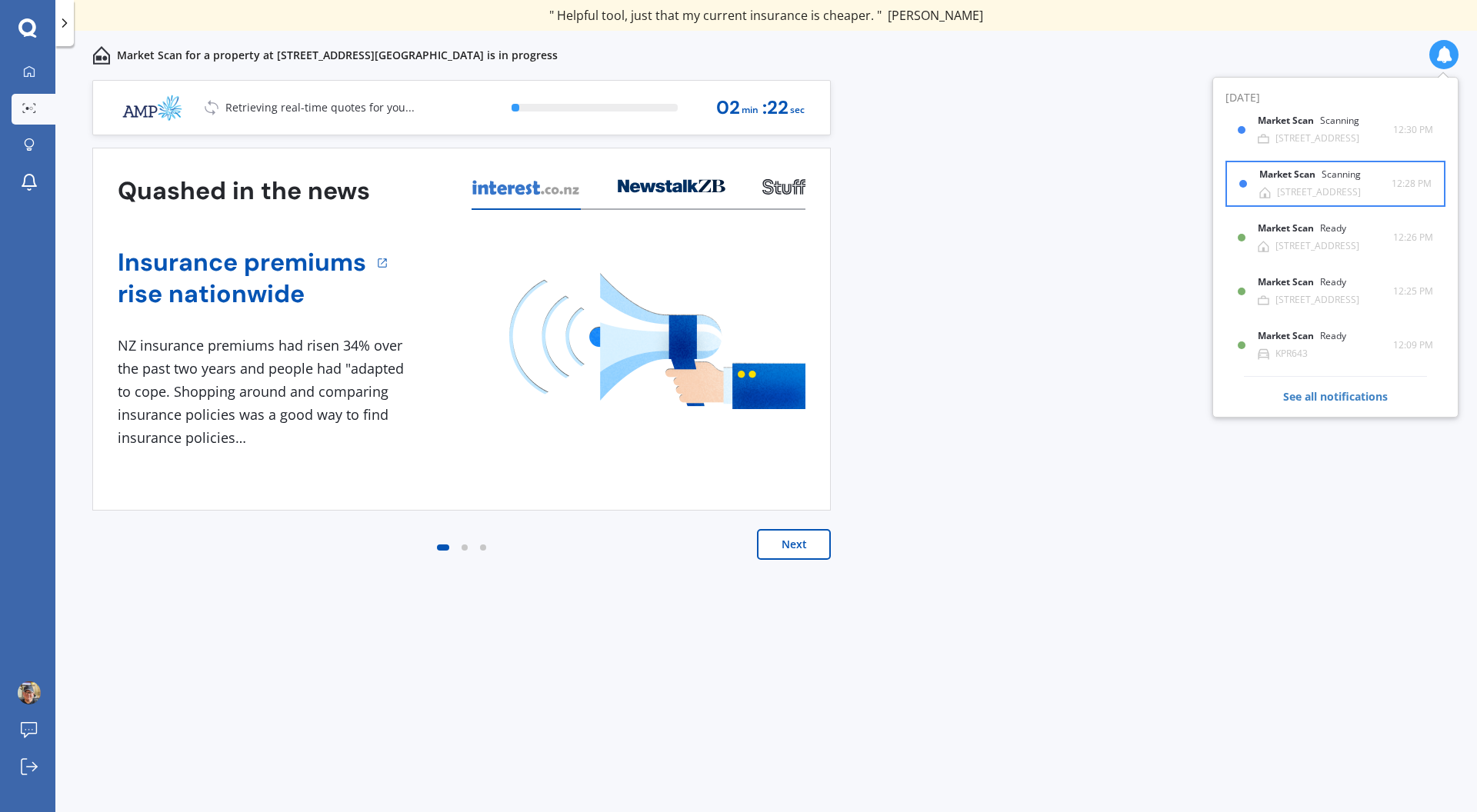
click at [1360, 193] on div "[STREET_ADDRESS]" at bounding box center [1319, 192] width 84 height 11
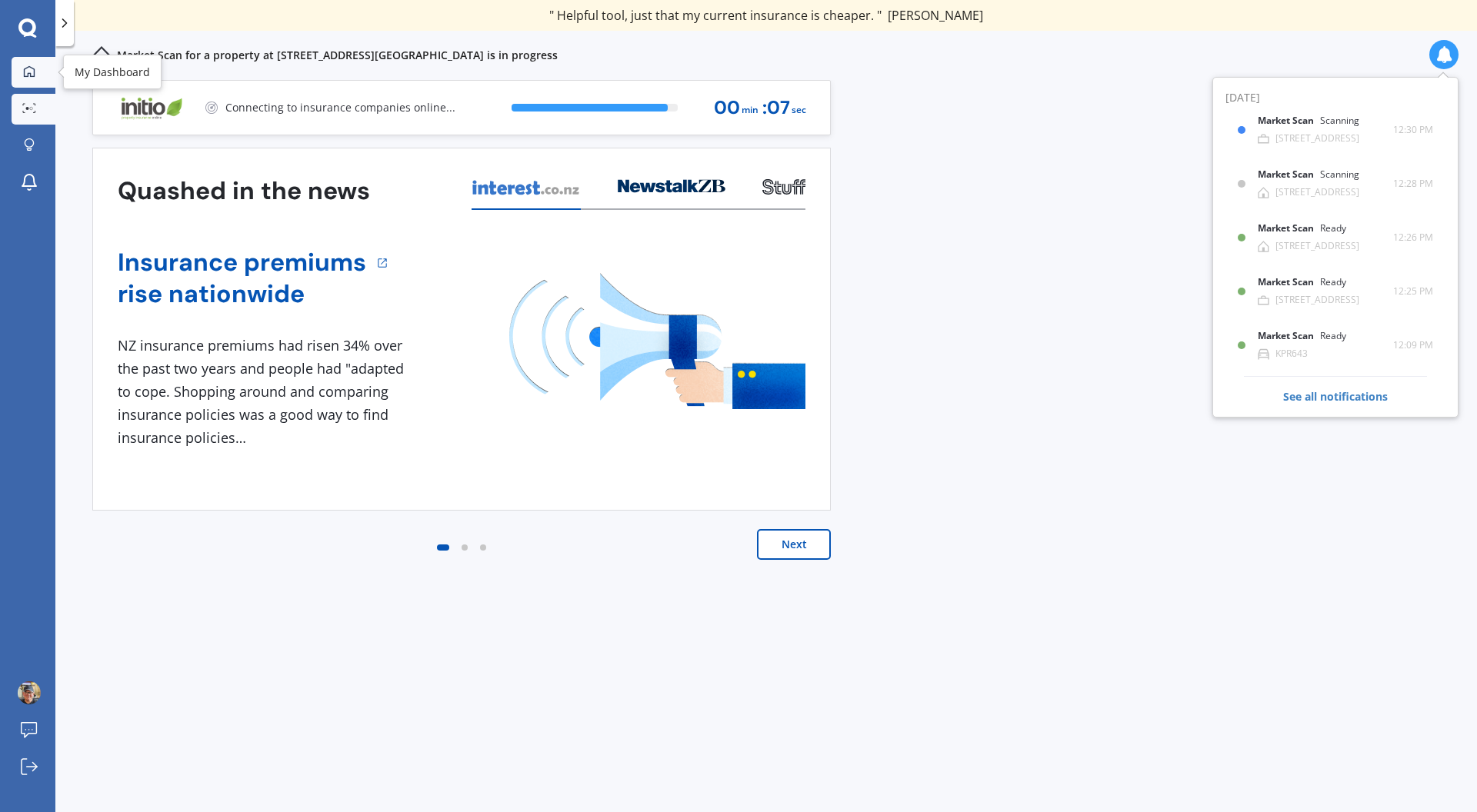
drag, startPoint x: 25, startPoint y: 66, endPoint x: 46, endPoint y: 76, distance: 23.3
click at [25, 66] on icon at bounding box center [29, 72] width 12 height 12
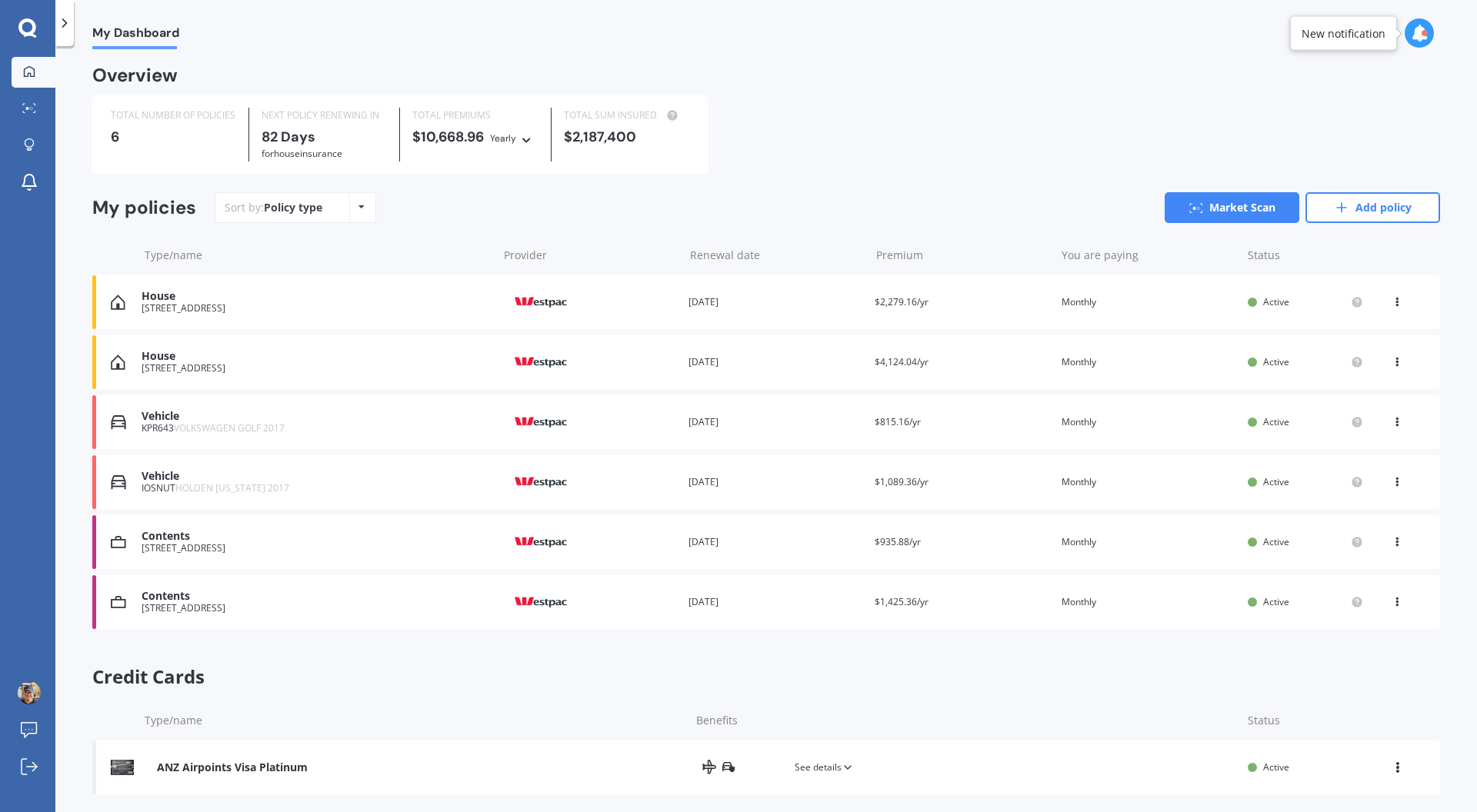
click at [284, 369] on div "[STREET_ADDRESS]" at bounding box center [315, 368] width 348 height 11
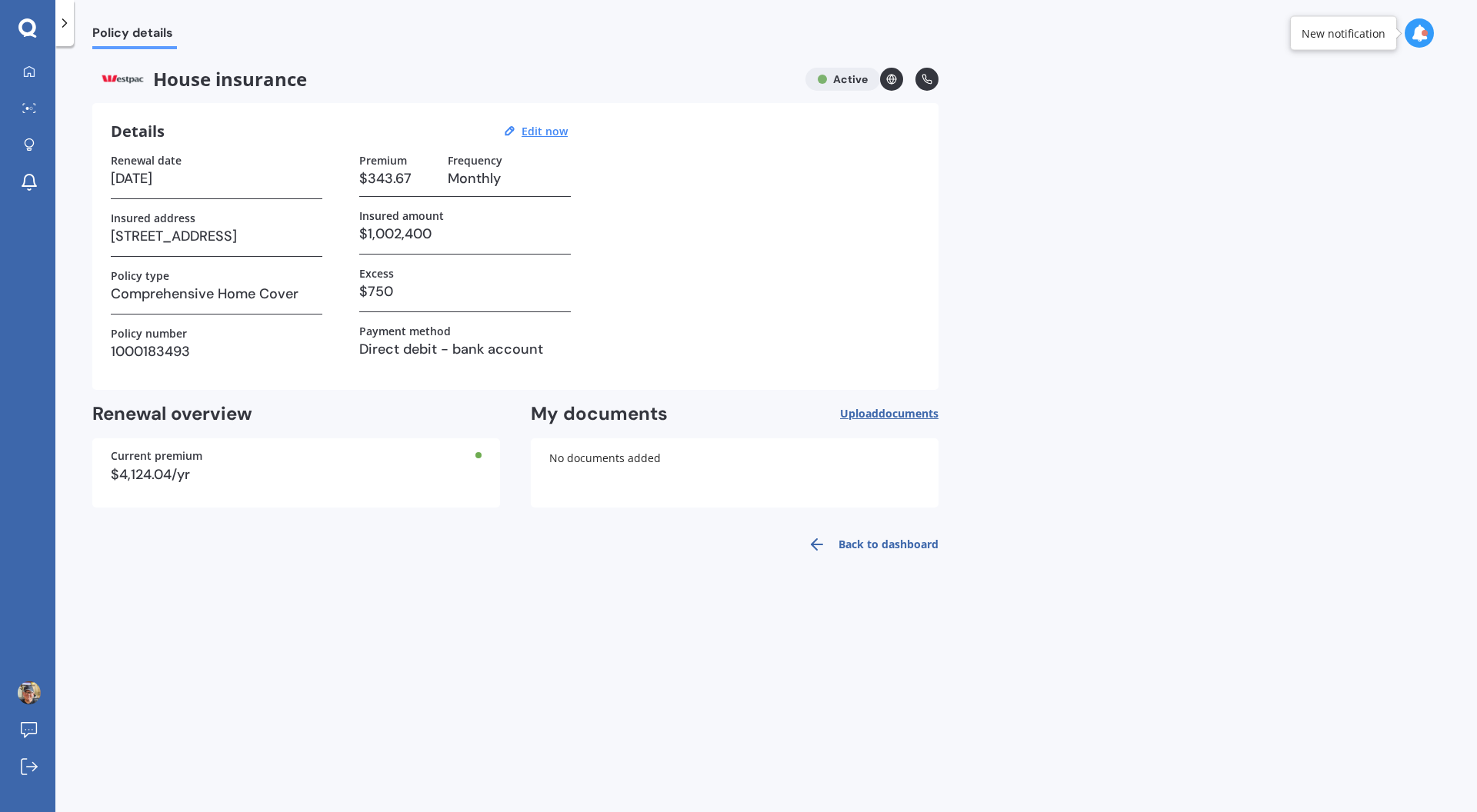
click at [1418, 36] on icon at bounding box center [1418, 32] width 17 height 17
click at [1287, 275] on div "[STREET_ADDRESS]" at bounding box center [1295, 278] width 84 height 11
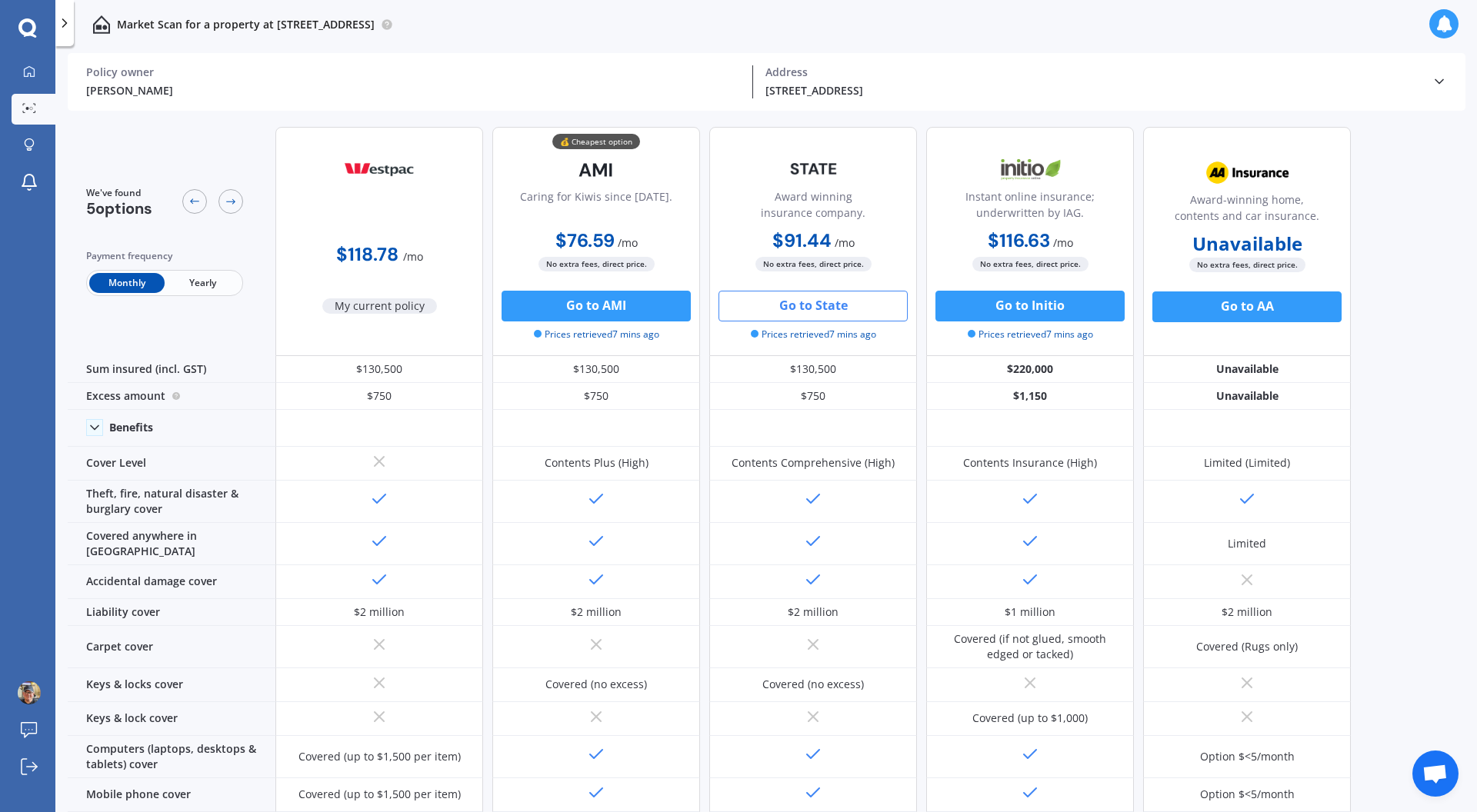
click at [840, 306] on button "Go to State" at bounding box center [813, 305] width 189 height 31
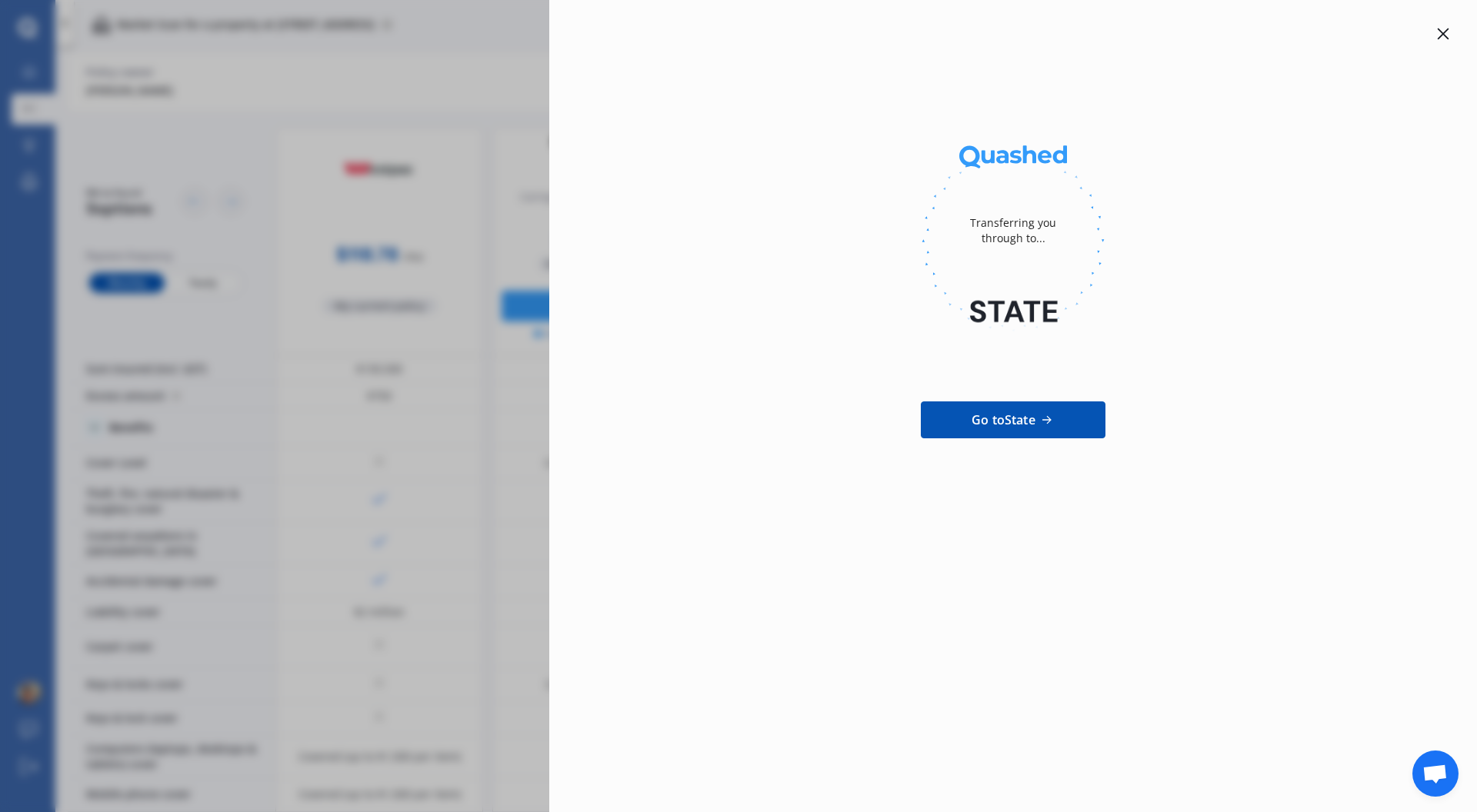
click at [1024, 426] on span "Go to State" at bounding box center [1003, 419] width 64 height 18
click at [445, 211] on div "Transferring you through to... Go to State" at bounding box center [738, 406] width 1477 height 812
click at [1448, 28] on icon at bounding box center [1443, 34] width 12 height 12
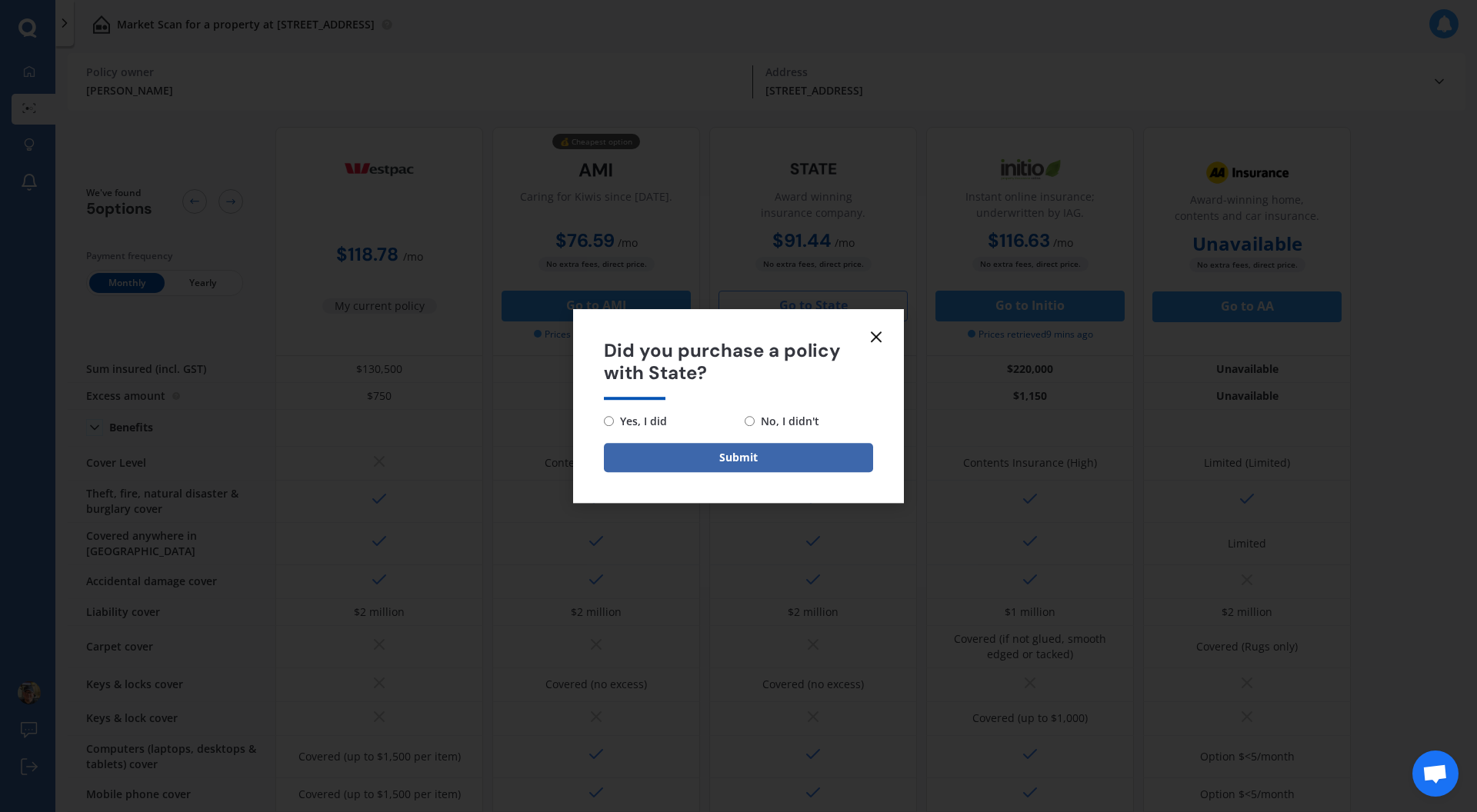
click at [752, 420] on input "No, I didn't" at bounding box center [749, 420] width 10 height 10
radio input "true"
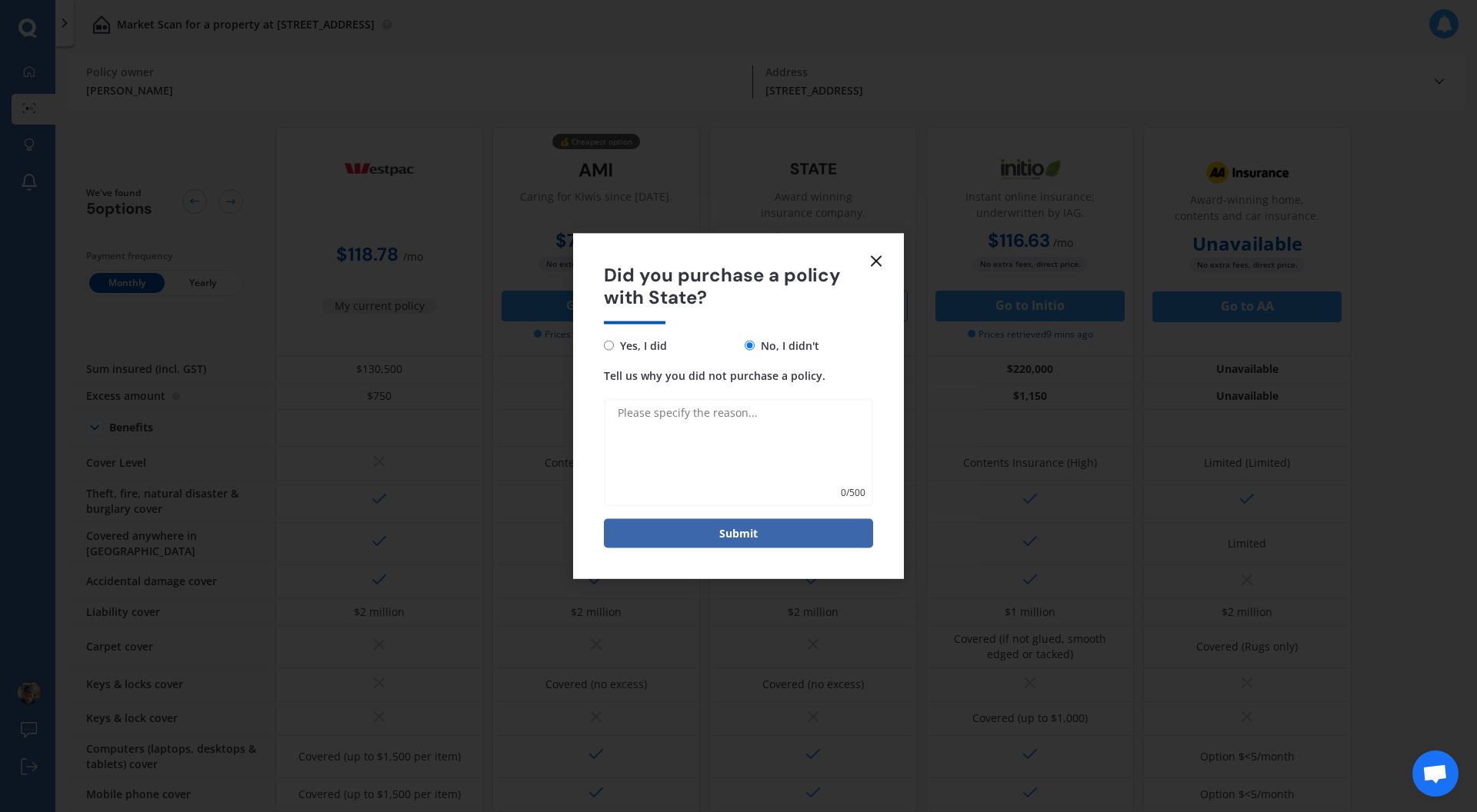
click at [742, 425] on textarea "Tell us why you did not purchase a policy." at bounding box center [738, 452] width 269 height 108
click at [634, 414] on textarea "NO READY YET" at bounding box center [738, 452] width 269 height 108
type textarea "NOT READY YET"
click at [725, 522] on button "Submit" at bounding box center [738, 520] width 269 height 29
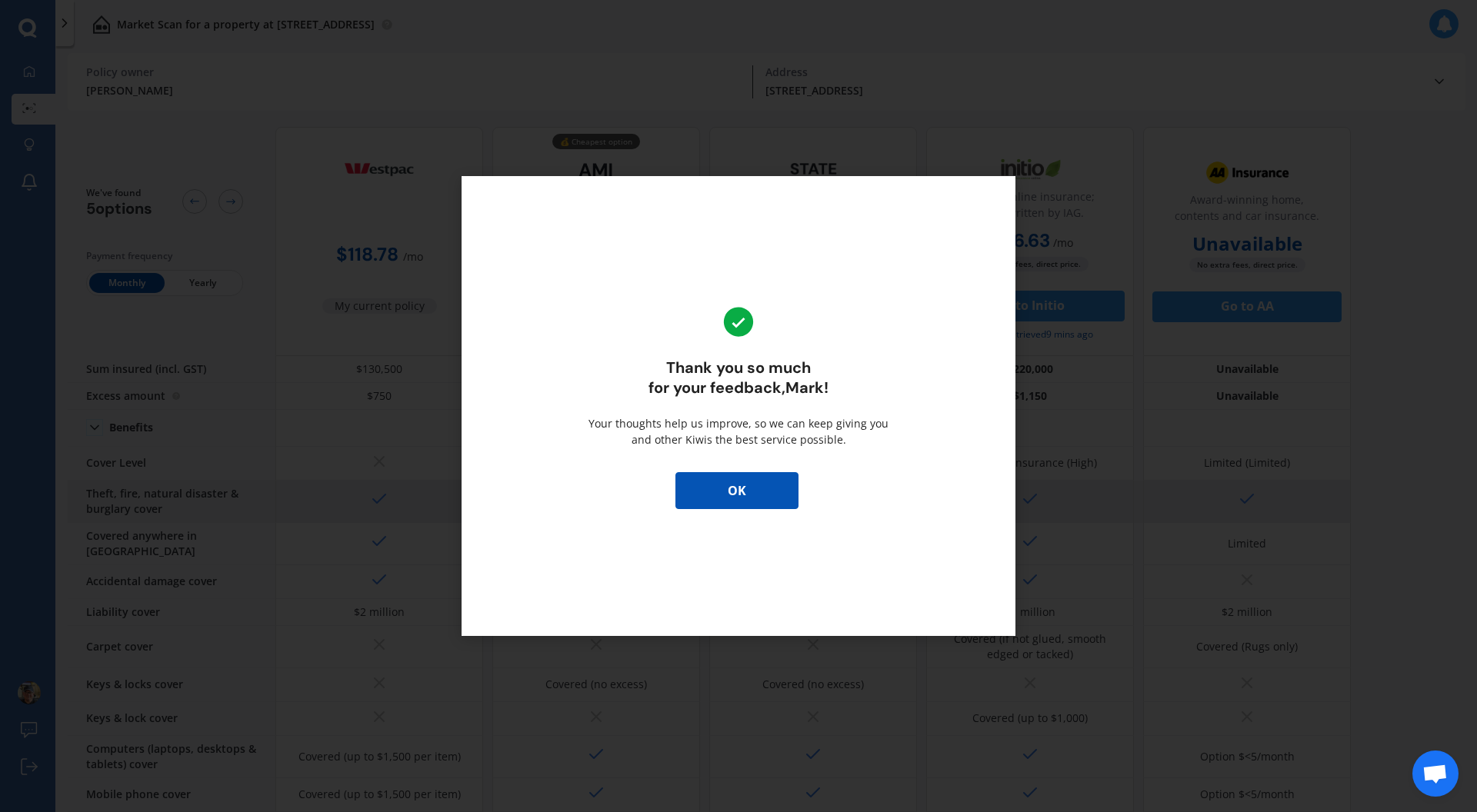
click at [727, 497] on button "OK" at bounding box center [737, 490] width 123 height 37
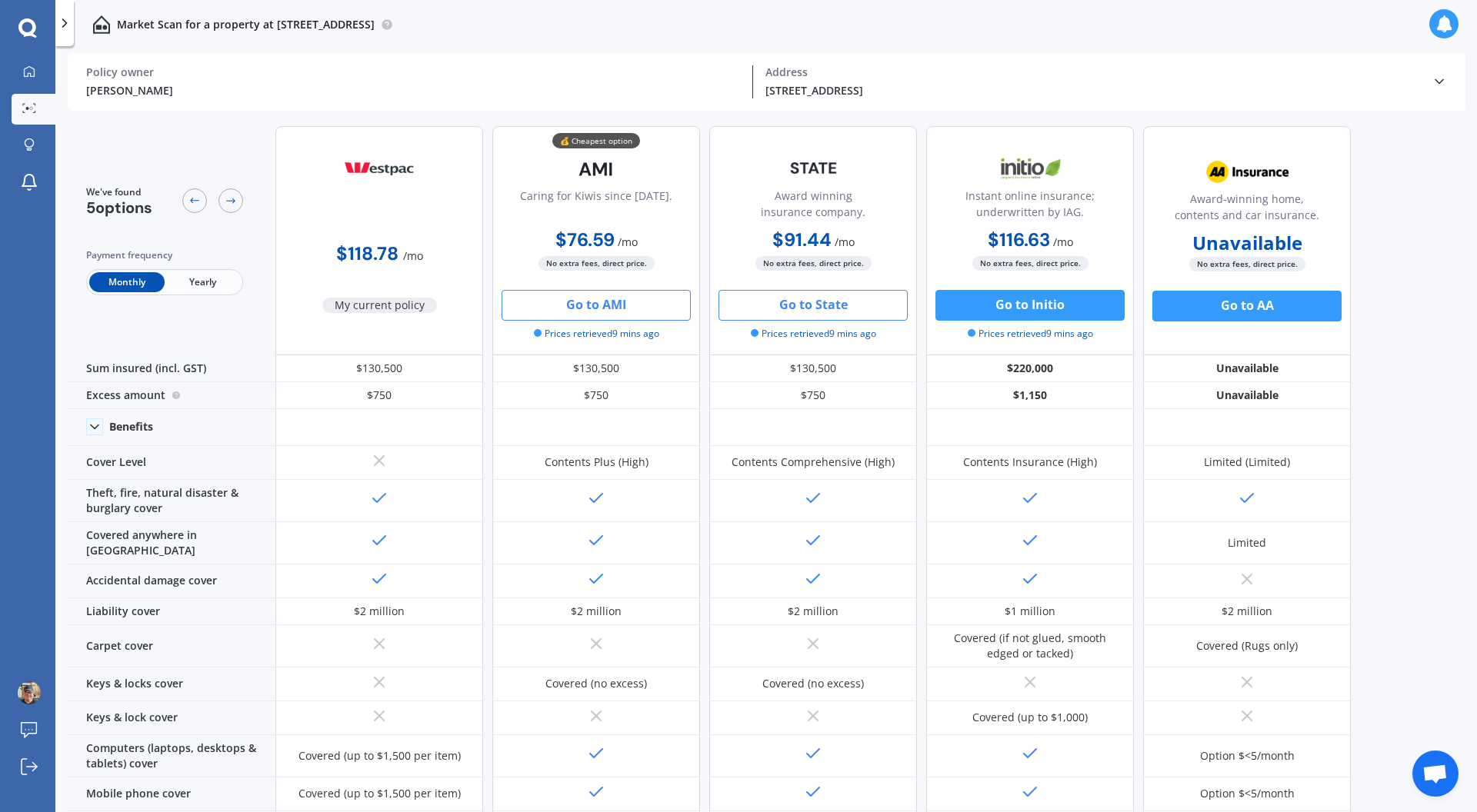
scroll to position [3, 0]
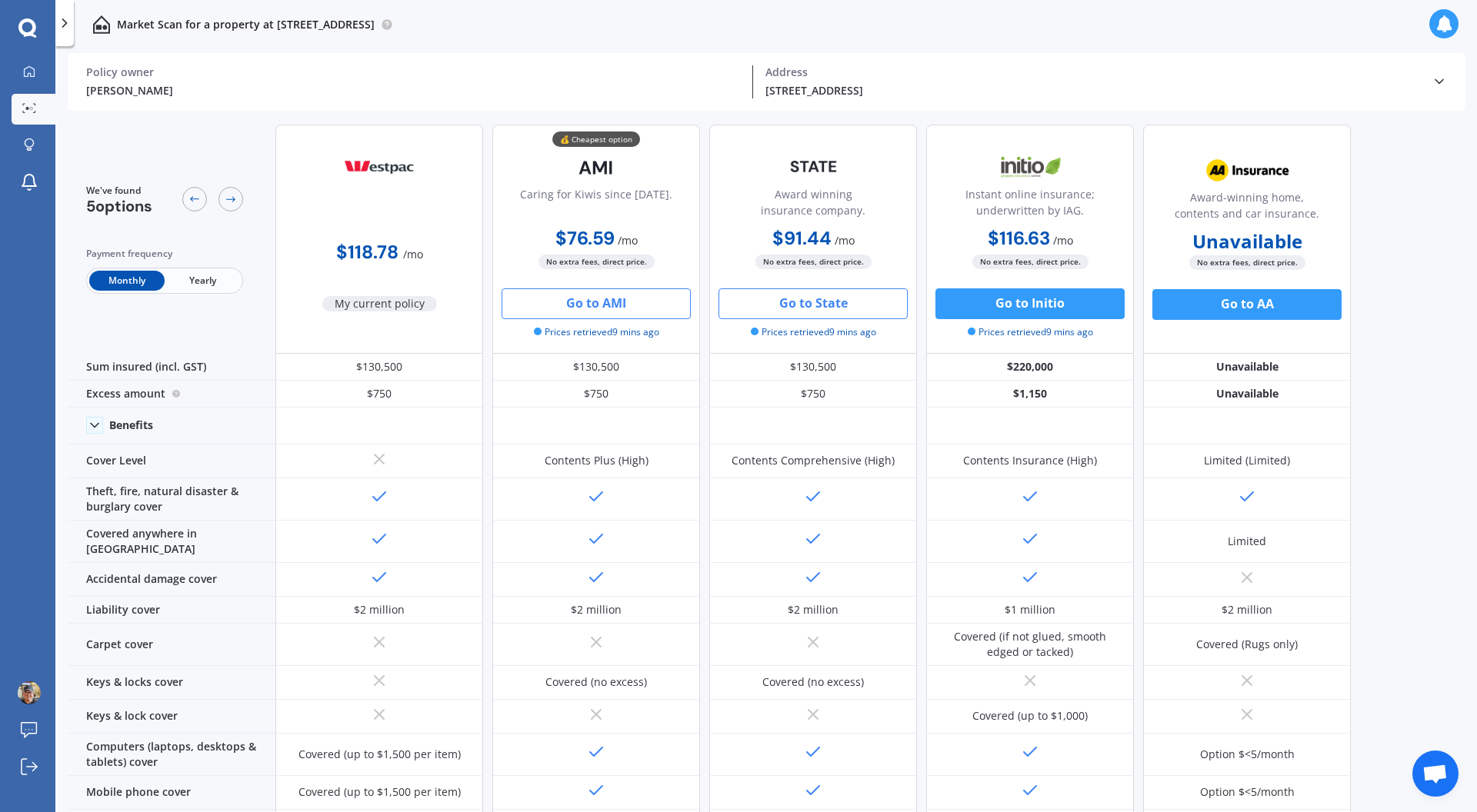
click at [589, 296] on button "Go to AMI" at bounding box center [596, 303] width 189 height 31
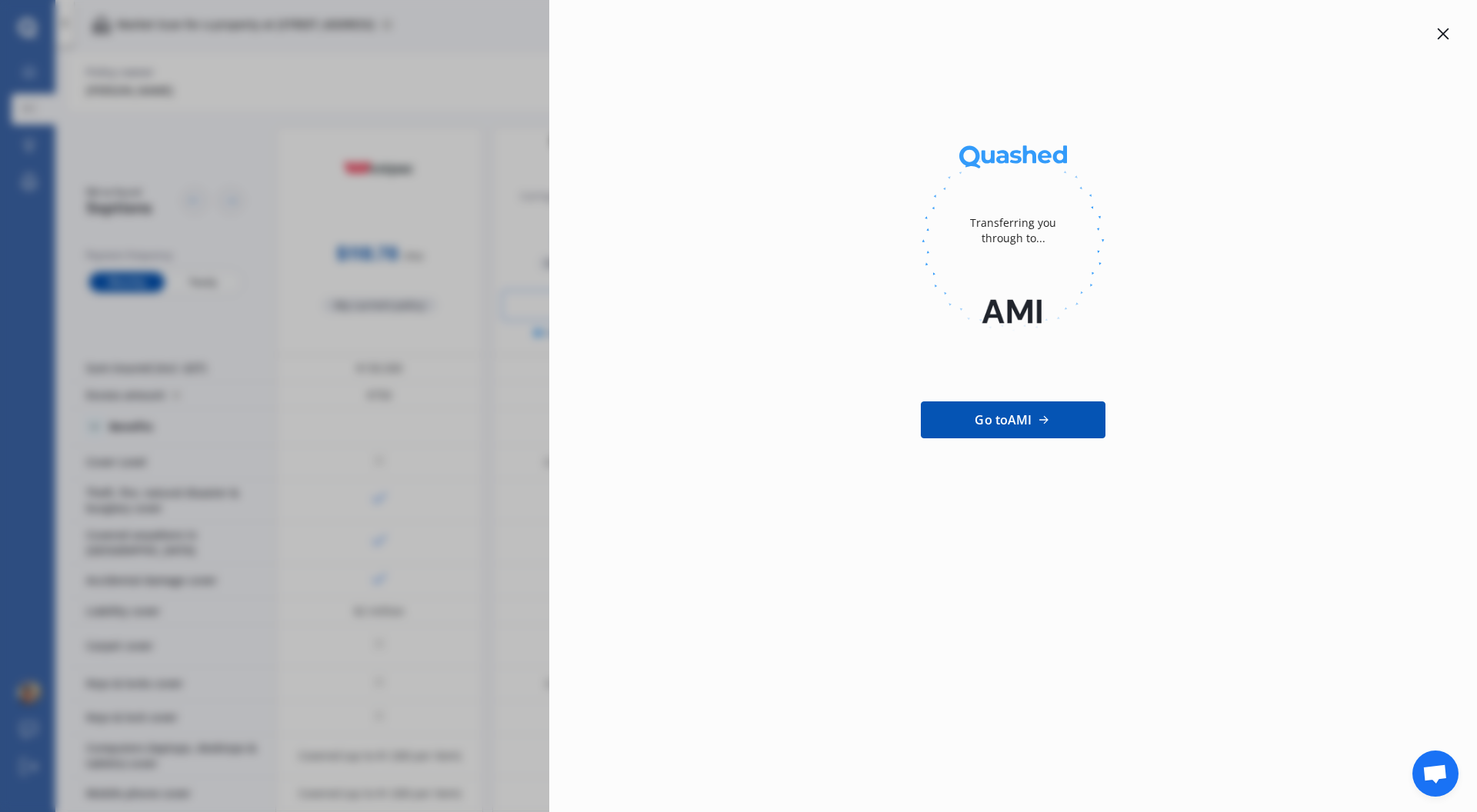
click at [1446, 37] on icon at bounding box center [1443, 34] width 12 height 12
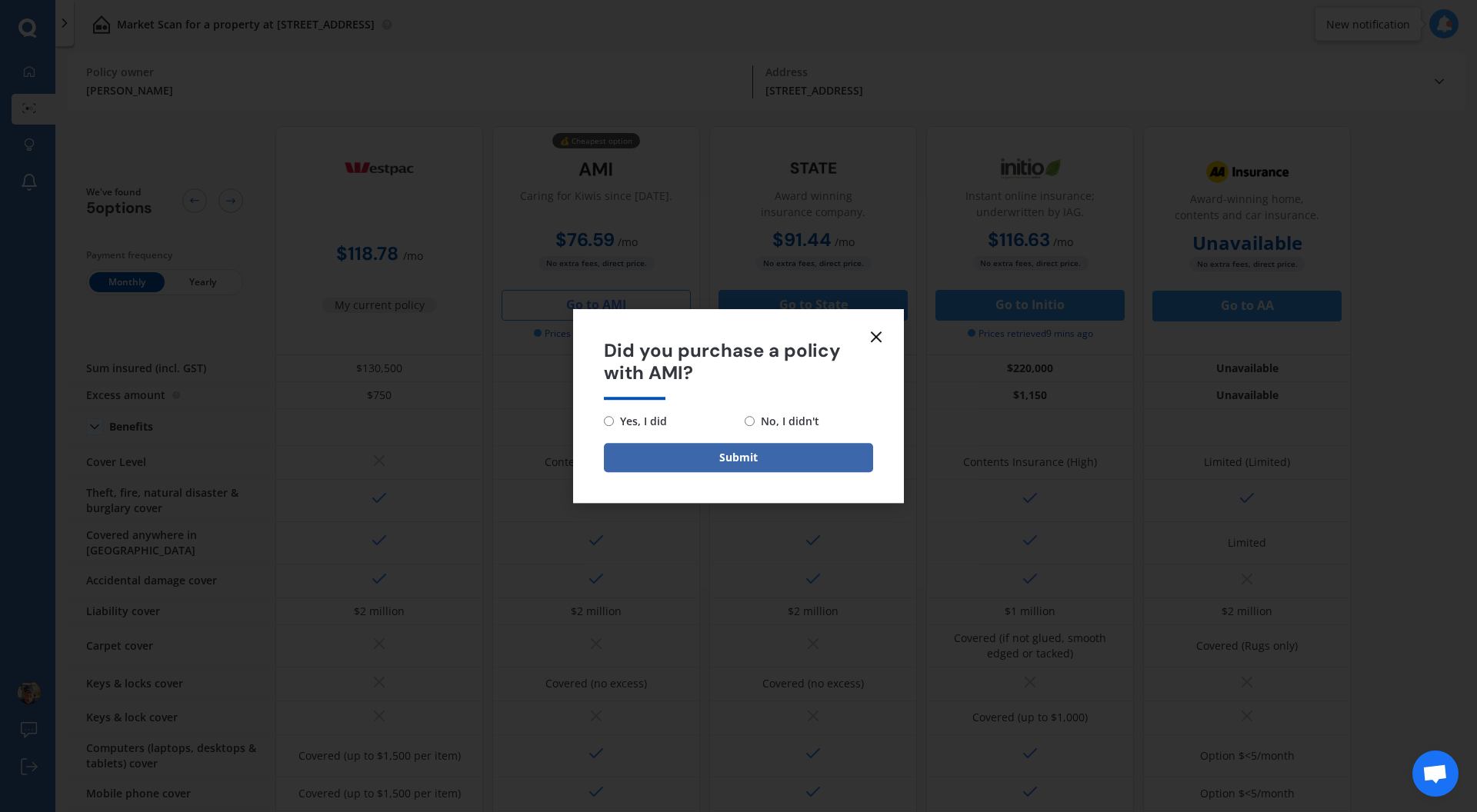
click at [749, 420] on input "No, I didn't" at bounding box center [749, 420] width 10 height 10
radio input "true"
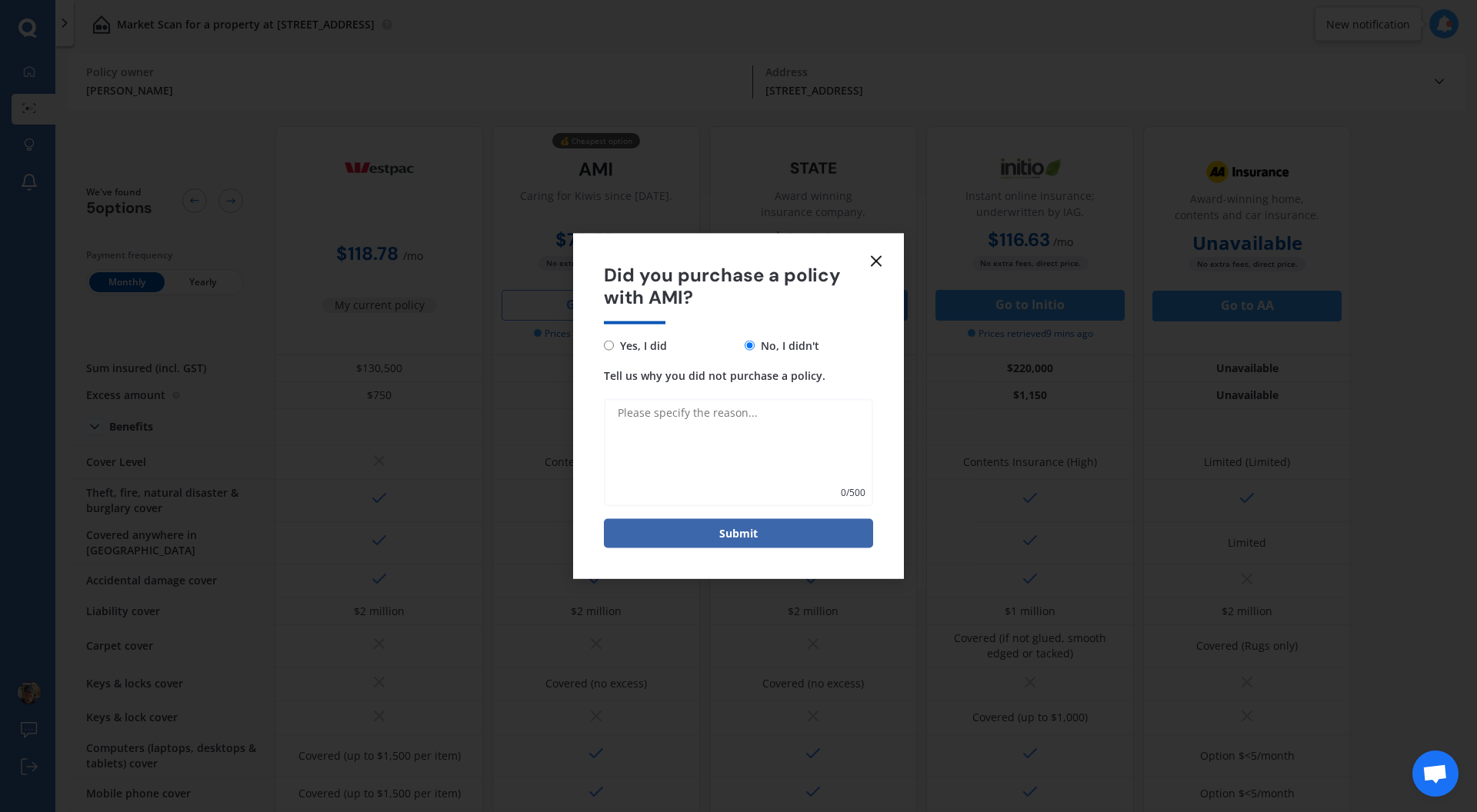
click at [670, 417] on textarea "Tell us why you did not purchase a policy." at bounding box center [738, 452] width 269 height 108
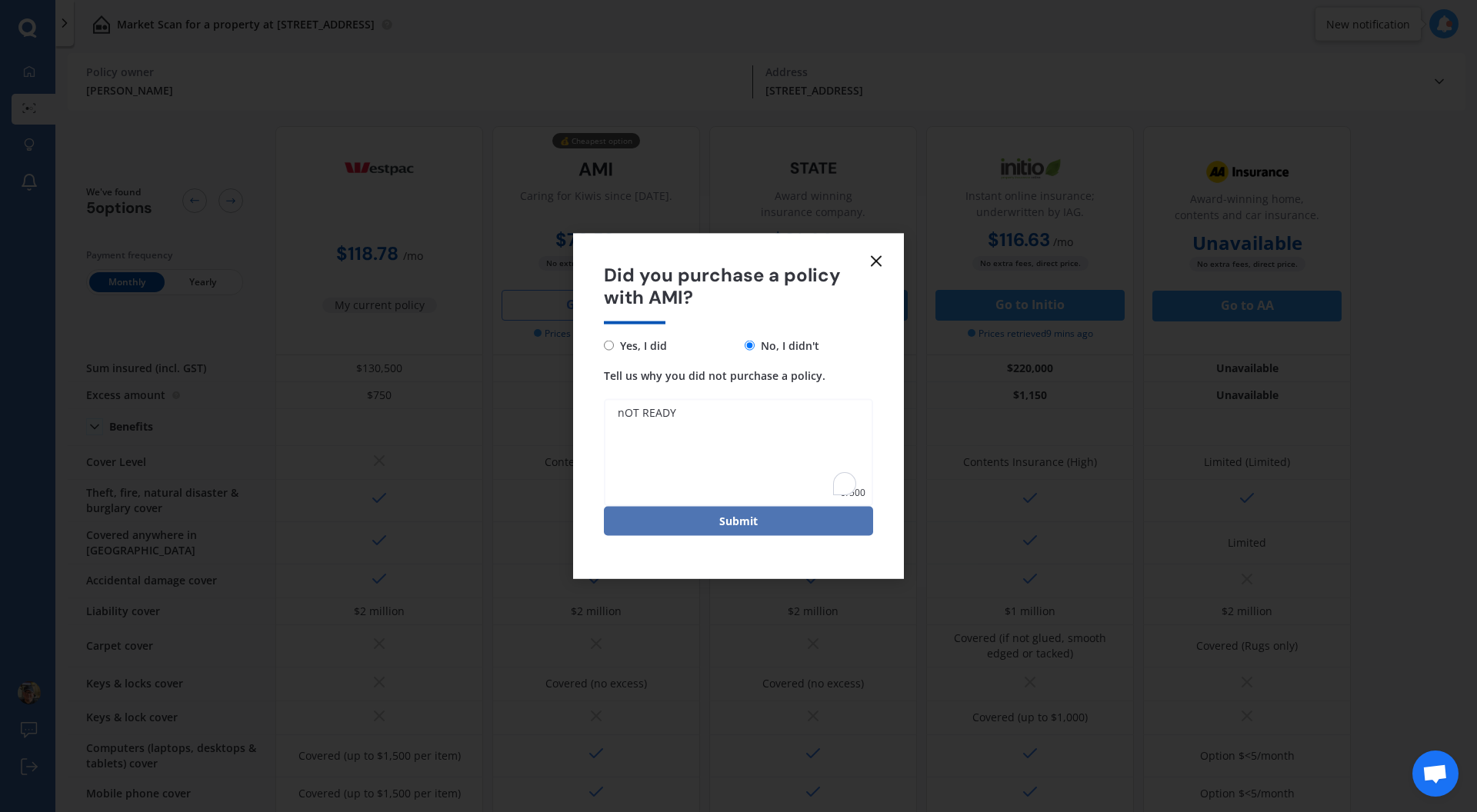
type textarea "nOT READY"
click at [752, 526] on button "Submit" at bounding box center [738, 520] width 269 height 29
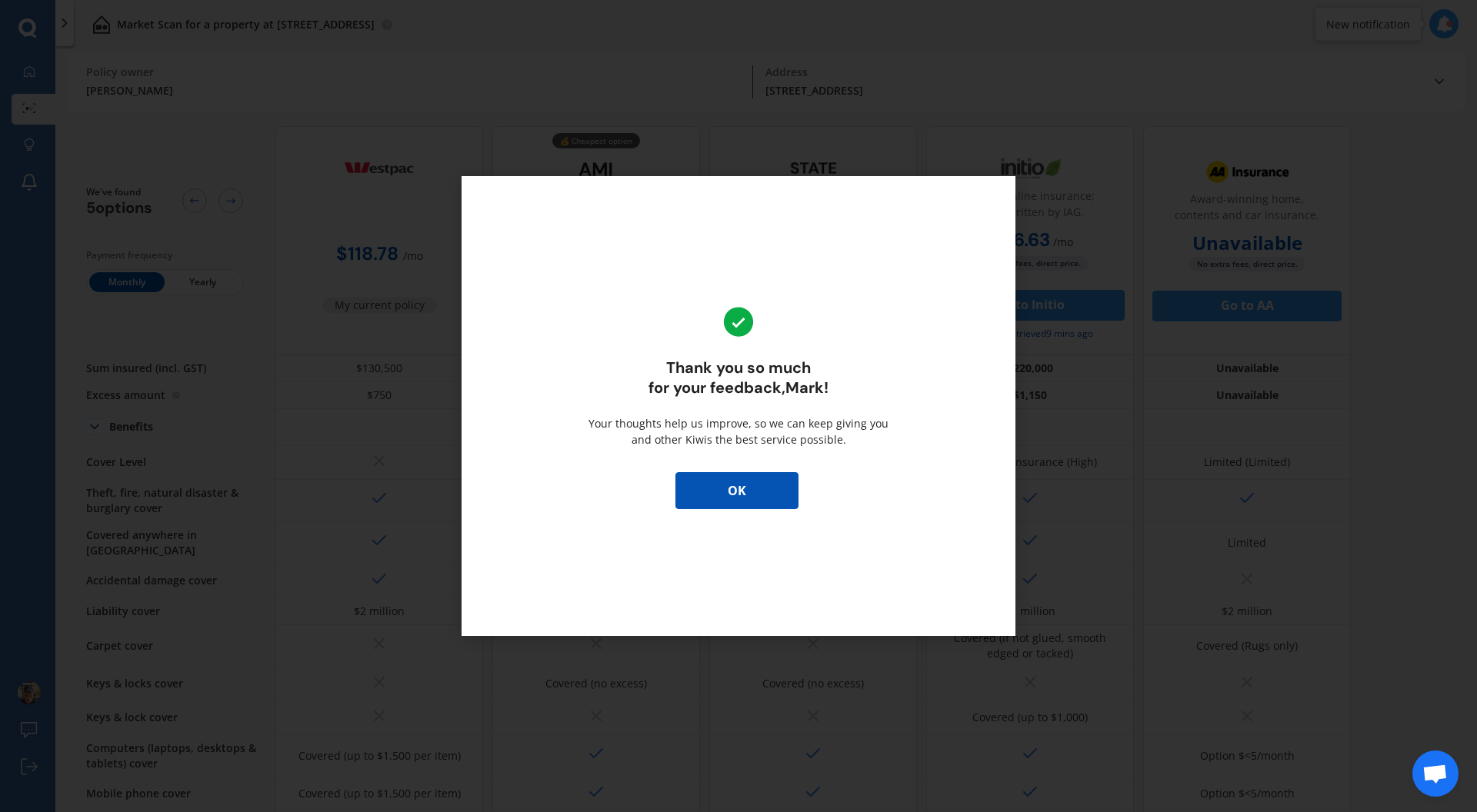
click at [756, 509] on div "Thank you so much for your feedback, Mark ! Your thoughts help us improve, so w…" at bounding box center [738, 406] width 553 height 459
click at [758, 495] on button "OK" at bounding box center [737, 490] width 123 height 37
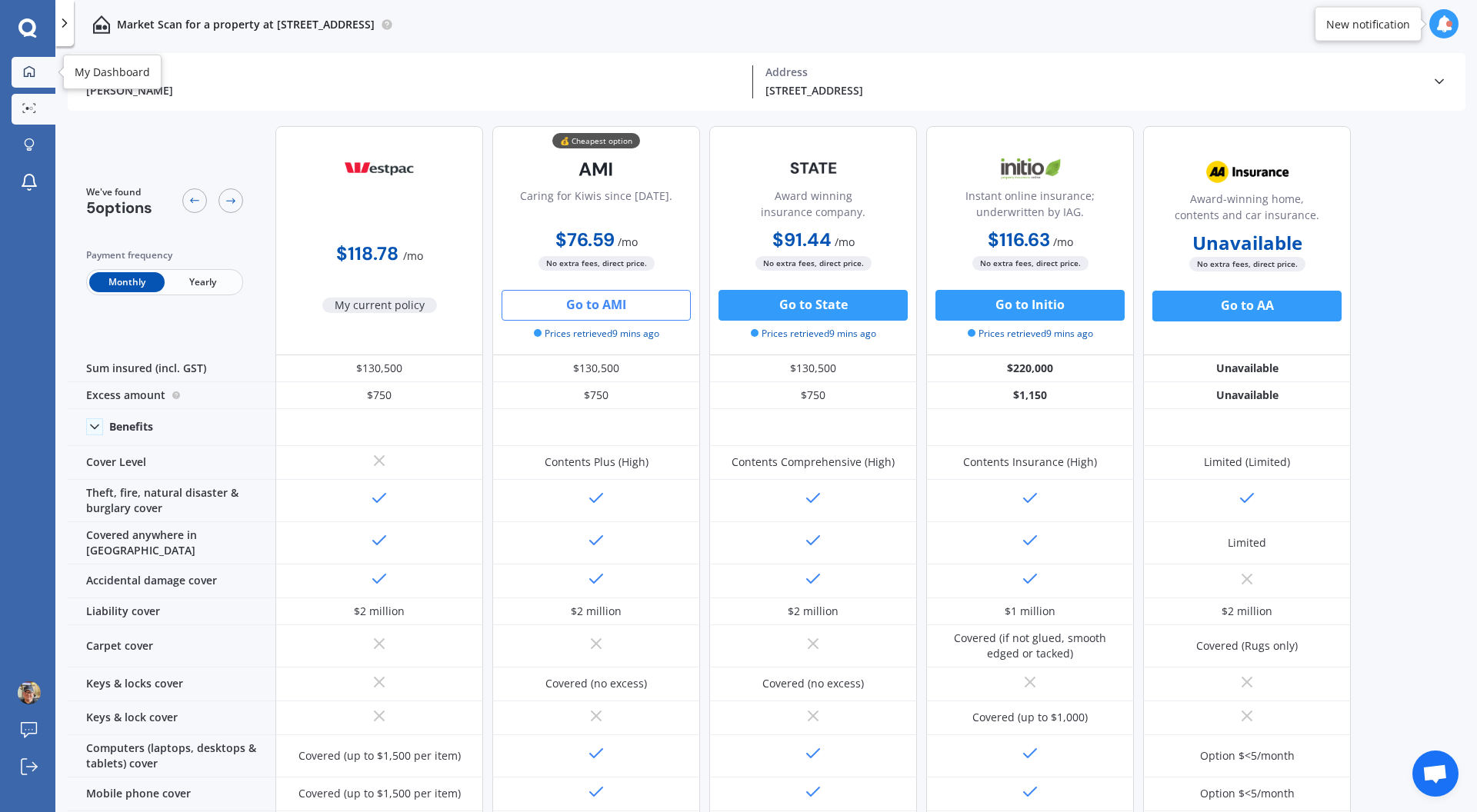
click at [33, 79] on link "My Dashboard" at bounding box center [33, 72] width 44 height 31
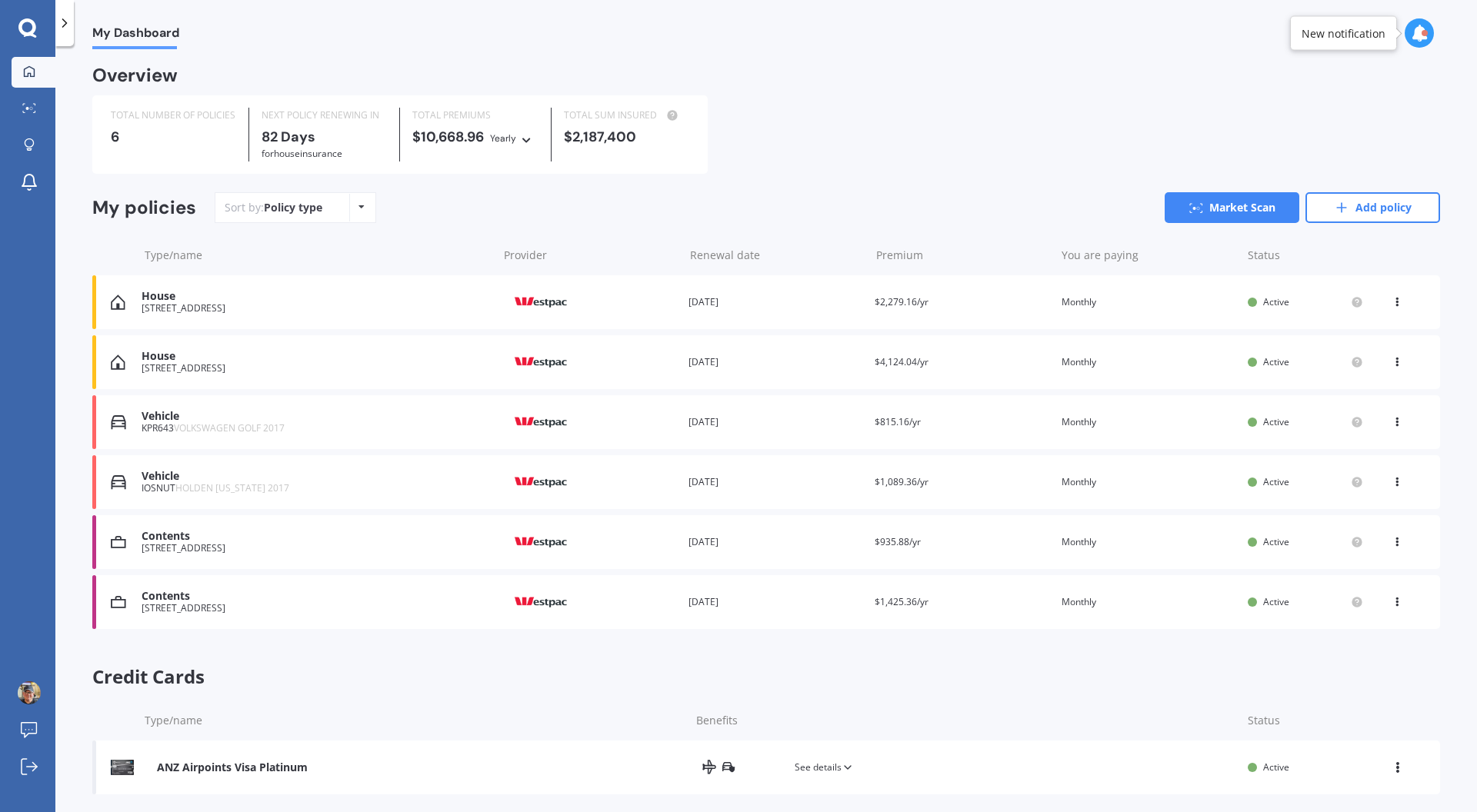
click at [228, 319] on div "House 13 Mahanga Road, Pataua South 0192 Provider Renewal date 11 Nov 2025 Prem…" at bounding box center [766, 302] width 1347 height 53
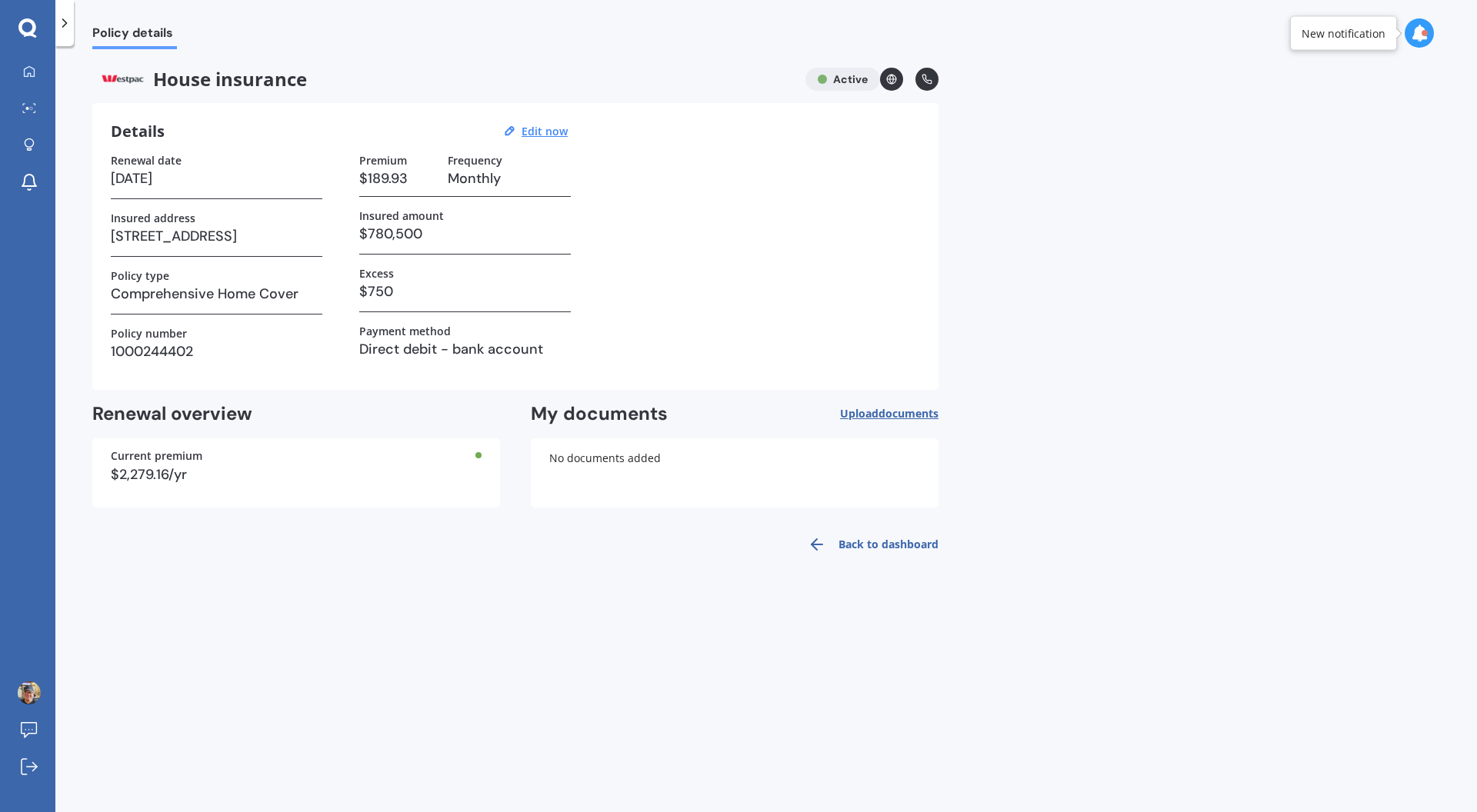
click at [1413, 39] on icon at bounding box center [1418, 32] width 17 height 17
click at [1102, 276] on div "Policy details House insurance Active Details Edit now Renewal date 11/11/2025 …" at bounding box center [766, 431] width 1422 height 766
click at [67, 33] on div at bounding box center [64, 23] width 18 height 46
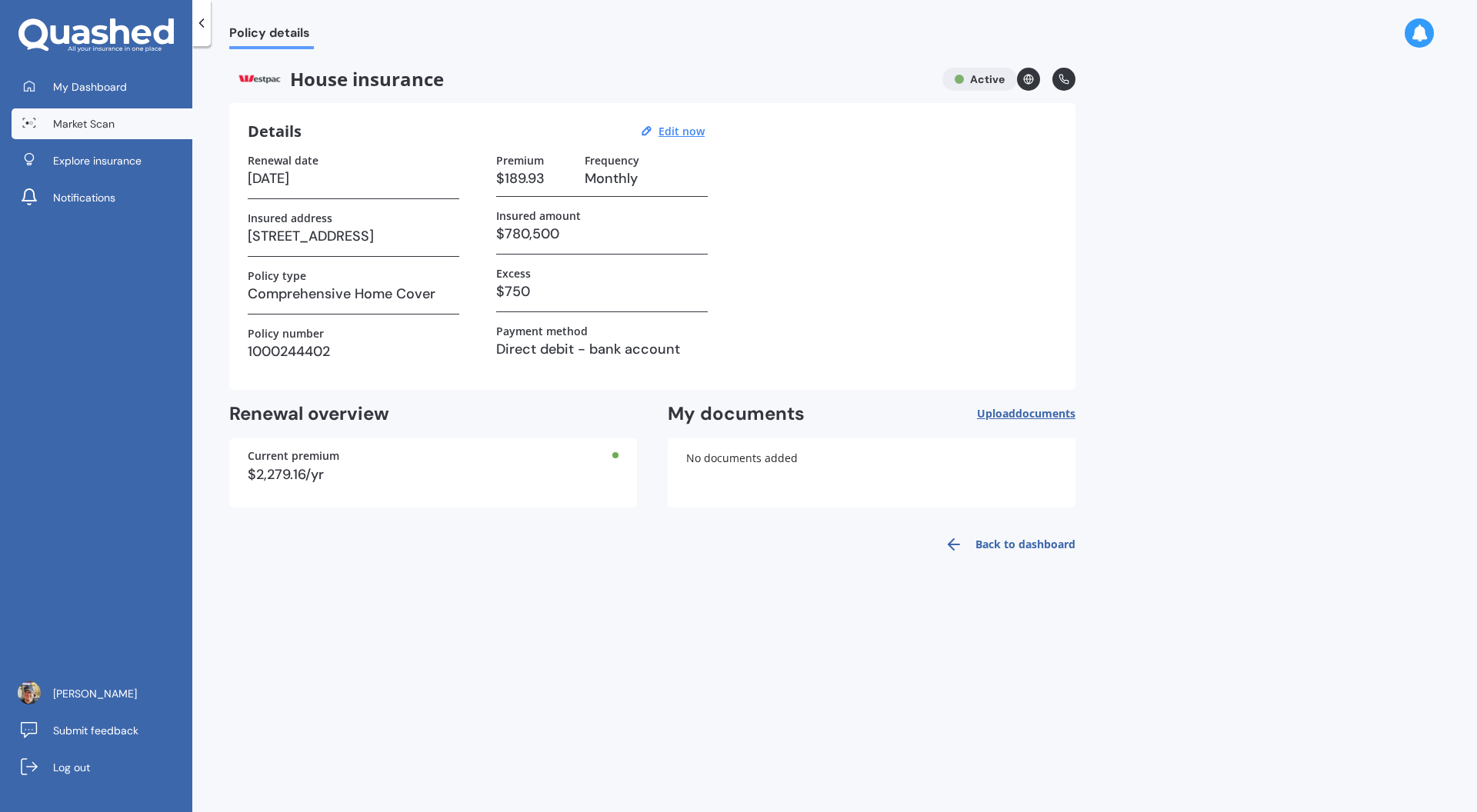
click at [122, 132] on link "Market Scan" at bounding box center [102, 124] width 181 height 31
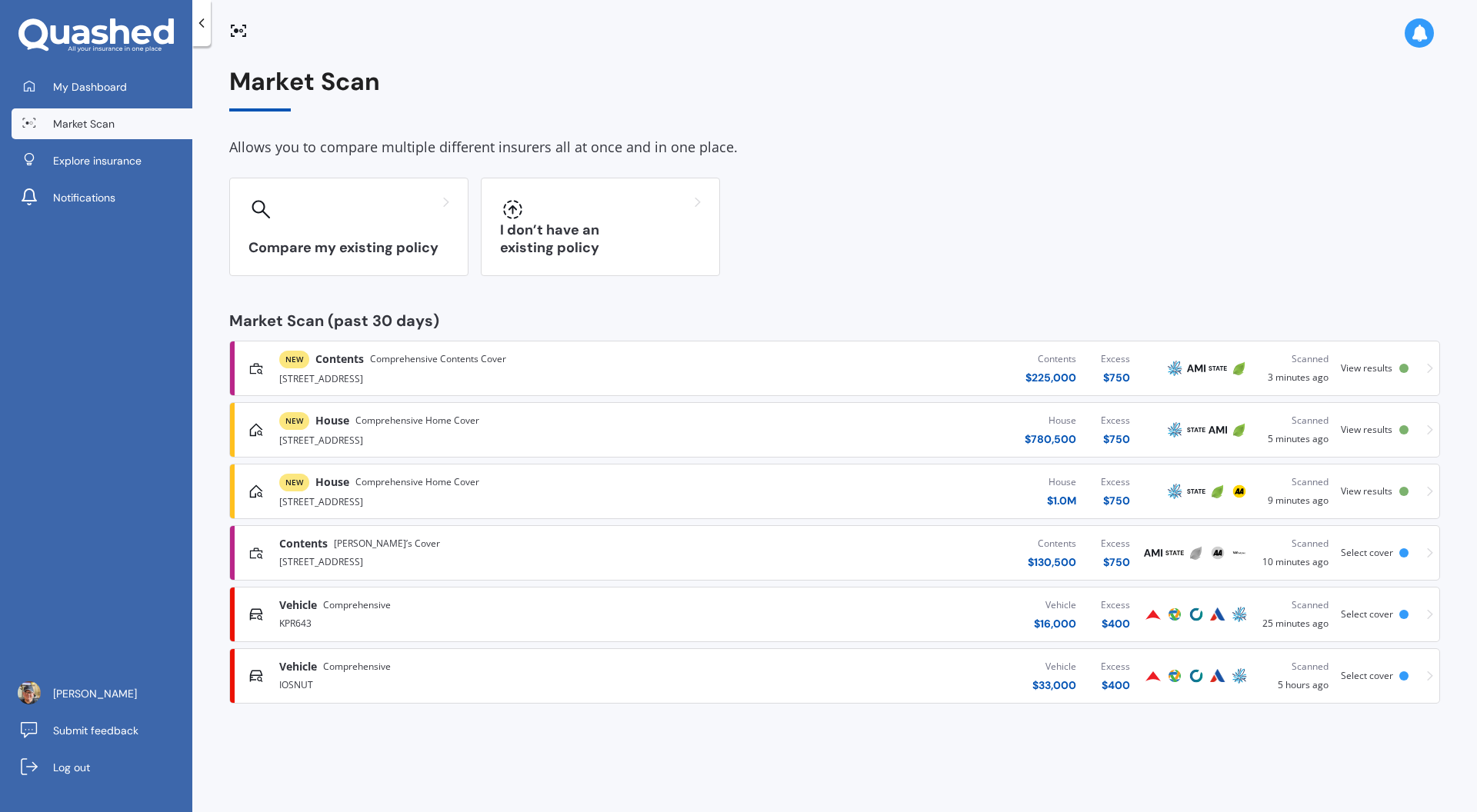
click at [583, 500] on div "[STREET_ADDRESS]" at bounding box center [487, 500] width 416 height 18
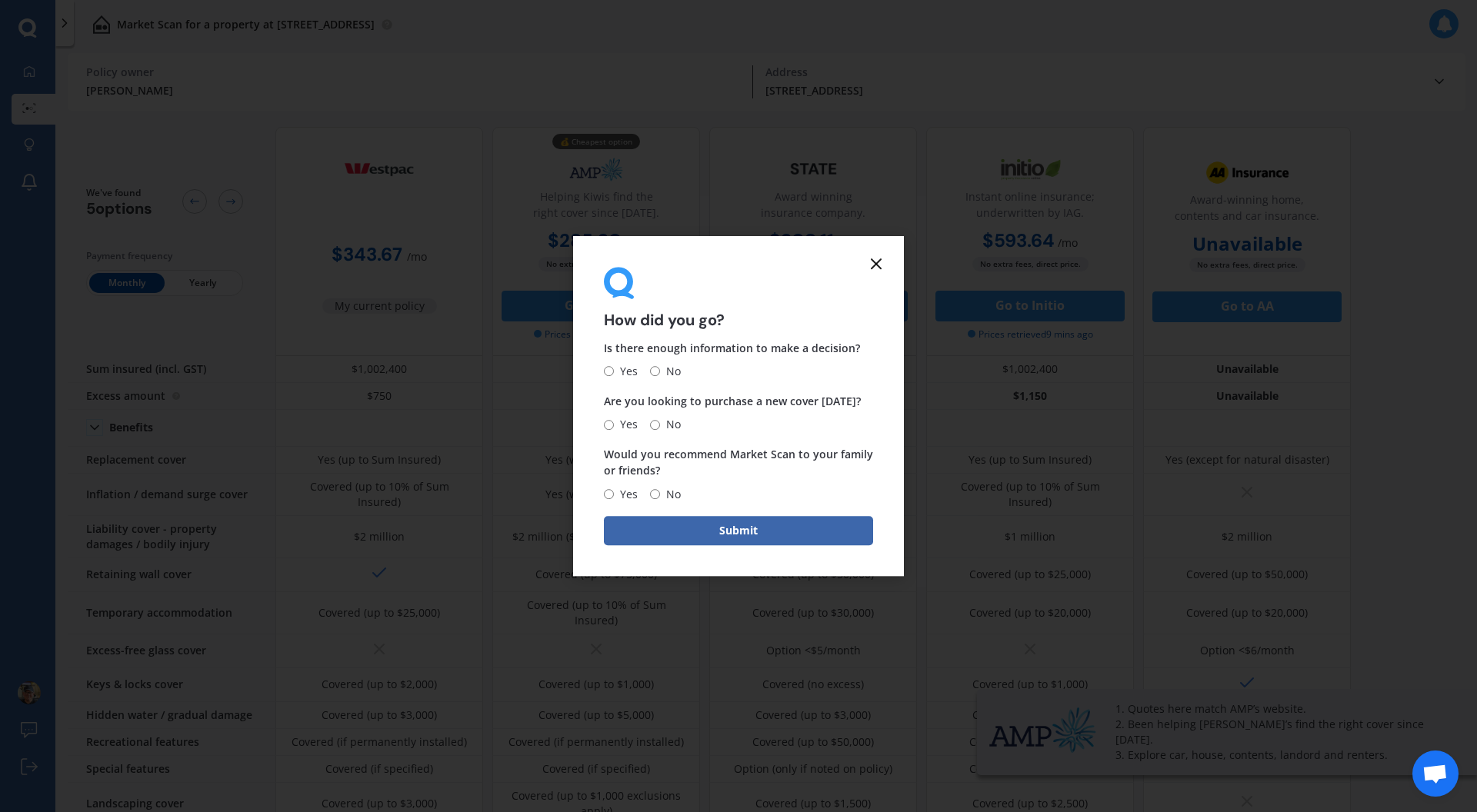
click at [880, 265] on icon at bounding box center [875, 263] width 18 height 18
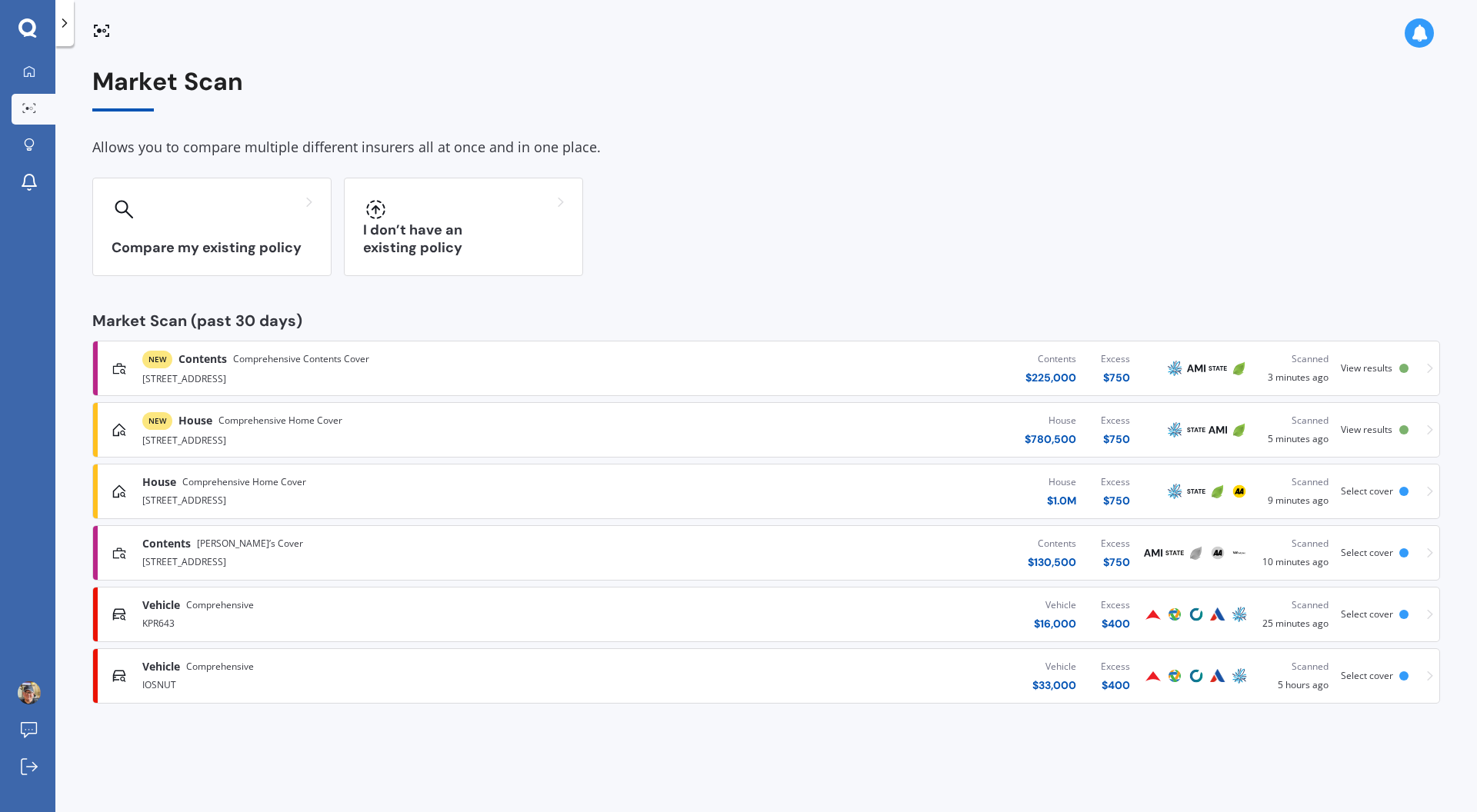
click at [500, 376] on div "[STREET_ADDRESS]" at bounding box center [384, 377] width 484 height 18
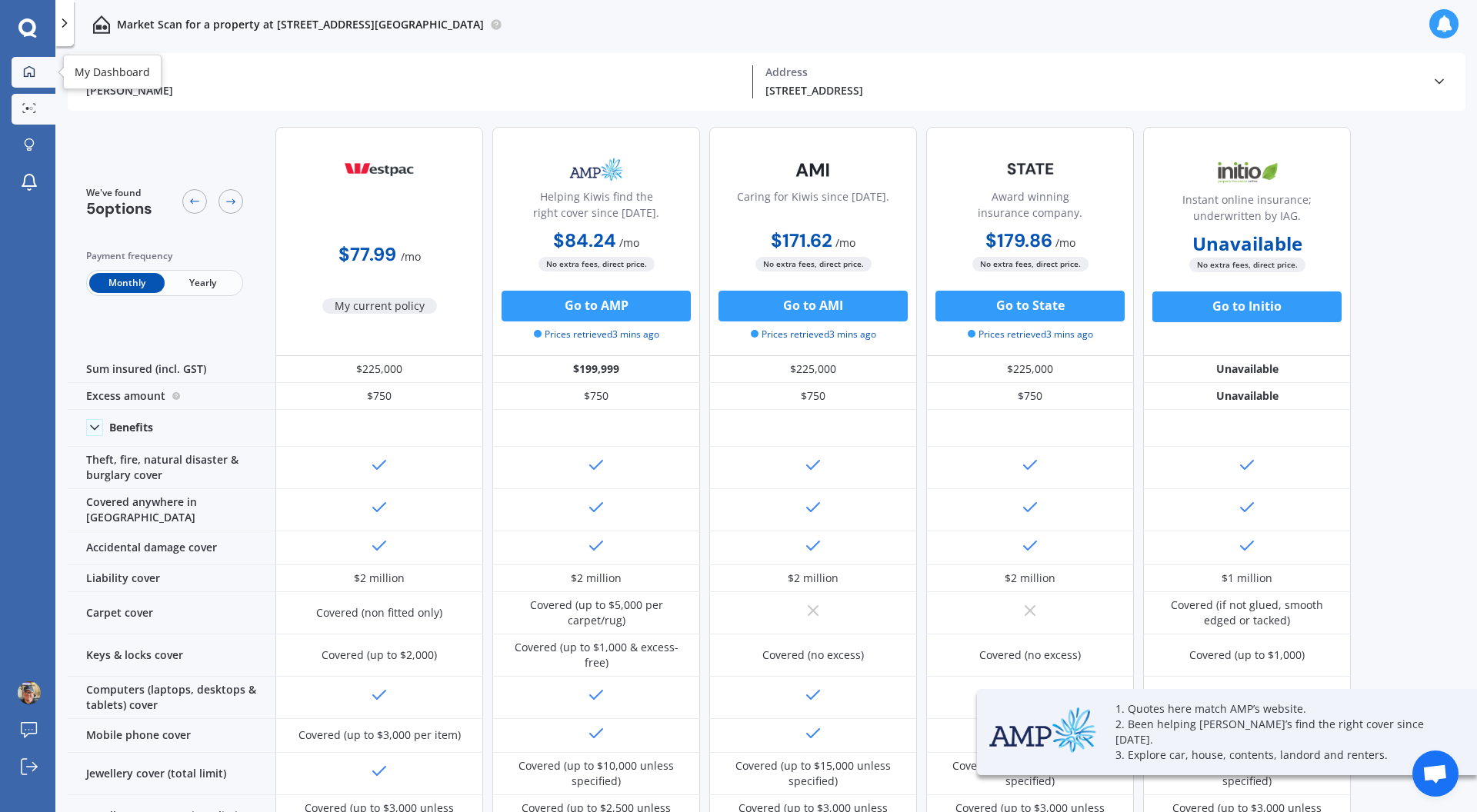
click at [38, 74] on div at bounding box center [29, 73] width 23 height 14
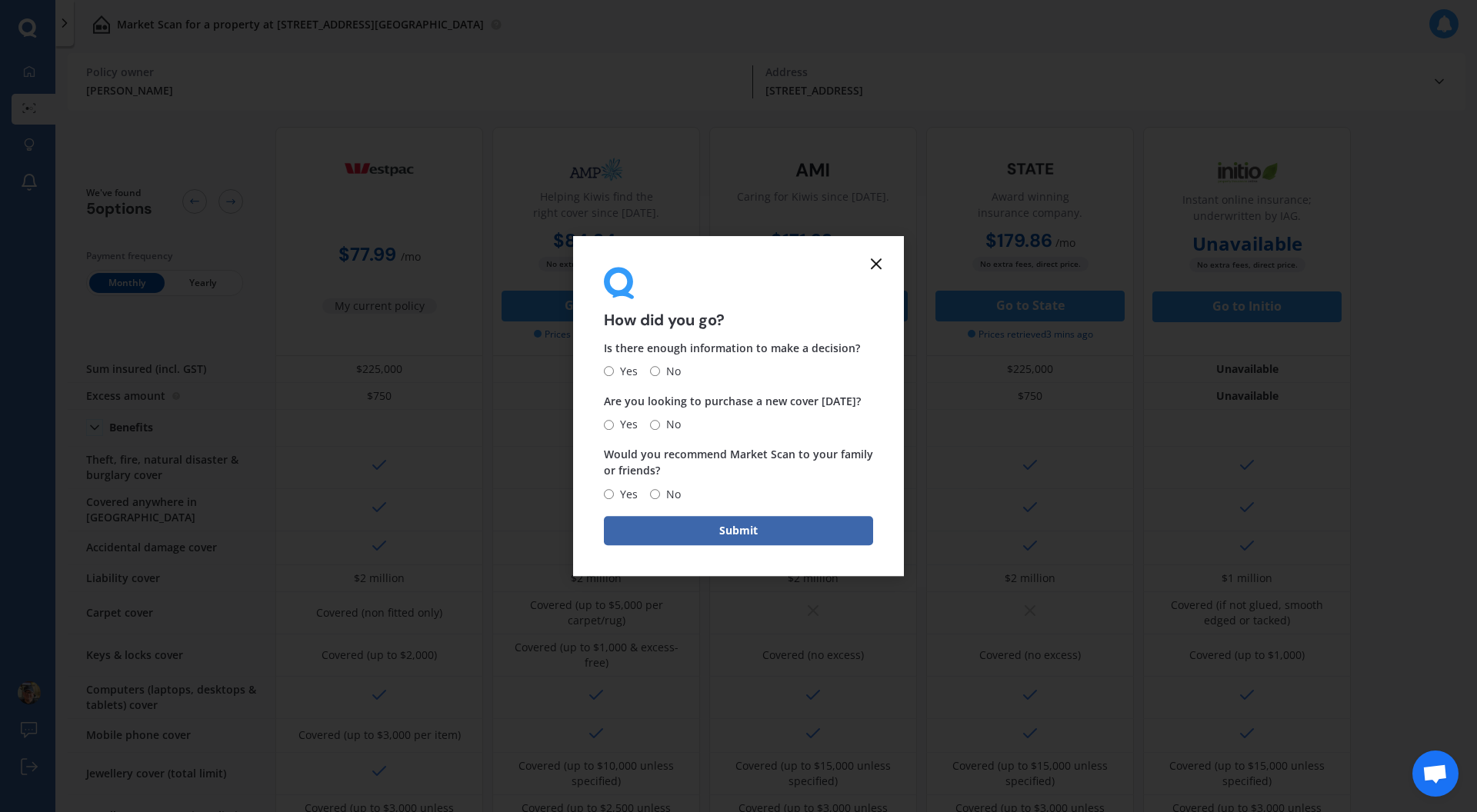
click at [870, 265] on icon at bounding box center [875, 263] width 18 height 18
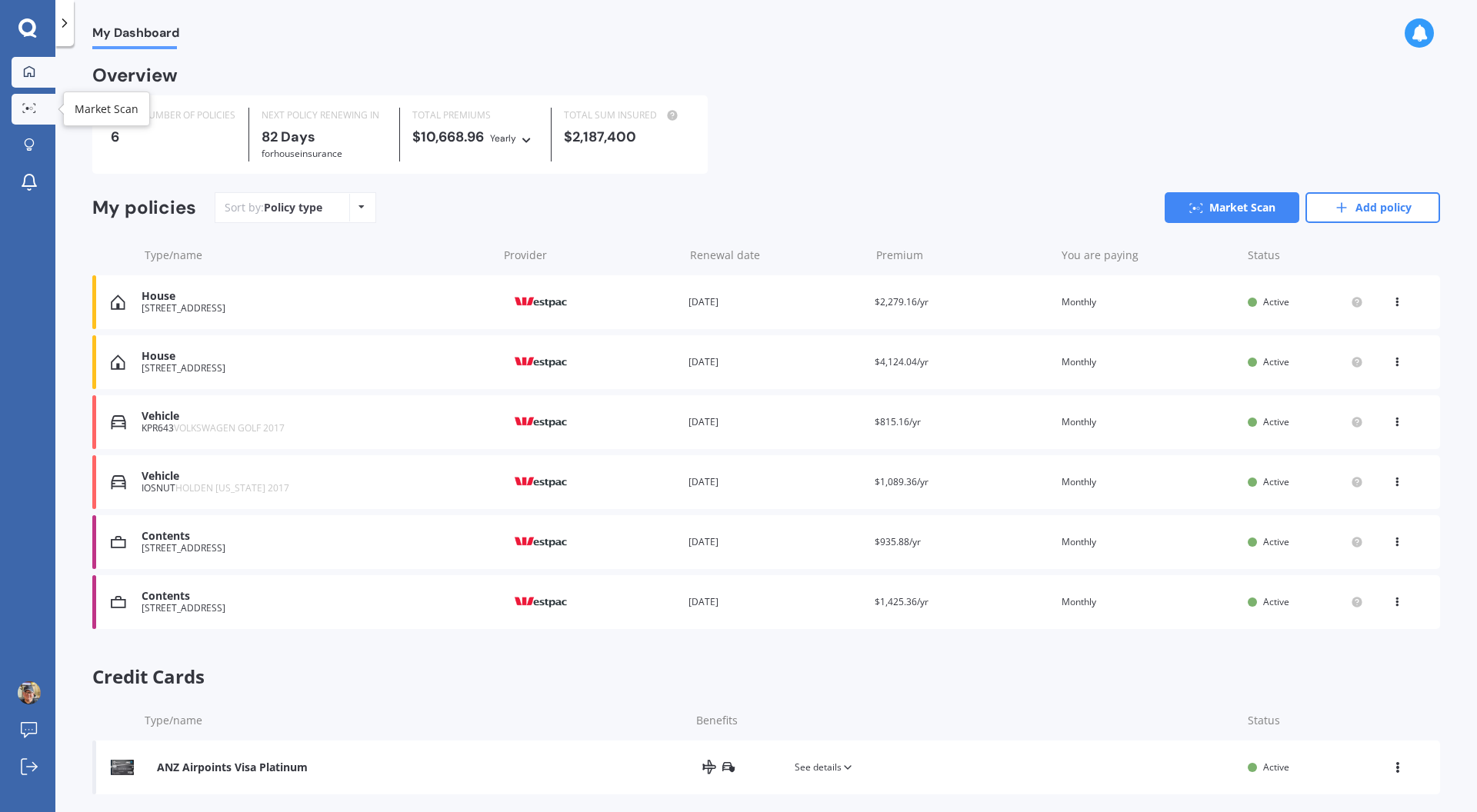
click at [30, 103] on link "Market Scan" at bounding box center [33, 109] width 44 height 31
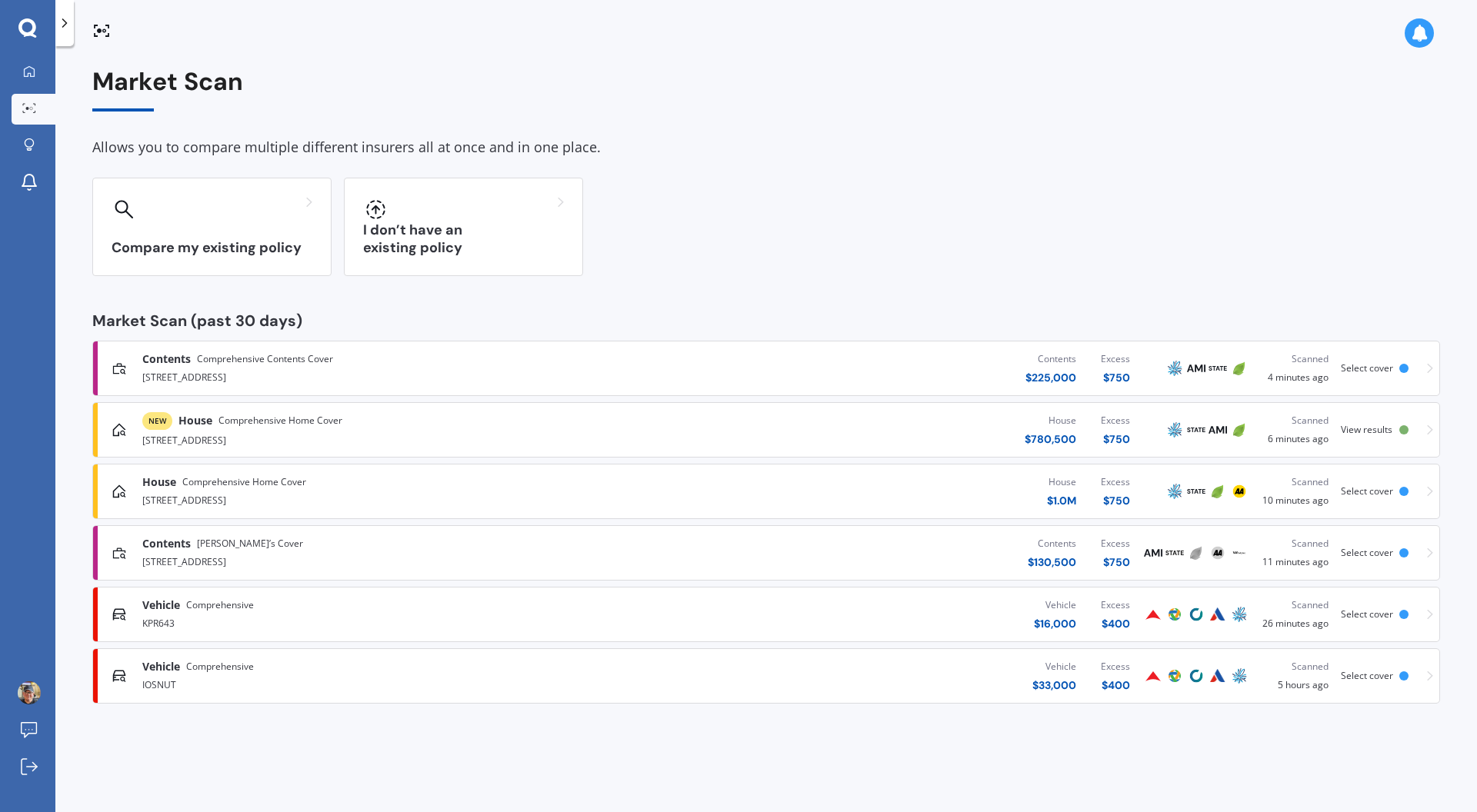
click at [210, 502] on div "[STREET_ADDRESS]" at bounding box center [384, 499] width 484 height 18
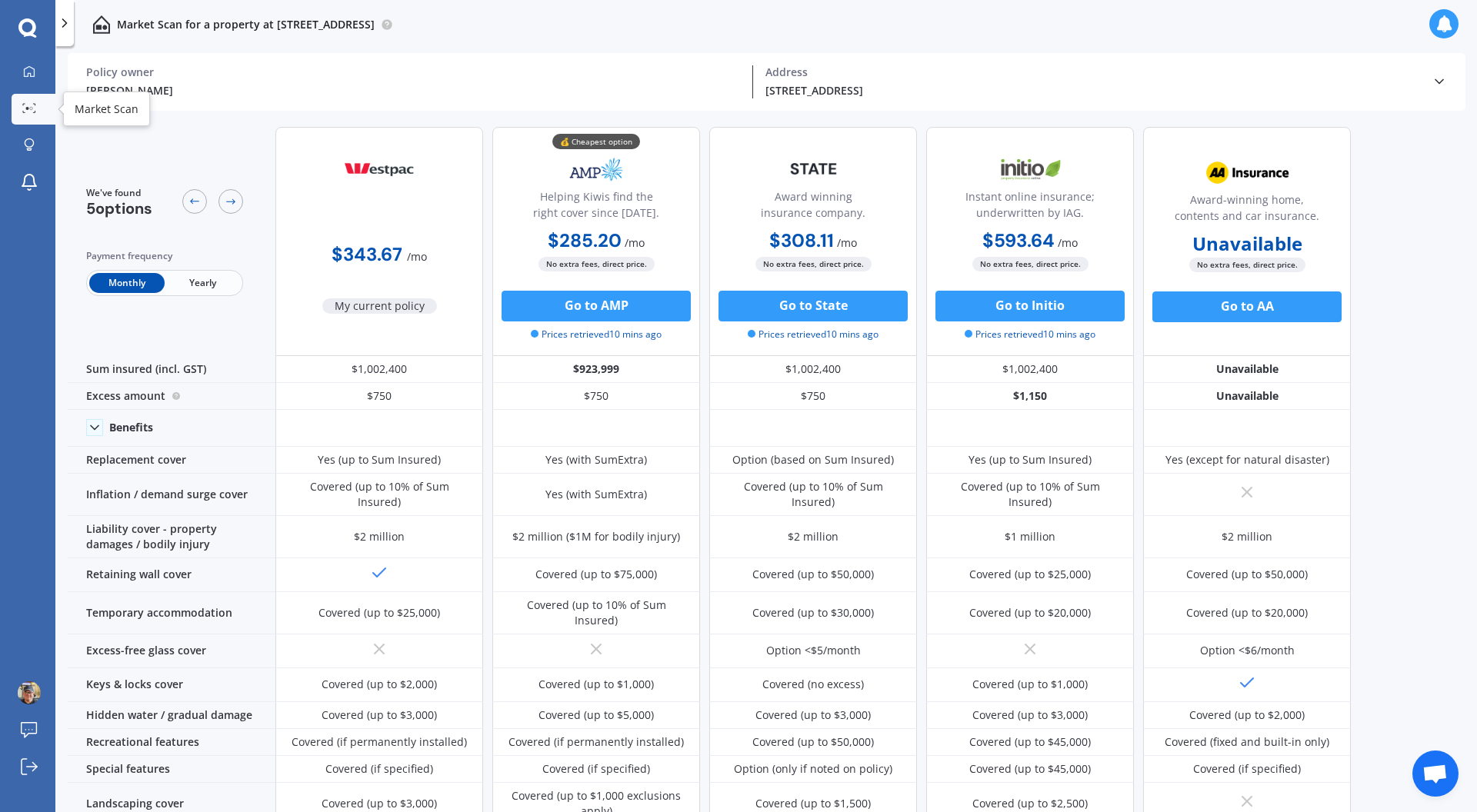
click at [28, 103] on icon at bounding box center [29, 108] width 14 height 10
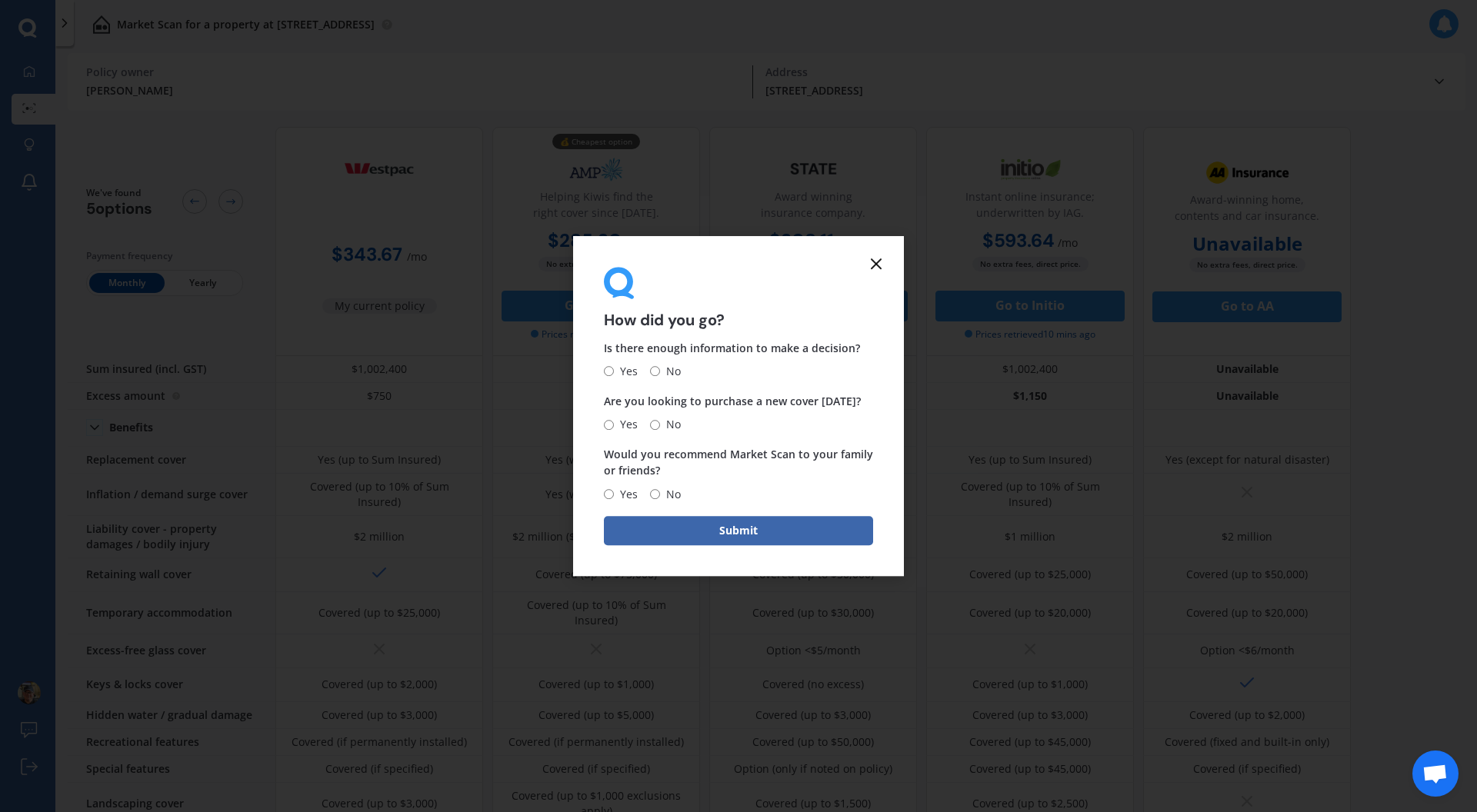
click at [874, 263] on icon at bounding box center [875, 263] width 18 height 18
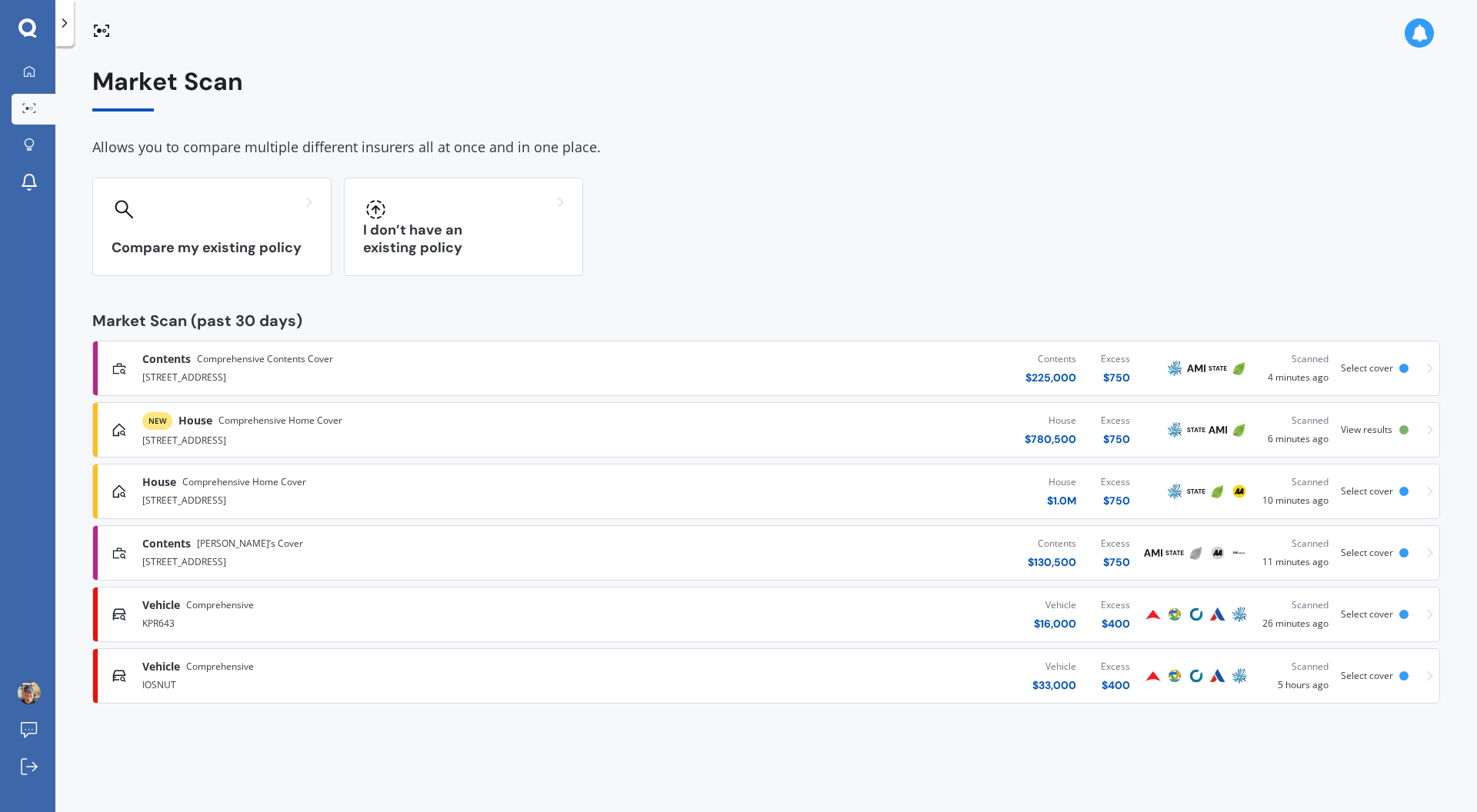
click at [293, 545] on div "Contents Renter’s Cover" at bounding box center [384, 544] width 484 height 16
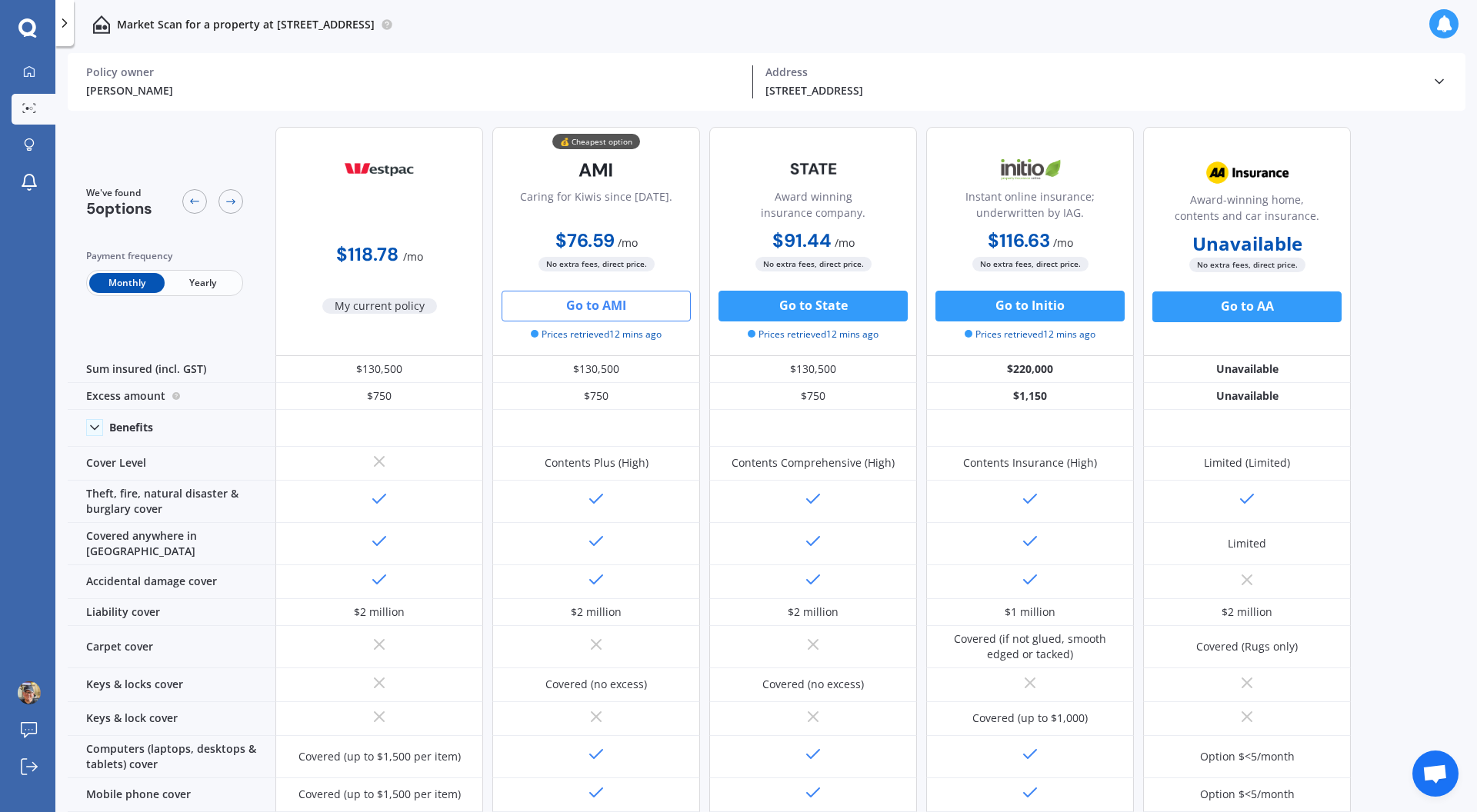
click at [630, 310] on button "Go to AMI" at bounding box center [596, 305] width 189 height 31
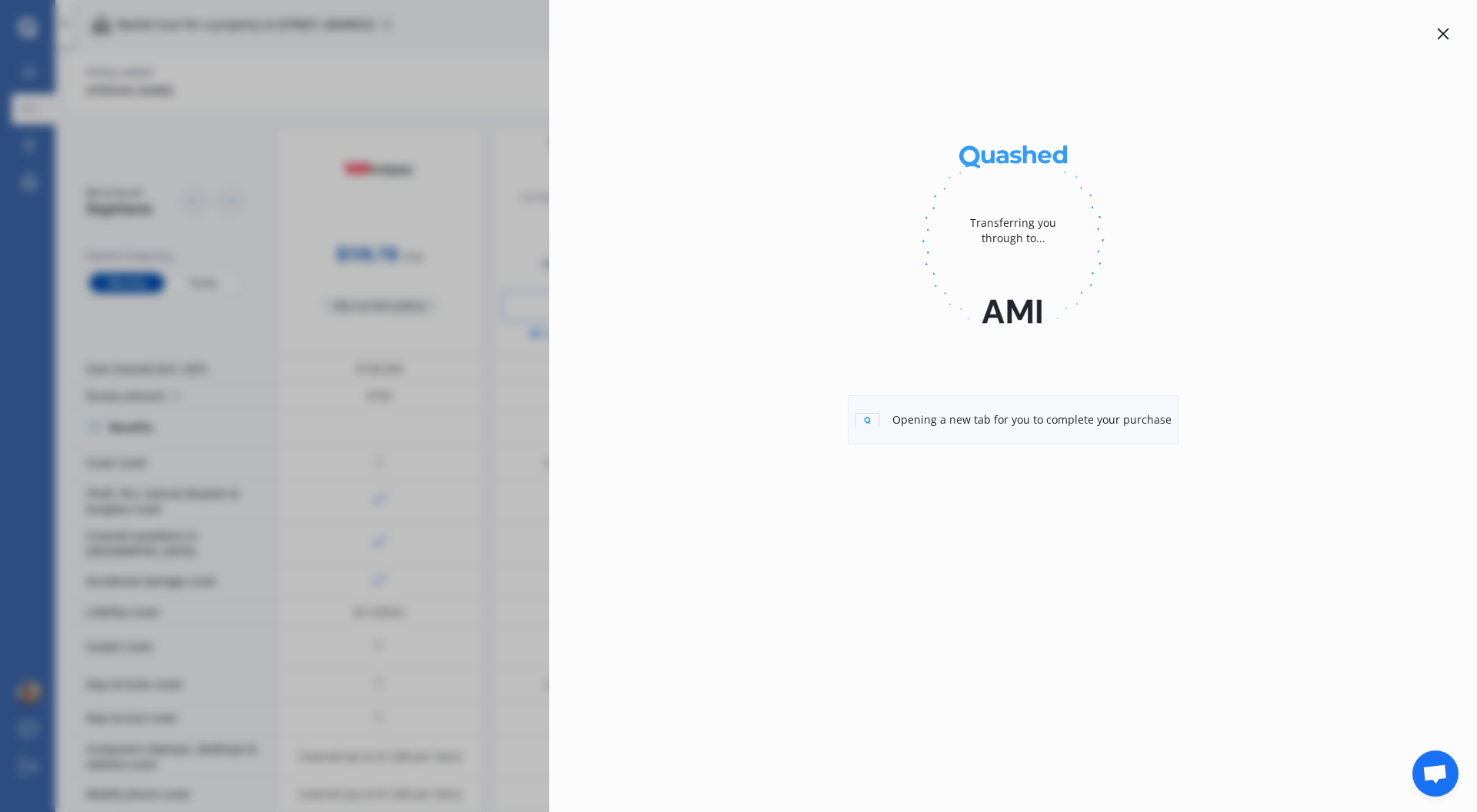
click at [1440, 39] on icon at bounding box center [1443, 34] width 12 height 12
